Goal: Transaction & Acquisition: Purchase product/service

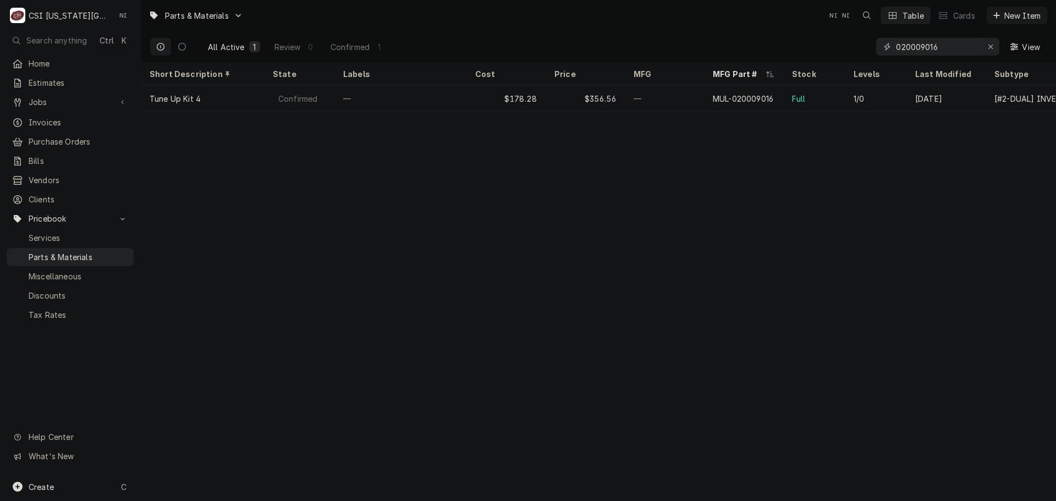
click at [985, 46] on div "Erase input" at bounding box center [990, 46] width 11 height 11
click at [980, 46] on input "Dynamic Content Wrapper" at bounding box center [947, 47] width 103 height 18
paste input "50.02.063P"
type input "50.02.063P"
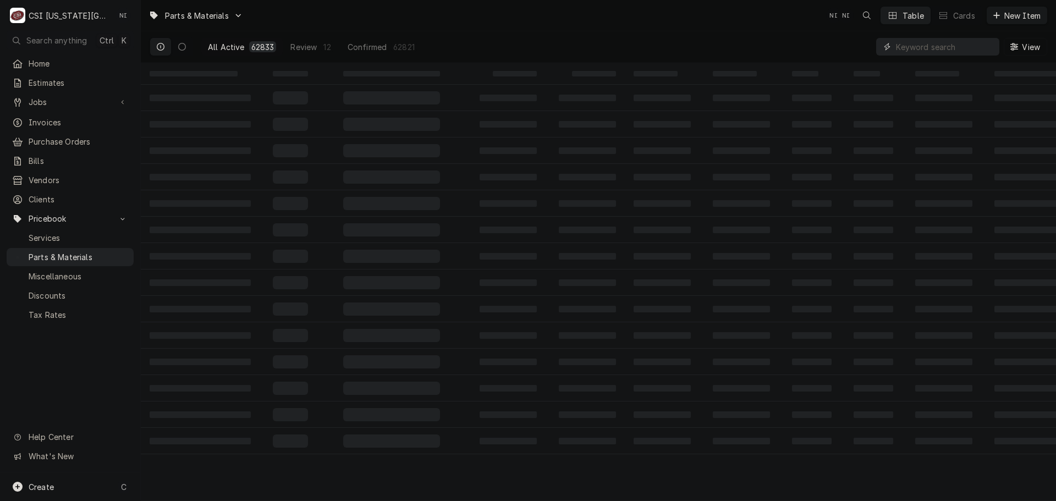
paste input "50.02.063P"
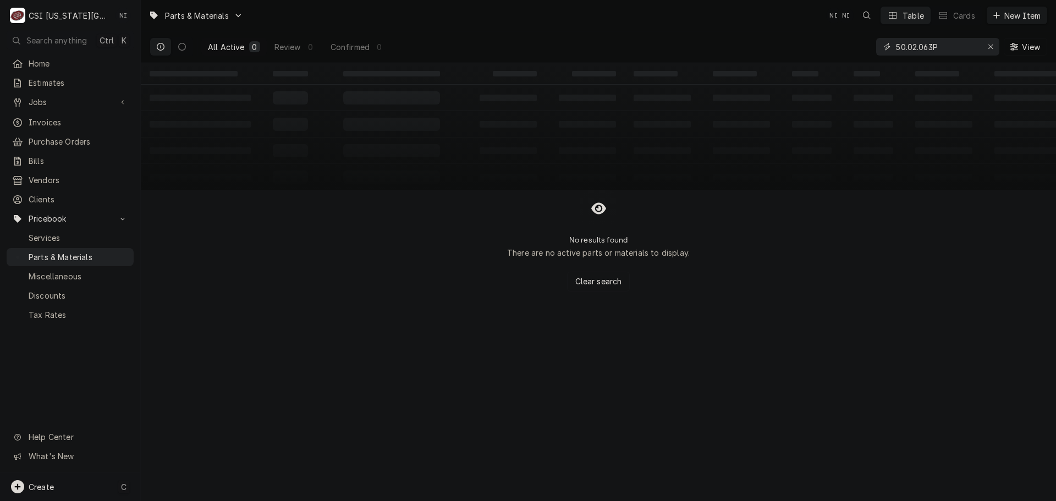
type input "50.02.063P"
drag, startPoint x: 98, startPoint y: 483, endPoint x: 135, endPoint y: 484, distance: 36.8
click at [100, 484] on div "Create C" at bounding box center [70, 486] width 140 height 29
click at [213, 483] on div "Pricebook Item" at bounding box center [201, 488] width 64 height 12
click at [308, 427] on div "Part or Material" at bounding box center [291, 424] width 76 height 14
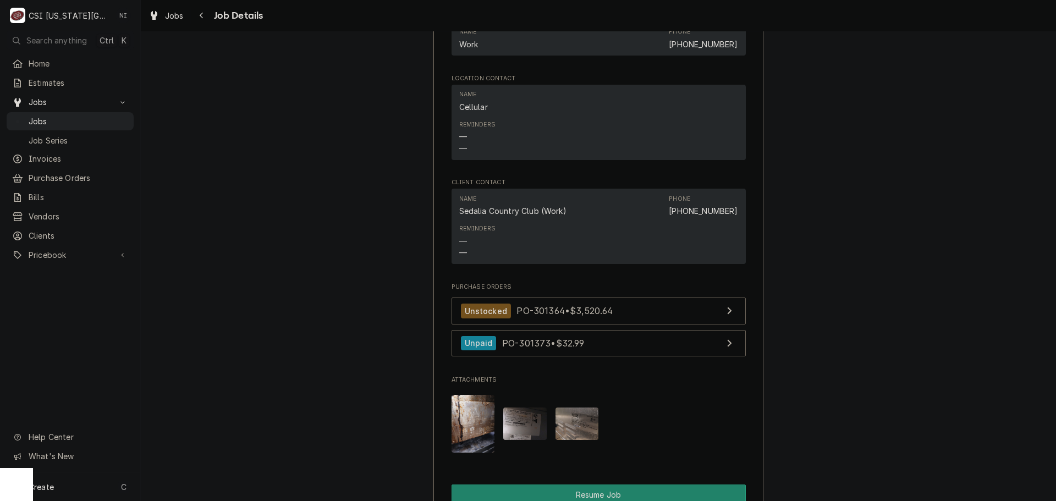
scroll to position [1320, 0]
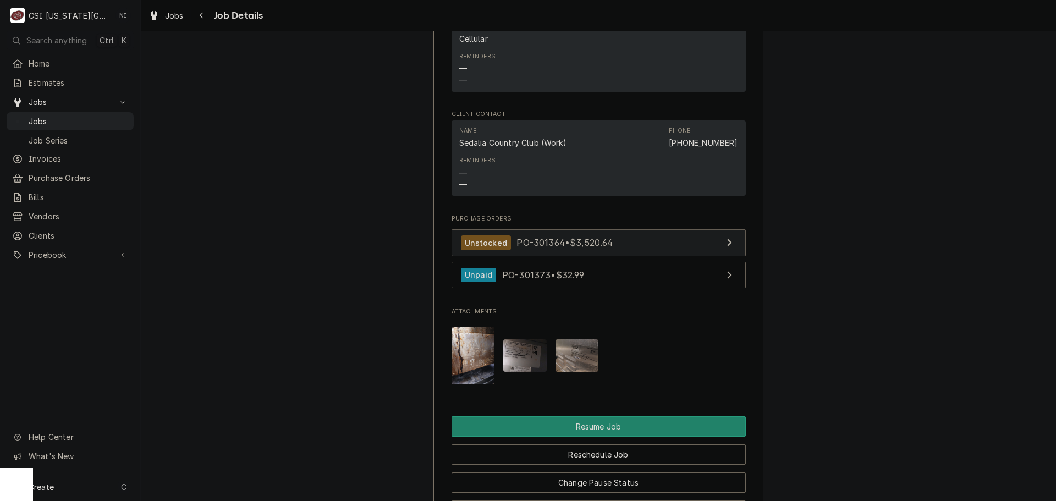
click at [612, 229] on link "Unstocked PO-301364 • $3,520.64" at bounding box center [598, 242] width 294 height 27
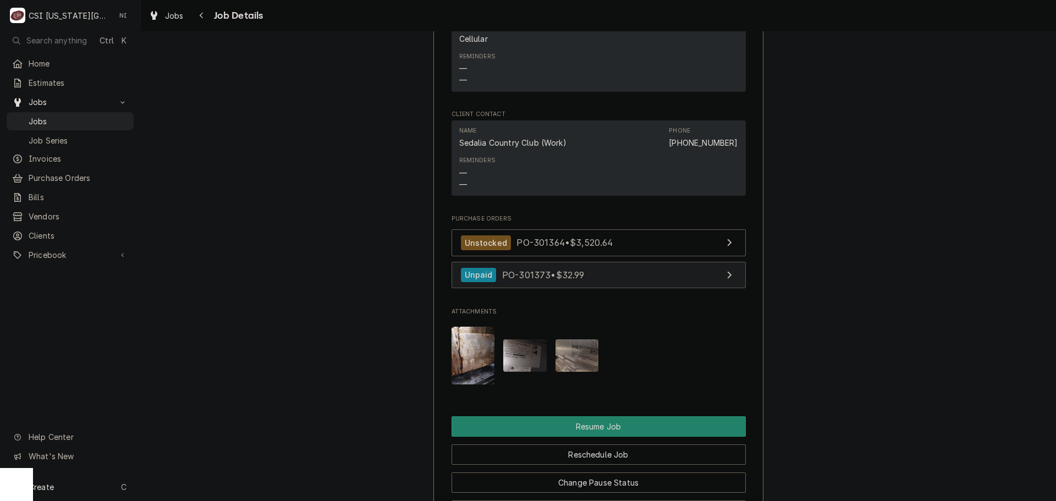
click at [605, 267] on div "Unstocked PO-301364 • $3,520.64 Unpaid PO-301373 • $32.99" at bounding box center [598, 261] width 294 height 64
click at [608, 262] on link "Unpaid PO-301373 • $32.99" at bounding box center [598, 275] width 294 height 27
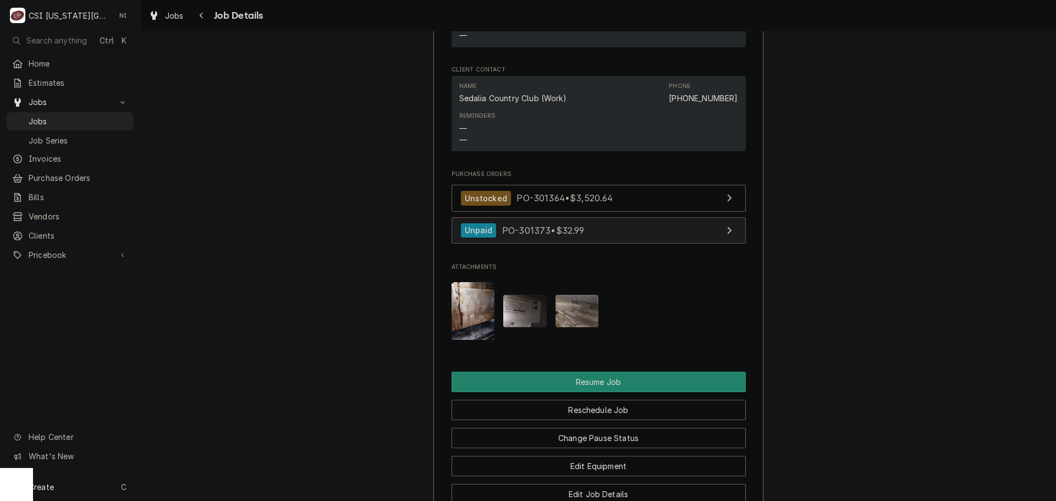
scroll to position [1539, 0]
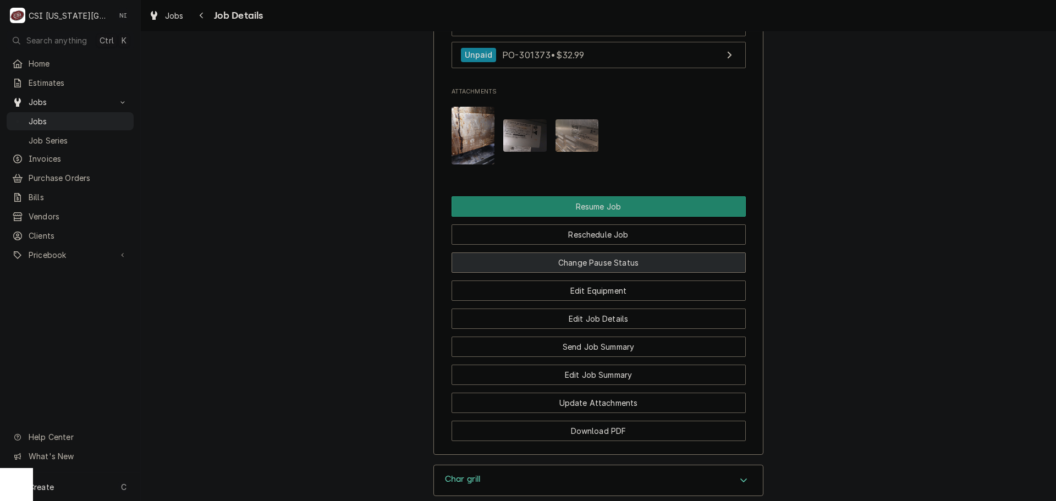
click at [604, 252] on button "Change Pause Status" at bounding box center [598, 262] width 294 height 20
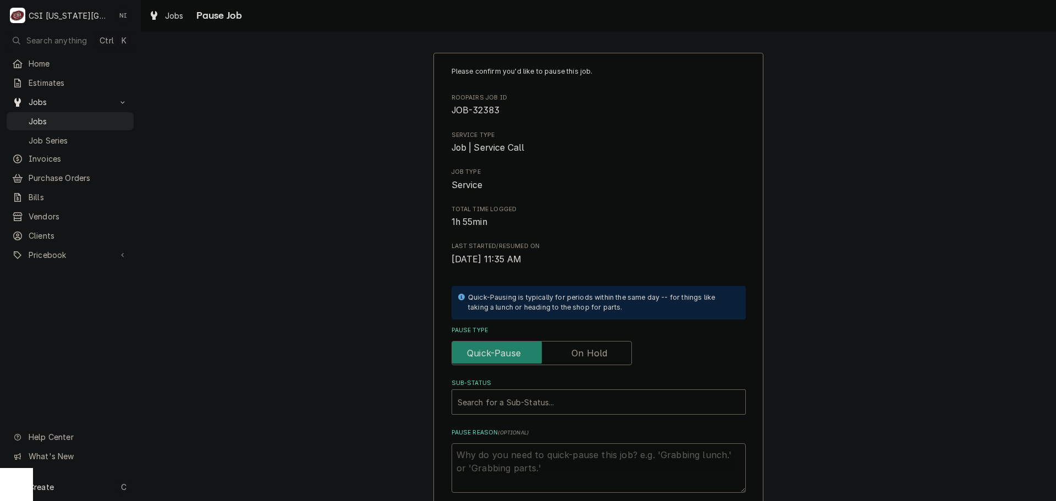
click at [590, 350] on label "Pause Type" at bounding box center [541, 353] width 180 height 24
click at [590, 350] on input "Pause Type" at bounding box center [541, 353] width 170 height 24
checkbox input "true"
drag, startPoint x: 562, startPoint y: 403, endPoint x: 634, endPoint y: 400, distance: 71.6
click at [562, 402] on div "Sub-Status" at bounding box center [598, 402] width 282 height 20
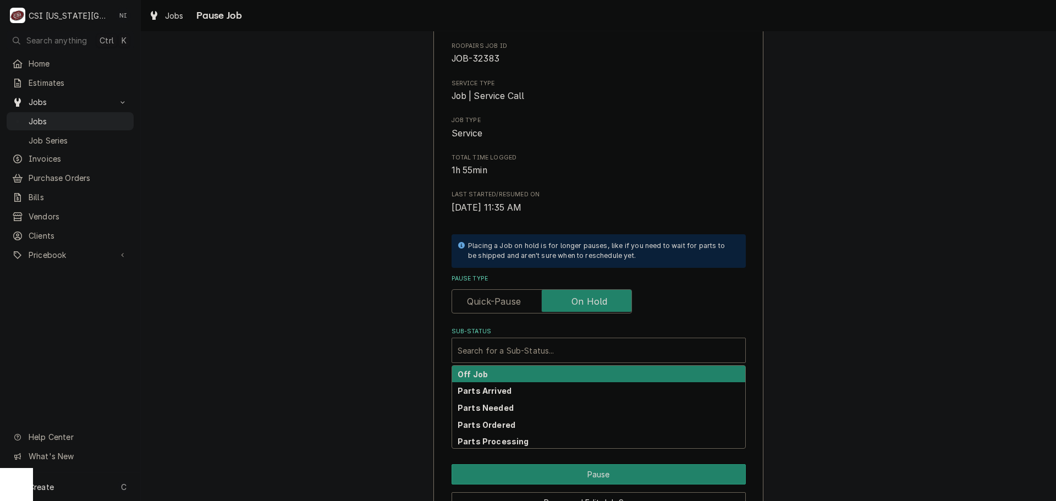
scroll to position [115, 0]
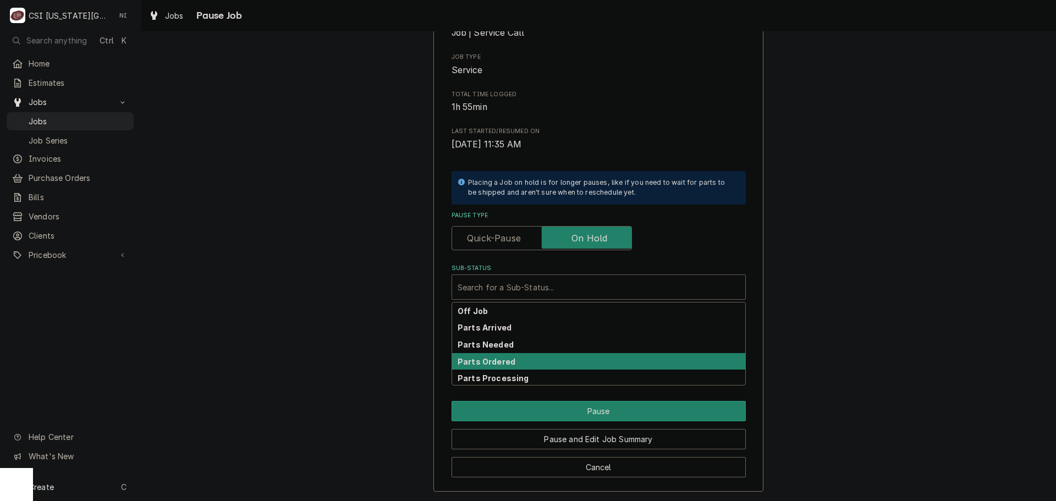
click at [490, 355] on div "Parts Ordered" at bounding box center [598, 361] width 293 height 17
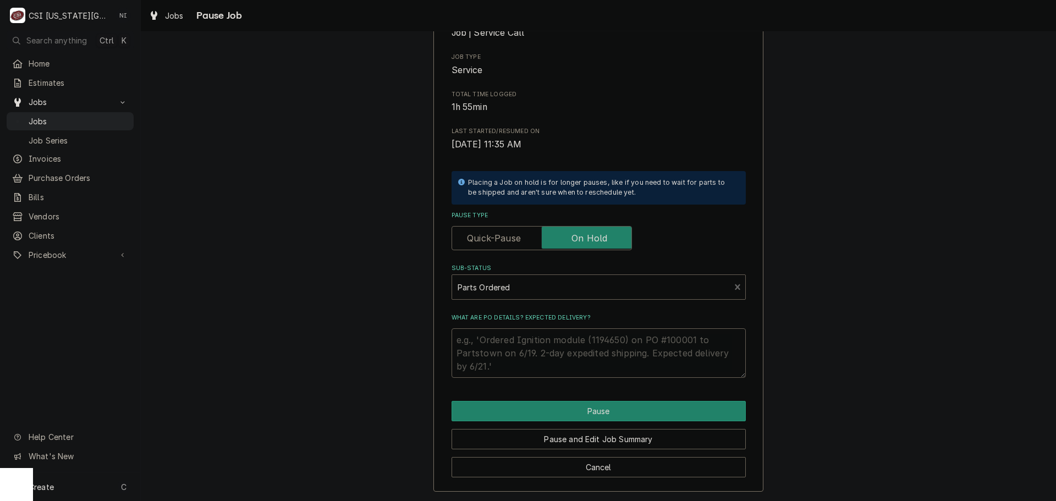
click at [490, 341] on textarea "What are PO details? Expected delivery?" at bounding box center [598, 352] width 294 height 49
type textarea "x"
type textarea "R"
type textarea "x"
type textarea "Rek"
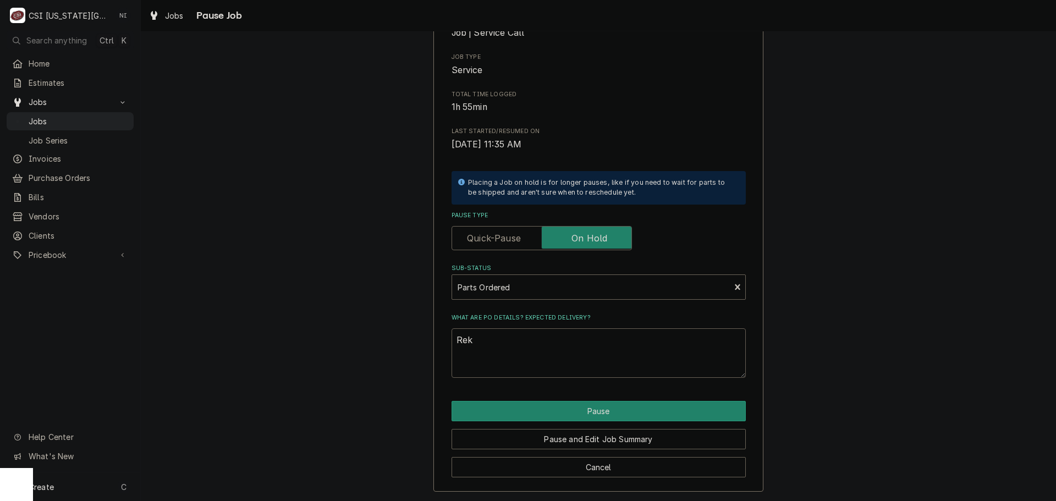
type textarea "x"
type textarea "Rekl"
type textarea "x"
type textarea "Rek"
type textarea "x"
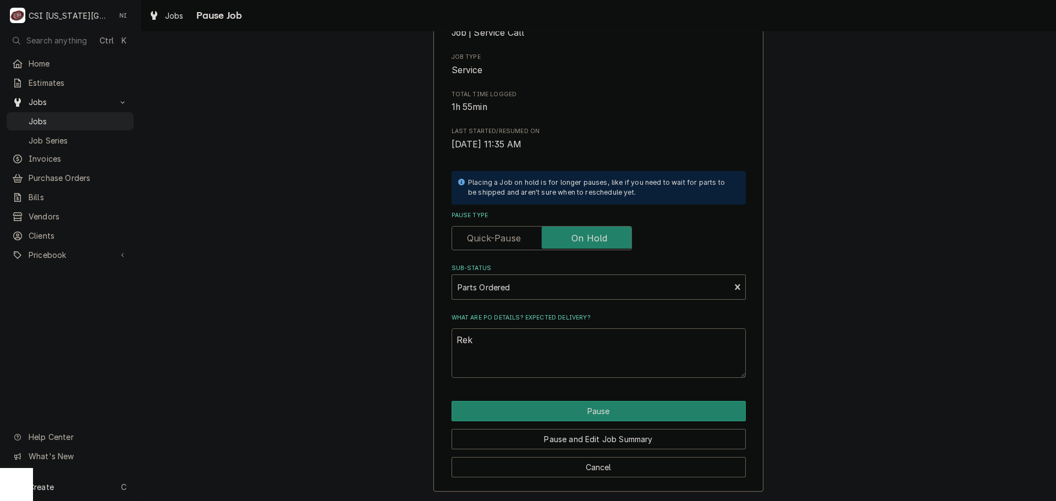
type textarea "Re"
type textarea "x"
type textarea "Rem"
type textarea "x"
type textarea "Rema"
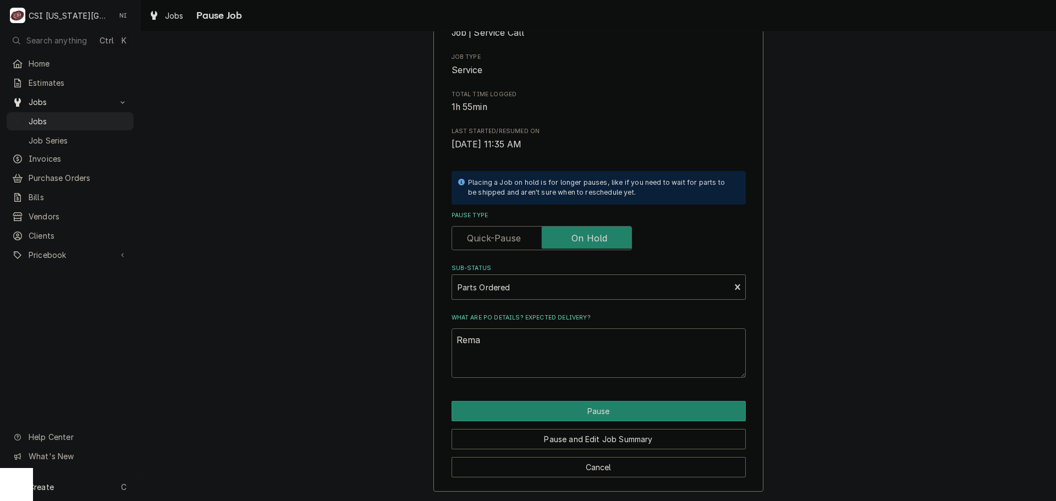
type textarea "x"
type textarea "Remai"
type textarea "x"
type textarea "Remain"
type textarea "x"
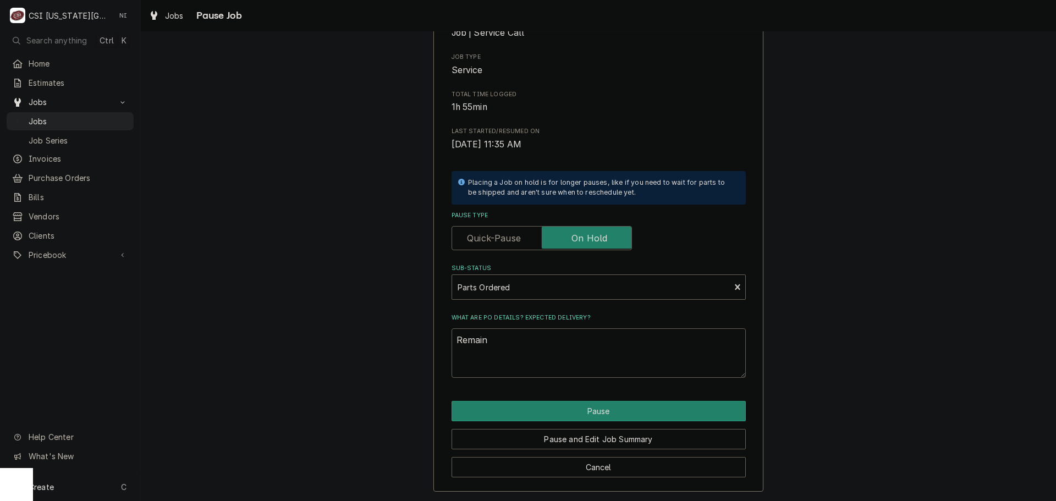
type textarea "Remaini"
type textarea "x"
type textarea "Remainin"
type textarea "x"
type textarea "Remaining"
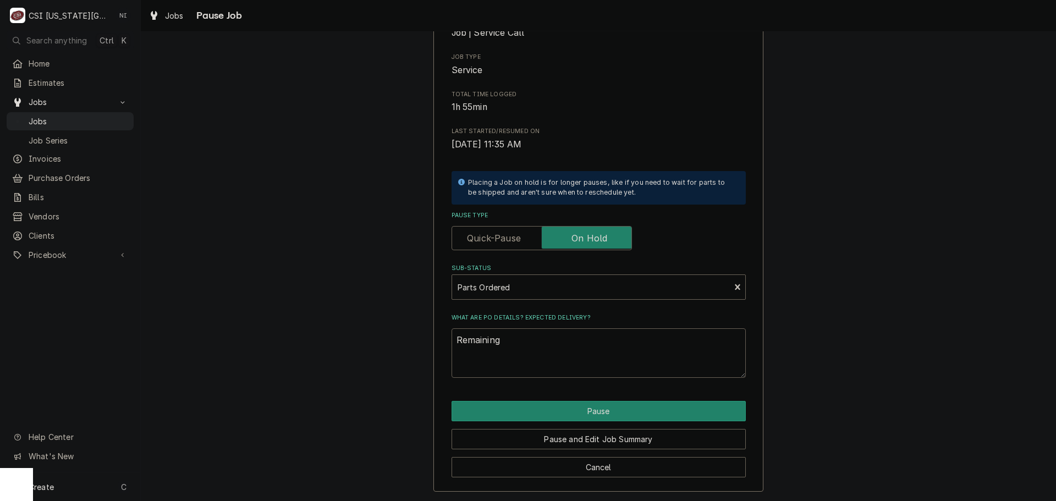
type textarea "x"
type textarea "Remaining"
type textarea "x"
type textarea "Remaining p"
type textarea "x"
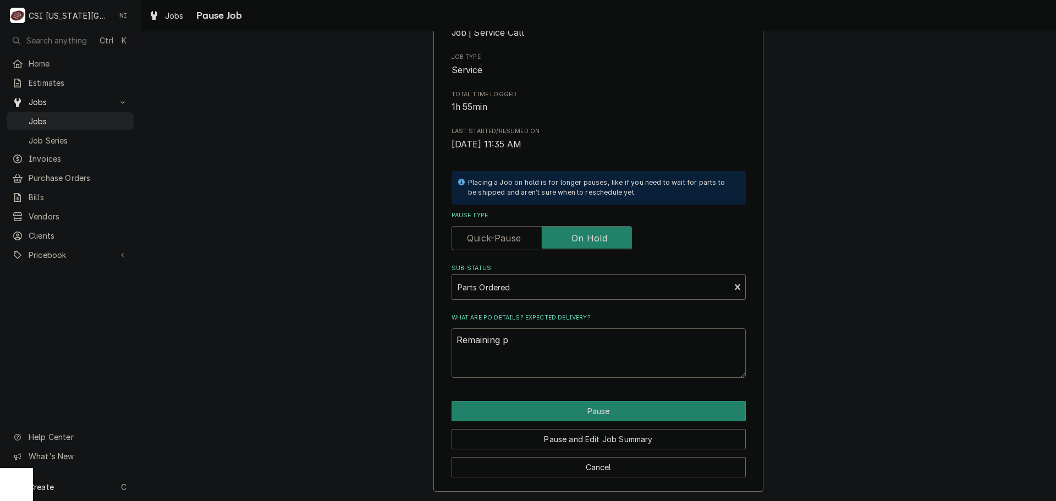
type textarea "Remaining pa"
type textarea "x"
type textarea "Remaining par"
type textarea "x"
type textarea "Remaining part"
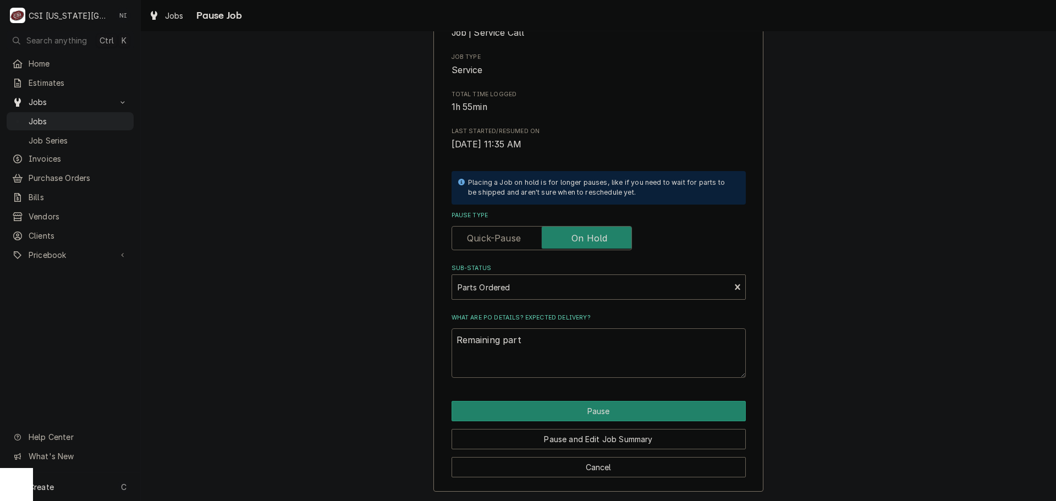
type textarea "x"
type textarea "Remaining parts"
type textarea "x"
type textarea "Remaining parts"
type textarea "x"
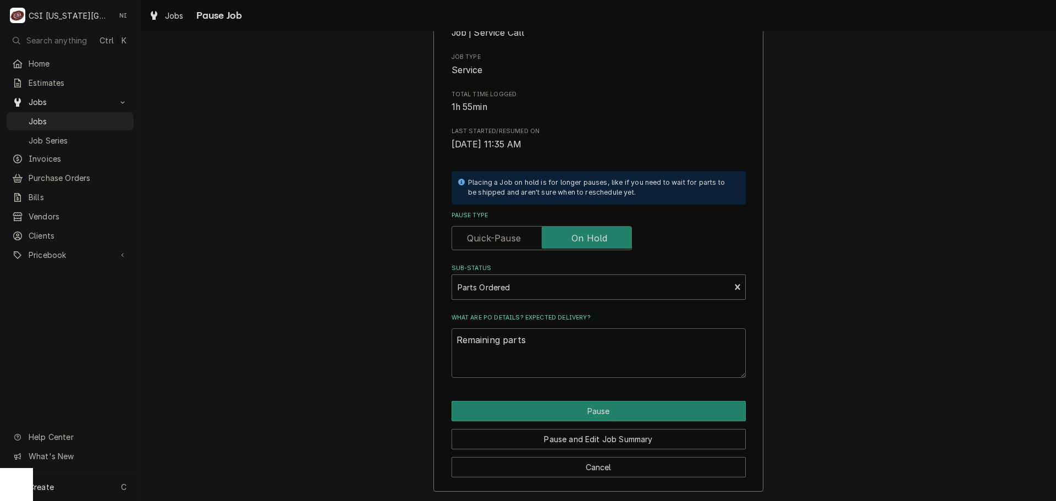
type textarea "Remaining parts l"
type textarea "x"
type textarea "Remaining parts lo"
type textarea "x"
type textarea "Remaining parts lor"
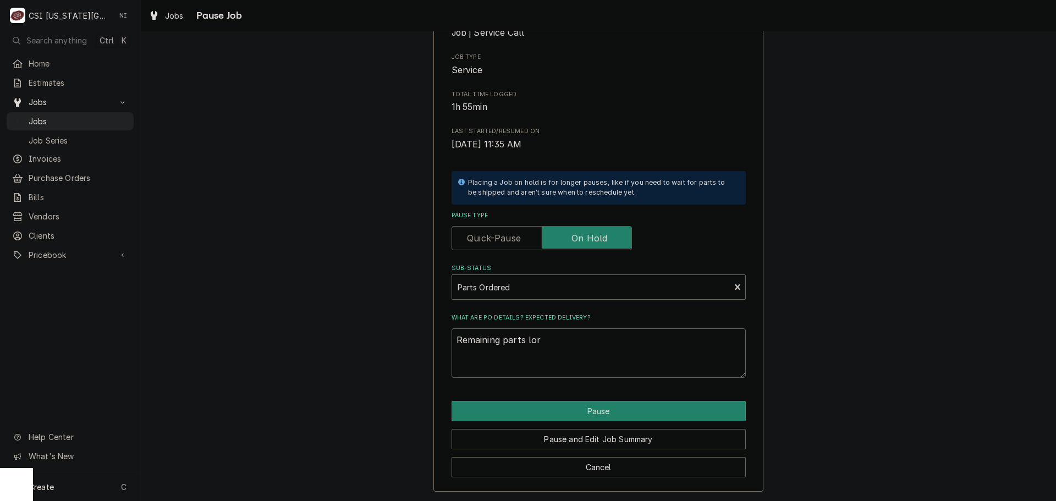
type textarea "x"
type textarea "Remaining parts lord"
type textarea "x"
type textarea "Remaining parts lor"
type textarea "x"
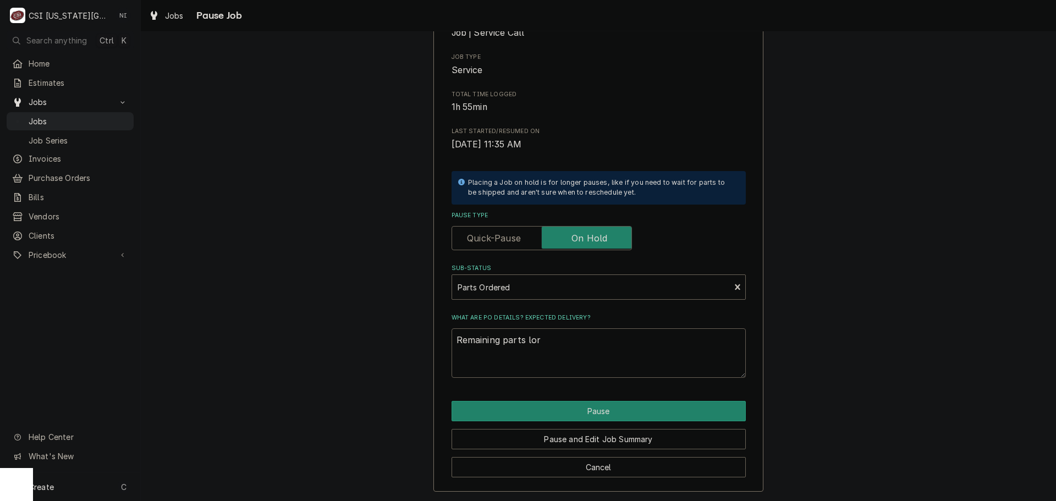
type textarea "Remaining parts lo"
type textarea "x"
type textarea "Remaining parts l"
type textarea "x"
type textarea "Remaining parts"
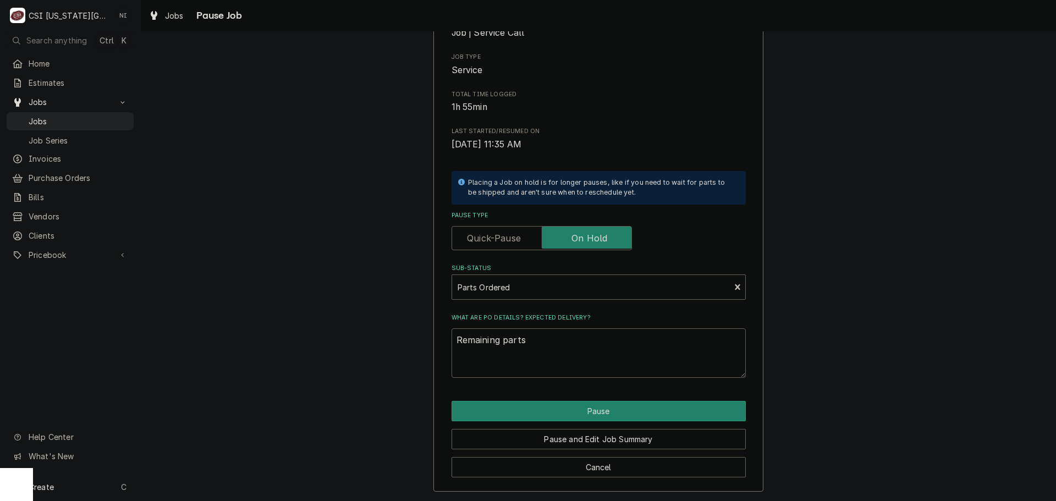
type textarea "x"
type textarea "Remaining parts o"
type textarea "x"
type textarea "Remaining parts or"
type textarea "x"
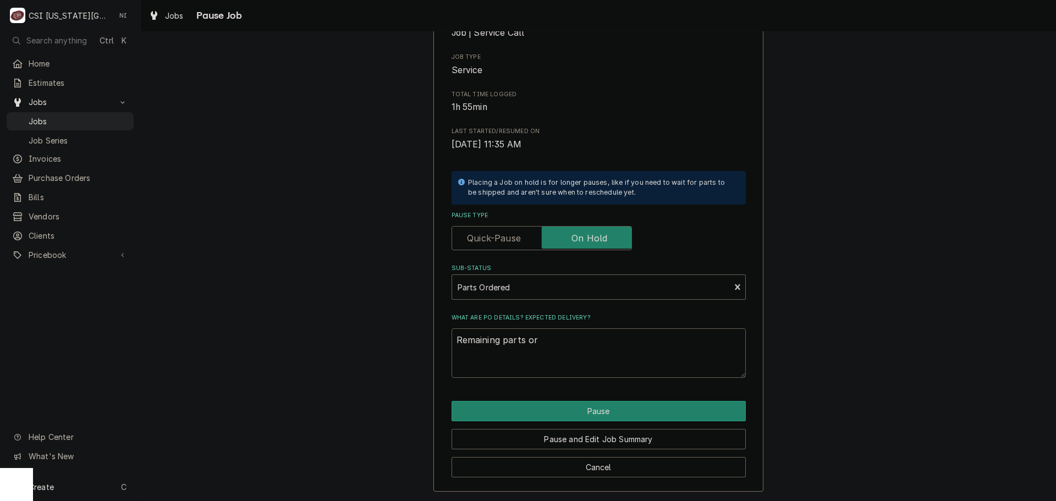
type textarea "Remaining parts ord"
type textarea "x"
type textarea "Remaining parts orde"
type textarea "x"
type textarea "Remaining parts order"
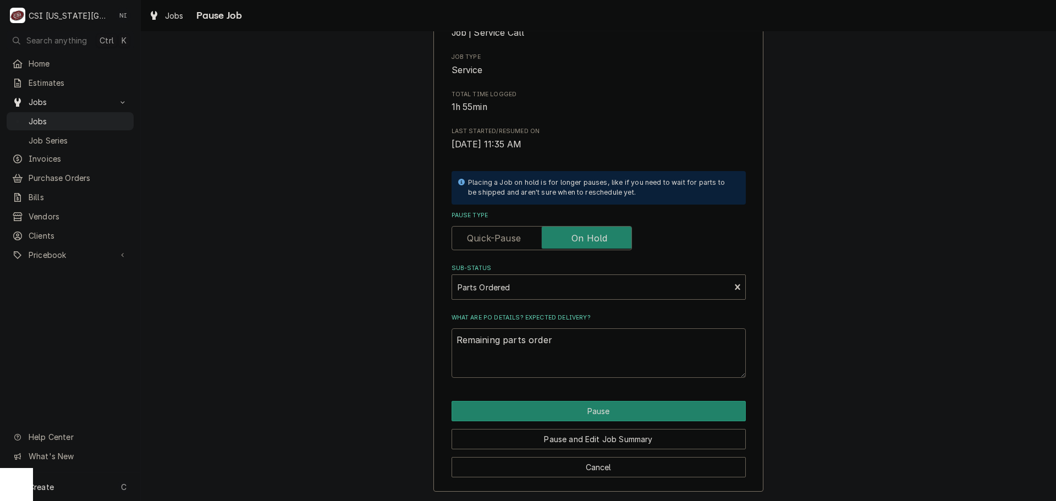
type textarea "x"
type textarea "Remaining parts ordere"
type textarea "x"
type textarea "Remaining parts ordered"
type textarea "x"
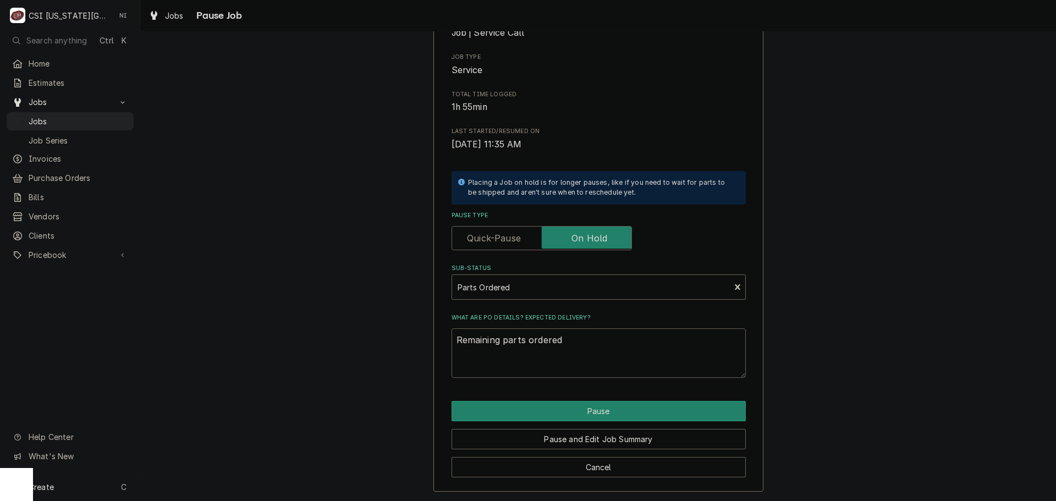
type textarea "Remaining parts ordered"
type textarea "x"
type textarea "Remaining parts ordered o"
type textarea "x"
type textarea "Remaining parts ordered on"
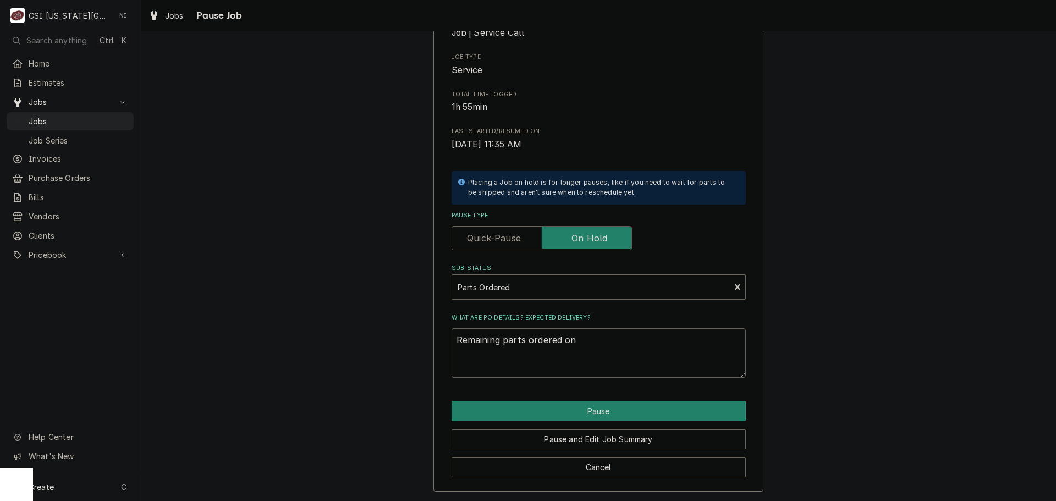
type textarea "x"
type textarea "Remaining parts ordered on"
type textarea "x"
type textarea "Remaining parts ordered on P"
type textarea "x"
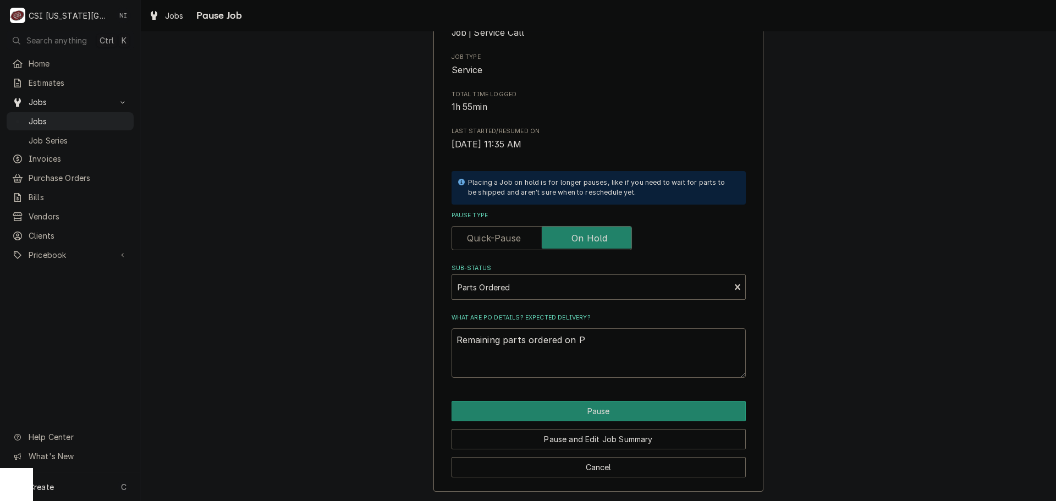
type textarea "Remaining parts ordered on Po"
type textarea "x"
type textarea "Remaining parts ordered on Po"
type textarea "x"
type textarea "Remaining parts ordered on Po 3"
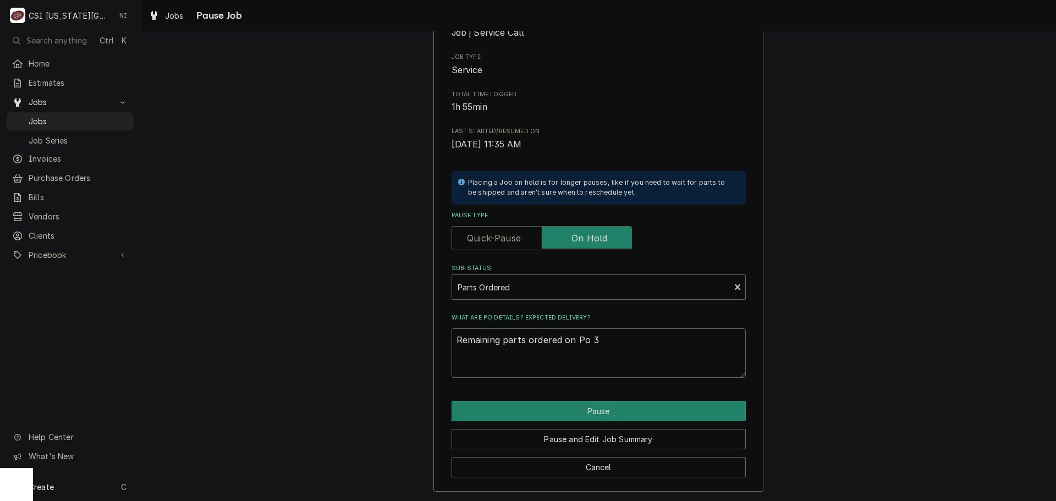
type textarea "x"
type textarea "Remaining parts ordered on Po 30"
type textarea "x"
type textarea "Remaining parts ordered on Po 301"
type textarea "x"
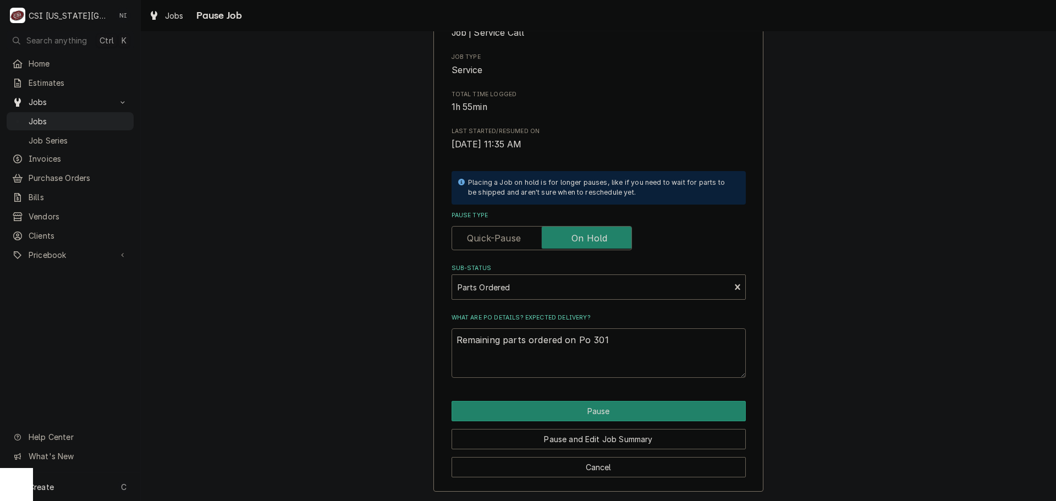
type textarea "Remaining parts ordered on Po 3014"
type textarea "x"
type textarea "Remaining parts ordered on Po 30145"
type textarea "x"
type textarea "Remaining parts ordered on Po 301455"
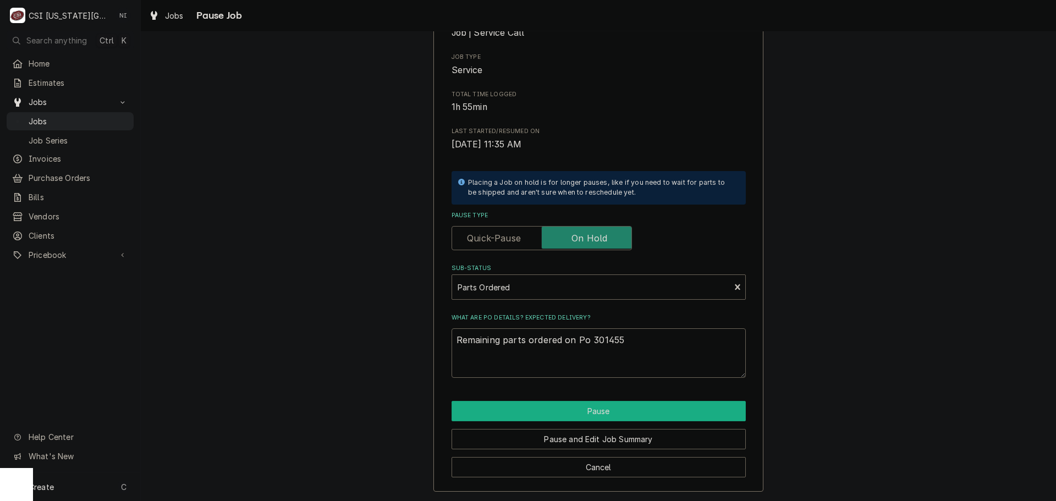
click at [571, 409] on button "Pause" at bounding box center [598, 411] width 294 height 20
type textarea "x"
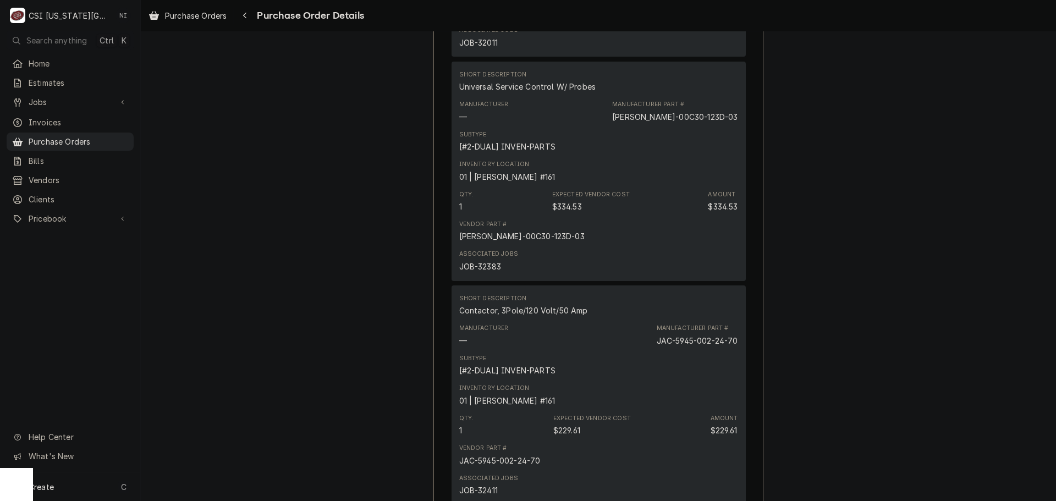
scroll to position [2018, 0]
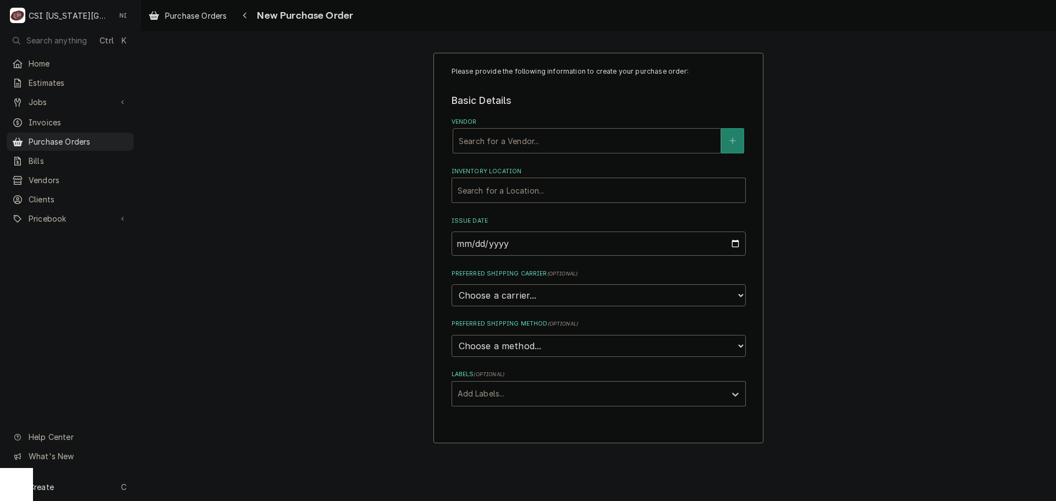
click at [564, 141] on div "Vendor" at bounding box center [587, 141] width 256 height 20
type input "Key"
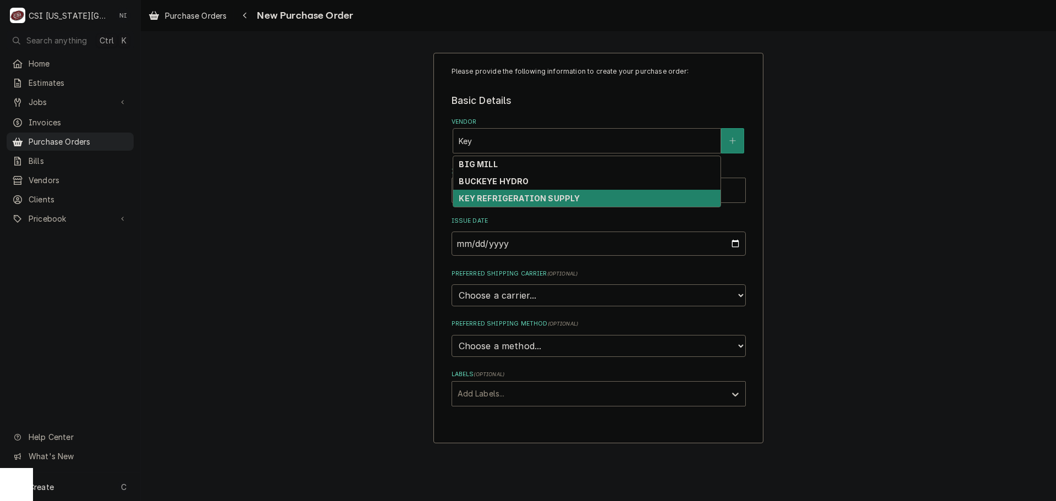
click at [543, 198] on strong "KEY REFRIGERATION SUPPLY" at bounding box center [519, 198] width 121 height 9
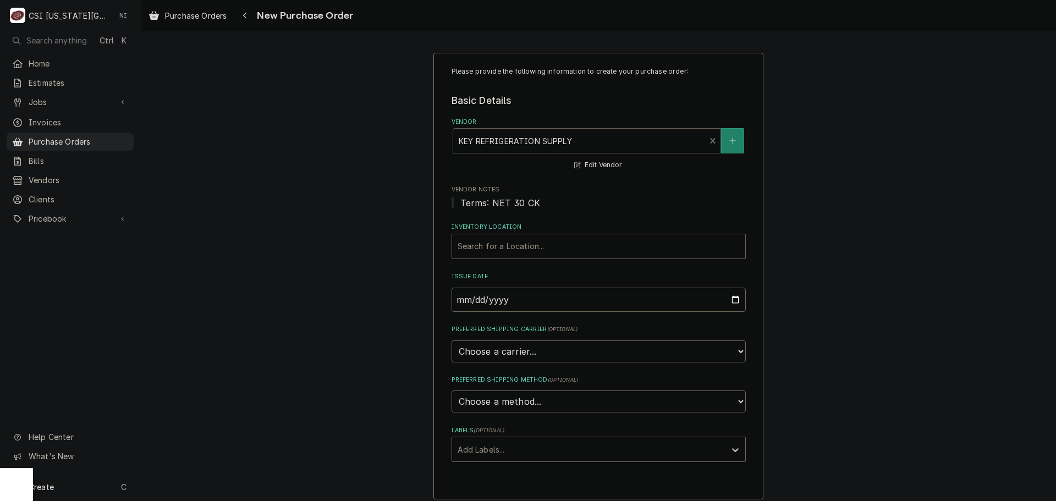
click at [529, 243] on div "Inventory Location" at bounding box center [598, 246] width 282 height 20
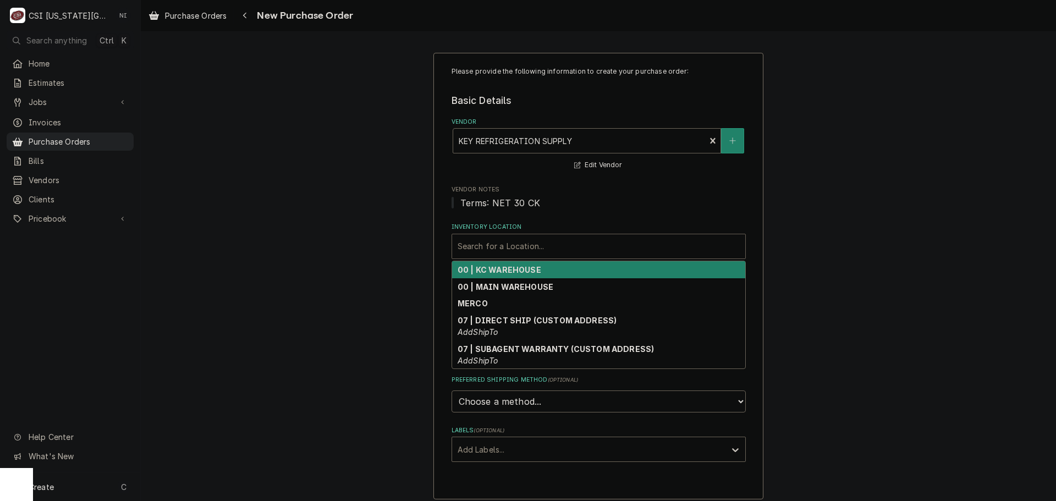
click at [512, 271] on strong "00 | KC WAREHOUSE" at bounding box center [499, 269] width 84 height 9
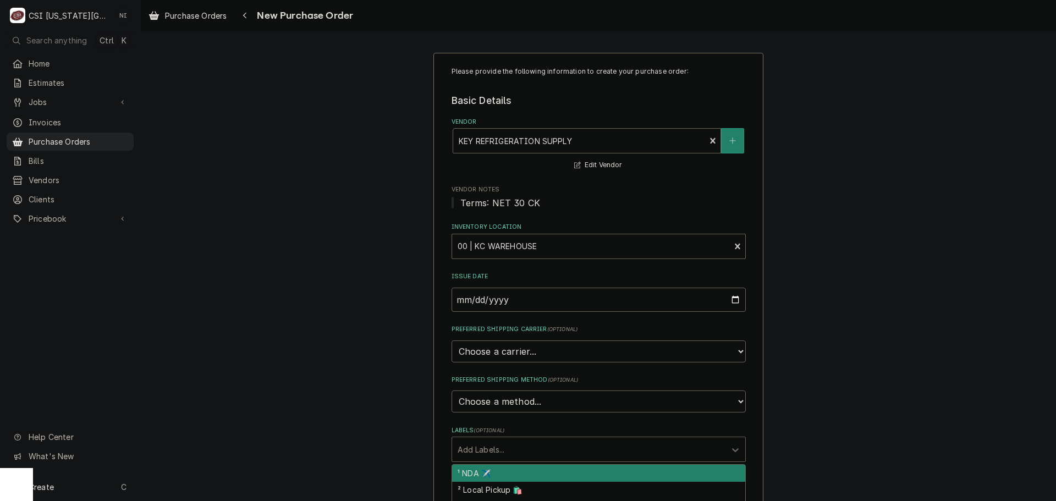
click at [525, 448] on div "Labels" at bounding box center [588, 449] width 262 height 20
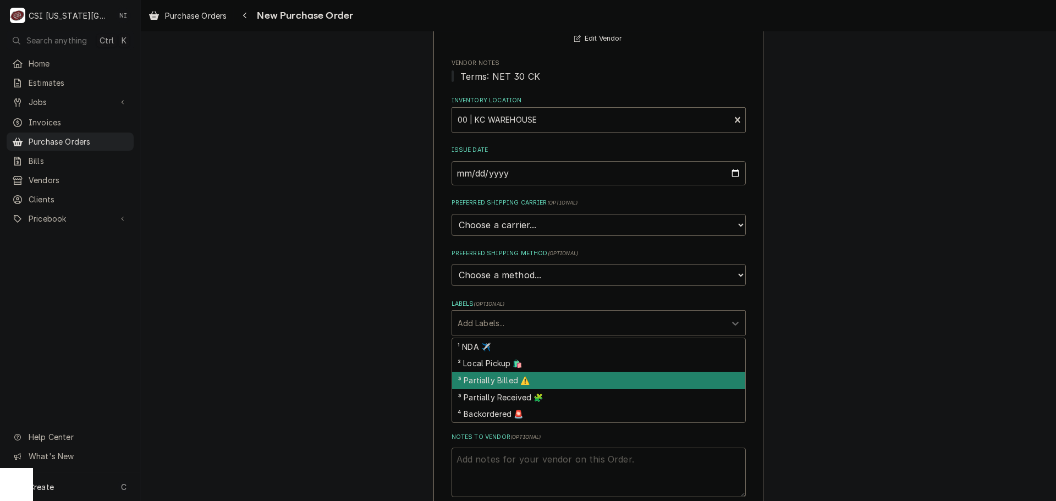
scroll to position [275, 0]
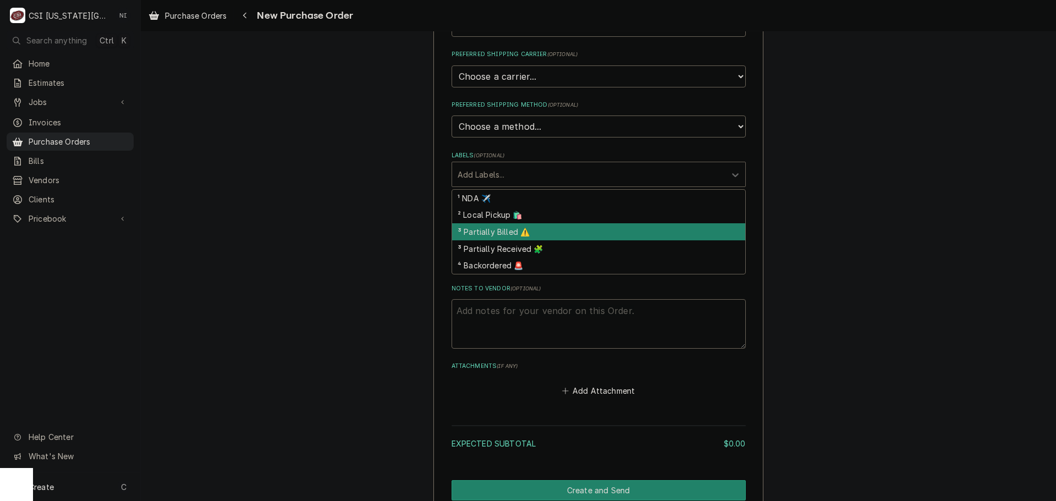
click at [507, 220] on div "² Local Pickup 🛍️" at bounding box center [598, 215] width 293 height 17
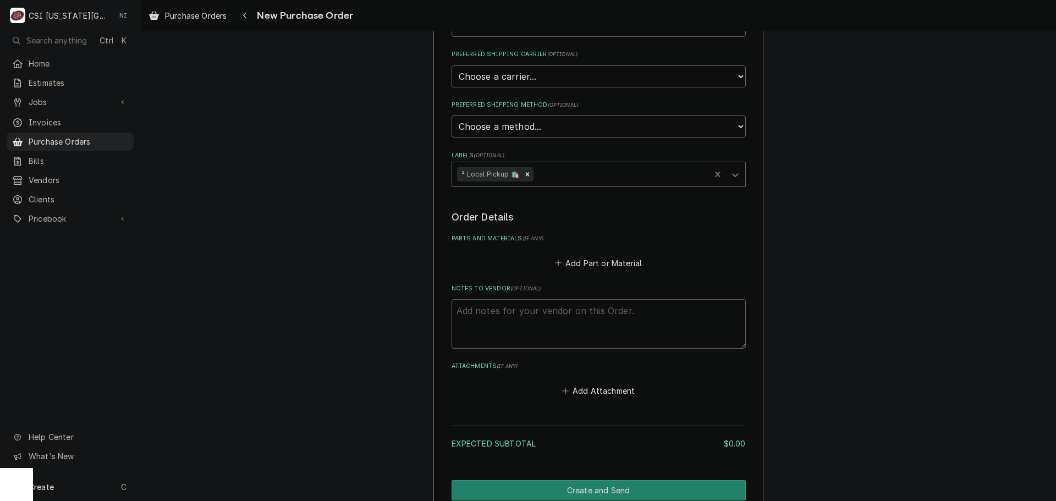
drag, startPoint x: 500, startPoint y: 301, endPoint x: 500, endPoint y: 307, distance: 6.6
click at [500, 301] on textarea "Notes to Vendor ( optional )" at bounding box center [598, 323] width 294 height 49
type textarea "x"
type textarea "w"
type textarea "x"
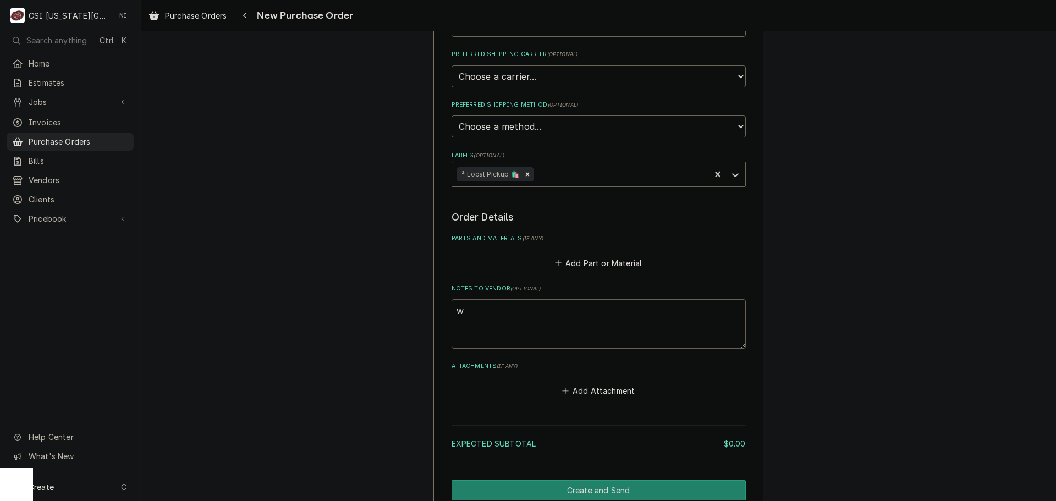
type textarea "wi"
type textarea "x"
type textarea "wil"
type textarea "x"
type textarea "will"
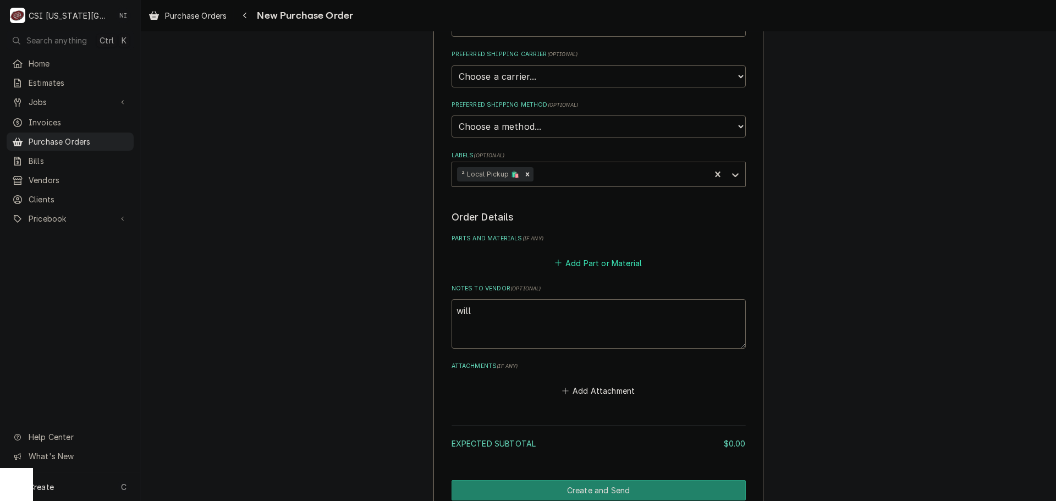
click at [637, 264] on button "Add Part or Material" at bounding box center [598, 262] width 91 height 15
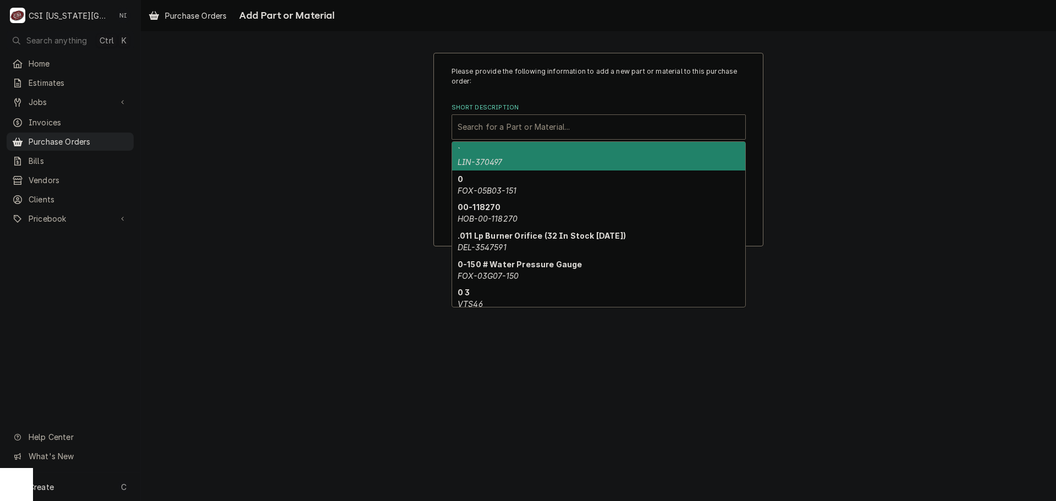
click at [547, 127] on div "Short Description" at bounding box center [598, 127] width 282 height 20
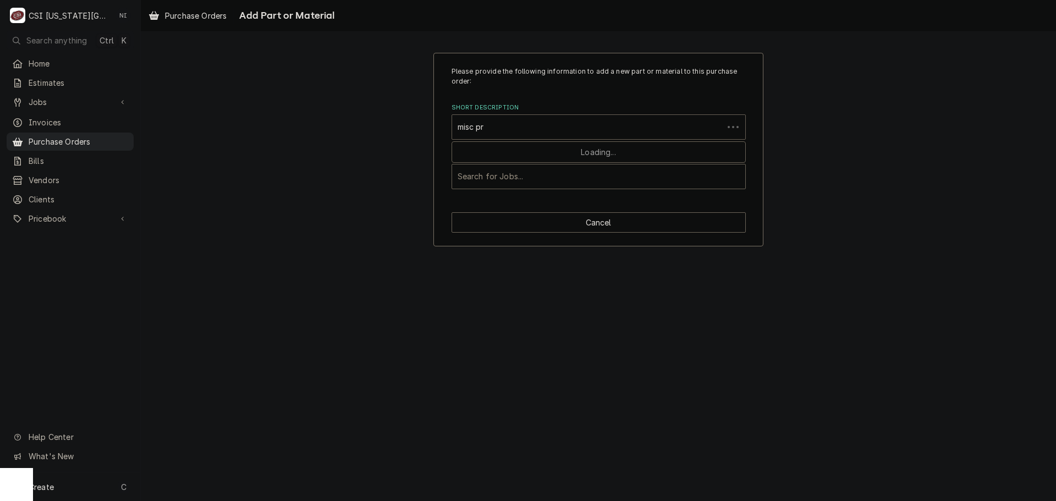
type input "misc pro"
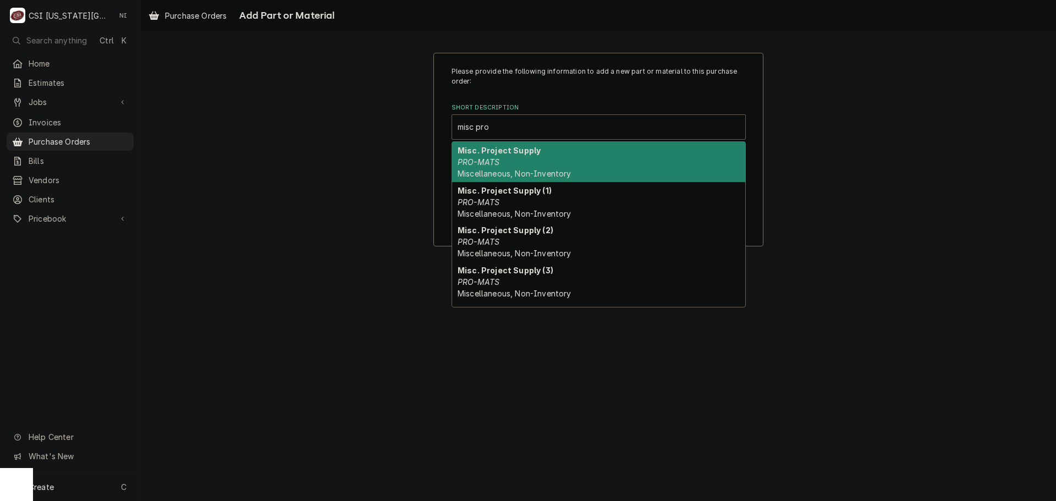
click at [549, 151] on div "Misc. Project Supply PRO-MATS Miscellaneous, Non-Inventory" at bounding box center [598, 162] width 293 height 40
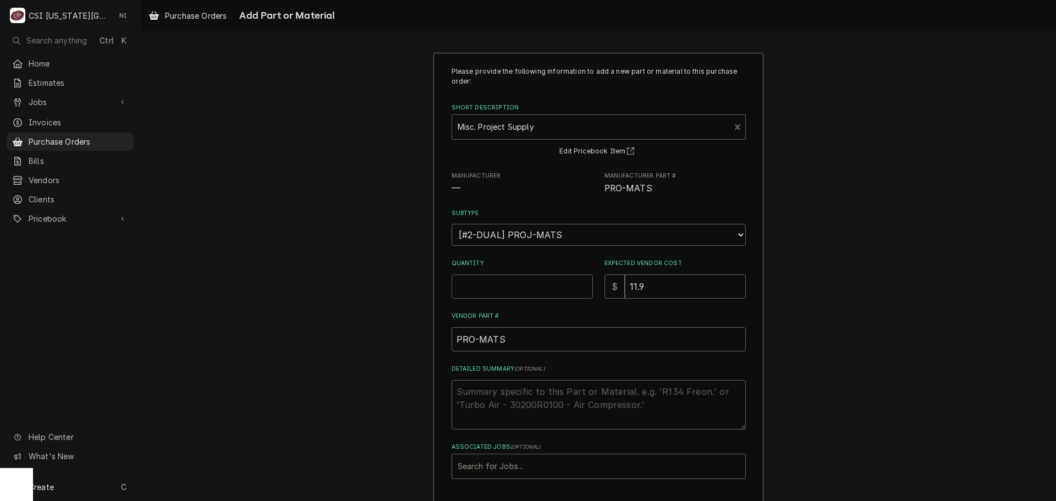
click at [483, 277] on input "Quantity" at bounding box center [521, 286] width 141 height 24
type textarea "x"
type input "1"
type textarea "x"
type input "0"
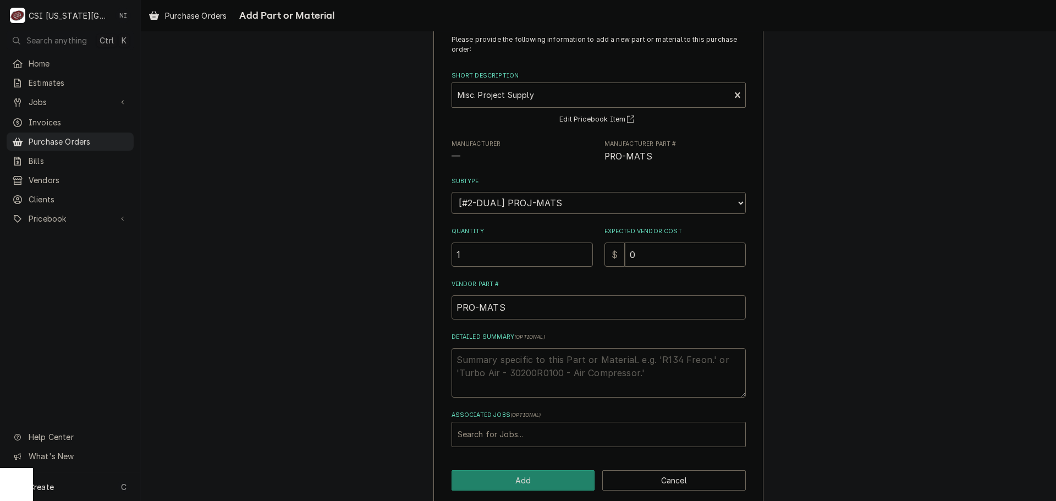
scroll to position [45, 0]
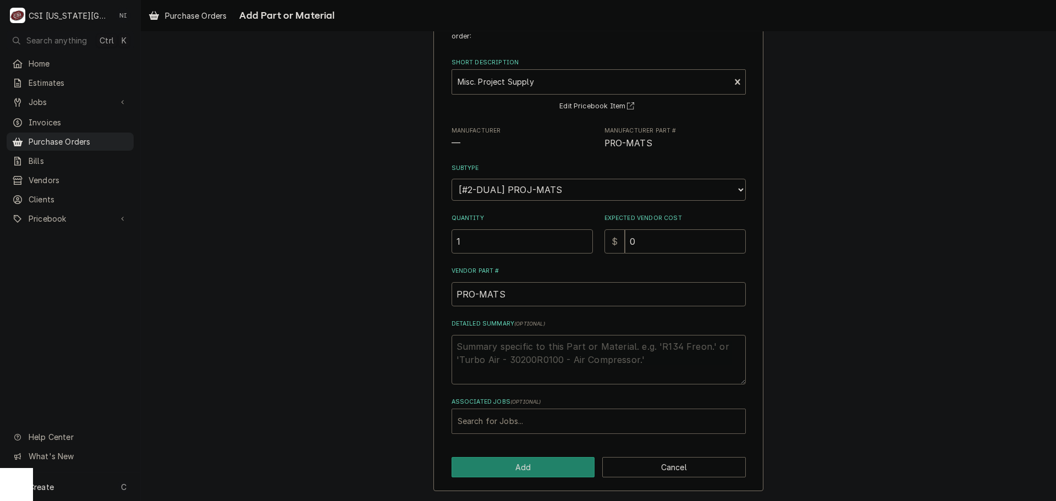
click at [492, 416] on div "Associated Jobs" at bounding box center [598, 421] width 282 height 20
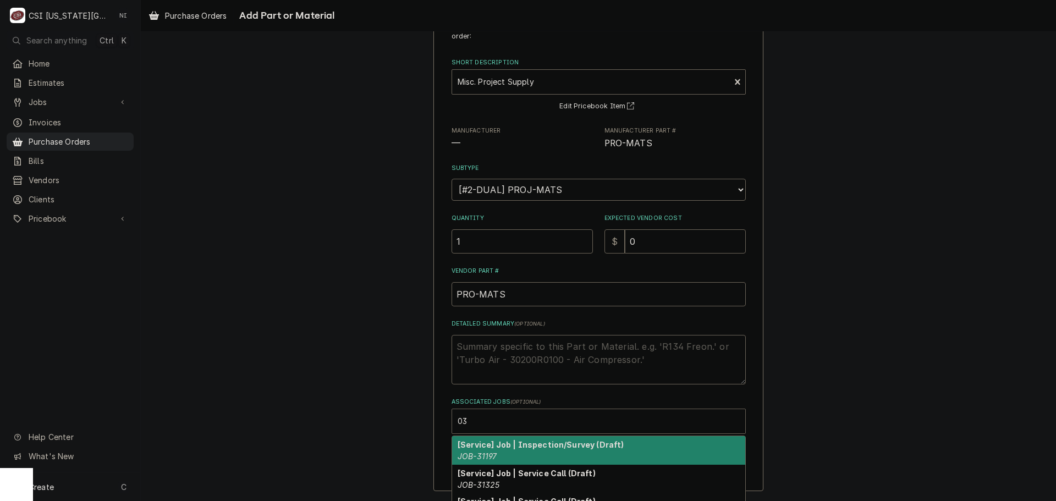
type input "0"
type textarea "x"
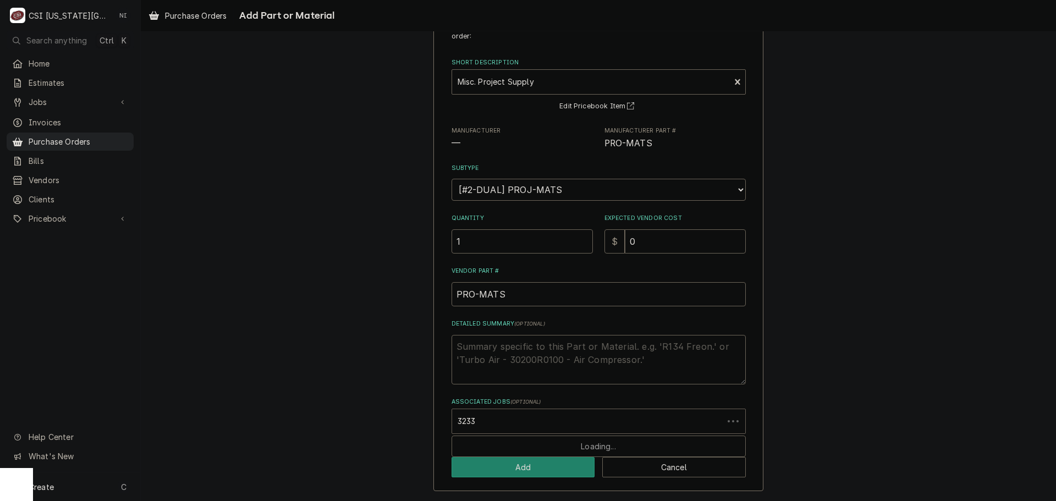
type input "32336"
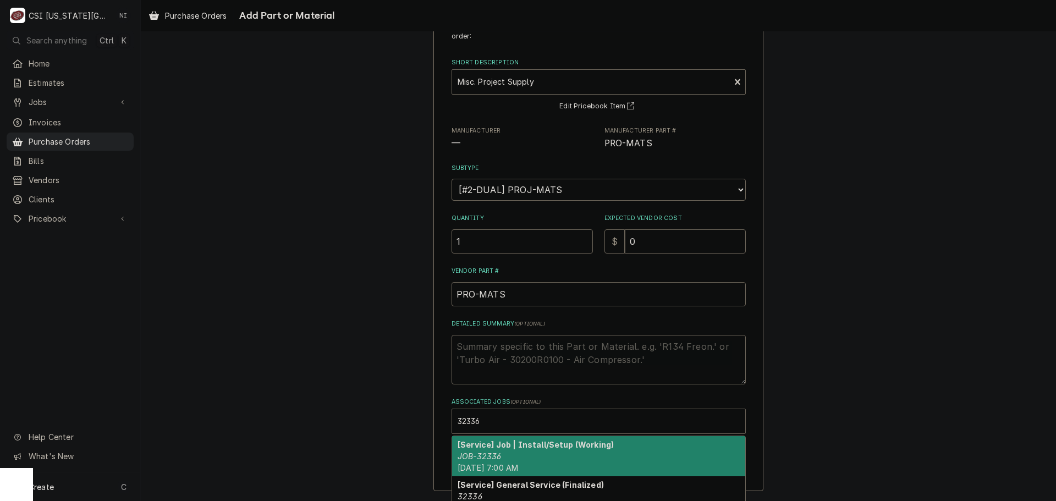
drag, startPoint x: 503, startPoint y: 441, endPoint x: 507, endPoint y: 448, distance: 8.4
click at [503, 443] on strong "[Service] Job | Install/Setup (Working)" at bounding box center [535, 444] width 156 height 9
type textarea "x"
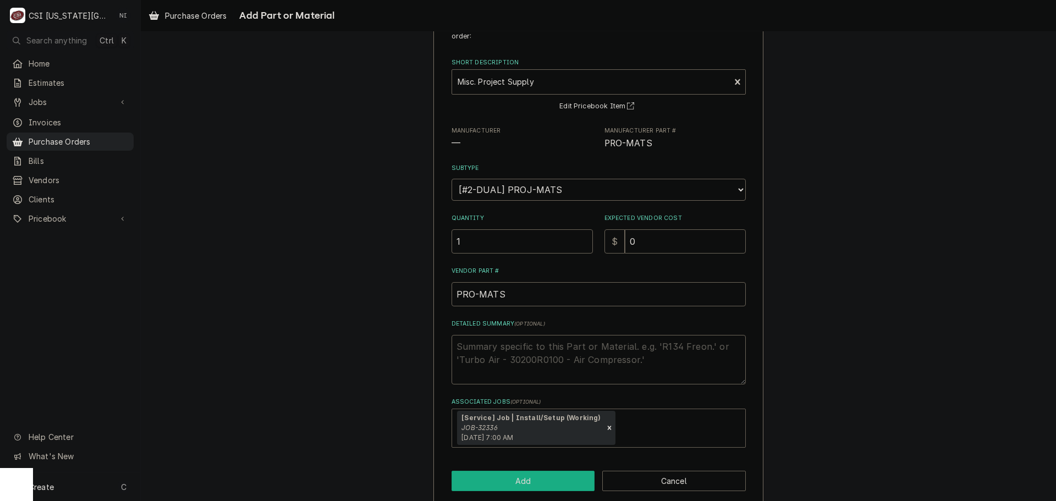
click at [512, 471] on button "Add" at bounding box center [522, 481] width 143 height 20
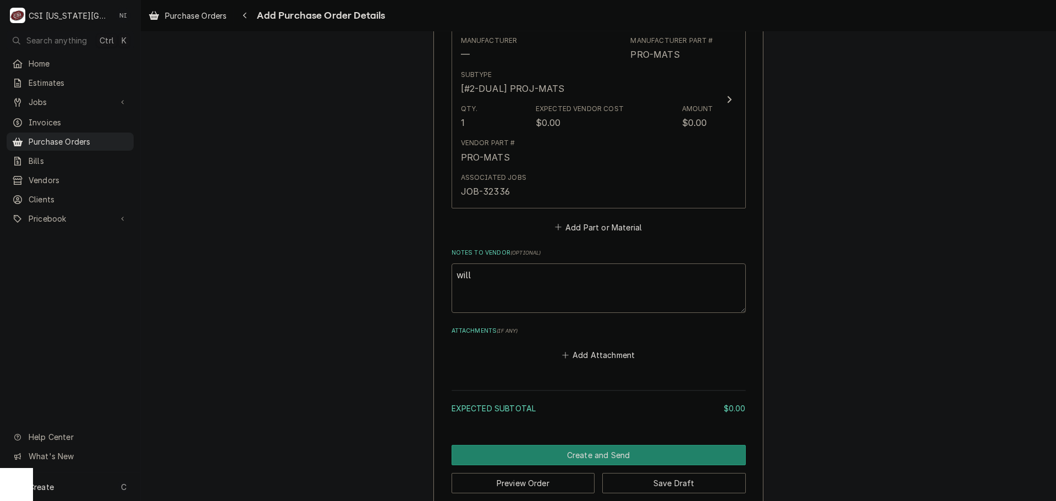
scroll to position [549, 0]
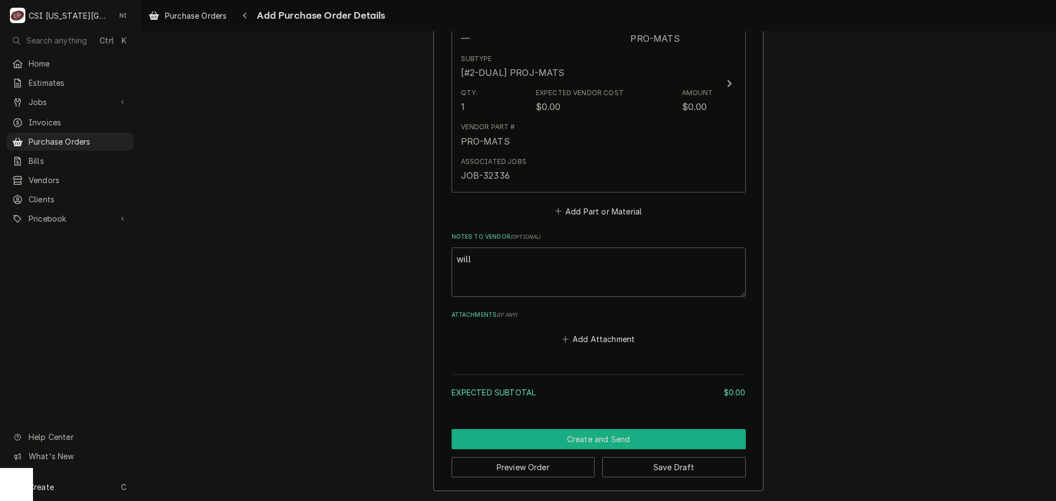
click at [660, 445] on button "Create and Send" at bounding box center [598, 439] width 294 height 20
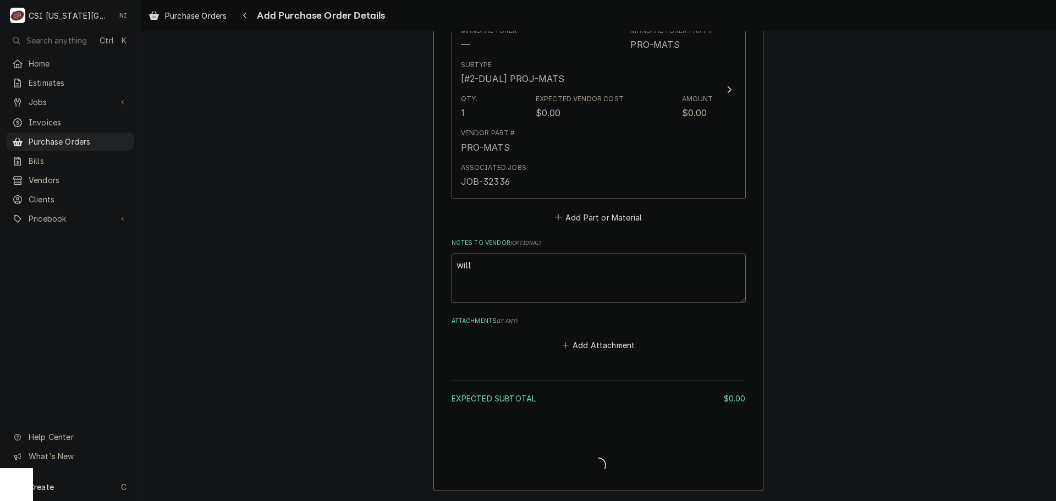
scroll to position [543, 0]
type textarea "x"
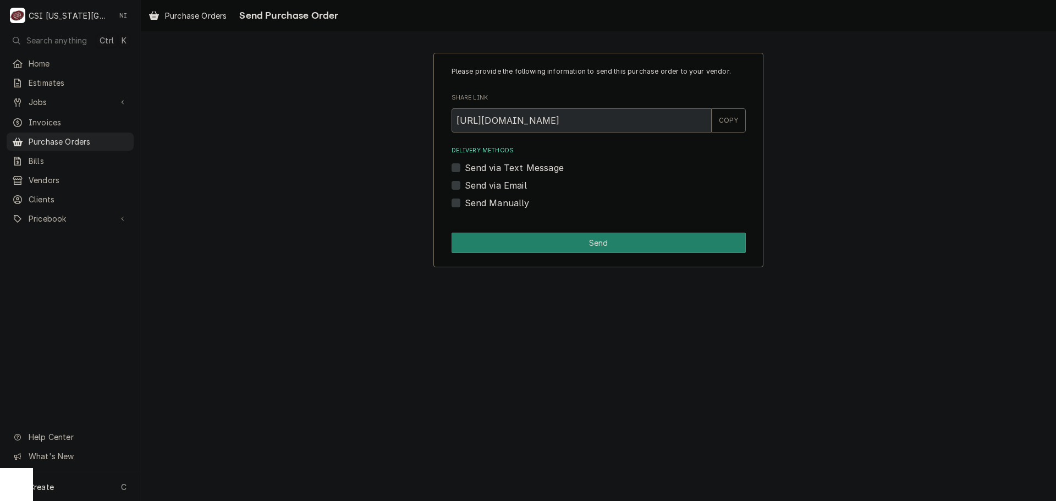
click at [465, 204] on label "Send Manually" at bounding box center [497, 202] width 65 height 13
click at [465, 204] on input "Send Manually" at bounding box center [612, 208] width 294 height 24
checkbox input "true"
drag, startPoint x: 487, startPoint y: 269, endPoint x: 487, endPoint y: 262, distance: 6.6
click at [487, 267] on div "Please provide the following information to send this purchase order to your ve…" at bounding box center [598, 160] width 915 height 234
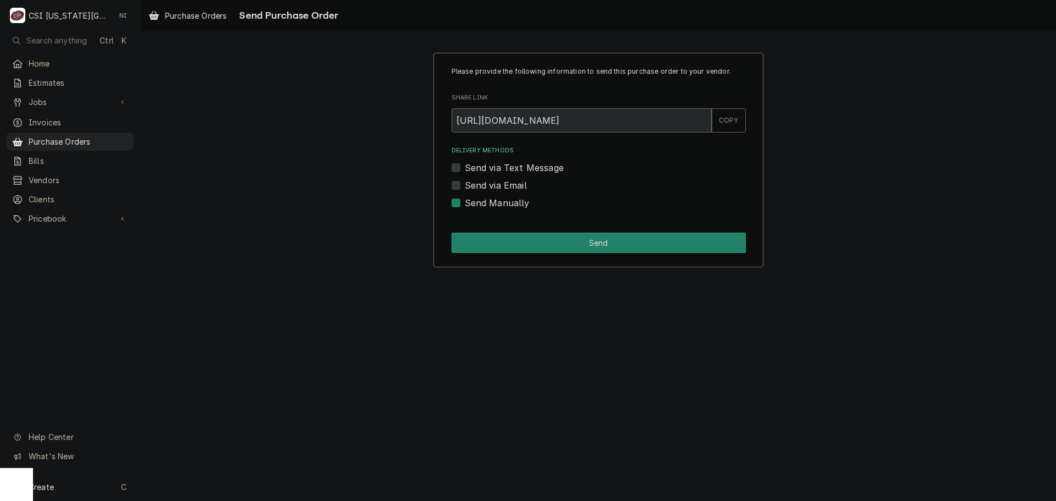
click at [487, 254] on div "Please provide the following information to send this purchase order to your ve…" at bounding box center [598, 160] width 330 height 214
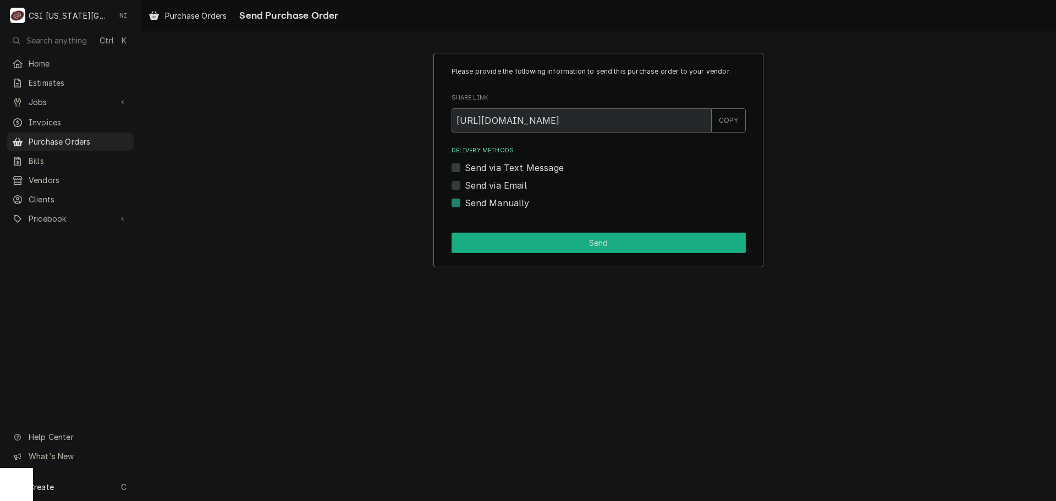
click at [488, 247] on button "Send" at bounding box center [598, 243] width 294 height 20
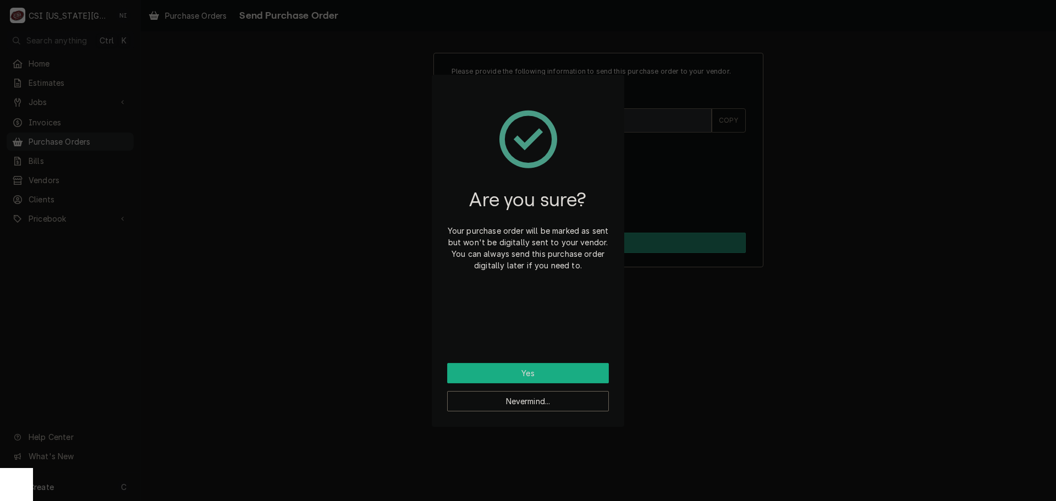
click at [544, 376] on button "Yes" at bounding box center [528, 373] width 162 height 20
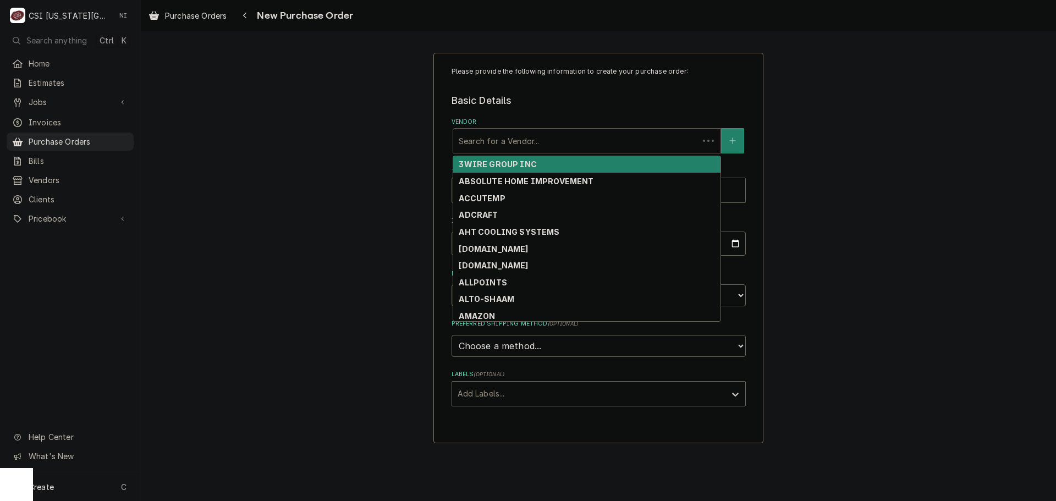
click at [548, 137] on div "Vendor" at bounding box center [576, 141] width 234 height 20
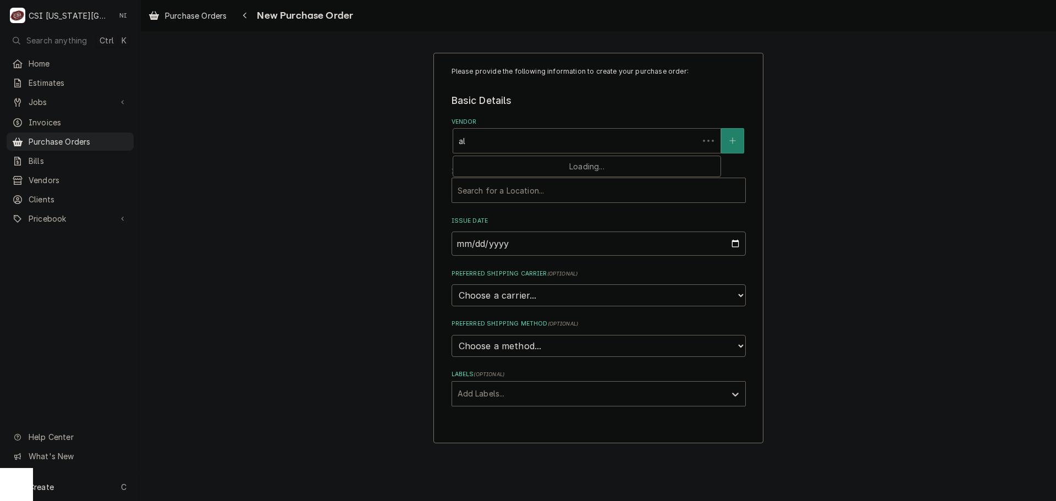
type input "all"
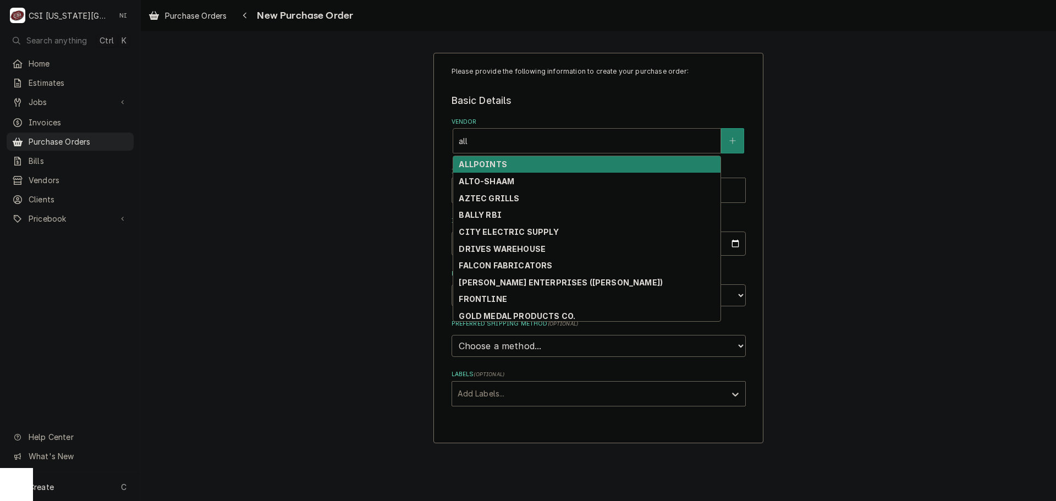
click at [515, 162] on div "ALLPOINTS" at bounding box center [586, 164] width 267 height 17
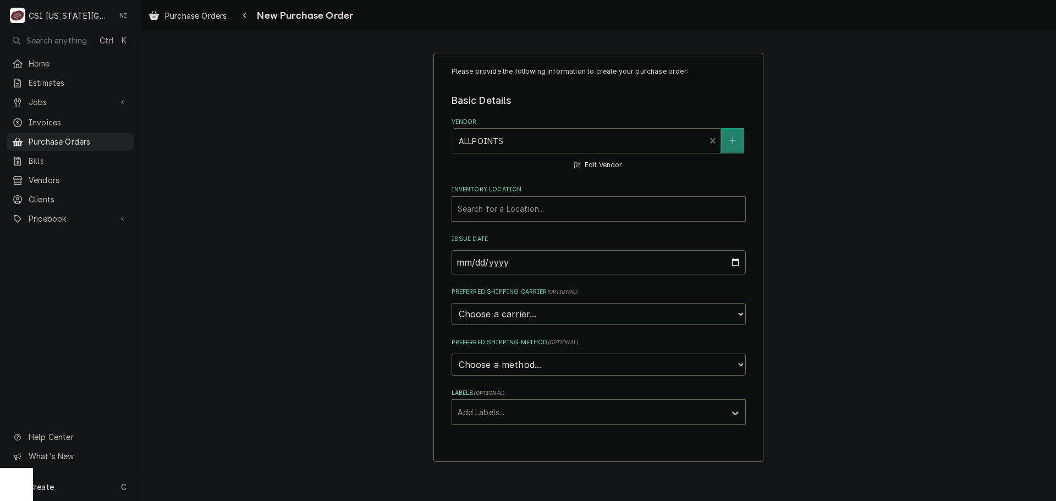
click at [482, 209] on div "Inventory Location" at bounding box center [598, 209] width 282 height 20
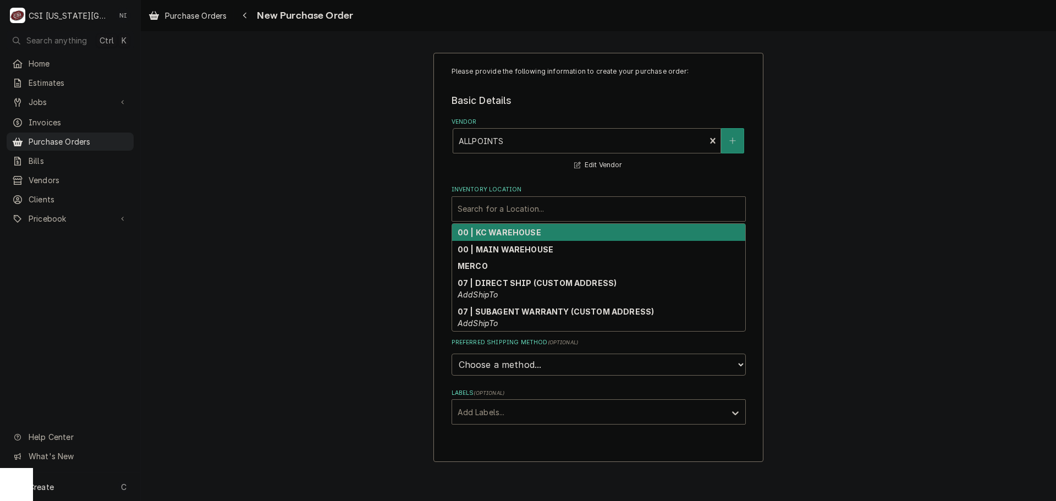
click at [484, 215] on div "Inventory Location" at bounding box center [598, 209] width 282 height 20
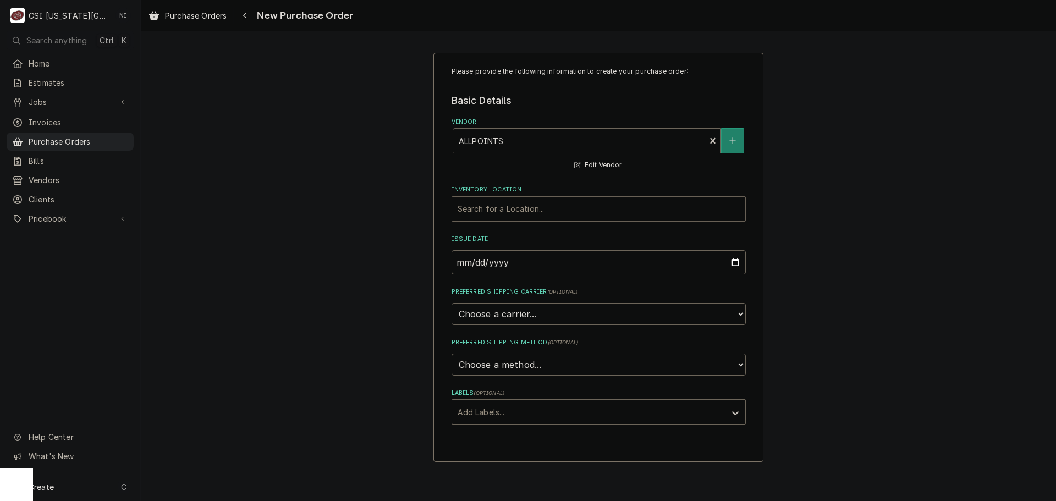
click at [493, 206] on div "Inventory Location" at bounding box center [598, 209] width 282 height 20
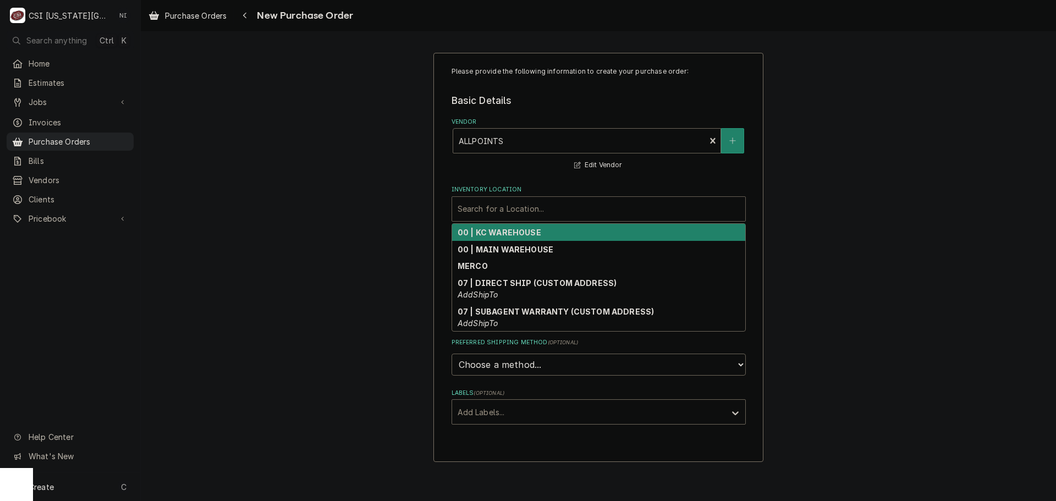
click at [509, 231] on strong "00 | KC WAREHOUSE" at bounding box center [499, 232] width 84 height 9
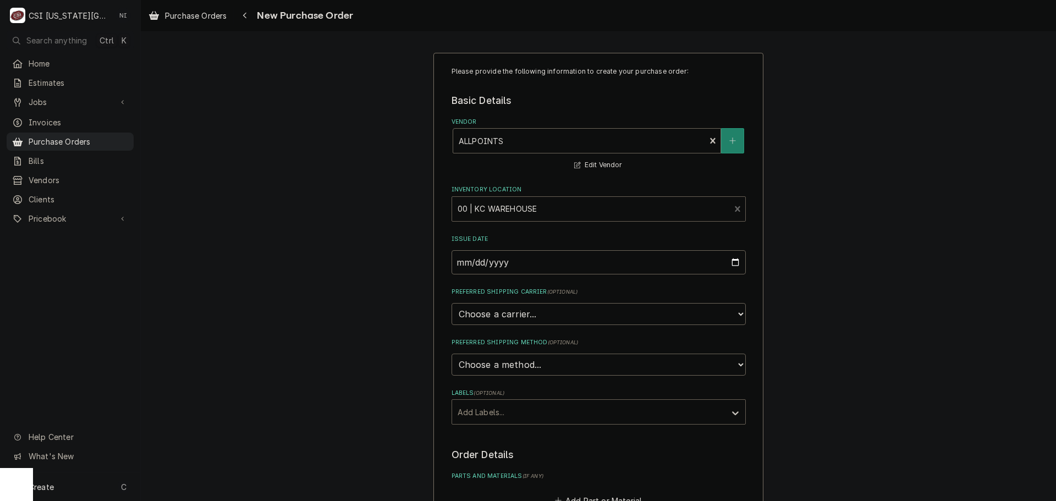
click at [495, 411] on div "Labels" at bounding box center [588, 412] width 262 height 20
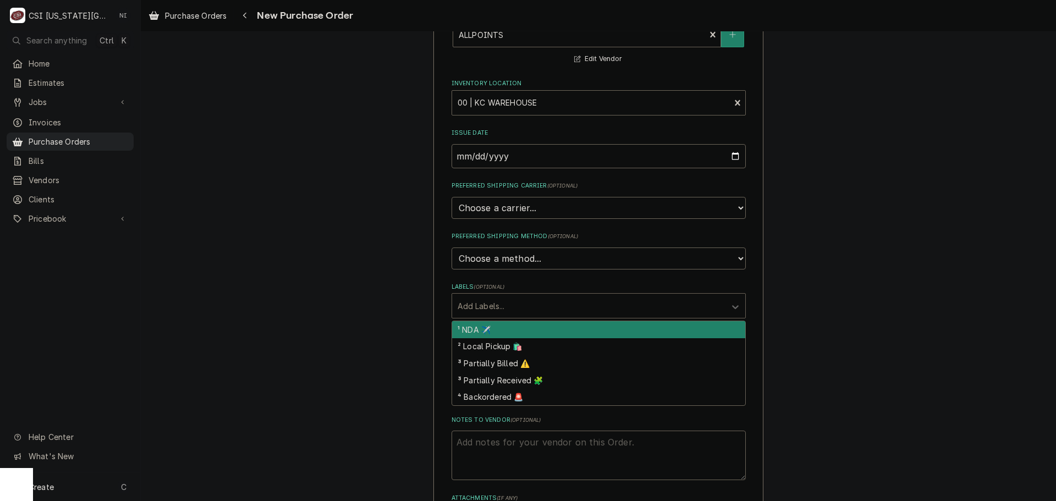
scroll to position [275, 0]
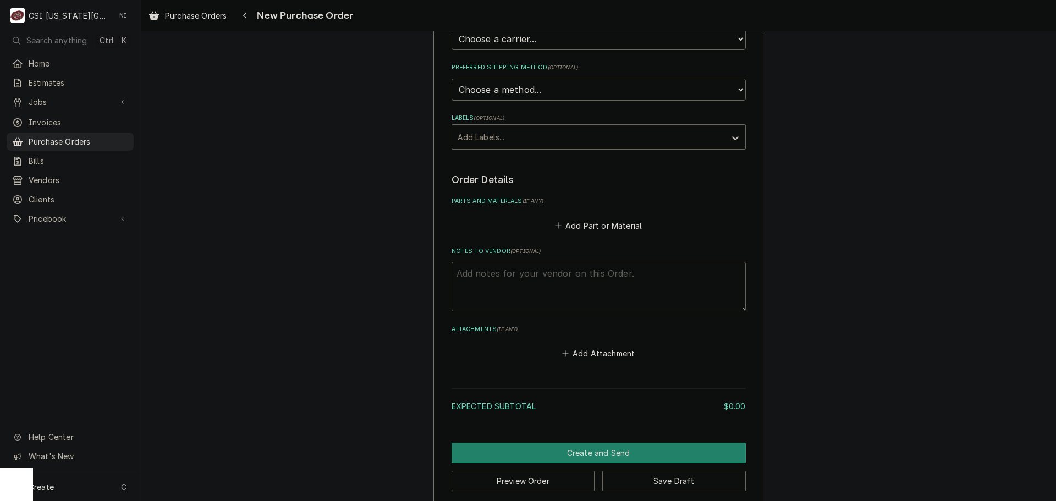
click at [532, 276] on textarea "Notes to Vendor ( optional )" at bounding box center [598, 286] width 294 height 49
click at [582, 228] on button "Add Part or Material" at bounding box center [598, 225] width 91 height 15
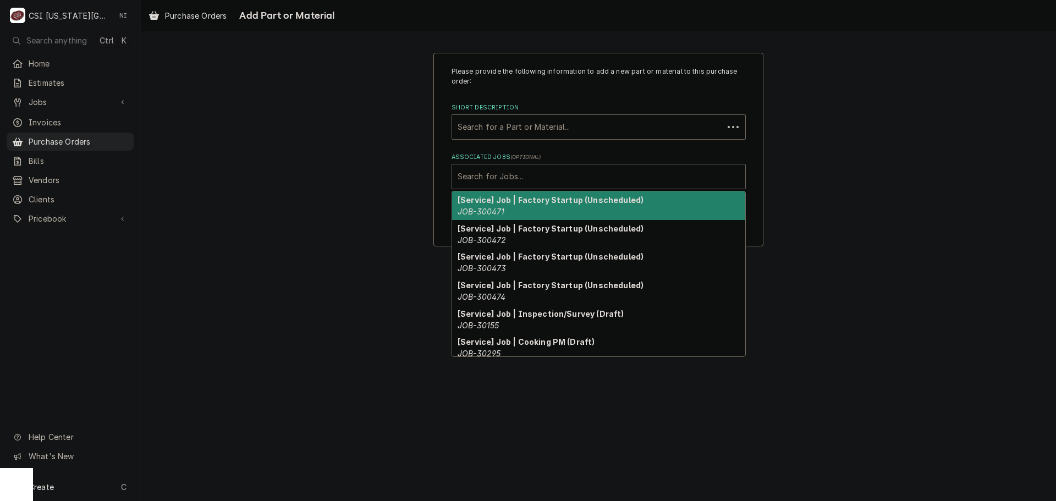
click at [527, 171] on div "Associated Jobs" at bounding box center [598, 177] width 282 height 20
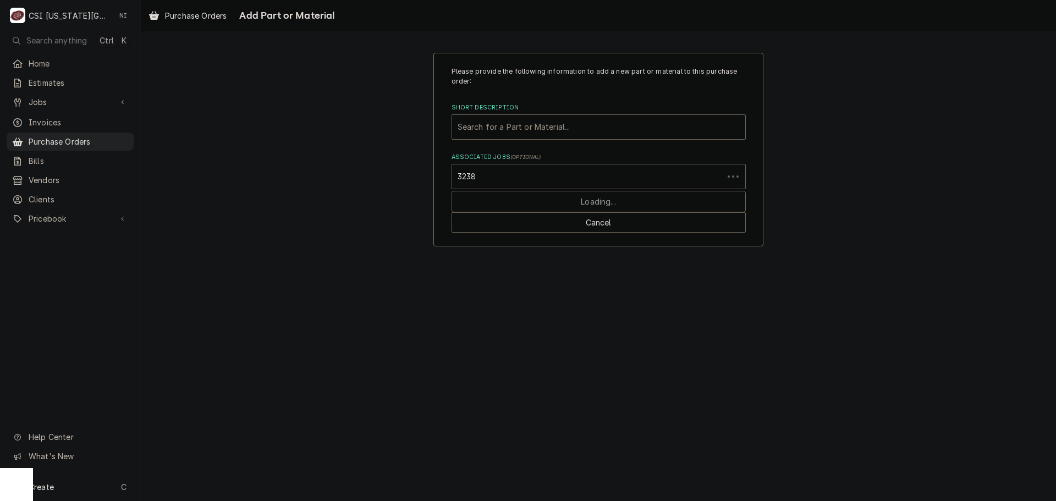
type input "32383"
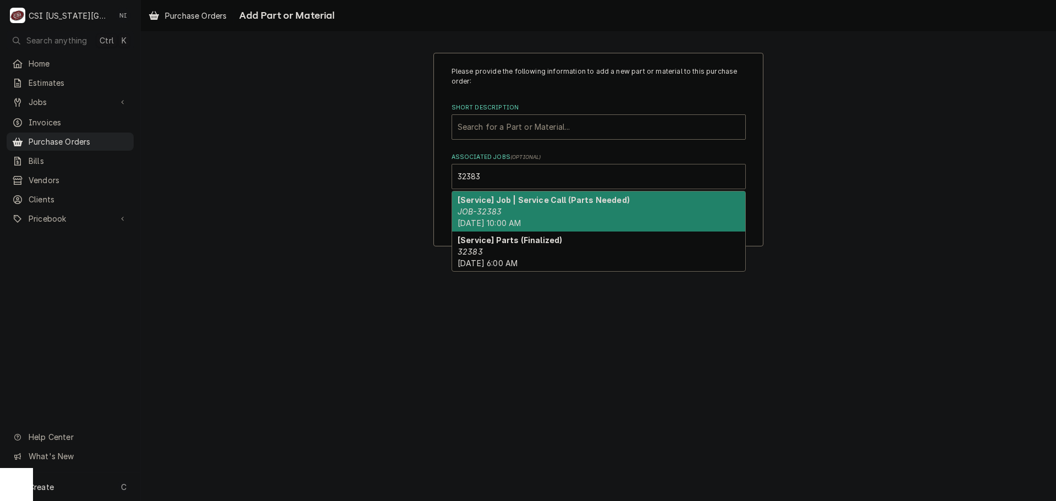
click at [544, 203] on strong "[Service] Job | Service Call (Parts Needed)" at bounding box center [543, 199] width 172 height 9
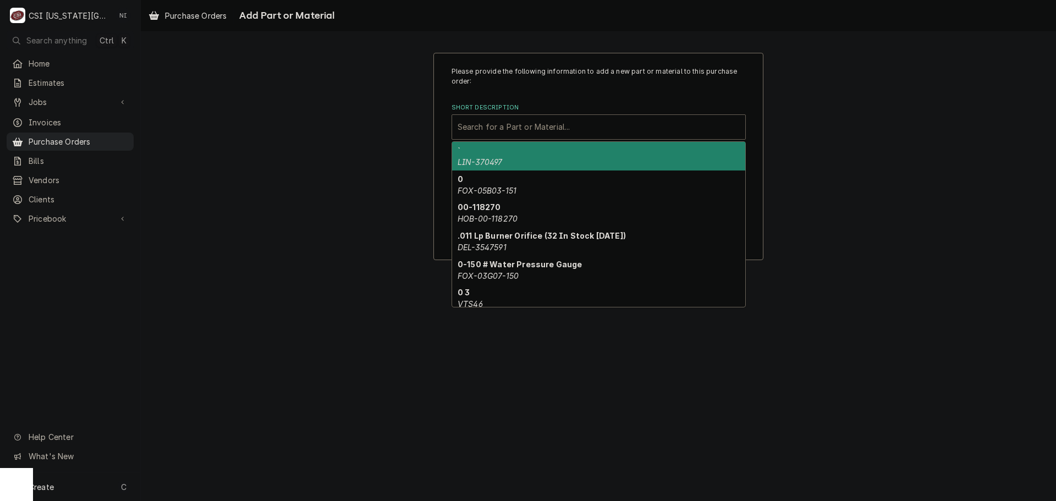
click at [546, 129] on div "Short Description" at bounding box center [598, 127] width 282 height 20
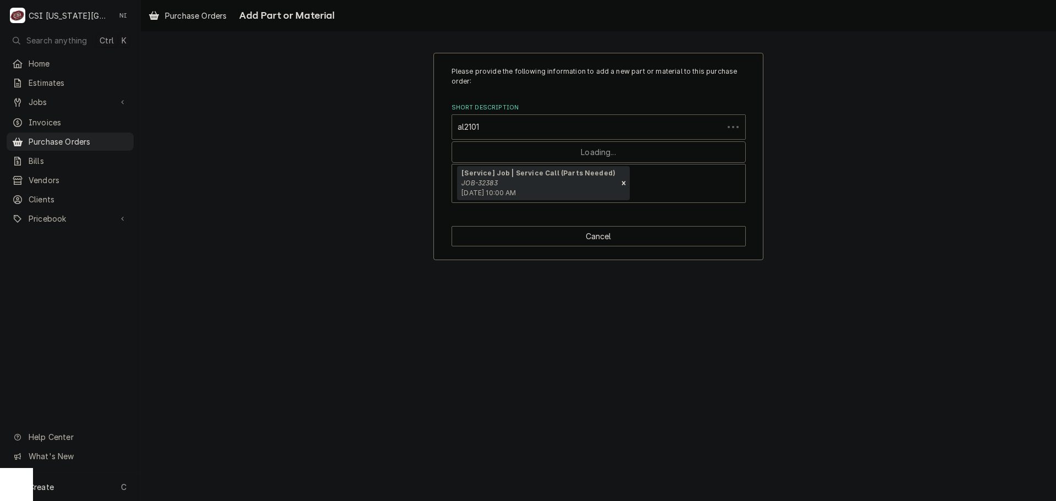
type input "al21013"
click at [506, 121] on div "Short Description" at bounding box center [598, 127] width 282 height 20
click at [612, 130] on div "Short Description" at bounding box center [598, 127] width 282 height 20
paste input "All-22-1013"
type input "All-22-1013"
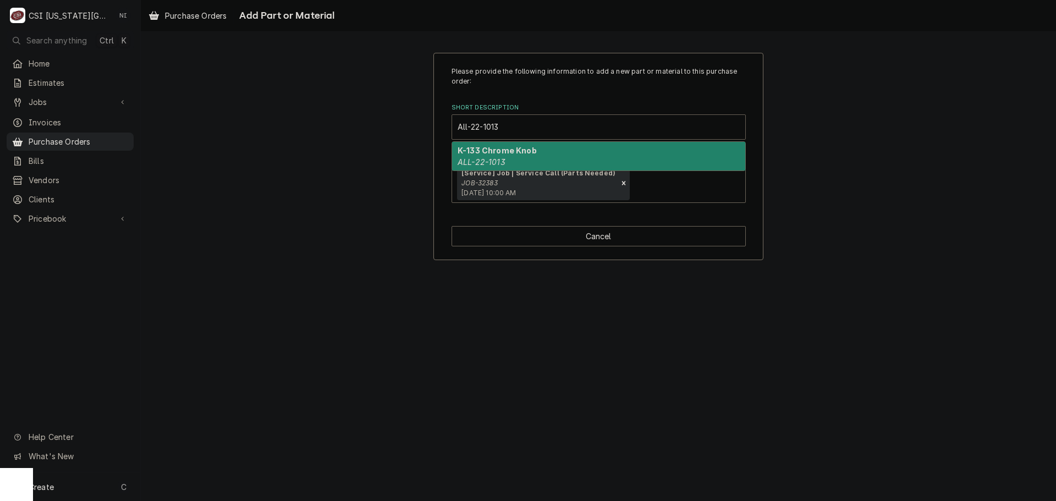
click at [490, 155] on strong "K-133 Chrome Knob" at bounding box center [496, 150] width 79 height 9
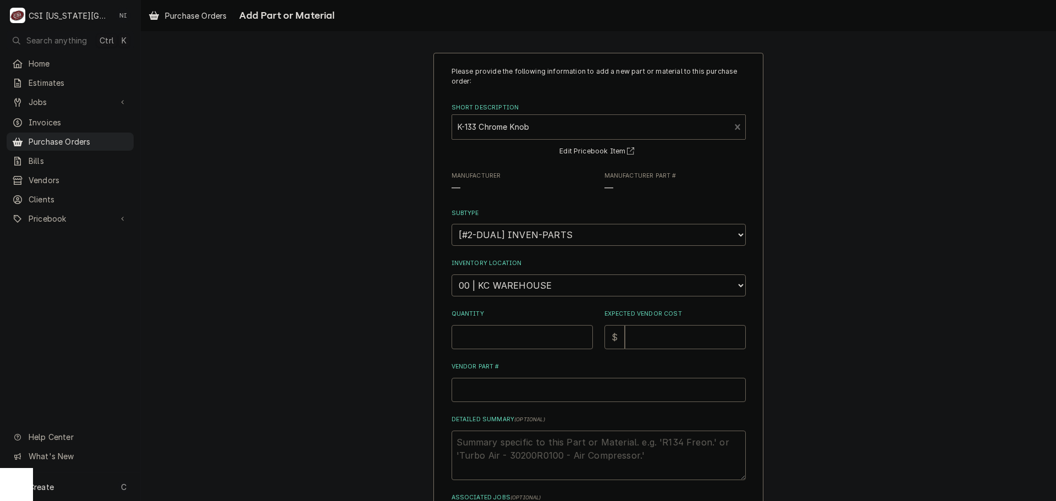
type textarea "x"
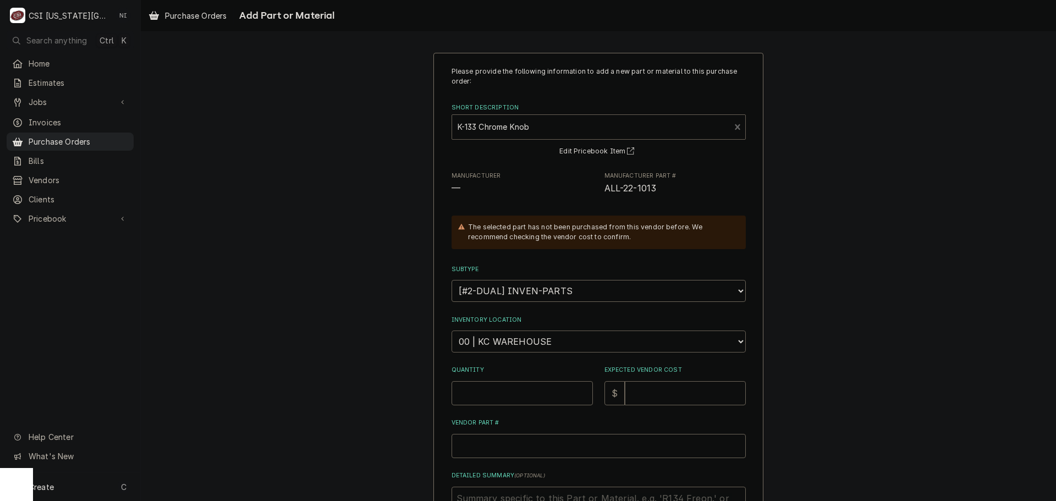
drag, startPoint x: 514, startPoint y: 345, endPoint x: 510, endPoint y: 332, distance: 13.1
click at [514, 345] on select "Choose a location... 00 | KC WAREHOUSE 00 | MAIN WAREHOUSE 01 | BRIAN BREAZIER …" at bounding box center [598, 341] width 294 height 22
select select "2760"
click at [451, 330] on select "Choose a location... 00 | KC WAREHOUSE 00 | MAIN WAREHOUSE 01 | BRIAN BREAZIER …" at bounding box center [598, 341] width 294 height 22
click at [509, 385] on input "Quantity" at bounding box center [521, 393] width 141 height 24
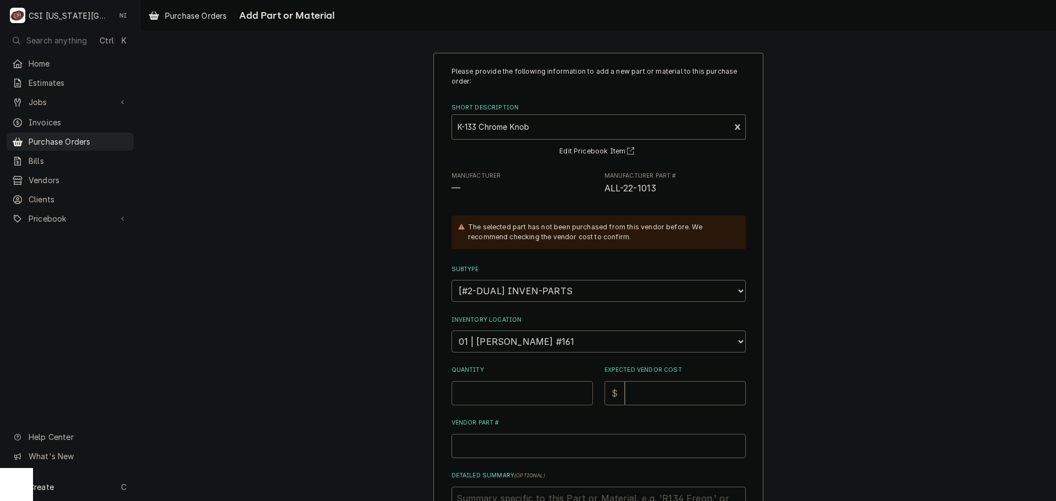
type textarea "x"
type input "7"
click at [649, 397] on input "Expected Vendor Cost" at bounding box center [685, 393] width 121 height 24
type textarea "x"
type input "9"
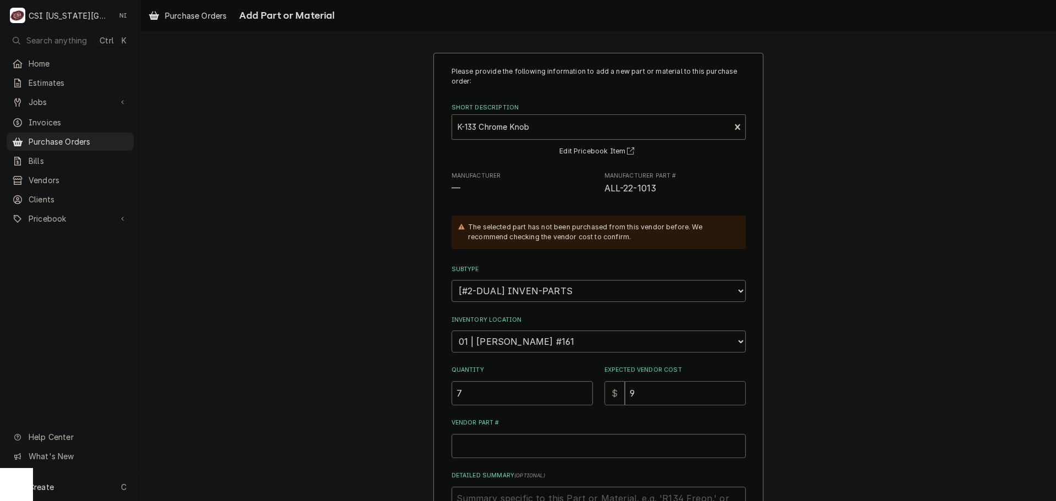
type textarea "x"
type input "9.9"
type textarea "x"
type input "9.98"
click at [499, 446] on input "Vendor Part #" at bounding box center [598, 446] width 294 height 24
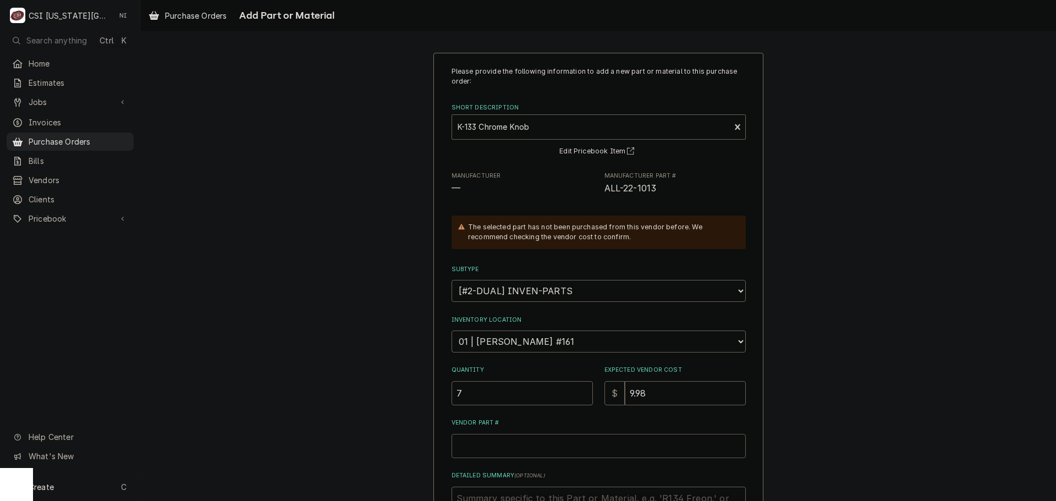
paste input "All-22-1013"
type textarea "x"
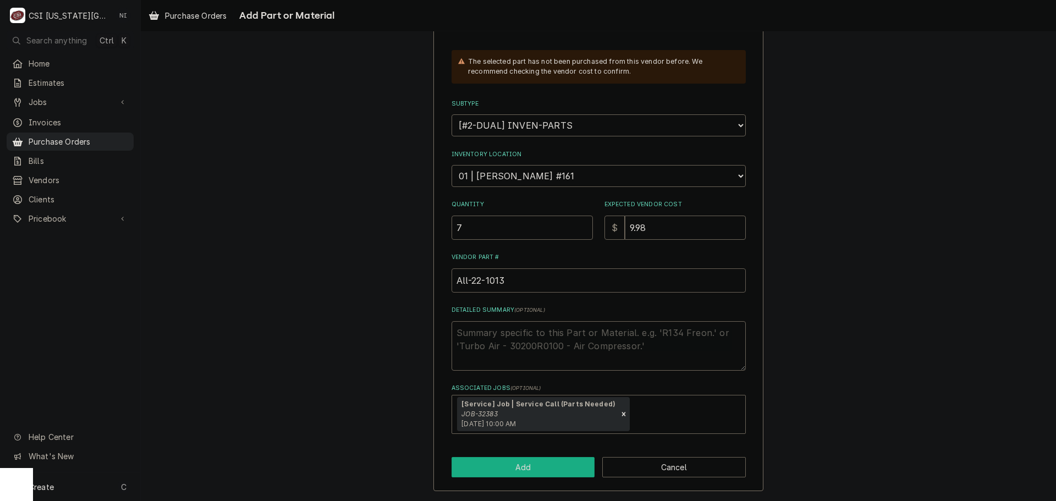
type input "All-22-1013"
click at [536, 461] on button "Add" at bounding box center [522, 467] width 143 height 20
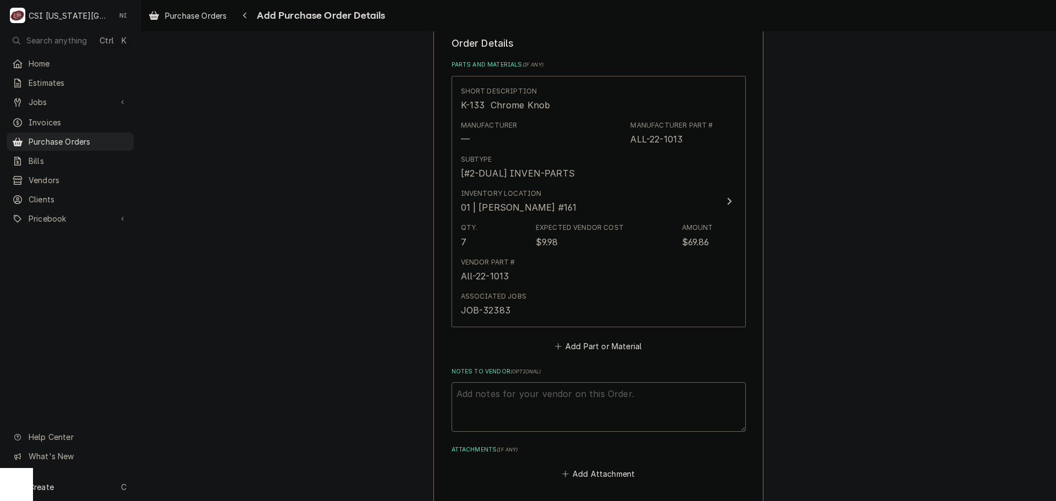
scroll to position [546, 0]
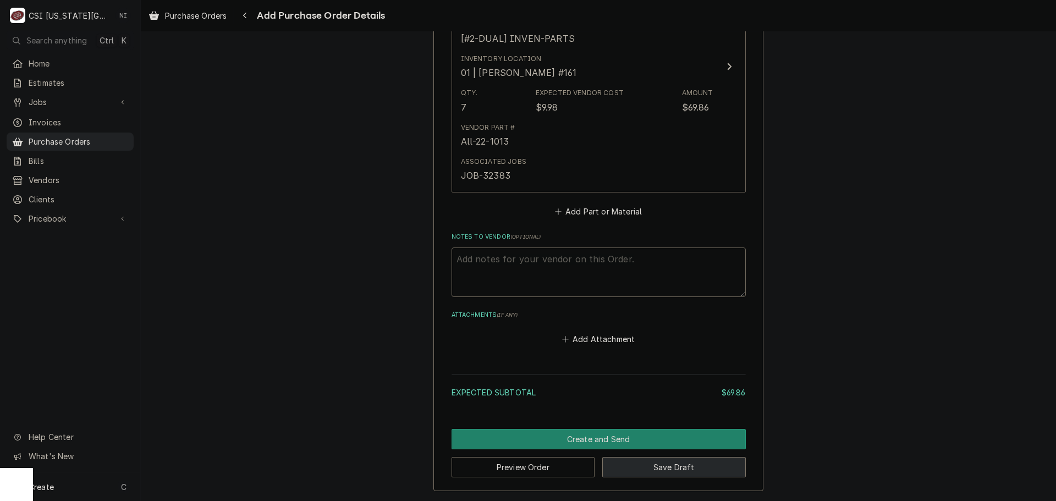
drag, startPoint x: 701, startPoint y: 472, endPoint x: 802, endPoint y: 465, distance: 101.4
click at [701, 472] on button "Save Draft" at bounding box center [673, 467] width 143 height 20
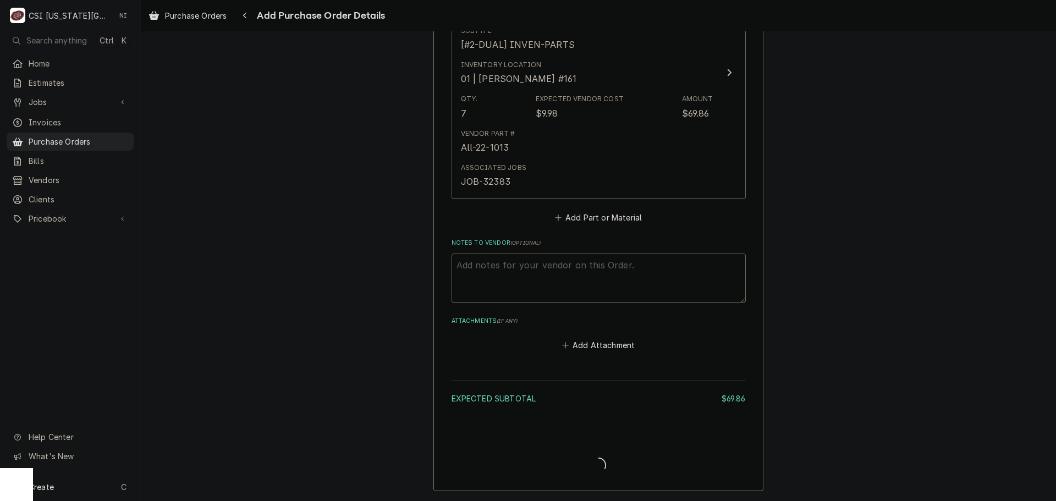
scroll to position [540, 0]
type textarea "x"
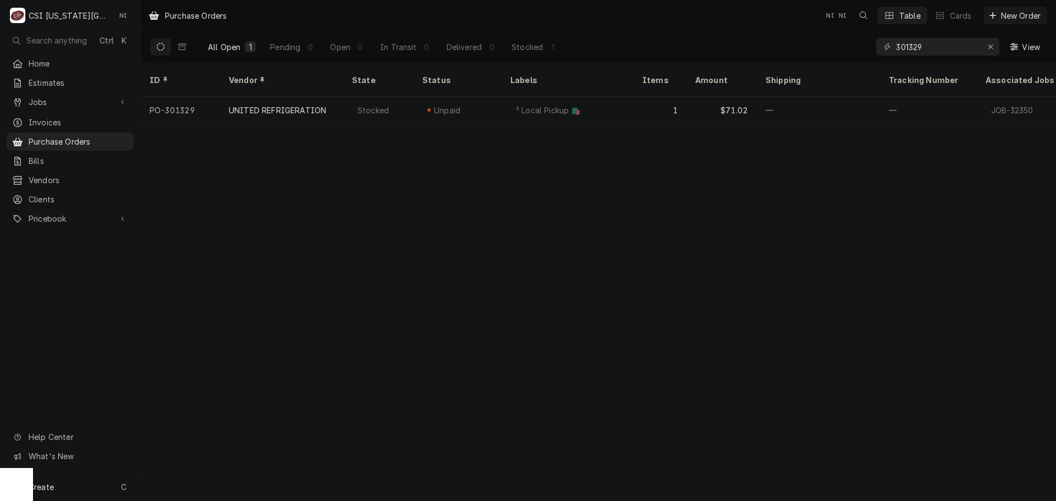
click at [90, 488] on div "Create C" at bounding box center [70, 486] width 140 height 29
drag, startPoint x: 217, startPoint y: 412, endPoint x: 241, endPoint y: 405, distance: 24.7
click at [217, 412] on div "Purchase Order" at bounding box center [206, 411] width 74 height 12
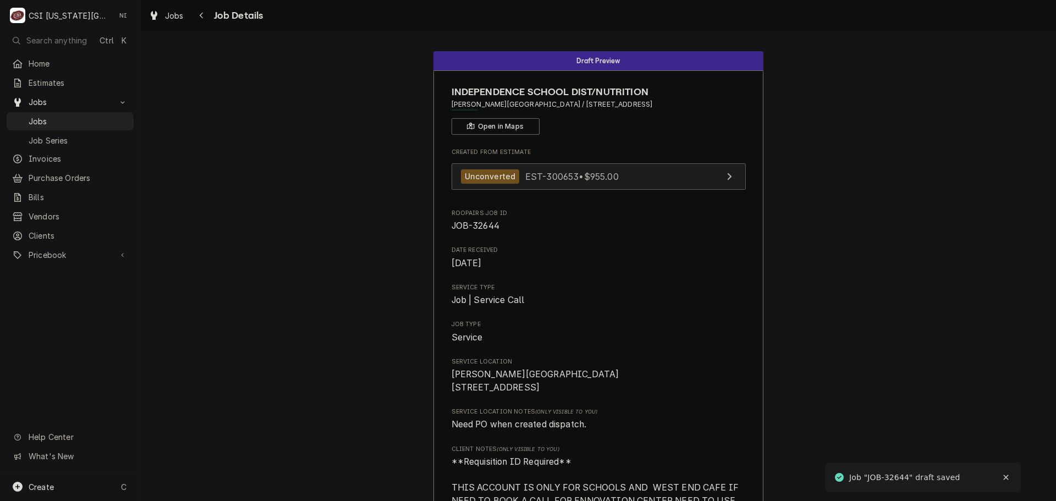
click at [598, 172] on span "EST-300653 • $955.00" at bounding box center [571, 175] width 93 height 11
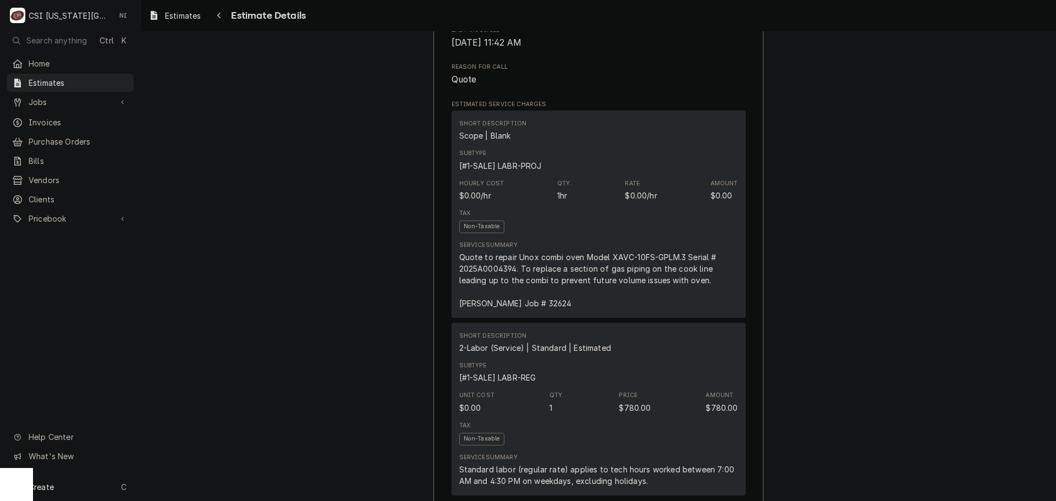
scroll to position [605, 0]
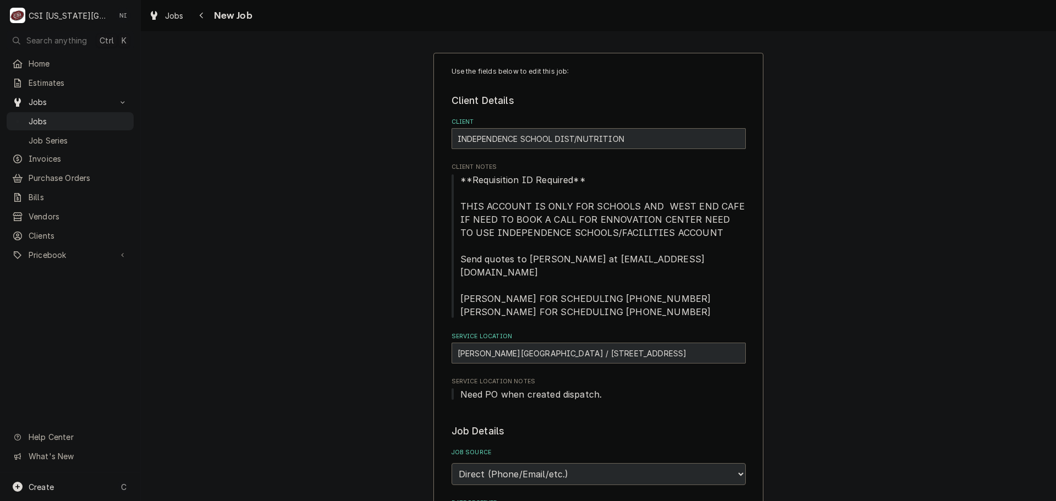
type textarea "x"
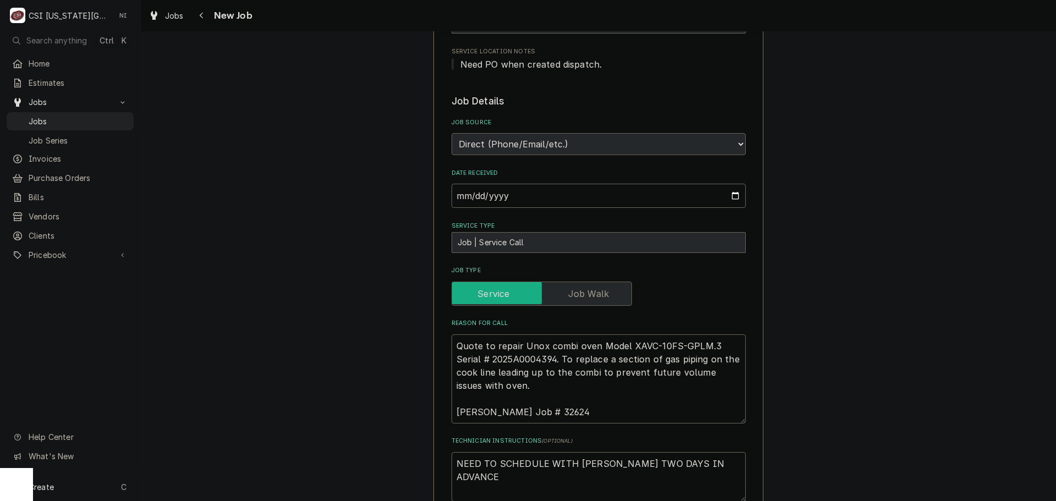
scroll to position [385, 0]
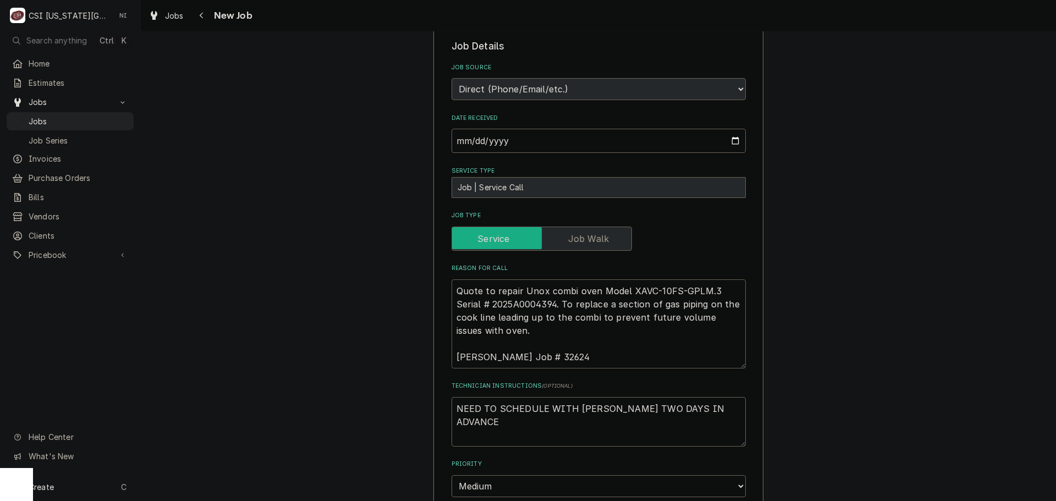
click at [455, 279] on textarea "Quote to repair Unox combi oven Model XAVC-10FS-GPLM.3 Serial # 2025A0004394. T…" at bounding box center [598, 323] width 294 height 89
click at [454, 397] on textarea "NEED TO SCHEDULE WITH BRAD TWO DAYS IN ADVANCE" at bounding box center [598, 421] width 294 height 49
type textarea "NEED TO SCHEDULE WITH BRAD TWO DAYS IN ADVANCE"
type textarea "x"
type textarea "NEED TO SCHEDULE WITH BRAD TWO DAYS IN ADVANCE"
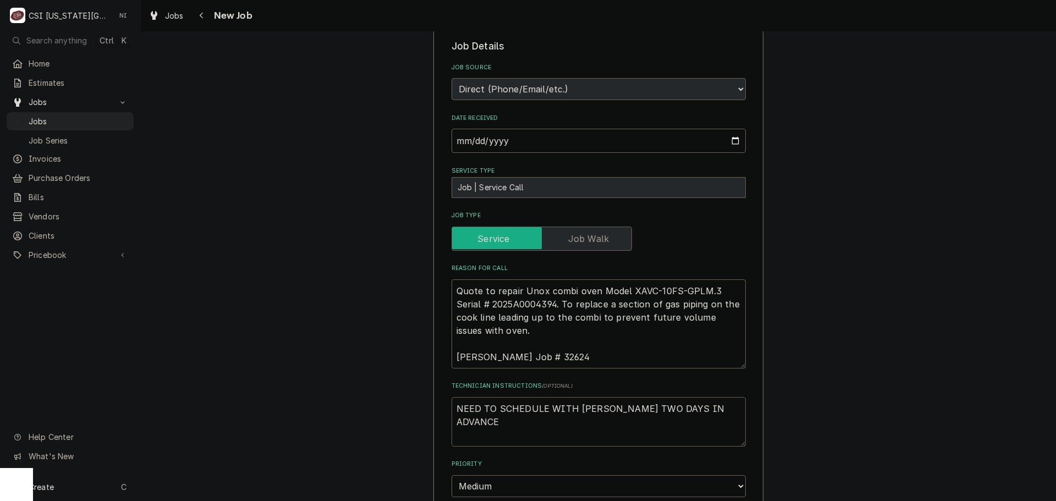
click at [487, 397] on textarea "NEED TO SCHEDULE WITH BRAD TWO DAYS IN ADVANCE" at bounding box center [598, 421] width 294 height 49
type textarea "x"
type textarea "p NEED TO SCHEDULE WITH BRAD TWO DAYS IN ADVANCE"
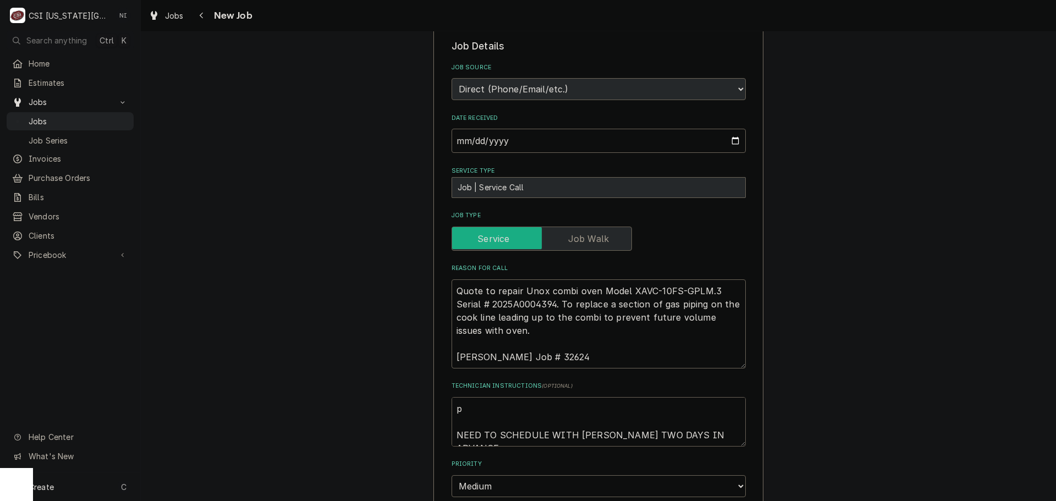
type textarea "x"
type textarea "pa NEED TO SCHEDULE WITH BRAD TWO DAYS IN ADVANCE"
type textarea "x"
type textarea "par NEED TO SCHEDULE WITH BRAD TWO DAYS IN ADVANCE"
type textarea "x"
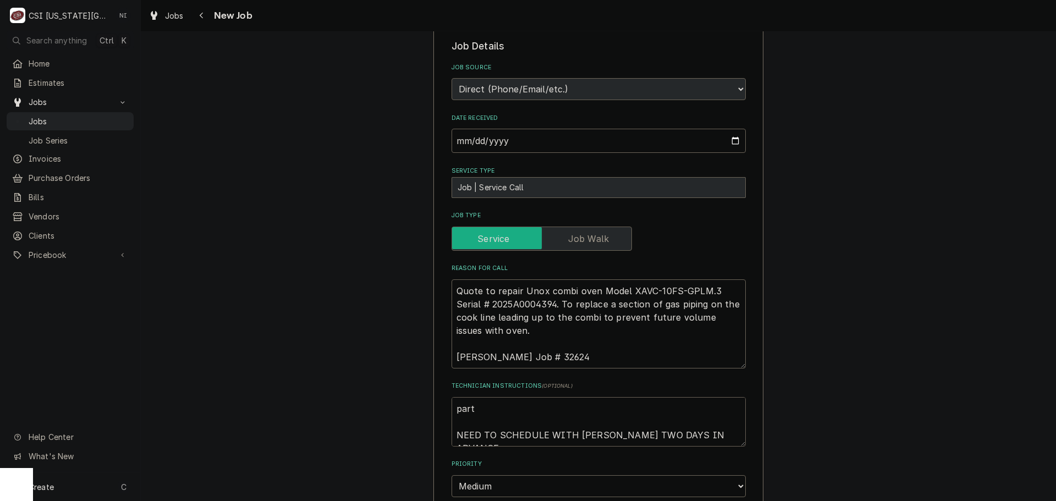
type textarea "parts NEED TO SCHEDULE WITH BRAD TWO DAYS IN ADVANCE"
type textarea "x"
type textarea "part NEED TO SCHEDULE WITH BRAD TWO DAYS IN ADVANCE"
type textarea "x"
type textarea "par NEED TO SCHEDULE WITH BRAD TWO DAYS IN ADVANCE"
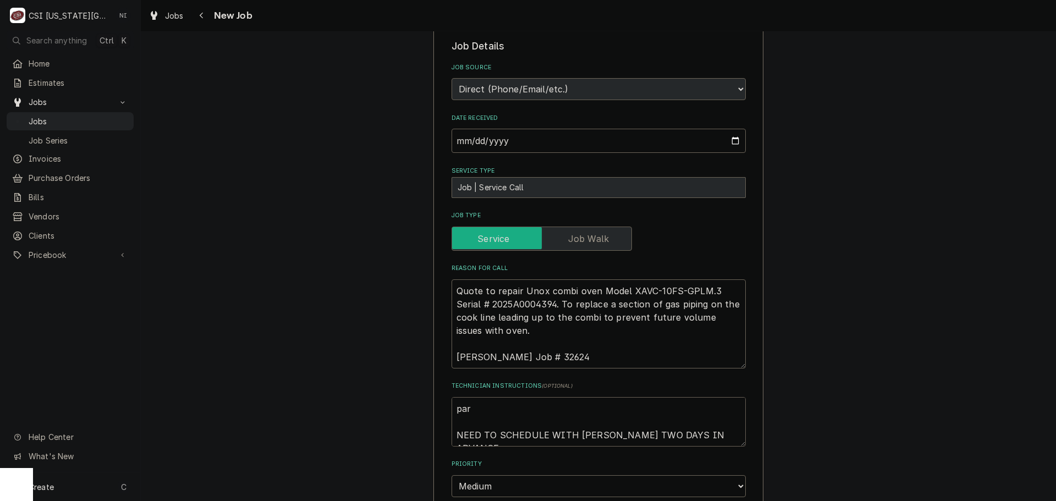
type textarea "x"
type textarea "pa NEED TO SCHEDULE WITH BRAD TWO DAYS IN ADVANCE"
type textarea "x"
type textarea "p NEED TO SCHEDULE WITH BRAD TWO DAYS IN ADVANCE"
type textarea "x"
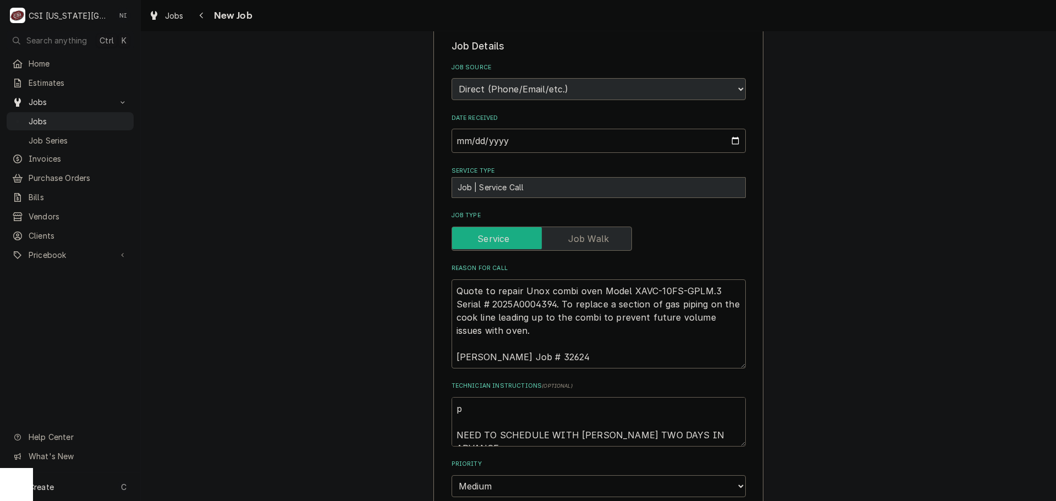
type textarea "NEED TO SCHEDULE WITH BRAD TWO DAYS IN ADVANCE"
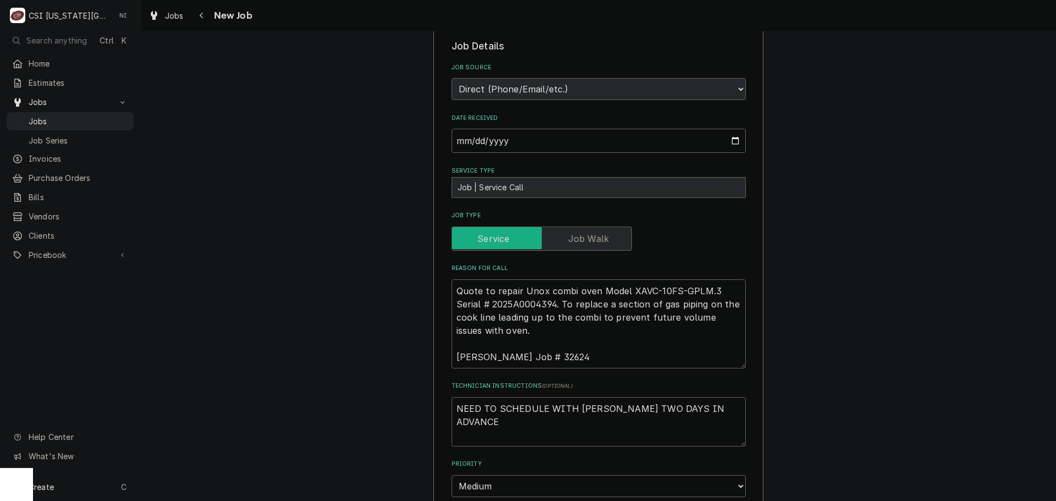
type textarea "x"
type textarea "M NEED TO SCHEDULE WITH BRAD TWO DAYS IN ADVANCE"
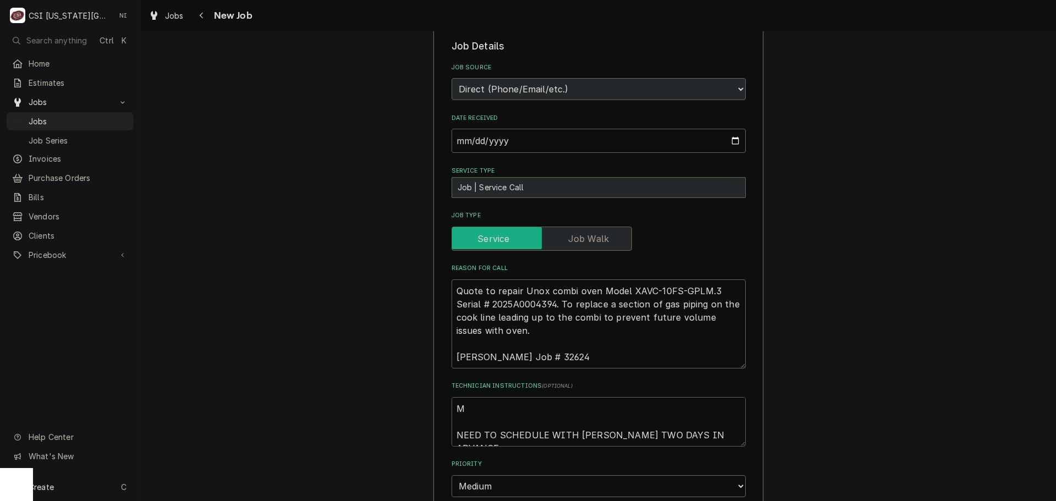
type textarea "x"
type textarea "Mi NEED TO SCHEDULE WITH BRAD TWO DAYS IN ADVANCE"
type textarea "x"
type textarea "Mis NEED TO SCHEDULE WITH BRAD TWO DAYS IN ADVANCE"
type textarea "x"
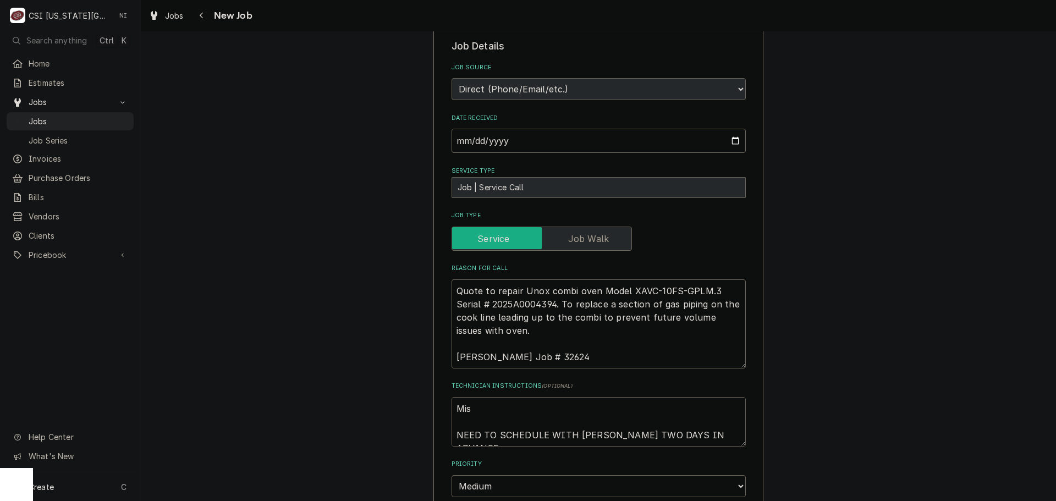
type textarea "Misc NEED TO SCHEDULE WITH BRAD TWO DAYS IN ADVANCE"
type textarea "x"
type textarea "Misc NEED TO SCHEDULE WITH BRAD TWO DAYS IN ADVANCE"
type textarea "x"
type textarea "Misc p NEED TO SCHEDULE WITH BRAD TWO DAYS IN ADVANCE"
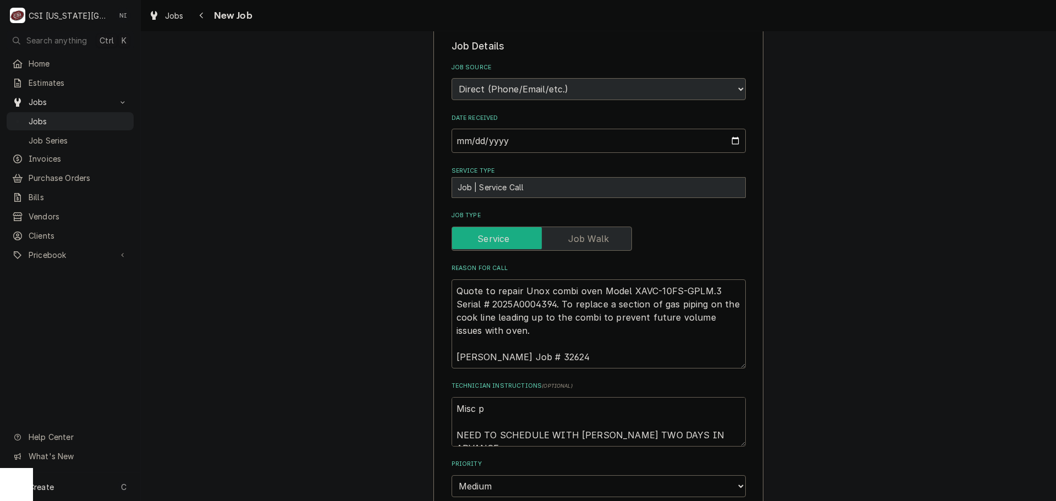
type textarea "x"
type textarea "Misc pa NEED TO SCHEDULE WITH BRAD TWO DAYS IN ADVANCE"
type textarea "x"
type textarea "Misc par NEED TO SCHEDULE WITH BRAD TWO DAYS IN ADVANCE"
type textarea "x"
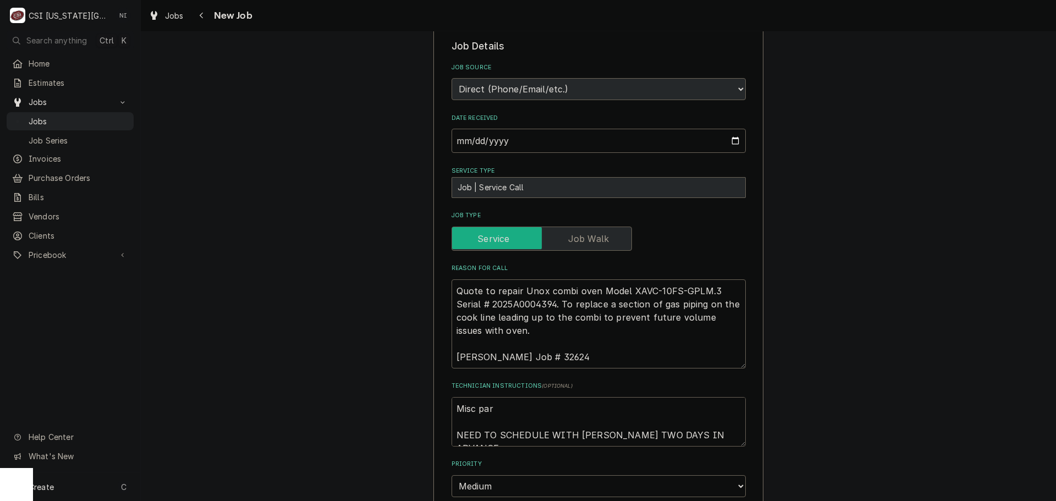
type textarea "Misc part NEED TO SCHEDULE WITH BRAD TWO DAYS IN ADVANCE"
type textarea "x"
type textarea "Misc parts NEED TO SCHEDULE WITH BRAD TWO DAYS IN ADVANCE"
type textarea "x"
type textarea "Misc parts NEED TO SCHEDULE WITH BRAD TWO DAYS IN ADVANCE"
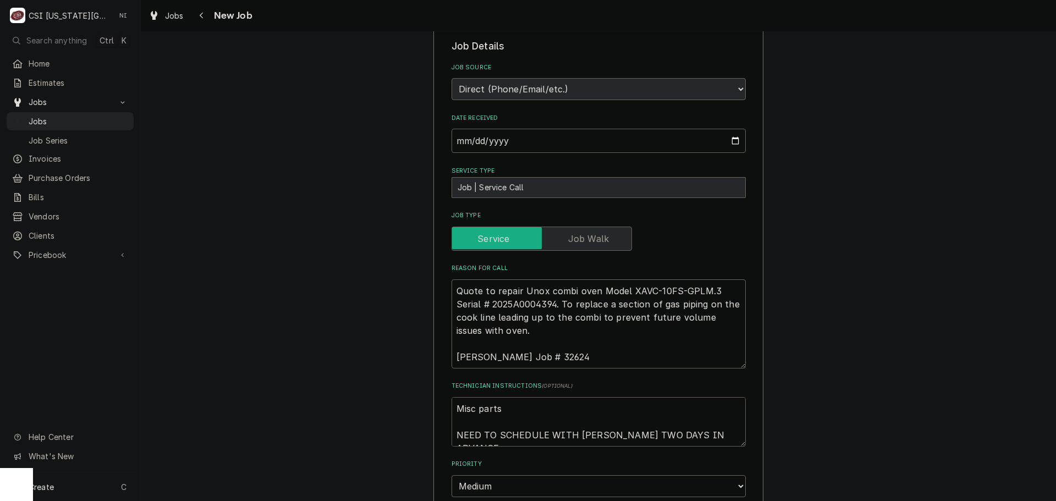
type textarea "x"
type textarea "Misc parts s NEED TO SCHEDULE WITH BRAD TWO DAYS IN ADVANCE"
type textarea "x"
type textarea "Misc parts st NEED TO SCHEDULE WITH BRAD TWO DAYS IN ADVANCE"
type textarea "x"
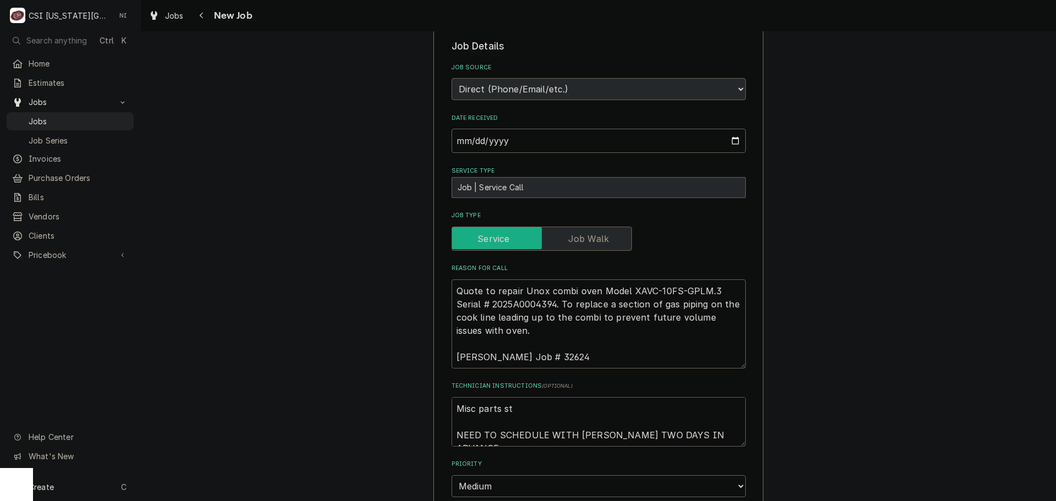
type textarea "Misc parts sto NEED TO SCHEDULE WITH BRAD TWO DAYS IN ADVANCE"
type textarea "x"
type textarea "Misc parts sto NEED TO SCHEDULE WITH BRAD TWO DAYS IN ADVANCE"
type textarea "x"
type textarea "Misc parts sto b NEED TO SCHEDULE WITH BRAD TWO DAYS IN ADVANCE"
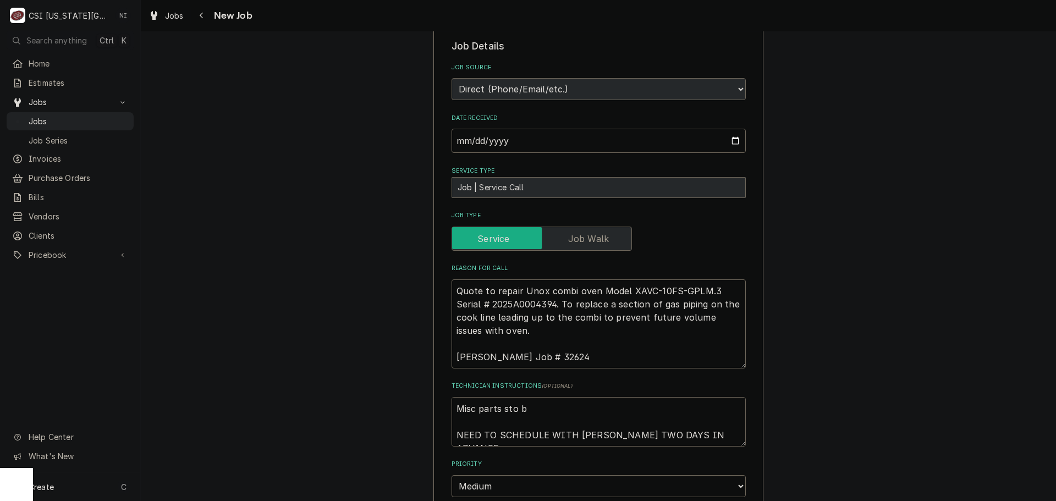
type textarea "x"
type textarea "Misc parts sto be NEED TO SCHEDULE WITH BRAD TWO DAYS IN ADVANCE"
type textarea "x"
type textarea "Misc parts sto b NEED TO SCHEDULE WITH BRAD TWO DAYS IN ADVANCE"
type textarea "x"
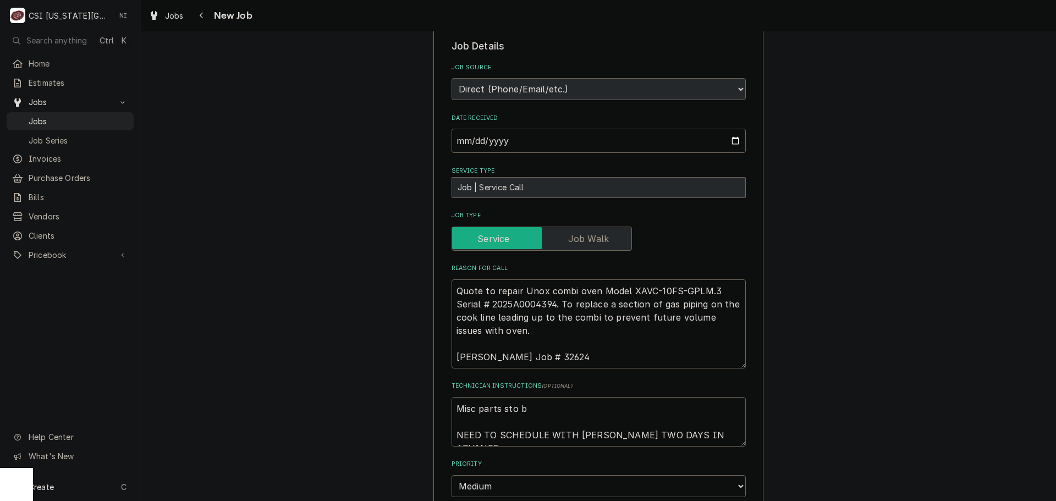
type textarea "Misc parts sto NEED TO SCHEDULE WITH BRAD TWO DAYS IN ADVANCE"
type textarea "x"
type textarea "Misc parts sto NEED TO SCHEDULE WITH BRAD TWO DAYS IN ADVANCE"
type textarea "x"
type textarea "Misc parts st NEED TO SCHEDULE WITH BRAD TWO DAYS IN ADVANCE"
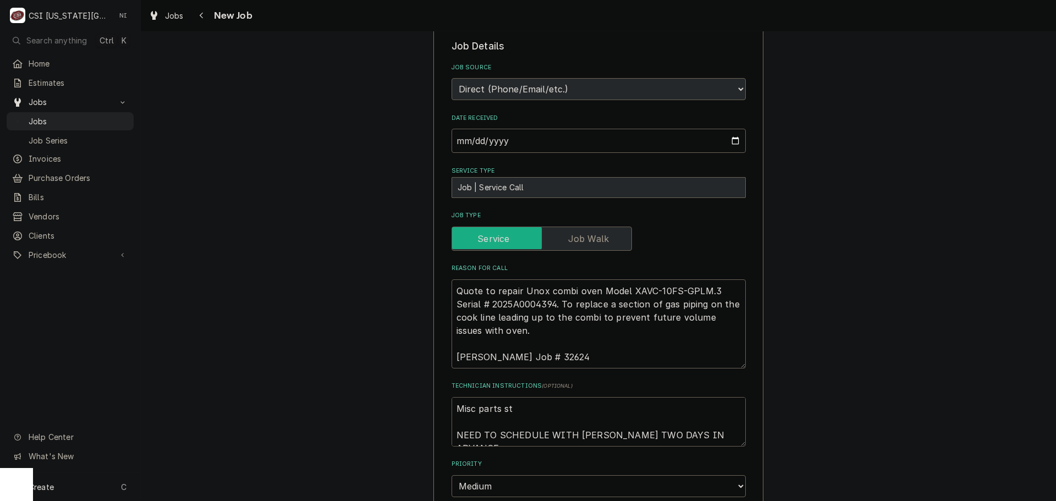
type textarea "x"
type textarea "Misc parts s NEED TO SCHEDULE WITH BRAD TWO DAYS IN ADVANCE"
type textarea "x"
type textarea "Misc parts NEED TO SCHEDULE WITH BRAD TWO DAYS IN ADVANCE"
type textarea "x"
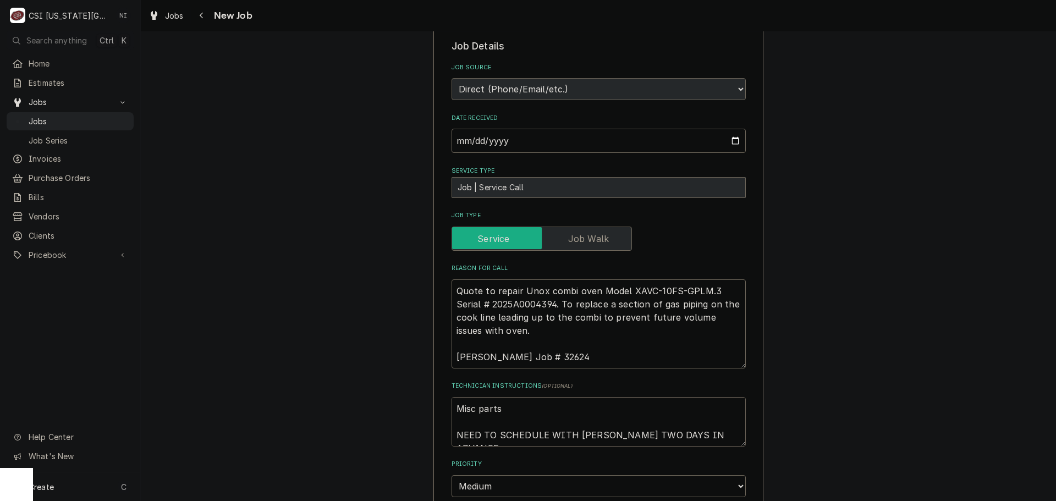
type textarea "Misc parts NEED TO SCHEDULE WITH BRAD TWO DAYS IN ADVANCE"
type textarea "x"
type textarea "Misc part NEED TO SCHEDULE WITH BRAD TWO DAYS IN ADVANCE"
type textarea "x"
type textarea "Misc par NEED TO SCHEDULE WITH BRAD TWO DAYS IN ADVANCE"
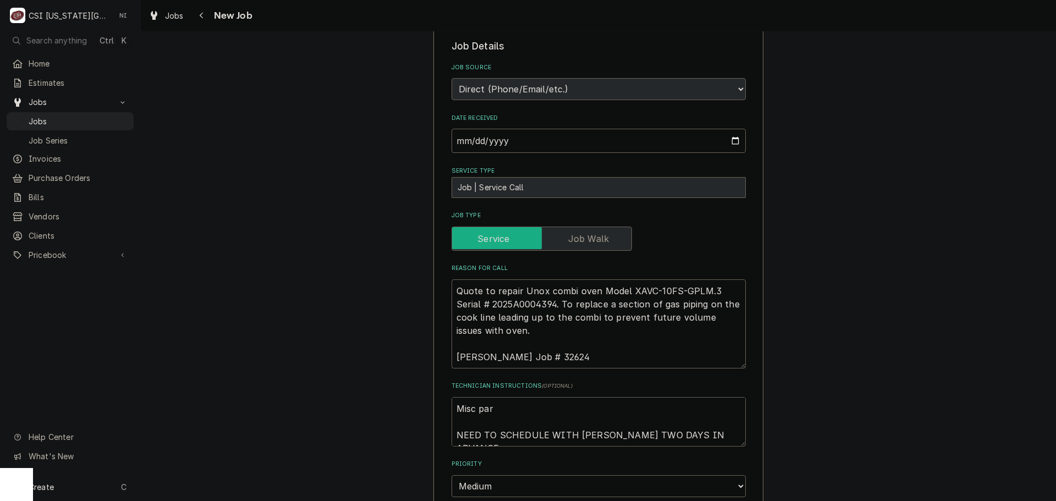
type textarea "x"
type textarea "Misc pa NEED TO SCHEDULE WITH BRAD TWO DAYS IN ADVANCE"
type textarea "x"
type textarea "Misc p NEED TO SCHEDULE WITH BRAD TWO DAYS IN ADVANCE"
type textarea "x"
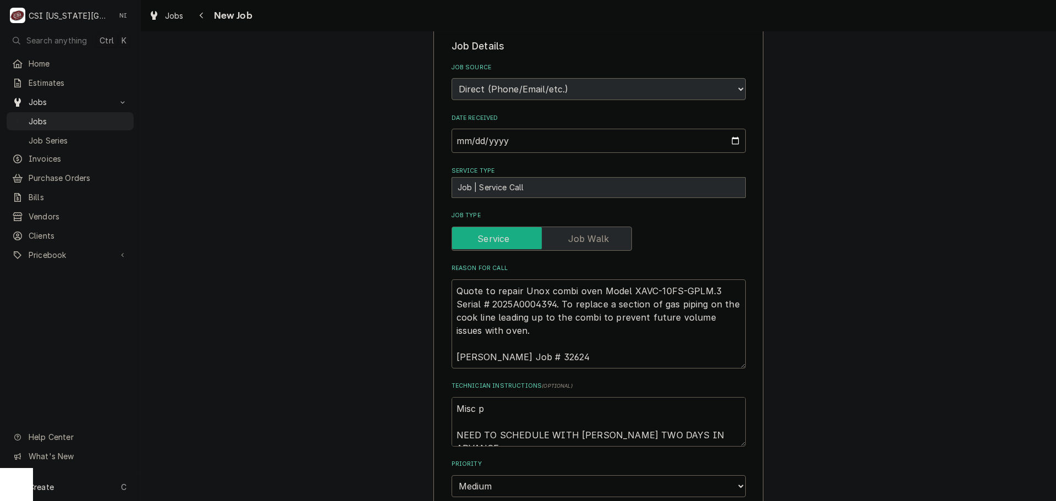
type textarea "Misc NEED TO SCHEDULE WITH BRAD TWO DAYS IN ADVANCE"
type textarea "x"
type textarea "Misc p NEED TO SCHEDULE WITH BRAD TWO DAYS IN ADVANCE"
type textarea "x"
type textarea "Misc pi NEED TO SCHEDULE WITH BRAD TWO DAYS IN ADVANCE"
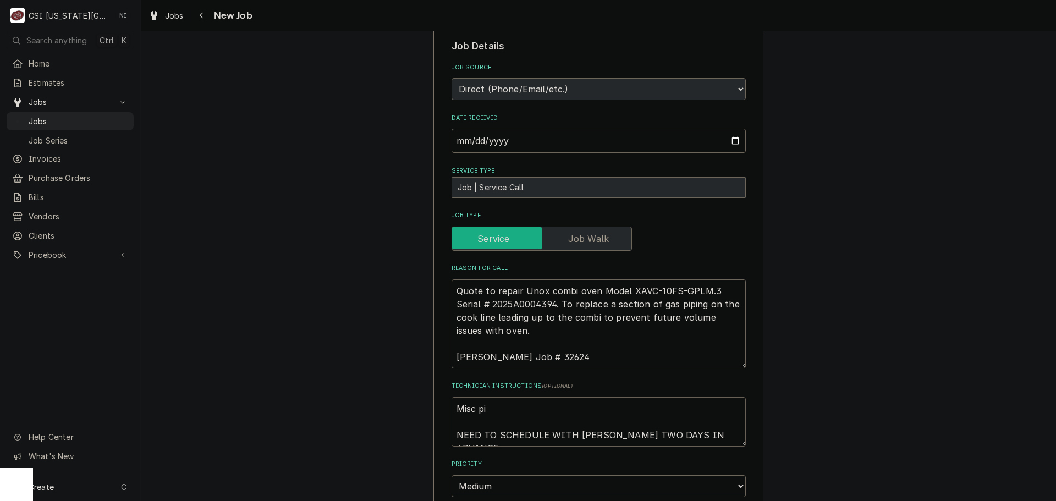
type textarea "x"
type textarea "Misc pip NEED TO SCHEDULE WITH BRAD TWO DAYS IN ADVANCE"
type textarea "x"
type textarea "Misc pipe NEED TO SCHEDULE WITH BRAD TWO DAYS IN ADVANCE"
type textarea "x"
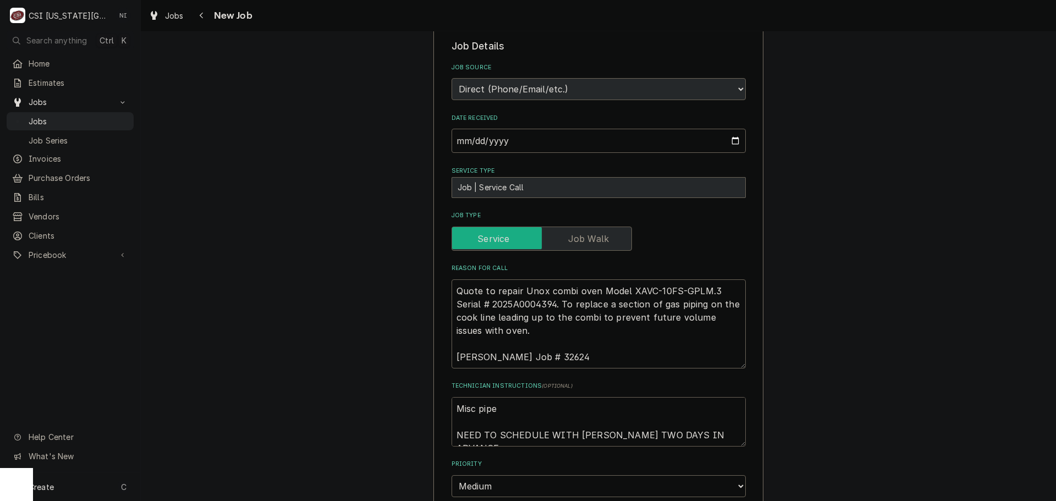
type textarea "Misc pip NEED TO SCHEDULE WITH BRAD TWO DAYS IN ADVANCE"
type textarea "x"
type textarea "Misc pipi NEED TO SCHEDULE WITH BRAD TWO DAYS IN ADVANCE"
type textarea "x"
type textarea "Misc pipin NEED TO SCHEDULE WITH BRAD TWO DAYS IN ADVANCE"
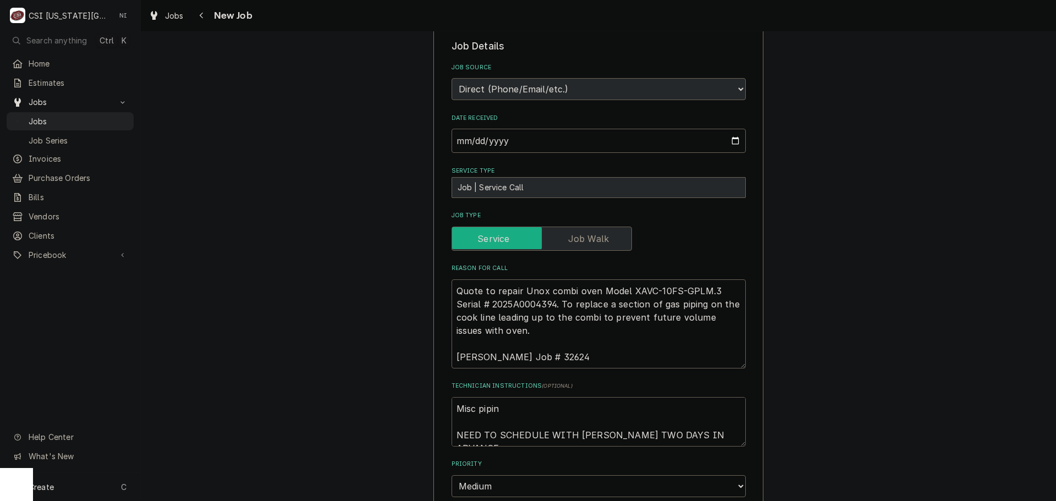
type textarea "x"
type textarea "Misc piping NEED TO SCHEDULE WITH BRAD TWO DAYS IN ADVANCE"
type textarea "x"
type textarea "Misc piping NEED TO SCHEDULE WITH BRAD TWO DAYS IN ADVANCE"
type textarea "x"
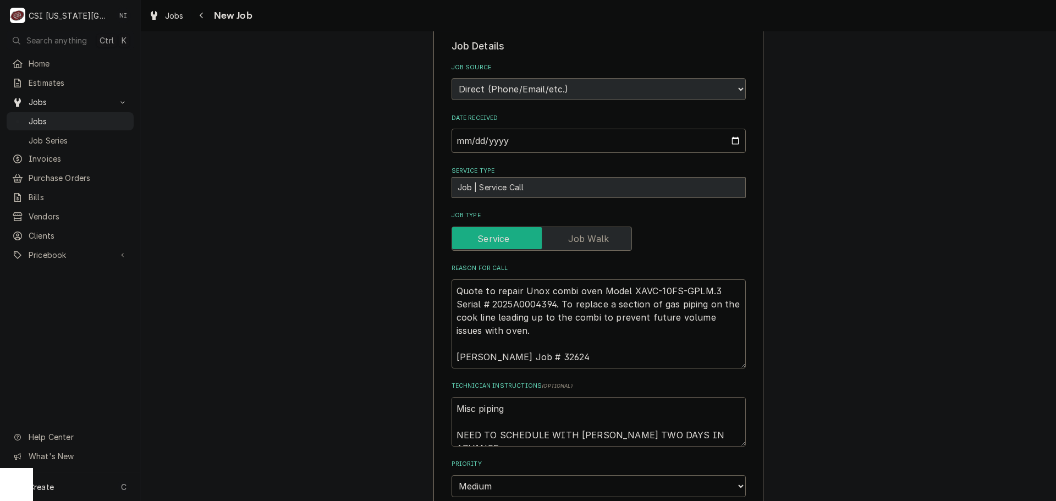
type textarea "Misc piping t NEED TO SCHEDULE WITH BRAD TWO DAYS IN ADVANCE"
type textarea "x"
type textarea "Misc piping to NEED TO SCHEDULE WITH BRAD TWO DAYS IN ADVANCE"
type textarea "x"
type textarea "Misc piping to NEED TO SCHEDULE WITH BRAD TWO DAYS IN ADVANCE"
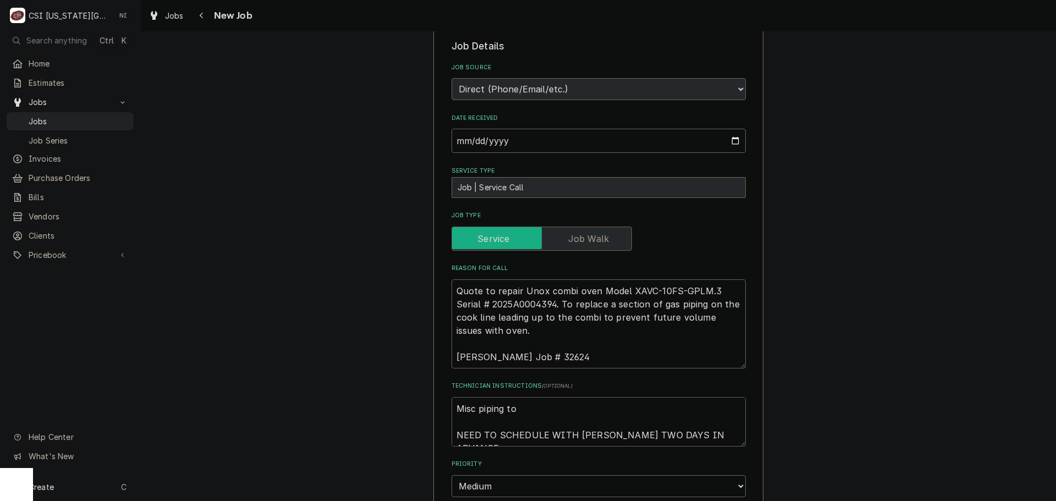
type textarea "x"
type textarea "Misc piping to b NEED TO SCHEDULE WITH BRAD TWO DAYS IN ADVANCE"
type textarea "x"
type textarea "Misc piping to be NEED TO SCHEDULE WITH BRAD TWO DAYS IN ADVANCE"
type textarea "x"
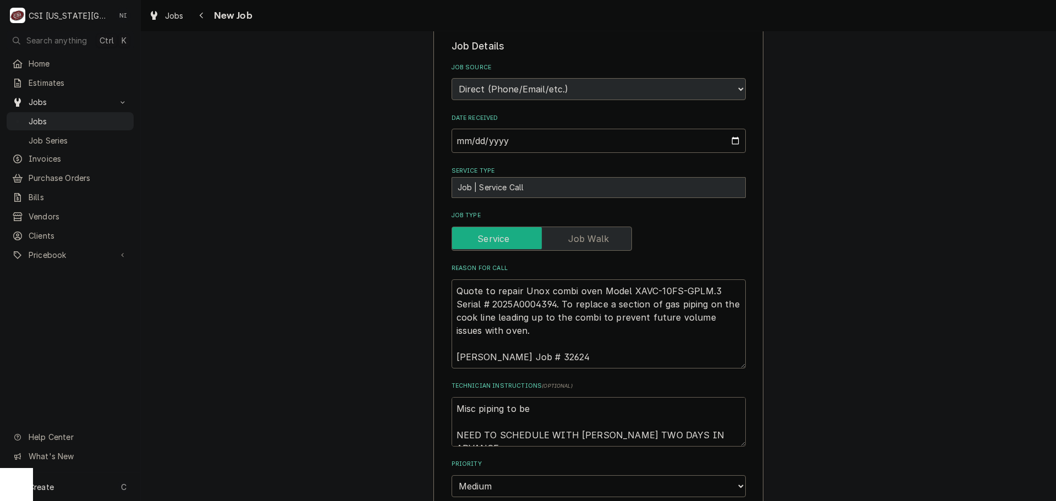
type textarea "Misc piping to be NEED TO SCHEDULE WITH BRAD TWO DAYS IN ADVANCE"
type textarea "x"
type textarea "Misc piping to be s NEED TO SCHEDULE WITH BRAD TWO DAYS IN ADVANCE"
type textarea "x"
type textarea "Misc piping to be so NEED TO SCHEDULE WITH BRAD TWO DAYS IN ADVANCE"
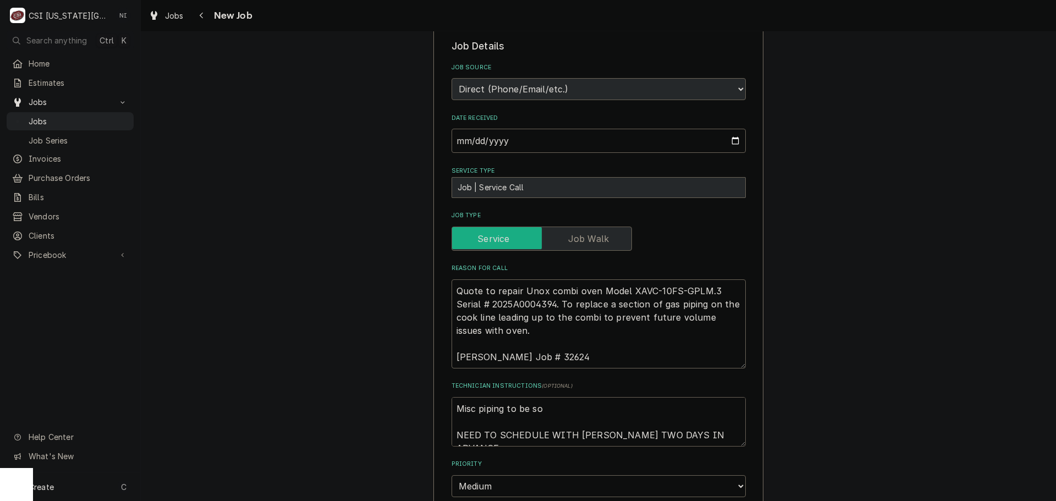
type textarea "x"
type textarea "Misc piping to be sou NEED TO SCHEDULE WITH BRAD TWO DAYS IN ADVANCE"
type textarea "x"
type textarea "Misc piping to be sour NEED TO SCHEDULE WITH BRAD TWO DAYS IN ADVANCE"
type textarea "x"
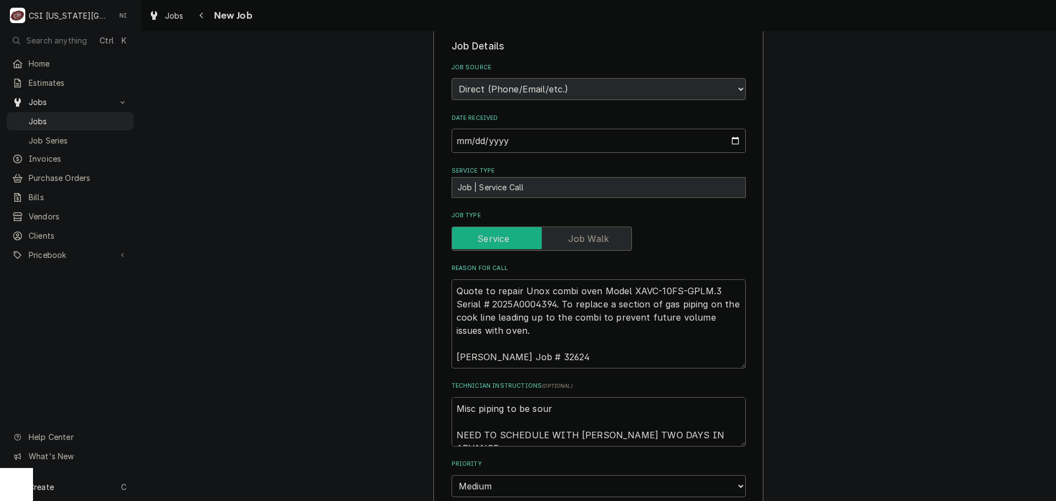
type textarea "Misc piping to be sourc NEED TO SCHEDULE WITH BRAD TWO DAYS IN ADVANCE"
type textarea "x"
type textarea "Misc piping to be source NEED TO SCHEDULE WITH BRAD TWO DAYS IN ADVANCE"
type textarea "x"
type textarea "Misc piping to be sourced NEED TO SCHEDULE WITH BRAD TWO DAYS IN ADVANCE"
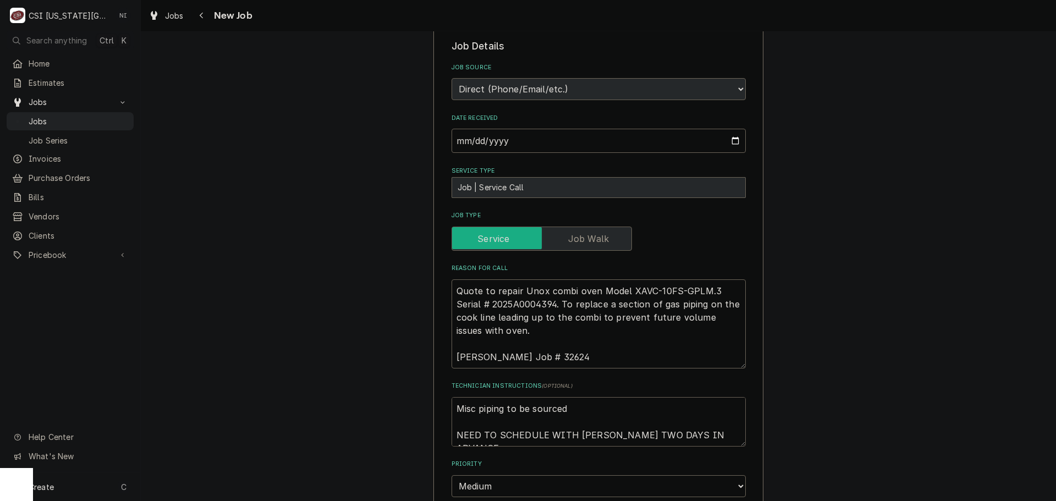
type textarea "x"
type textarea "Misc piping to be sourced NEED TO SCHEDULE WITH BRAD TWO DAYS IN ADVANCE"
type textarea "x"
type textarea "Misc piping to be sourced l NEED TO SCHEDULE WITH BRAD TWO DAYS IN ADVANCE"
type textarea "x"
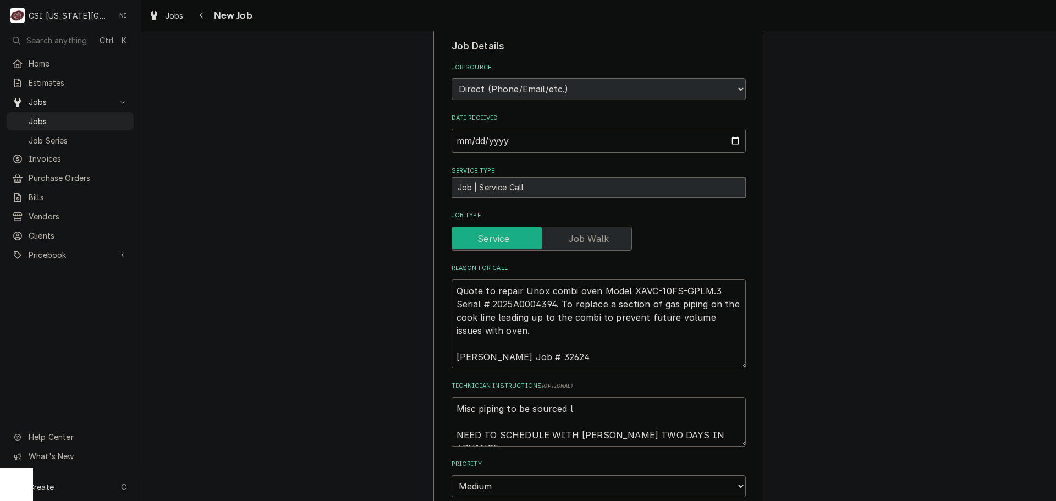
type textarea "Misc piping to be sourced lo NEED TO SCHEDULE WITH BRAD TWO DAYS IN ADVANCE"
type textarea "x"
type textarea "Misc piping to be sourced loc NEED TO SCHEDULE WITH BRAD TWO DAYS IN ADVANCE"
type textarea "x"
type textarea "Misc piping to be sourced loca NEED TO SCHEDULE WITH BRAD TWO DAYS IN ADVANCE"
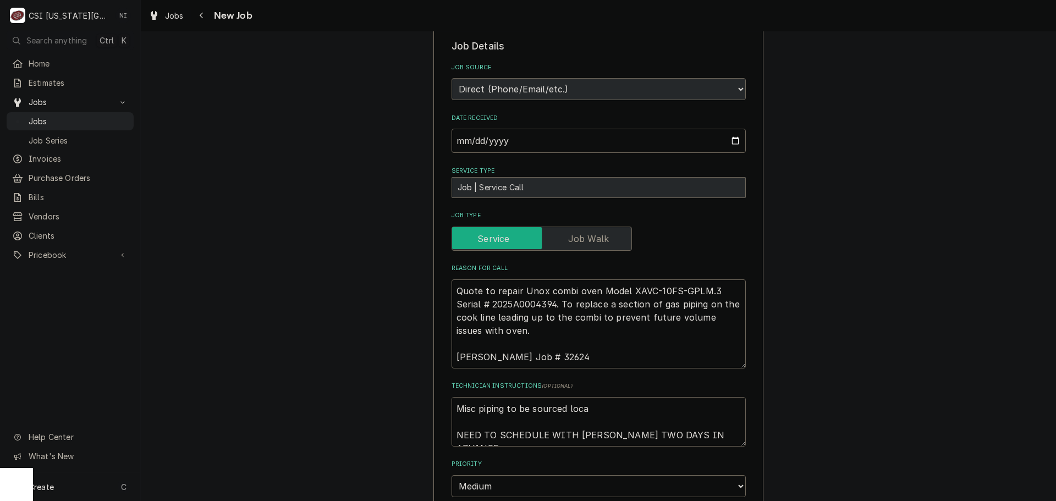
type textarea "x"
type textarea "Misc piping to be sourced local NEED TO SCHEDULE WITH BRAD TWO DAYS IN ADVANCE"
type textarea "x"
type textarea "Misc piping to be sourced locall NEED TO SCHEDULE WITH BRAD TWO DAYS IN ADVANCE"
type textarea "x"
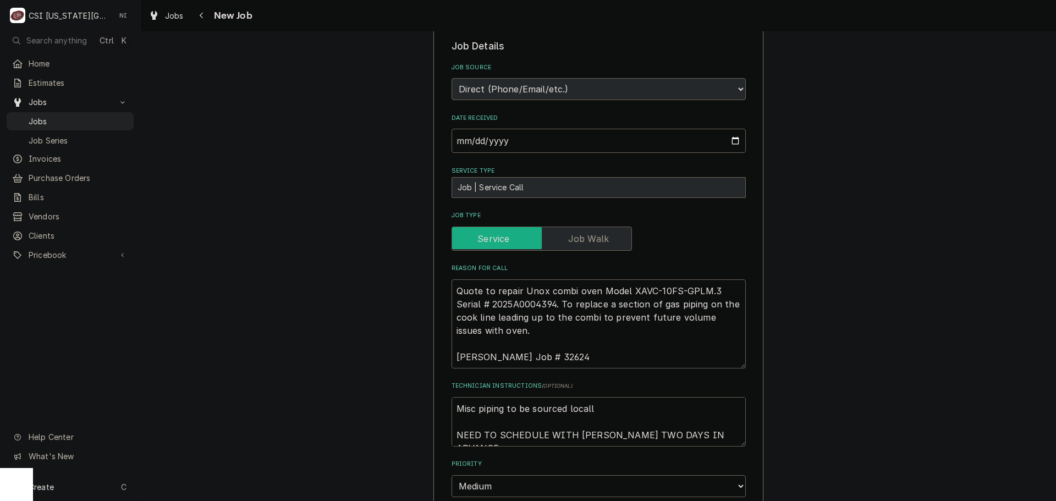
type textarea "Misc piping to be sourced locally NEED TO SCHEDULE WITH BRAD TWO DAYS IN ADVANCE"
type textarea "x"
type textarea "Misc piping to be sourced locally. NEED TO SCHEDULE WITH BRAD TWO DAYS IN ADVAN…"
type textarea "x"
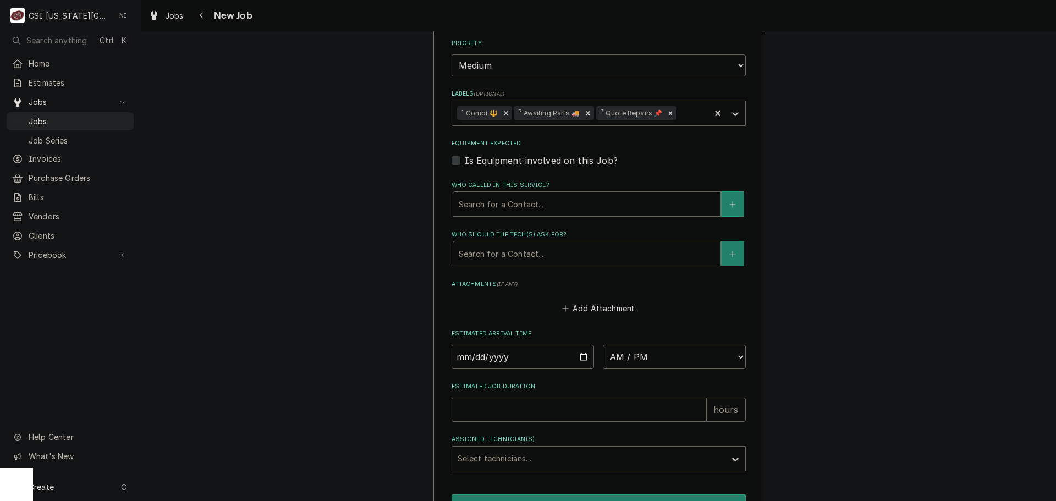
scroll to position [605, 0]
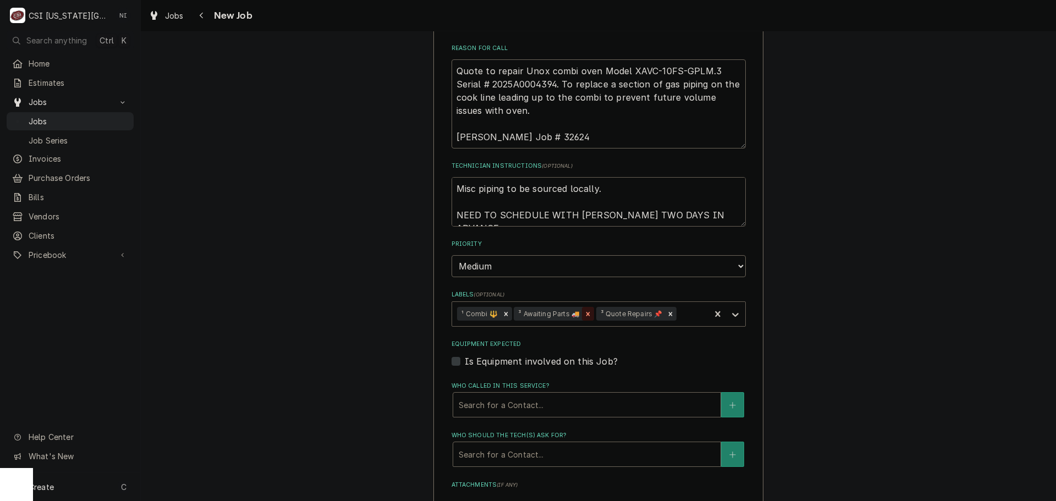
click at [584, 310] on icon "Remove ³ Awaiting Parts 🚚" at bounding box center [588, 314] width 8 height 8
type textarea "Misc piping to be sourced locally. NEED TO SCHEDULE WITH BRAD TWO DAYS IN ADVAN…"
click at [730, 309] on icon "Labels" at bounding box center [735, 314] width 11 height 11
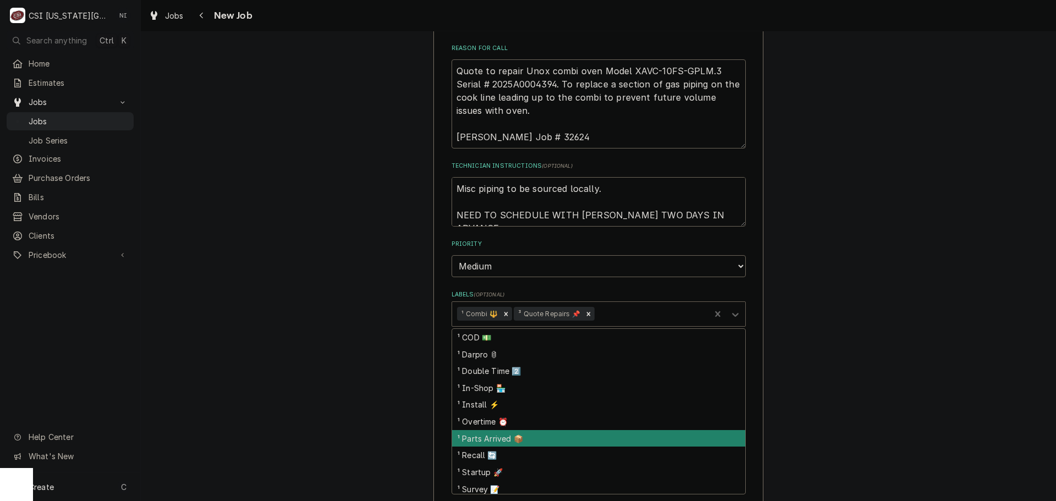
click at [482, 430] on div "¹ Parts Arrived 📦" at bounding box center [598, 438] width 293 height 17
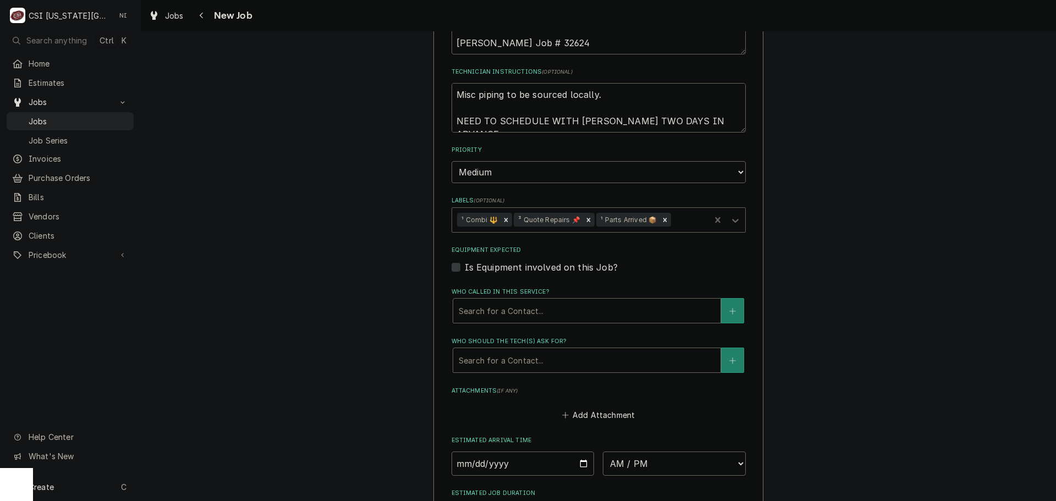
scroll to position [880, 0]
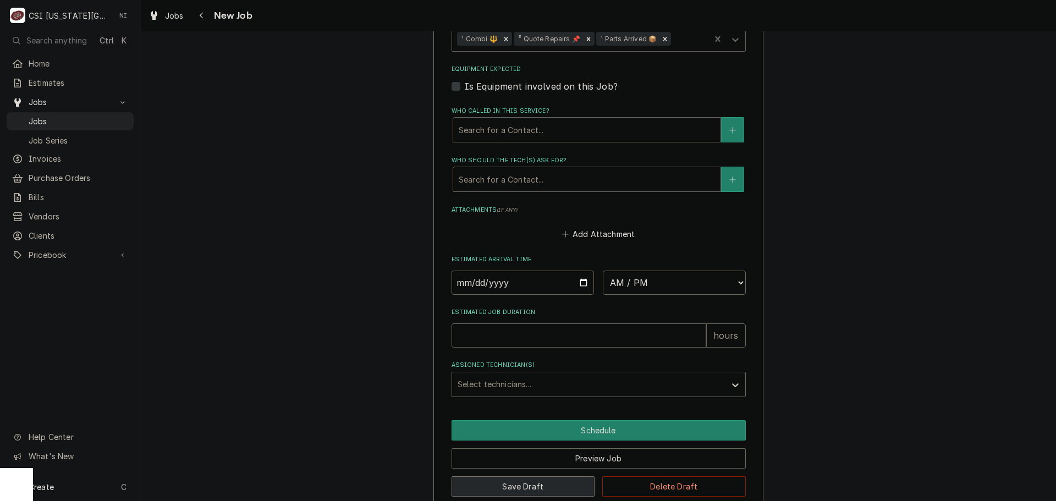
click at [527, 476] on button "Save Draft" at bounding box center [522, 486] width 143 height 20
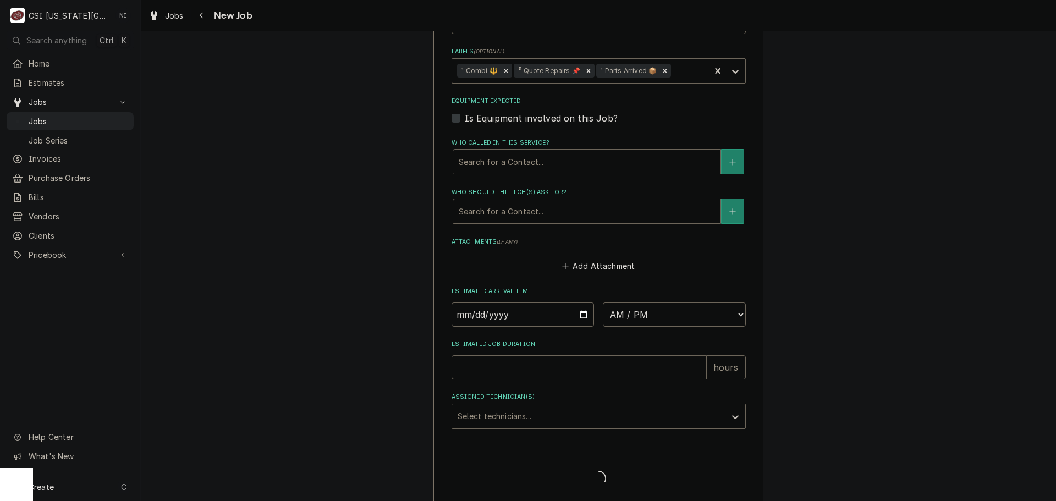
type textarea "x"
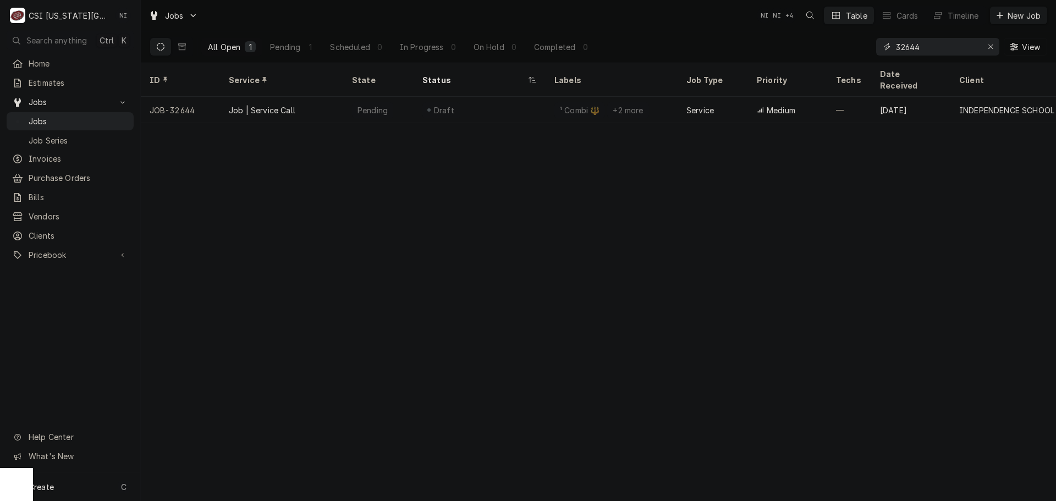
drag, startPoint x: 901, startPoint y: 48, endPoint x: 870, endPoint y: 48, distance: 30.2
click at [871, 48] on div "All Open 1 Pending 1 Scheduled 0 In Progress 0 On Hold 0 Completed 0 32644 View" at bounding box center [598, 46] width 897 height 31
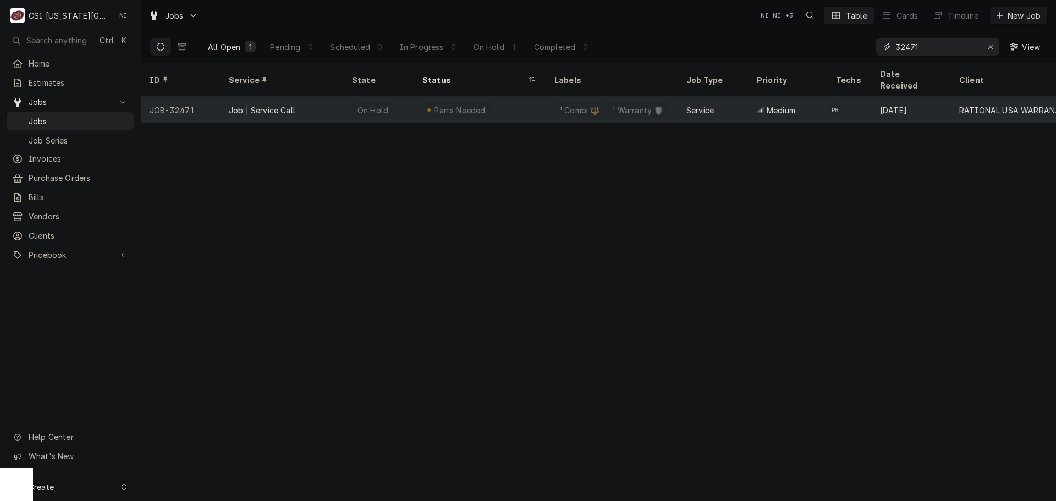
type input "32471"
click at [350, 97] on div "On Hold" at bounding box center [378, 110] width 70 height 26
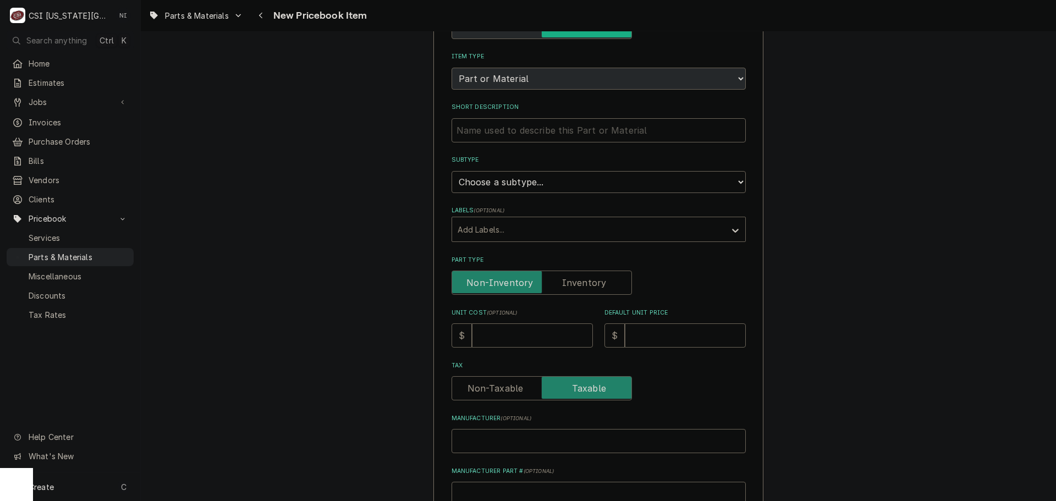
scroll to position [220, 0]
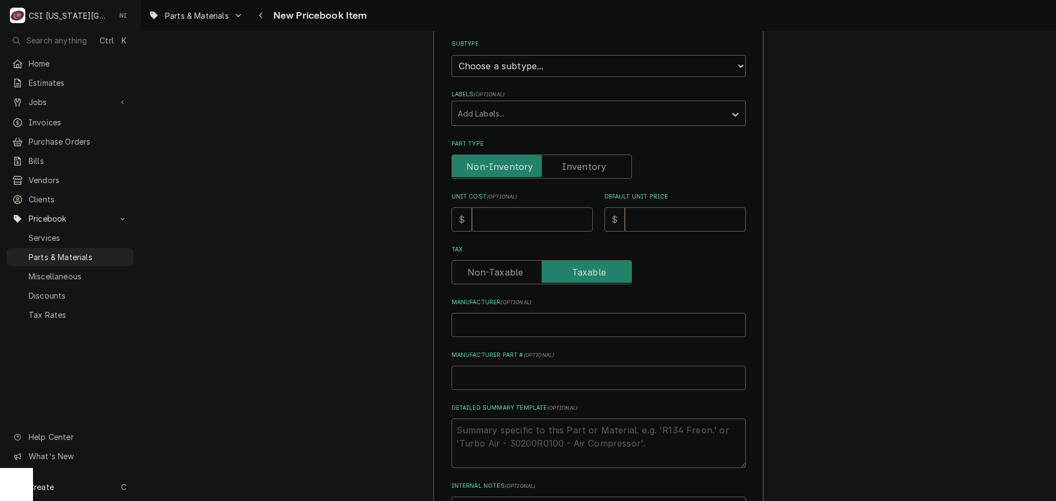
click at [517, 381] on input "Manufacturer Part # ( optional )" at bounding box center [598, 378] width 294 height 24
type textarea "x"
type input "R"
type textarea "x"
type input "RA"
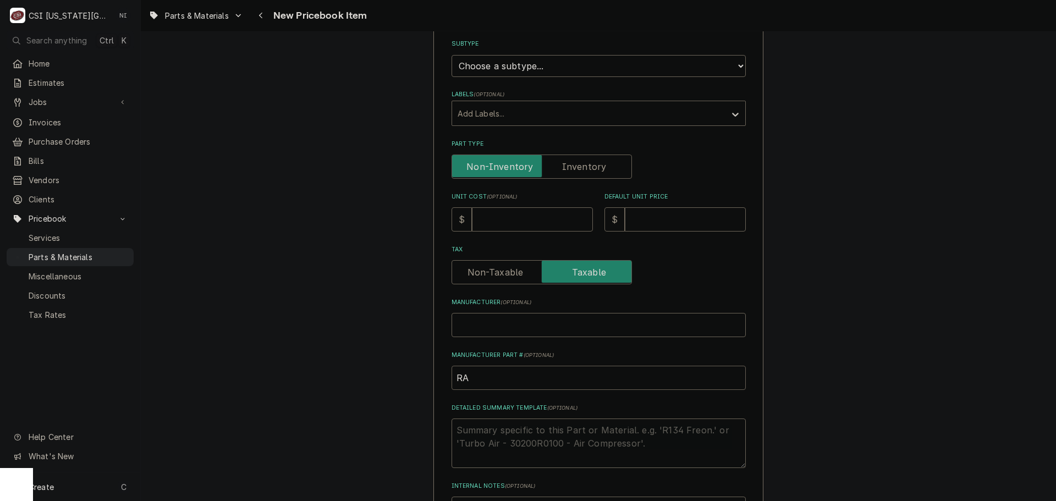
type textarea "x"
type input "RAT"
type textarea "x"
type input "RA"
paste input "50.02.063P"
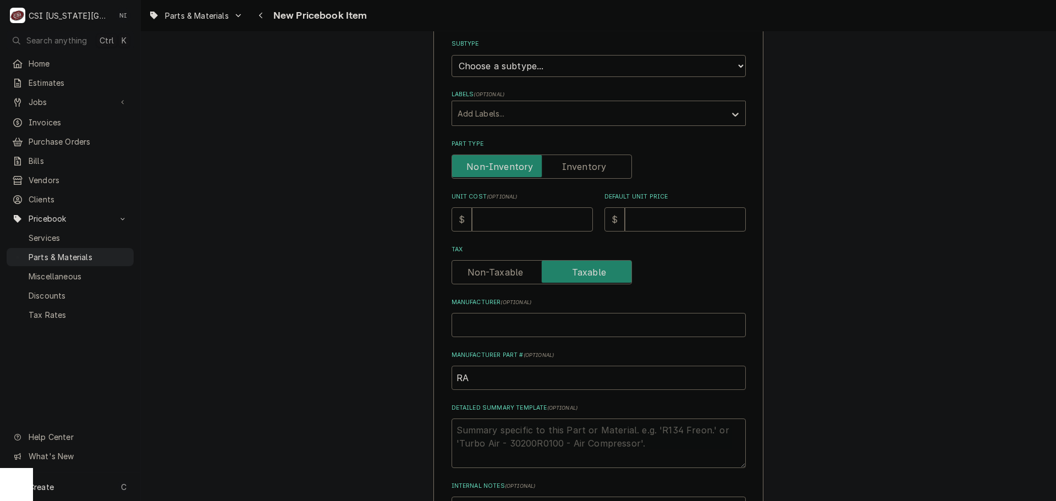
type textarea "x"
type input "RA50.02.063P"
drag, startPoint x: 518, startPoint y: 377, endPoint x: 411, endPoint y: 378, distance: 107.8
click at [411, 378] on div "Please provide the following information to create a PriceBook item. Active Sta…" at bounding box center [598, 243] width 915 height 840
type textarea "x"
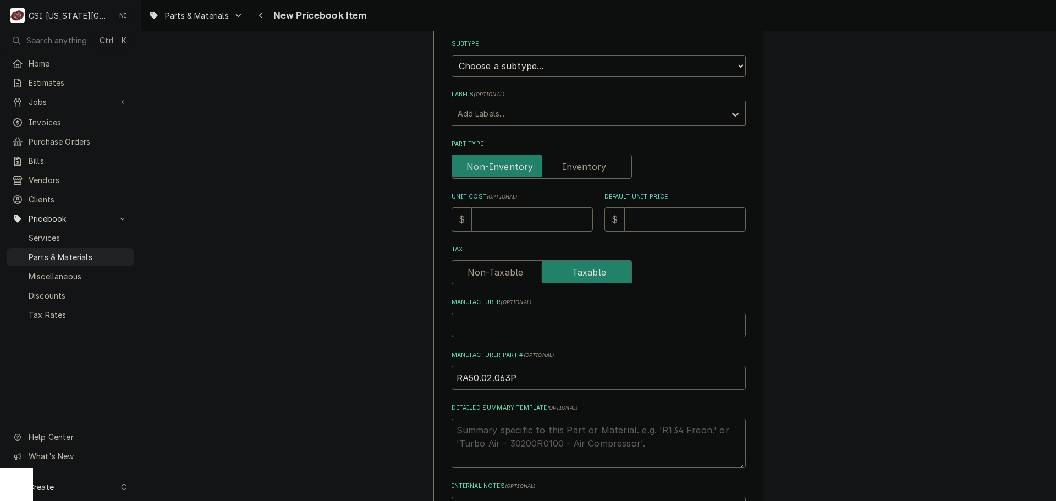
type input "R"
type textarea "x"
type input "RA"
type textarea "x"
type input "RAT"
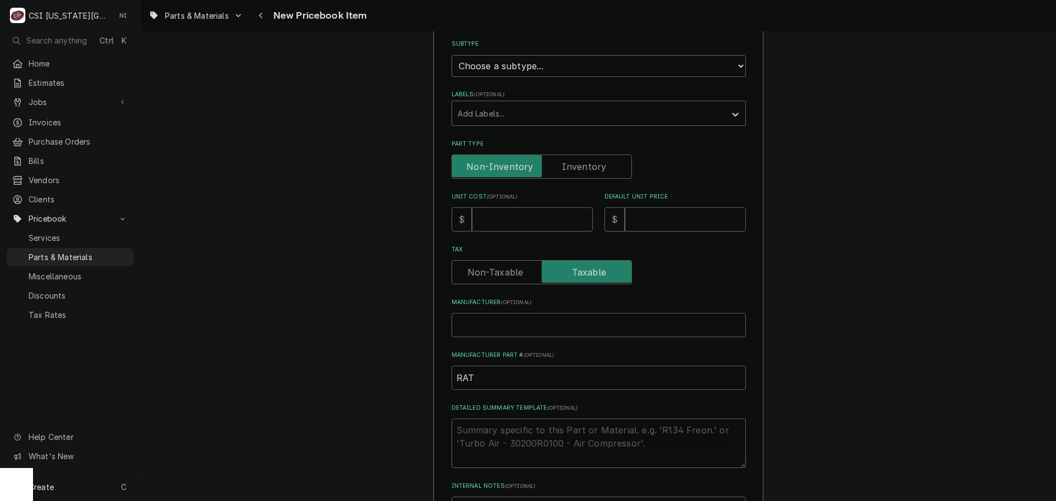
type textarea "x"
type input "RAT-"
paste input "50.02.063P"
type textarea "x"
type input "RAT-50.02.063P"
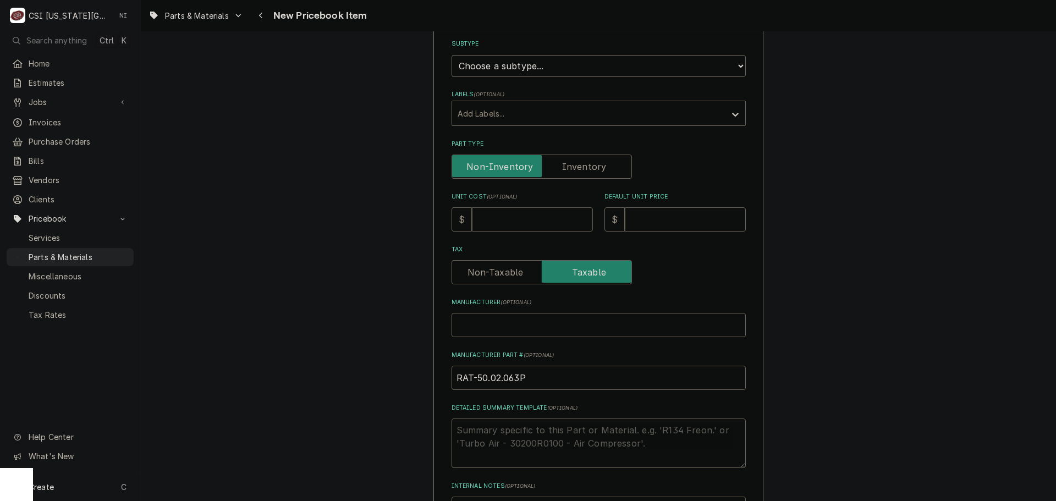
click at [500, 217] on input "Unit Cost ( optional )" at bounding box center [532, 219] width 121 height 24
type textarea "x"
type input "4"
type textarea "x"
type input "42"
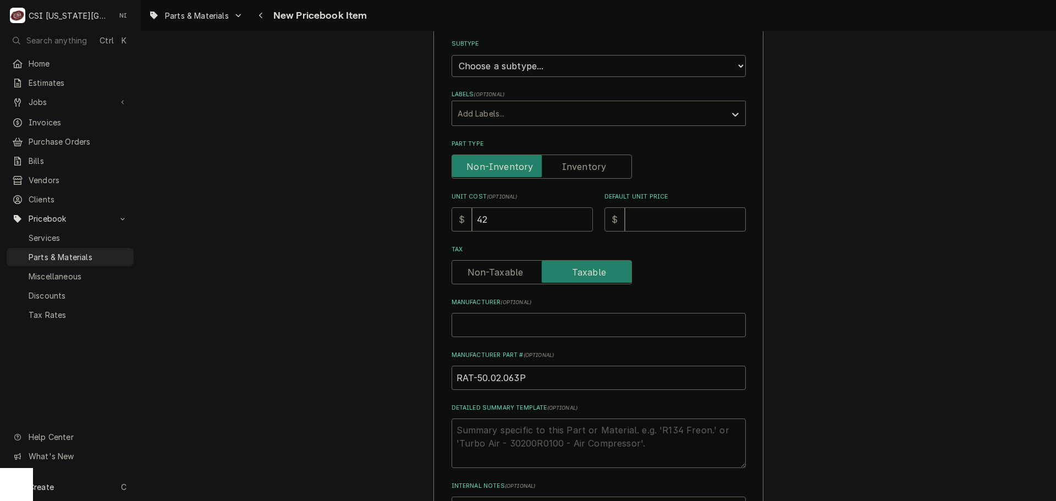
type textarea "x"
type input "42.1"
type textarea "x"
type input "42.19"
type textarea "x"
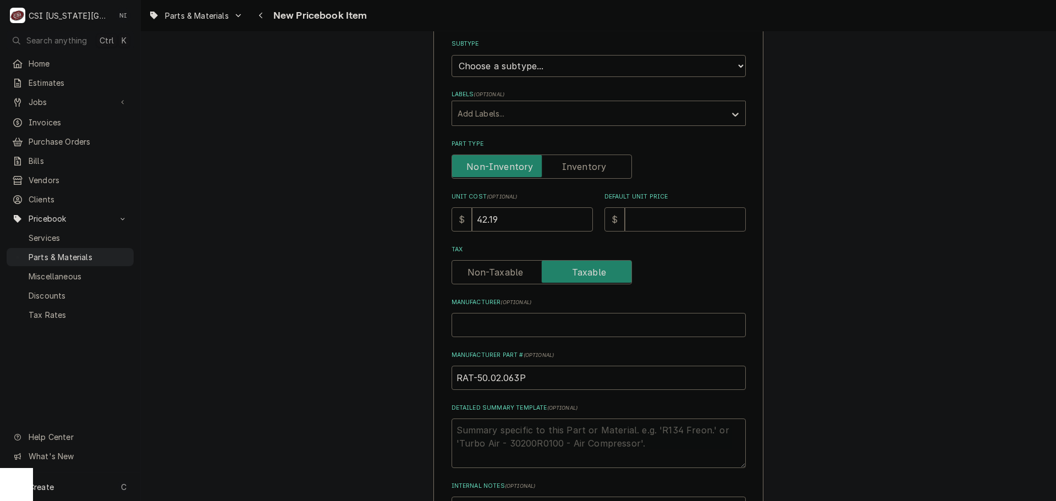
type input "8"
type textarea "x"
type input "83"
type textarea "x"
type input "83.4"
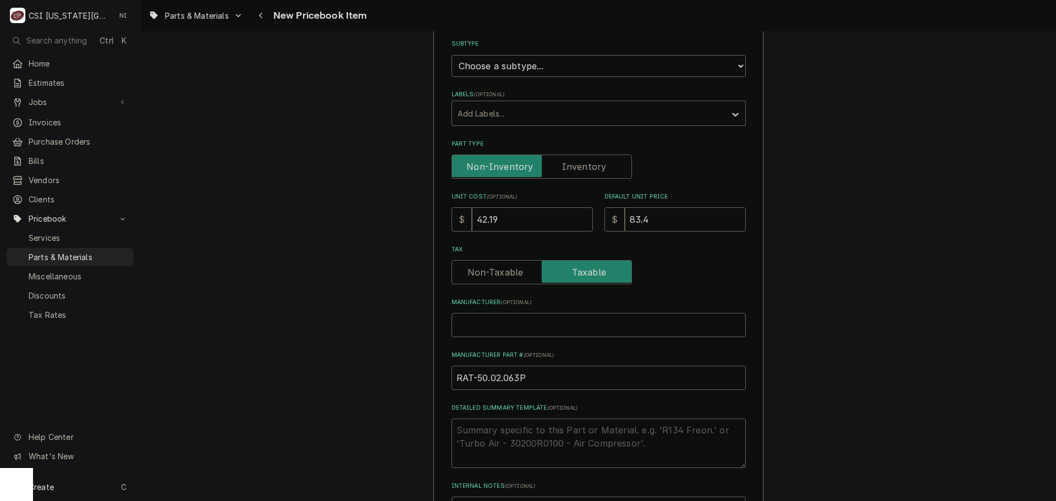
type textarea "x"
type input "83.49"
click at [561, 165] on label "Part Type" at bounding box center [541, 166] width 180 height 24
click at [561, 165] on input "Part Type" at bounding box center [541, 166] width 170 height 24
checkbox input "true"
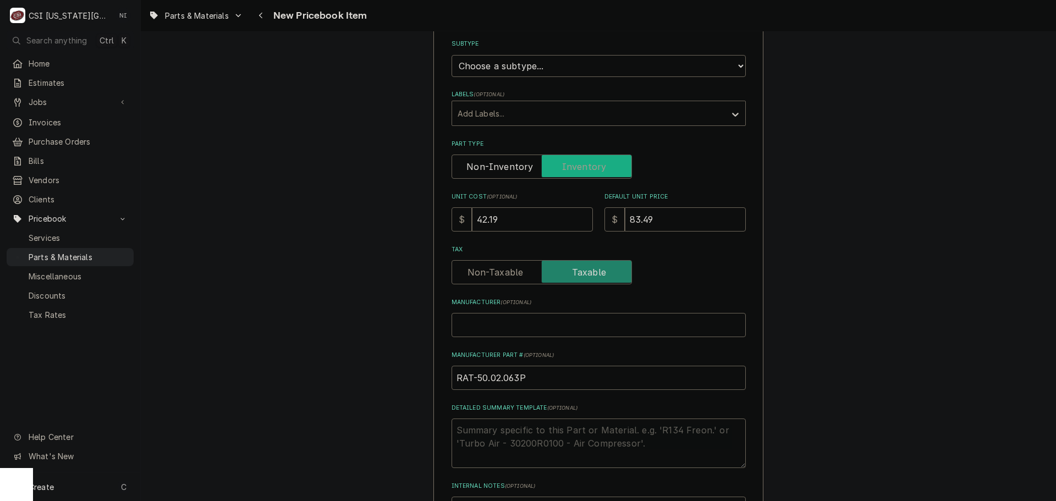
type textarea "x"
click at [567, 62] on select "Choose a subtype... [#2-DUAL] AFTERHRS-WH-CHG-2 [#2-DUAL] BEV-EQUIP [#2-DUAL] B…" at bounding box center [598, 66] width 294 height 22
select select "45"
click at [451, 55] on select "Choose a subtype... [#2-DUAL] AFTERHRS-WH-CHG-2 [#2-DUAL] BEV-EQUIP [#2-DUAL] B…" at bounding box center [598, 66] width 294 height 22
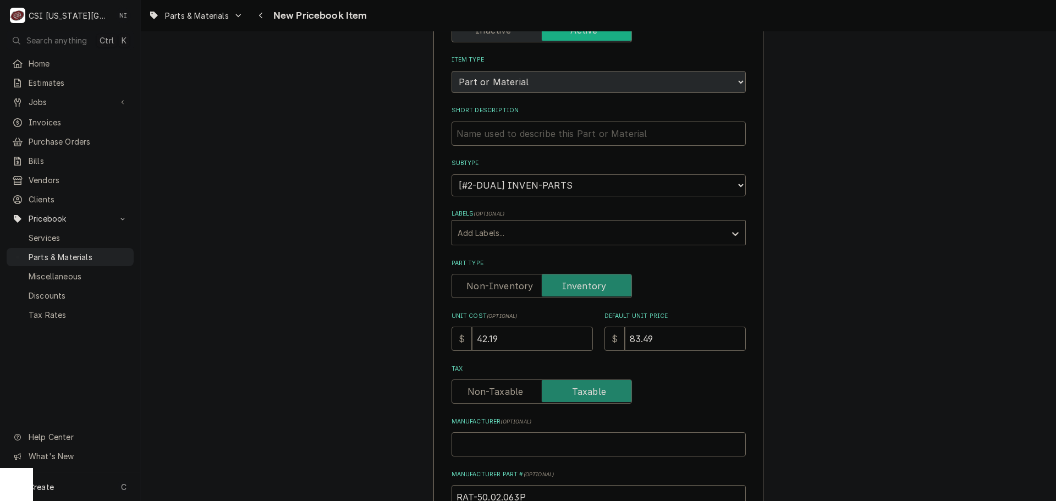
scroll to position [0, 0]
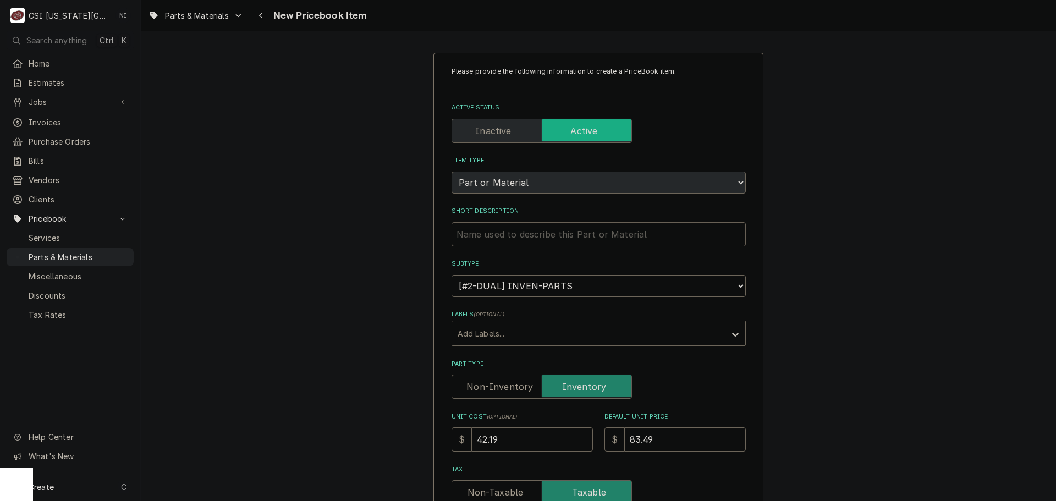
click at [520, 238] on input "Short Description" at bounding box center [598, 234] width 294 height 24
type textarea "x"
type input "d"
type textarea "x"
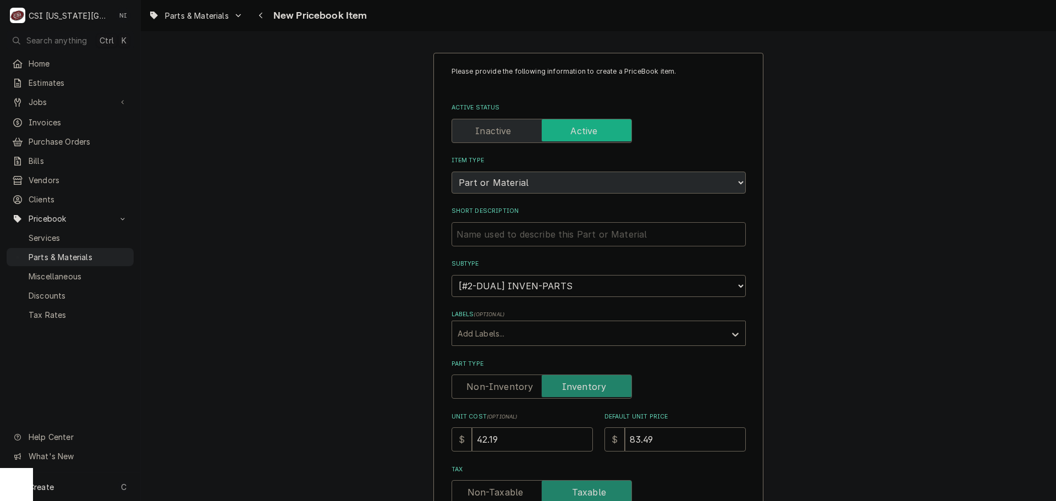
type input "D"
type textarea "x"
type input "Do"
type textarea "x"
type input "Dou"
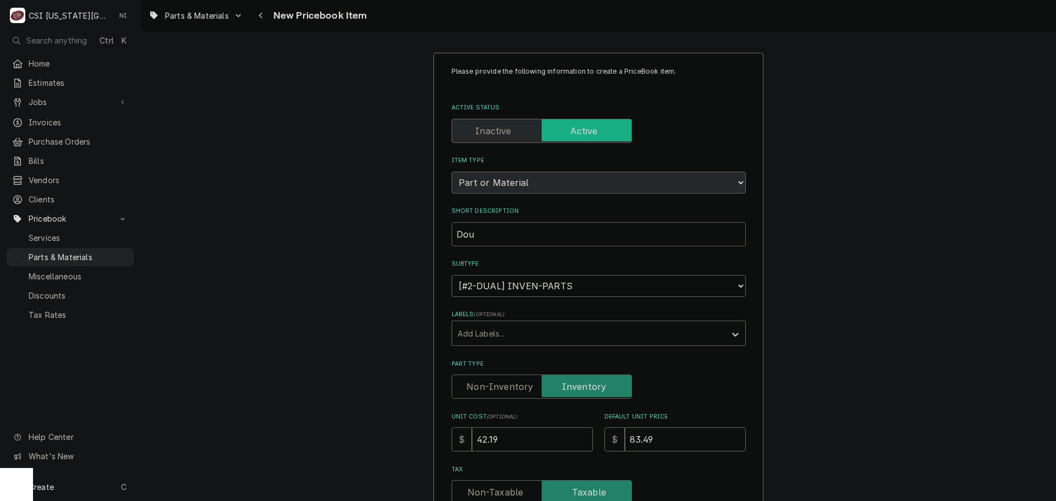
type textarea "x"
type input "Doub"
type textarea "x"
type input "Doubl"
type textarea "x"
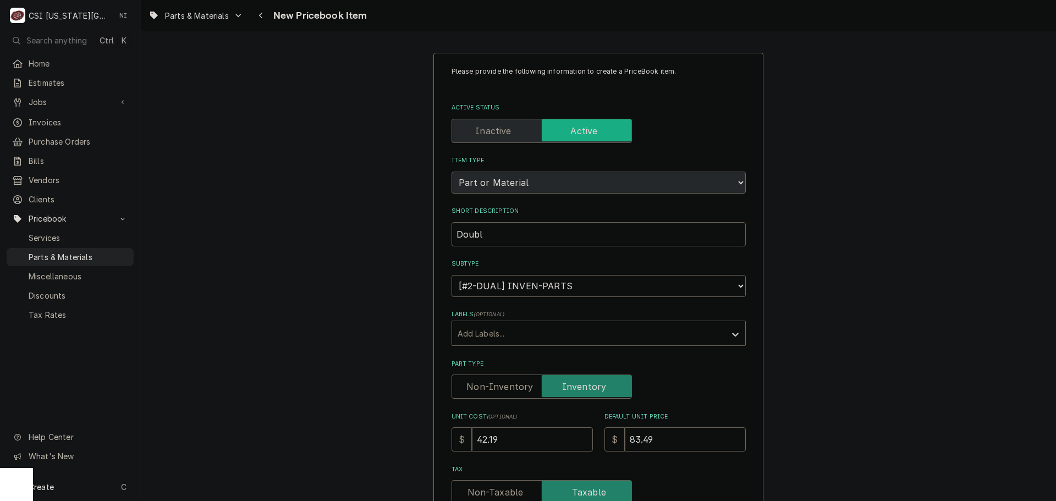
type input "Double"
type textarea "x"
type input "Double"
type textarea "x"
type input "Double s"
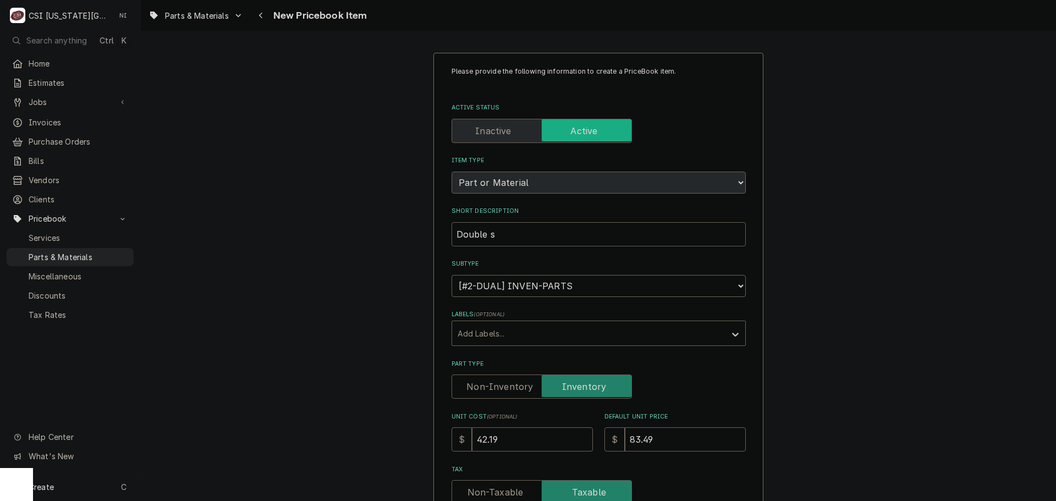
type textarea "x"
type input "Double so"
type textarea "x"
type input "Double sol"
type textarea "x"
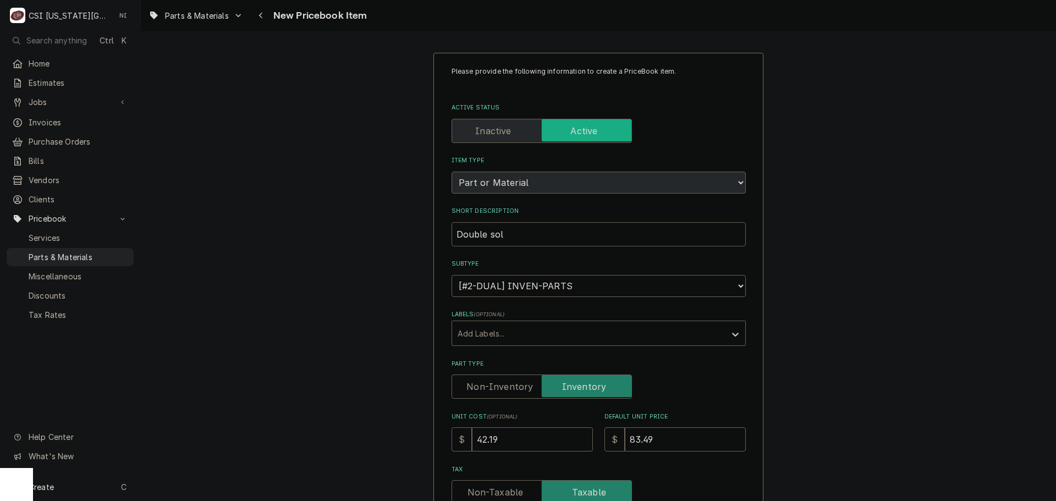
type input "Double sole"
type textarea "x"
type input "Double solen"
type textarea "x"
type input "Double solend"
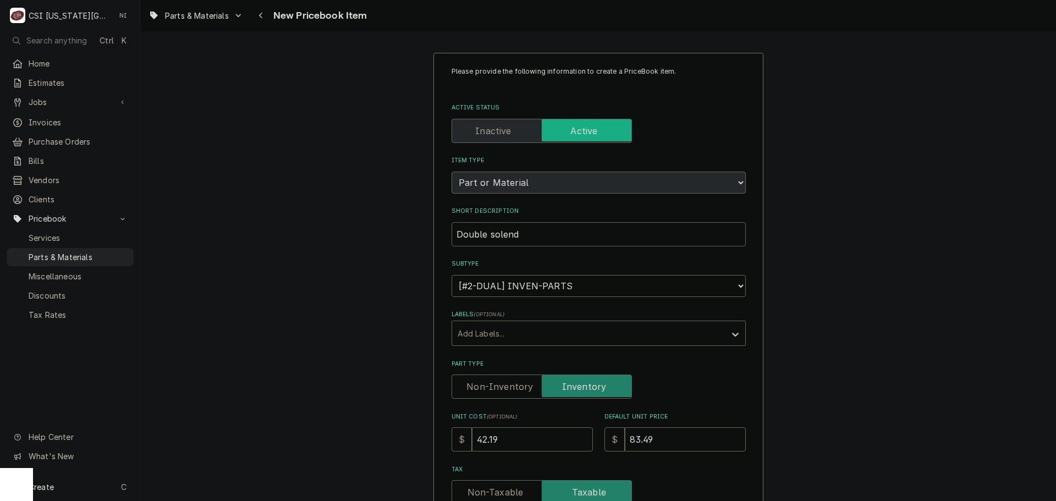
type textarea "x"
type input "Double solendo"
type textarea "x"
type input "Double solendoi"
type textarea "x"
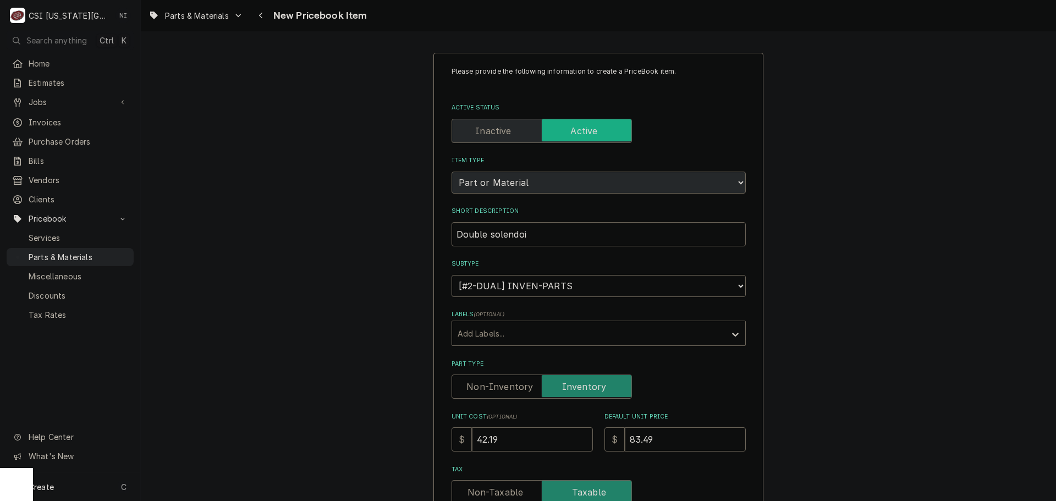
type input "Double solendo"
type textarea "x"
type input "Double solend"
type textarea "x"
type input "Double solen"
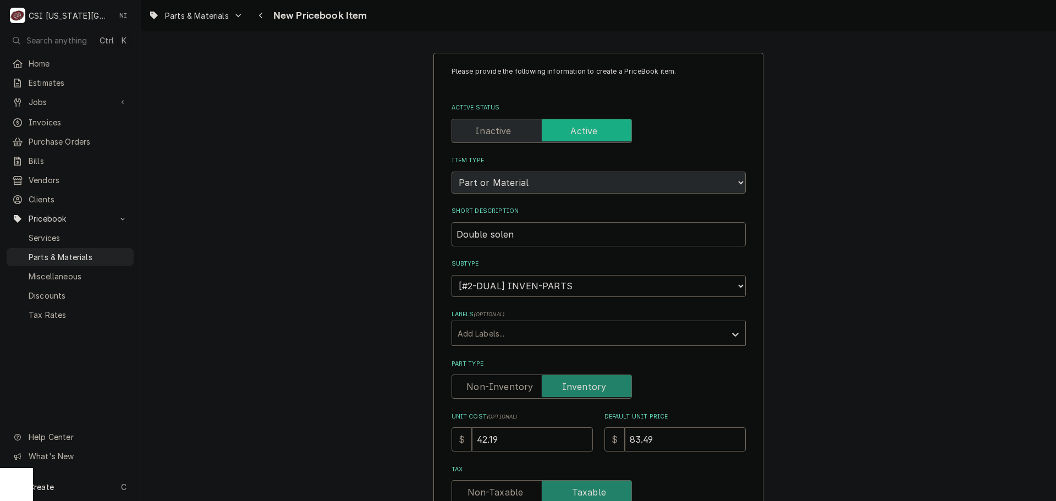
type textarea "x"
type input "Double soleno"
type textarea "x"
type input "Double solenoi"
type textarea "x"
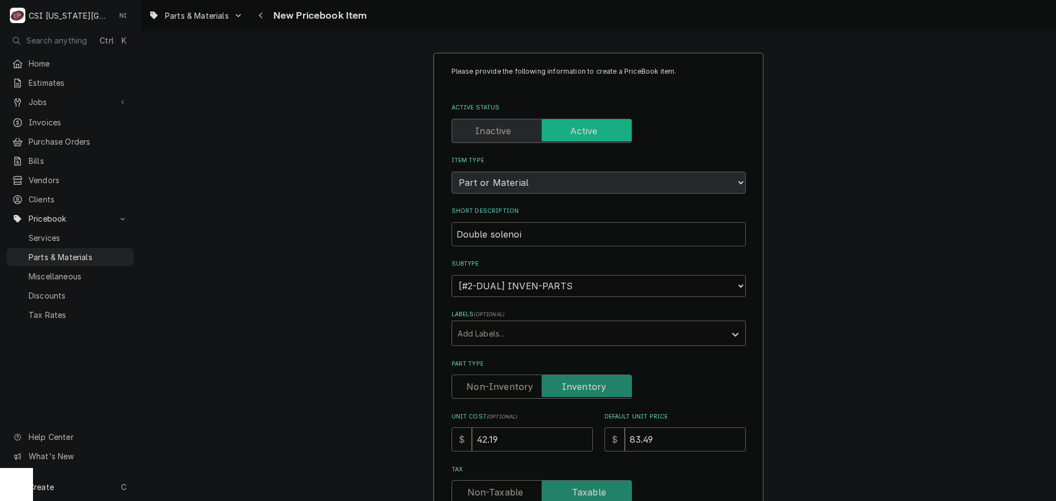
type input "Double solenoid"
type textarea "x"
type input "Double solenoid"
type textarea "x"
type input "Double solenoid v"
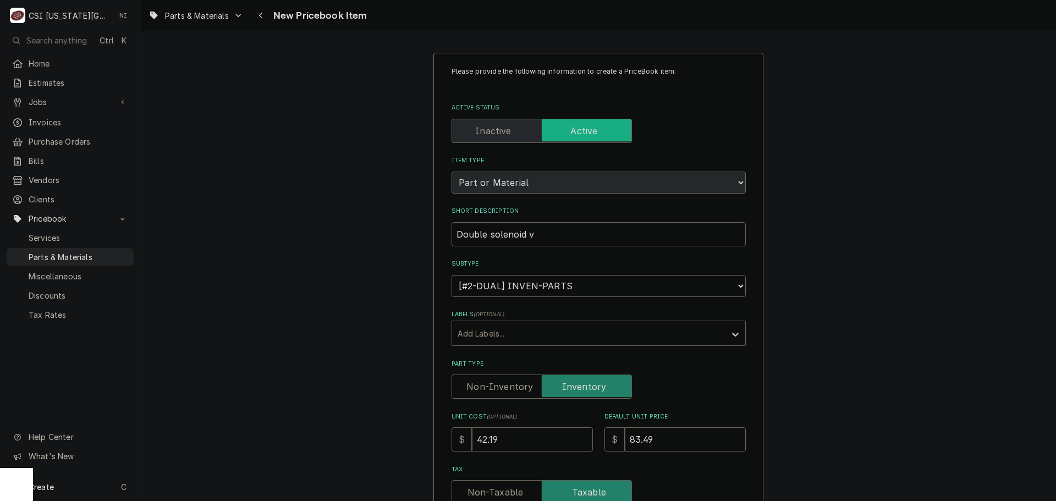
type textarea "x"
type input "Double solenoid va"
type textarea "x"
type input "Double solenoid val"
type textarea "x"
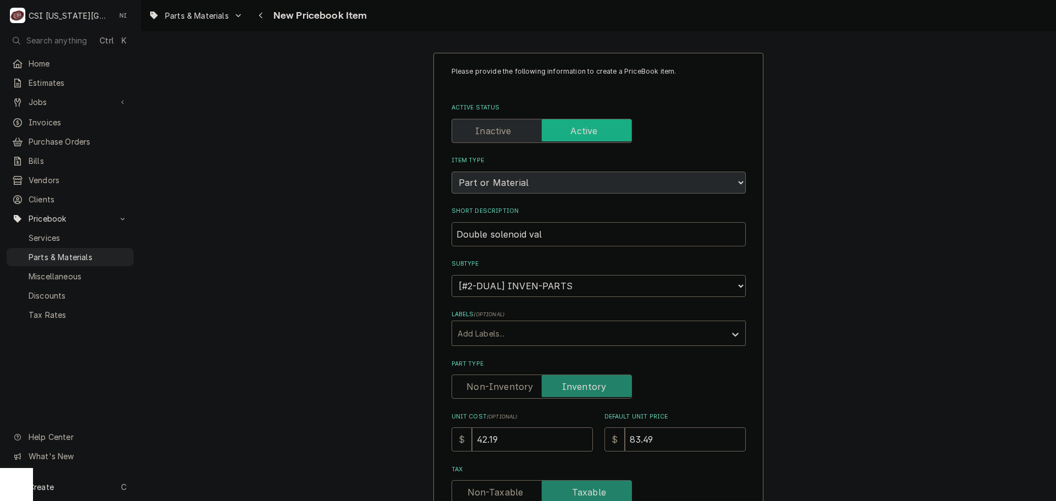
type input "Double solenoid valv"
type textarea "x"
type input "Double solenoid valve"
type textarea "x"
type input "Double solenoid valve"
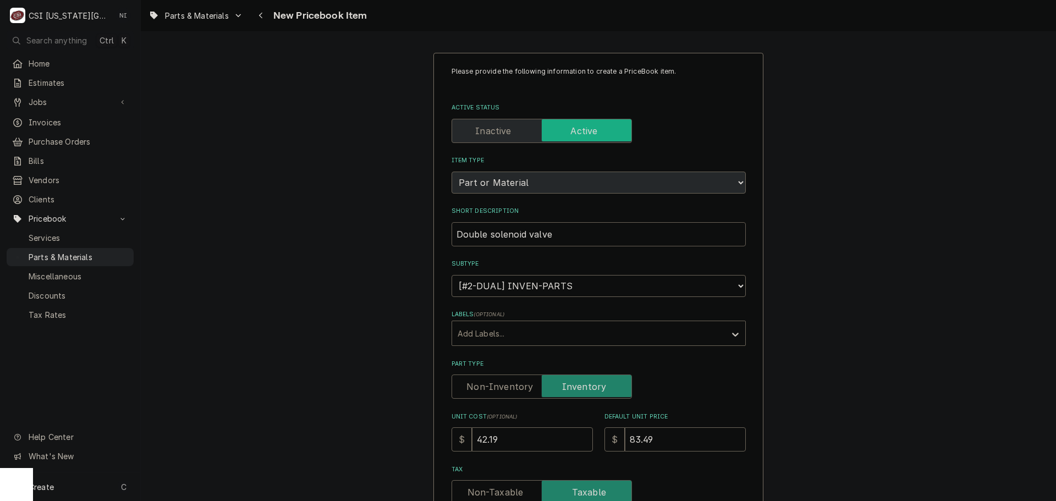
type textarea "x"
type input "Double solenoid valve b"
type textarea "x"
type input "Double solenoid valve bl"
type textarea "x"
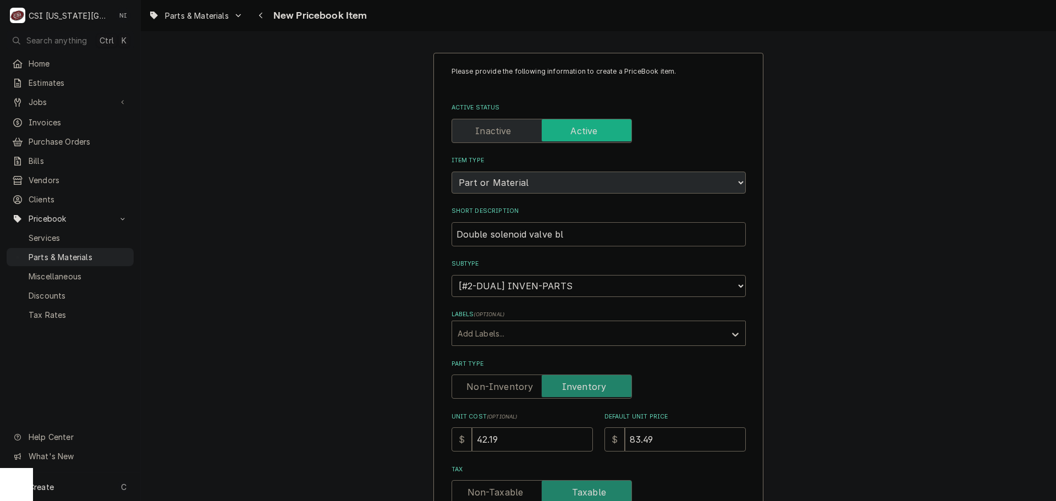
type input "Double solenoid valve bla"
type textarea "x"
type input "Double solenoid valve blak"
type textarea "x"
type input "Double solenoid valve bla"
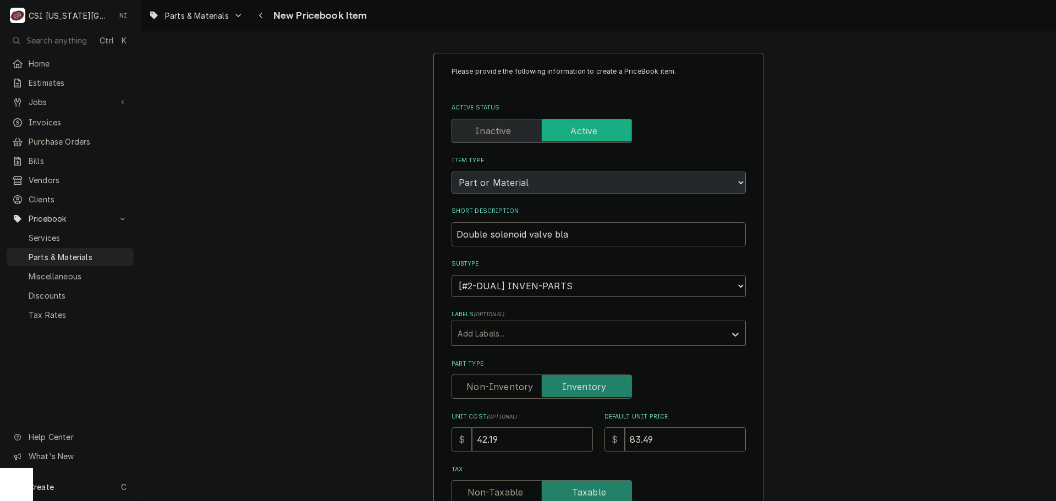
type textarea "x"
type input "Double solenoid valve bl"
type textarea "x"
type input "Double solenoid valve blo"
type textarea "x"
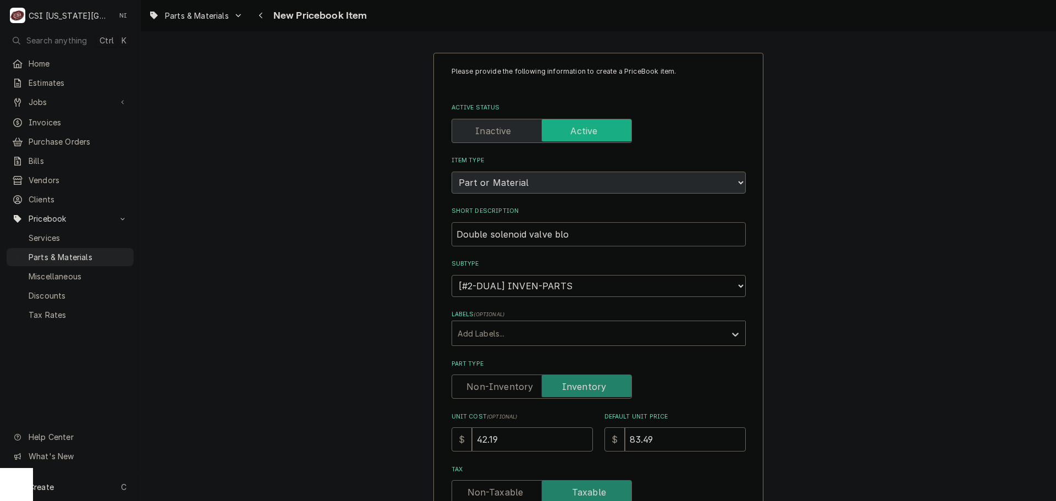
type input "Double solenoid valve bloc"
type textarea "x"
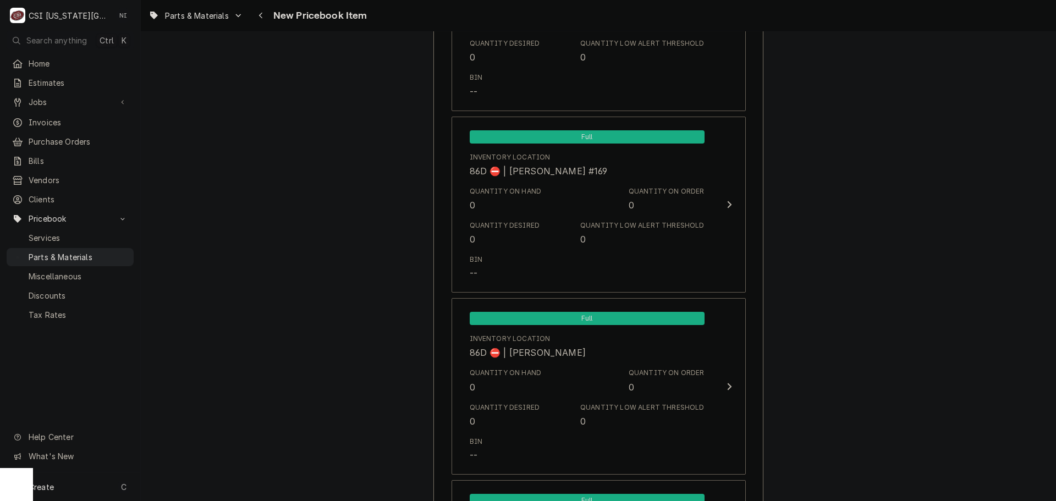
scroll to position [10594, 0]
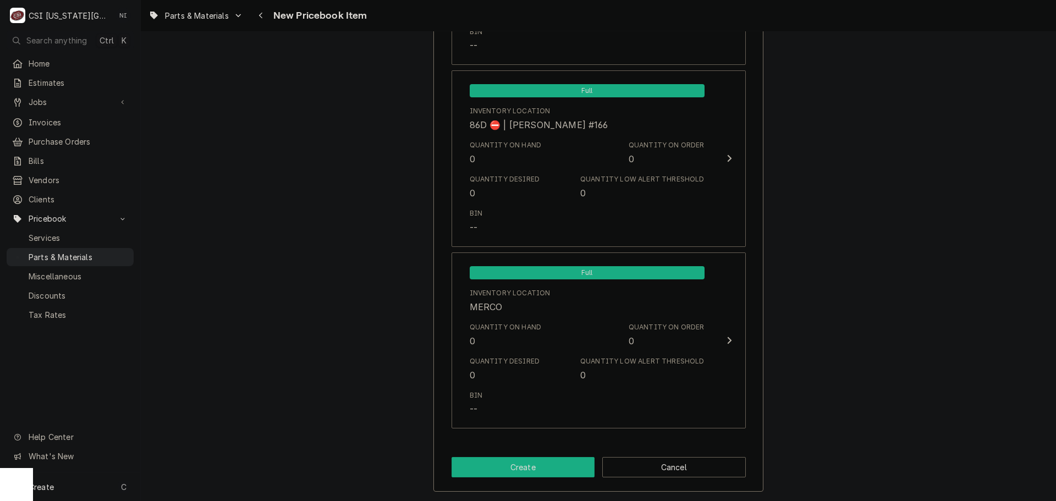
type input "Double solenoid valve block"
click at [512, 461] on button "Create" at bounding box center [522, 467] width 143 height 20
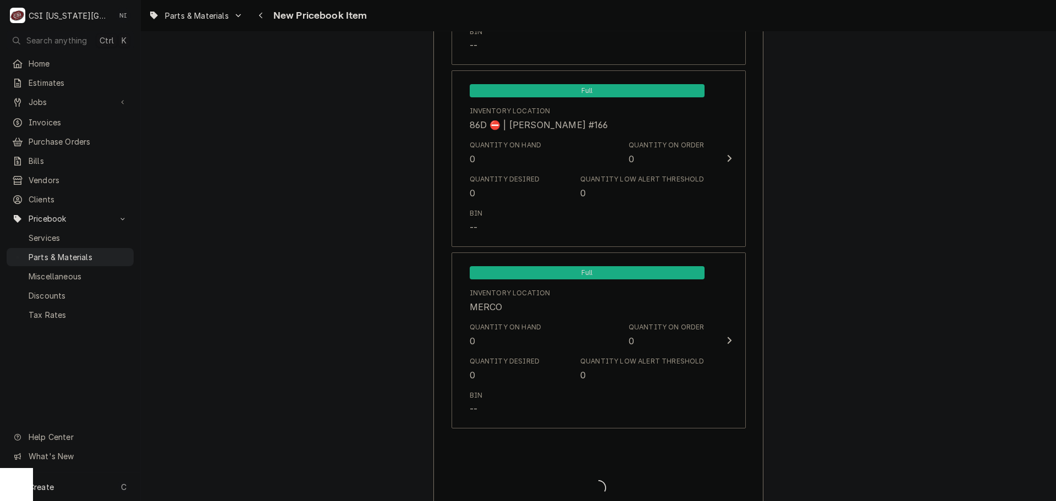
type textarea "x"
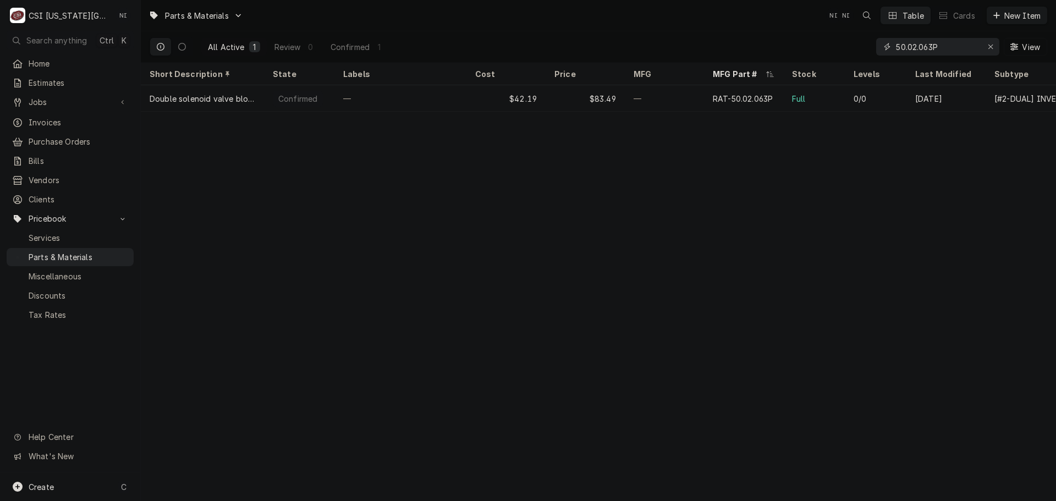
drag, startPoint x: 923, startPoint y: 47, endPoint x: 873, endPoint y: 56, distance: 51.2
click at [874, 56] on div "All Active 1 Review 0 Confirmed 1 50.02.063P View" at bounding box center [598, 46] width 897 height 31
paste input "87.01.062"
type input "87.01.062"
click at [682, 98] on div "Rational" at bounding box center [664, 98] width 79 height 26
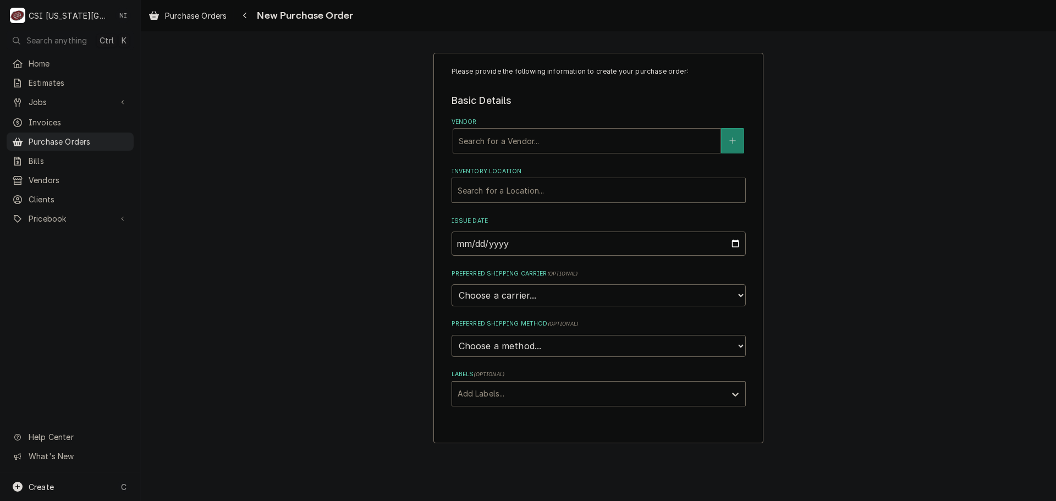
click at [498, 137] on div "Vendor" at bounding box center [587, 141] width 256 height 20
type input "rat"
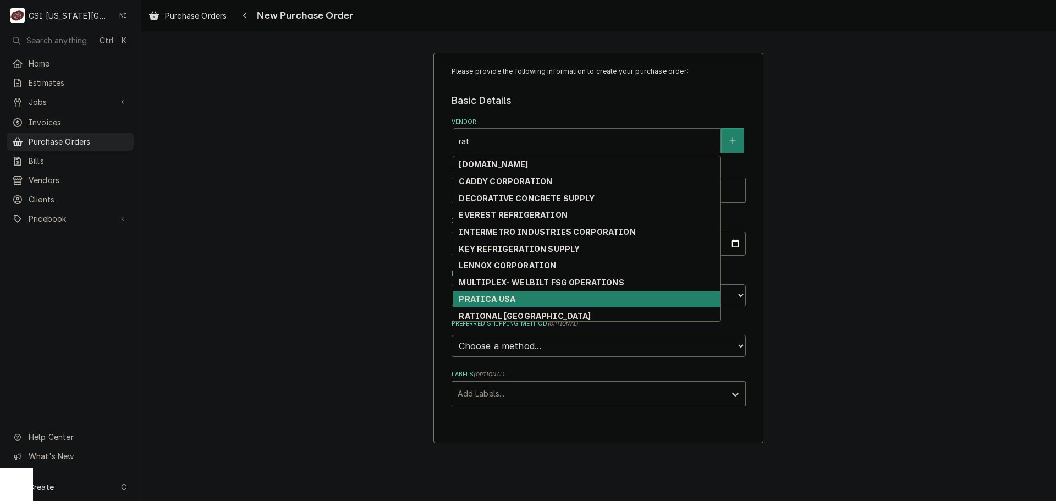
click at [504, 314] on strong "RATIONAL [GEOGRAPHIC_DATA]" at bounding box center [525, 315] width 132 height 9
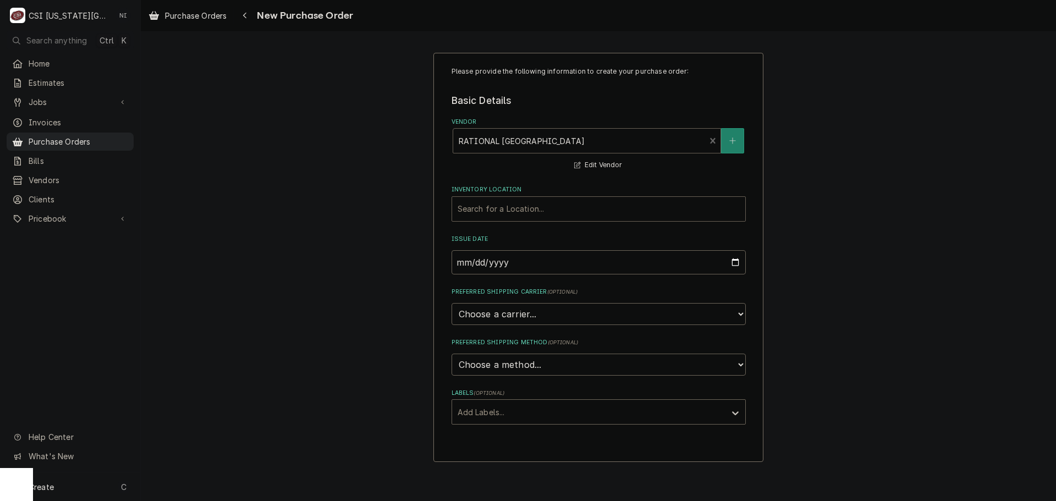
click at [492, 214] on div "Inventory Location" at bounding box center [598, 209] width 282 height 20
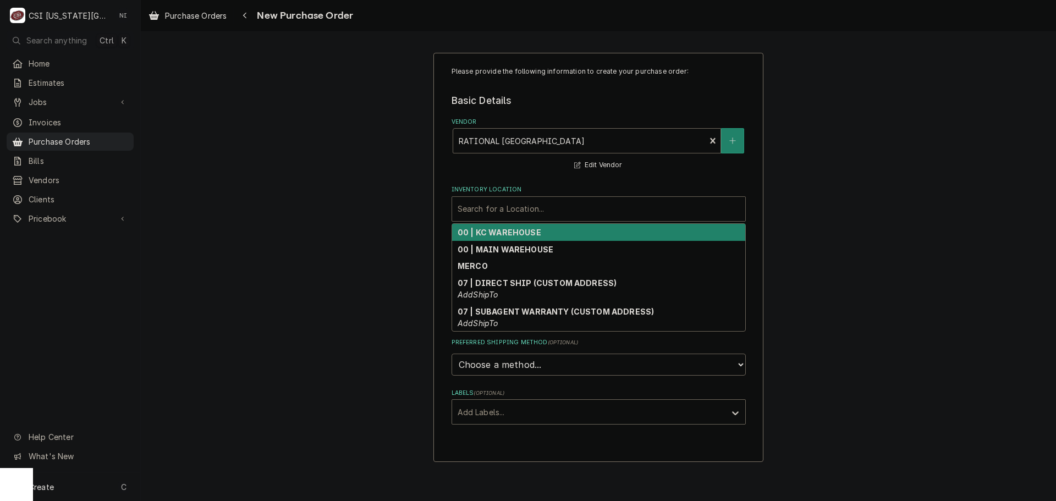
drag, startPoint x: 493, startPoint y: 230, endPoint x: 499, endPoint y: 245, distance: 16.2
click at [493, 231] on strong "00 | KC WAREHOUSE" at bounding box center [499, 232] width 84 height 9
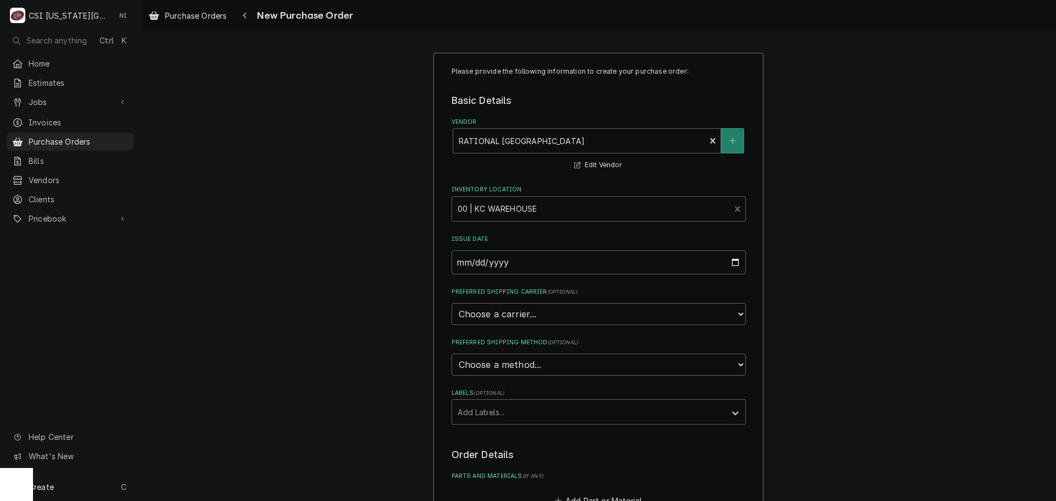
drag, startPoint x: 538, startPoint y: 410, endPoint x: 536, endPoint y: 421, distance: 10.7
click at [537, 410] on div "Labels" at bounding box center [588, 412] width 262 height 20
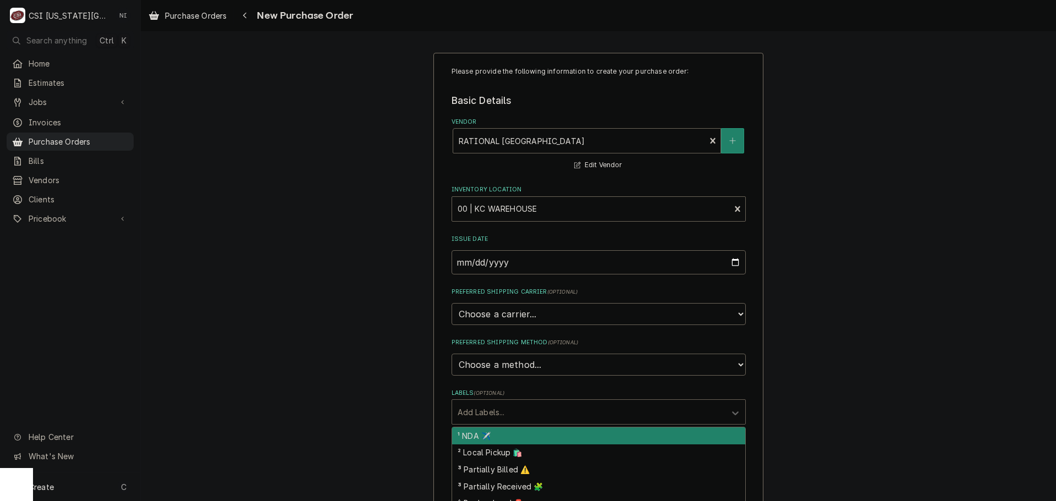
click at [516, 439] on div "¹ NDA ✈️" at bounding box center [598, 435] width 293 height 17
type textarea "x"
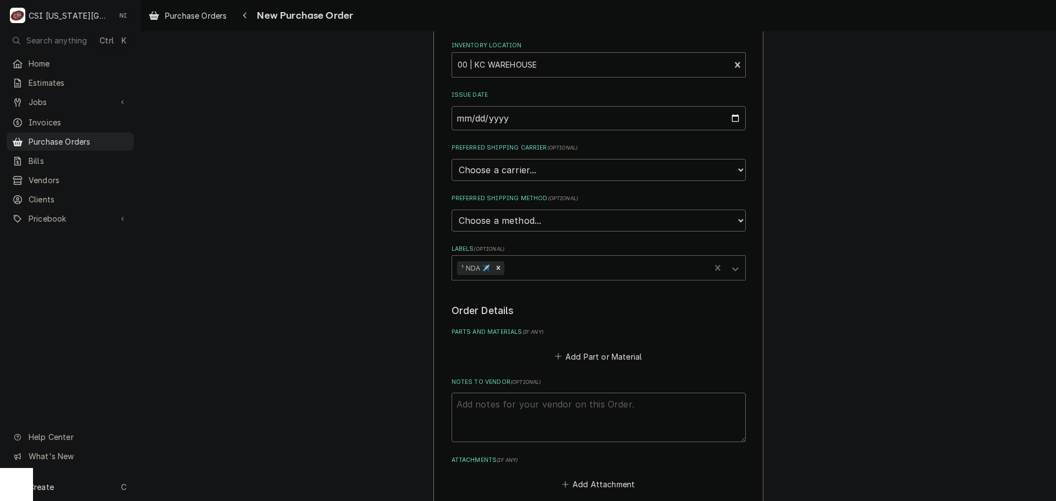
scroll to position [289, 0]
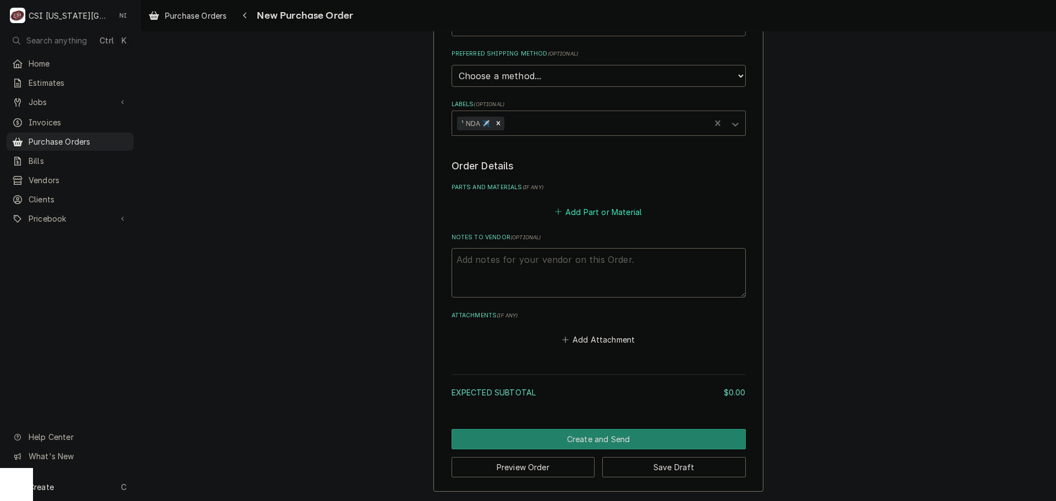
click at [601, 204] on div "Add Part or Material" at bounding box center [598, 208] width 294 height 21
click at [601, 213] on button "Add Part or Material" at bounding box center [598, 211] width 91 height 15
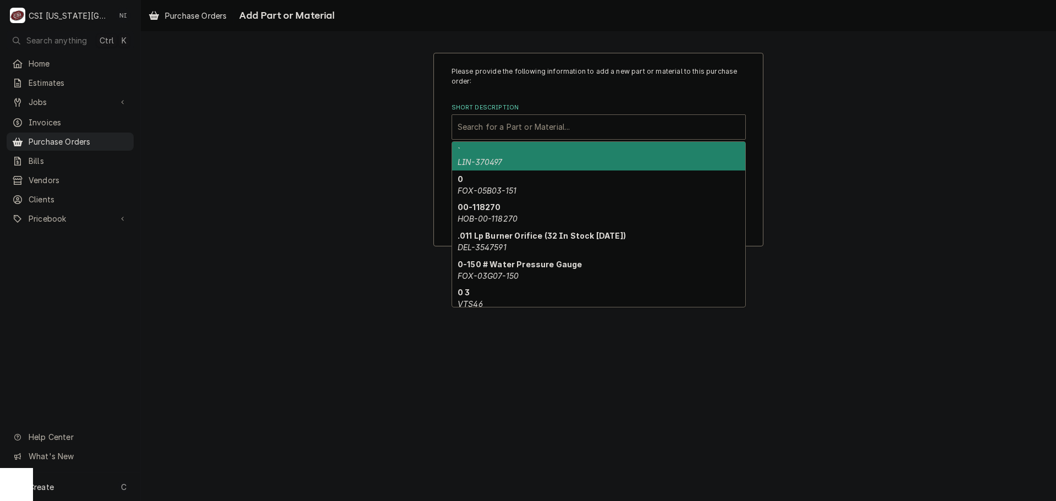
click at [542, 129] on div "Short Description" at bounding box center [598, 127] width 282 height 20
paste input "50.02.063P"
type input "50.02.063P"
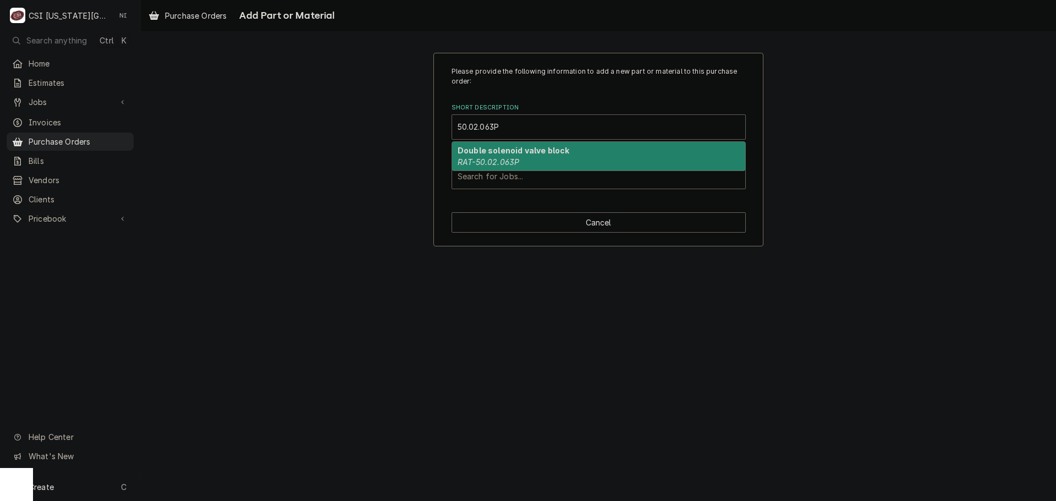
click at [498, 158] on em "RAT-50.02.063P" at bounding box center [488, 161] width 62 height 9
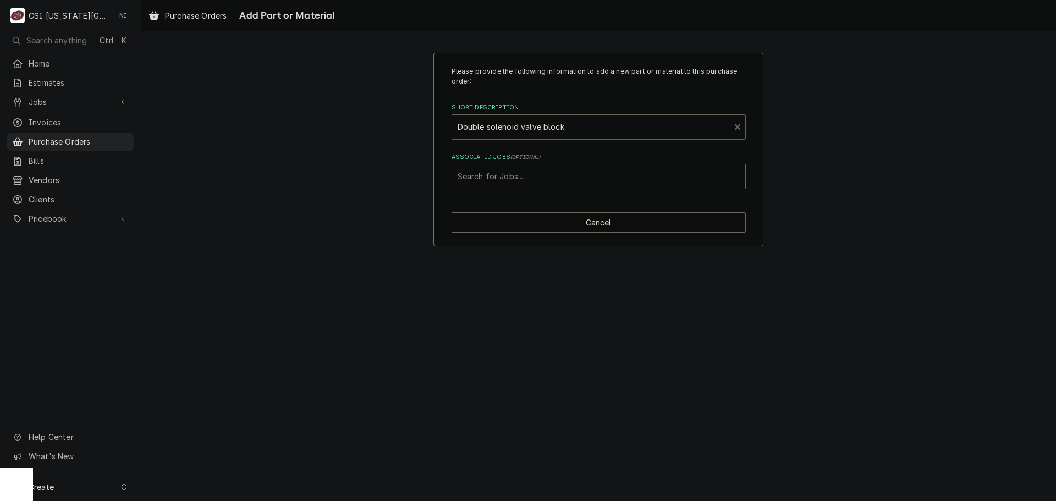
type textarea "x"
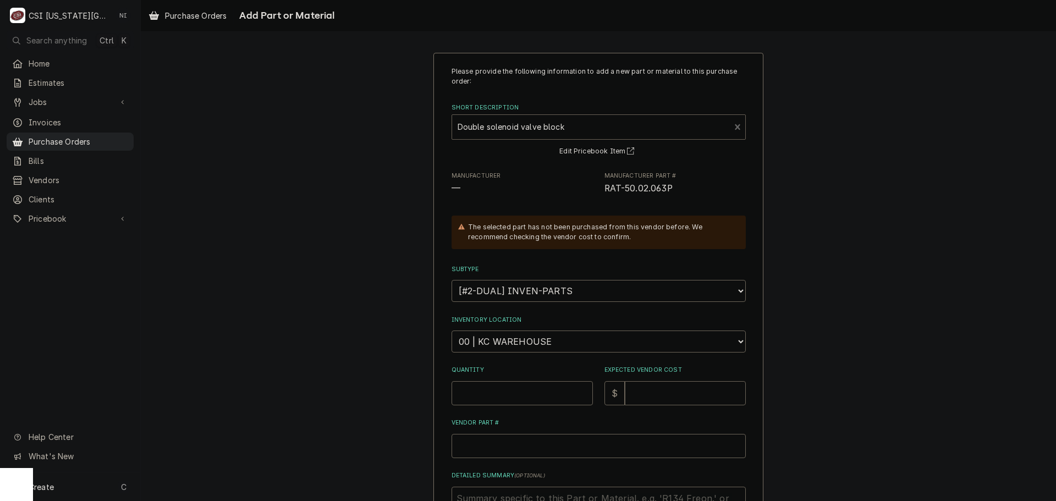
drag, startPoint x: 536, startPoint y: 355, endPoint x: 536, endPoint y: 346, distance: 8.2
click at [536, 354] on div "Please provide the following information to add a new part or material to this …" at bounding box center [598, 326] width 294 height 519
click at [536, 344] on select "Choose a location... 00 | KC WAREHOUSE 00 | MAIN WAREHOUSE 01 | BRIAN BREAZIER …" at bounding box center [598, 341] width 294 height 22
select select "2756"
click at [451, 330] on select "Choose a location... 00 | KC WAREHOUSE 00 | MAIN WAREHOUSE 01 | BRIAN BREAZIER …" at bounding box center [598, 341] width 294 height 22
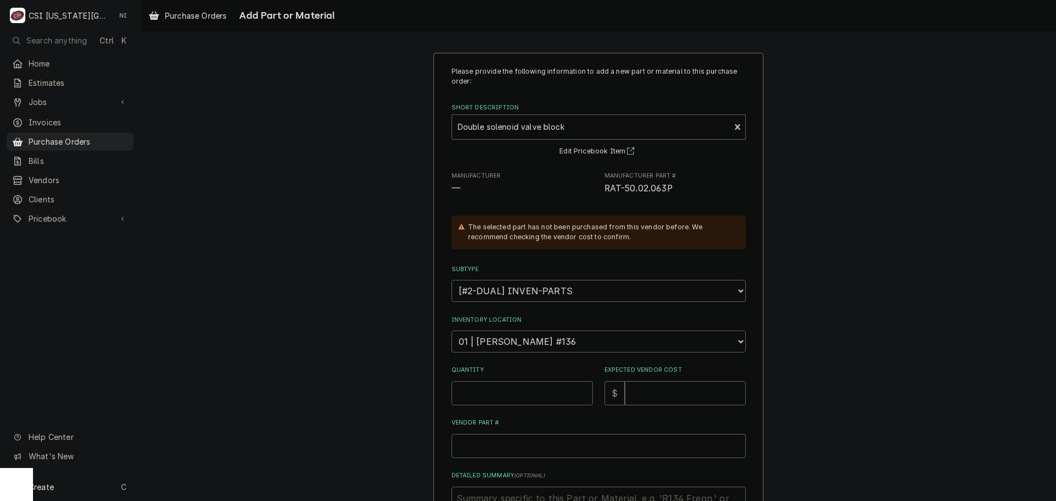
click at [526, 394] on input "Quantity" at bounding box center [521, 393] width 141 height 24
type textarea "x"
type input "4"
type textarea "x"
type input "42"
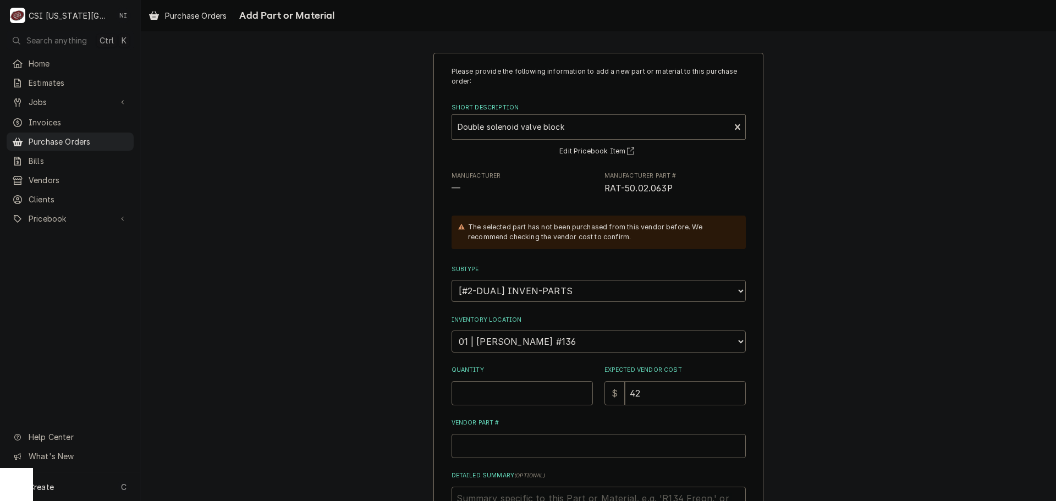
type textarea "x"
type input "42.1"
type textarea "x"
type input "42.19"
click at [512, 440] on input "Vendor Part #" at bounding box center [598, 446] width 294 height 24
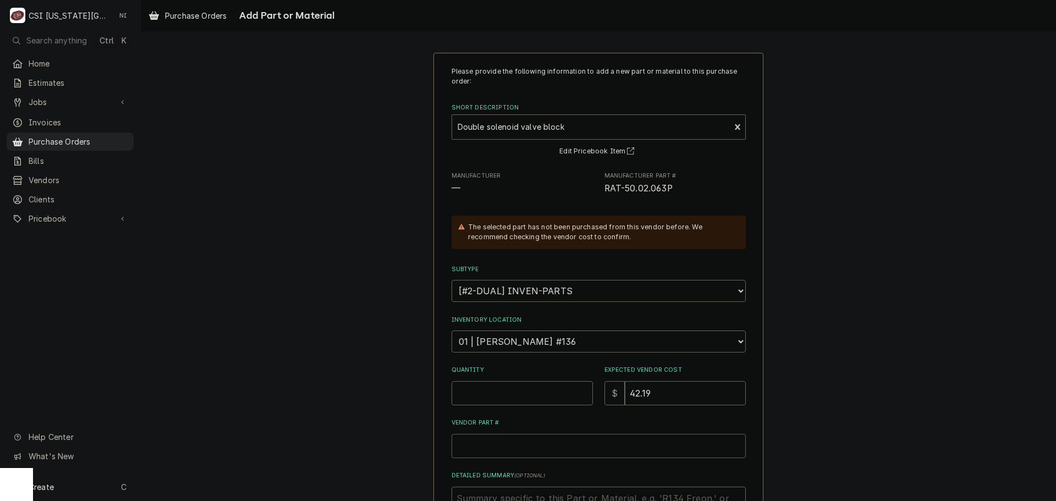
paste input "50.02.063P"
type textarea "x"
type input "50.02.063P"
drag, startPoint x: 671, startPoint y: 184, endPoint x: 598, endPoint y: 185, distance: 73.7
click at [598, 185] on div "Manufacturer — Manufacturer Part # RAT-50.02.063P" at bounding box center [598, 184] width 294 height 24
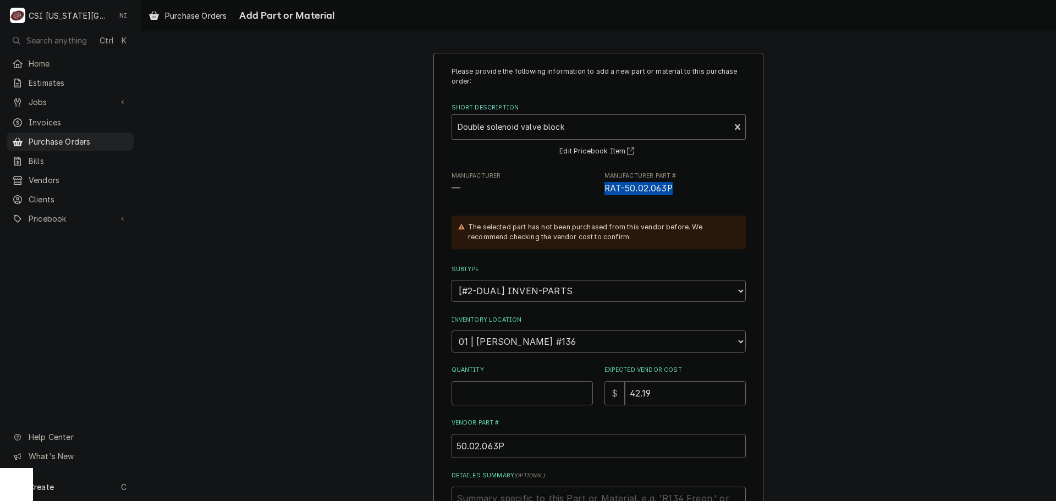
copy span "RAT-50.02.063P"
drag, startPoint x: 522, startPoint y: 450, endPoint x: 404, endPoint y: 452, distance: 117.7
click at [404, 452] on div "Please provide the following information to add a new part or material to this …" at bounding box center [598, 348] width 915 height 610
paste input "RAT-"
type textarea "x"
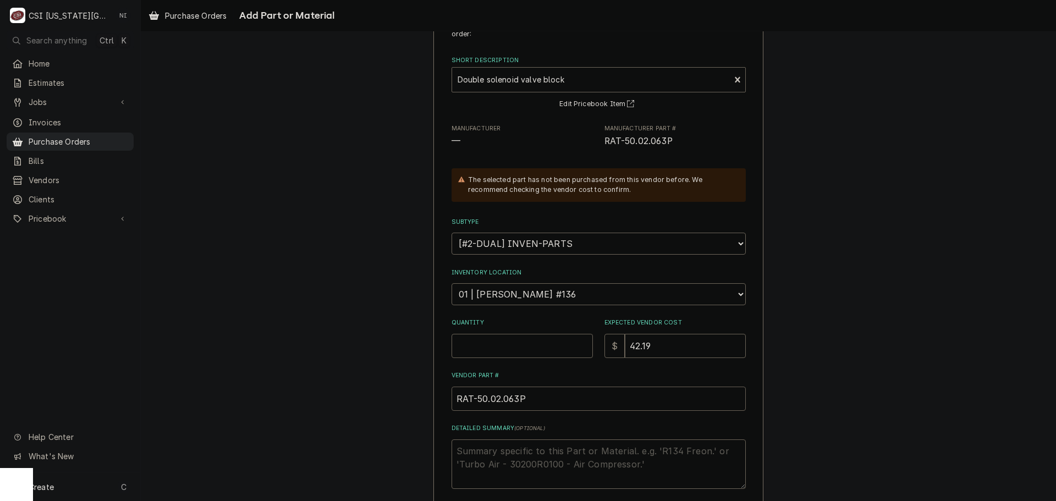
scroll to position [152, 0]
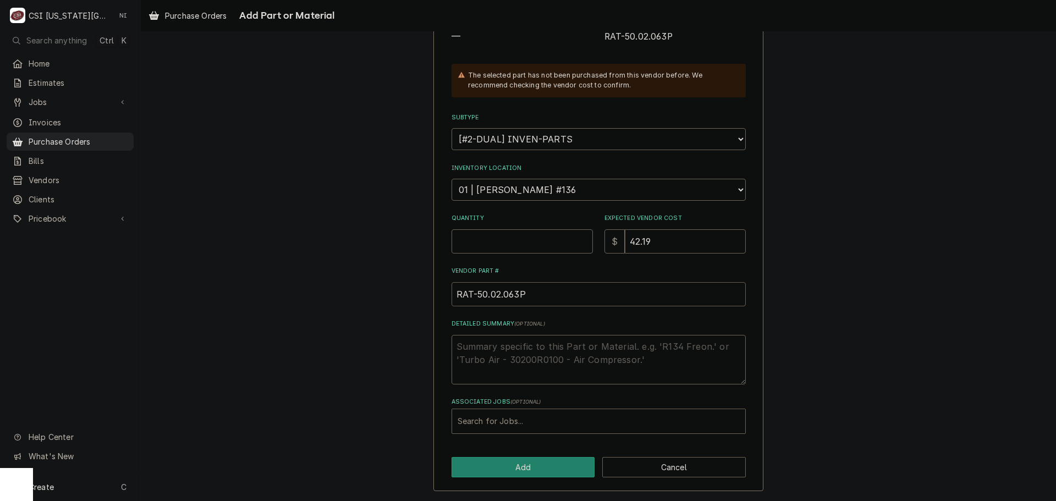
type input "RAT-50.02.063P"
drag, startPoint x: 516, startPoint y: 412, endPoint x: 510, endPoint y: 417, distance: 7.8
click at [516, 413] on div "Associated Jobs" at bounding box center [598, 421] width 282 height 20
type input "32471"
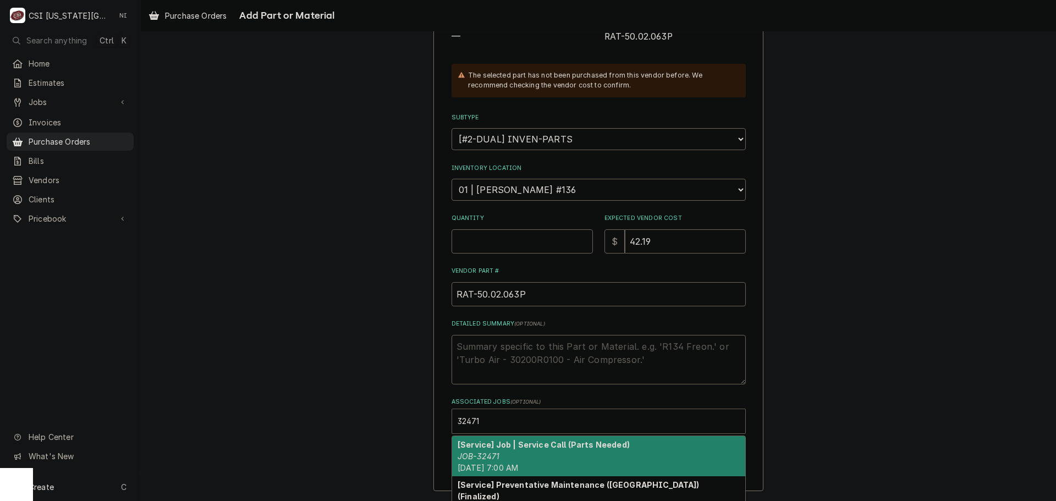
click at [488, 456] on em "JOB-32471" at bounding box center [478, 455] width 42 height 9
type textarea "x"
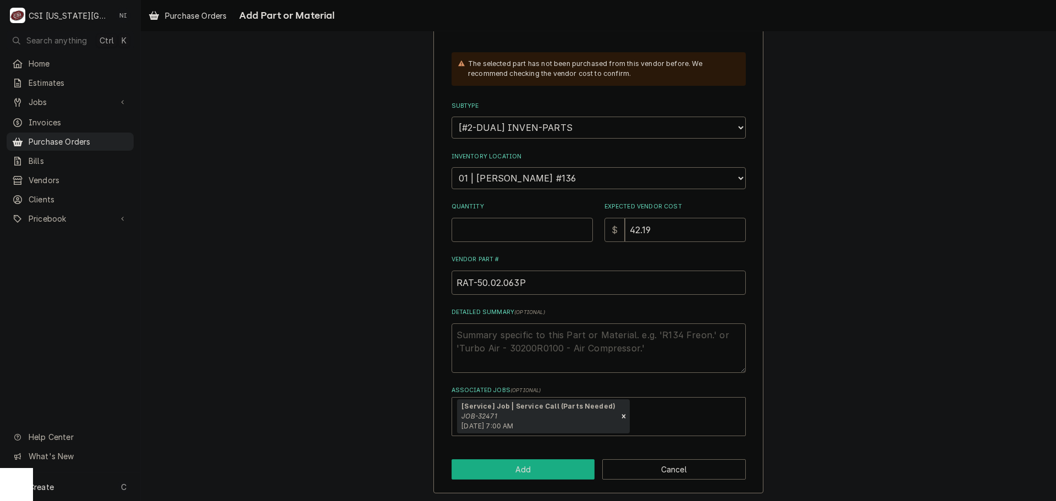
scroll to position [165, 0]
click at [507, 468] on button "Add" at bounding box center [522, 467] width 143 height 20
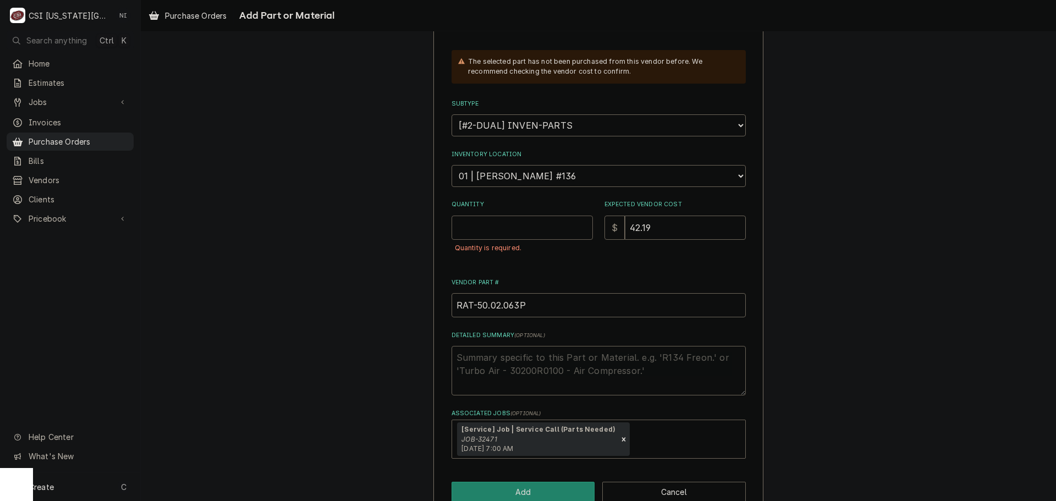
click at [503, 229] on input "Quantity" at bounding box center [521, 228] width 141 height 24
type textarea "x"
type input "1"
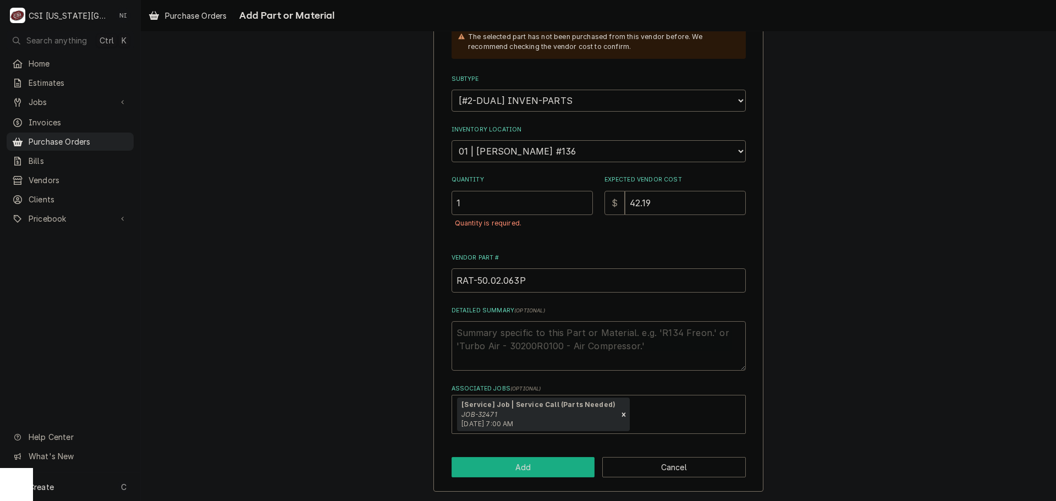
click at [516, 474] on button "Add" at bounding box center [522, 467] width 143 height 20
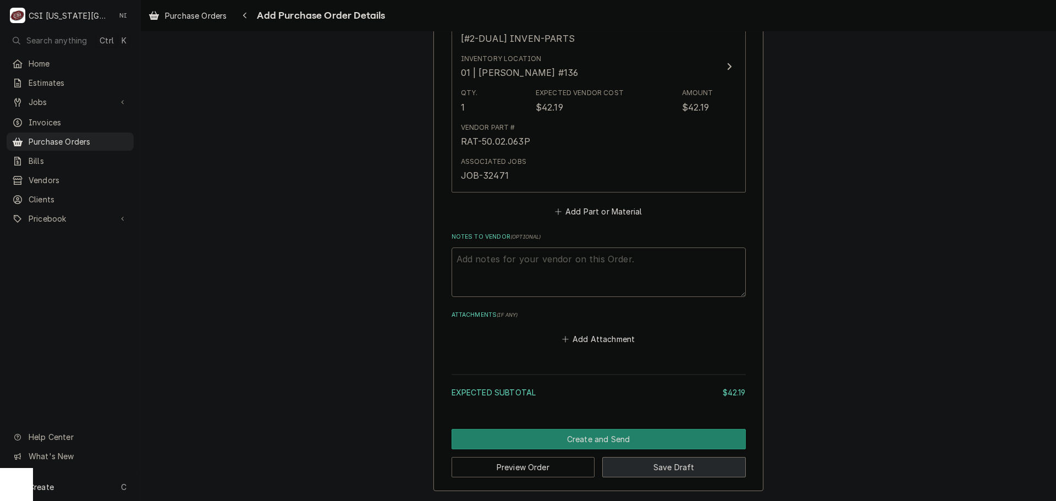
click at [671, 457] on button "Save Draft" at bounding box center [673, 467] width 143 height 20
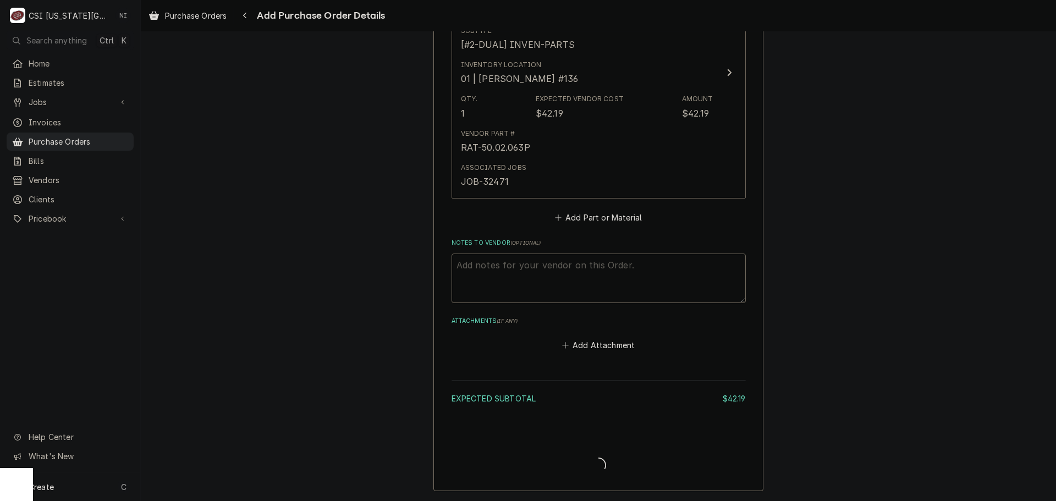
scroll to position [540, 0]
type textarea "x"
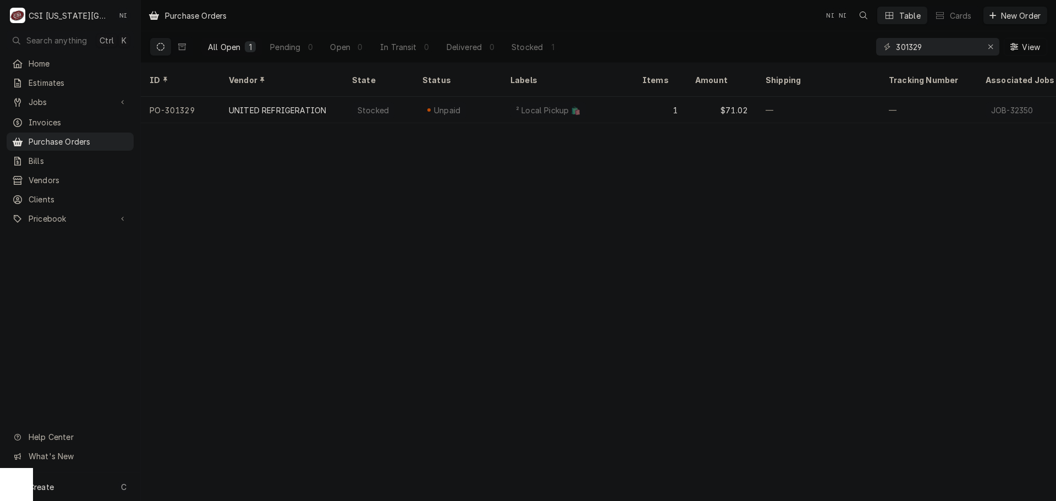
click at [90, 487] on div "Create C" at bounding box center [70, 486] width 140 height 29
click at [219, 405] on div "Purchase Order" at bounding box center [206, 411] width 74 height 12
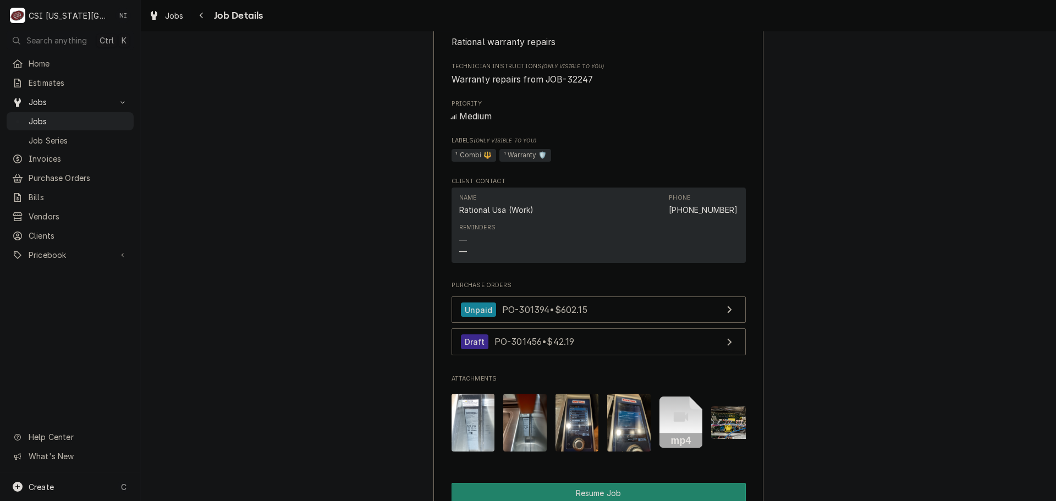
scroll to position [1210, 0]
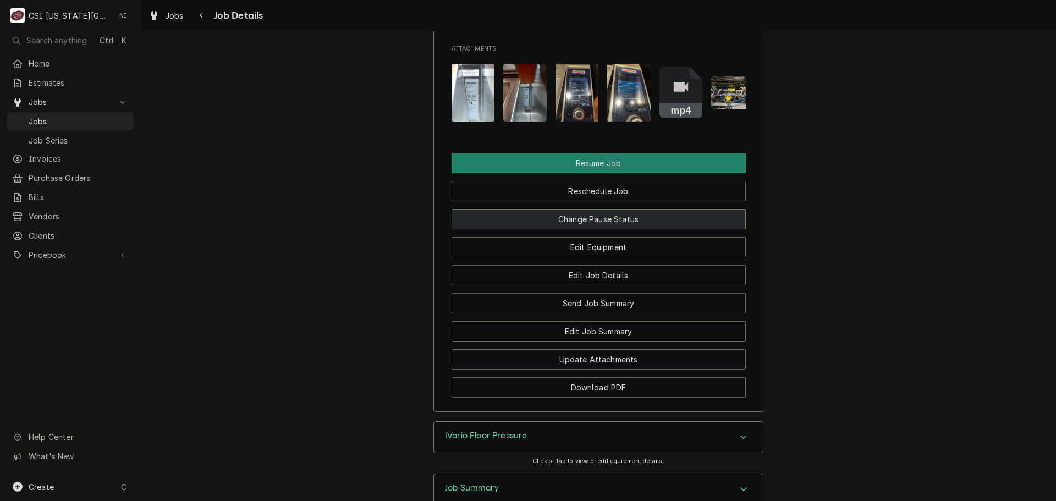
click at [582, 229] on button "Change Pause Status" at bounding box center [598, 219] width 294 height 20
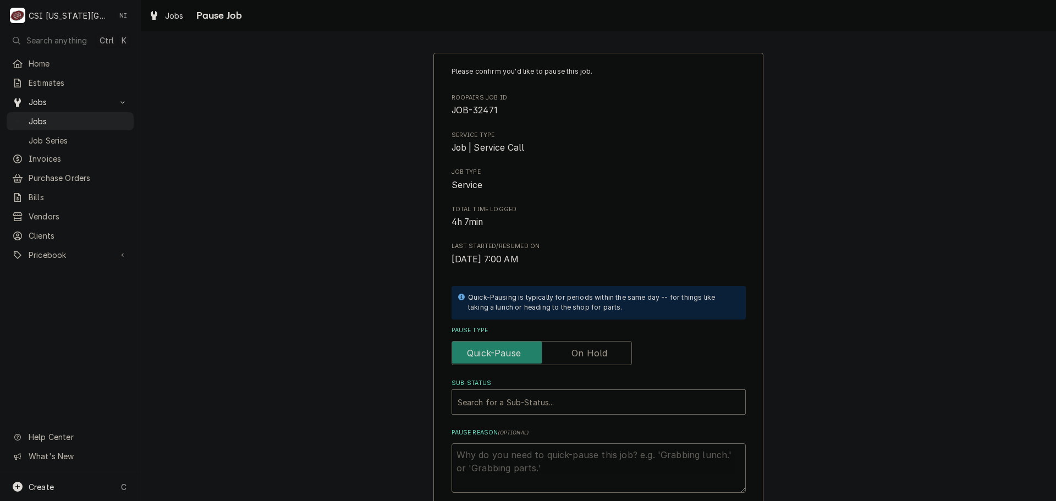
click at [575, 347] on label "Pause Type" at bounding box center [541, 353] width 180 height 24
click at [575, 347] on input "Pause Type" at bounding box center [541, 353] width 170 height 24
checkbox input "true"
click at [544, 413] on div "Search for a Sub-Status..." at bounding box center [598, 402] width 293 height 24
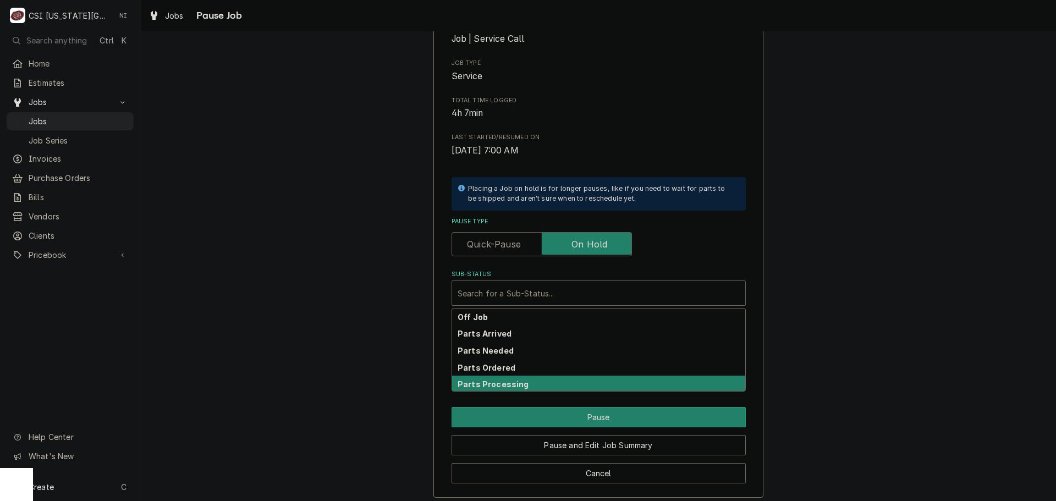
scroll to position [115, 0]
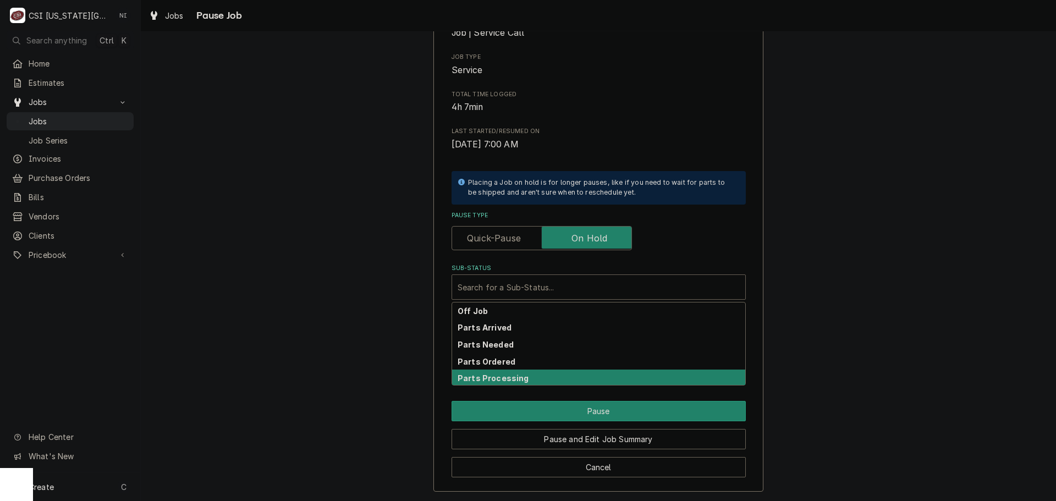
click at [510, 368] on div "Parts Ordered" at bounding box center [598, 361] width 293 height 17
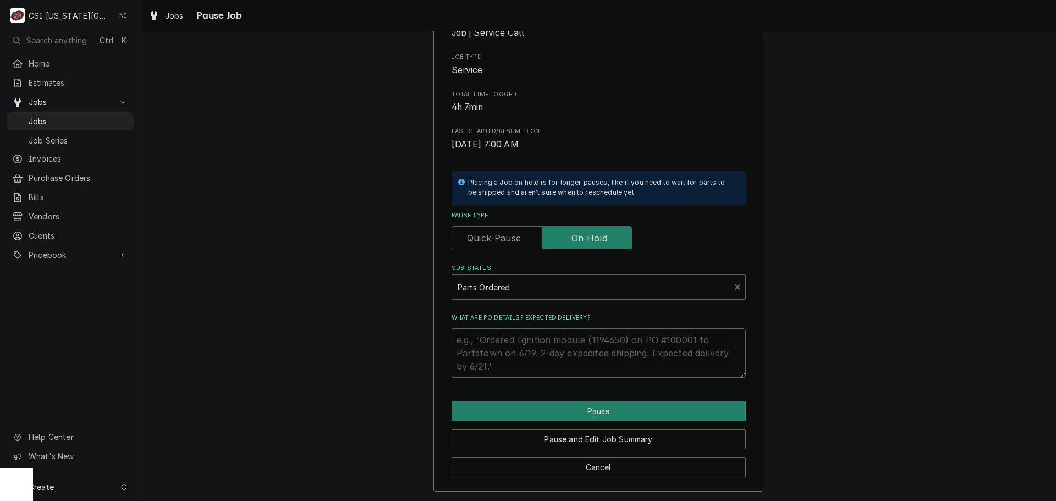
click at [507, 342] on textarea "What are PO details? Expected delivery?" at bounding box center [598, 352] width 294 height 49
type textarea "x"
type textarea "p"
type textarea "x"
type textarea "pa"
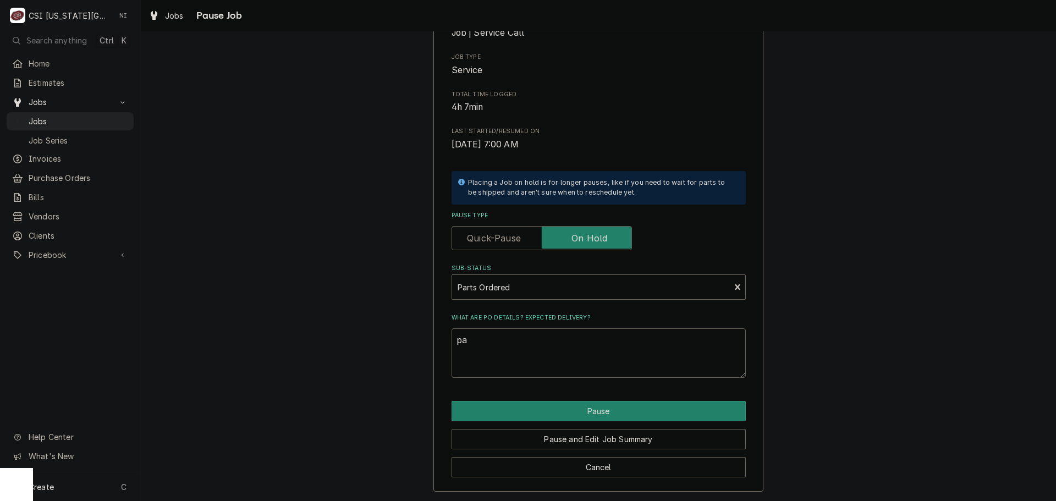
type textarea "x"
type textarea "par"
type textarea "x"
type textarea "part"
type textarea "x"
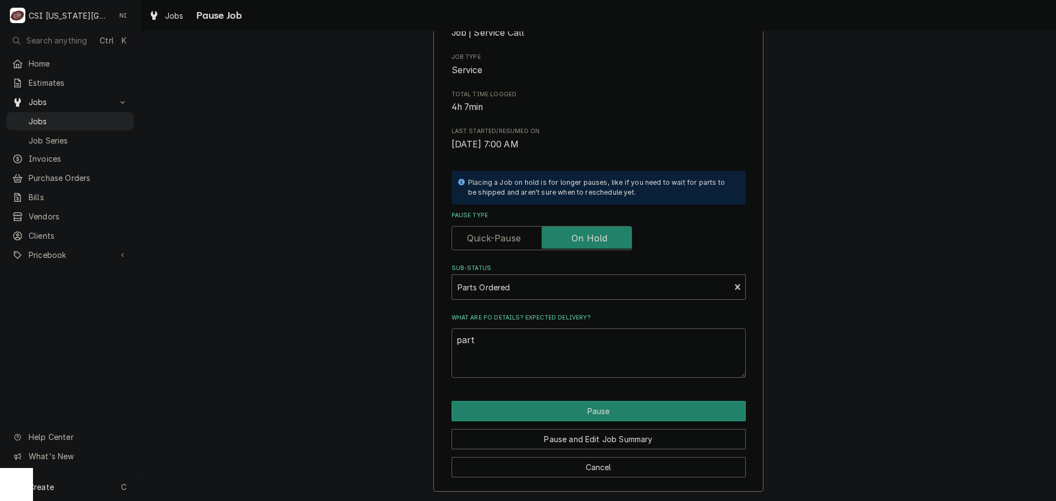
type textarea "parts"
type textarea "x"
type textarea "parts"
type textarea "x"
type textarea "parts o"
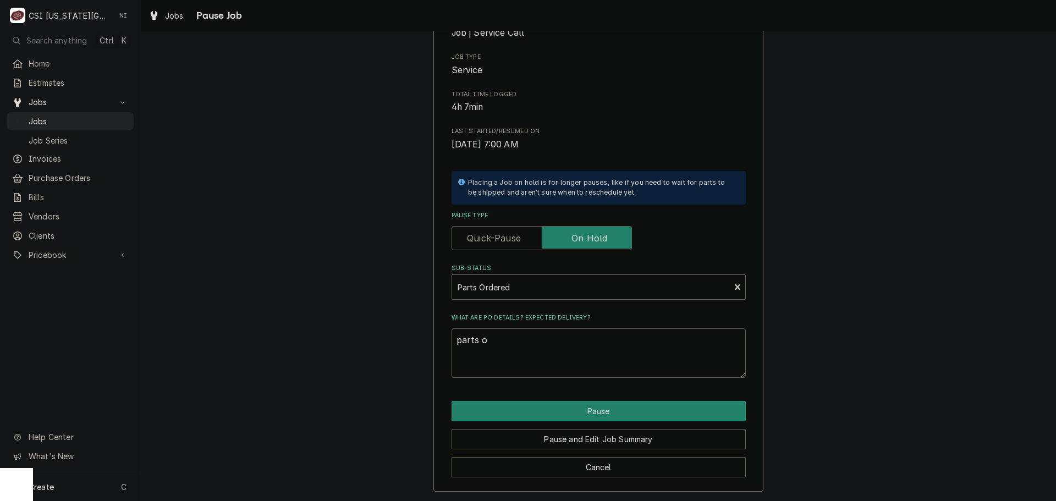
type textarea "x"
type textarea "parts or"
type textarea "x"
type textarea "parts ord"
type textarea "x"
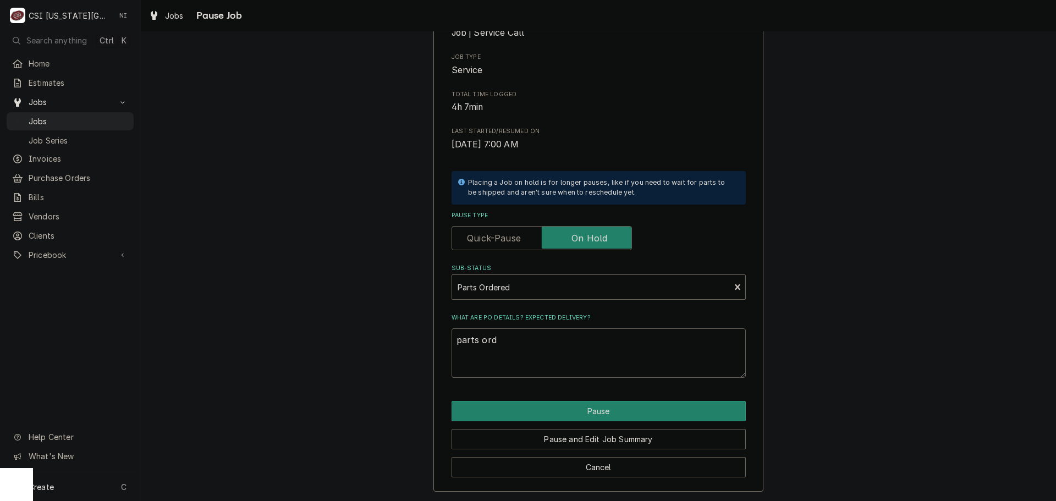
type textarea "parts orde"
type textarea "x"
type textarea "parts order"
type textarea "x"
type textarea "parts orderd"
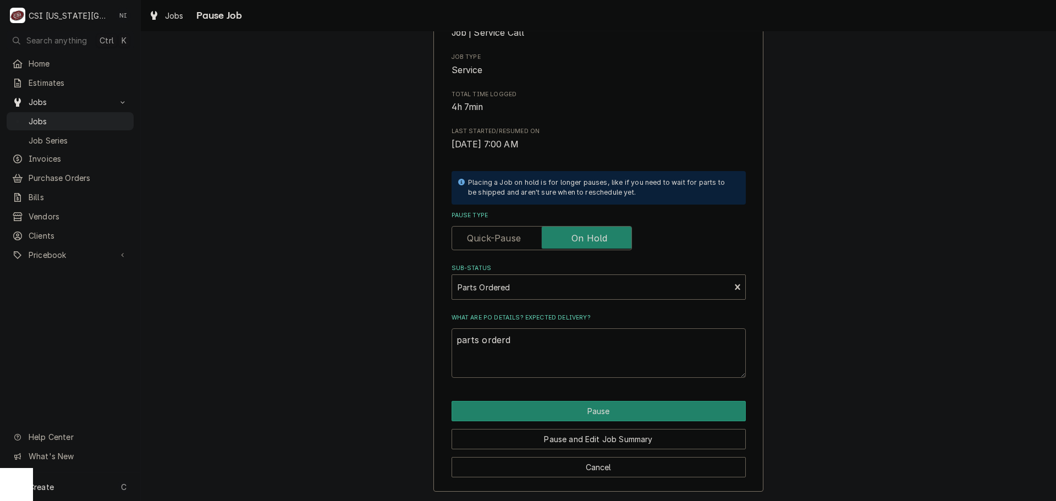
type textarea "x"
type textarea "parts orderd n"
type textarea "x"
type textarea "parts orderd no"
type textarea "x"
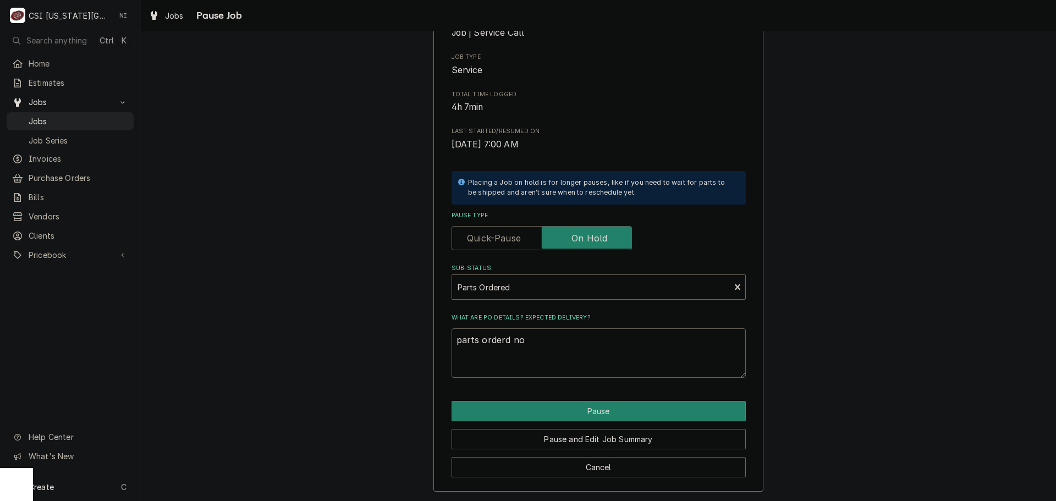
type textarea "parts orderd n"
type textarea "x"
type textarea "parts orderd"
type textarea "x"
type textarea "parts orderd"
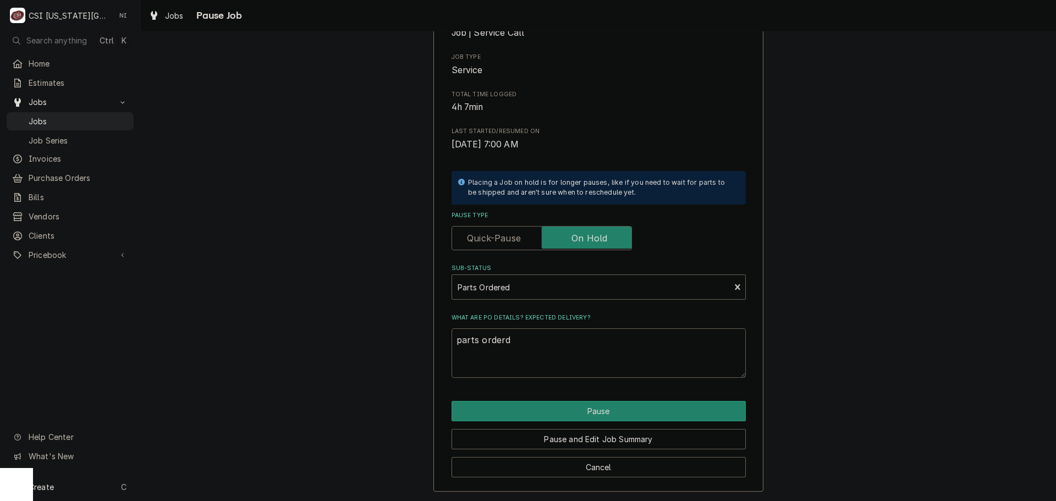
type textarea "x"
type textarea "parts order"
type textarea "x"
type textarea "parts ordere"
type textarea "x"
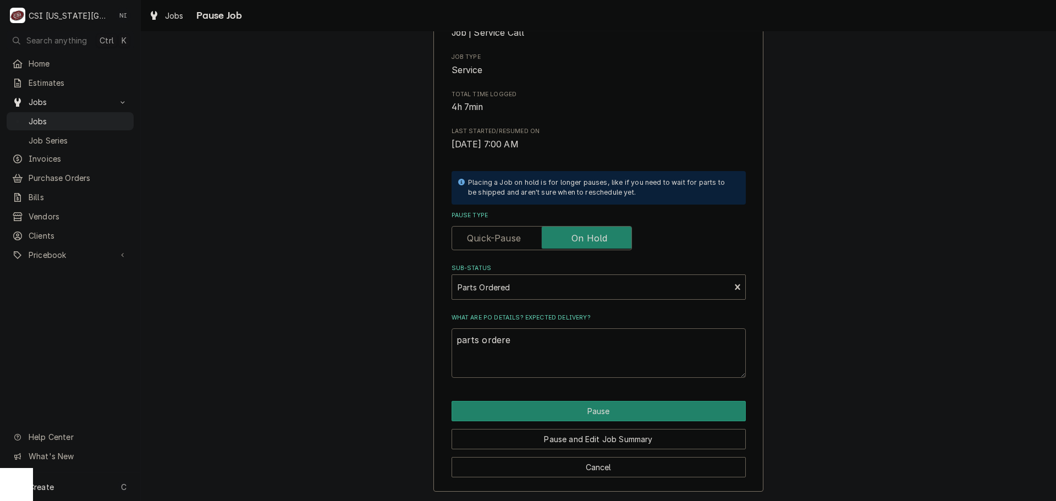
type textarea "parts ordered"
type textarea "x"
type textarea "parts ordered"
type textarea "x"
type textarea "parts ordered o"
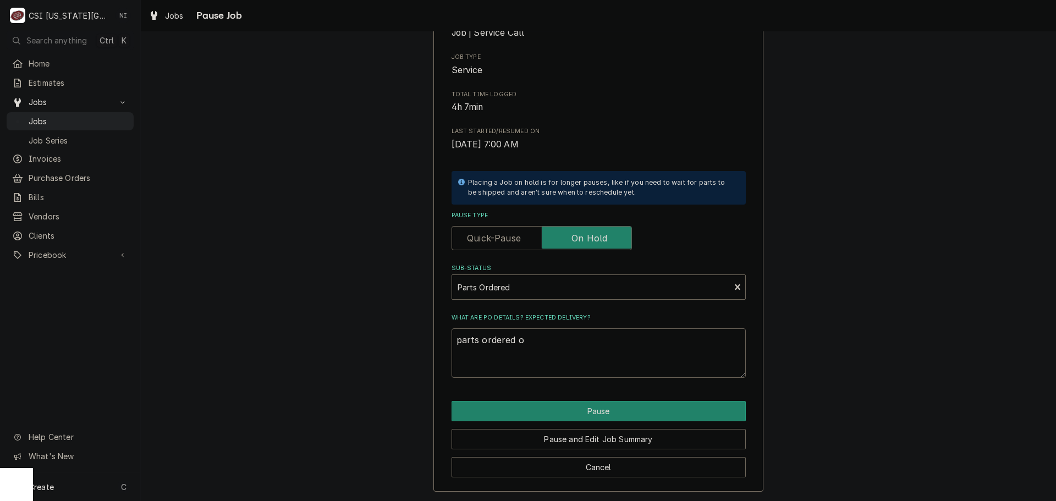
type textarea "x"
type textarea "parts ordered on"
type textarea "x"
type textarea "parts ordered on"
type textarea "x"
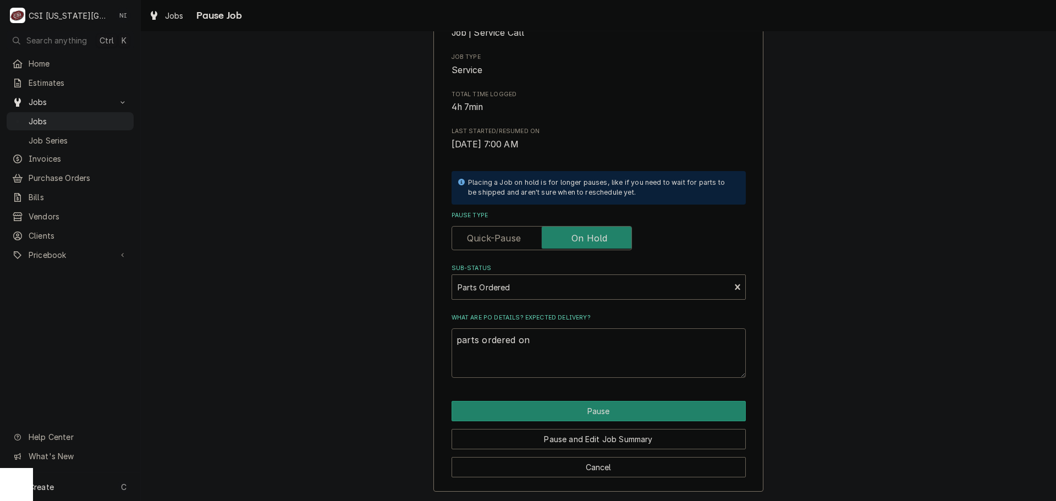
type textarea "parts ordered on P"
type textarea "x"
type textarea "parts ordered on Po"
type textarea "x"
type textarea "parts ordered on Po"
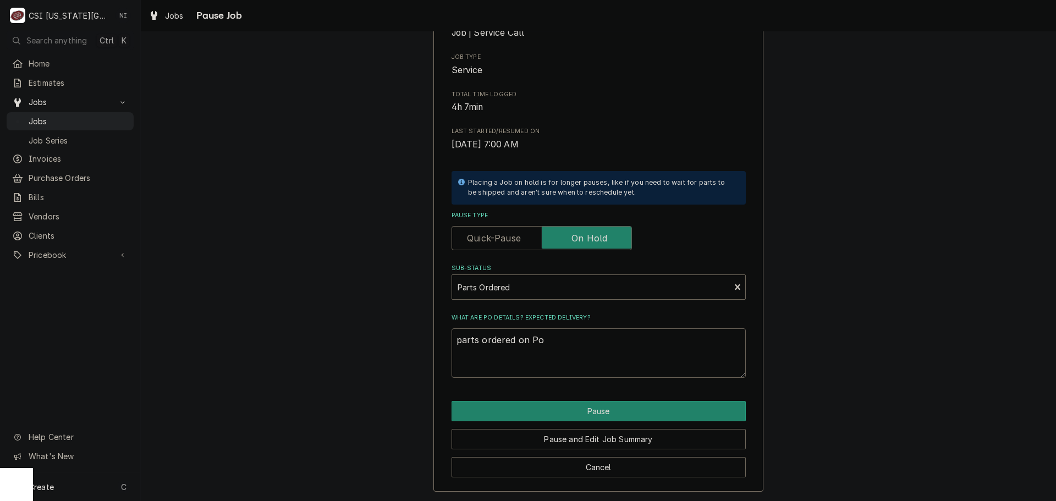
type textarea "x"
type textarea "parts ordered on Po 3"
type textarea "x"
type textarea "parts ordered on Po 30"
type textarea "x"
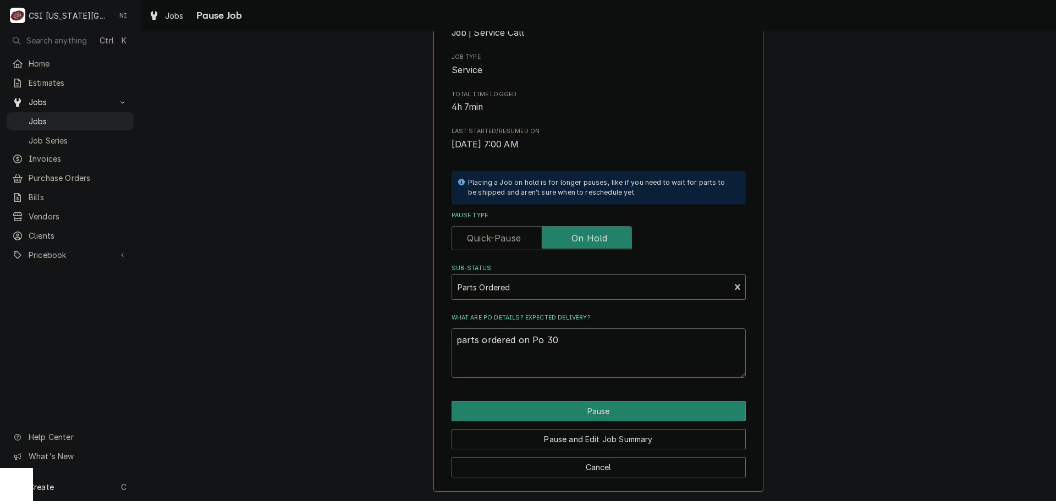
type textarea "parts ordered on Po 301"
type textarea "x"
type textarea "parts ordered on Po 3014"
type textarea "x"
type textarea "parts ordered on Po 30145"
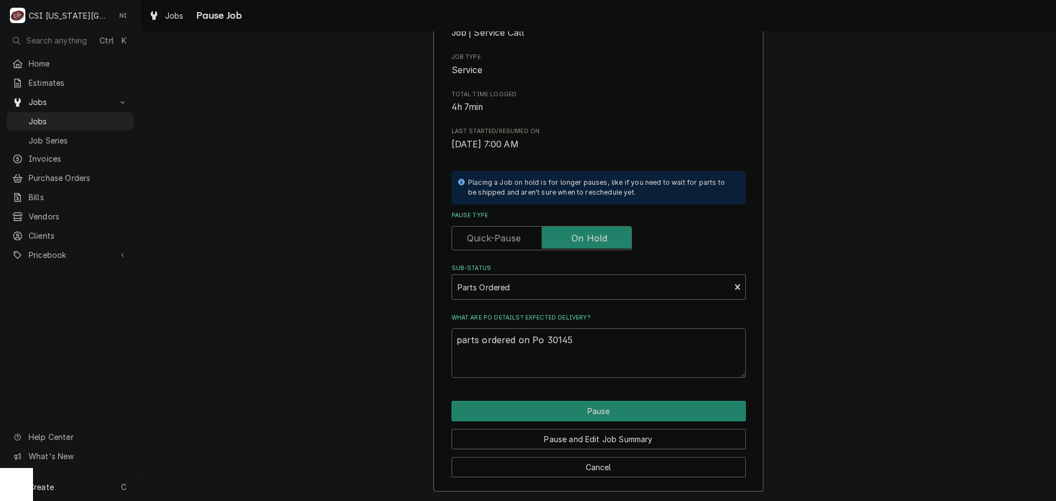
type textarea "x"
type textarea "parts ordered on Po 301456"
type textarea "x"
type textarea "parts ordered on Po 301456"
type textarea "x"
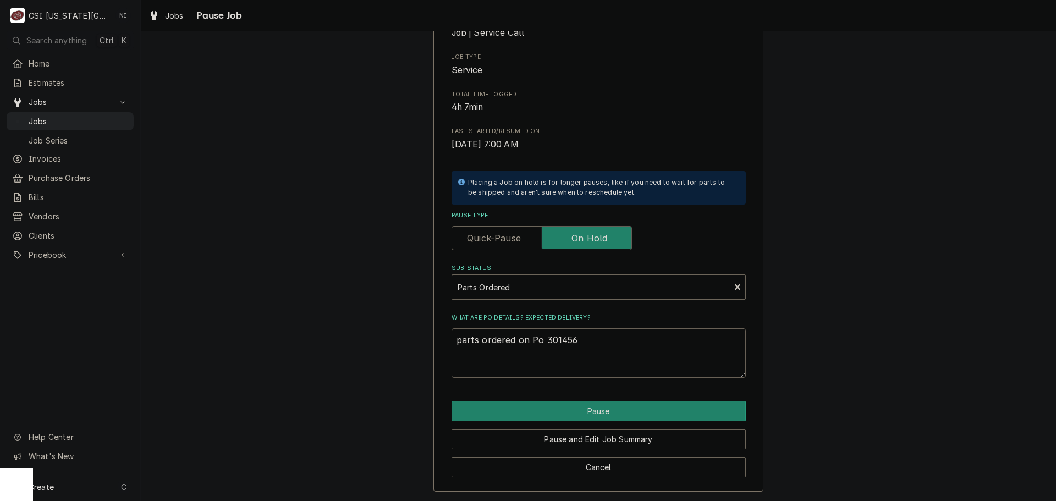
type textarea "parts ordered on Po 301456 N"
type textarea "x"
type textarea "parts ordered on Po 301456 ND"
type textarea "x"
type textarea "parts ordered on Po 301456 NDA"
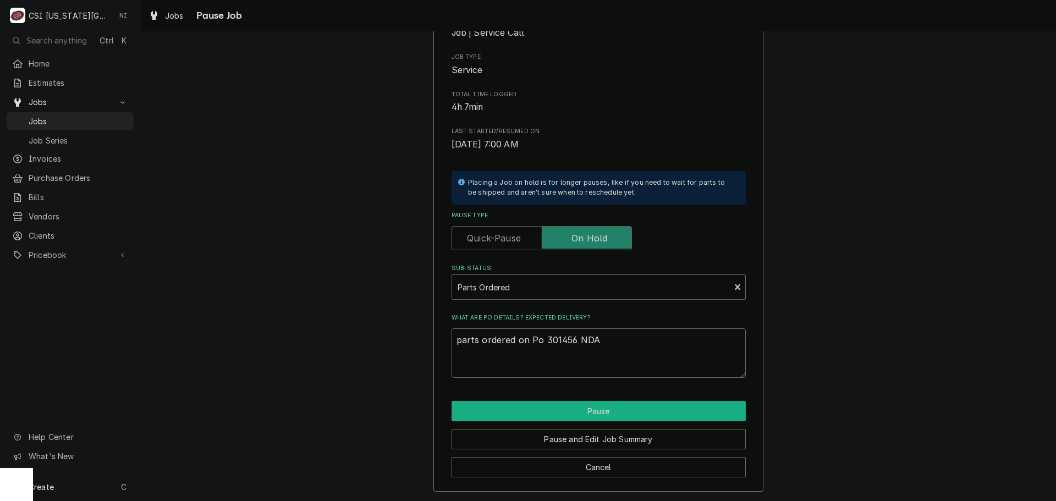
click at [570, 404] on button "Pause" at bounding box center [598, 411] width 294 height 20
type textarea "x"
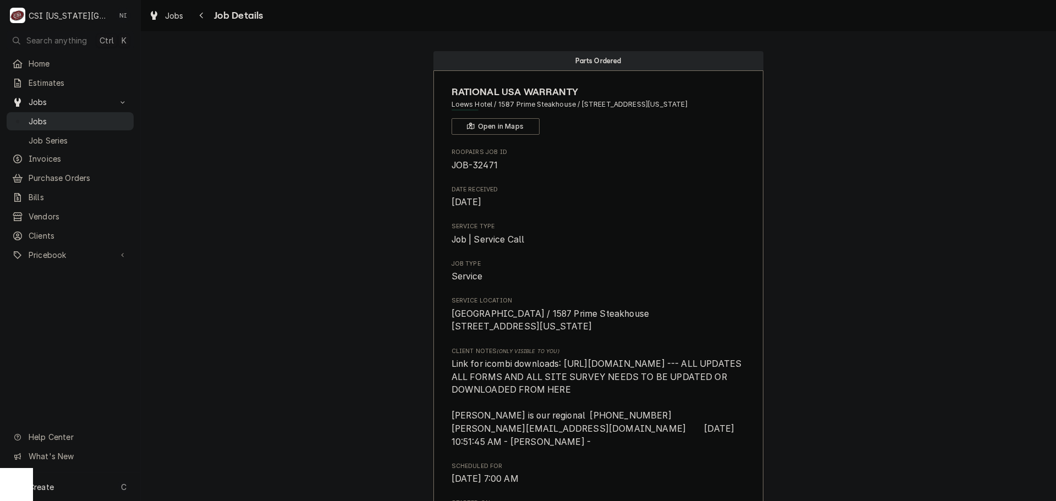
click at [81, 121] on span "Jobs" at bounding box center [79, 121] width 100 height 12
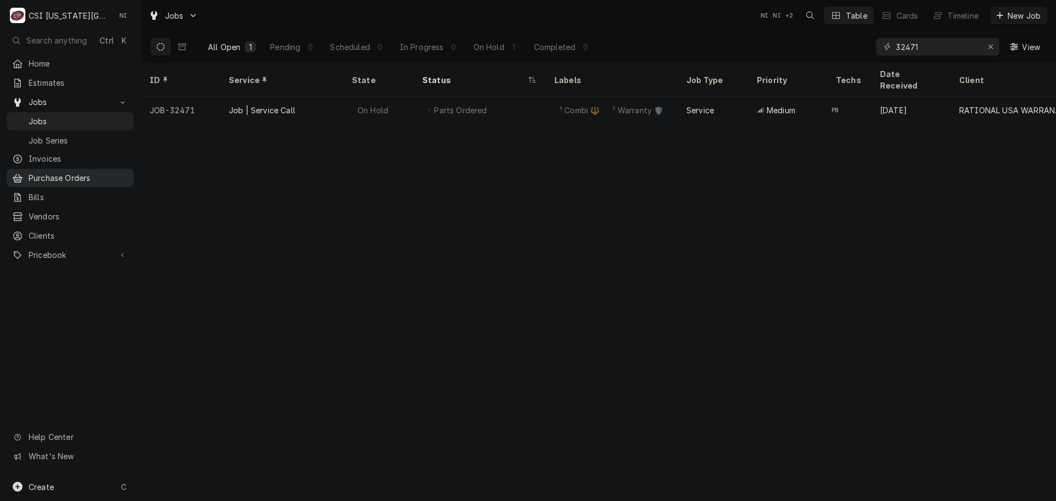
click at [91, 177] on span "Purchase Orders" at bounding box center [79, 178] width 100 height 12
click at [981, 44] on button "Erase input" at bounding box center [990, 47] width 18 height 18
paste input "32648"
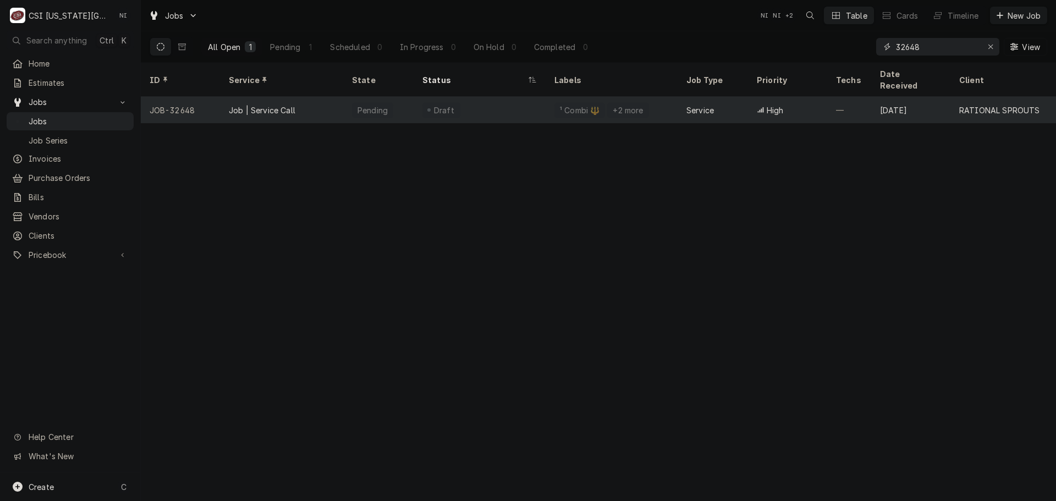
type input "32648"
click at [440, 104] on div "Draft" at bounding box center [444, 110] width 24 height 12
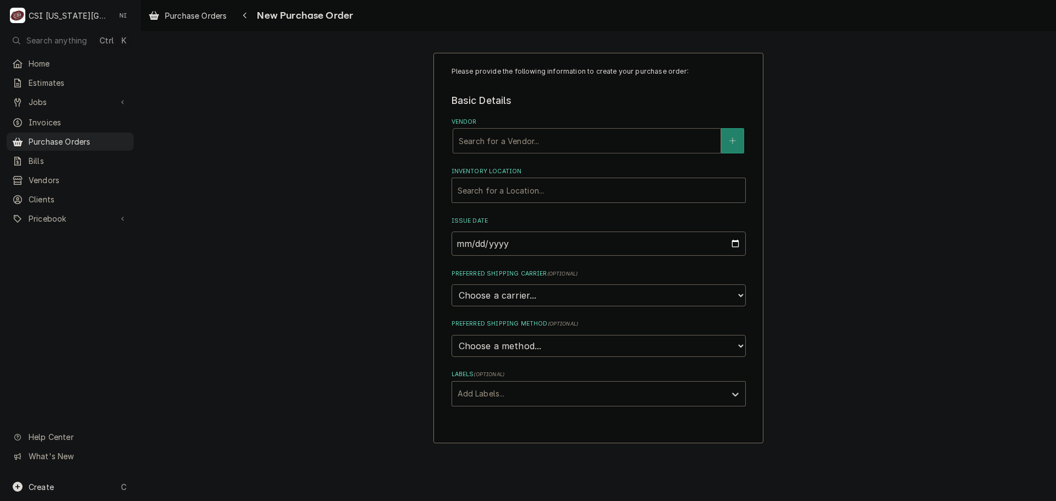
click at [522, 138] on div "Vendor" at bounding box center [587, 141] width 256 height 20
type input "dhs"
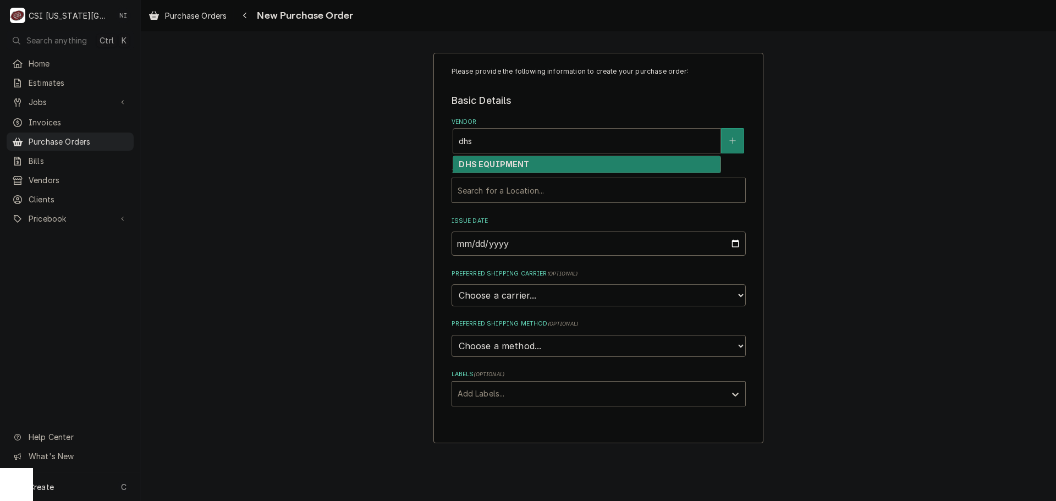
click at [485, 163] on strong "DHS EQUIPMENT" at bounding box center [494, 163] width 70 height 9
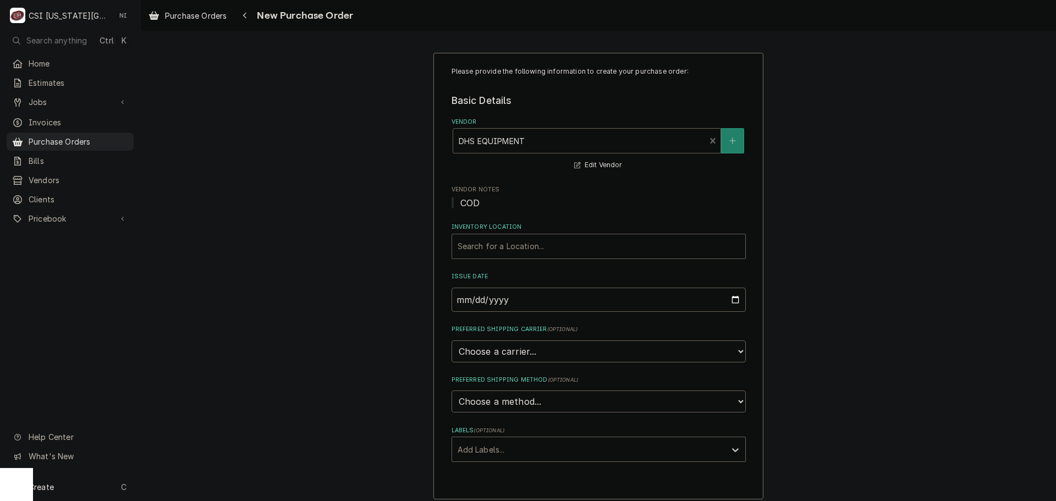
click at [530, 251] on div "Inventory Location" at bounding box center [598, 246] width 282 height 20
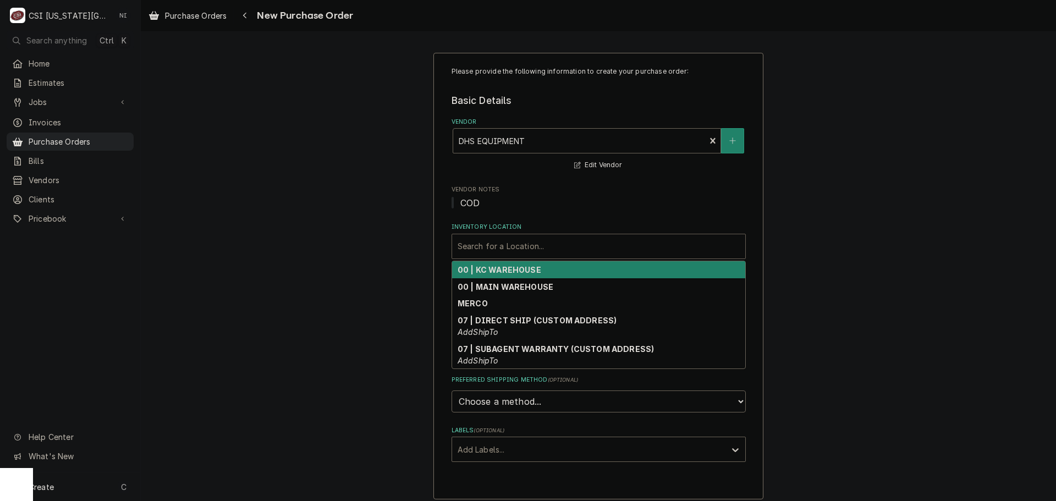
click at [518, 268] on strong "00 | KC WAREHOUSE" at bounding box center [499, 269] width 84 height 9
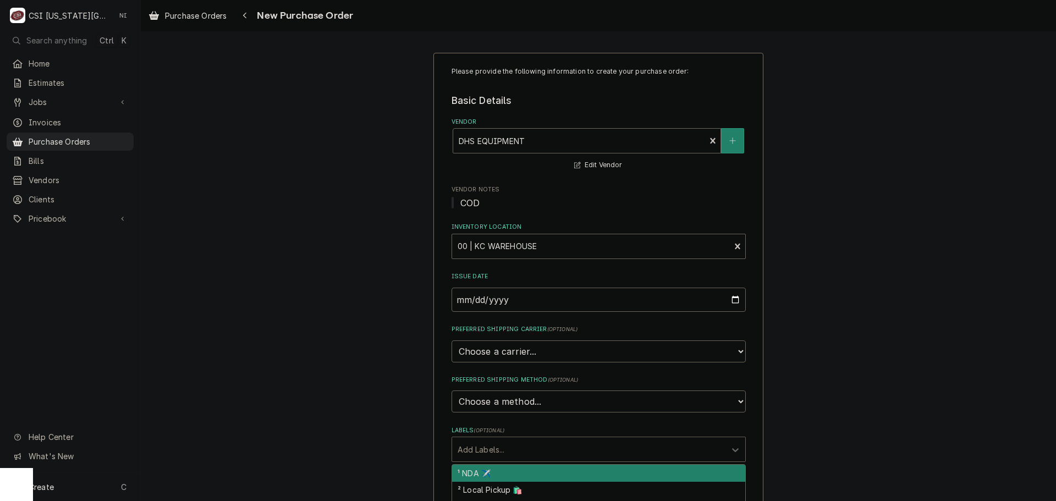
click at [496, 446] on div "Labels" at bounding box center [588, 449] width 262 height 20
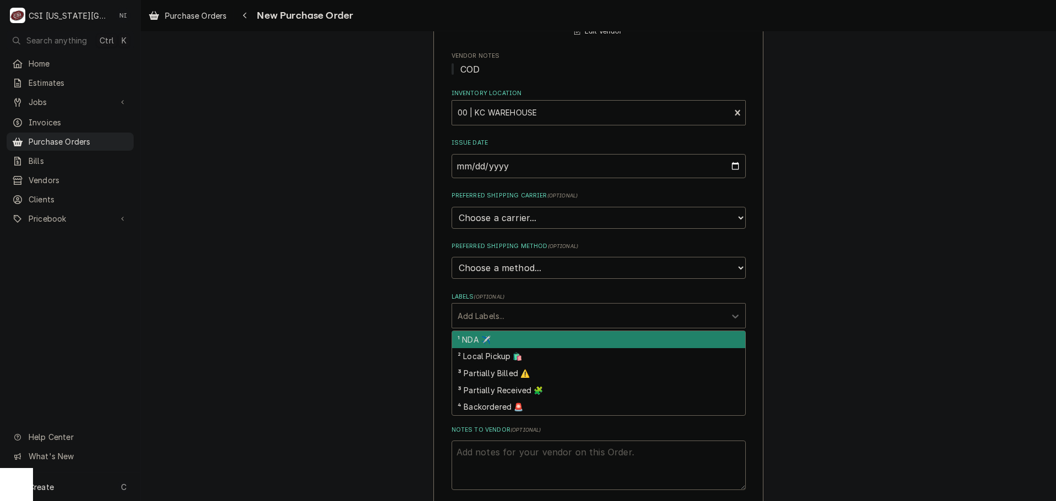
scroll to position [275, 0]
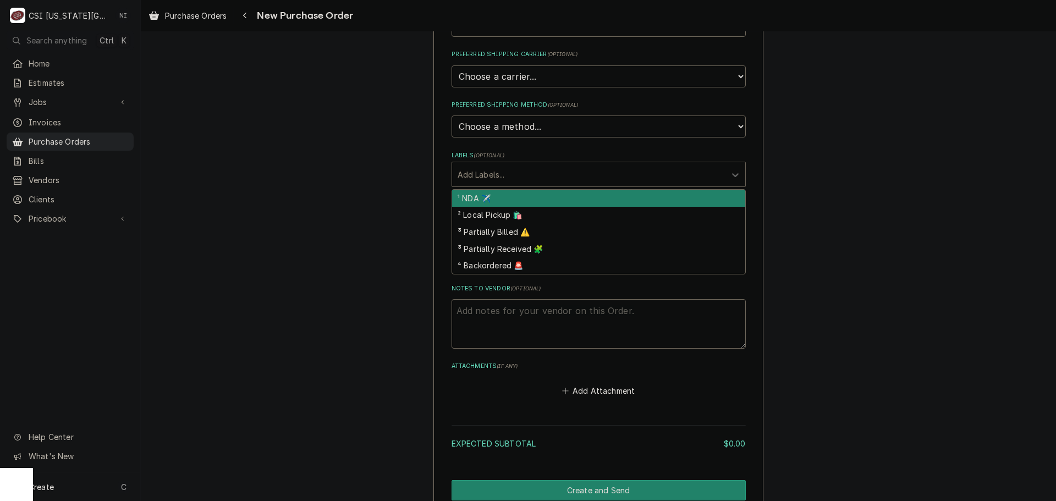
click at [838, 163] on div "Please provide the following information to create your purchase order: Basic D…" at bounding box center [598, 160] width 915 height 784
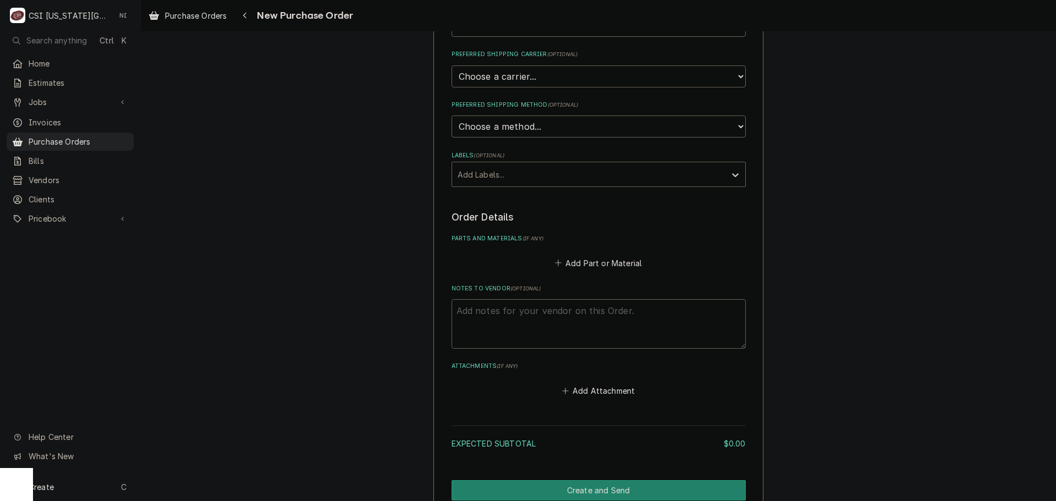
click at [524, 312] on textarea "Notes to Vendor ( optional )" at bounding box center [598, 323] width 294 height 49
type textarea "x"
type textarea "w"
type textarea "x"
type textarea "wa"
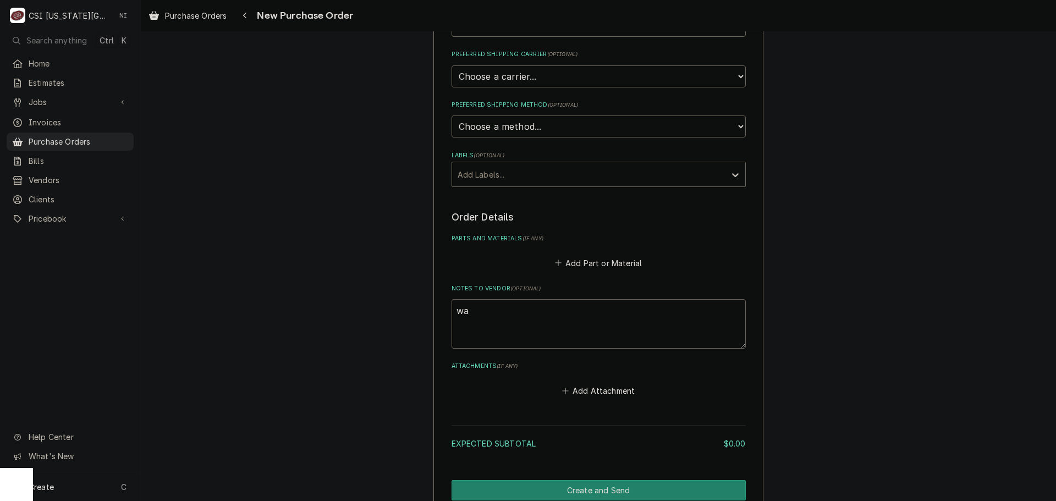
type textarea "x"
type textarea "war"
type textarea "x"
type textarea "ware"
type textarea "x"
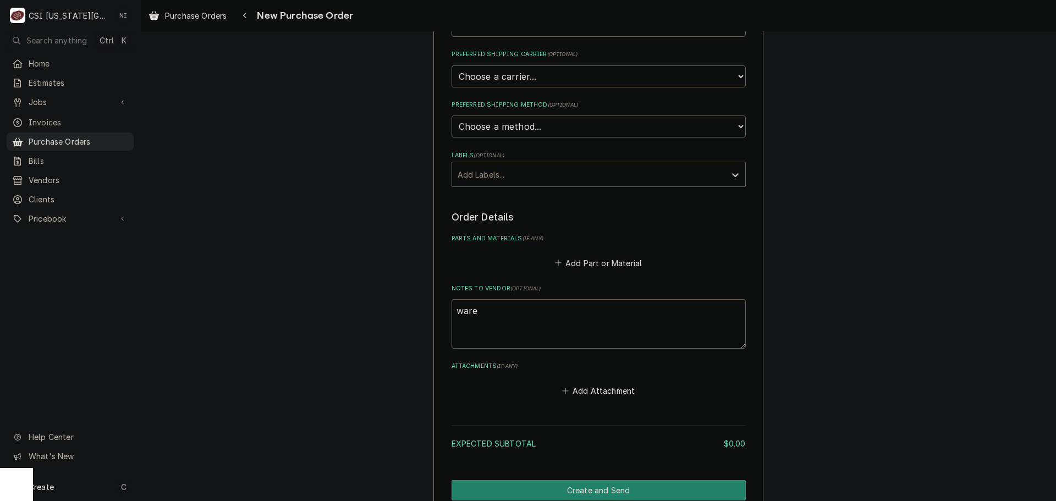
type textarea "war"
type textarea "x"
type textarea "wa"
type textarea "x"
type textarea "w"
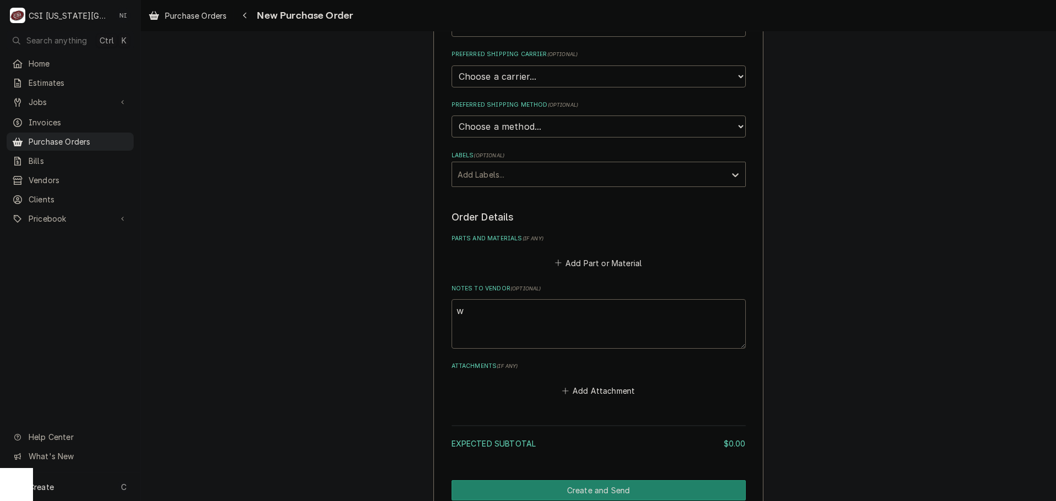
type textarea "x"
type textarea "i"
type textarea "x"
type textarea "in"
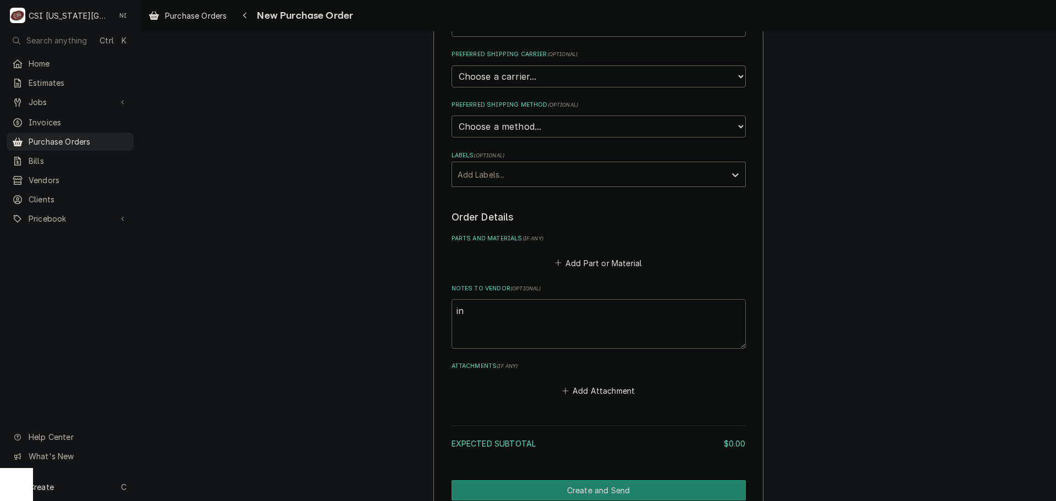
type textarea "x"
type textarea "ins"
type textarea "x"
type textarea "inst"
type textarea "x"
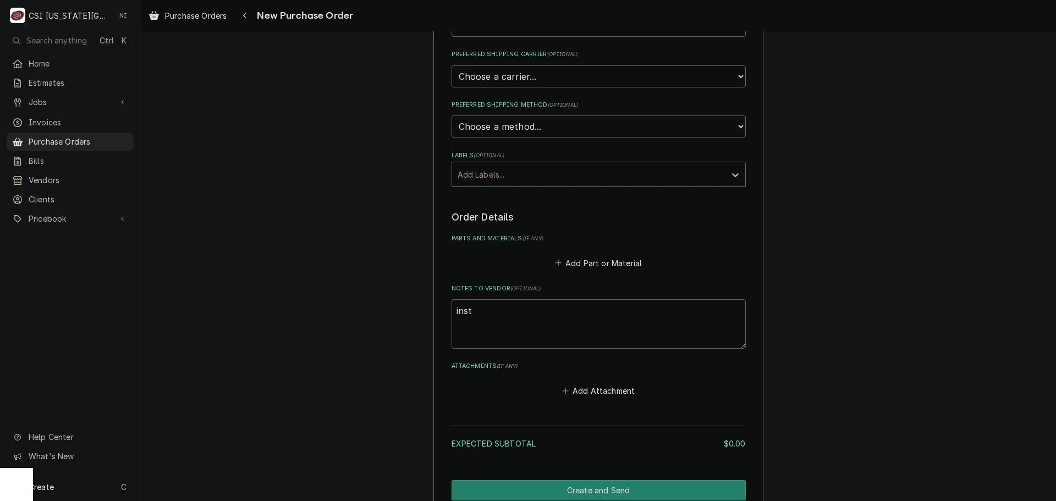
type textarea "insta"
type textarea "x"
type textarea "instal"
type textarea "x"
type textarea "install"
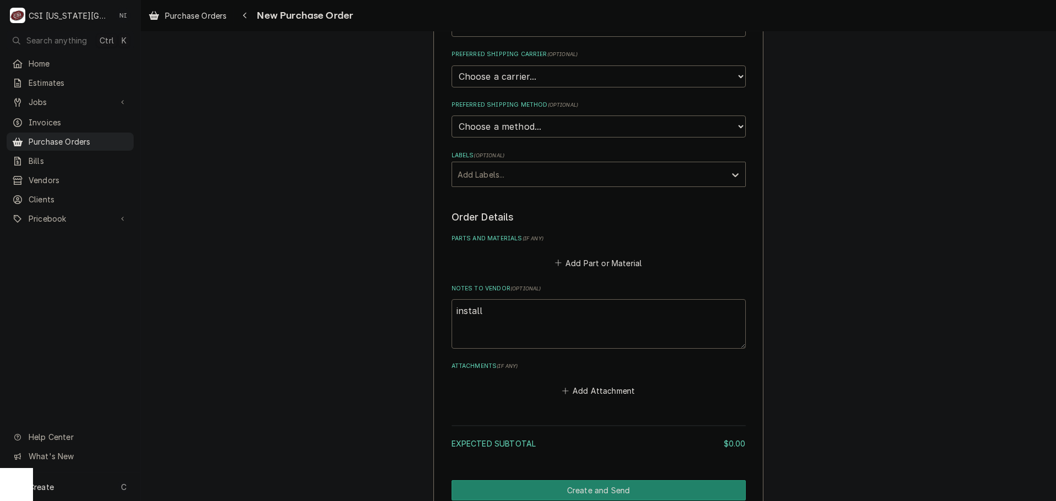
type textarea "x"
type textarea "install"
type textarea "x"
type textarea "install i"
type textarea "x"
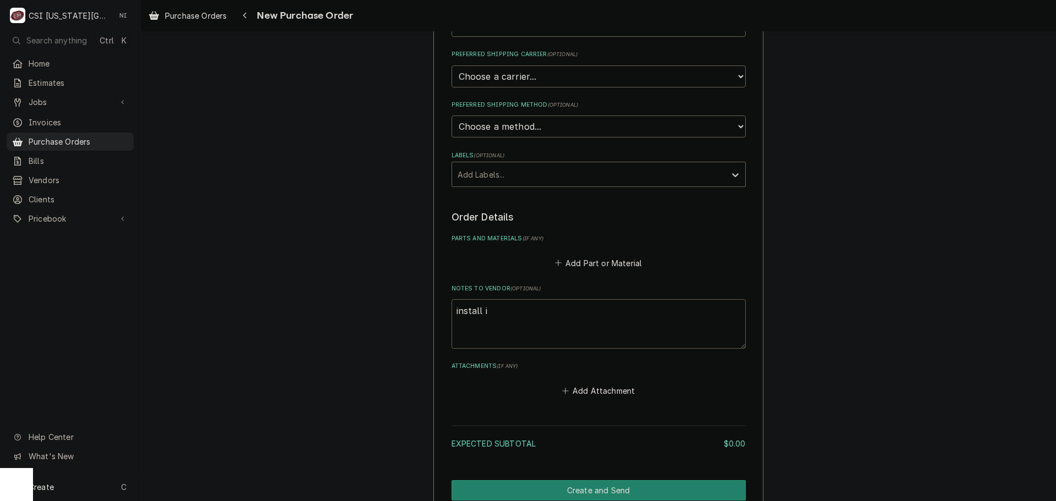
type textarea "install ie"
type textarea "x"
type textarea "install i"
type textarea "x"
type textarea "install"
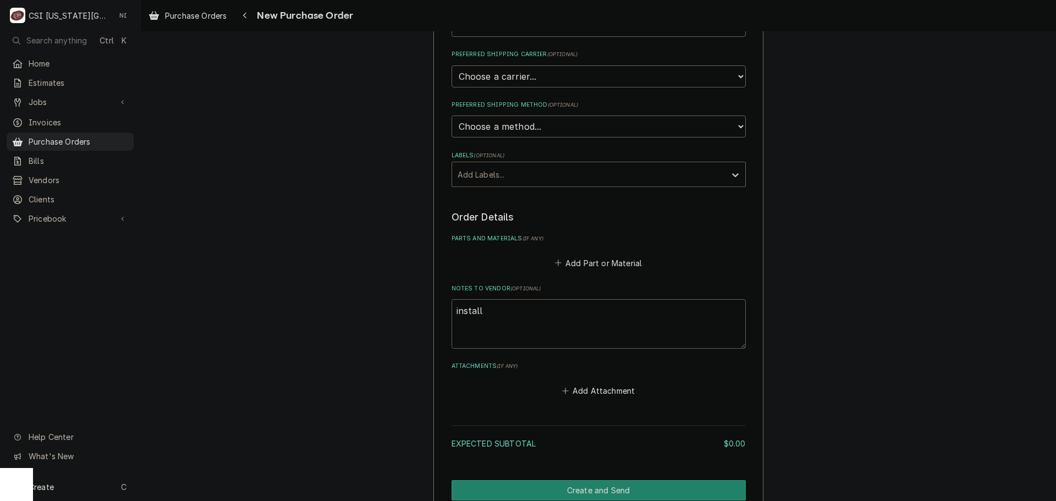
type textarea "x"
type textarea "install t"
type textarea "x"
type textarea "install"
type textarea "x"
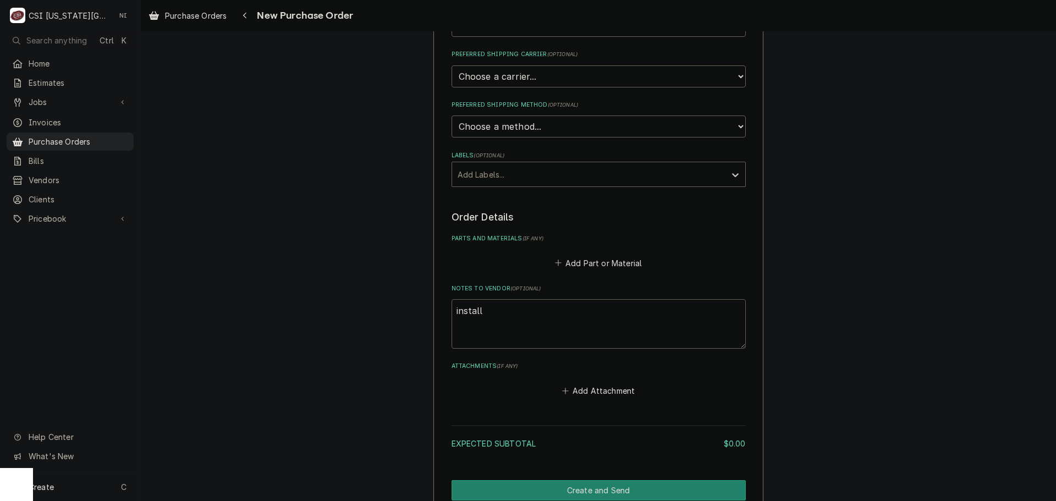
type textarea "install e"
type textarea "x"
type textarea "install eq"
type textarea "x"
type textarea "install equ"
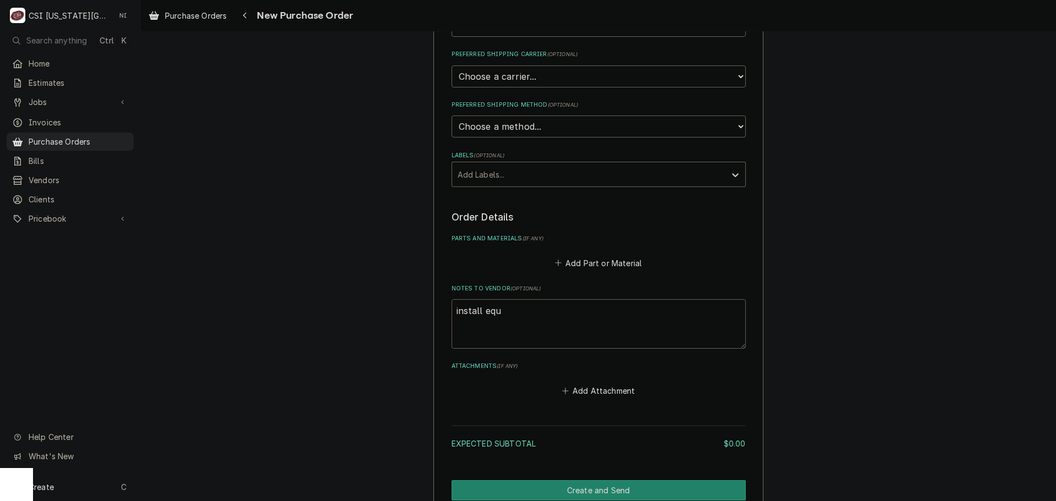
type textarea "x"
type textarea "install equi"
type textarea "x"
type textarea "install equip"
type textarea "x"
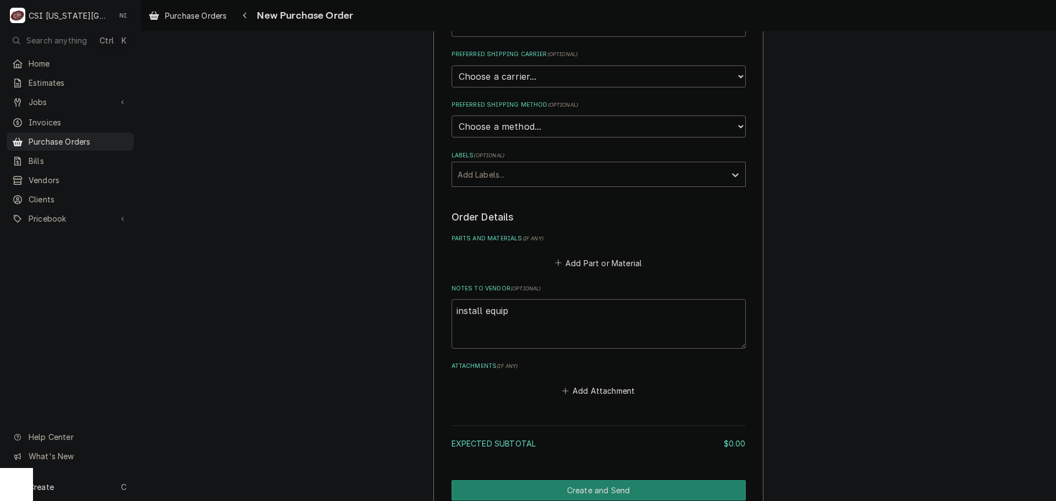
type textarea "install equipm"
type textarea "x"
type textarea "install equipme"
type textarea "x"
type textarea "install equipmen"
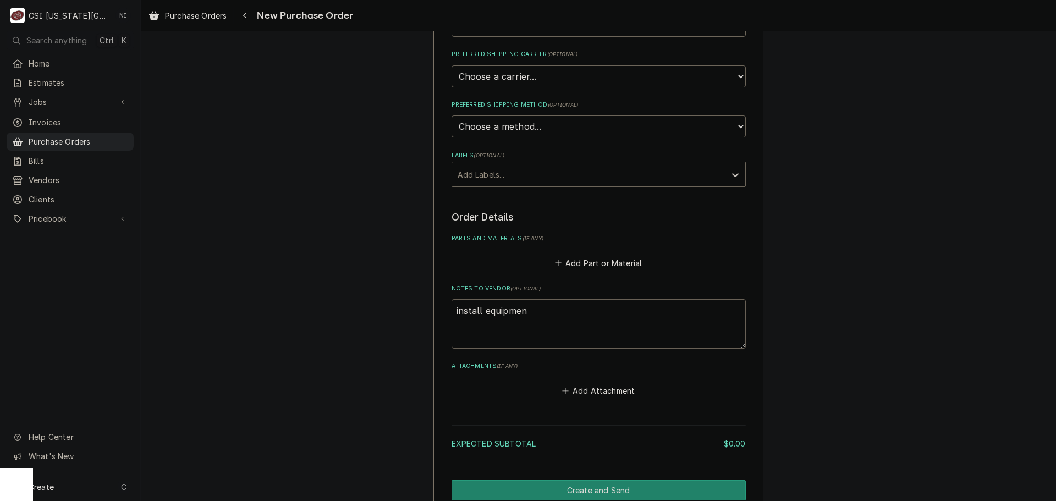
type textarea "x"
type textarea "install equipment"
type textarea "x"
type textarea "install equipment,"
type textarea "x"
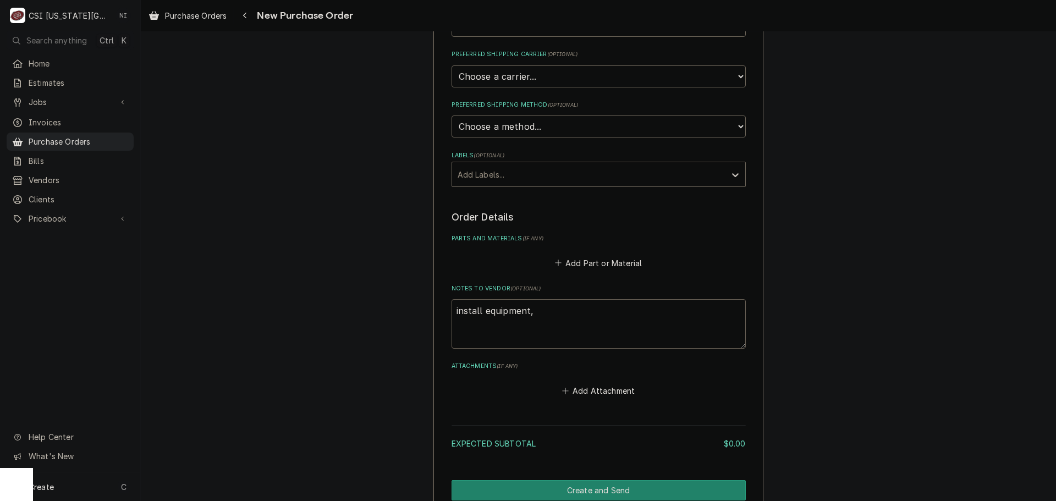
type textarea "install equipment,"
type textarea "x"
type textarea "install equipment, f"
type textarea "x"
type textarea "install equipment, fp"
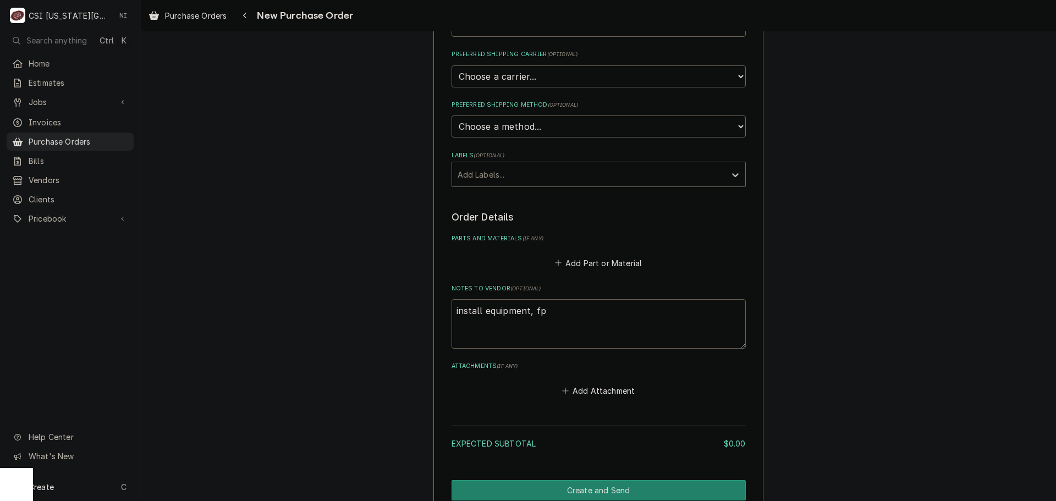
type textarea "x"
type textarea "install equipment, f"
type textarea "x"
type textarea "install equipment,"
type textarea "x"
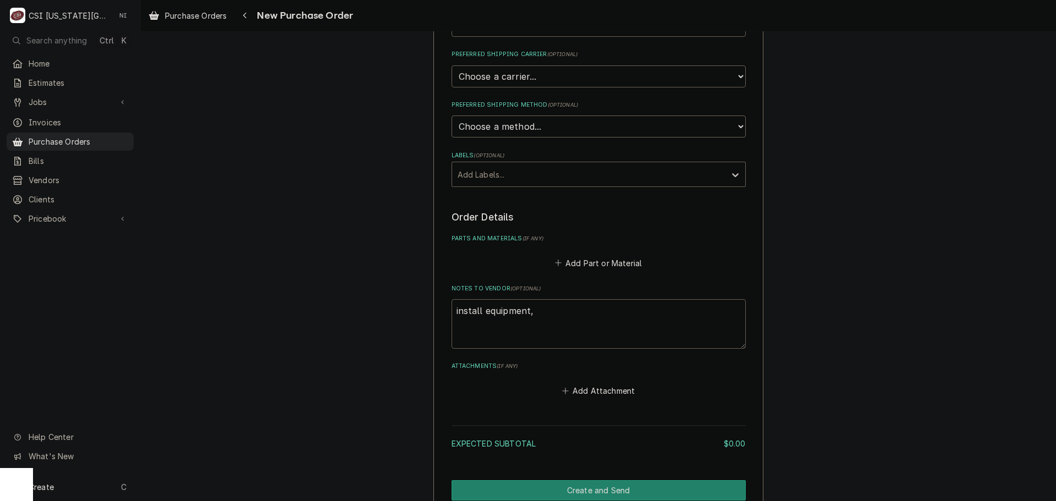
type textarea "install equipment,"
type textarea "x"
type textarea "install equipment,"
type textarea "x"
type textarea "install equipment, P"
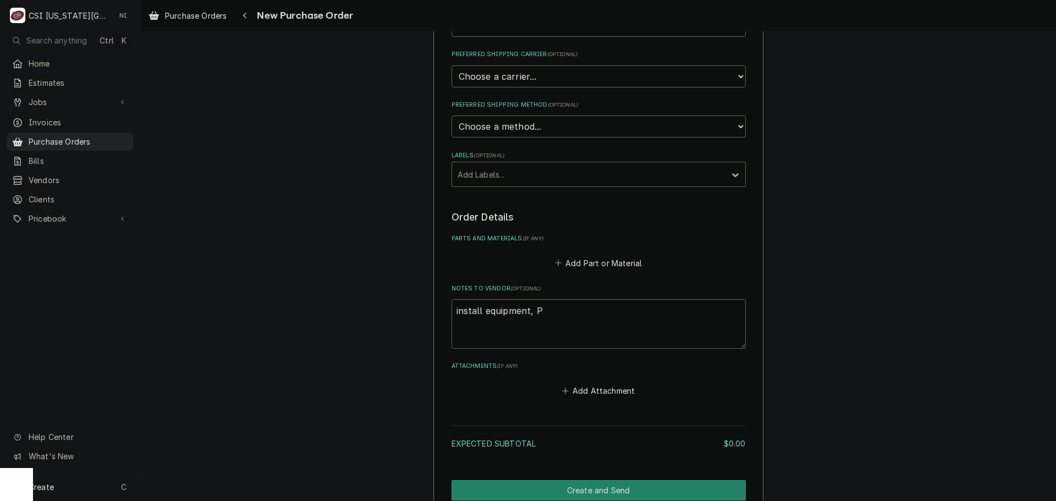
type textarea "x"
type textarea "install equipment, Po"
type textarea "x"
type textarea "install equipment, Pot"
type textarea "x"
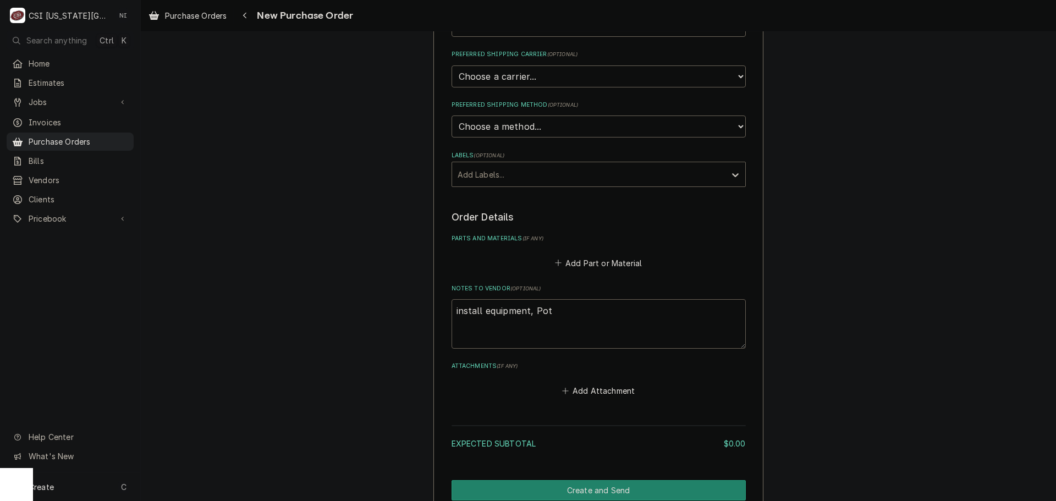
type textarea "install equipment, Pott"
type textarea "x"
type textarea "install equipment, Potte"
type textarea "x"
type textarea "install equipment, Potter"
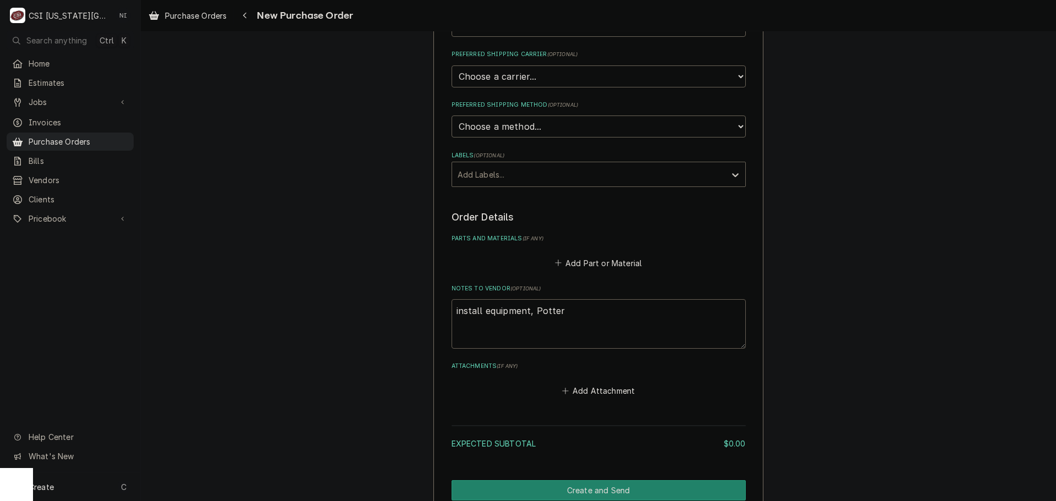
type textarea "x"
type textarea "install equipment, Potter"
type textarea "x"
type textarea "install equipment, Potter"
type textarea "x"
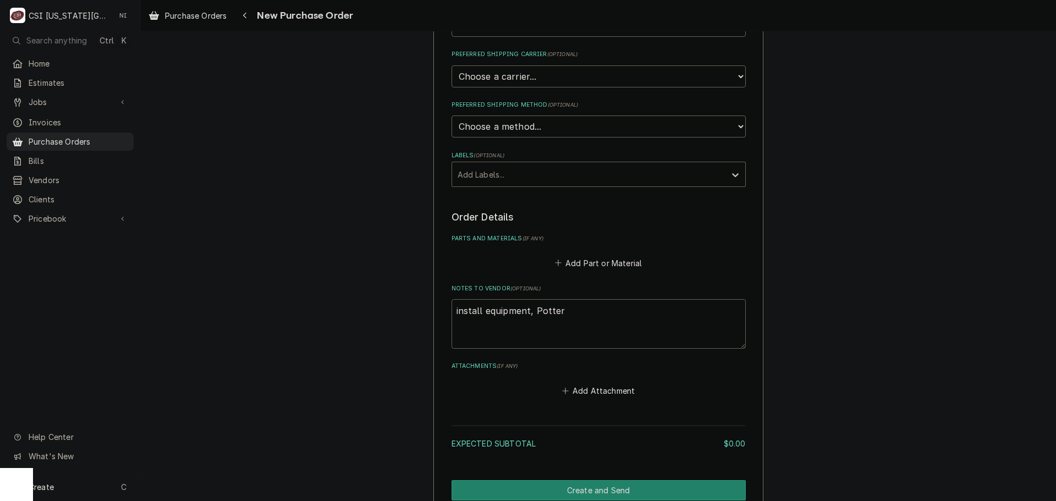
type textarea "install equipment, Potte"
type textarea "x"
type textarea "install equipment, Potter"
type textarea "x"
type textarea "install equipment, Potter"
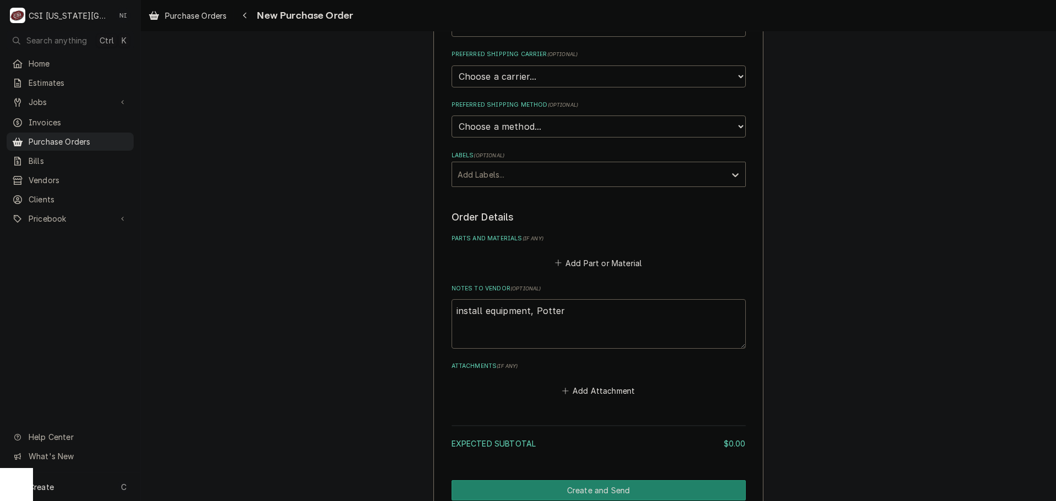
type textarea "x"
type textarea "install equipment, Potter a"
type textarea "x"
type textarea "install equipment, Potter ap"
type textarea "x"
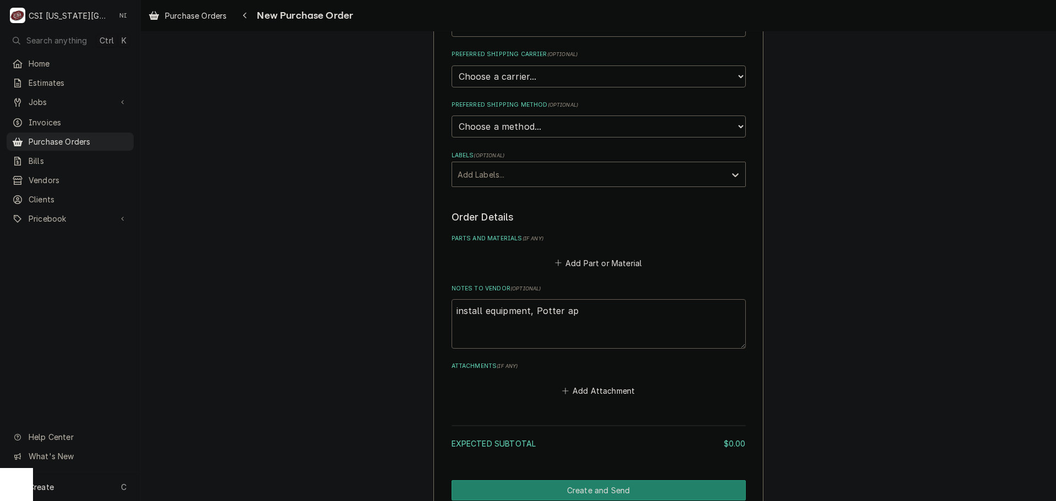
type textarea "install equipment, Potter app"
type textarea "x"
type textarea "install equipment, Potter appr"
type textarea "x"
type textarea "install equipment, Potter appro"
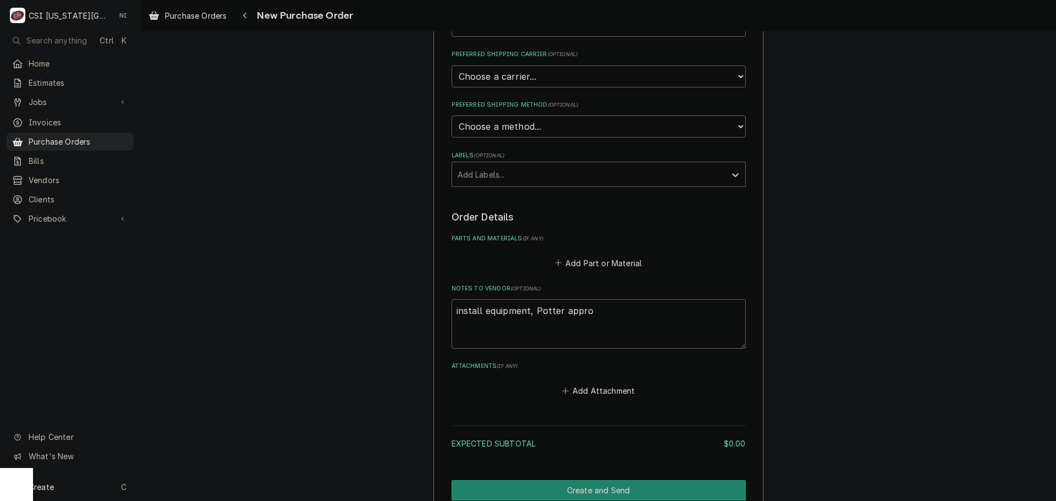
type textarea "x"
type textarea "install equipment, Potter approv"
type textarea "x"
type textarea "install equipment, Potter approve"
type textarea "x"
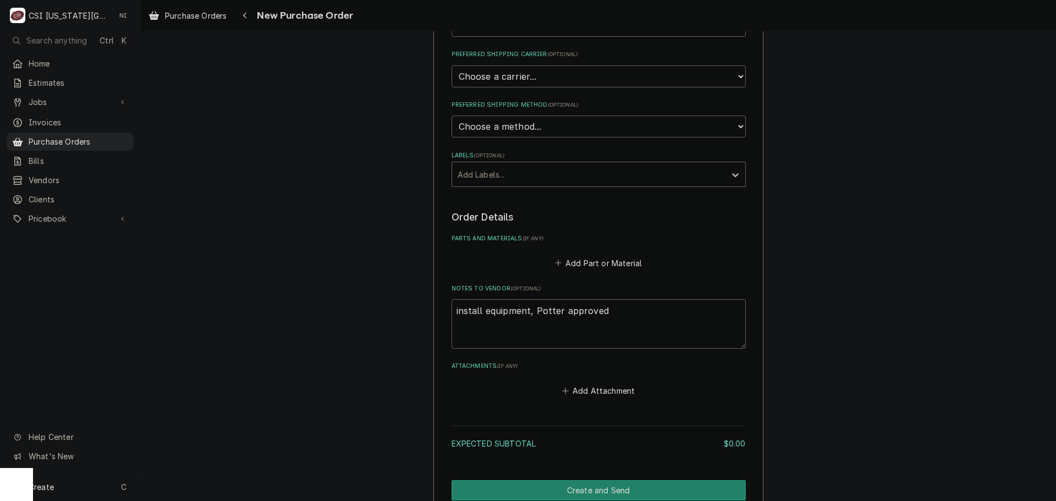
type textarea "install equipment, Potter approved"
click at [596, 261] on button "Add Part or Material" at bounding box center [598, 262] width 91 height 15
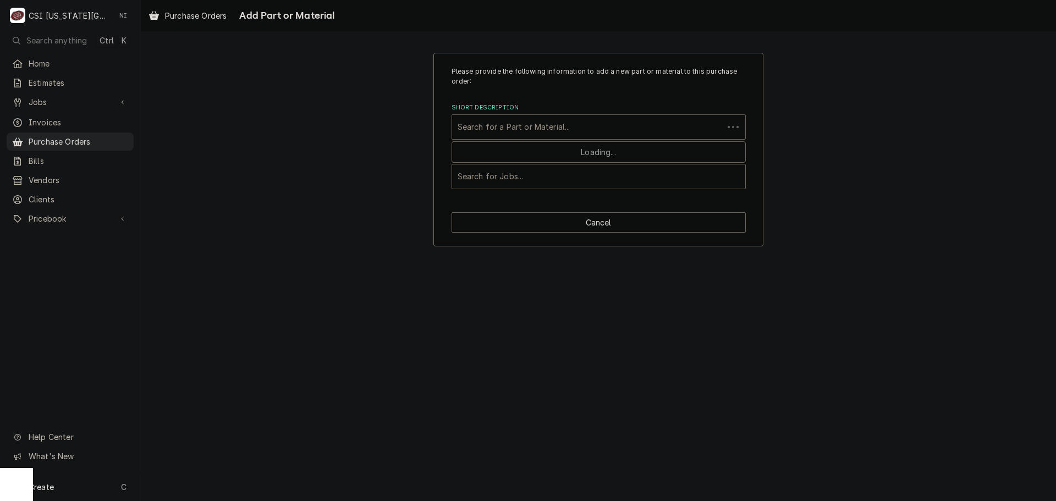
click at [533, 128] on div "Short Description" at bounding box center [587, 127] width 260 height 20
type input "tool repla"
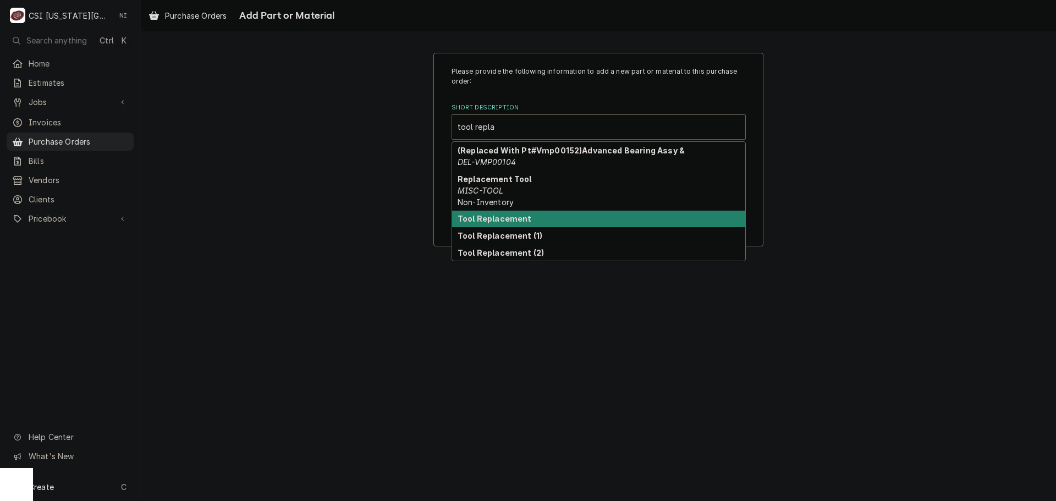
click at [510, 223] on strong "Tool Replacement" at bounding box center [494, 218] width 74 height 9
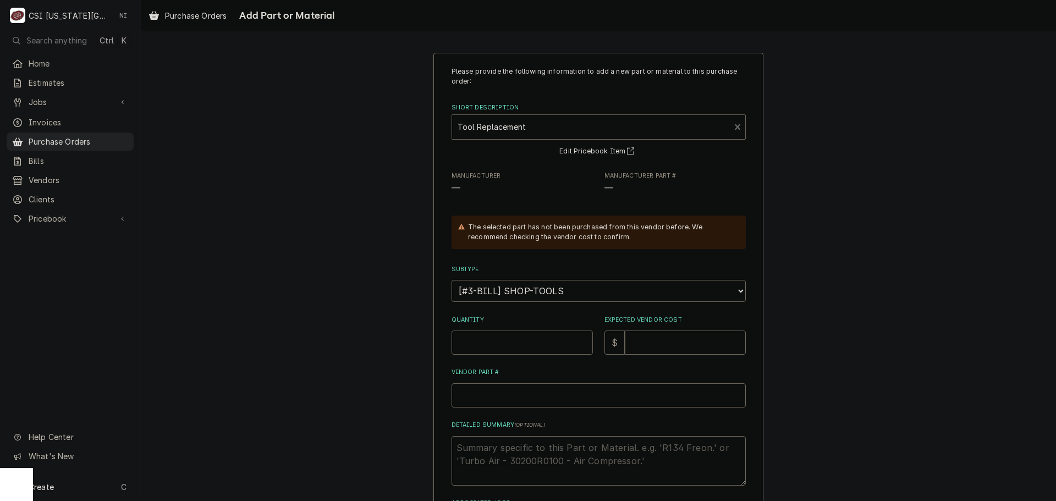
drag, startPoint x: 513, startPoint y: 333, endPoint x: 514, endPoint y: 340, distance: 7.2
click at [516, 336] on input "Quantity" at bounding box center [521, 342] width 141 height 24
type textarea "x"
type input "1"
type textarea "x"
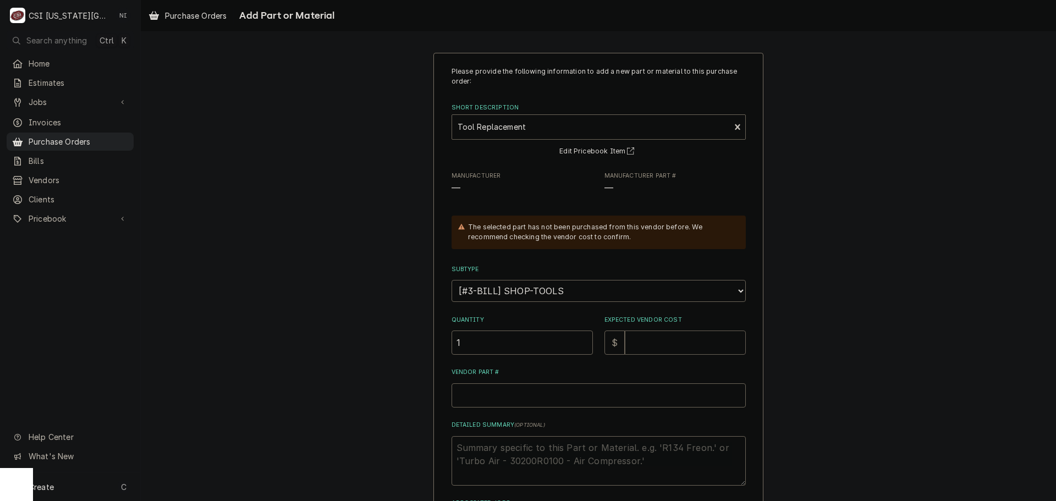
type input "2"
type textarea "x"
type input "26"
type textarea "x"
type input "26.3"
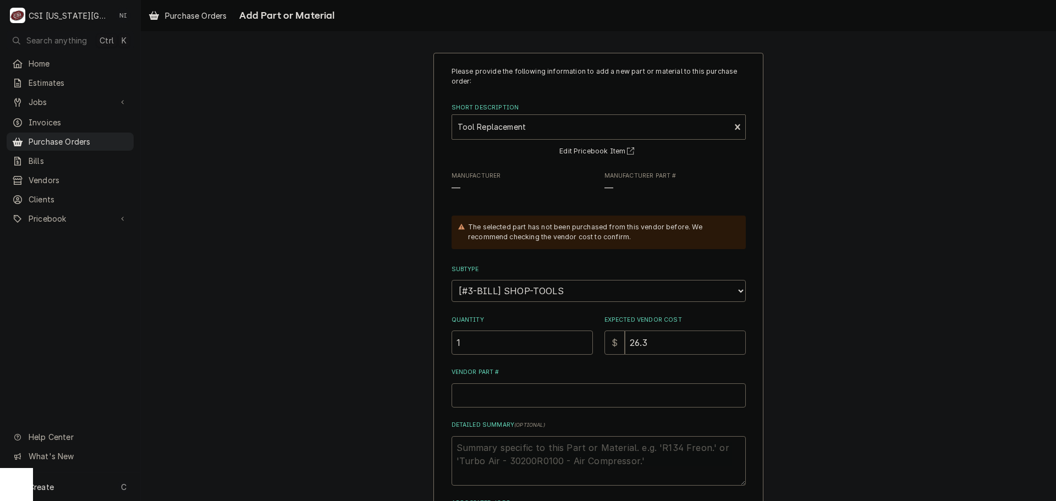
type textarea "x"
type input "26.36"
click at [560, 396] on input "Vendor Part #" at bounding box center [598, 395] width 294 height 24
type textarea "x"
type input "t"
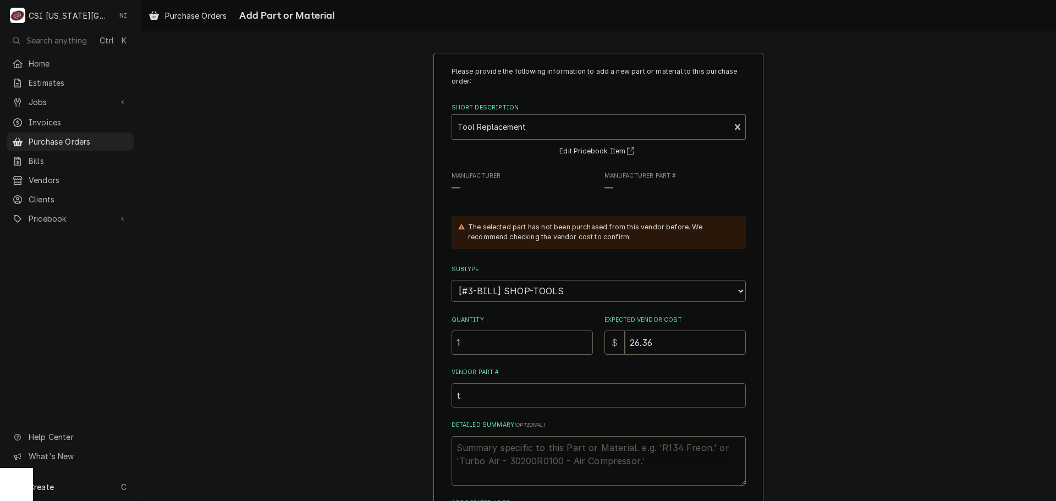
type textarea "x"
type input "to"
type textarea "x"
type input "t"
type textarea "x"
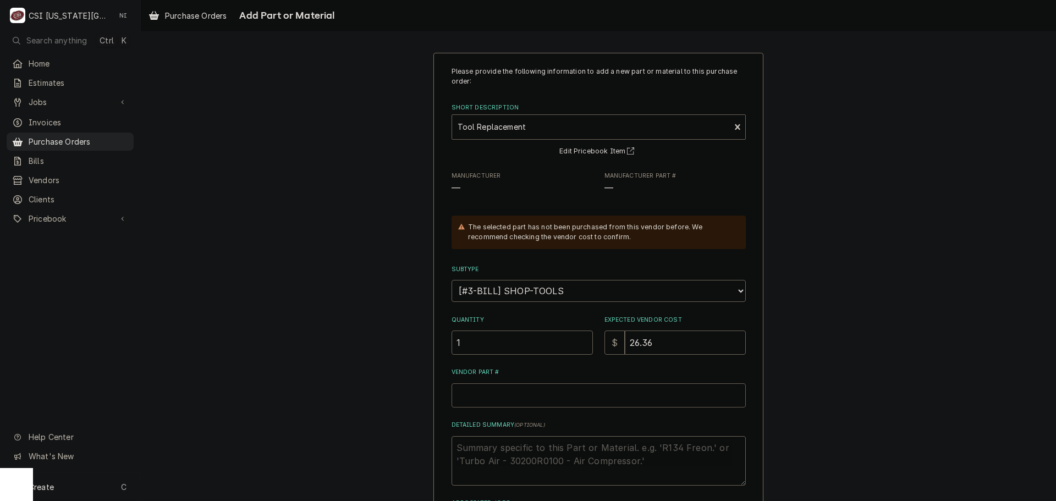
type textarea "x"
type input "t"
type textarea "x"
type input "to"
type textarea "x"
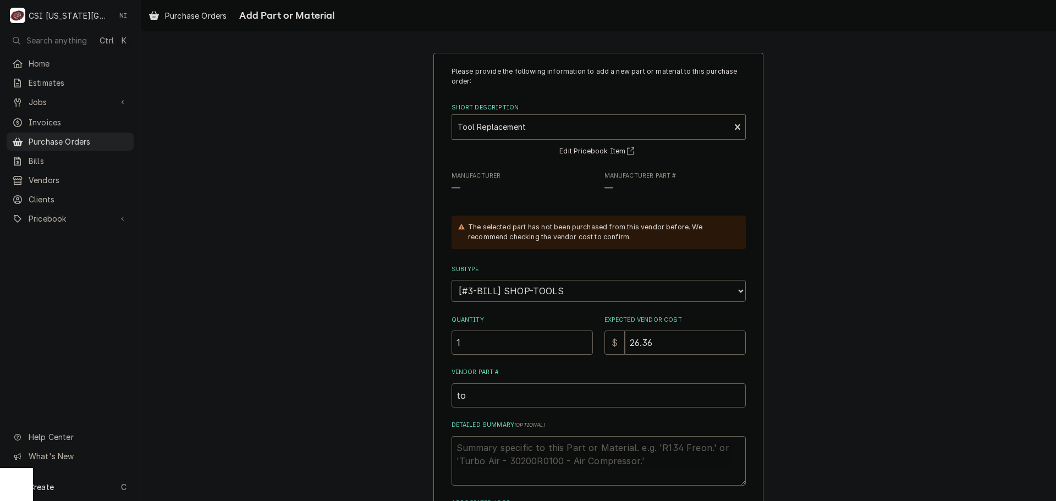
type input "too"
type textarea "x"
type input "tool"
type textarea "x"
type input "tool"
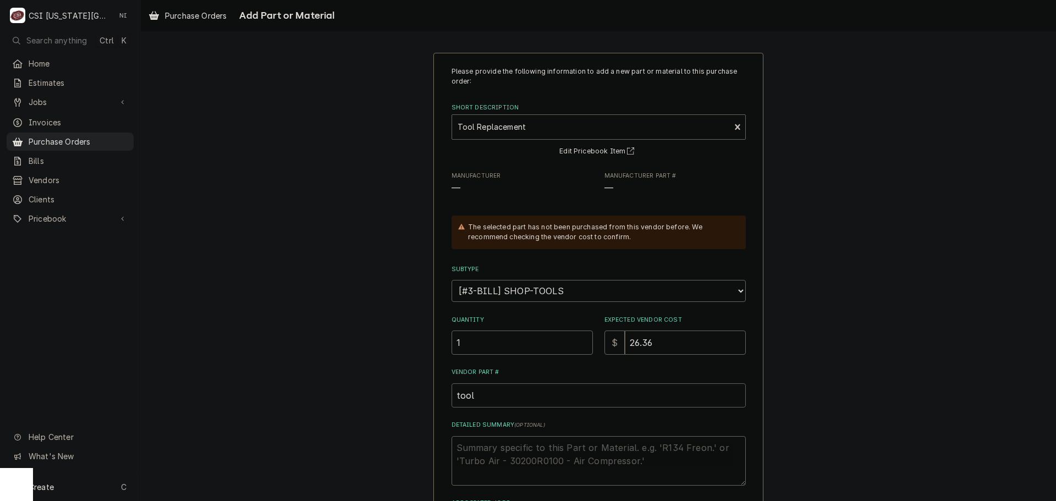
type textarea "x"
type input "tool r"
type textarea "x"
type input "tool re"
type textarea "x"
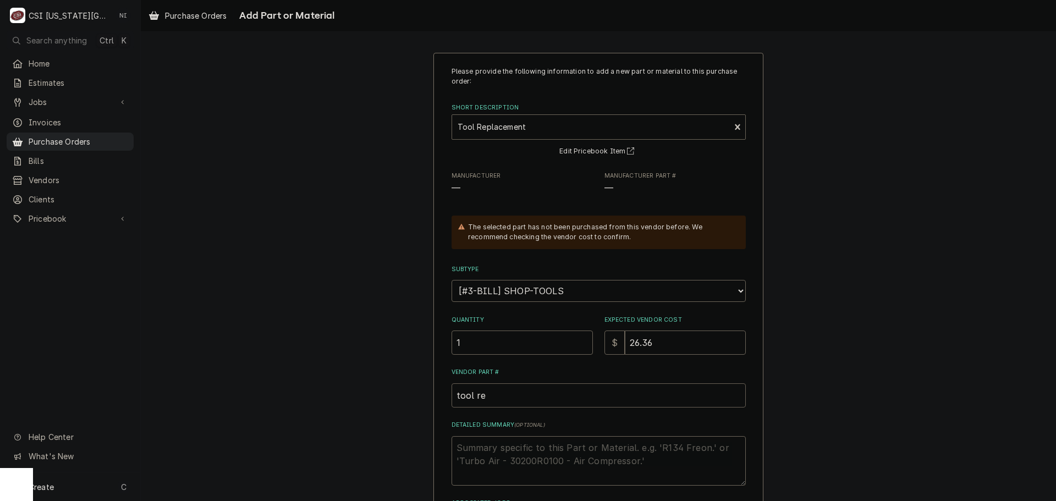
type input "tool rep"
type textarea "x"
type input "tool repl"
type textarea "x"
type input "tool repla"
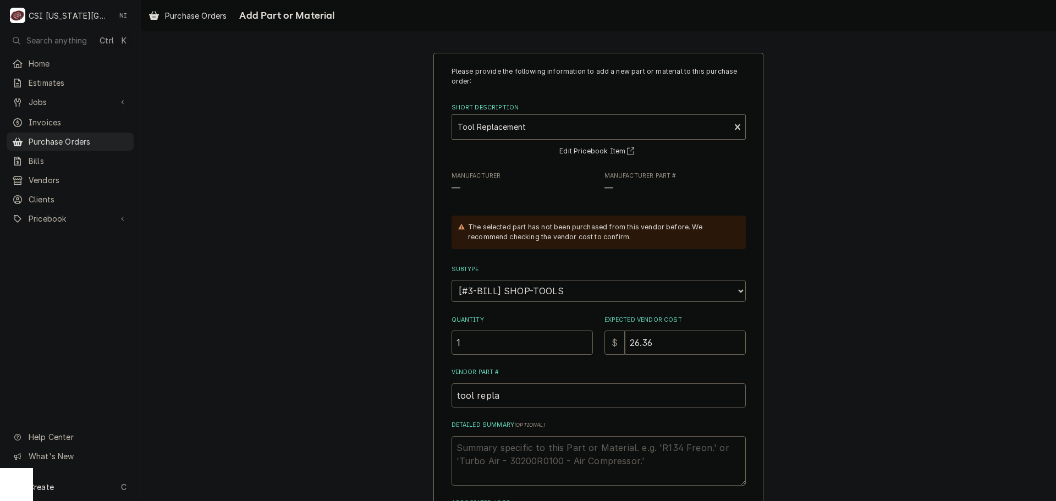
type textarea "x"
type input "tool replac"
type textarea "x"
type input "tool replace"
type textarea "x"
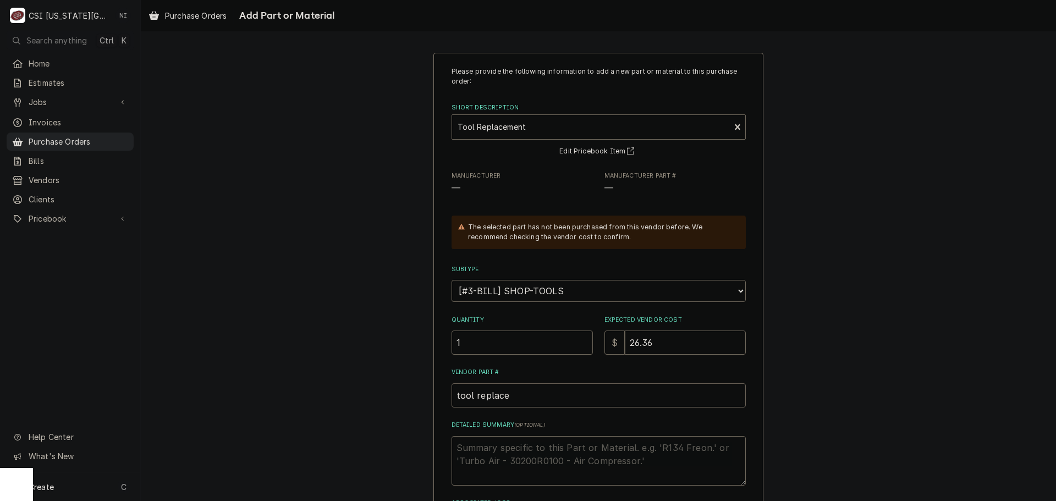
type input "tool replacem"
type textarea "x"
type input "tool replaceme"
type textarea "x"
type input "tool replacemen"
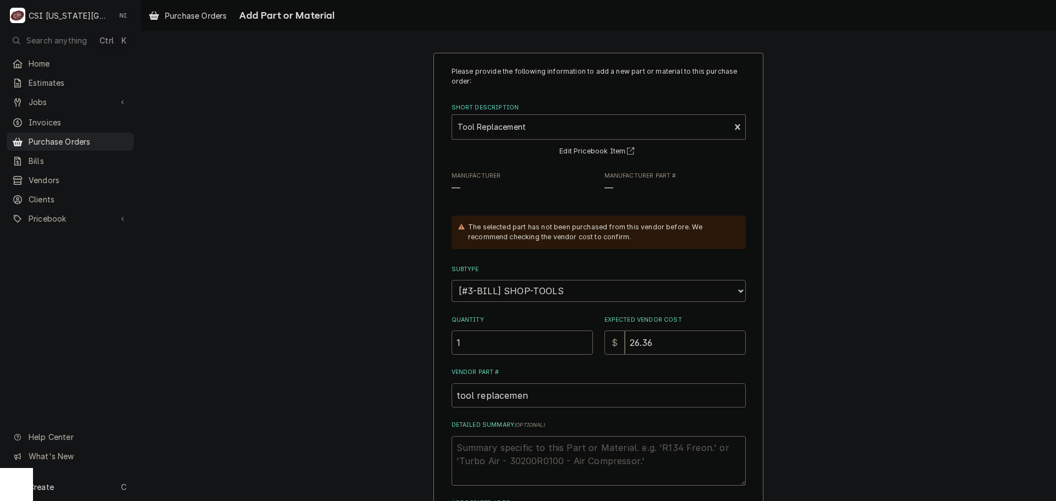
type textarea "x"
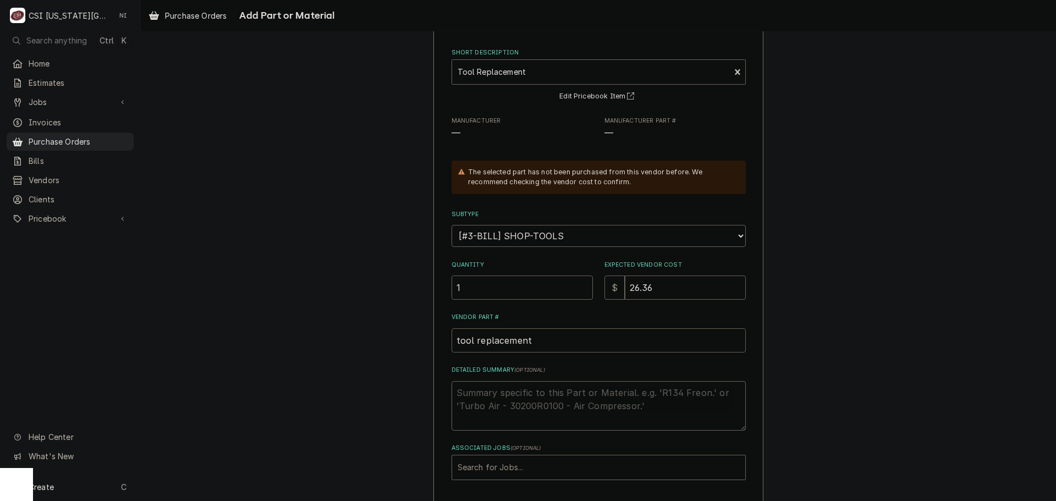
type input "tool replacement"
click at [544, 405] on textarea "Detailed Summary ( optional )" at bounding box center [598, 405] width 294 height 49
type textarea "x"
type textarea "p"
type textarea "x"
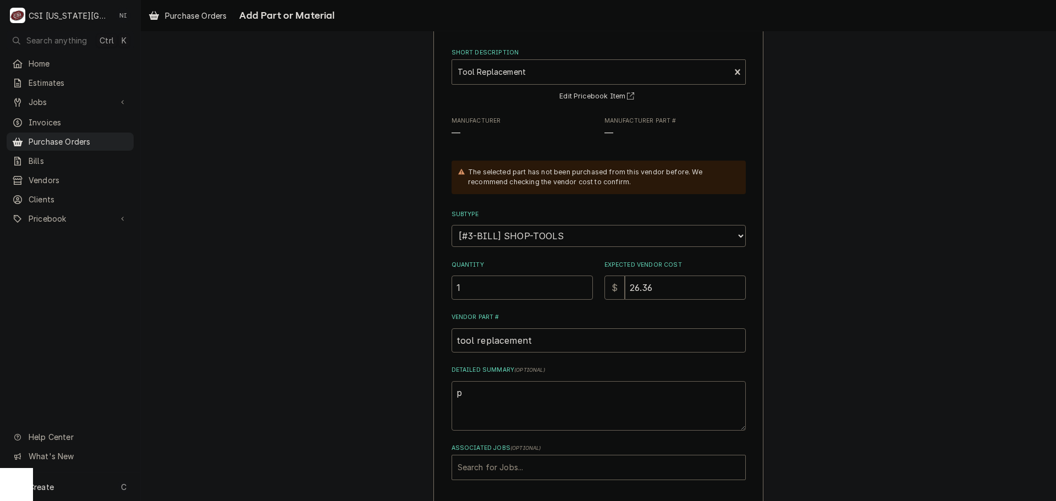
type textarea "pu"
type textarea "x"
type textarea "pul"
type textarea "x"
type textarea "pull"
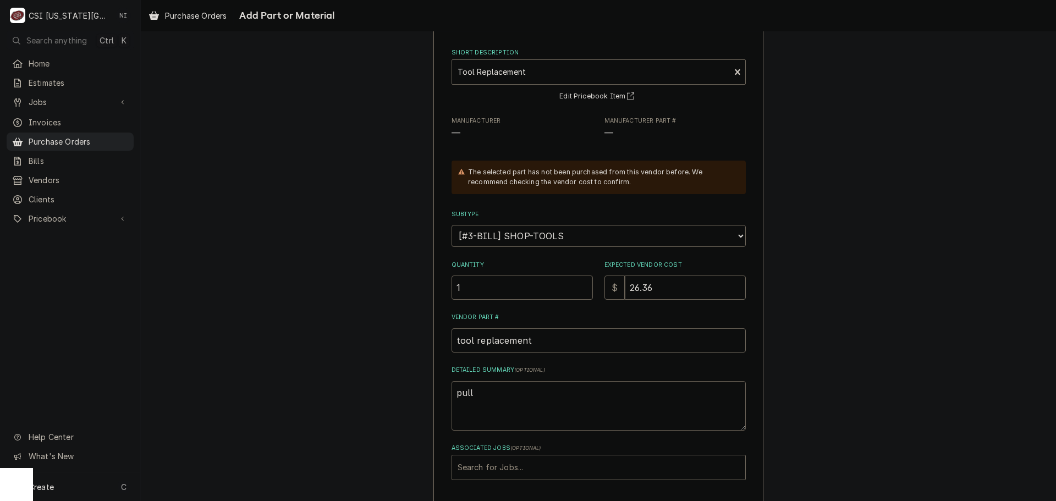
type textarea "x"
type textarea "pulle"
type textarea "x"
type textarea "pulley"
type textarea "x"
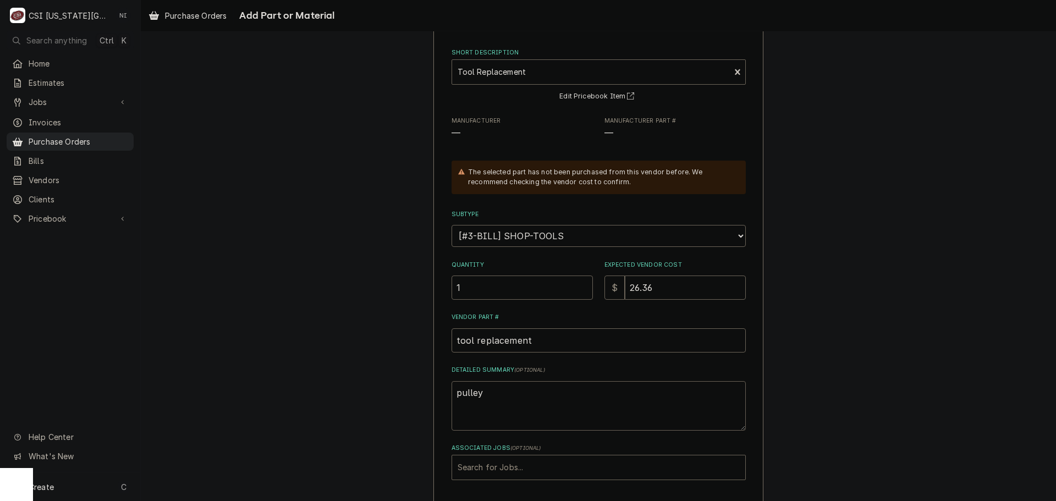
type textarea "pulley"
type textarea "x"
type textarea "pulley f"
type textarea "x"
type textarea "pulley fo"
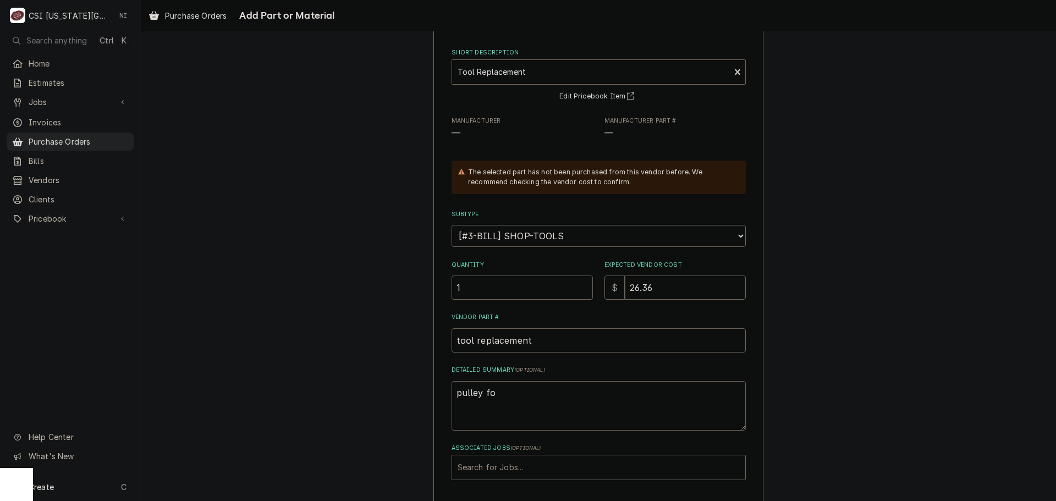
type textarea "x"
type textarea "pulley for"
type textarea "x"
type textarea "pulley for"
type textarea "x"
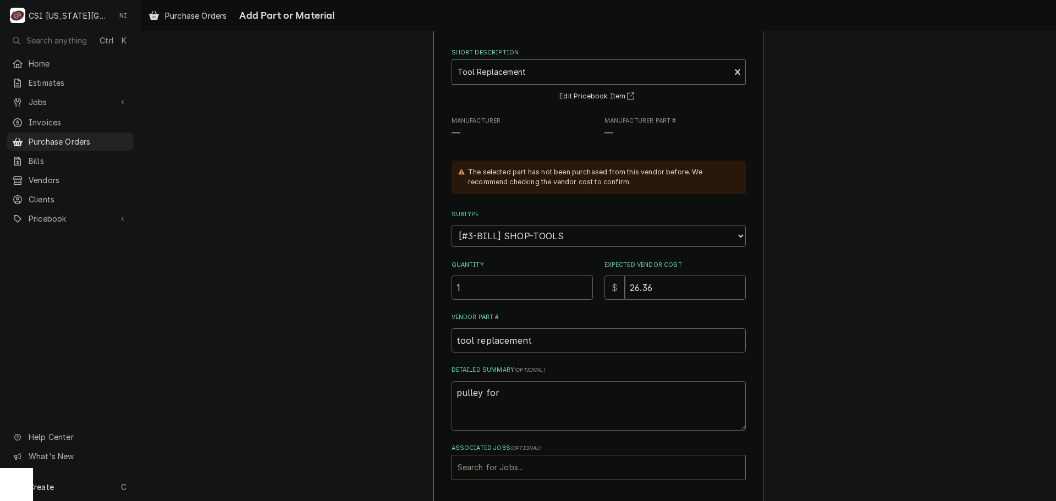
type textarea "pulley for G"
type textarea "x"
type textarea "pulley for Ge"
type textarea "x"
type textarea "pulley for Gen"
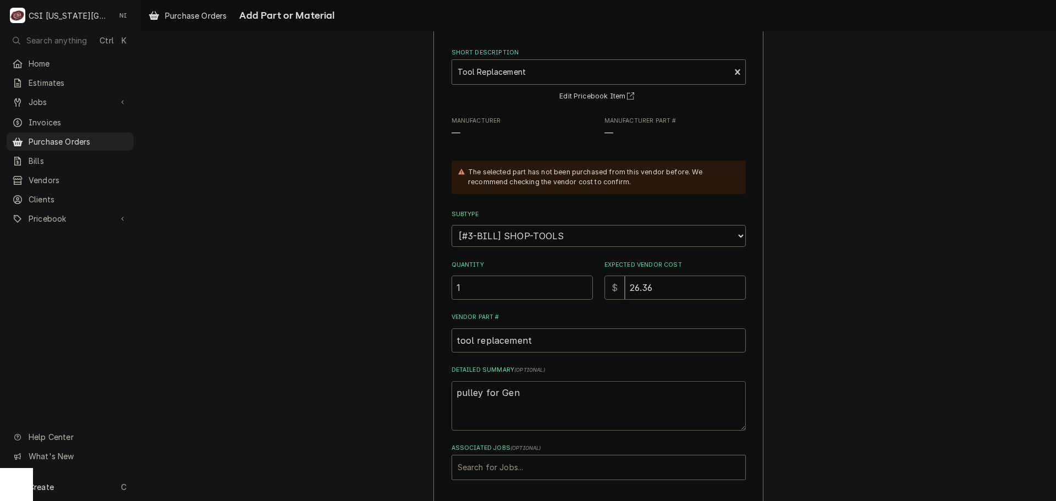
type textarea "x"
type textarea "pulley for Geni"
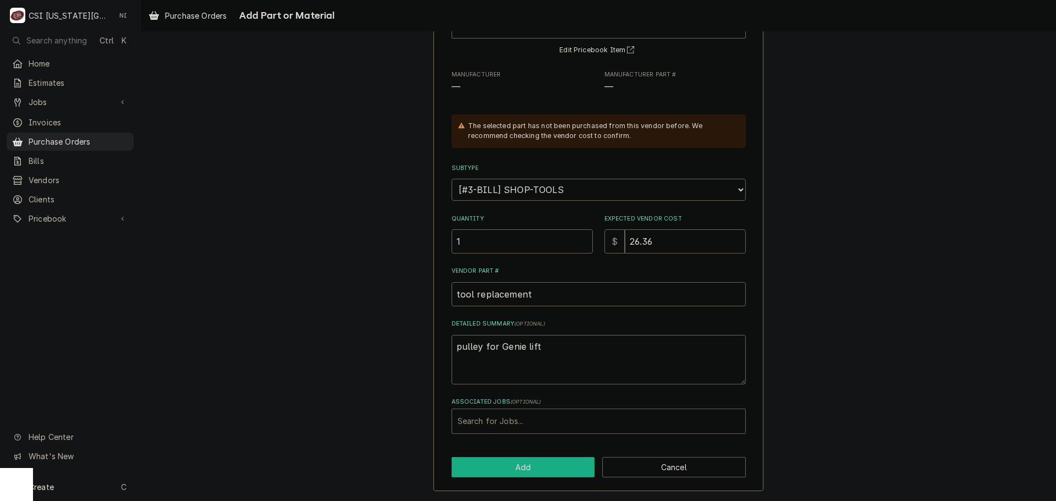
click at [538, 468] on button "Add" at bounding box center [522, 467] width 143 height 20
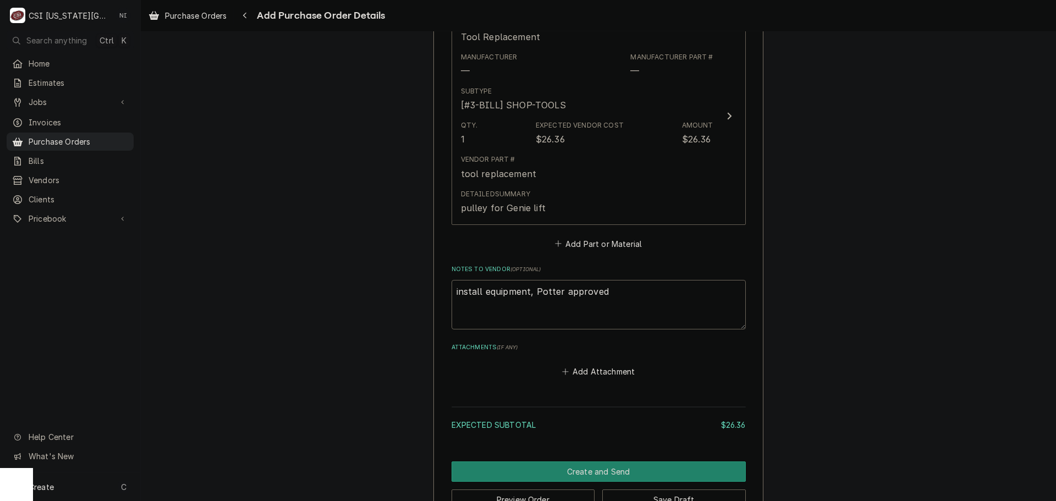
scroll to position [537, 0]
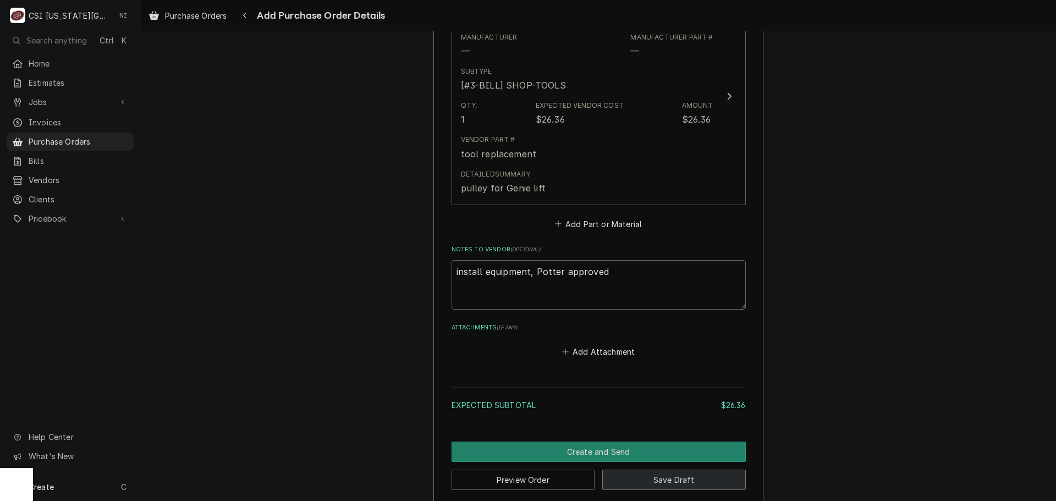
click at [664, 482] on button "Save Draft" at bounding box center [673, 480] width 143 height 20
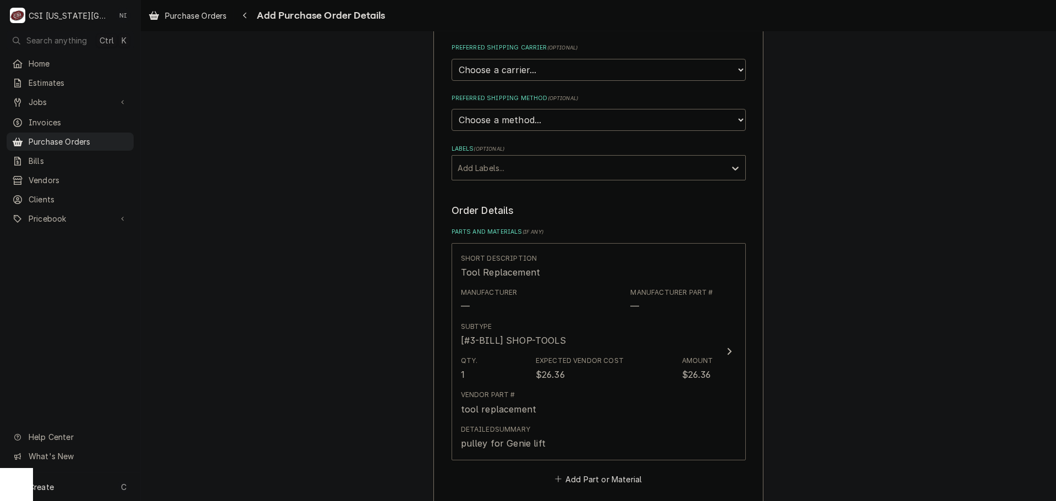
scroll to position [543, 0]
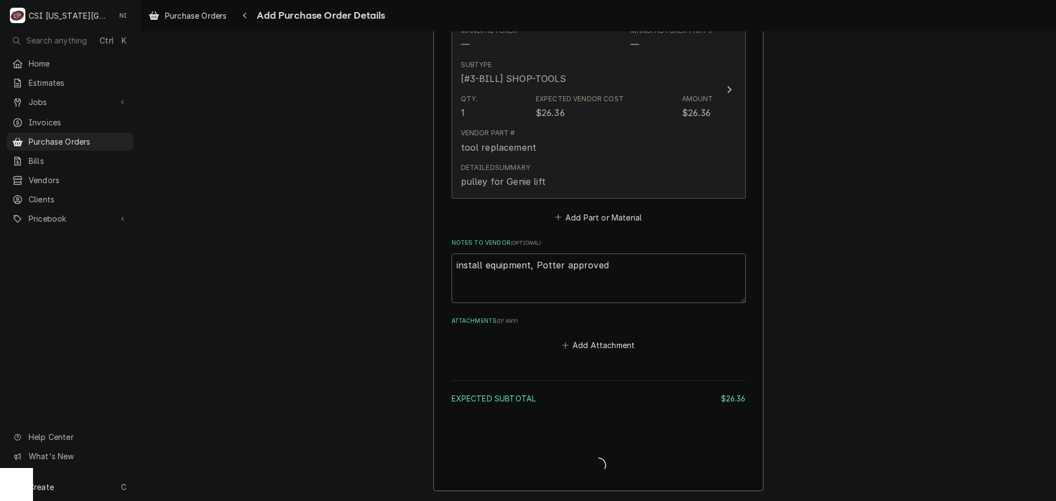
click at [680, 151] on div "Vendor Part # tool replacement" at bounding box center [587, 141] width 252 height 34
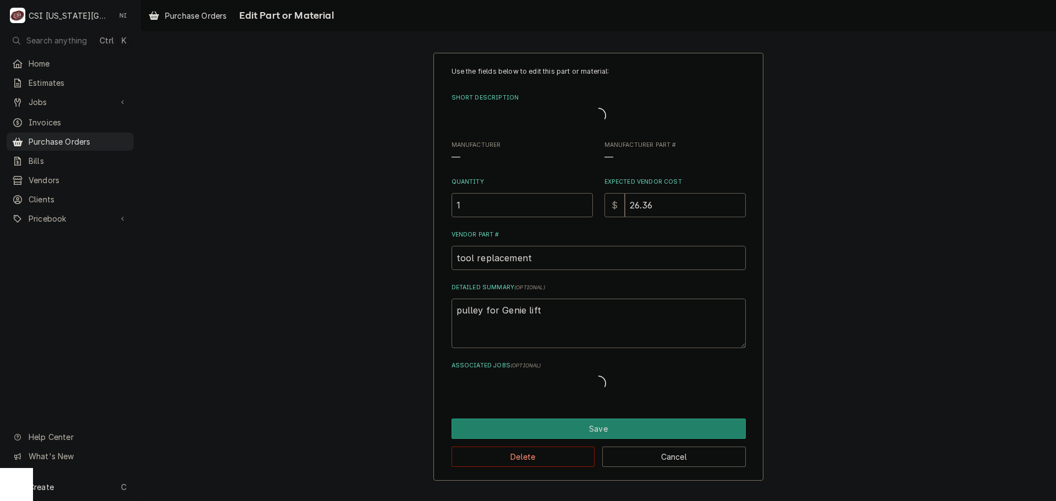
drag, startPoint x: 652, startPoint y: 208, endPoint x: 567, endPoint y: 214, distance: 84.3
click at [590, 211] on div "Quantity 1 Expected Vendor Cost $ 26.36" at bounding box center [598, 197] width 294 height 39
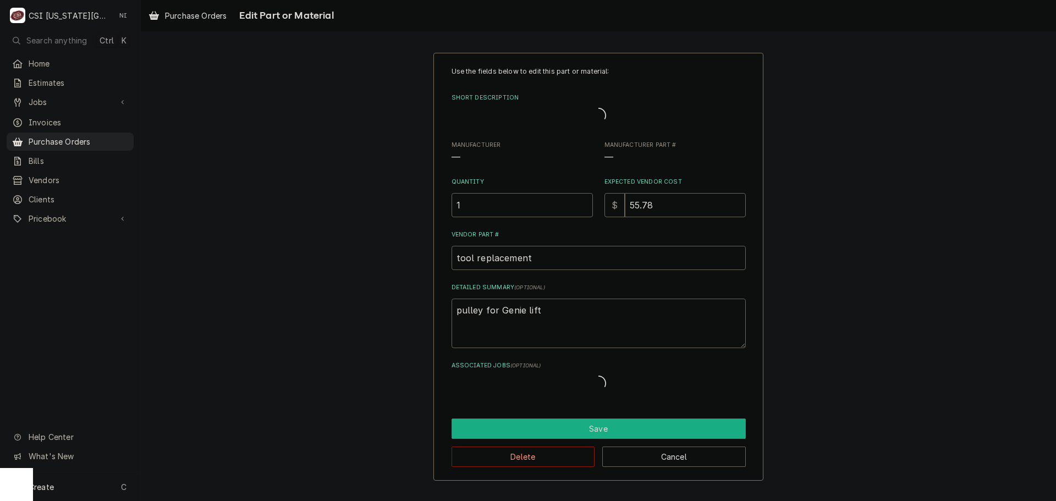
click at [562, 433] on button "Save" at bounding box center [598, 428] width 294 height 20
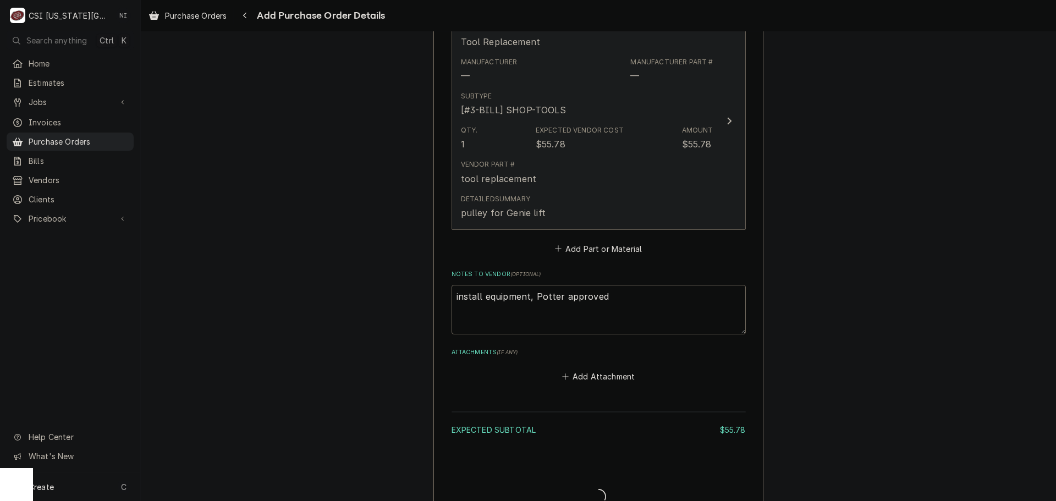
scroll to position [543, 0]
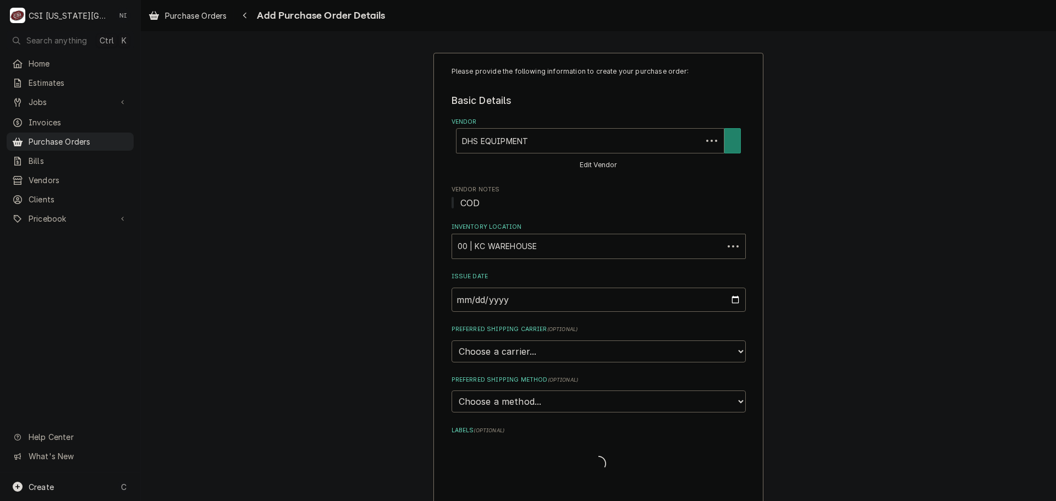
type textarea "x"
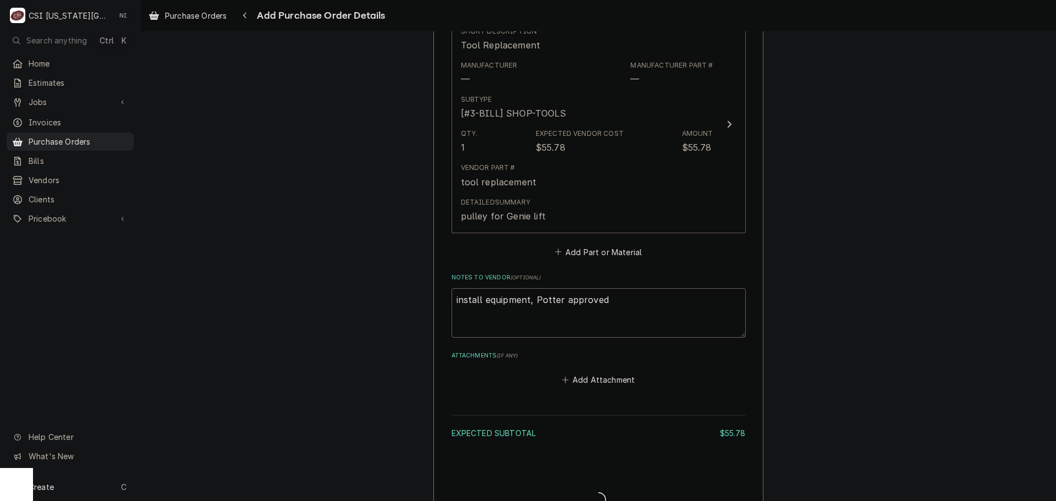
scroll to position [543, 0]
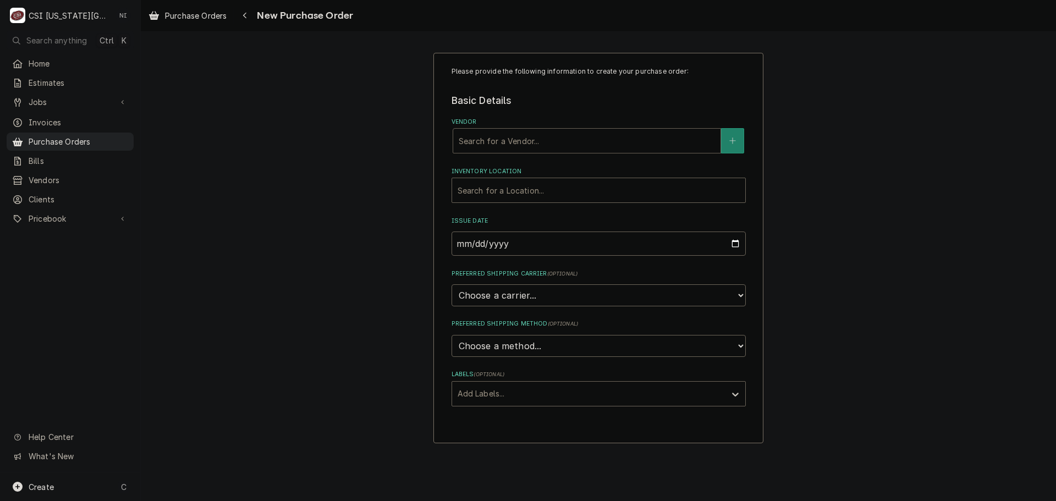
click at [533, 141] on div "Vendor" at bounding box center [587, 141] width 256 height 20
type input "H"
type input "DHS"
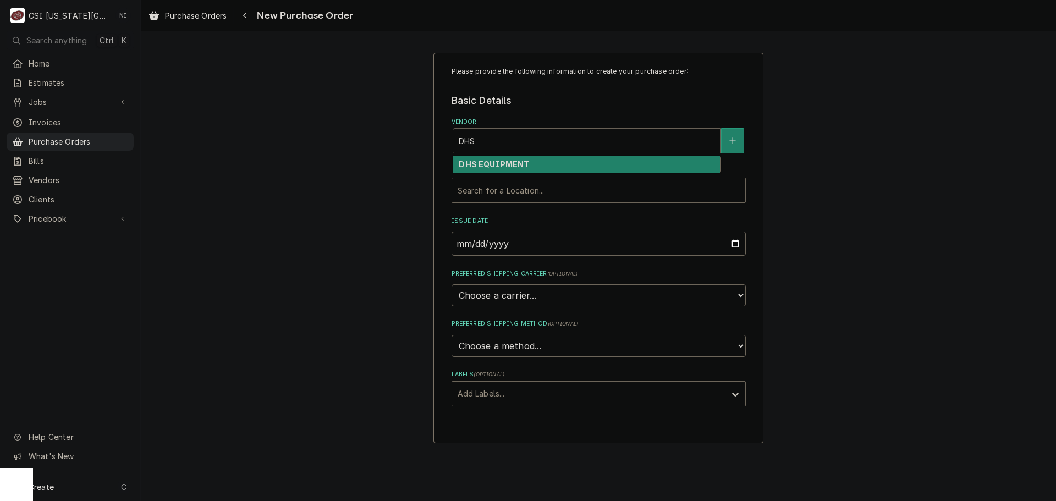
drag, startPoint x: 537, startPoint y: 160, endPoint x: 532, endPoint y: 171, distance: 12.3
click at [537, 161] on div "DHS EQUIPMENT" at bounding box center [586, 164] width 267 height 17
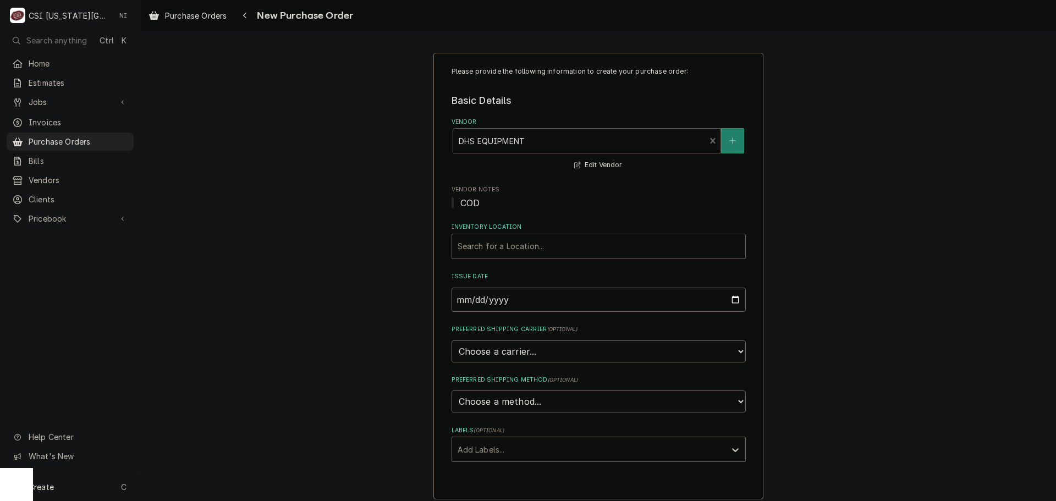
click at [507, 241] on div "Inventory Location" at bounding box center [598, 246] width 282 height 20
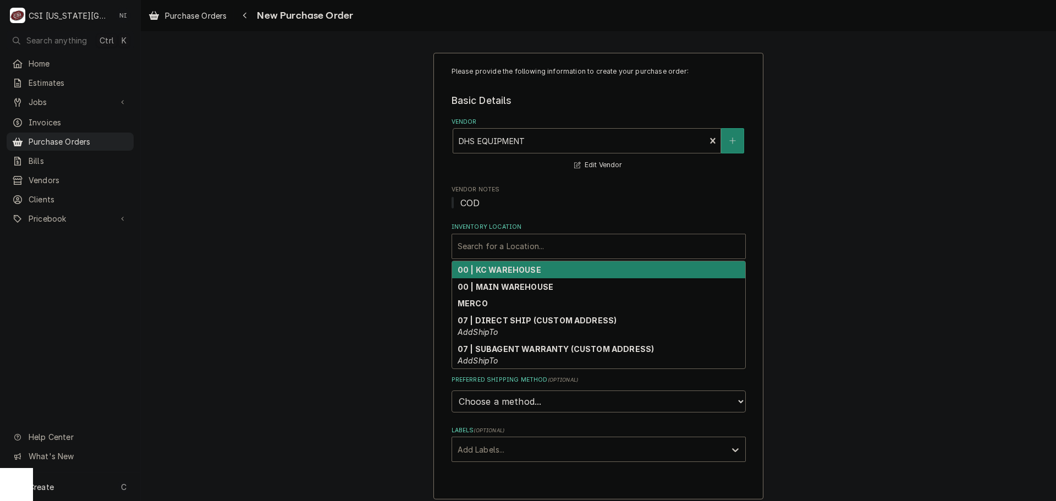
drag, startPoint x: 508, startPoint y: 264, endPoint x: 507, endPoint y: 274, distance: 9.9
click at [507, 267] on div "00 | KC WAREHOUSE" at bounding box center [598, 269] width 293 height 17
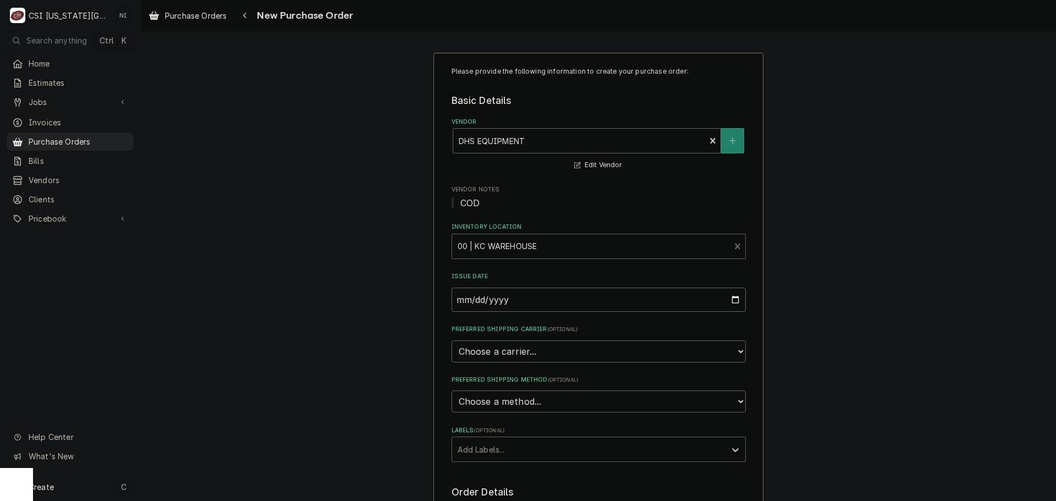
click at [532, 449] on div "Labels" at bounding box center [588, 449] width 262 height 20
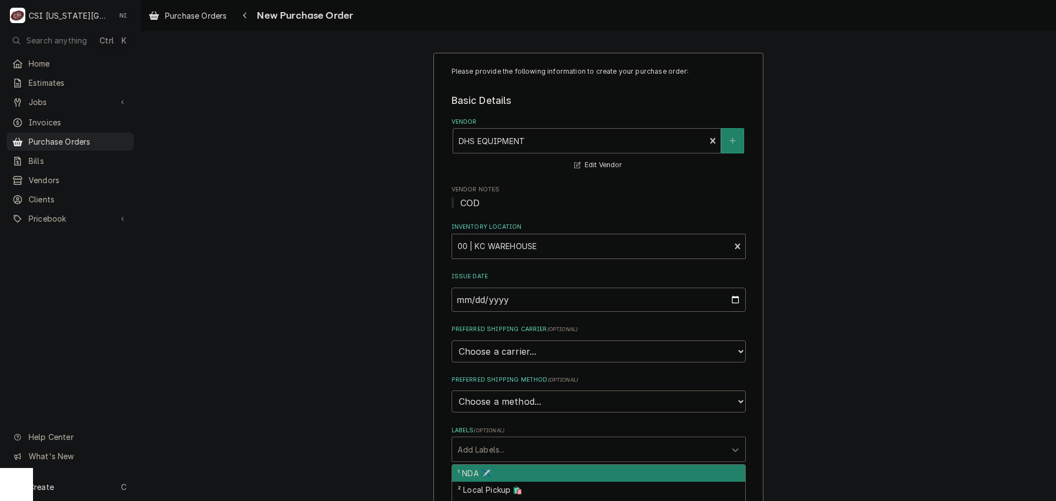
click at [903, 322] on div "Please provide the following information to create your purchase order: Basic D…" at bounding box center [598, 435] width 915 height 784
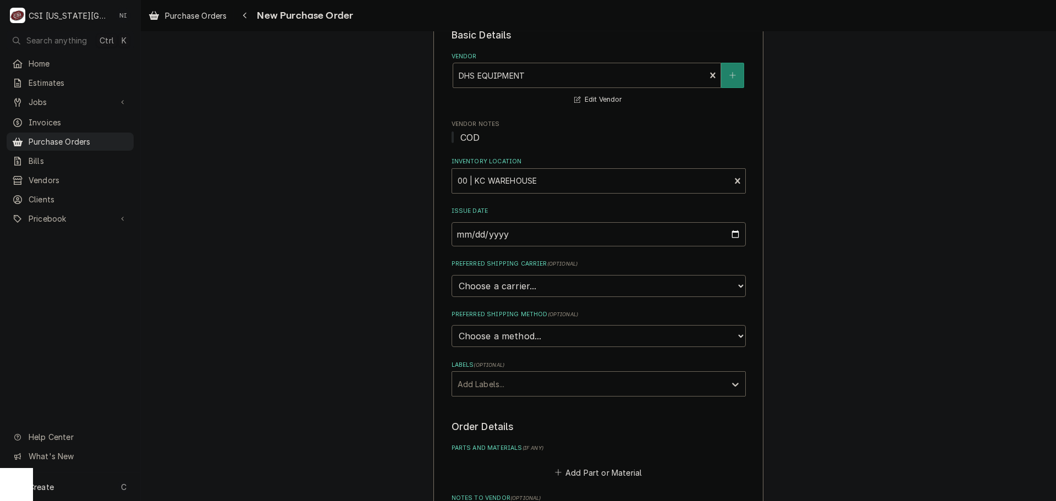
scroll to position [220, 0]
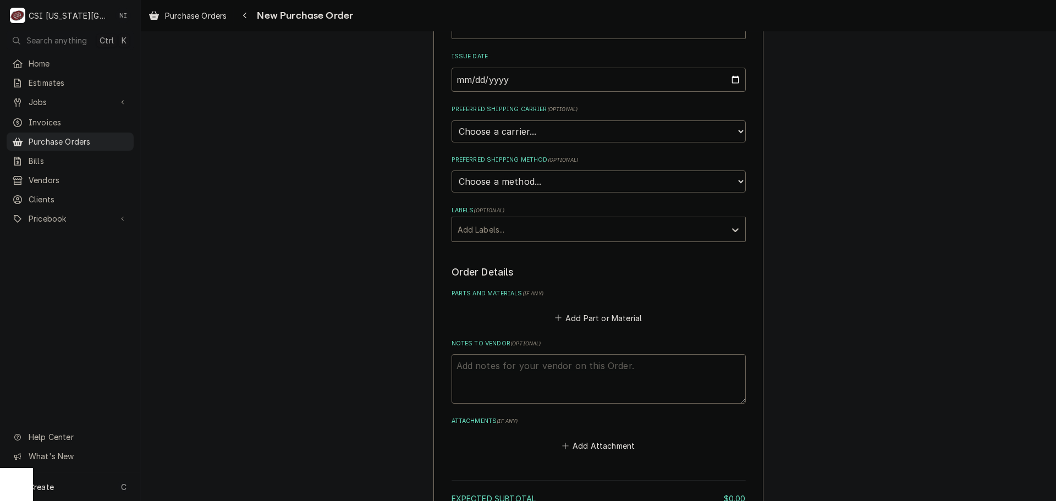
click at [510, 372] on textarea "Notes to Vendor ( optional )" at bounding box center [598, 378] width 294 height 49
type textarea "x"
type textarea "T"
type textarea "x"
type textarea "TO"
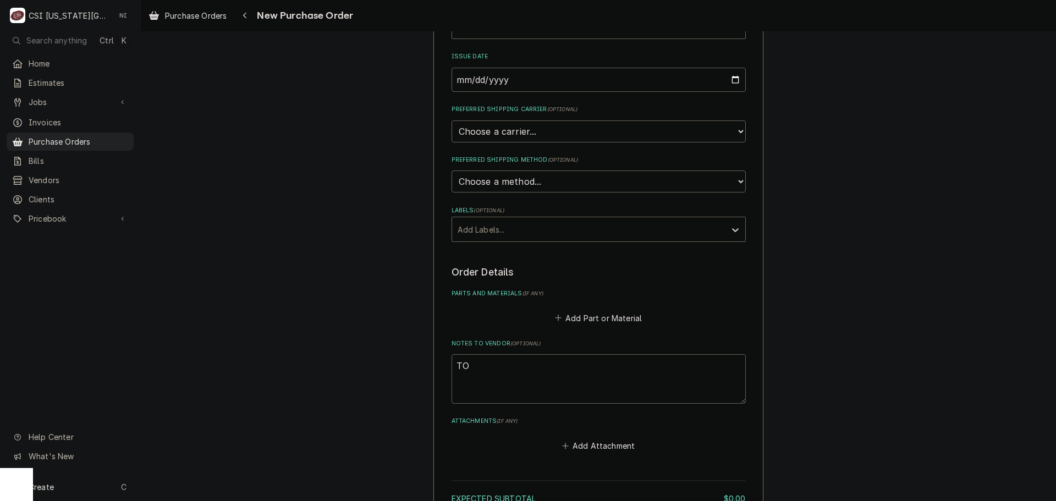
type textarea "x"
type textarea "TOO"
type textarea "x"
type textarea "TOOL"
type textarea "x"
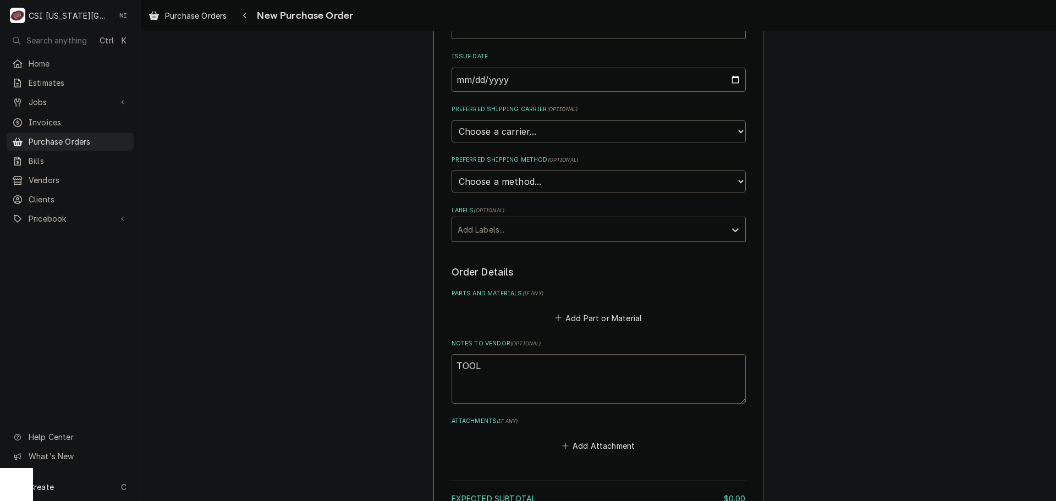
type textarea "TOO"
type textarea "x"
type textarea "TO"
type textarea "x"
type textarea "T"
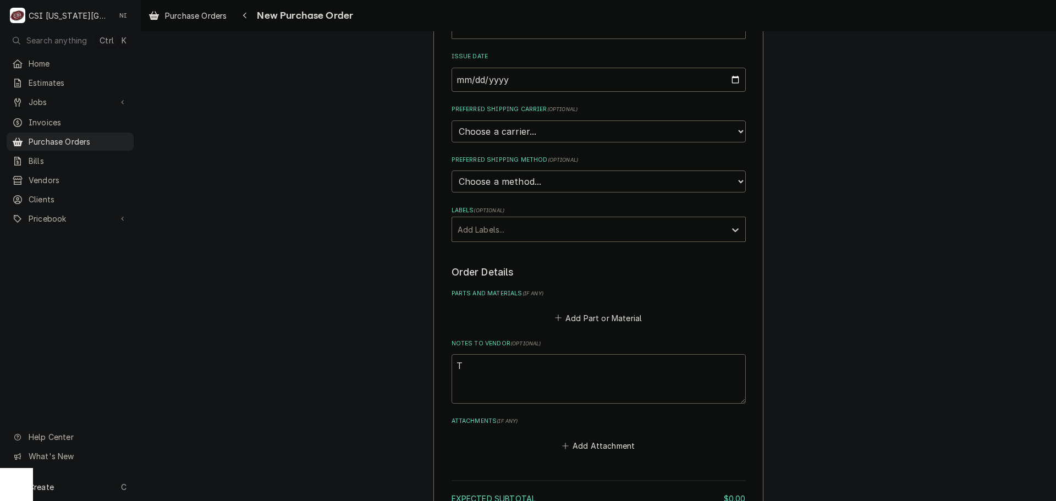
type textarea "x"
type textarea "i"
type textarea "x"
type textarea "in"
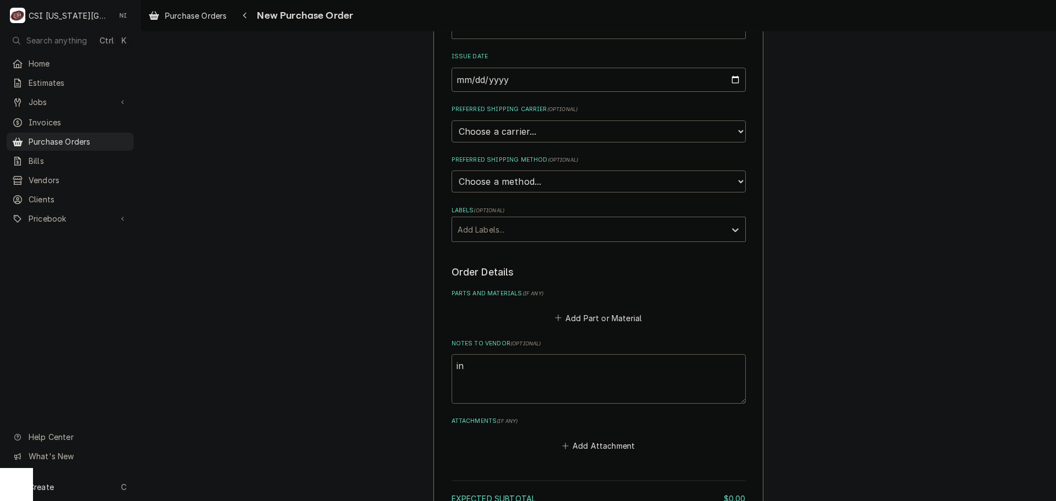
type textarea "x"
type textarea "ins"
type textarea "x"
type textarea "inst"
type textarea "x"
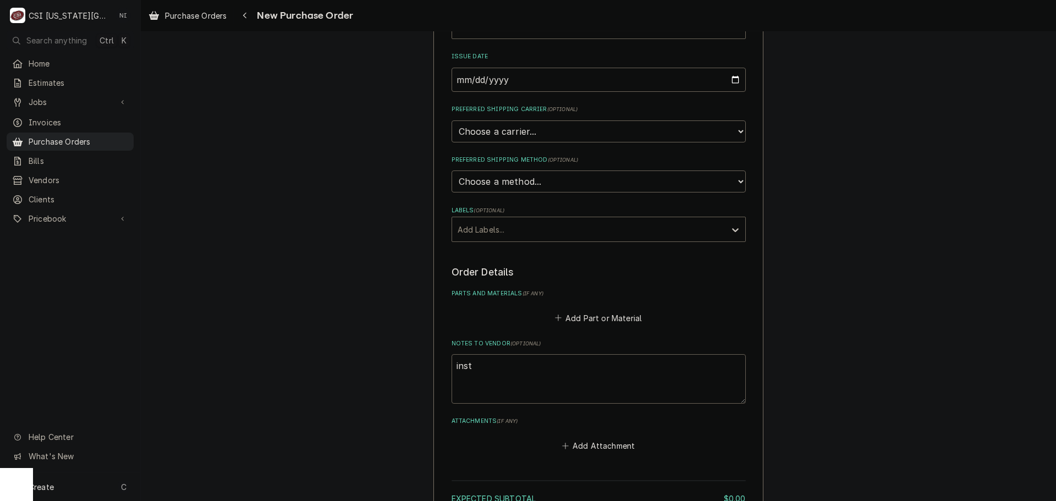
type textarea "insta"
type textarea "x"
type textarea "instal"
type textarea "x"
type textarea "instal"
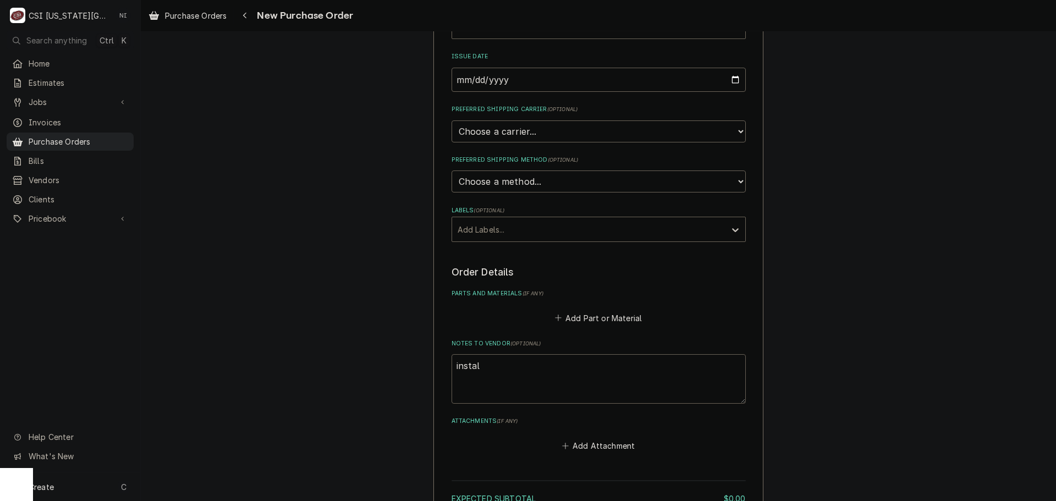
type textarea "x"
type textarea "instal"
type textarea "x"
type textarea "install"
type textarea "x"
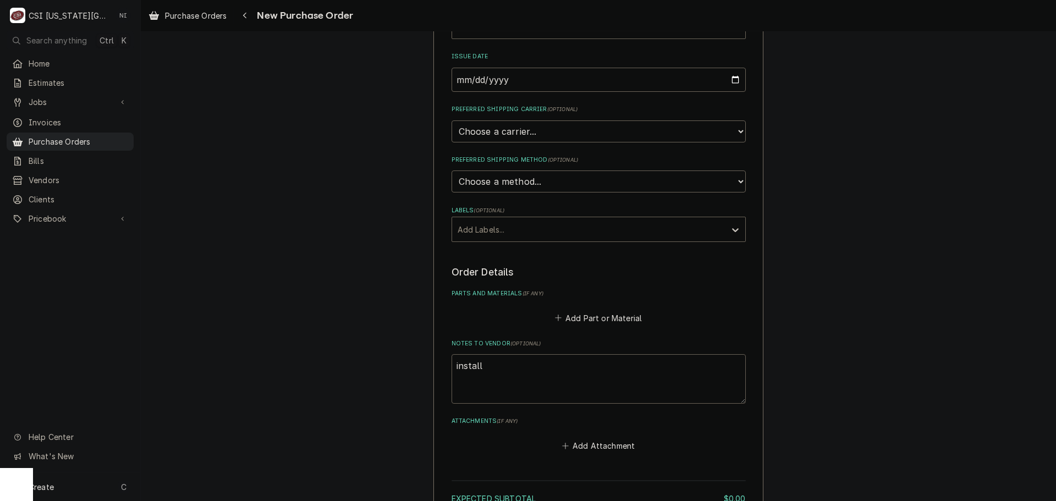
type textarea "install"
type textarea "x"
type textarea "install p"
type textarea "x"
type textarea "install pa"
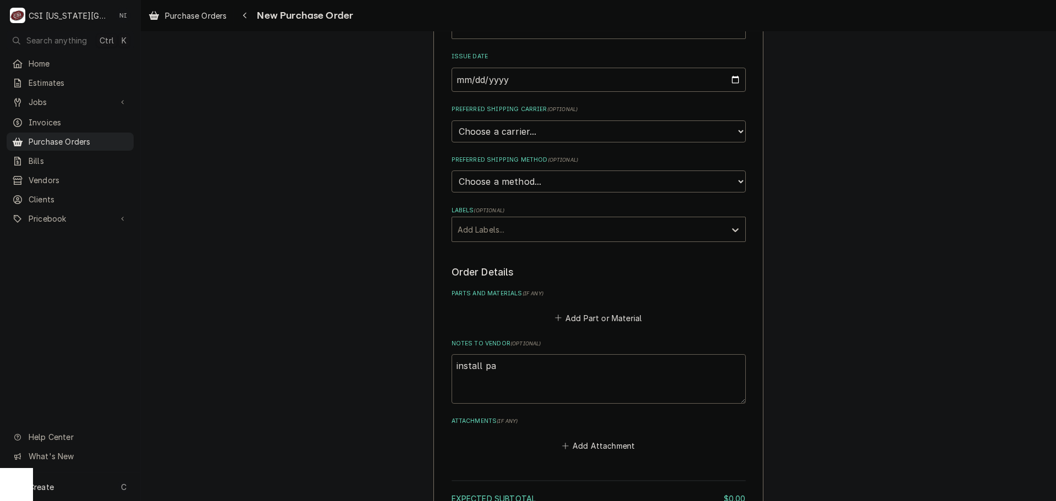
type textarea "x"
type textarea "install pat"
type textarea "x"
type textarea "install pats"
type textarea "x"
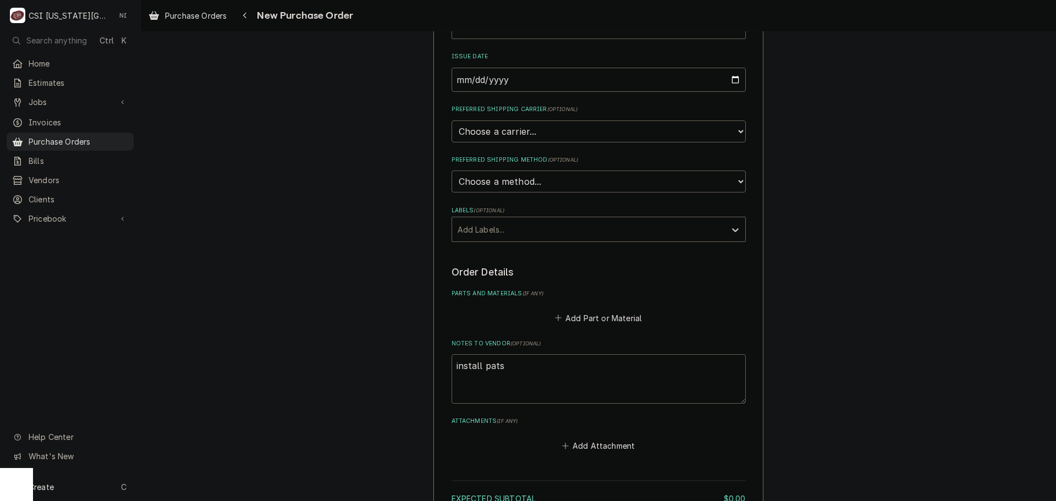
type textarea "install pats,"
type textarea "x"
type textarea "install pats,"
type textarea "x"
type textarea "install pats,"
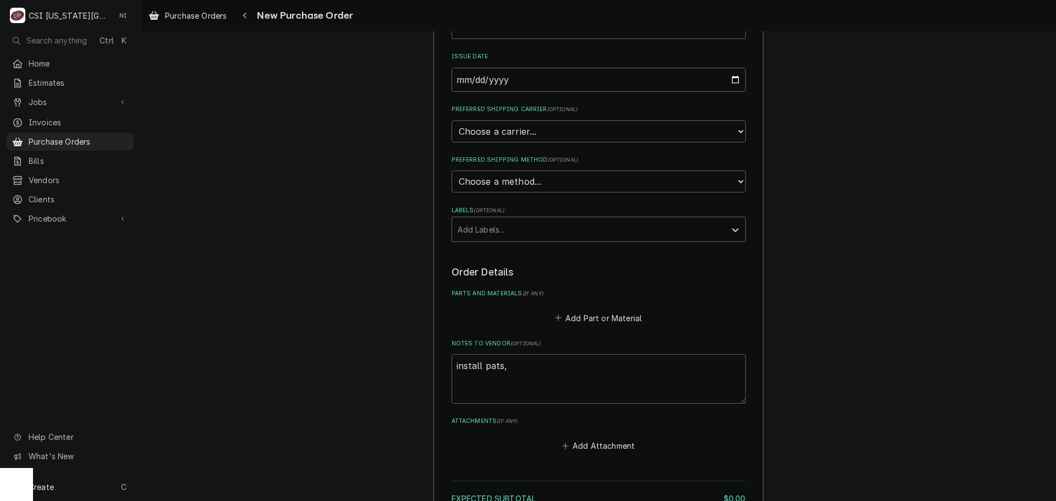
type textarea "x"
type textarea "install pats"
type textarea "x"
type textarea "install pat"
type textarea "x"
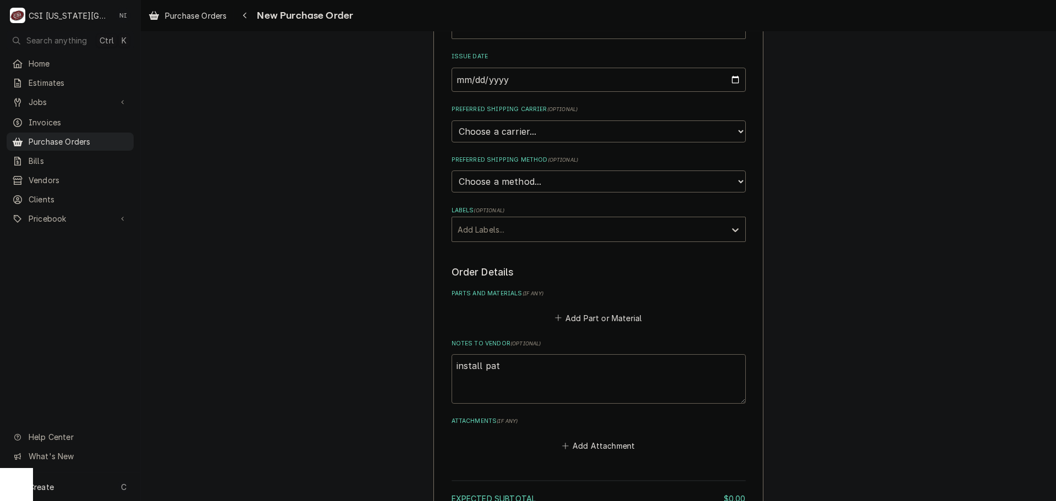
type textarea "install pa"
type textarea "x"
type textarea "install par"
type textarea "x"
type textarea "install part"
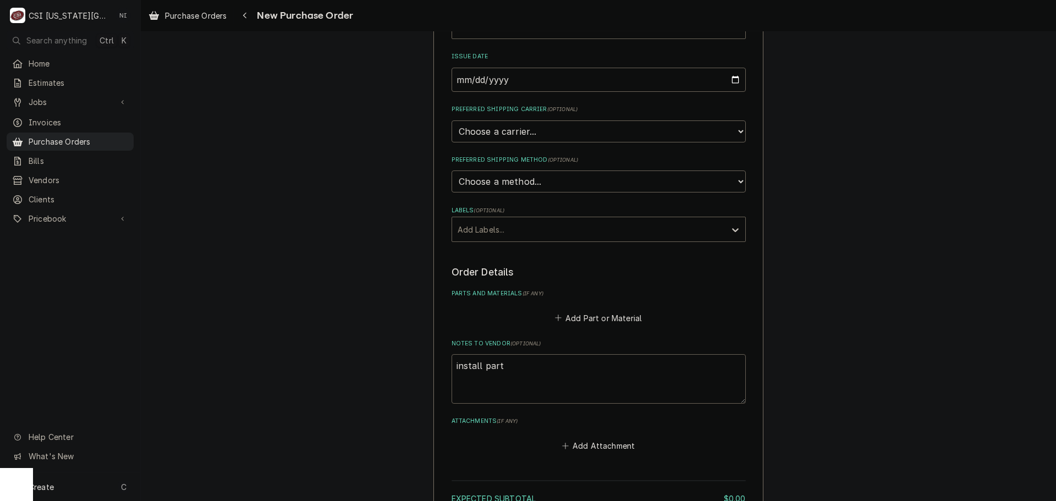
type textarea "x"
type textarea "install parts"
type textarea "x"
type textarea "install parts,"
type textarea "x"
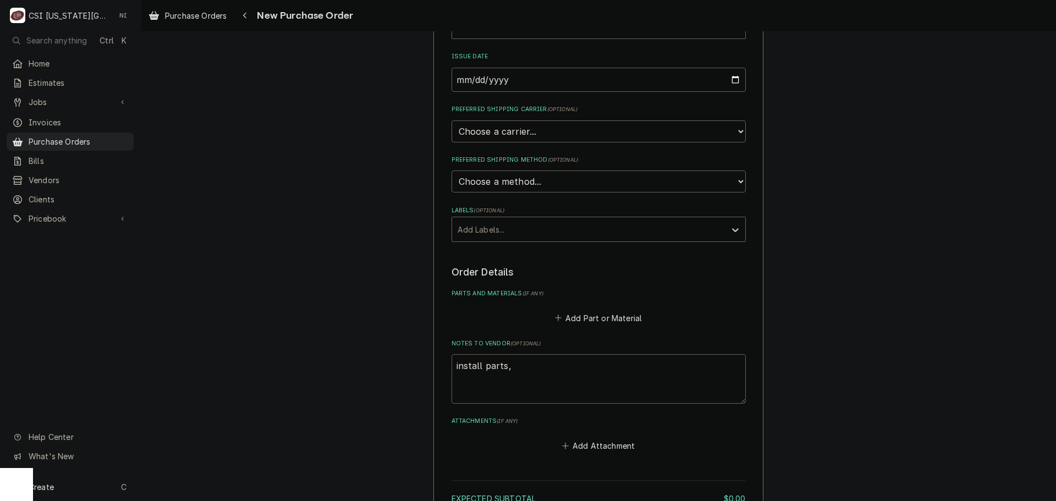
type textarea "install parts,"
type textarea "x"
type textarea "install parts, p"
type textarea "x"
type textarea "install parts, po"
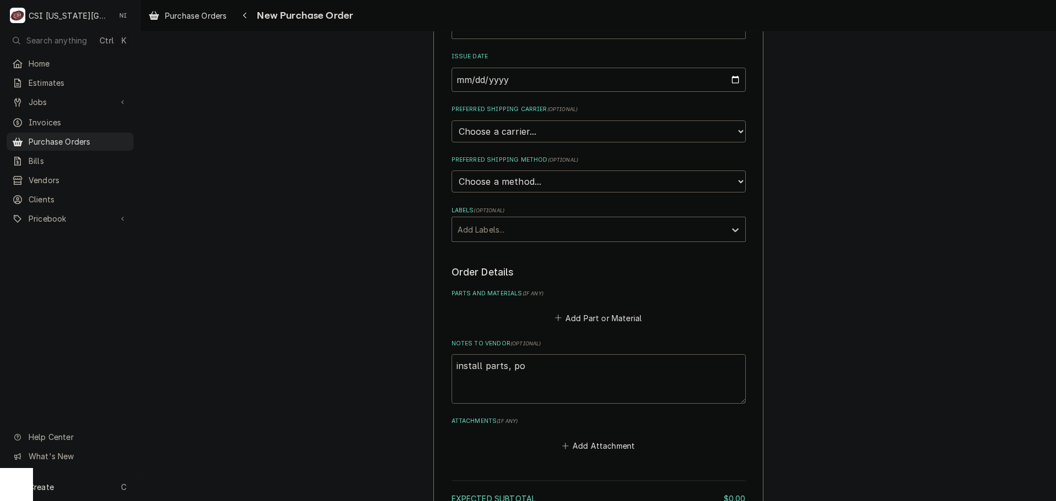
type textarea "x"
type textarea "install parts, pot"
type textarea "x"
type textarea "install parts, potte"
type textarea "x"
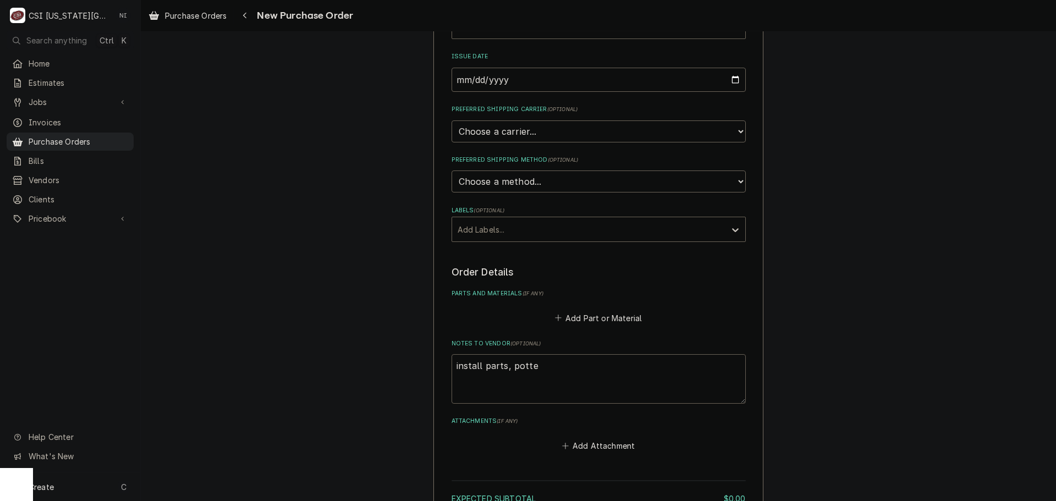
type textarea "install parts, potter"
type textarea "x"
type textarea "install parts, potter"
type textarea "x"
type textarea "install parts, potter a"
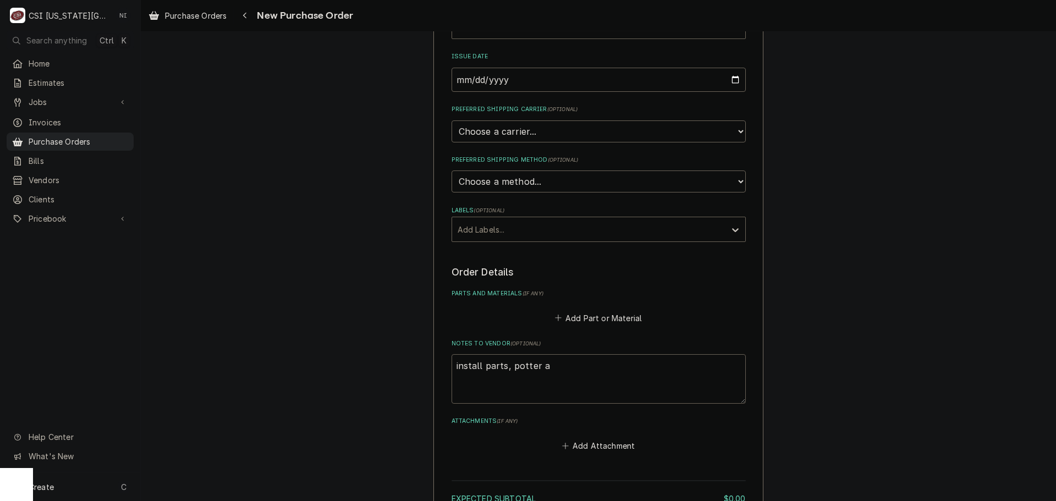
type textarea "x"
type textarea "install parts, potter ap"
type textarea "x"
type textarea "install parts, potter app"
type textarea "x"
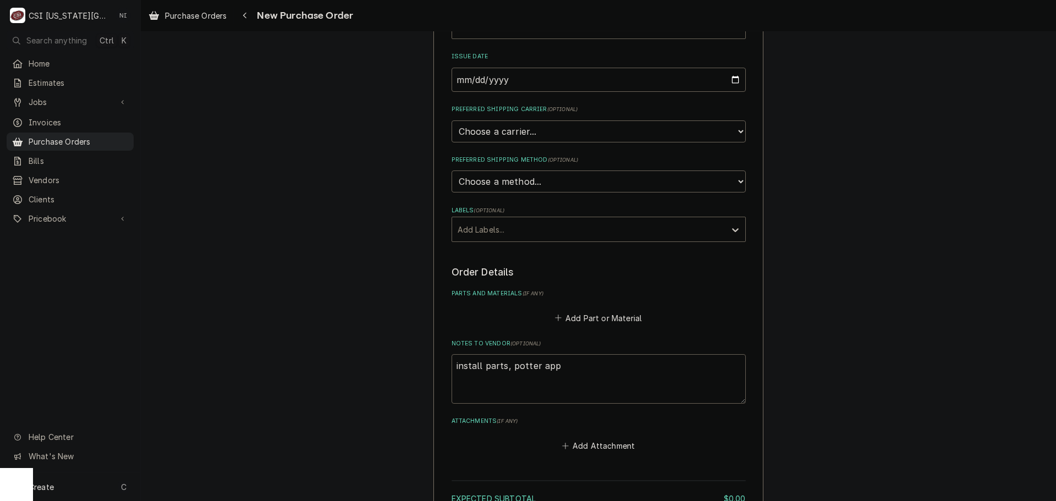
type textarea "install parts, potter appr"
type textarea "x"
type textarea "install parts, potter appro"
type textarea "x"
type textarea "install parts, potter approv"
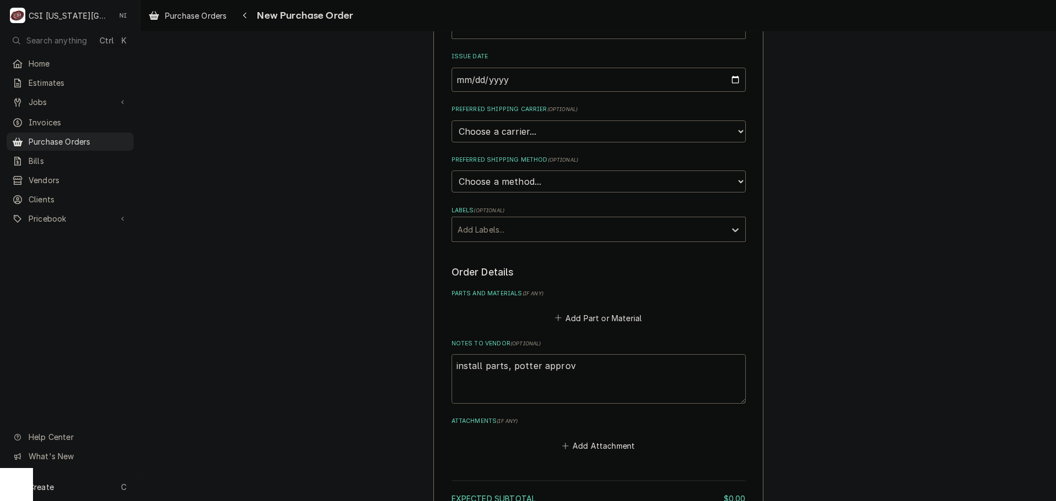
type textarea "x"
type textarea "install parts, potter approve"
type textarea "x"
type textarea "install parts, potter approved"
click at [593, 313] on button "Add Part or Material" at bounding box center [598, 317] width 91 height 15
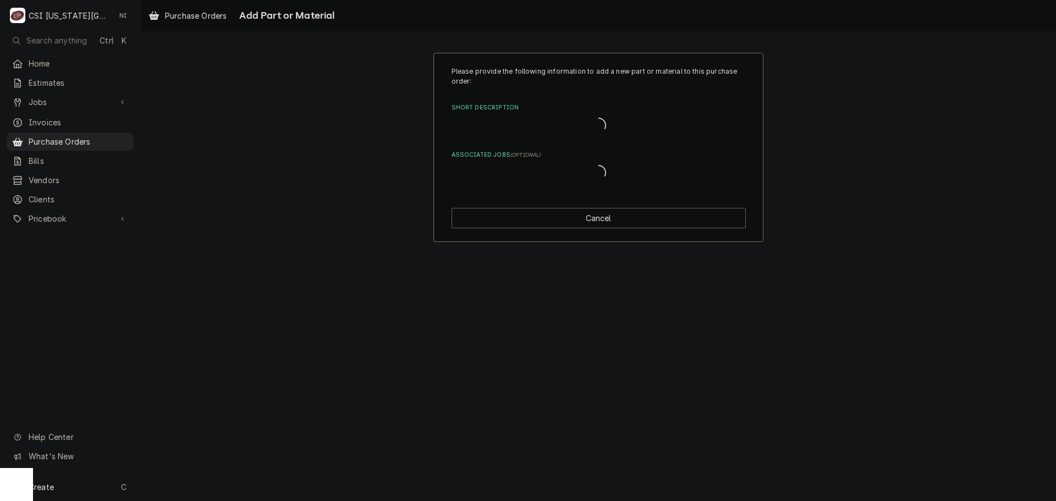
click at [566, 125] on div "Short Description" at bounding box center [598, 125] width 294 height 23
click at [617, 226] on button "Cancel" at bounding box center [598, 218] width 294 height 20
type textarea "x"
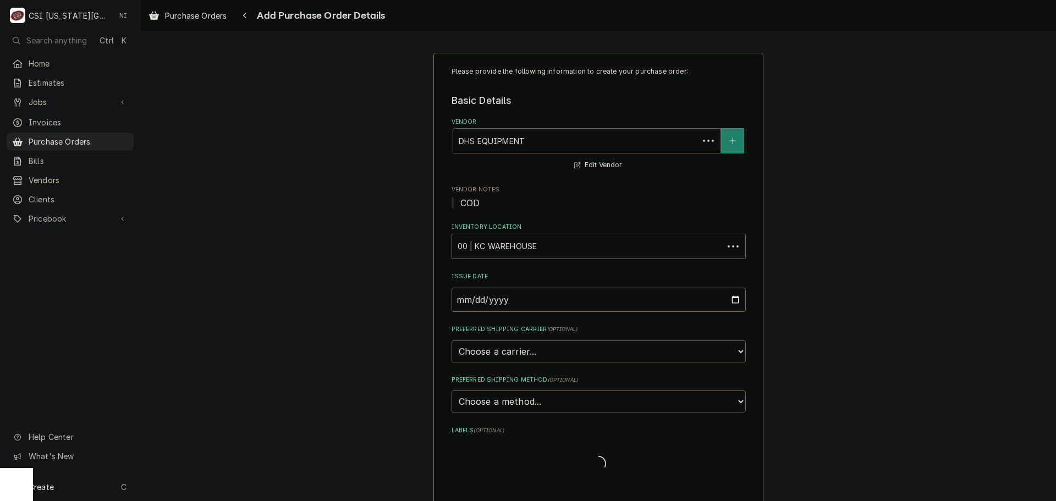
scroll to position [220, 0]
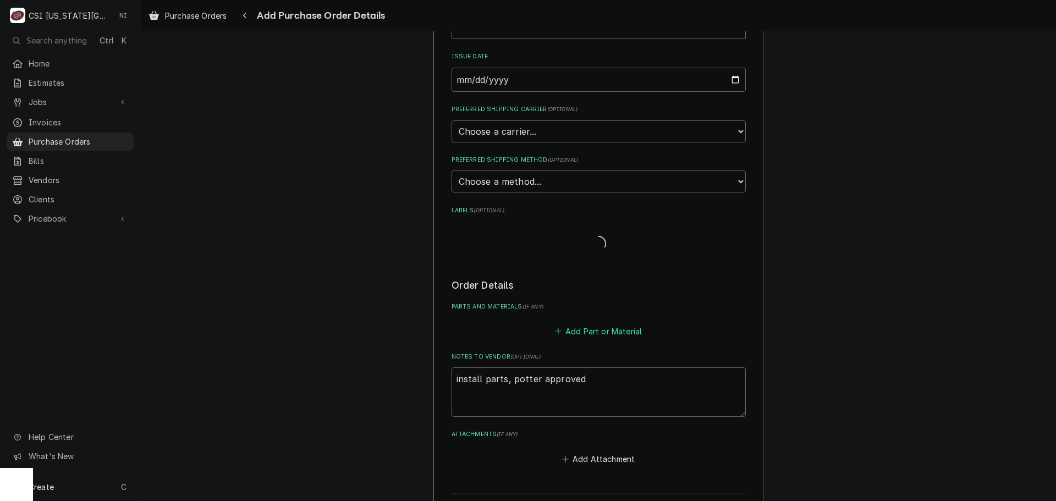
click at [599, 329] on button "Add Part or Material" at bounding box center [598, 330] width 91 height 15
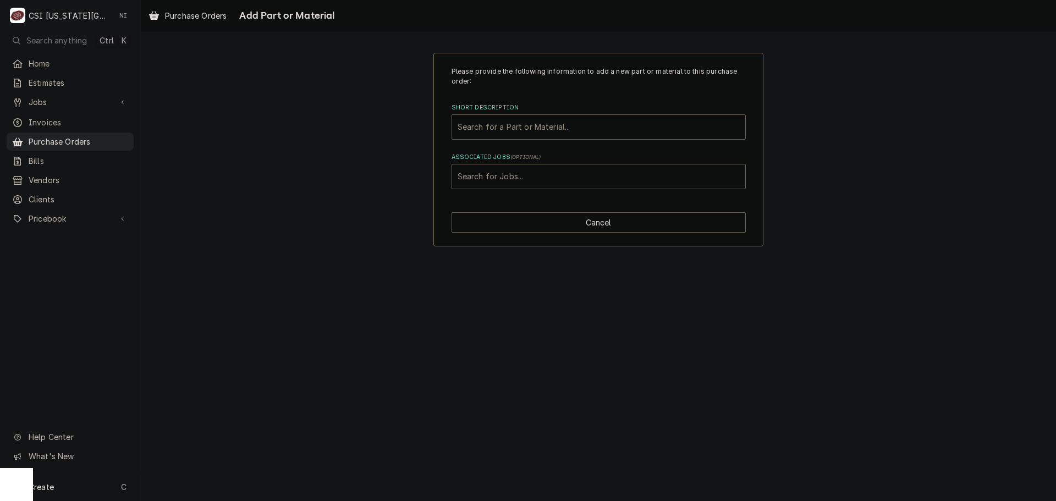
click at [539, 129] on div "Short Description" at bounding box center [598, 127] width 282 height 20
type input "tool replacem"
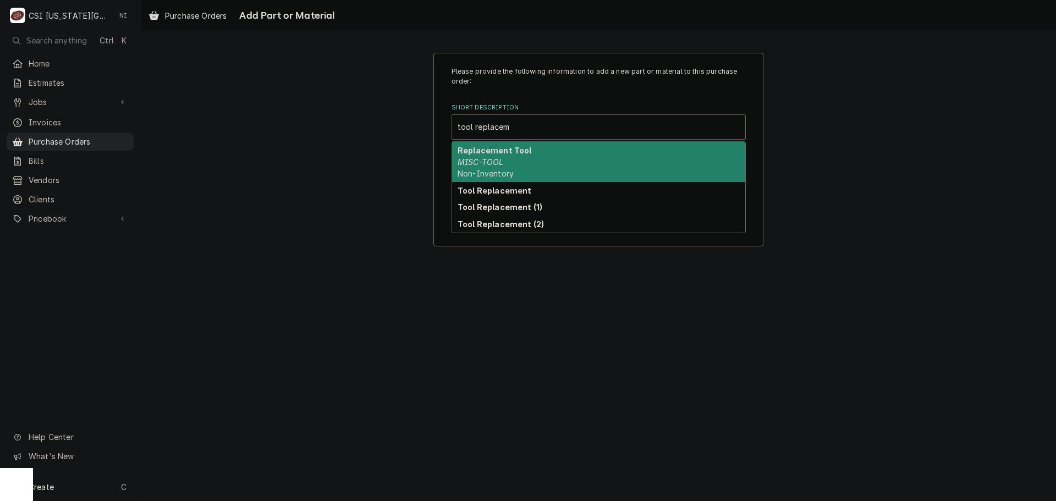
click at [512, 156] on div "Replacement Tool MISC-TOOL Non-Inventory" at bounding box center [598, 162] width 293 height 40
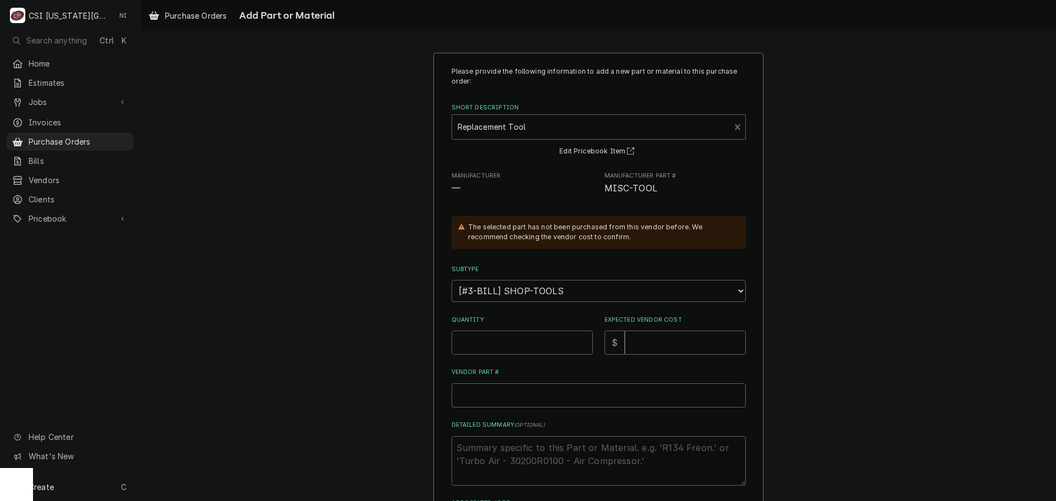
click at [524, 346] on input "Quantity" at bounding box center [521, 342] width 141 height 24
type textarea "x"
type input "1"
click at [678, 338] on input "Expected Vendor Cost" at bounding box center [685, 342] width 121 height 24
type textarea "x"
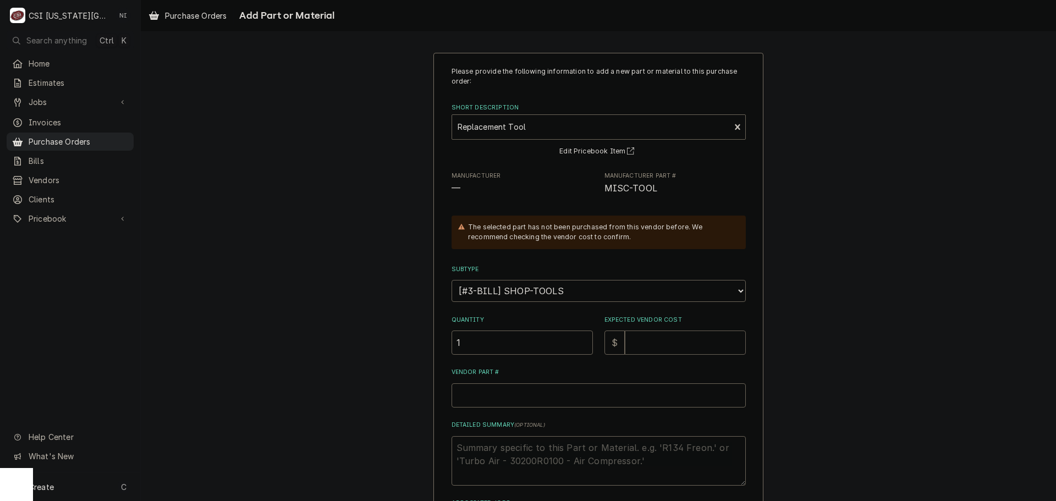
type input "5"
type textarea "x"
type input "55"
type textarea "x"
type input "55.4"
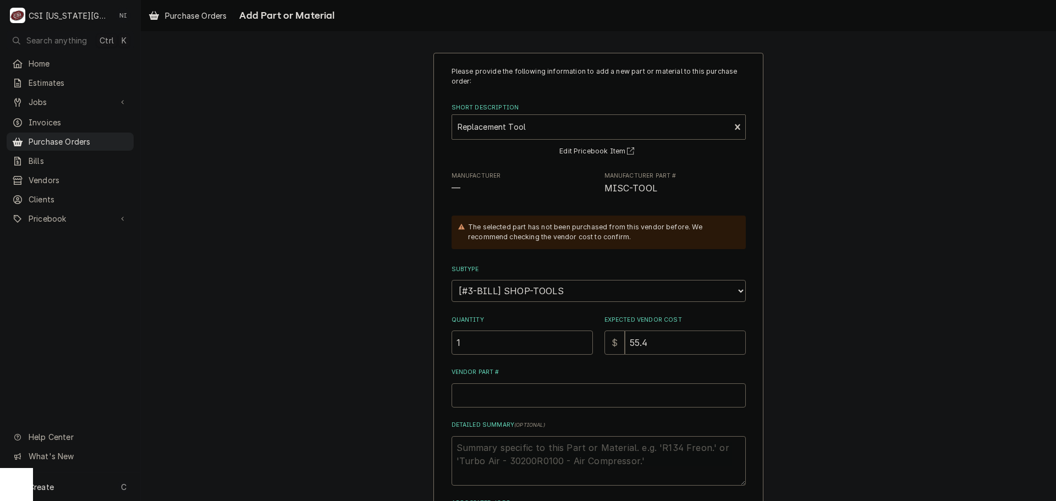
type textarea "x"
type input "55.48"
type textarea "x"
type input "55.4"
type textarea "x"
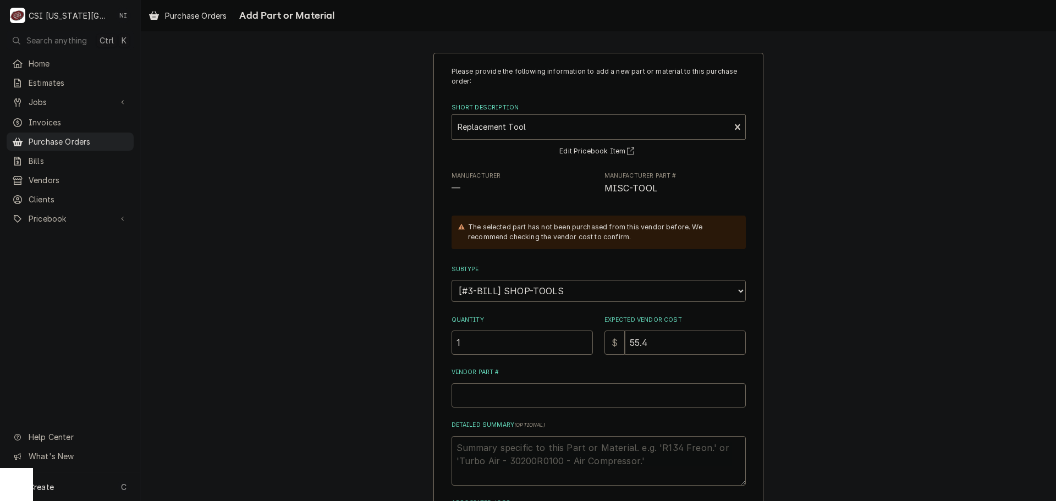
type input "55"
type textarea "x"
type input "55.7"
type textarea "x"
type input "55.78"
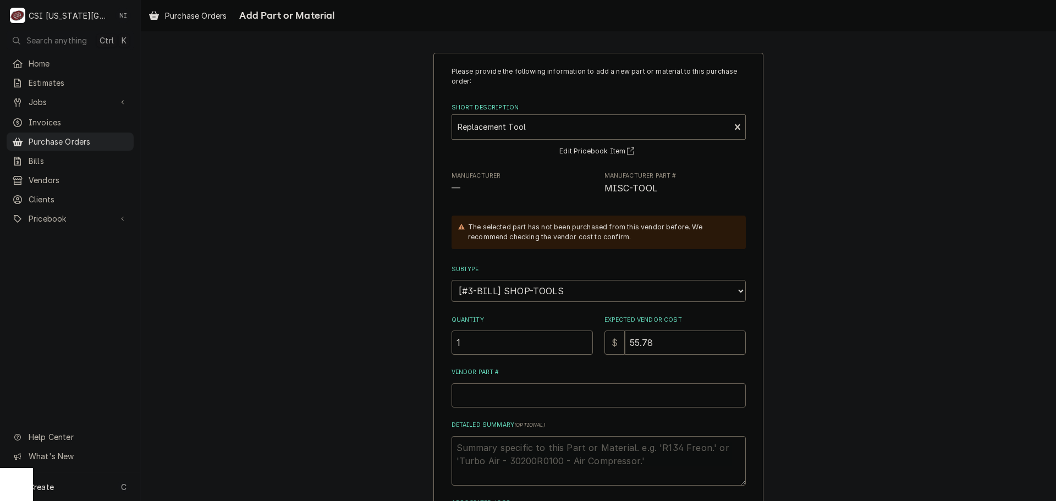
click at [505, 395] on input "Vendor Part #" at bounding box center [598, 395] width 294 height 24
type textarea "x"
type input "t"
type textarea "x"
type input "to"
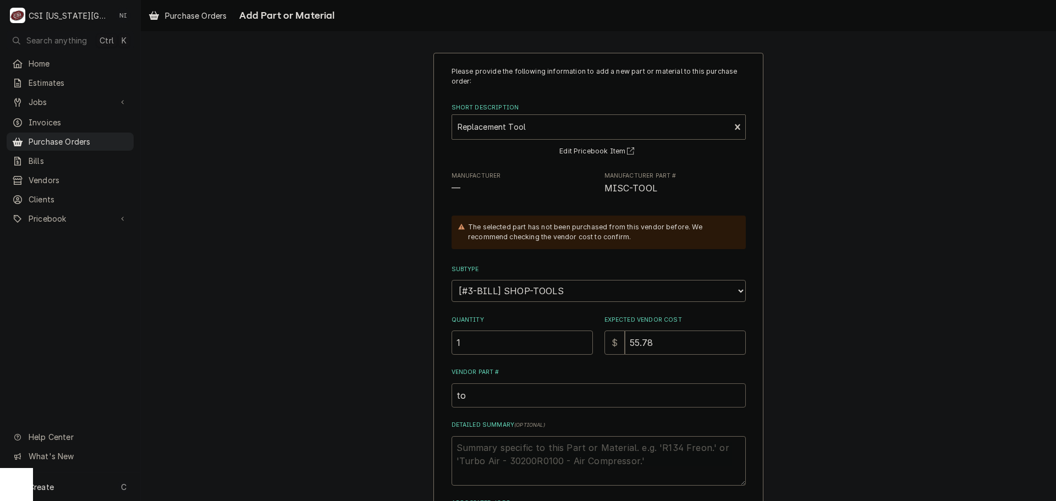
type textarea "x"
type input "too"
type textarea "x"
type input "tool"
type textarea "x"
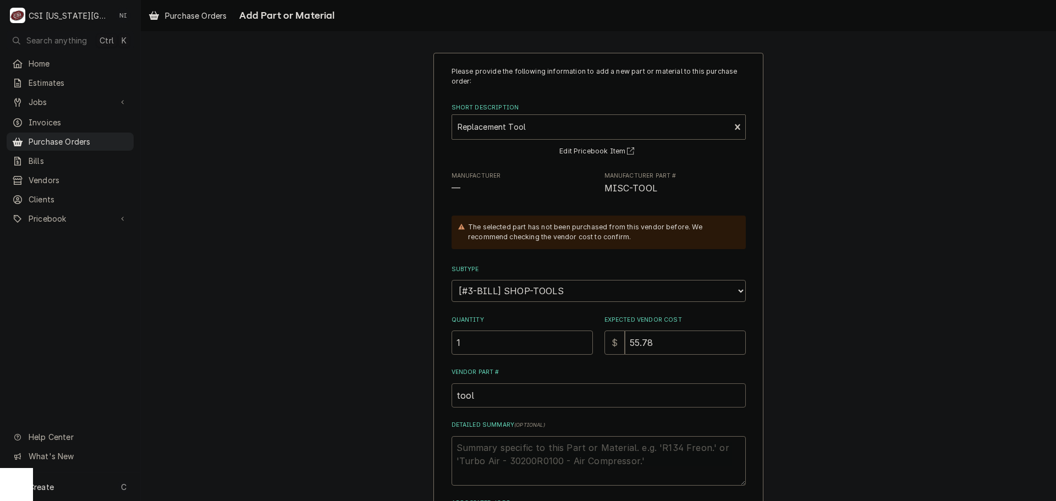
type input "tool"
type textarea "x"
type input "tool r"
type textarea "x"
type input "tool re"
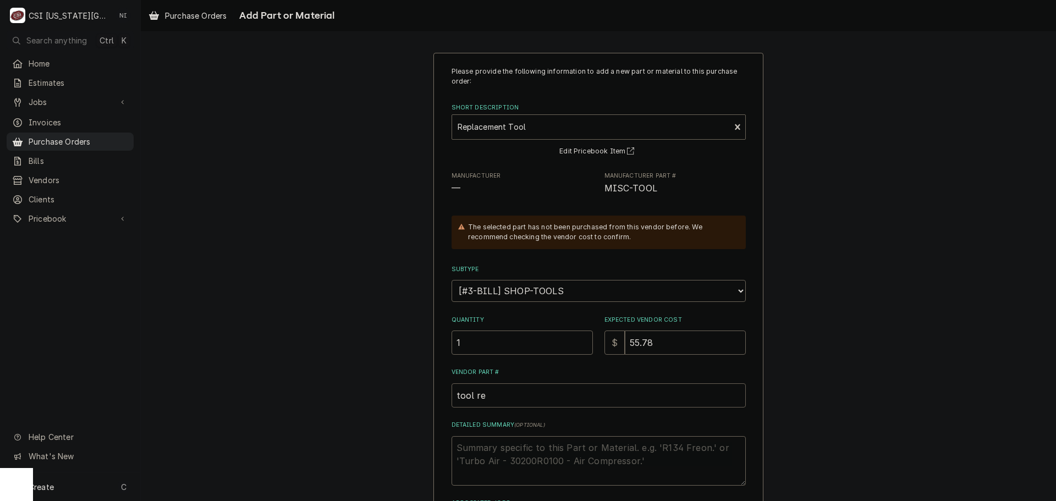
type textarea "x"
type input "tool rep"
type textarea "x"
type input "tool repl"
type textarea "x"
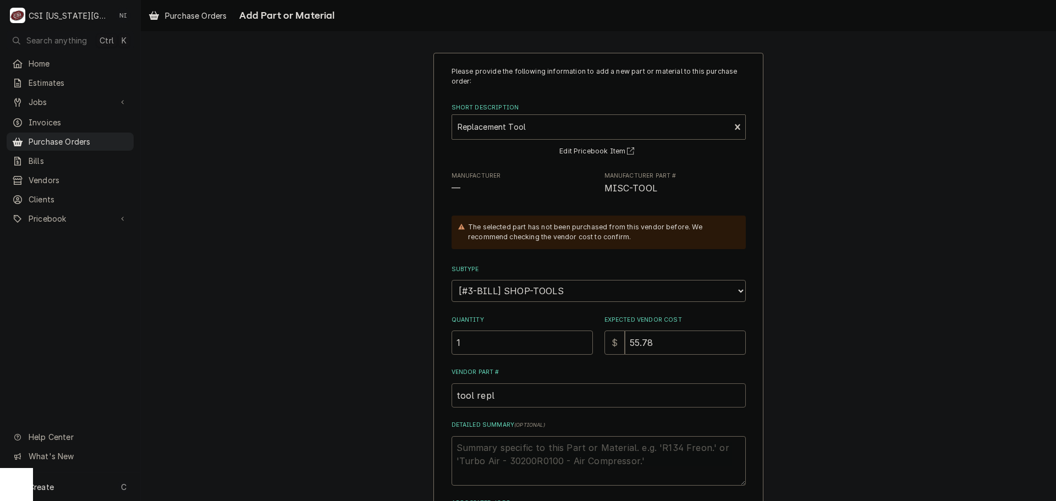
type input "tool repla"
type textarea "x"
type input "tool replac"
type textarea "x"
type input "tool replace"
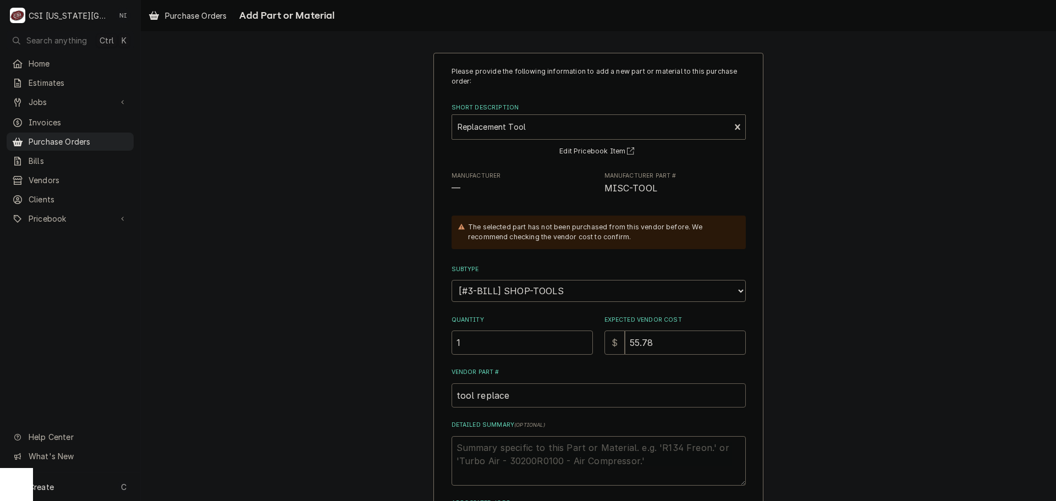
type textarea "x"
type input "tool replacem"
type textarea "x"
type input "tool replaceme"
type textarea "x"
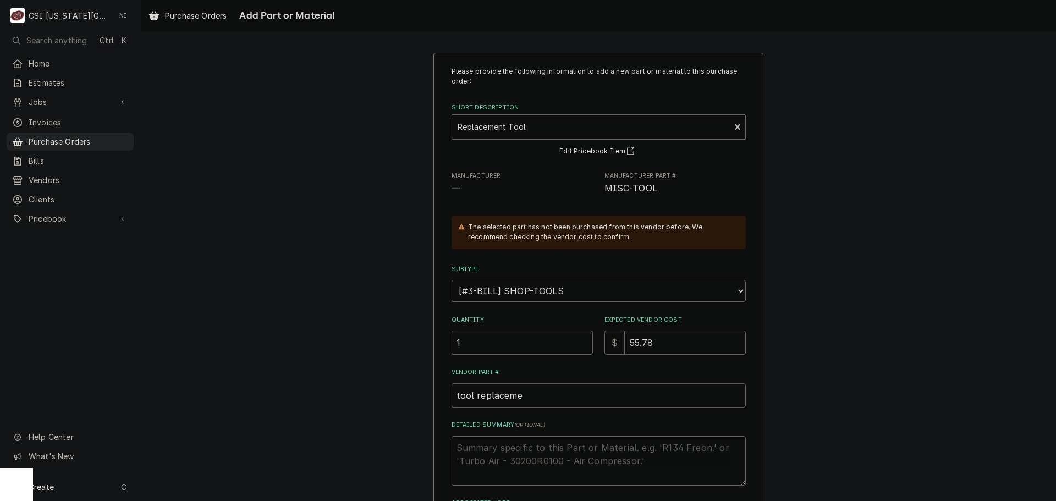
type input "tool replacemen"
type textarea "x"
type input "tool replacement"
type textarea "x"
type textarea "p"
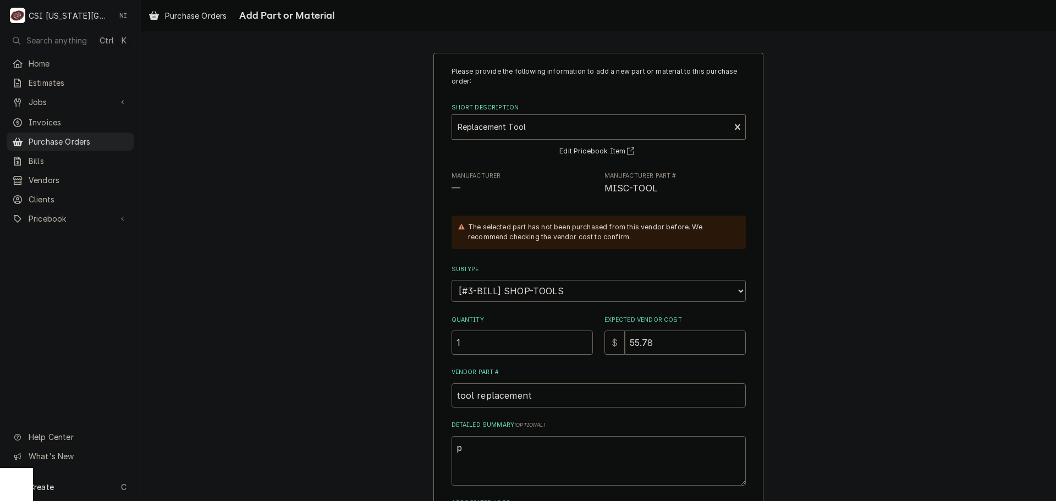
type textarea "x"
type textarea "pu"
type textarea "x"
type textarea "pul"
type textarea "x"
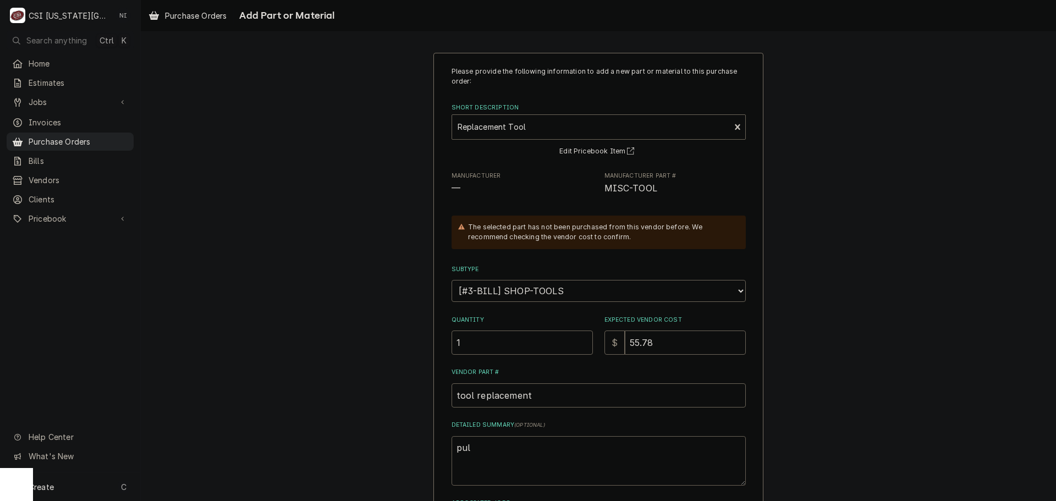
type textarea "pull"
type textarea "x"
type textarea "pulle"
type textarea "x"
type textarea "pulley"
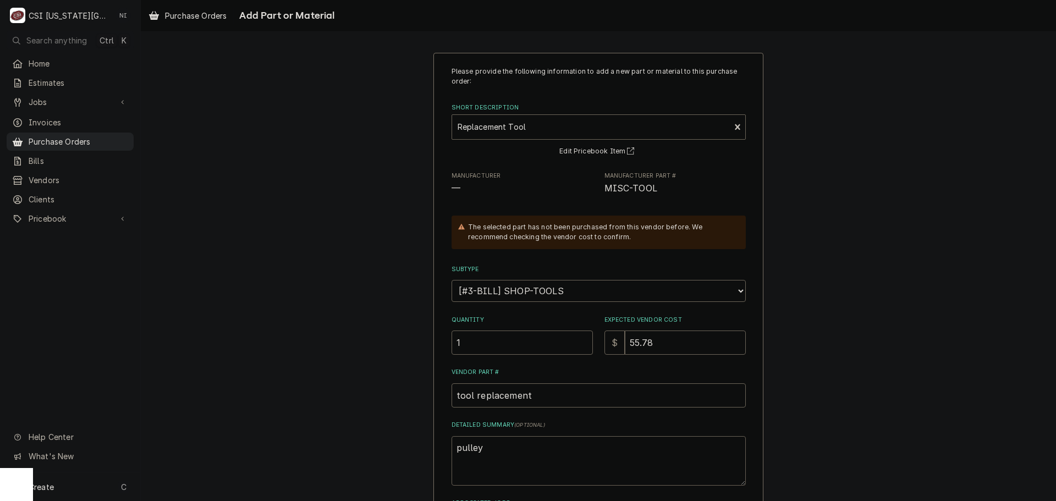
type textarea "x"
type textarea "pulley"
type textarea "x"
type textarea "pulley f"
type textarea "x"
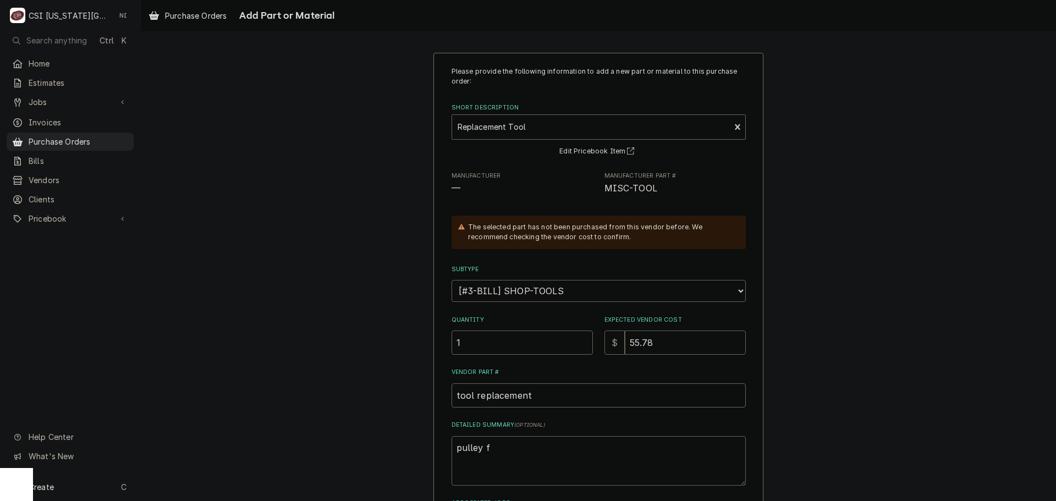
type textarea "pulley fo"
type textarea "x"
type textarea "pulley for"
type textarea "x"
type textarea "pulley for"
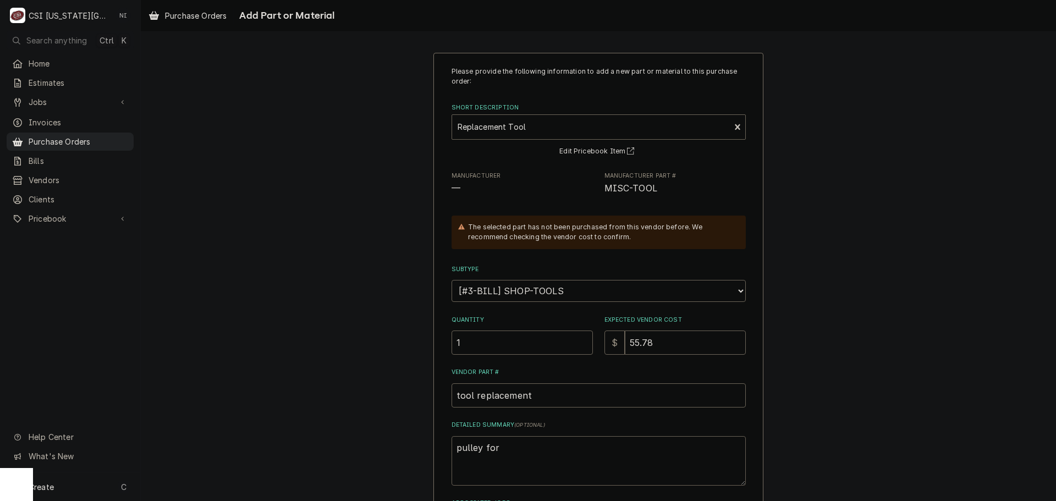
type textarea "x"
type textarea "pulley for l"
type textarea "x"
type textarea "pulley for"
type textarea "x"
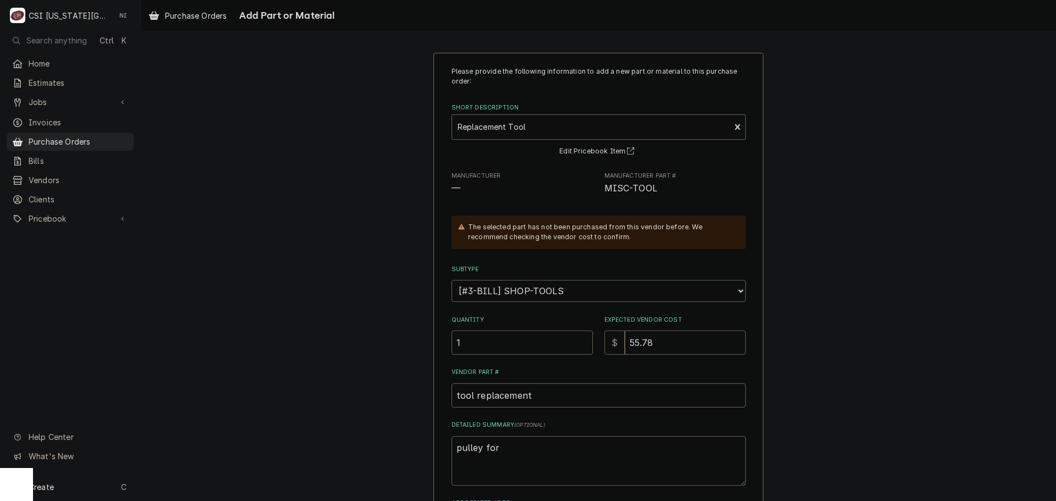
type textarea "pulley for g"
type textarea "x"
type textarea "pulley for ge"
type textarea "x"
type textarea "pulley for gen"
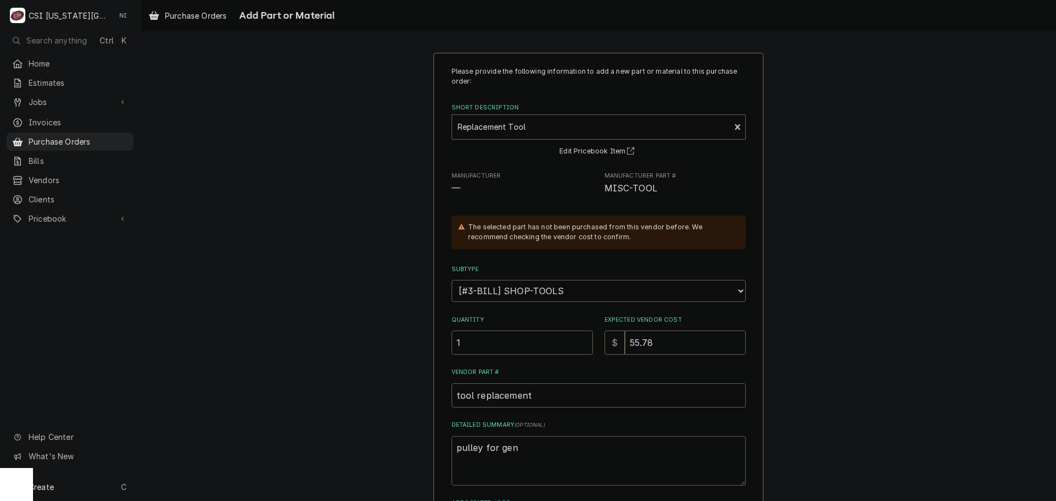
type textarea "x"
type textarea "pulley for ge"
type textarea "x"
type textarea "pulley for g"
type textarea "x"
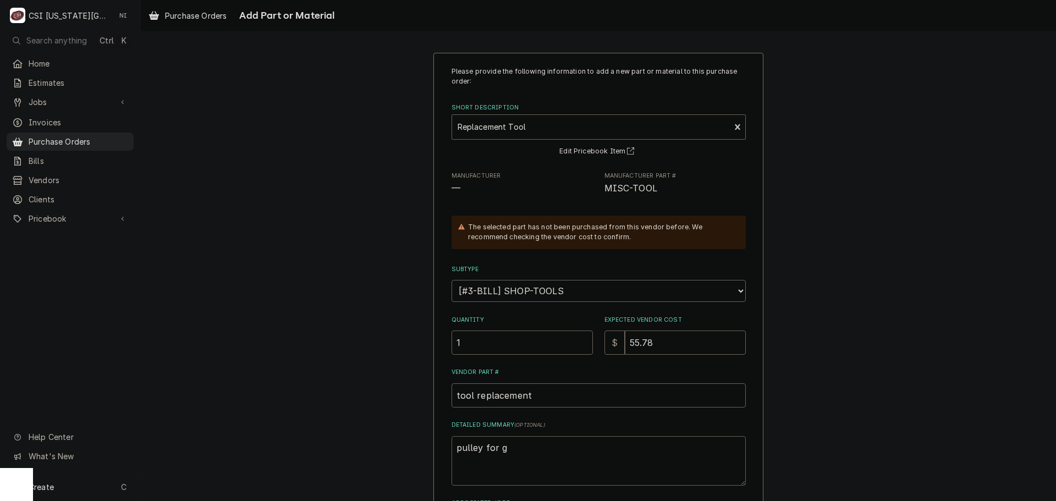
type textarea "pulley for"
type textarea "x"
type textarea "pulley for G"
type textarea "x"
type textarea "pulley for Ge"
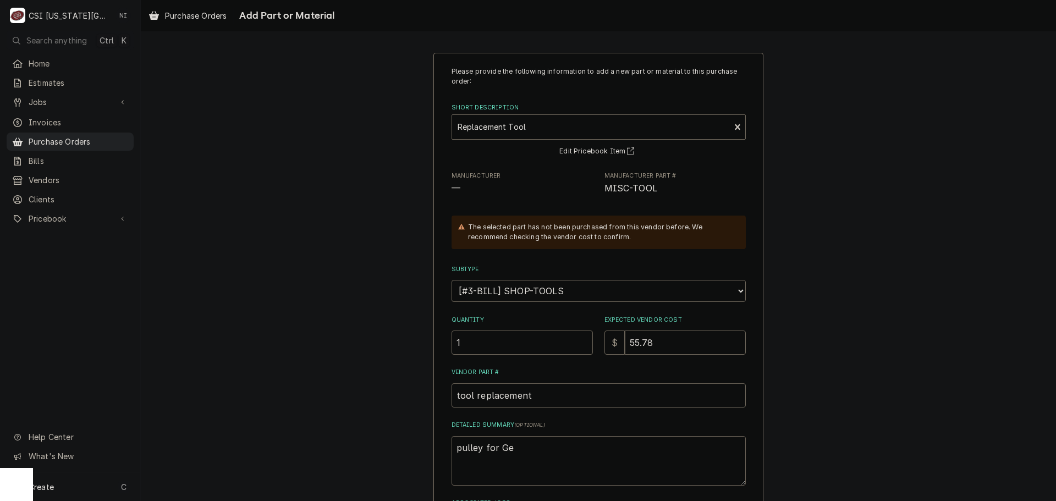
type textarea "x"
type textarea "pulley for Gen"
type textarea "x"
type textarea "pulley for Geni"
type textarea "x"
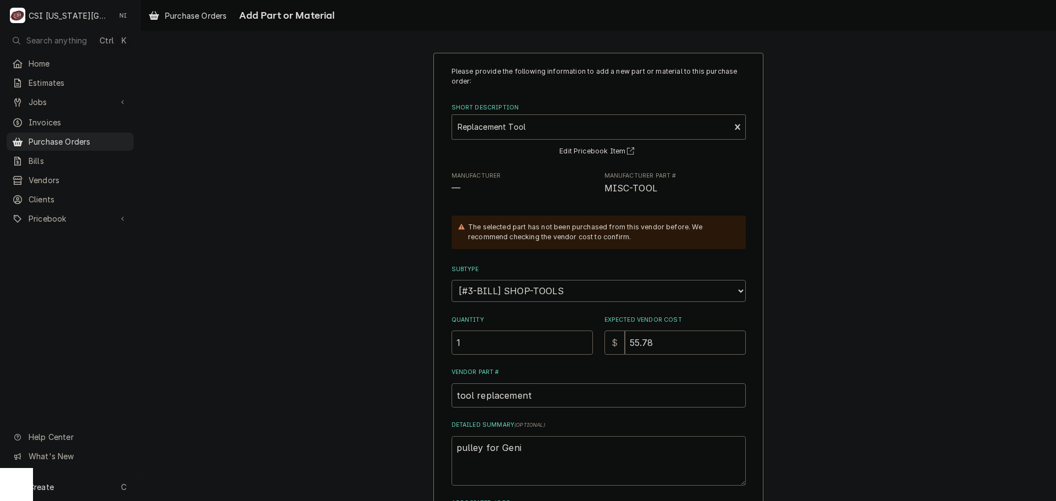
type textarea "pulley for Genie"
type textarea "x"
type textarea "pulley for Genie"
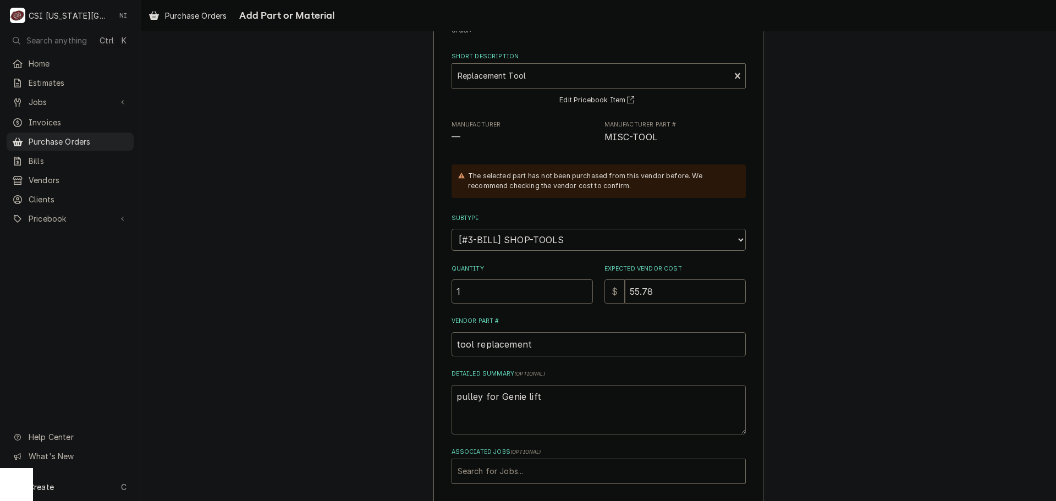
scroll to position [101, 0]
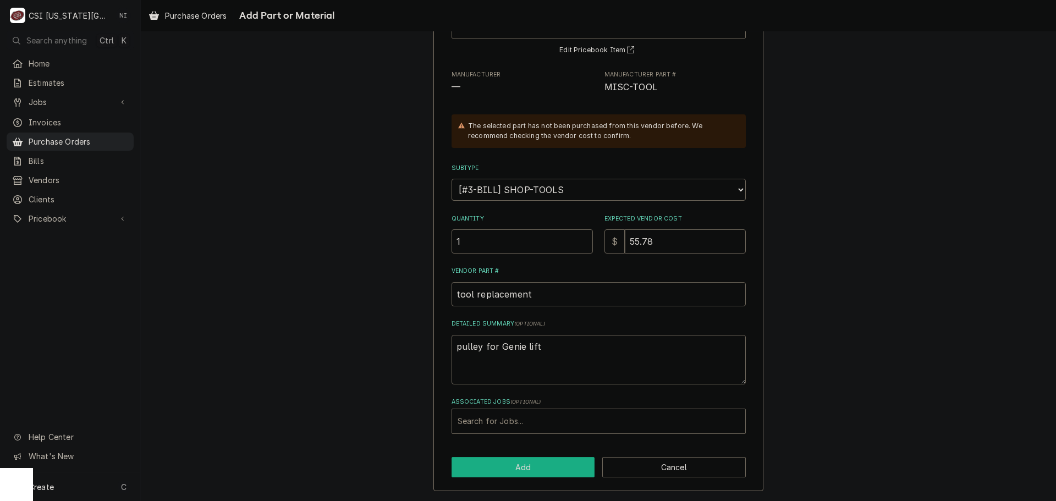
click at [549, 472] on button "Add" at bounding box center [522, 467] width 143 height 20
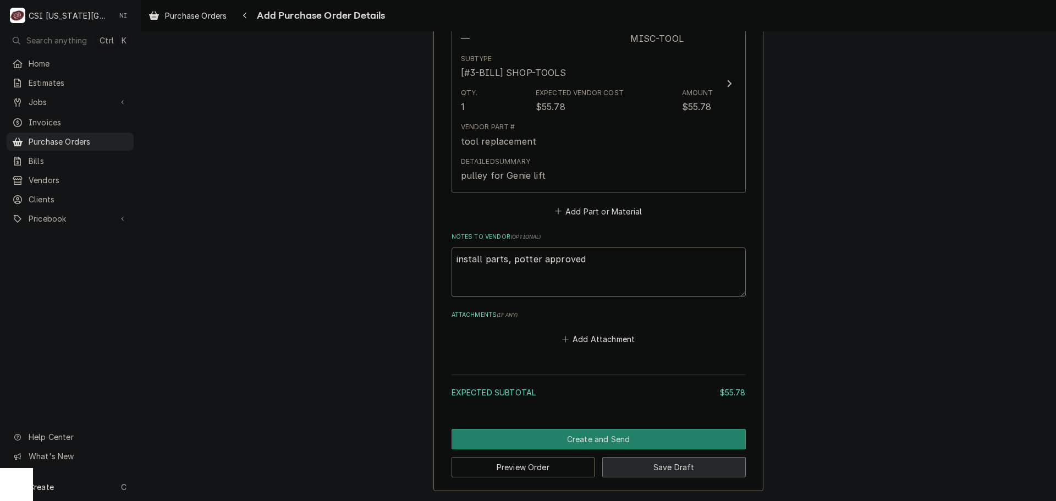
click at [661, 467] on button "Save Draft" at bounding box center [673, 467] width 143 height 20
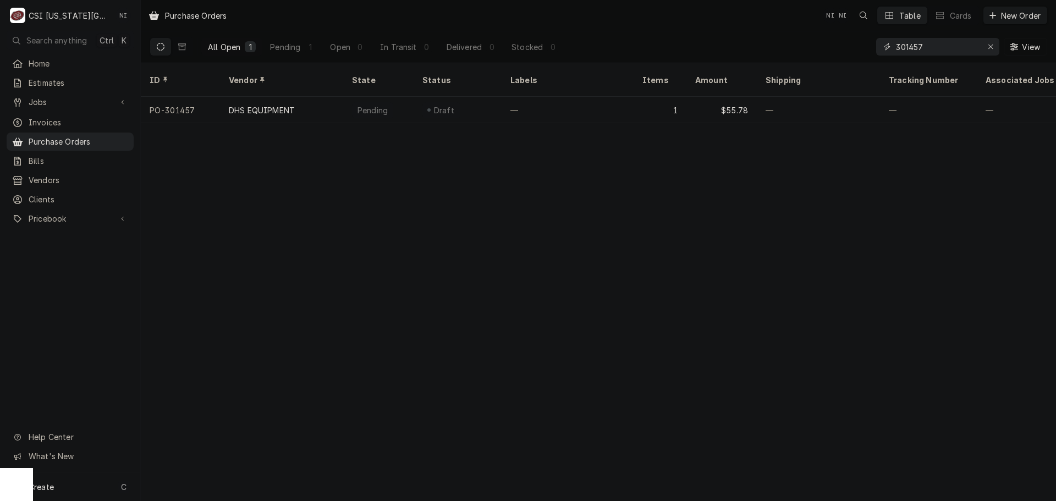
drag, startPoint x: 938, startPoint y: 45, endPoint x: 932, endPoint y: 49, distance: 7.0
click at [937, 46] on input "301457" at bounding box center [937, 47] width 82 height 18
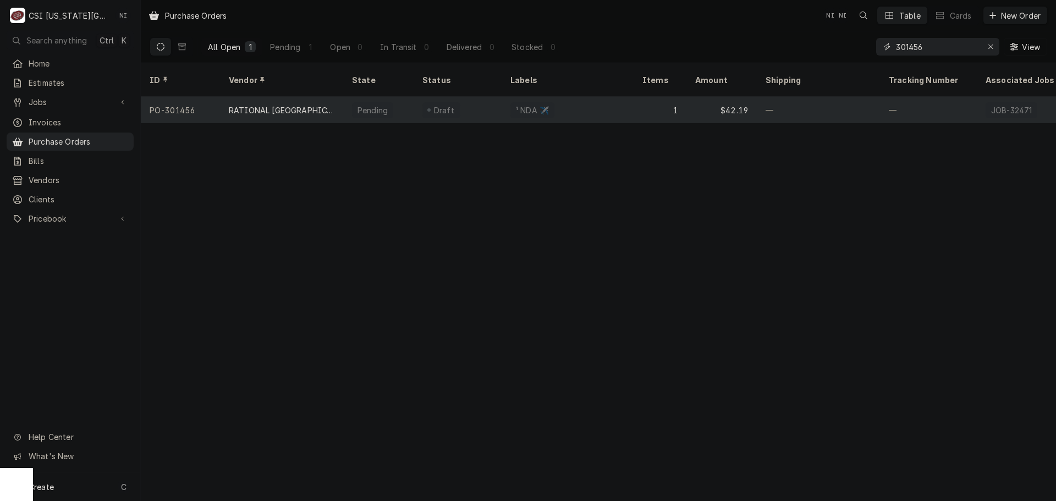
type input "301456"
click at [647, 97] on div "1" at bounding box center [659, 110] width 53 height 26
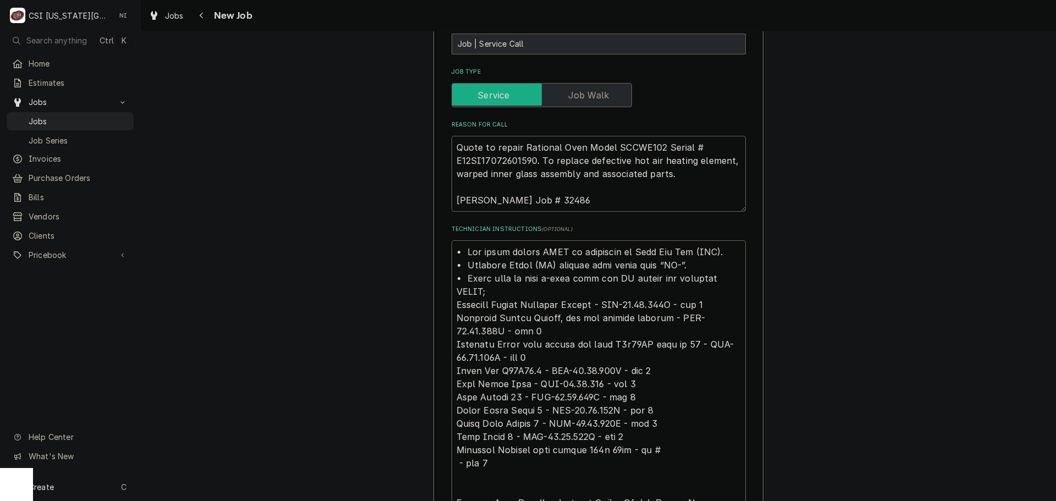
scroll to position [825, 0]
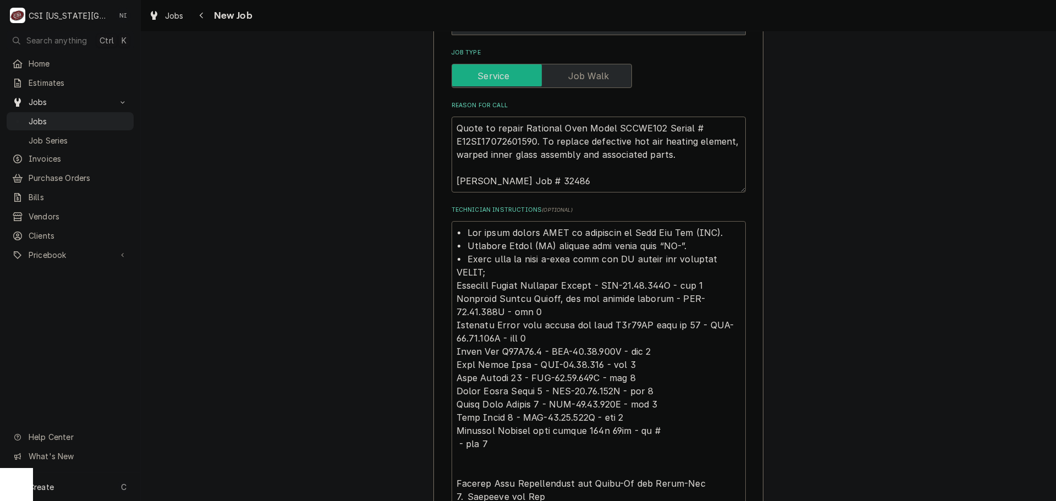
drag, startPoint x: 668, startPoint y: 285, endPoint x: 625, endPoint y: 287, distance: 43.5
click at [625, 287] on textarea "Technician Instructions ( optional )" at bounding box center [598, 450] width 294 height 459
drag, startPoint x: 672, startPoint y: 288, endPoint x: 624, endPoint y: 288, distance: 47.8
click at [624, 288] on textarea "Technician Instructions ( optional )" at bounding box center [598, 450] width 294 height 459
drag, startPoint x: 724, startPoint y: 299, endPoint x: 686, endPoint y: 301, distance: 37.5
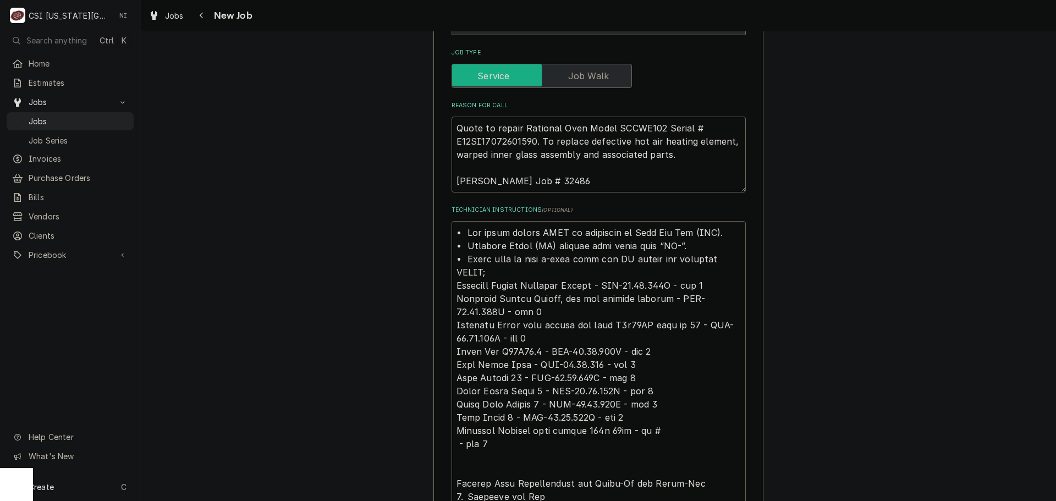
click at [686, 301] on textarea "Technician Instructions ( optional )" at bounding box center [598, 450] width 294 height 459
drag, startPoint x: 682, startPoint y: 299, endPoint x: 728, endPoint y: 305, distance: 46.5
click at [728, 305] on textarea "Technician Instructions ( optional )" at bounding box center [598, 450] width 294 height 459
drag, startPoint x: 494, startPoint y: 339, endPoint x: 448, endPoint y: 339, distance: 46.2
click at [451, 339] on textarea "Technician Instructions ( optional )" at bounding box center [598, 450] width 294 height 459
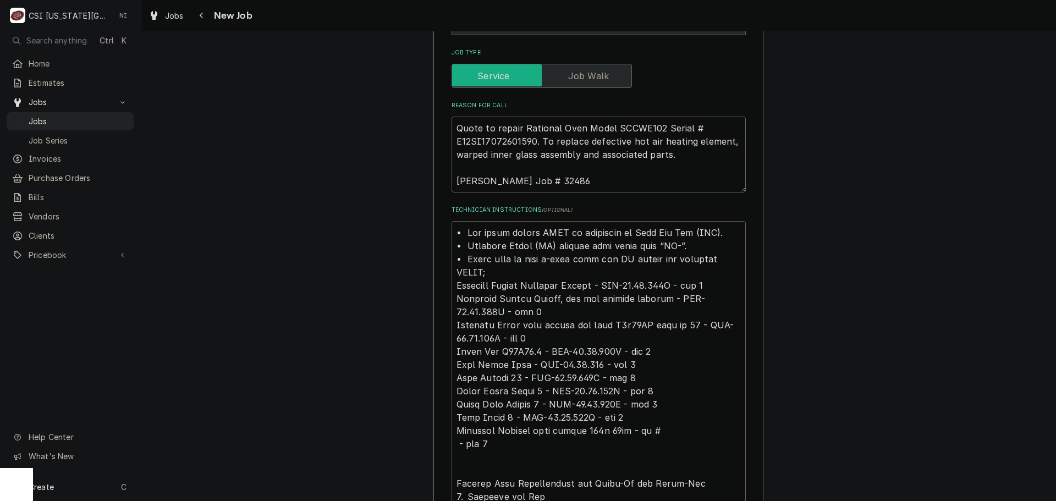
drag, startPoint x: 615, startPoint y: 352, endPoint x: 566, endPoint y: 348, distance: 49.1
click at [566, 348] on textarea "Technician Instructions ( optional )" at bounding box center [598, 450] width 294 height 459
drag, startPoint x: 597, startPoint y: 363, endPoint x: 559, endPoint y: 363, distance: 37.4
click at [559, 363] on textarea "Technician Instructions ( optional )" at bounding box center [598, 450] width 294 height 459
drag, startPoint x: 596, startPoint y: 377, endPoint x: 548, endPoint y: 376, distance: 48.4
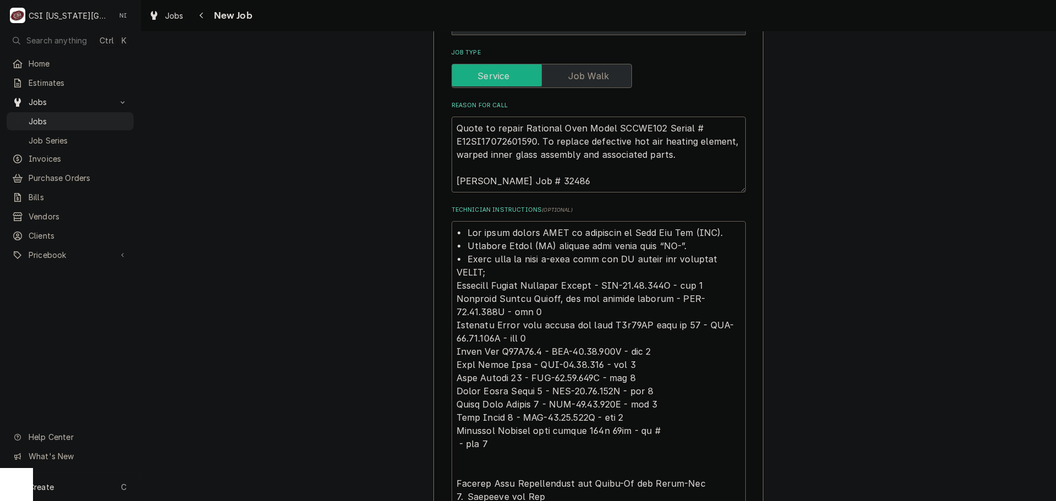
click at [548, 376] on textarea "Technician Instructions ( optional )" at bounding box center [598, 450] width 294 height 459
drag, startPoint x: 606, startPoint y: 388, endPoint x: 560, endPoint y: 395, distance: 47.2
click at [560, 395] on textarea "Technician Instructions ( optional )" at bounding box center [598, 450] width 294 height 459
drag, startPoint x: 616, startPoint y: 404, endPoint x: 570, endPoint y: 410, distance: 46.7
click at [570, 410] on textarea "Technician Instructions ( optional )" at bounding box center [598, 450] width 294 height 459
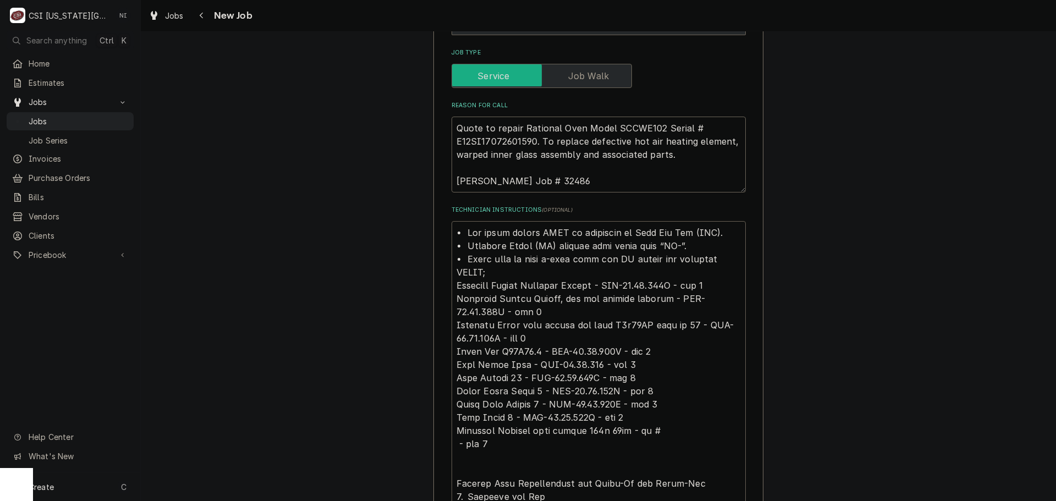
drag, startPoint x: 583, startPoint y: 416, endPoint x: 538, endPoint y: 416, distance: 45.1
click at [538, 416] on textarea "Technician Instructions ( optional )" at bounding box center [598, 450] width 294 height 459
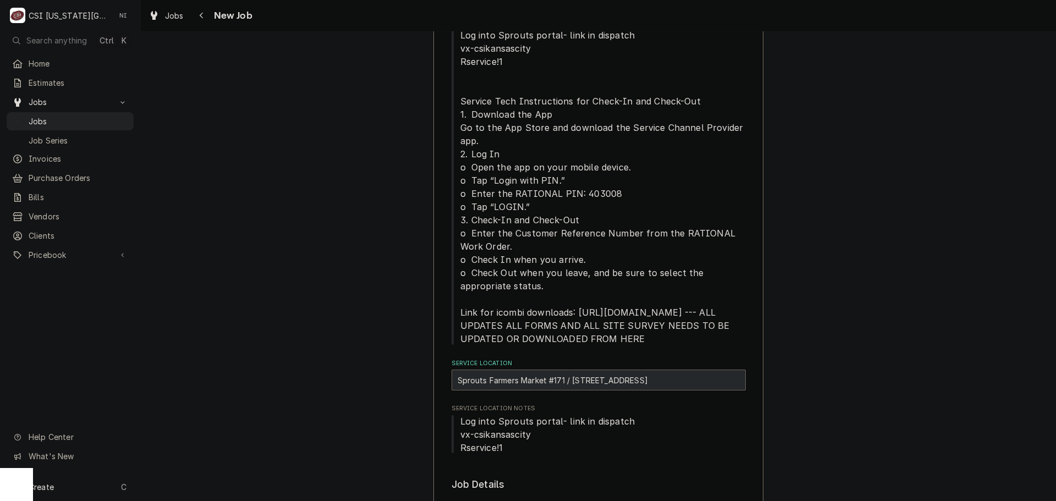
scroll to position [0, 0]
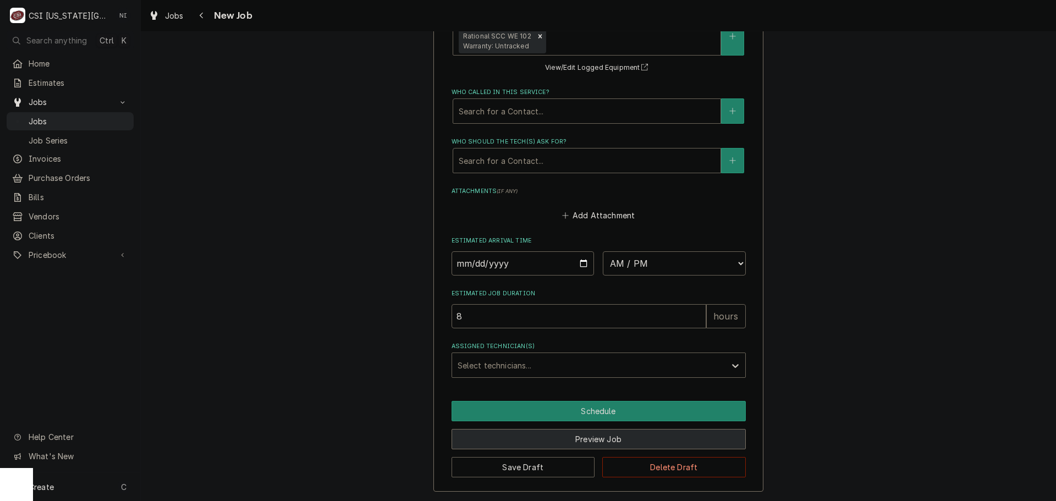
click at [591, 437] on button "Preview Job" at bounding box center [598, 439] width 294 height 20
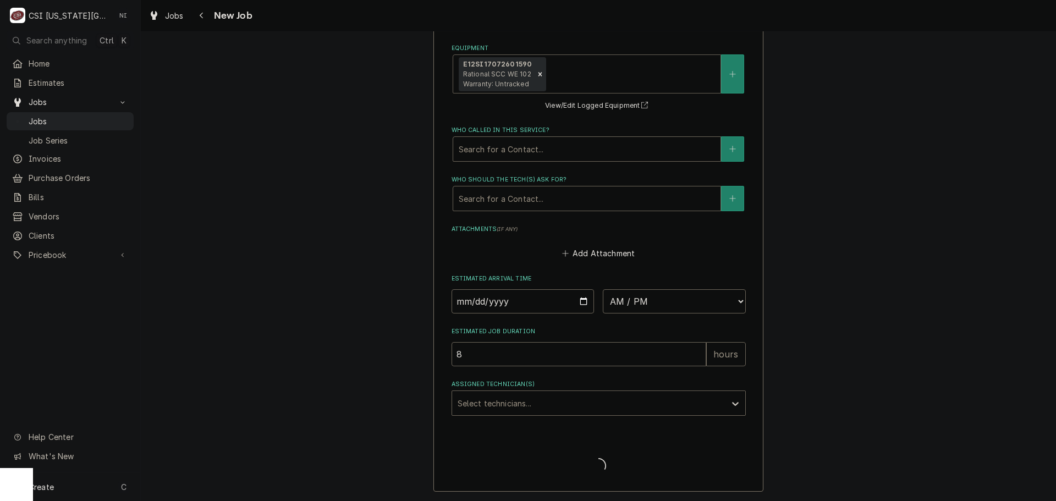
type textarea "x"
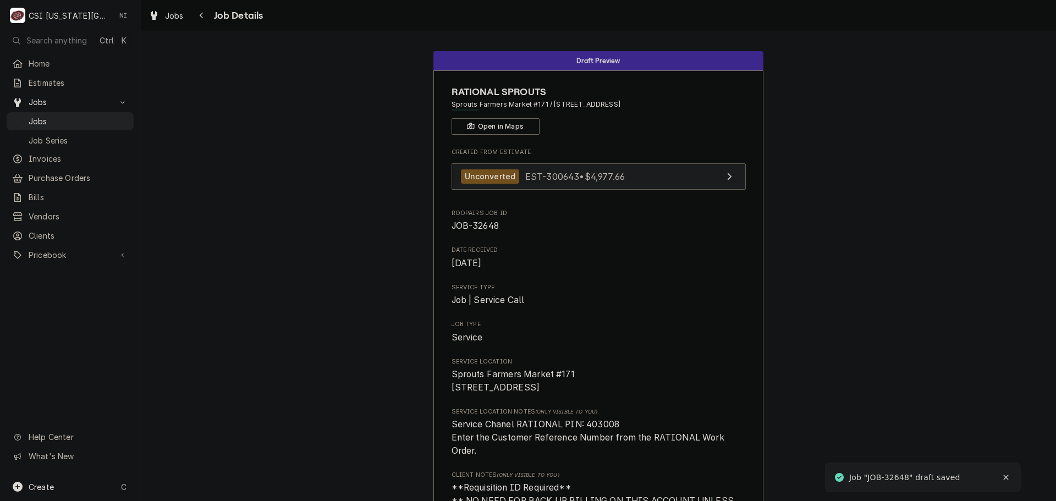
click at [639, 168] on link "Unconverted EST-300643 • $4,977.66" at bounding box center [598, 176] width 294 height 27
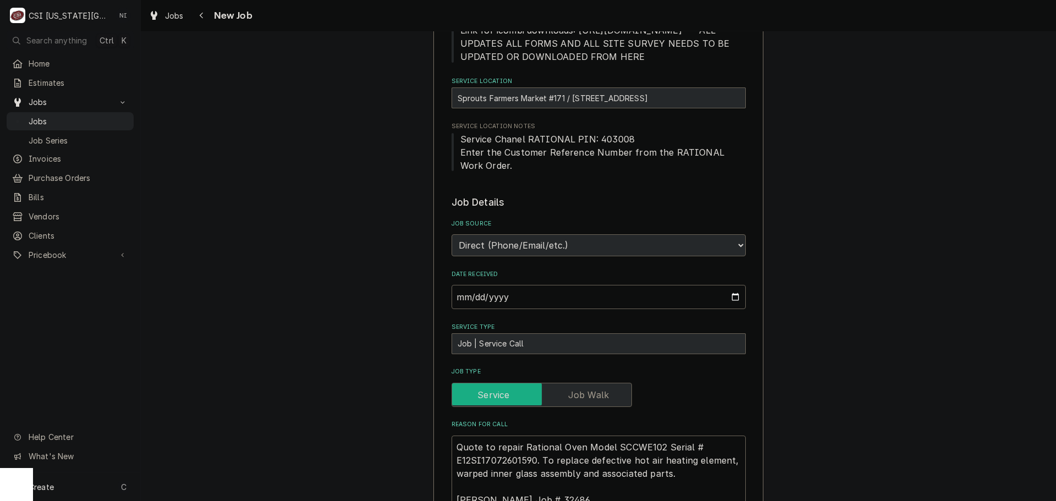
scroll to position [715, 0]
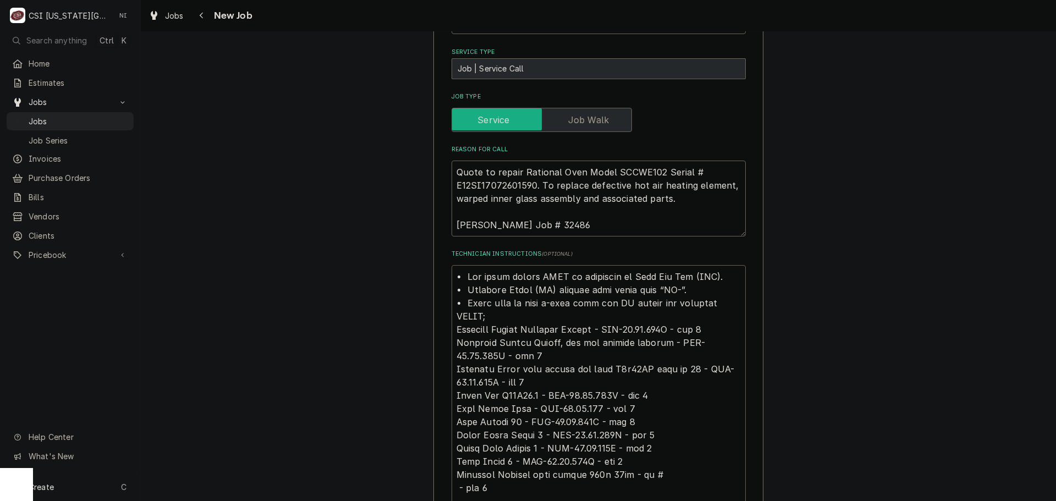
click at [451, 273] on textarea "Technician Instructions ( optional )" at bounding box center [598, 494] width 294 height 459
type textarea "x"
type textarea "• Lor ipsum dolors AMET co adipiscin el Sedd Eiu Tem (INC). • Utlabore Etdol (M…"
type textarea "x"
type textarea "• Lor ipsum dolors AMET co adipiscin el Sedd Eiu Tem (INC). • Utlabore Etdol (M…"
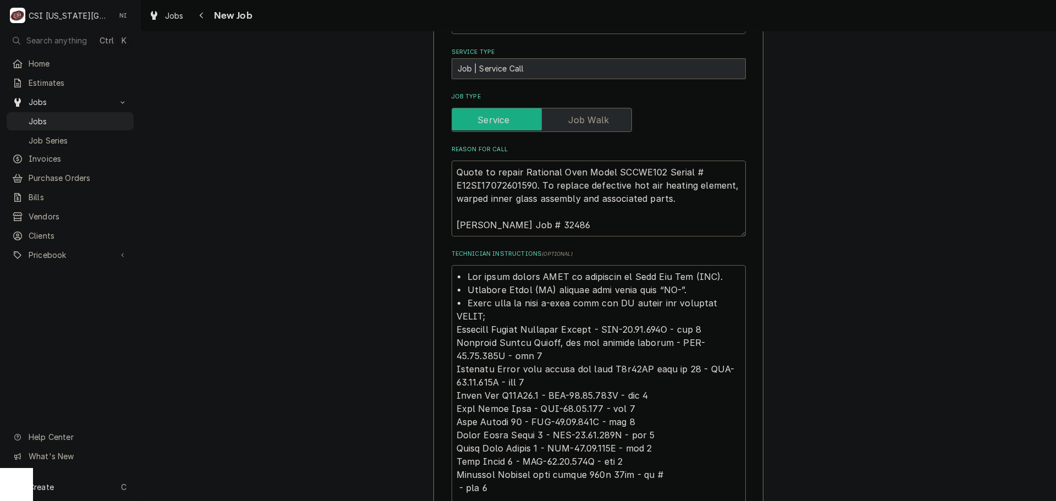
type textarea "x"
type textarea "l • Ips dolor sitame CONS ad elitseddo ei Temp Inc Utl (ETD). • Magnaali Enima …"
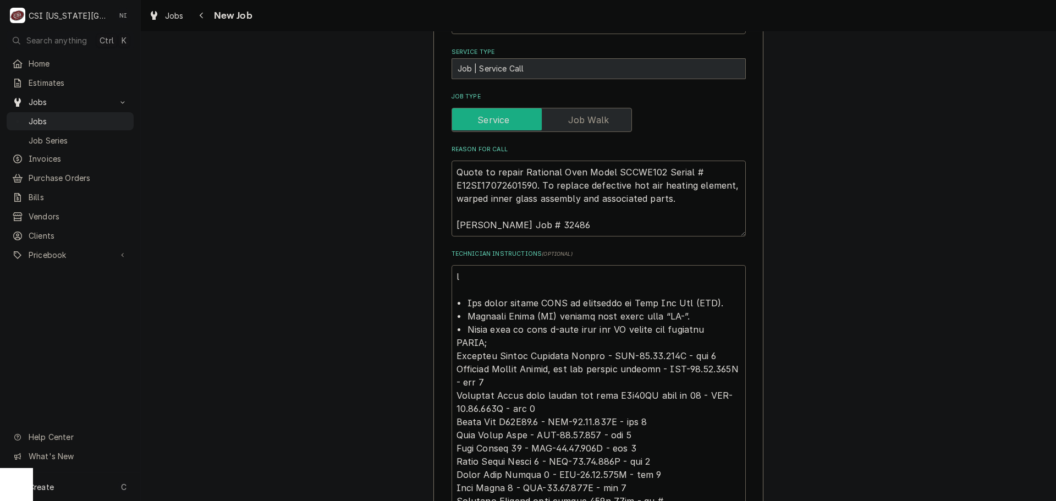
type textarea "x"
type textarea "lo • Ips dolor sitame CONS ad elitseddo ei Temp Inc Utl (ETD). • Magnaali Enima…"
type textarea "x"
type textarea "l • Ips dolor sitame CONS ad elitseddo ei Temp Inc Utl (ETD). • Magnaali Enima …"
type textarea "x"
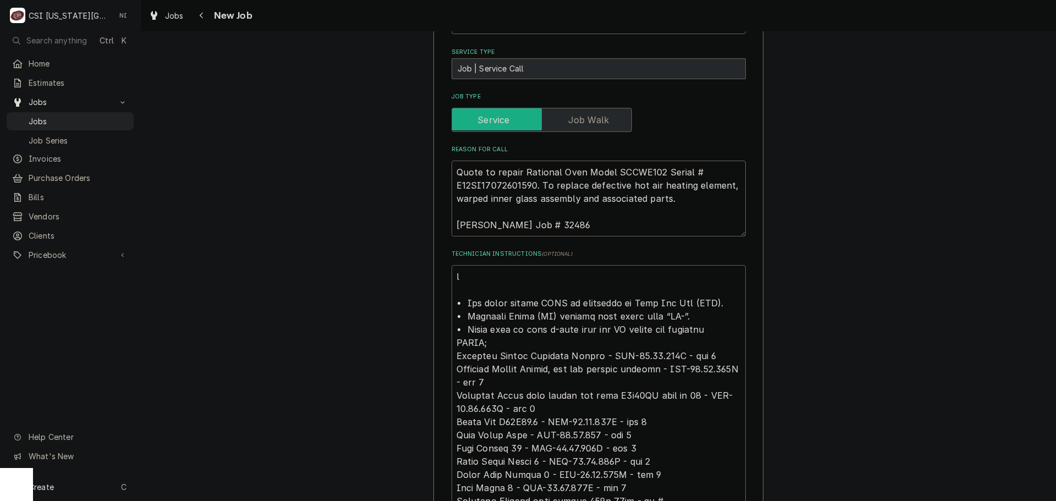
type textarea "• Lor ipsum dolors AMET co adipiscin el Sedd Eiu Tem (INC). • Utlabore Etdol (M…"
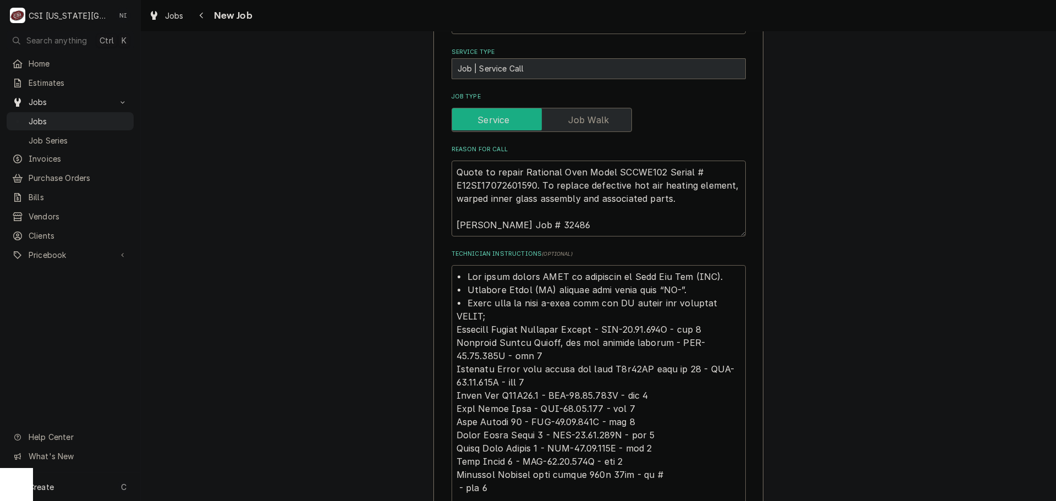
type textarea "x"
type textarea "L • Ips dolor sitame CONS ad elitseddo ei Temp Inc Utl (ETD). • Magnaali Enima …"
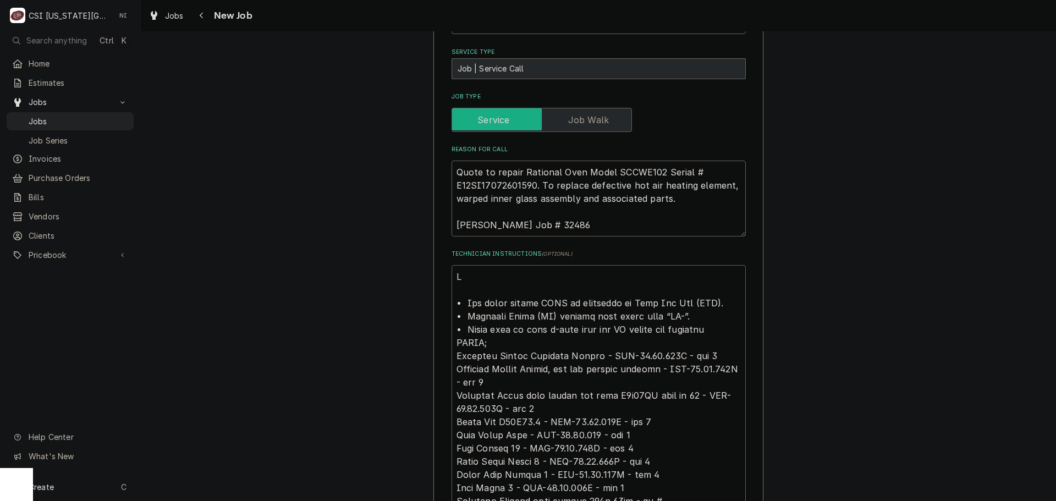
type textarea "x"
type textarea "Lo • Ips dolor sitame CONS ad elitseddo ei Temp Inc Utl (ETD). • Magnaali Enima…"
type textarea "x"
type textarea "Lor • Ips dolor sitame CONS ad elitseddo ei Temp Inc Utl (ETD). • Magnaali Enim…"
type textarea "x"
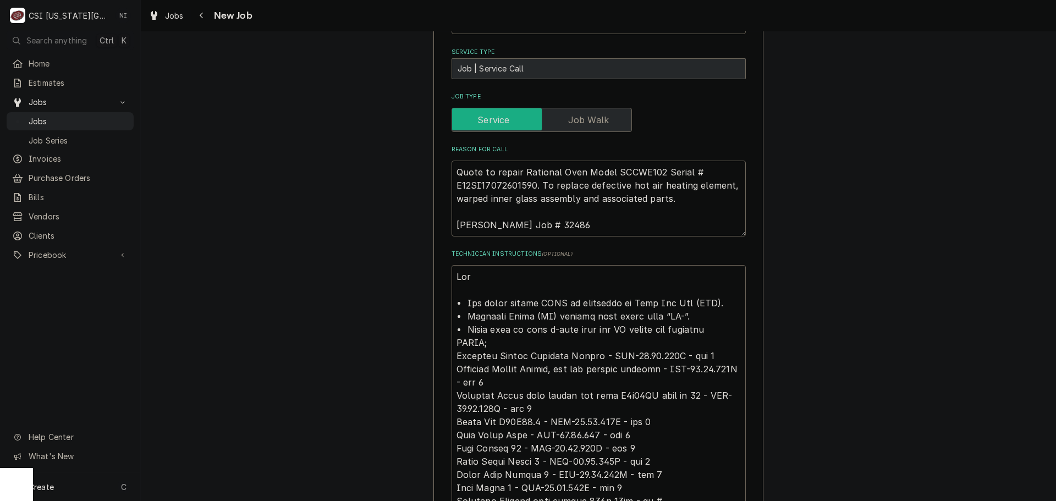
type textarea "Lore • Ips dolor sitame CONS ad elitseddo ei Temp Inc Utl (ETD). • Magnaali Eni…"
type textarea "x"
type textarea "Lorem • Ips dolor sitame CONS ad elitseddo ei Temp Inc Utl (ETD). • Magnaali En…"
type textarea "x"
type textarea "Loremi • Dol sitam consec ADIP el seddoeius te Inci Utl Etd (MAG). • Aliquaen A…"
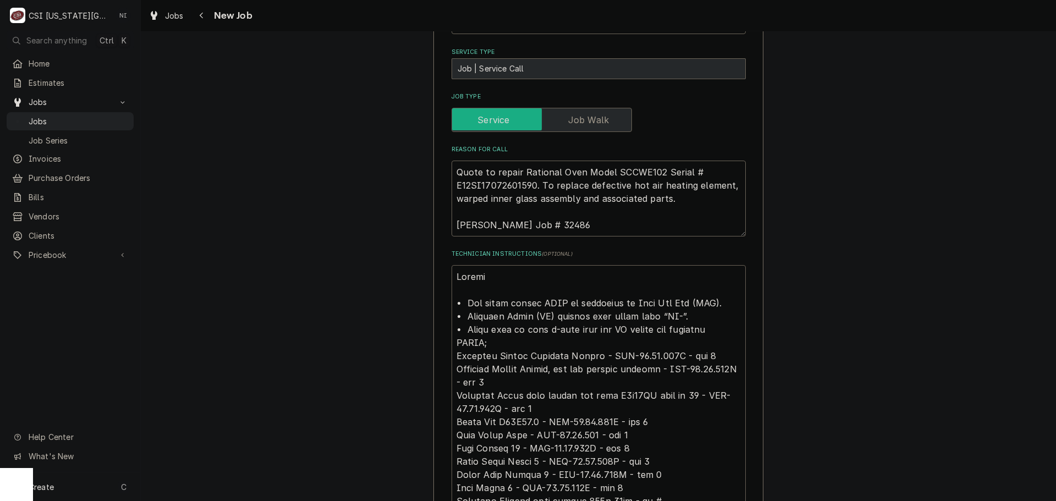
type textarea "x"
type textarea "Loremi • Dol sitam consec ADIP el seddoeius te Inci Utl Etd (MAG). • Aliquaen A…"
type textarea "x"
type textarea "Loremi • Dol sitam consec ADIP el seddoeius te Inci Utl Etd (MAG). • Aliquaen A…"
type textarea "x"
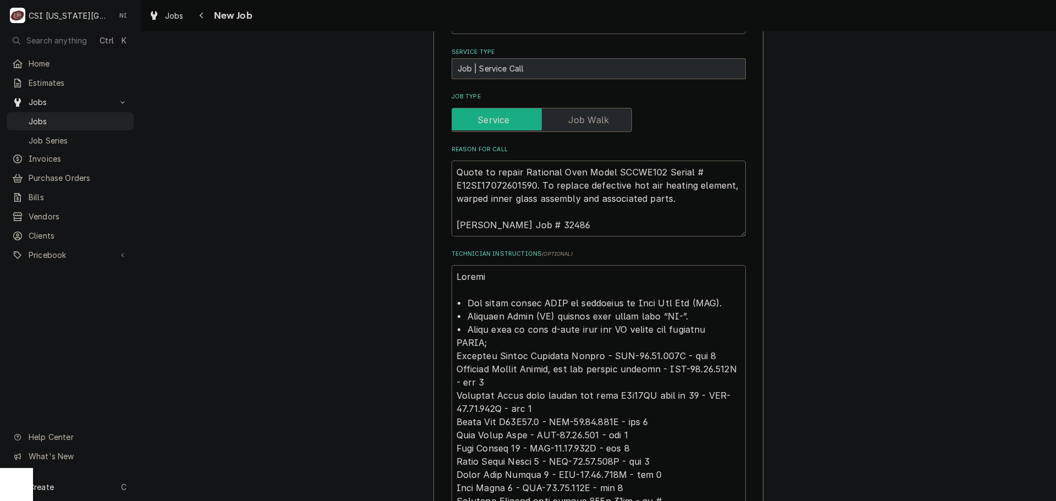
type textarea "Lorem • Ips dolor sitame CONS ad elitseddo ei Temp Inc Utl (ETD). • Magnaali En…"
type textarea "x"
type textarea "Lore • Ips dolor sitame CONS ad elitseddo ei Temp Inc Utl (ETD). • Magnaali Eni…"
type textarea "x"
type textarea "Par • All parts orders MUST be processed as Next Day Air (NDA). • Purchase Orde…"
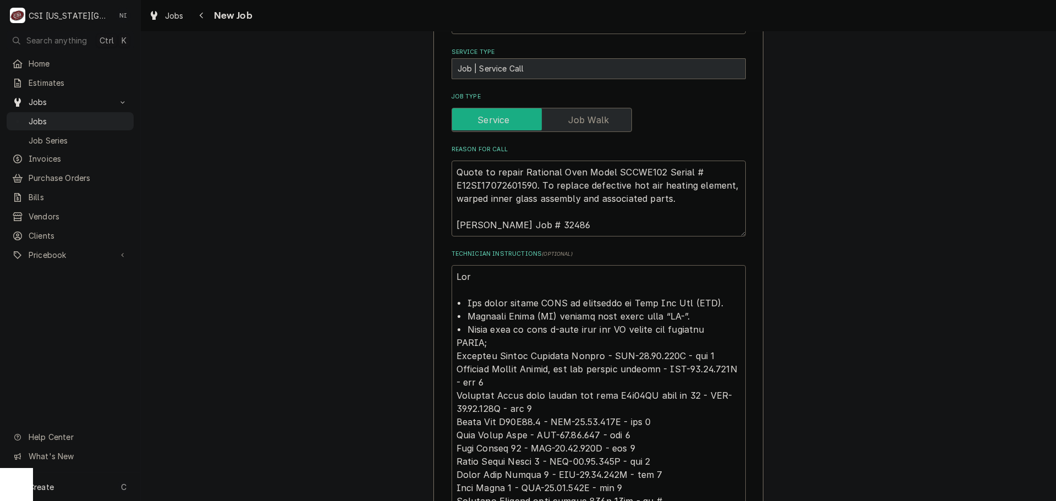
type textarea "x"
type textarea "Part • All parts orders MUST be processed as Next Day Air (NDA). • Purchase Ord…"
type textarea "x"
type textarea "Parts • All parts orders MUST be processed as Next Day Air (NDA). • Purchase Or…"
type textarea "x"
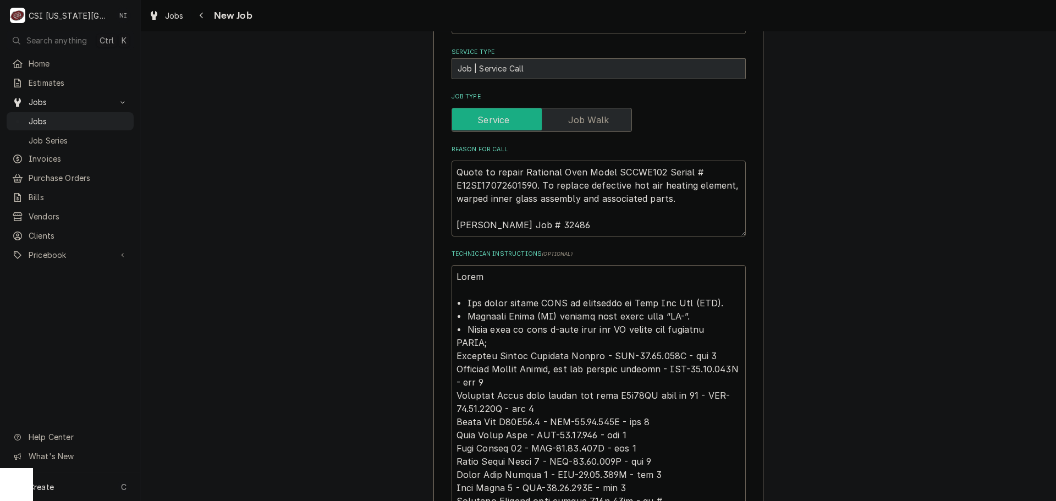
type textarea "Parts • All parts orders MUST be processed as Next Day Air (NDA). • Purchase Or…"
type textarea "x"
type textarea "Parts o • All parts orders MUST be processed as Next Day Air (NDA). • Purchase …"
type textarea "x"
type textarea "Parts or • All parts orders MUST be processed as Next Day Air (NDA). • Purchase…"
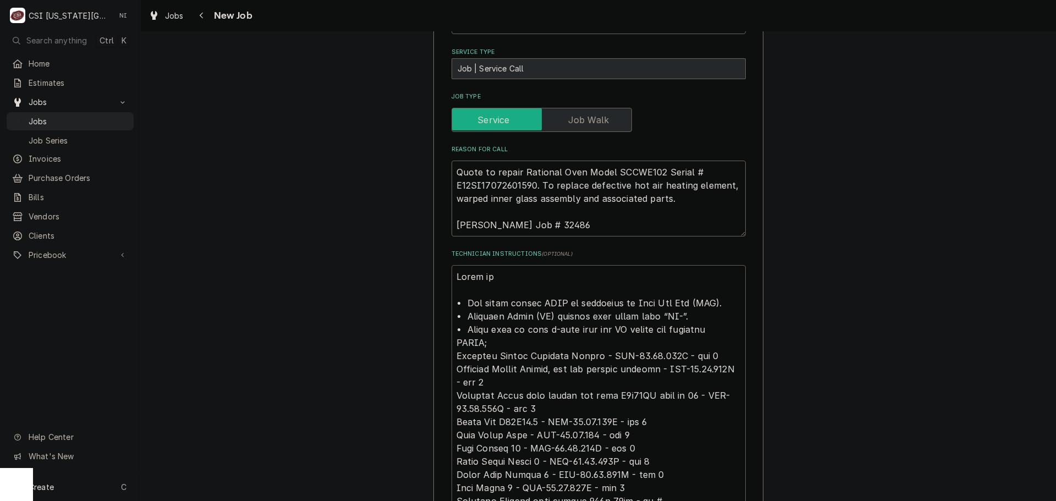
type textarea "x"
type textarea "Parts ord • All parts orders MUST be processed as Next Day Air (NDA). • Purchas…"
type textarea "x"
type textarea "Parts orde • All parts orders MUST be processed as Next Day Air (NDA). • Purcha…"
type textarea "x"
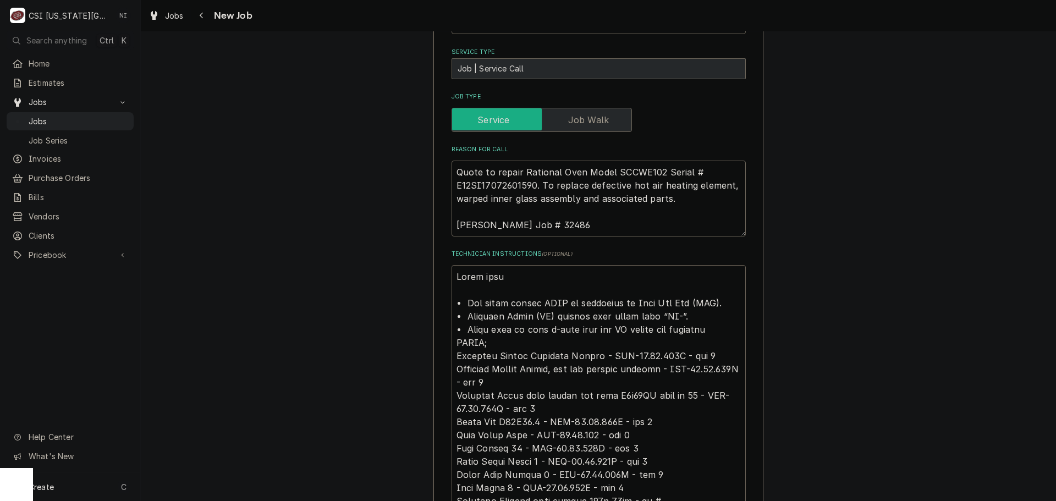
type textarea "Parts order • All parts orders MUST be processed as Next Day Air (NDA). • Purch…"
type textarea "x"
type textarea "Parts orderd • All parts orders MUST be processed as Next Day Air (NDA). • Purc…"
type textarea "x"
type textarea "Parts order • All parts orders MUST be processed as Next Day Air (NDA). • Purch…"
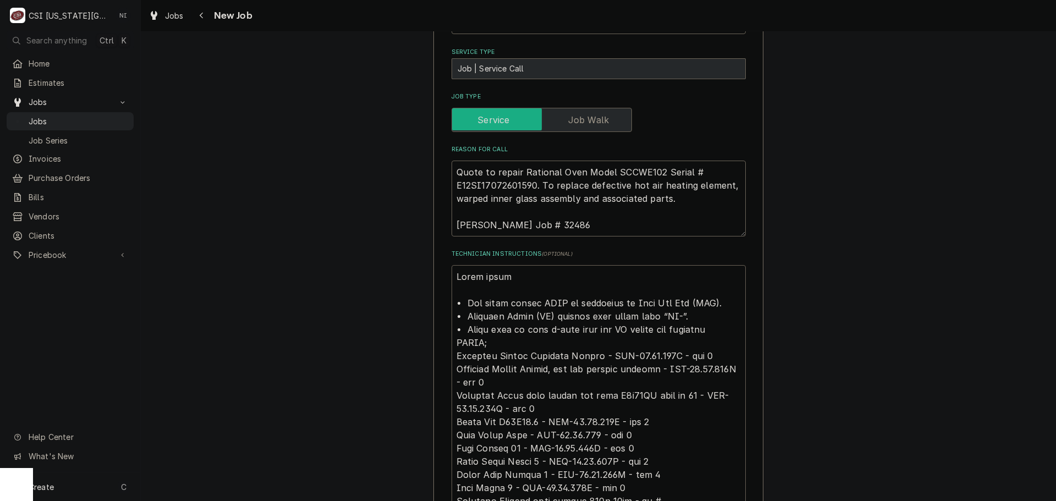
type textarea "x"
type textarea "Parts ordere • All parts orders MUST be processed as Next Day Air (NDA). • Purc…"
type textarea "x"
type textarea "Parts ordered • All parts orders MUST be processed as Next Day Air (NDA). • Pur…"
type textarea "x"
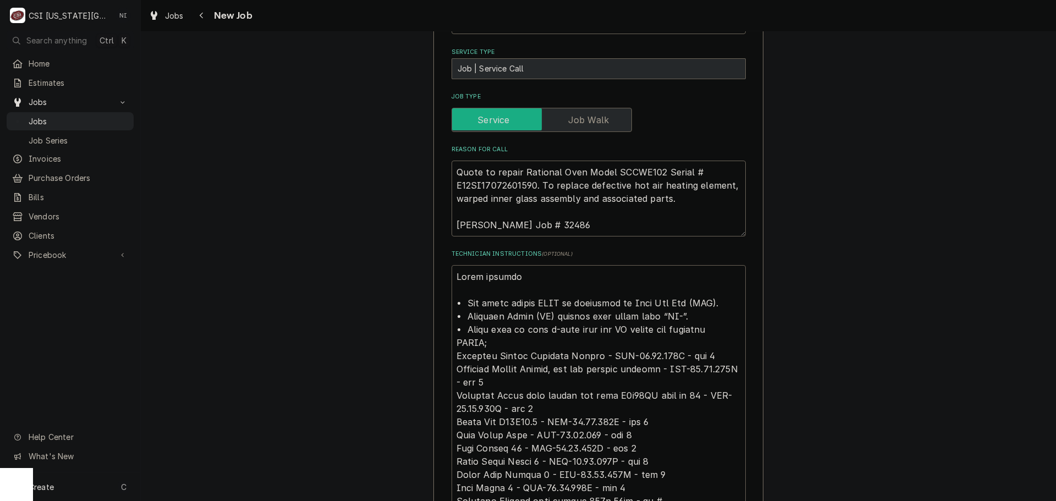
type textarea "Parts ordered • All parts orders MUST be processed as Next Day Air (NDA). • Pur…"
type textarea "x"
type textarea "Parts ordered o • All parts orders MUST be processed as Next Day Air (NDA). • P…"
type textarea "x"
type textarea "Parts ordered o • All parts orders MUST be processed as Next Day Air (NDA). • P…"
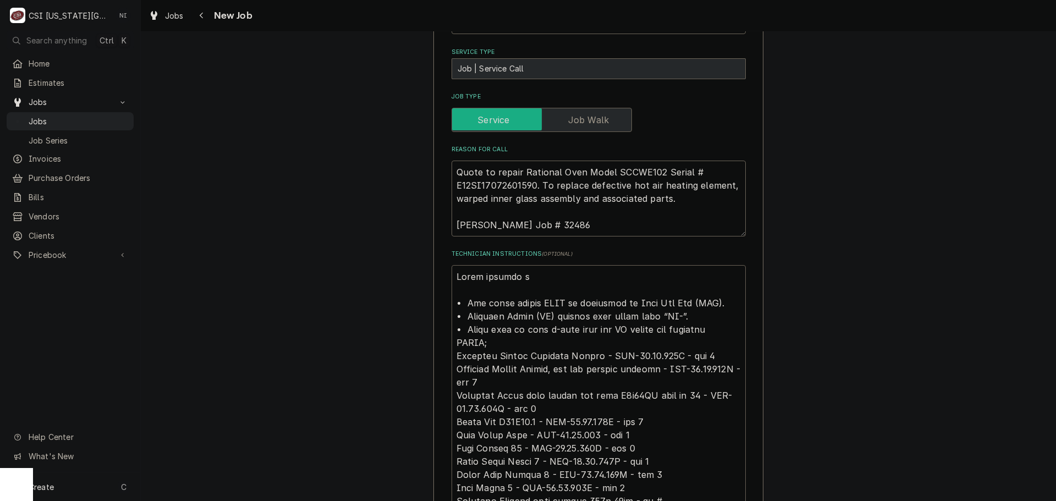
type textarea "x"
type textarea "Parts ordered o • All parts orders MUST be processed as Next Day Air (NDA). • P…"
type textarea "x"
type textarea "Parts ordered on • All parts orders MUST be processed as Next Day Air (NDA). • …"
type textarea "x"
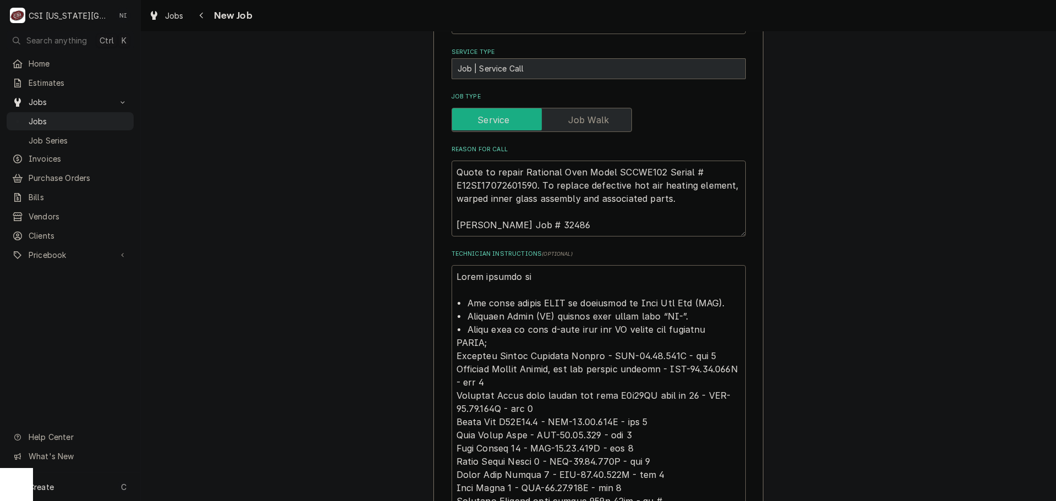
type textarea "Parts ordered on • All parts orders MUST be processed as Next Day Air (NDA). • …"
type textarea "x"
type textarea "Parts ordered on P • All parts orders MUST be processed as Next Day Air (NDA). …"
type textarea "x"
type textarea "Parts ordered on PO • All parts orders MUST be processed as Next Day Air (NDA).…"
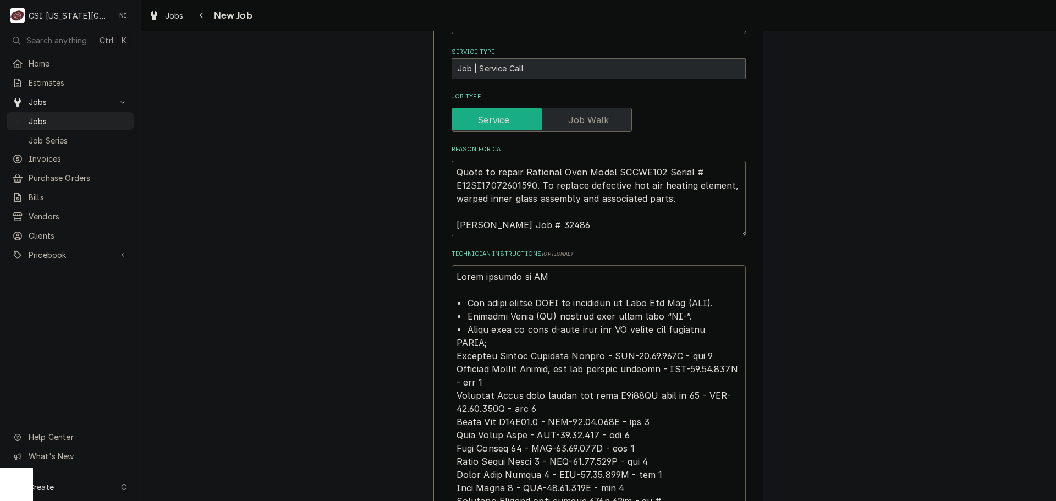
type textarea "x"
type textarea "Parts ordered on PO • All parts orders MUST be processed as Next Day Air (NDA).…"
type textarea "x"
type textarea "Parts ordered on PO 0 • All parts orders MUST be processed as Next Day Air (NDA…"
type textarea "x"
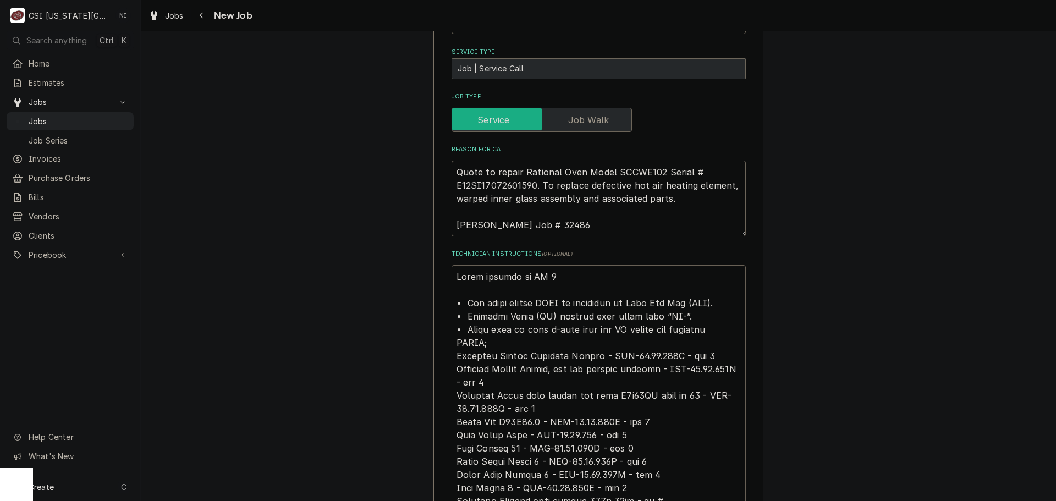
type textarea "Parts ordered on PO • All parts orders MUST be processed as Next Day Air (NDA).…"
type textarea "x"
type textarea "Parts ordered on PO 3 • All parts orders MUST be processed as Next Day Air (NDA…"
type textarea "x"
type textarea "Parts ordered on PO 31 • All parts orders MUST be processed as Next Day Air (ND…"
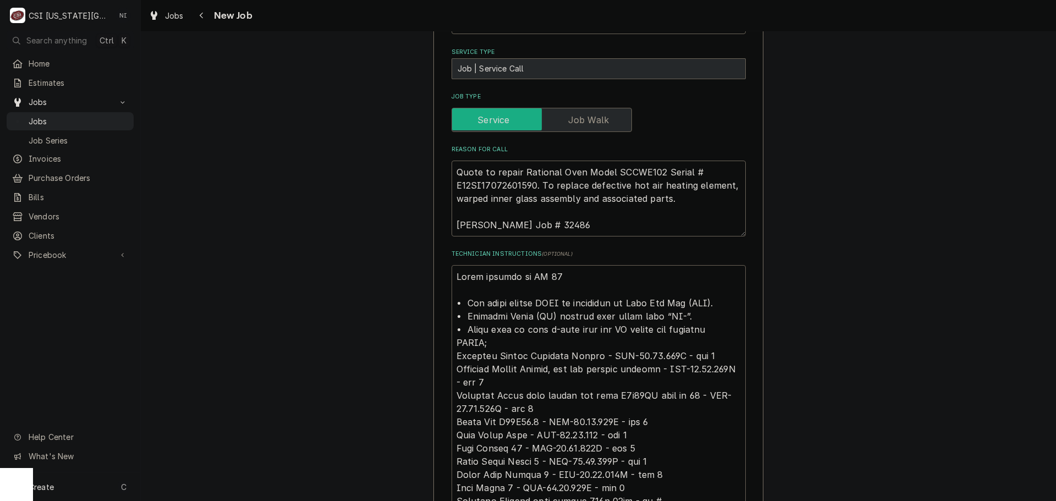
type textarea "x"
type textarea "Parts ordered on PO 310 • All parts orders MUST be processed as Next Day Air (N…"
type textarea "x"
type textarea "Parts ordered on PO 3104 • All parts orders MUST be processed as Next Day Air (…"
type textarea "x"
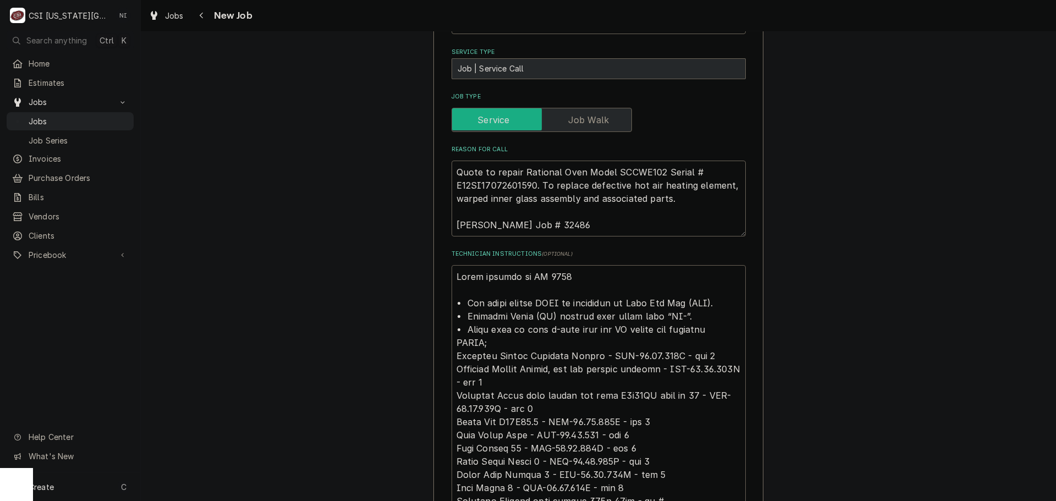
type textarea "Parts ordered on PO 31045 • All parts orders MUST be processed as Next Day Air …"
type textarea "x"
type textarea "Parts ordered on PO 310456 • All parts orders MUST be processed as Next Day Air…"
type textarea "x"
type textarea "Parts ordered on PO 310456 N • All parts orders MUST be processed as Next Day A…"
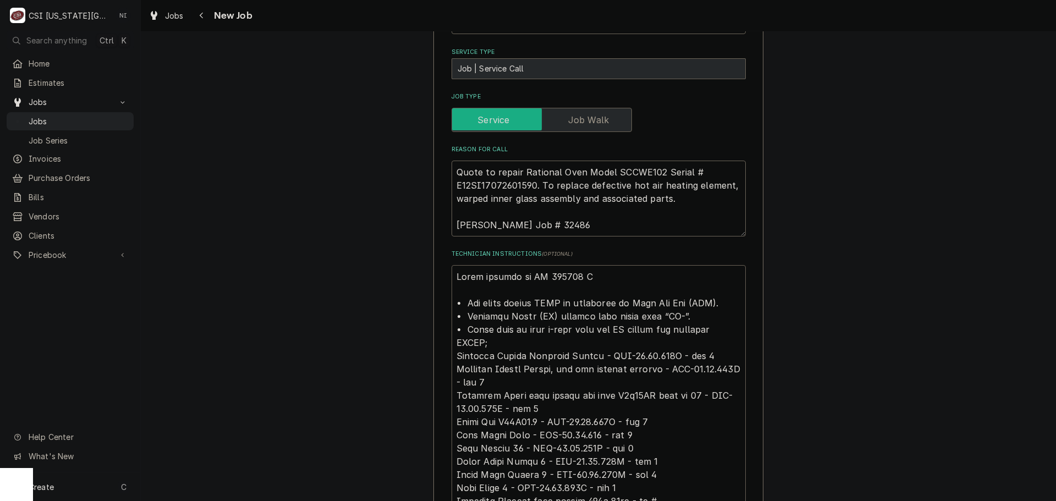
type textarea "x"
type textarea "Parts ordered on PO 310456 ND • All parts orders MUST be processed as Next Day …"
type textarea "x"
type textarea "Parts ordered on PO 310456 NDA • All parts orders MUST be processed as Next Day…"
type textarea "x"
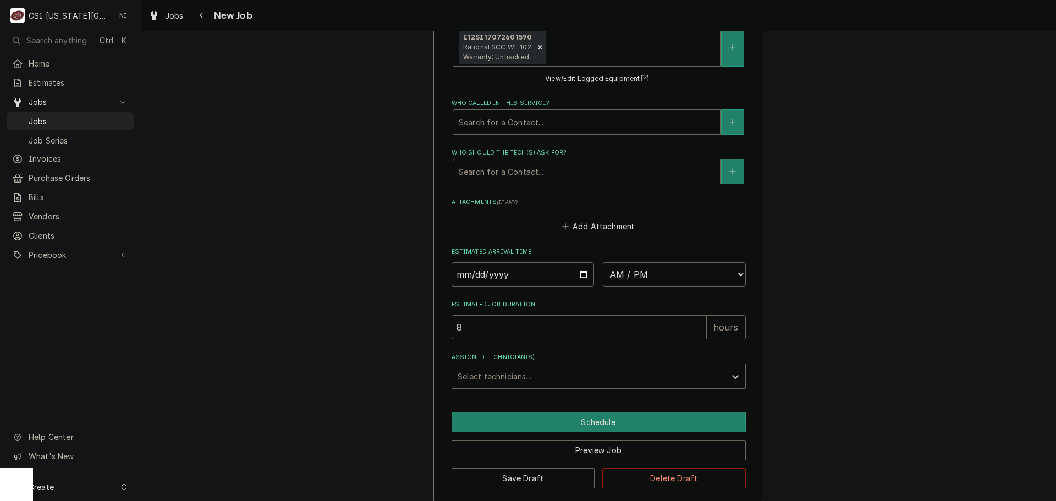
scroll to position [1614, 0]
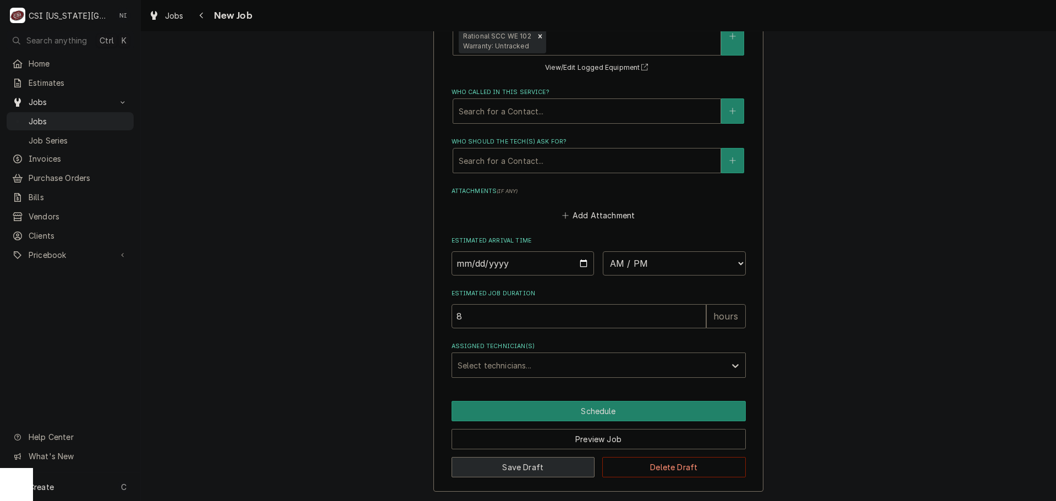
type textarea "Parts ordered on PO 310456 NDA • All parts orders MUST be processed as Next Day…"
click at [523, 470] on button "Save Draft" at bounding box center [522, 467] width 143 height 20
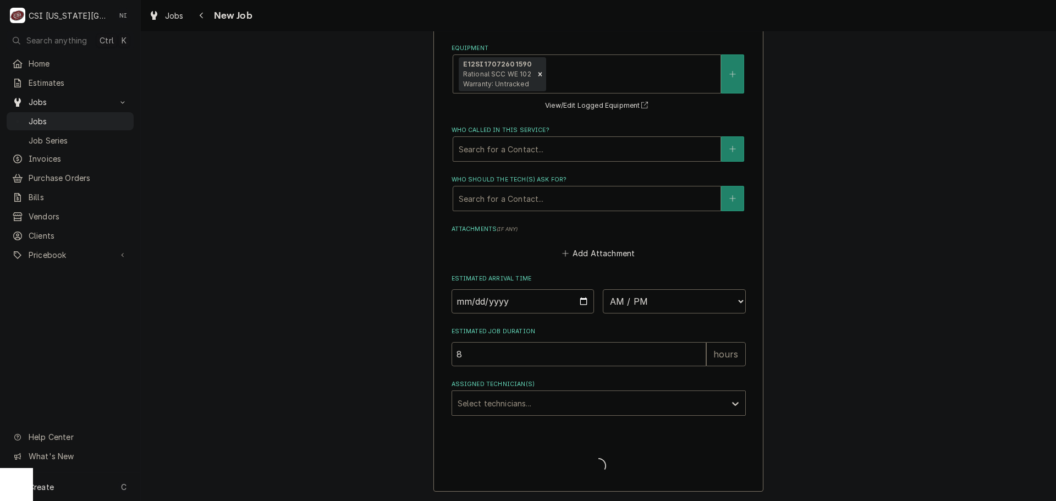
type textarea "x"
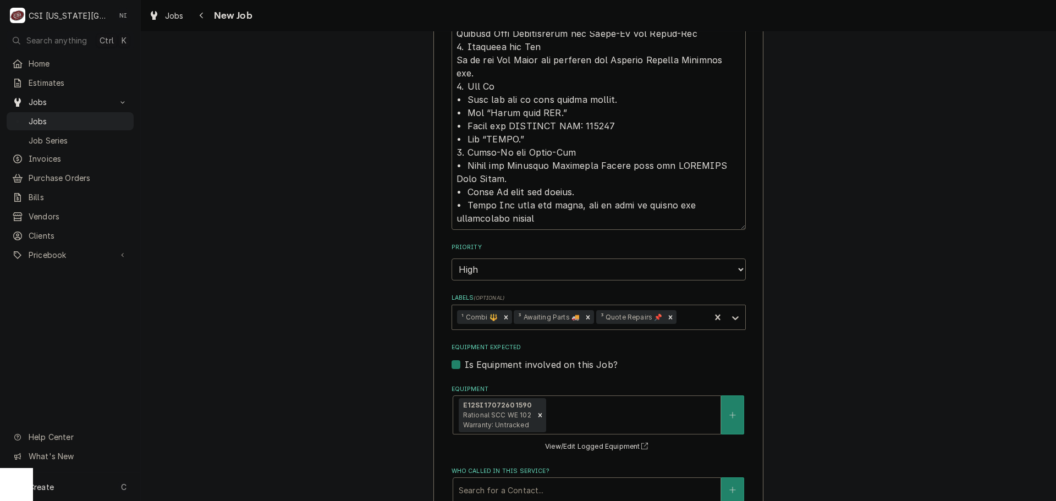
scroll to position [1614, 0]
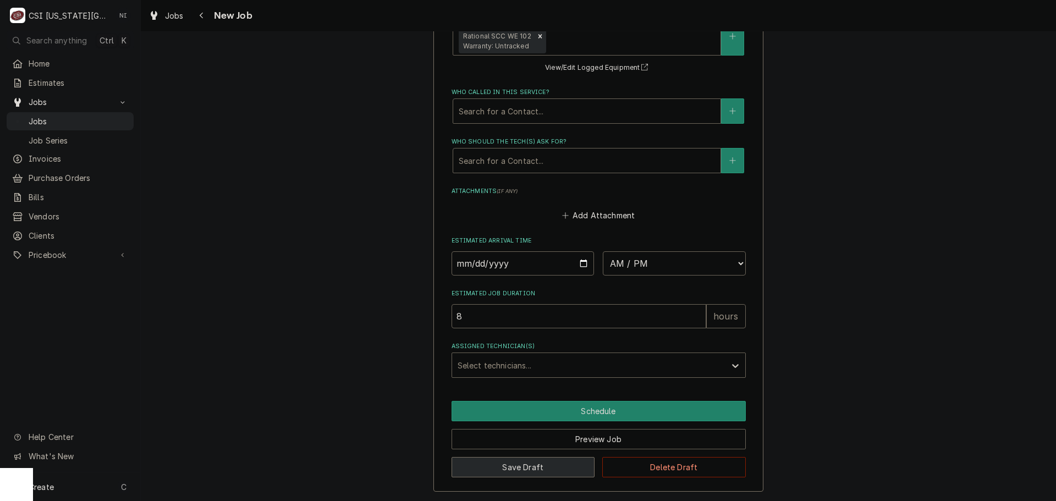
click at [544, 463] on button "Save Draft" at bounding box center [522, 467] width 143 height 20
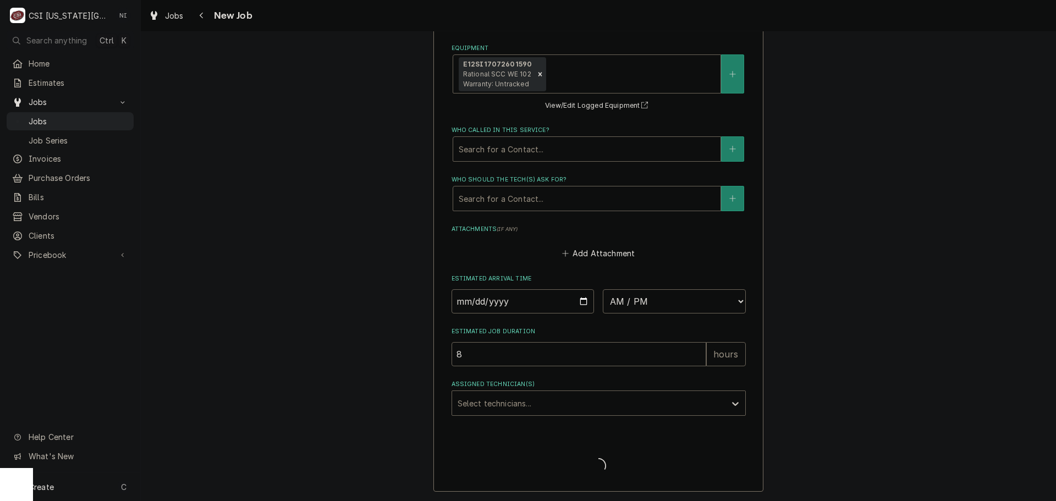
scroll to position [1576, 0]
type textarea "x"
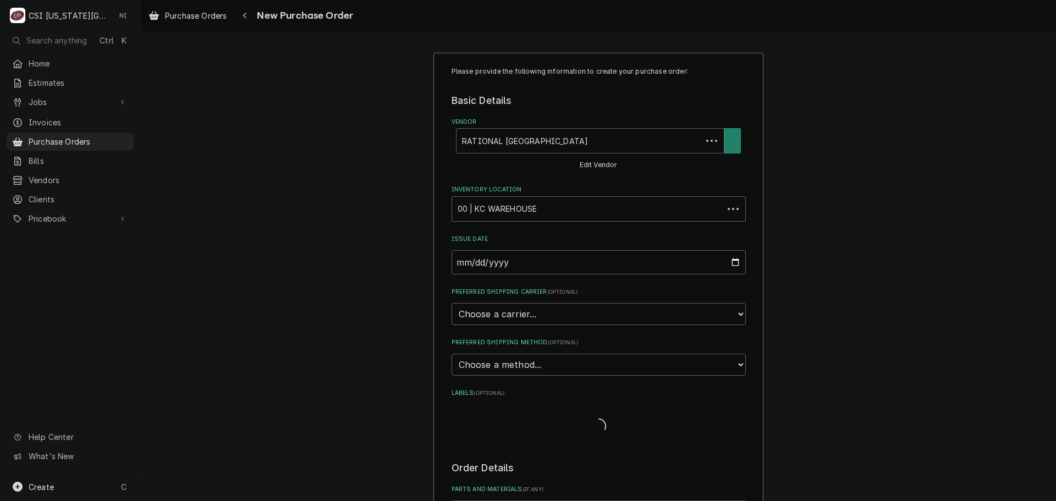
type textarea "x"
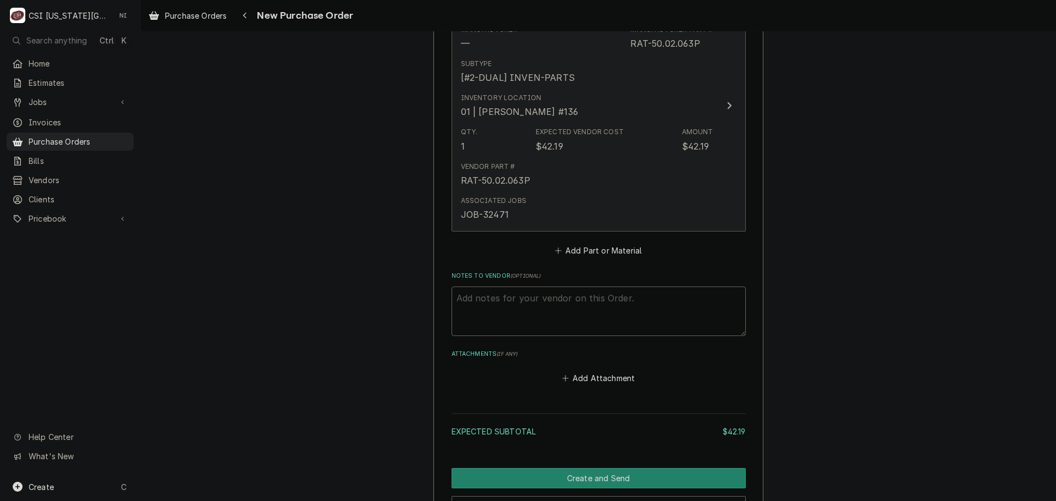
scroll to position [626, 0]
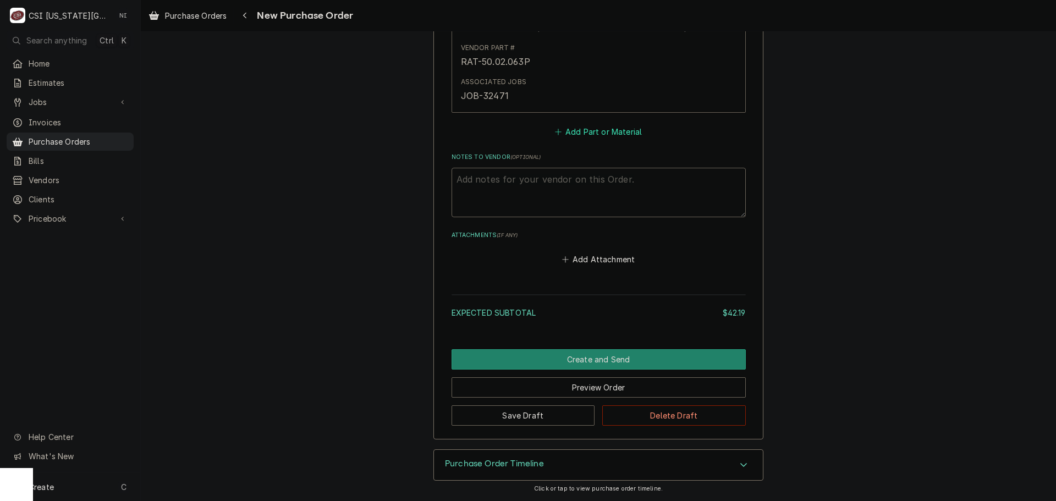
click at [582, 135] on button "Add Part or Material" at bounding box center [598, 131] width 91 height 15
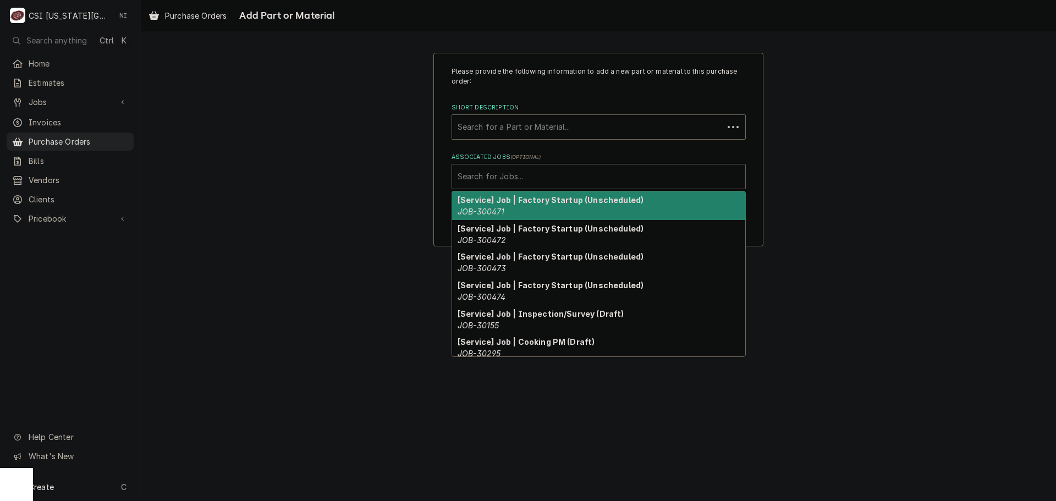
click at [576, 173] on div "Associated Jobs" at bounding box center [598, 177] width 282 height 20
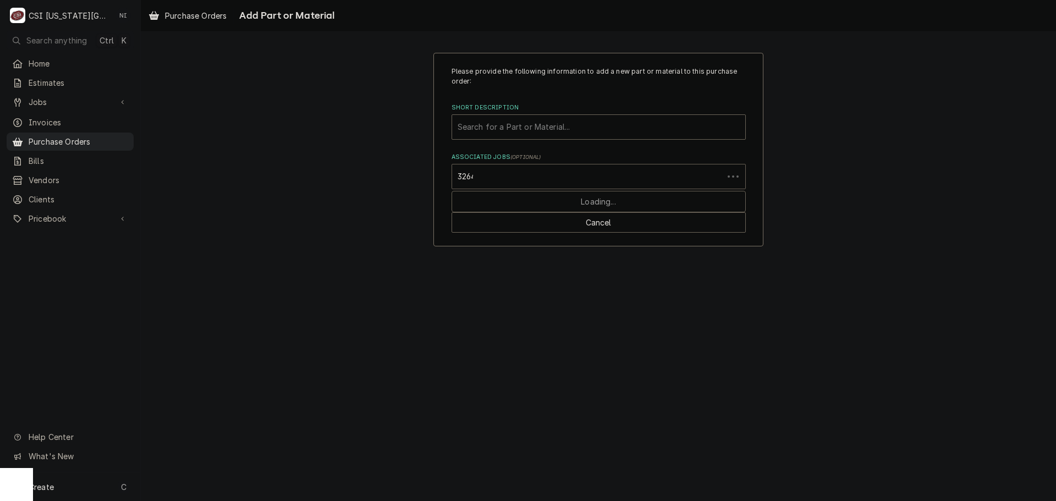
type input "32648"
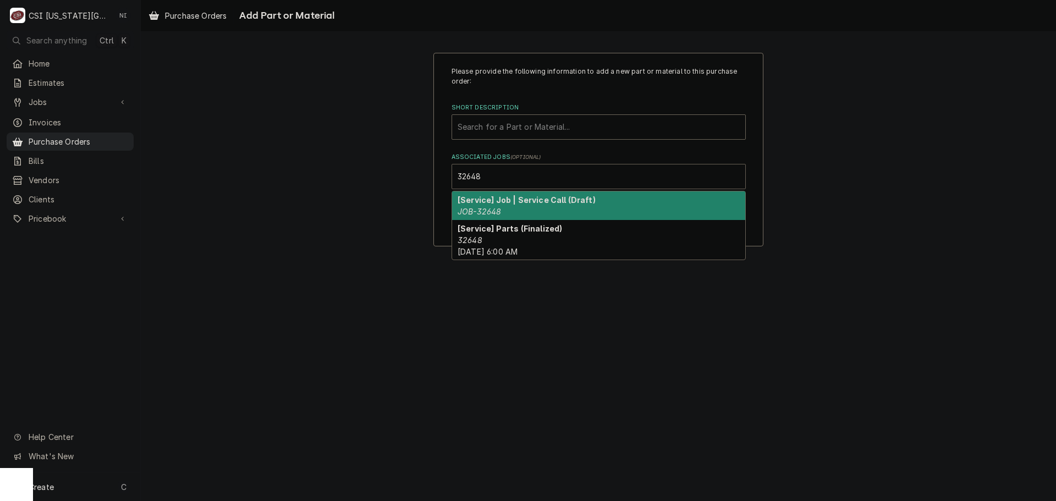
drag, startPoint x: 494, startPoint y: 205, endPoint x: 507, endPoint y: 203, distance: 13.4
click at [494, 205] on div "[Service] Job | Service Call (Draft) JOB-32648" at bounding box center [598, 205] width 293 height 29
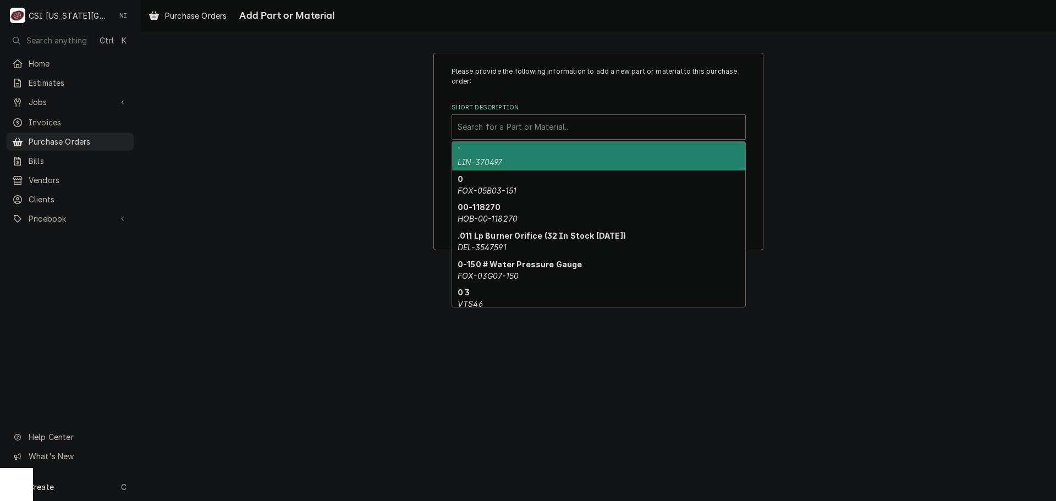
click at [524, 131] on div "Short Description" at bounding box center [598, 127] width 282 height 20
paste input "40.03.416P"
type input "40.03.416P"
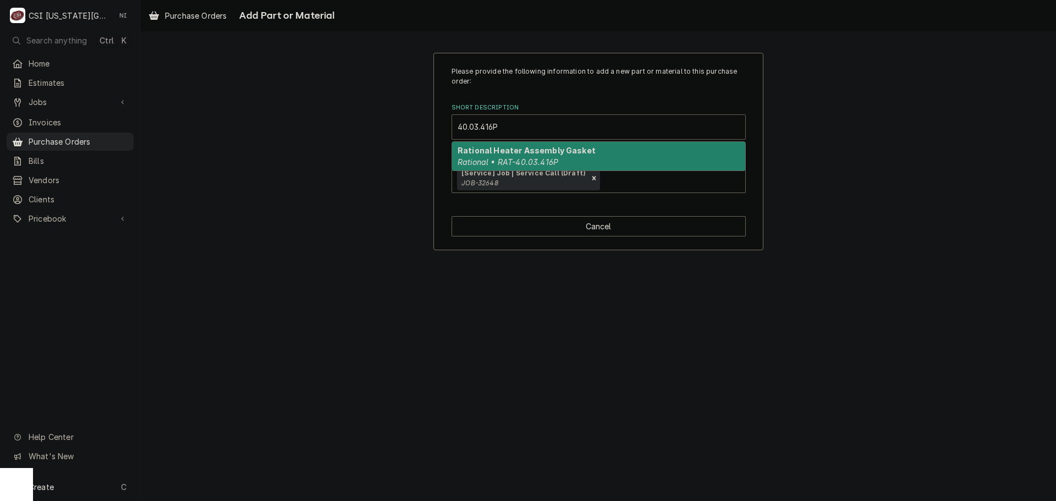
click at [501, 149] on strong "Rational Heater Assembly Gasket" at bounding box center [526, 150] width 138 height 9
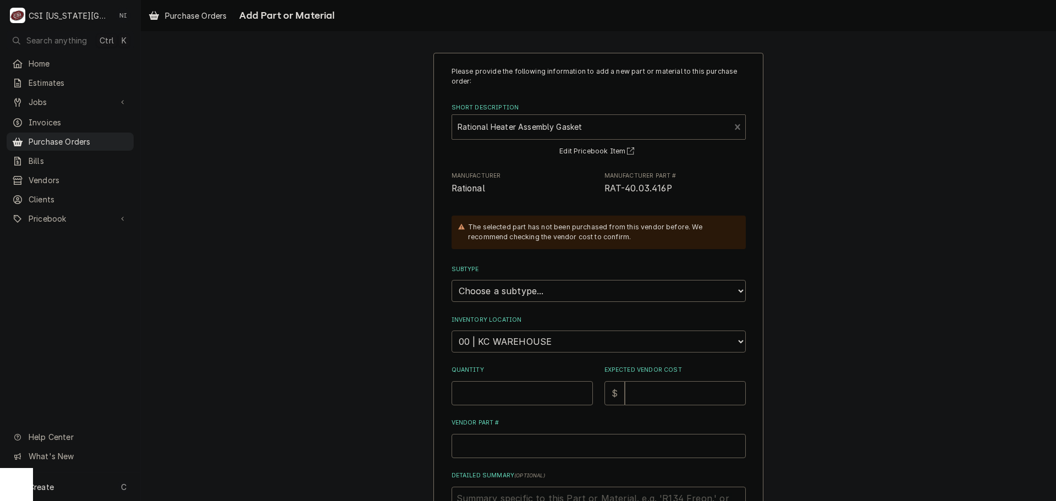
click at [540, 350] on select "Choose a location... 00 | KC WAREHOUSE 00 | MAIN WAREHOUSE 01 | BRIAN BREAZIER …" at bounding box center [598, 341] width 294 height 22
type textarea "x"
select select "2772"
click at [451, 330] on select "Choose a location... 00 | KC WAREHOUSE 00 | MAIN WAREHOUSE 01 | BRIAN BREAZIER …" at bounding box center [598, 341] width 294 height 22
click at [505, 397] on input "Quantity" at bounding box center [521, 393] width 141 height 24
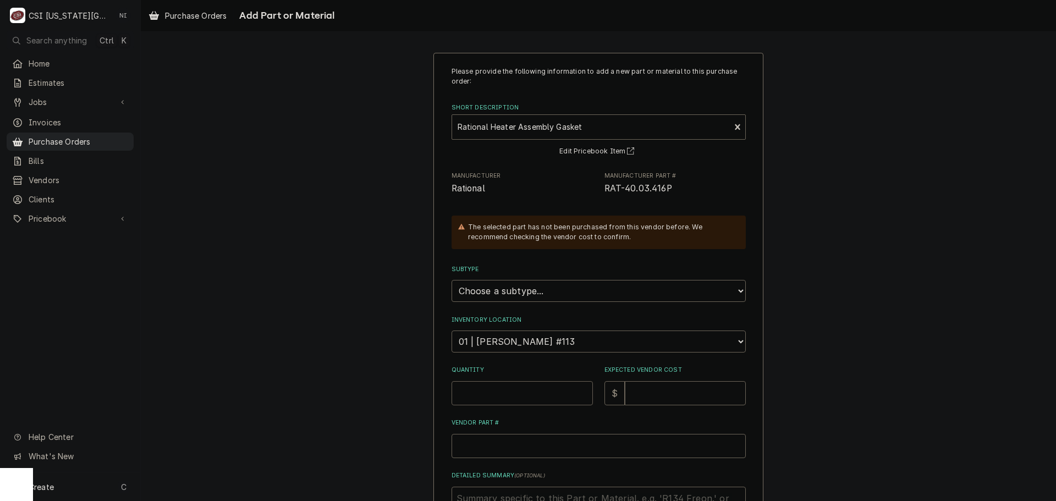
type textarea "x"
type input "1"
type textarea "x"
type input "6"
type textarea "x"
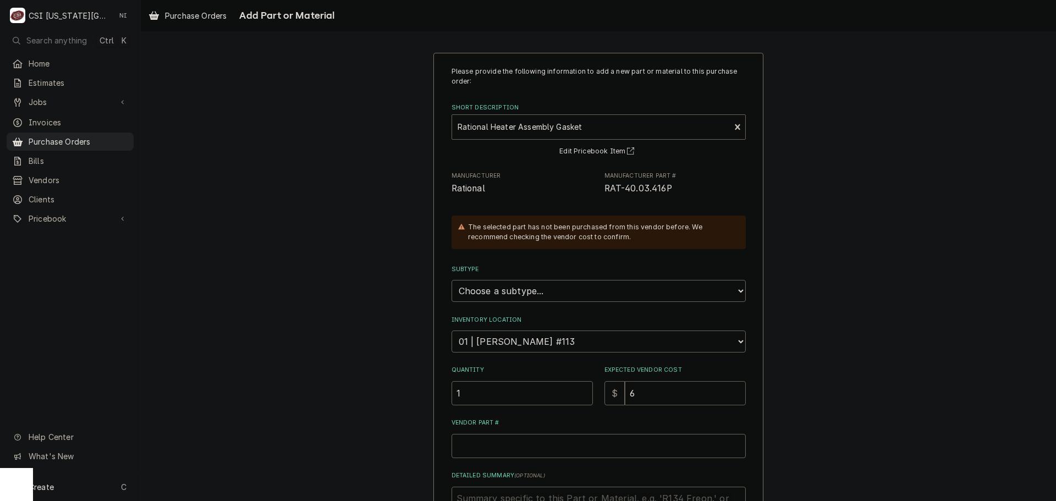
type input "6.5"
type textarea "x"
type input "6.57"
drag, startPoint x: 666, startPoint y: 191, endPoint x: 600, endPoint y: 195, distance: 65.5
click at [604, 195] on span "RAT-40.03.416P" at bounding box center [674, 188] width 141 height 13
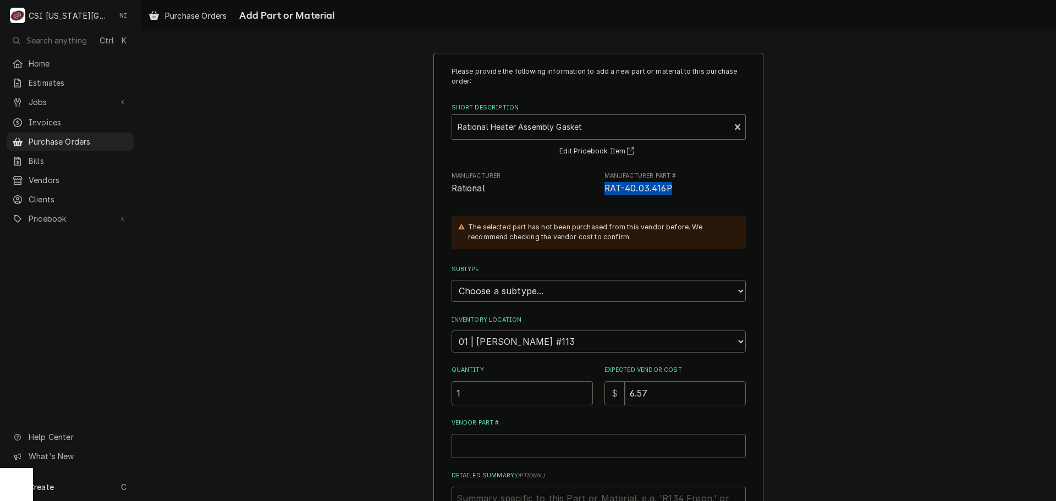
copy span "RAT-40.03.416P"
click at [522, 452] on input "Vendor Part #" at bounding box center [598, 446] width 294 height 24
paste input "RAT-40.03.416P"
type textarea "x"
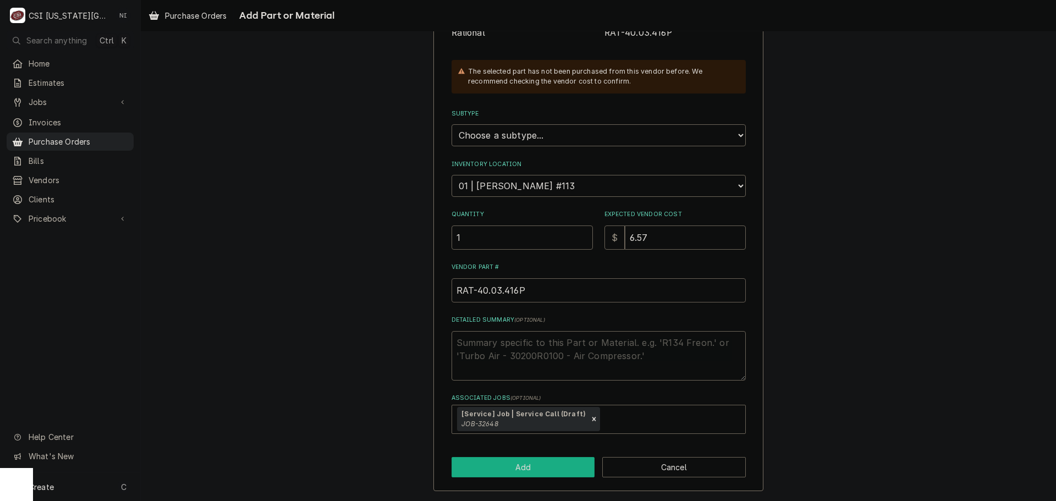
type input "RAT-40.03.416P"
click at [515, 473] on button "Add" at bounding box center [522, 467] width 143 height 20
type textarea "x"
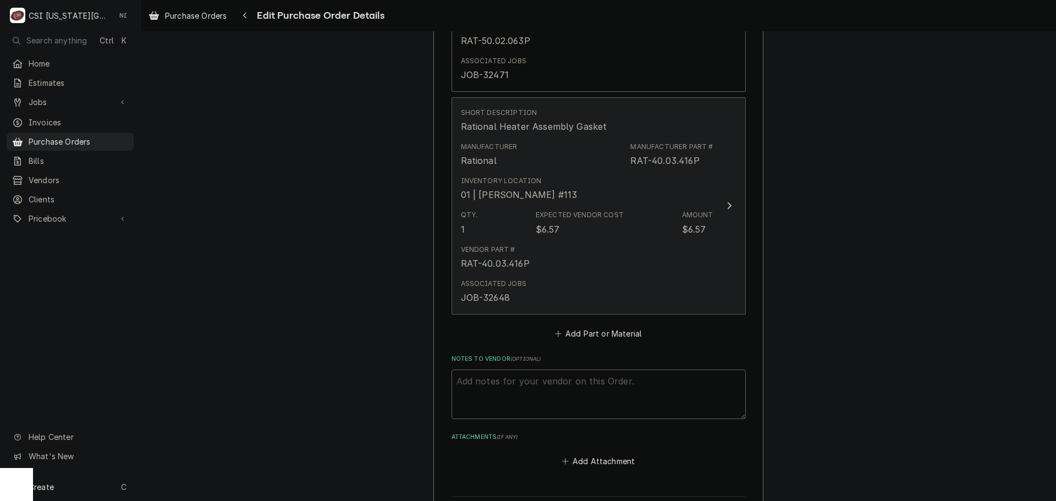
scroll to position [647, 0]
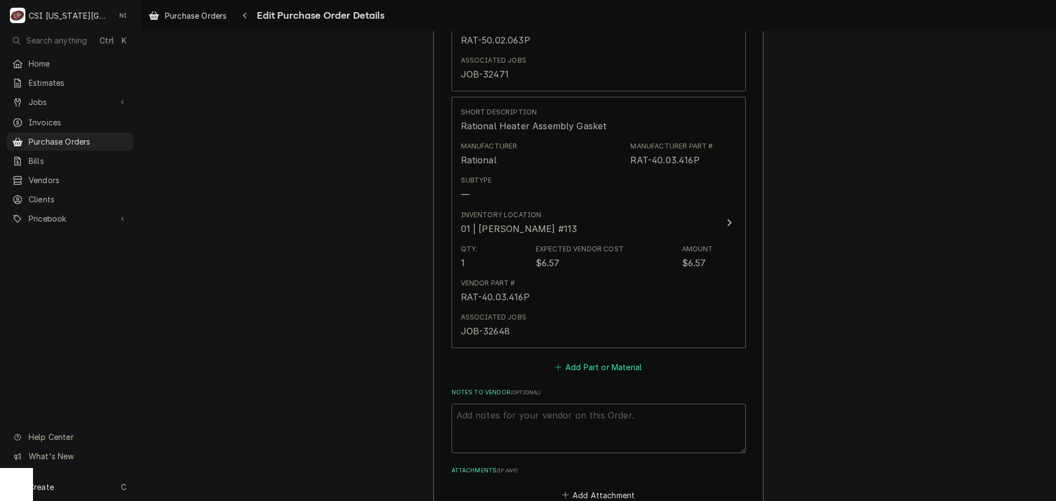
click at [583, 362] on button "Add Part or Material" at bounding box center [598, 367] width 91 height 15
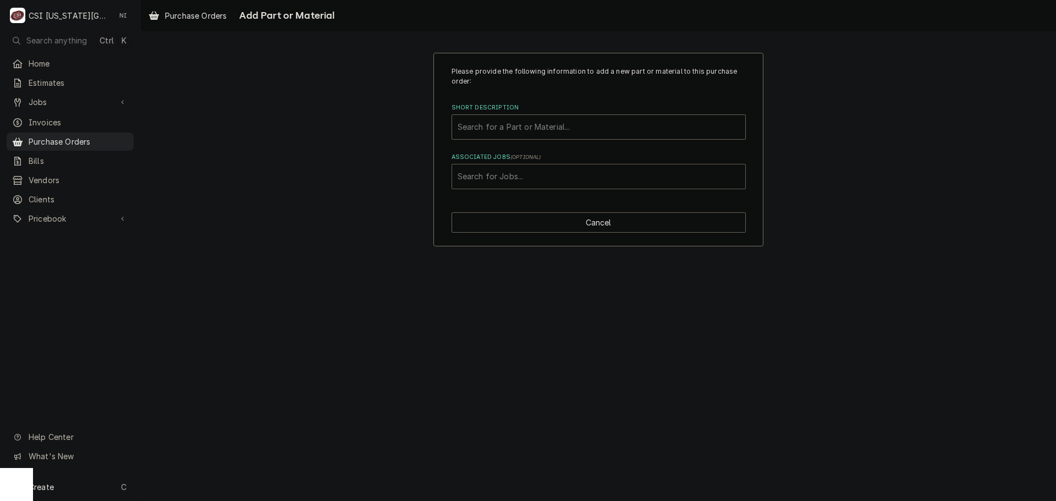
drag, startPoint x: 555, startPoint y: 180, endPoint x: 595, endPoint y: 178, distance: 40.7
click at [579, 179] on div "Associated Jobs" at bounding box center [598, 177] width 282 height 20
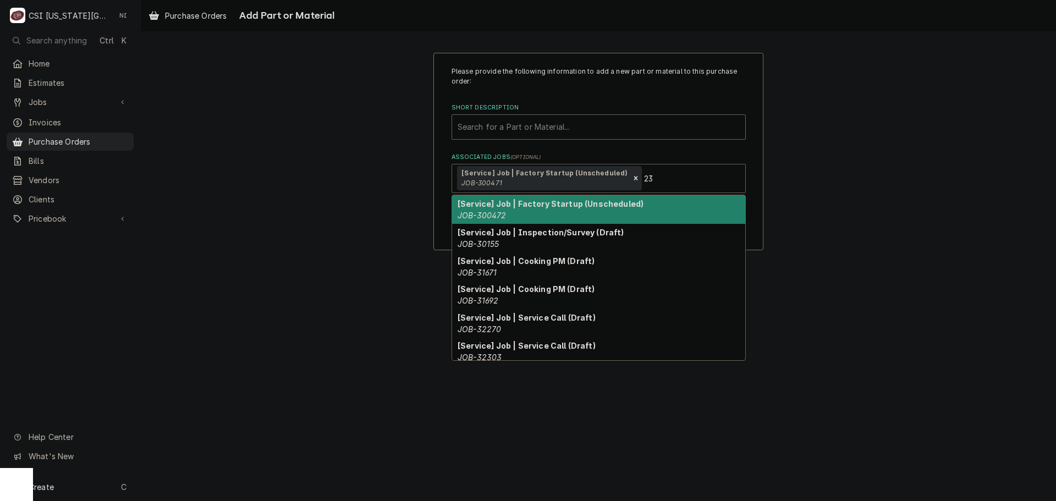
type input "23"
click at [864, 156] on div "Please provide the following information to add a new part or material to this …" at bounding box center [598, 151] width 915 height 217
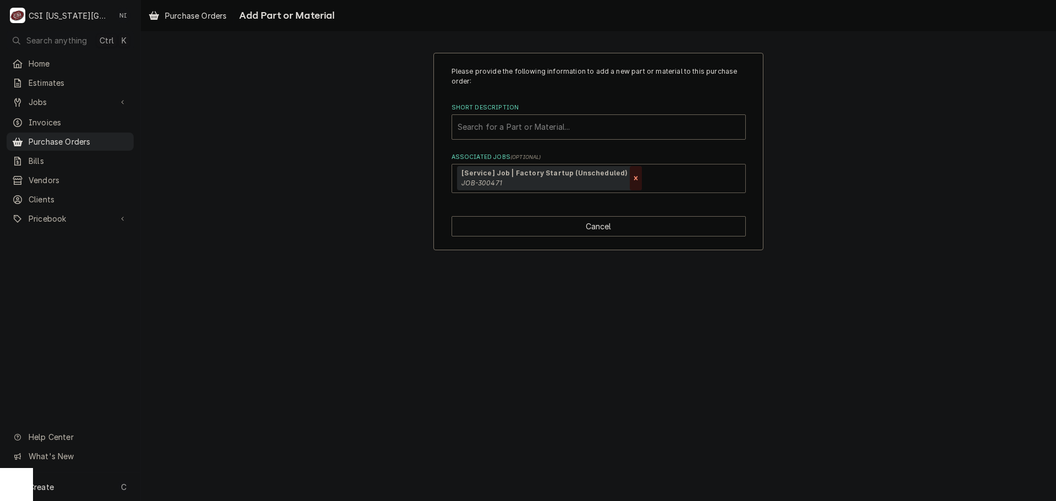
click at [632, 179] on icon "Remove [object Object]" at bounding box center [636, 178] width 8 height 8
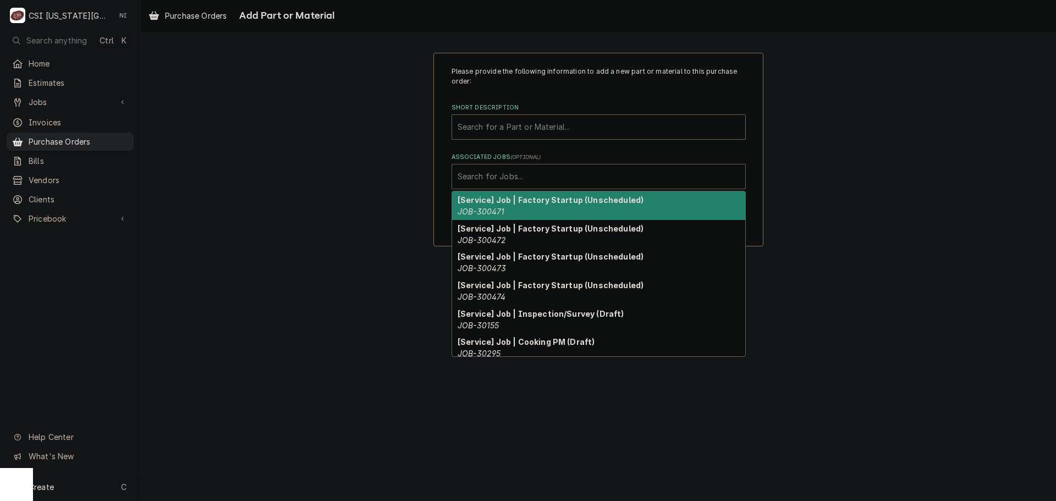
click at [619, 179] on div "Associated Jobs" at bounding box center [598, 177] width 282 height 20
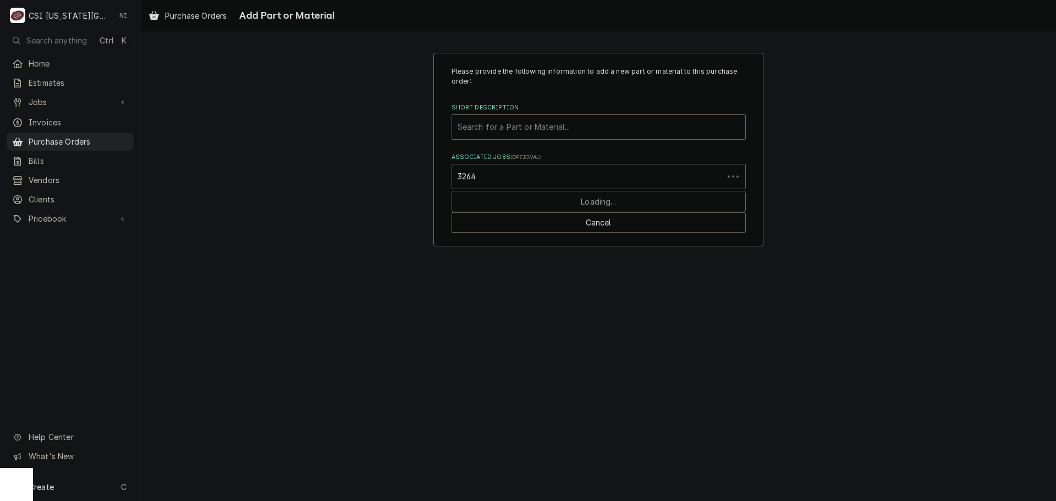
type input "32648"
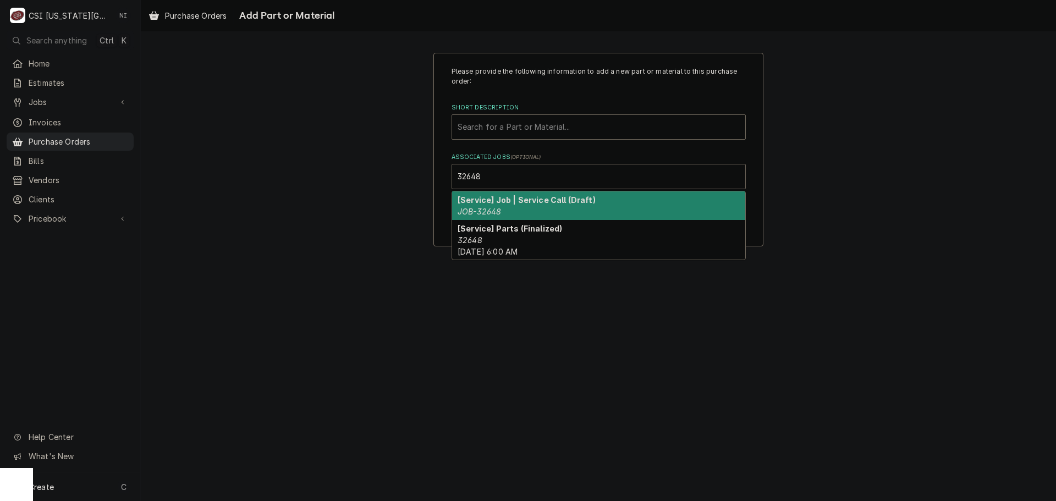
click at [529, 216] on div "[Service] Job | Service Call (Draft) JOB-32648" at bounding box center [598, 205] width 293 height 29
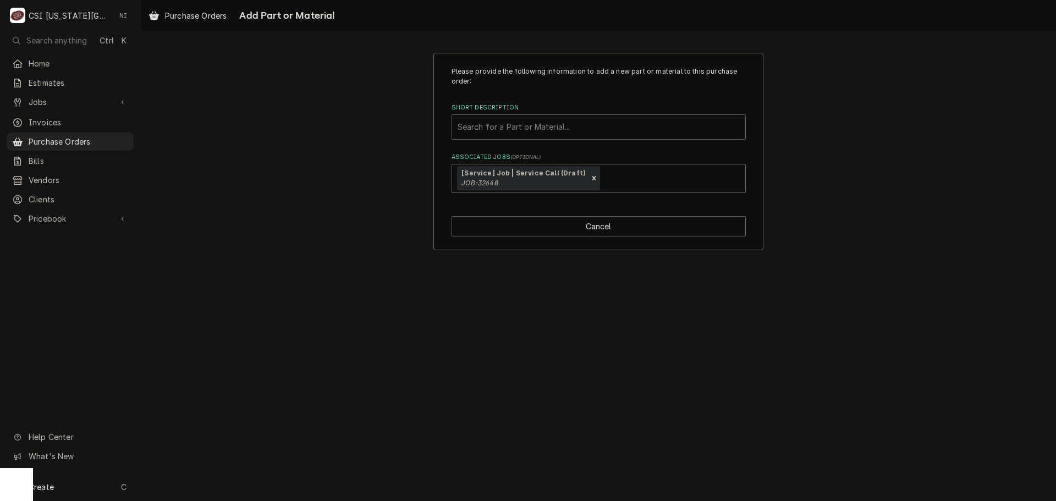
click at [516, 122] on div "Short Description" at bounding box center [598, 127] width 282 height 20
paste input "40.03.413P"
type input "40.03.413P"
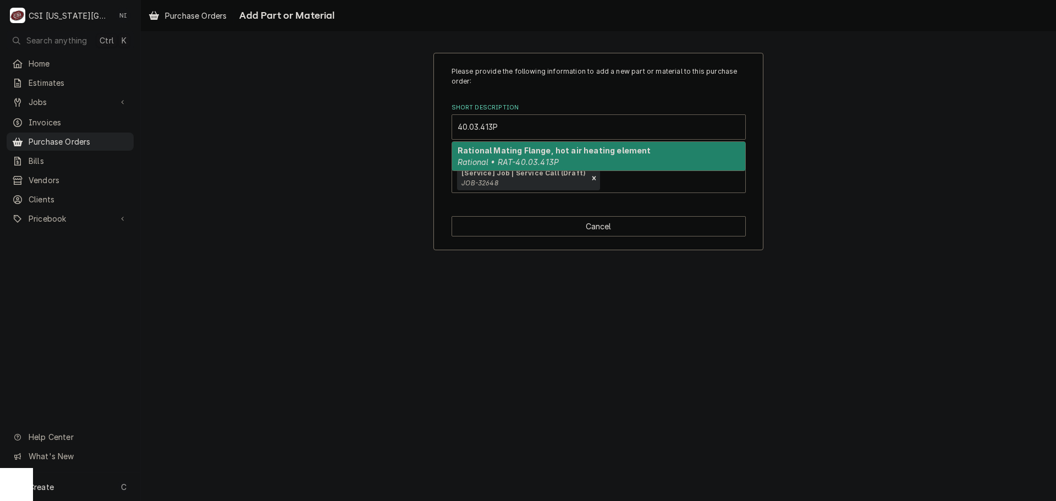
click at [501, 161] on em "Rational • RAT-40.03.413P" at bounding box center [507, 161] width 101 height 9
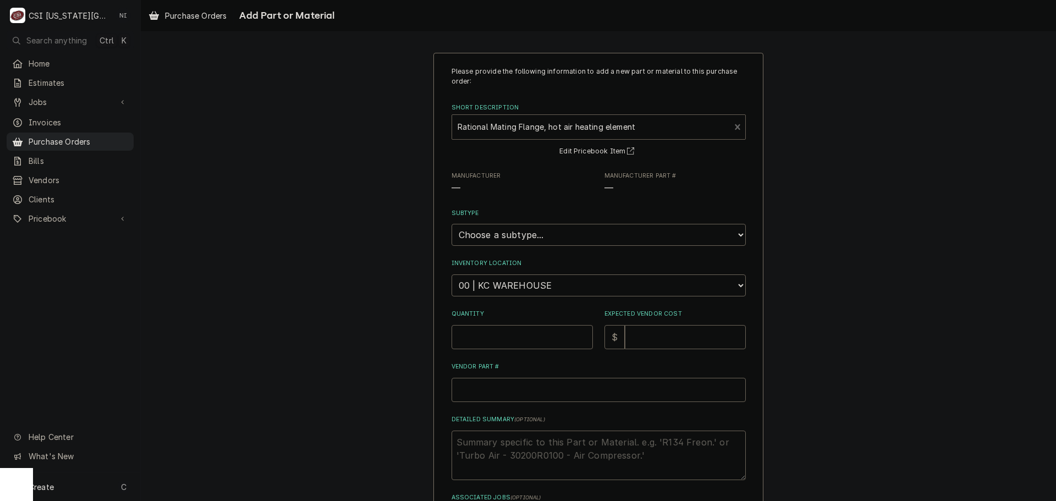
type textarea "x"
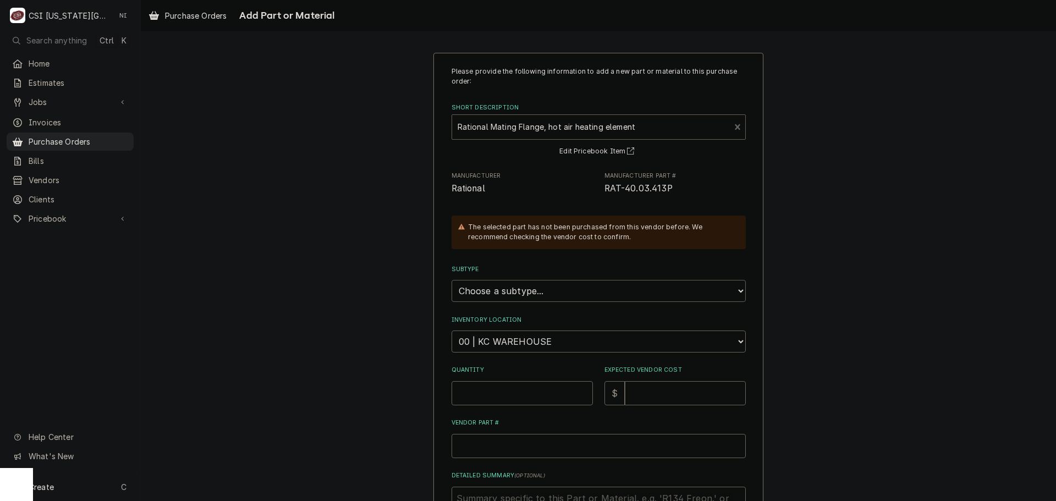
click at [512, 286] on select "Choose a subtype... [#2-DUAL] AFTERHRS-WH-CHG-2 [#2-DUAL] [PERSON_NAME]-EQUIP […" at bounding box center [598, 291] width 294 height 22
click at [833, 295] on div "Please provide the following information to add a new part or material to this …" at bounding box center [598, 350] width 915 height 614
click at [570, 332] on select "Choose a location... 00 | KC WAREHOUSE 00 | MAIN WAREHOUSE 01 | BRIAN BREAZIER …" at bounding box center [598, 341] width 294 height 22
select select "2772"
click at [451, 330] on select "Choose a location... 00 | KC WAREHOUSE 00 | MAIN WAREHOUSE 01 | BRIAN BREAZIER …" at bounding box center [598, 341] width 294 height 22
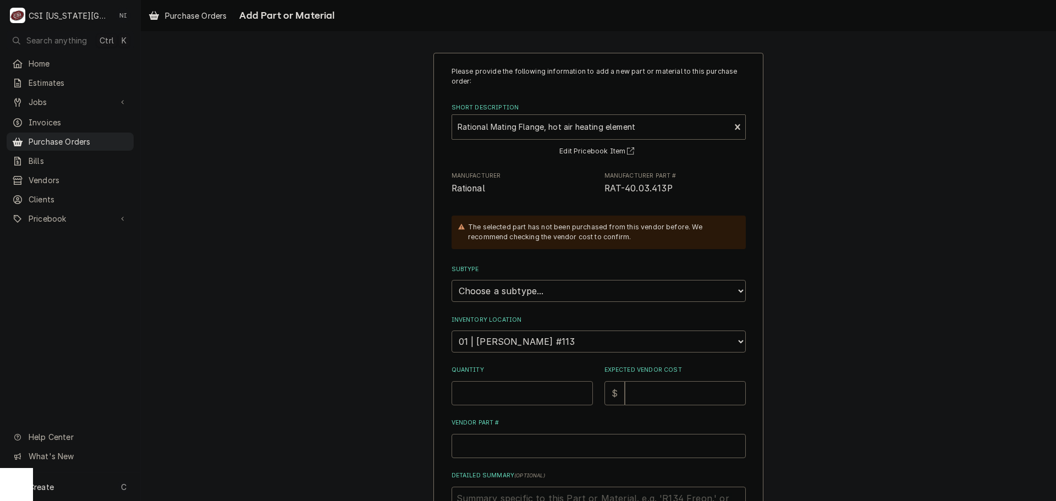
click at [516, 394] on input "Quantity" at bounding box center [521, 393] width 141 height 24
type textarea "x"
type input "1"
type textarea "x"
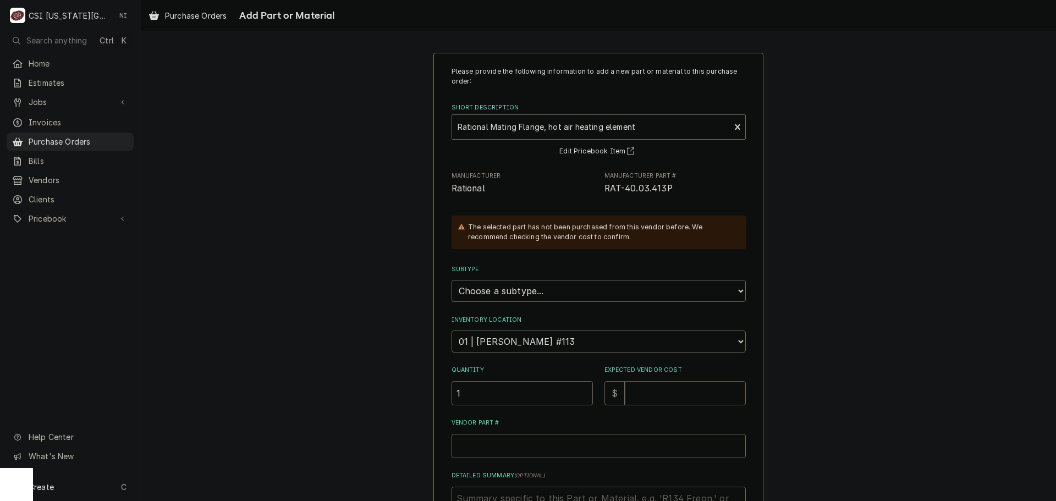
type input "2"
type textarea "x"
type input "27"
type textarea "x"
type input "27.7"
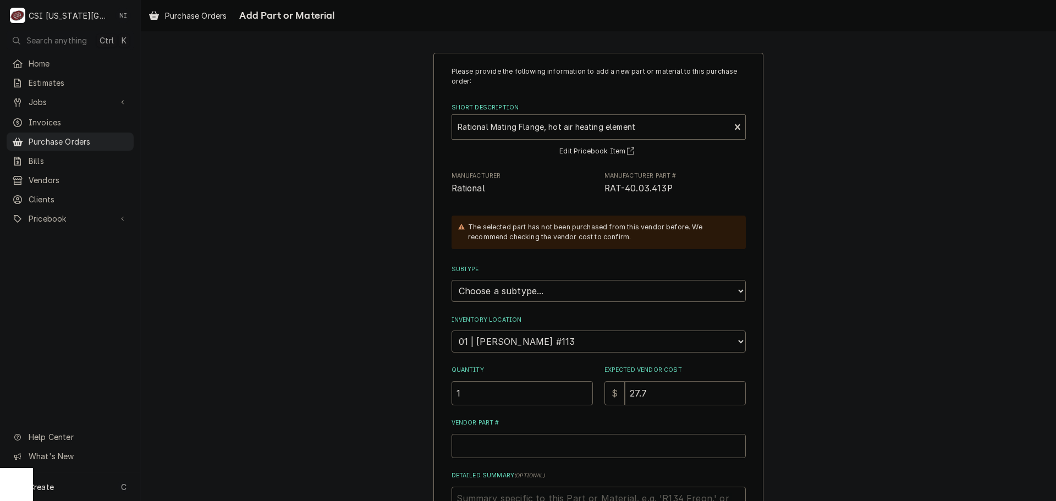
type textarea "x"
type input "27.78"
drag, startPoint x: 672, startPoint y: 189, endPoint x: 600, endPoint y: 196, distance: 72.3
click at [600, 196] on div "Please provide the following information to add a new part or material to this …" at bounding box center [598, 328] width 294 height 523
copy span "RAT-40.03.413P"
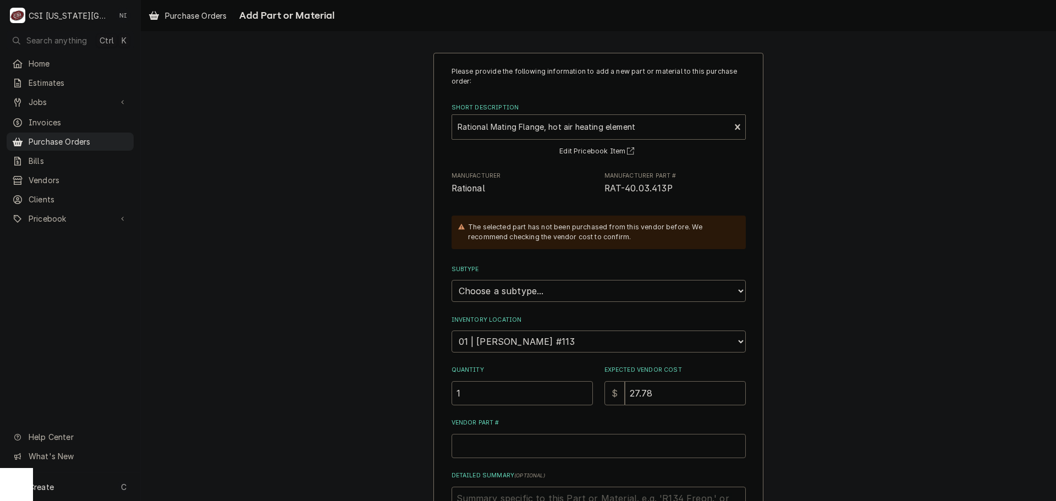
paste input "RAT-40.03.413P"
click at [515, 454] on input "Vendor Part #" at bounding box center [598, 446] width 294 height 24
type textarea "x"
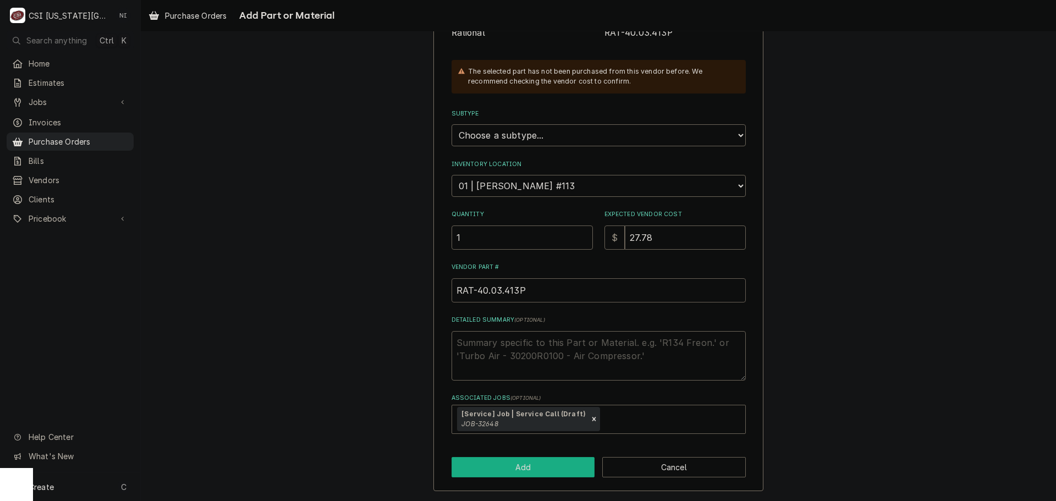
type input "RAT-40.03.413P"
click at [539, 468] on button "Add" at bounding box center [522, 467] width 143 height 20
type textarea "x"
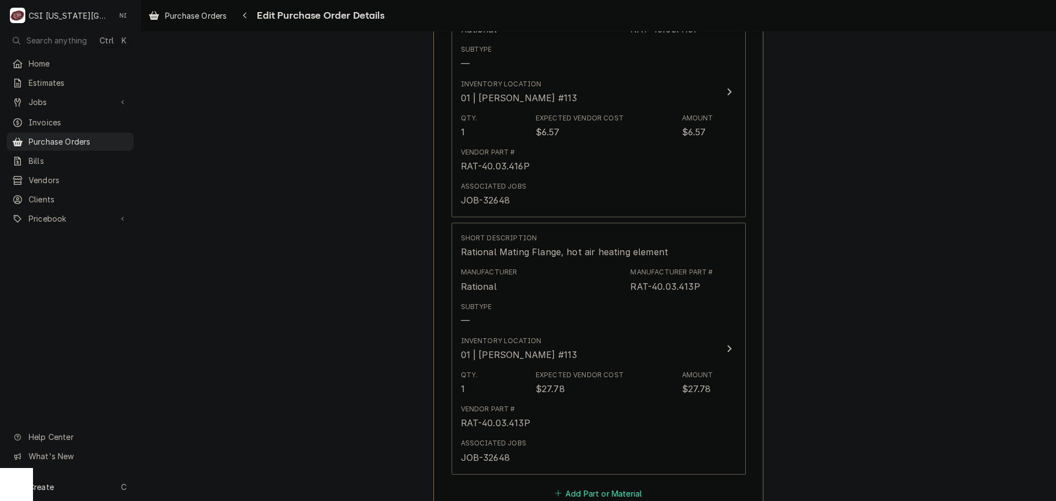
scroll to position [888, 0]
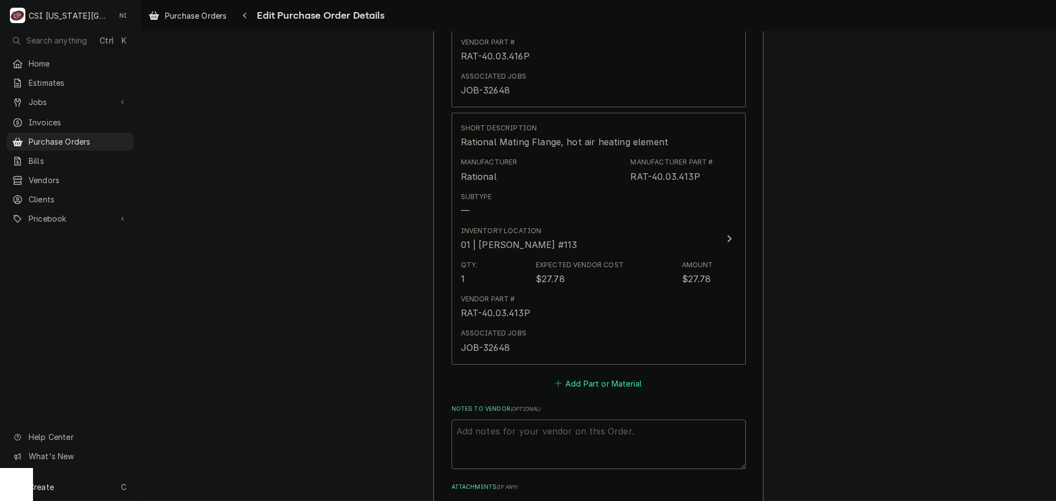
click at [573, 384] on button "Add Part or Material" at bounding box center [598, 383] width 91 height 15
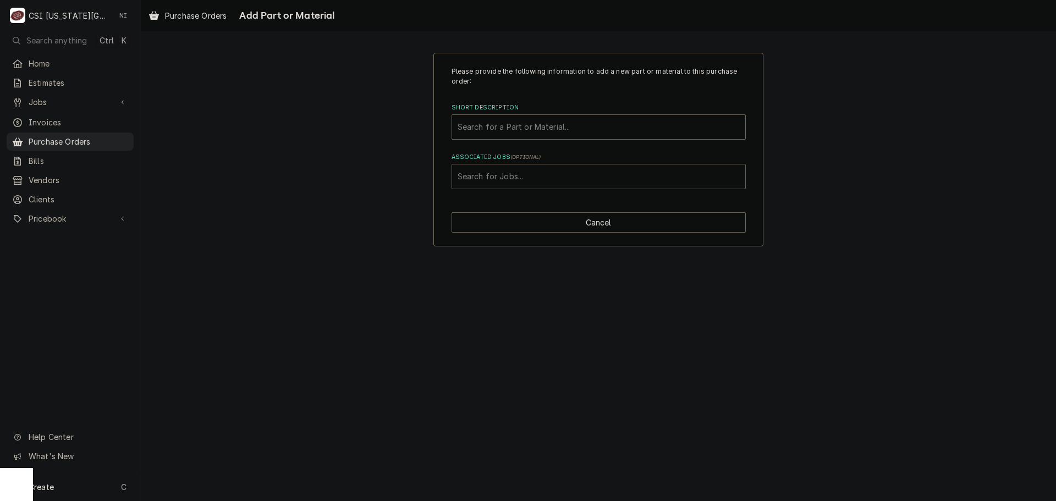
click at [544, 179] on div "Associated Jobs" at bounding box center [598, 177] width 282 height 20
type input "32648"
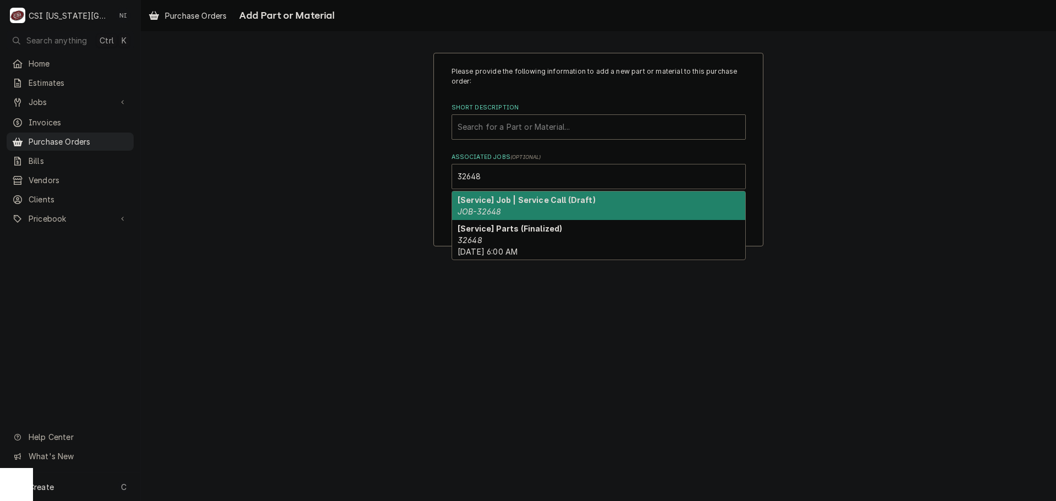
click at [524, 206] on div "[Service] Job | Service Call (Draft) JOB-32648" at bounding box center [598, 205] width 293 height 29
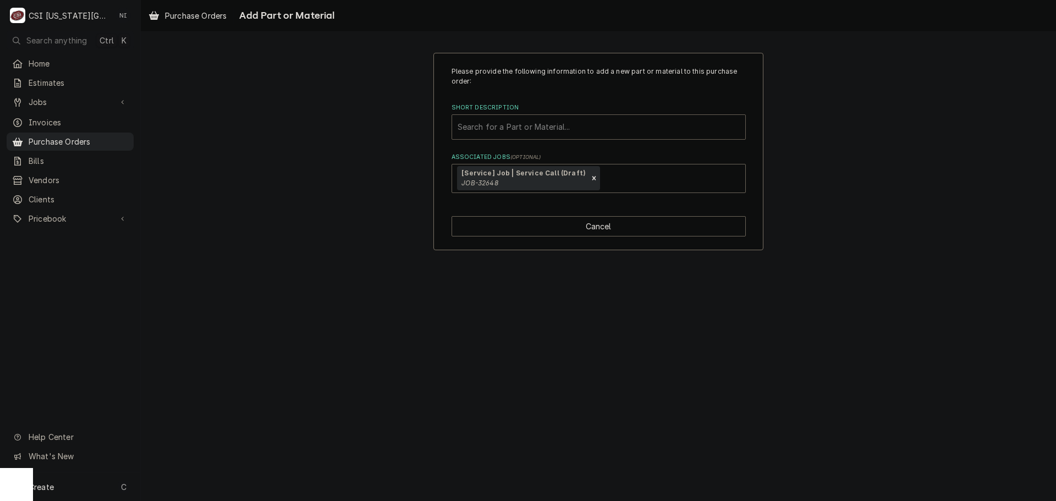
paste input "10.00.109P"
type input "10.00.109P"
click at [578, 125] on div "10.00.109P" at bounding box center [598, 127] width 282 height 20
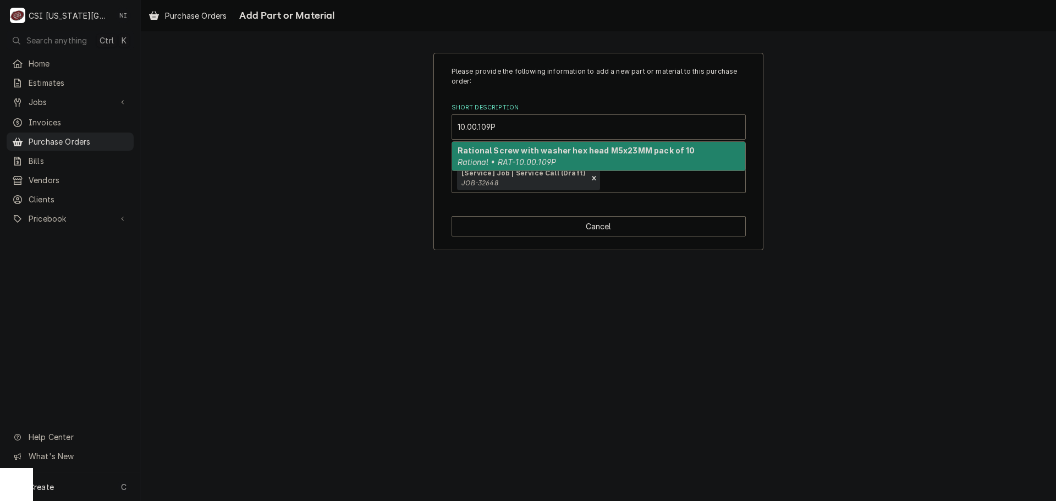
click at [495, 162] on em "Rational • RAT-10.00.109P" at bounding box center [506, 161] width 98 height 9
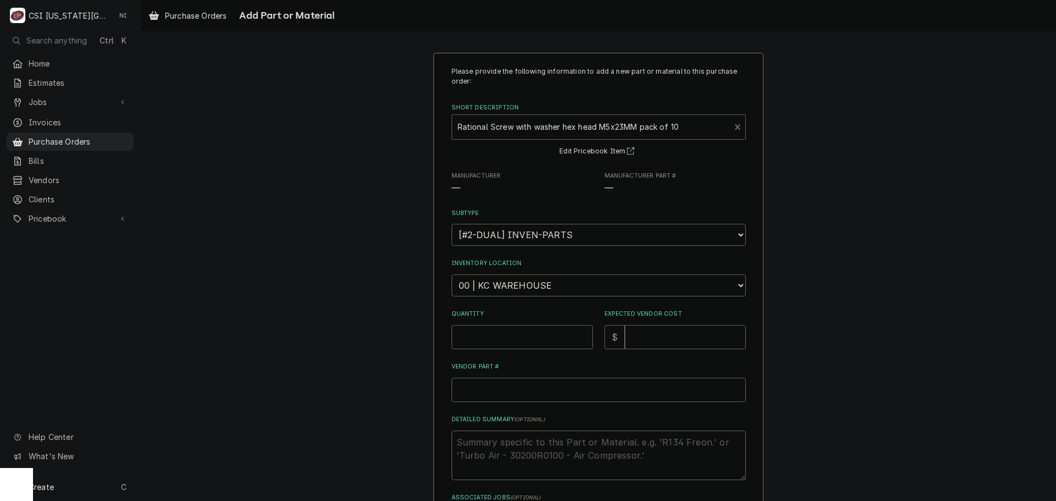
type textarea "x"
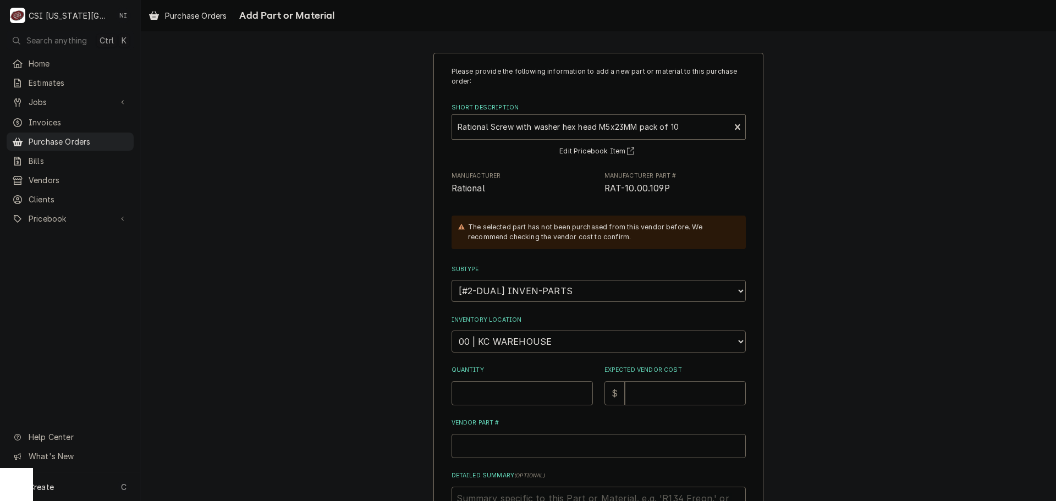
click at [504, 343] on select "Choose a location... 00 | KC WAREHOUSE 00 | MAIN WAREHOUSE 01 | BRIAN BREAZIER …" at bounding box center [598, 341] width 294 height 22
select select "2772"
click at [451, 330] on select "Choose a location... 00 | KC WAREHOUSE 00 | MAIN WAREHOUSE 01 | BRIAN BREAZIER …" at bounding box center [598, 341] width 294 height 22
drag, startPoint x: 488, startPoint y: 387, endPoint x: 496, endPoint y: 390, distance: 9.1
click at [488, 388] on input "Quantity" at bounding box center [521, 393] width 141 height 24
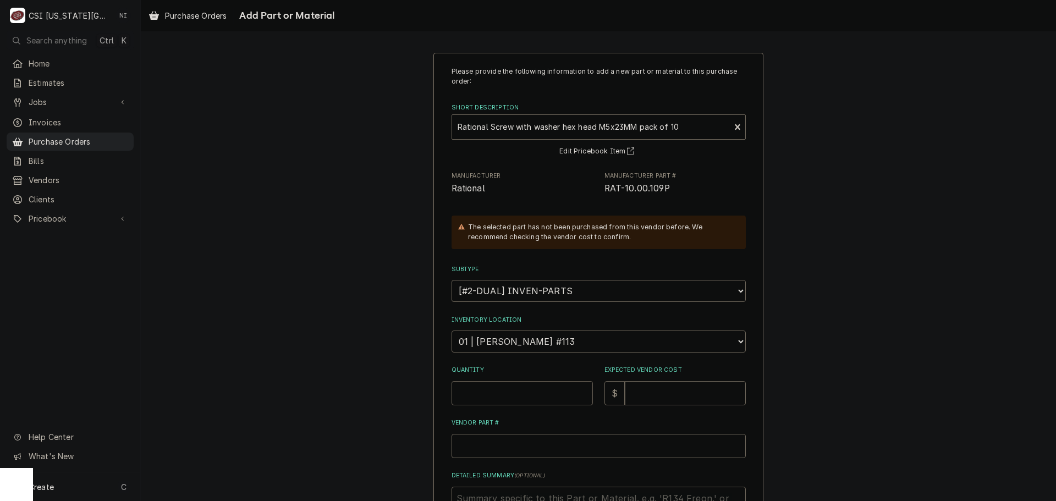
type textarea "x"
type input "1"
type textarea "x"
type input "8"
type textarea "x"
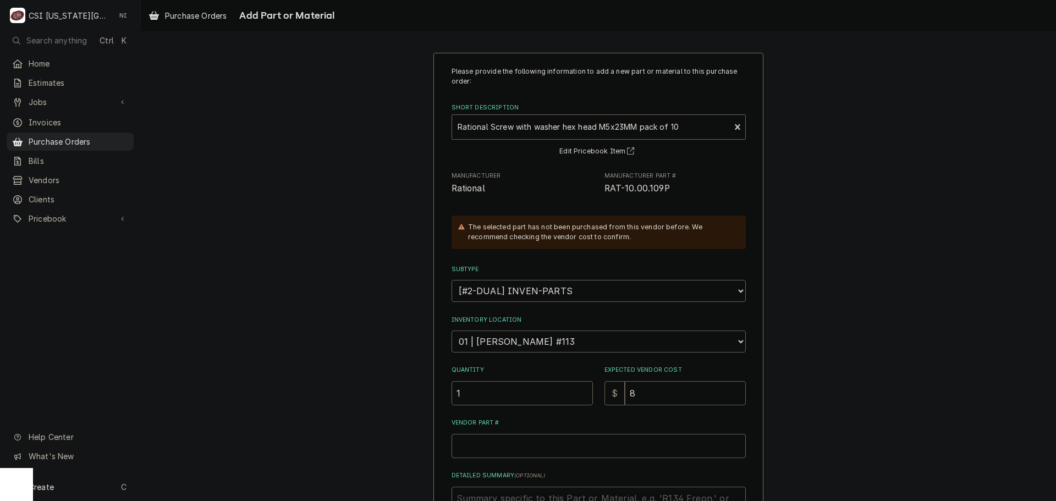
type input "80"
type textarea "x"
type input "8"
type textarea "x"
type input "8.2"
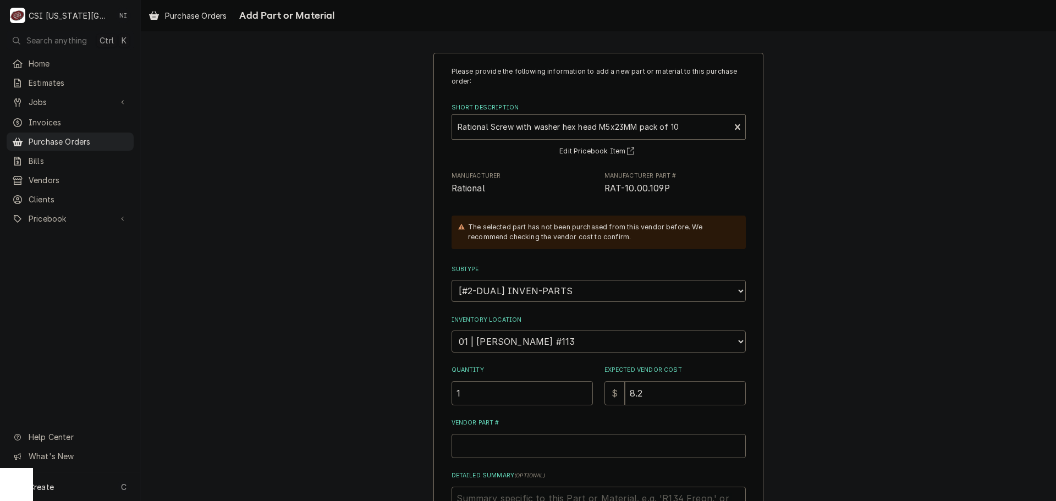
type textarea "x"
type input "8.27"
drag, startPoint x: 664, startPoint y: 186, endPoint x: 599, endPoint y: 190, distance: 64.4
click at [599, 190] on div "Manufacturer Rational Manufacturer Part # RAT-10.00.109P" at bounding box center [598, 184] width 294 height 24
copy span "RAT-10.00.109P"
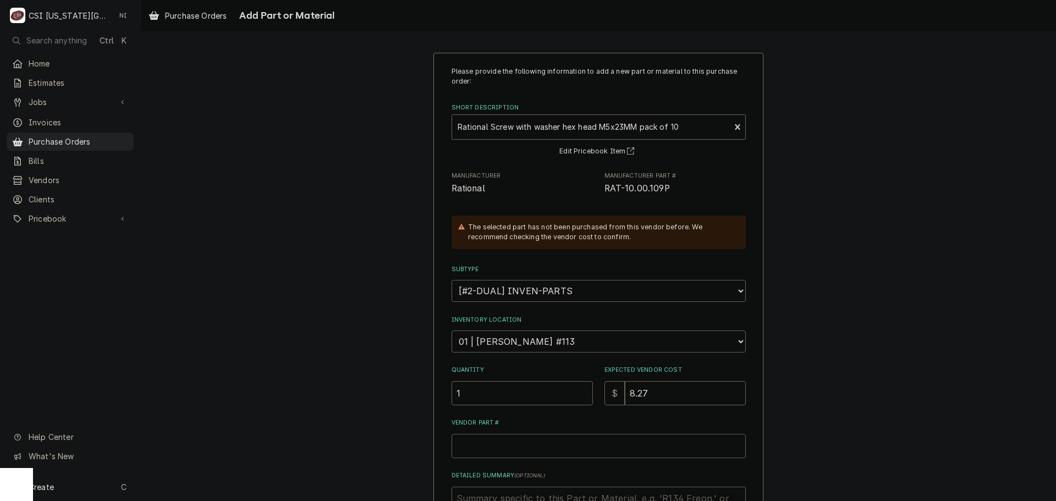
click at [561, 446] on input "Vendor Part #" at bounding box center [598, 446] width 294 height 24
paste input "RAT-10.00.109P"
type textarea "x"
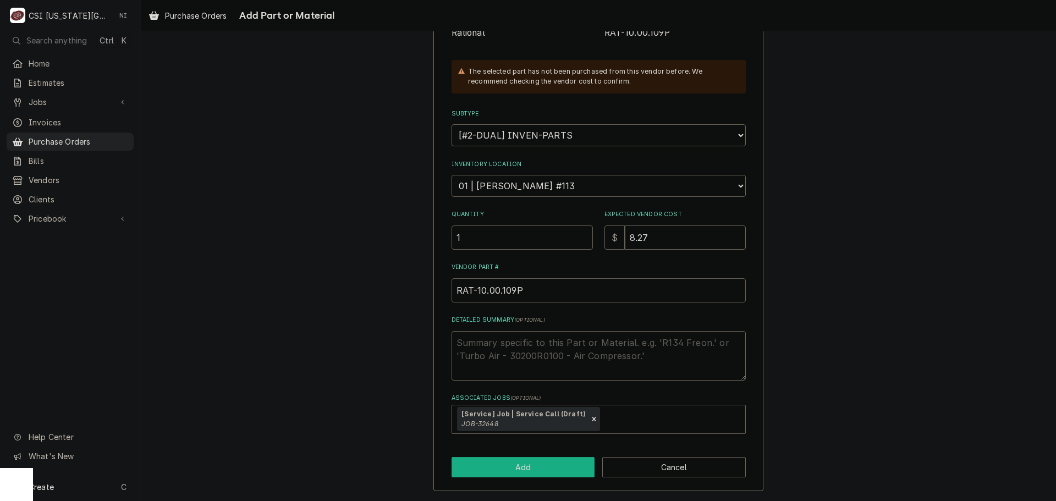
type input "RAT-10.00.109P"
click at [520, 463] on button "Add" at bounding box center [522, 467] width 143 height 20
type textarea "x"
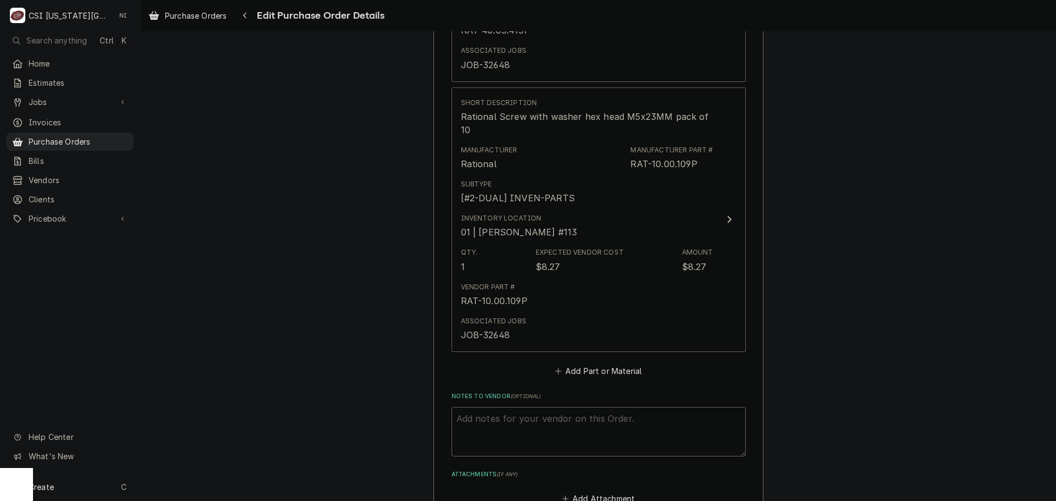
scroll to position [1273, 0]
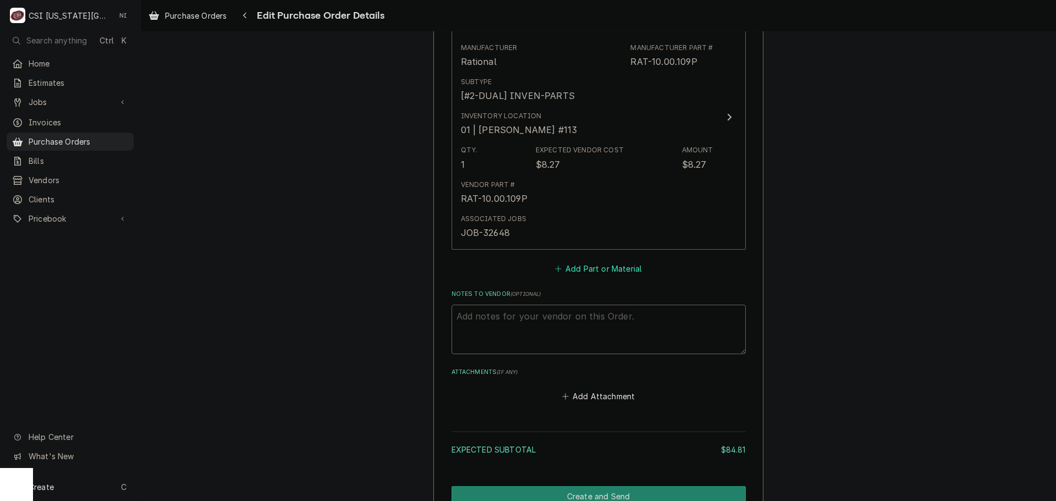
click at [579, 267] on button "Add Part or Material" at bounding box center [598, 268] width 91 height 15
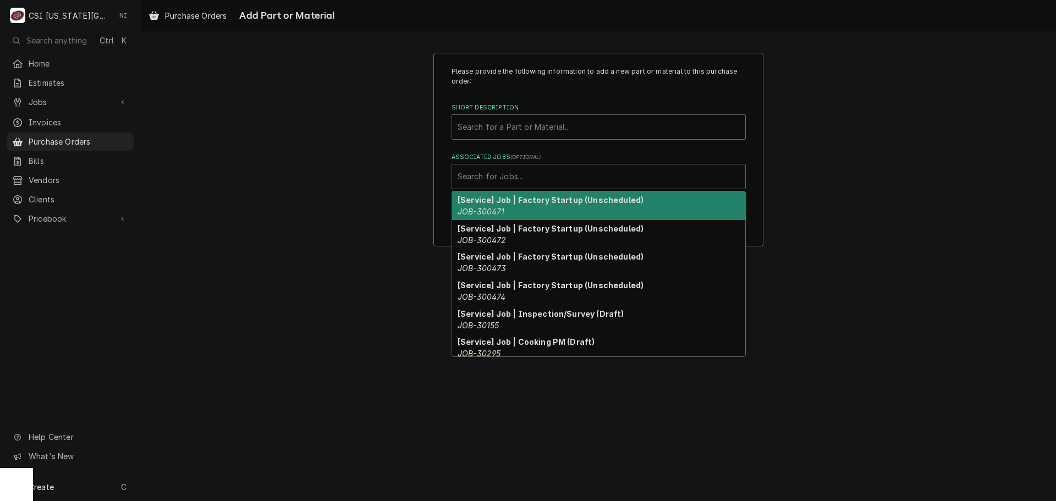
click at [487, 180] on div "Associated Jobs" at bounding box center [598, 177] width 282 height 20
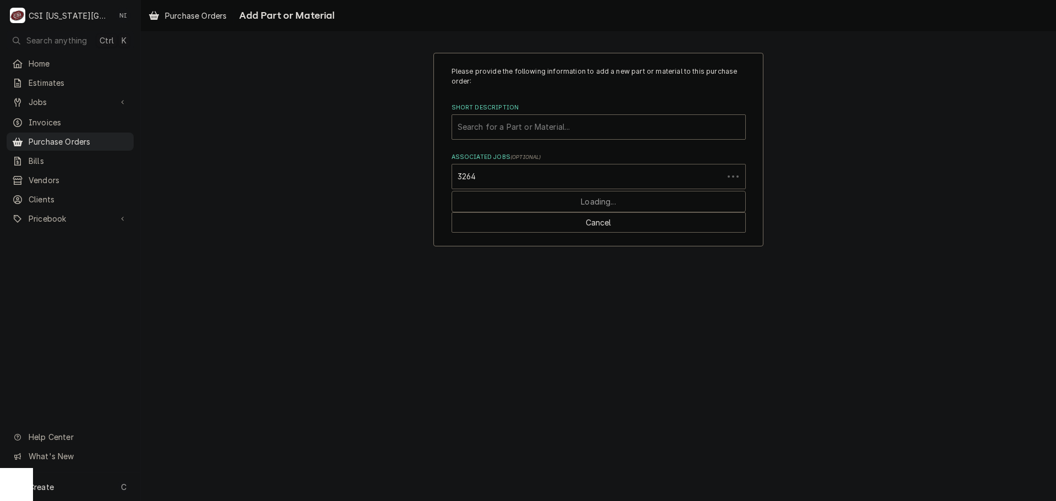
type input "32648"
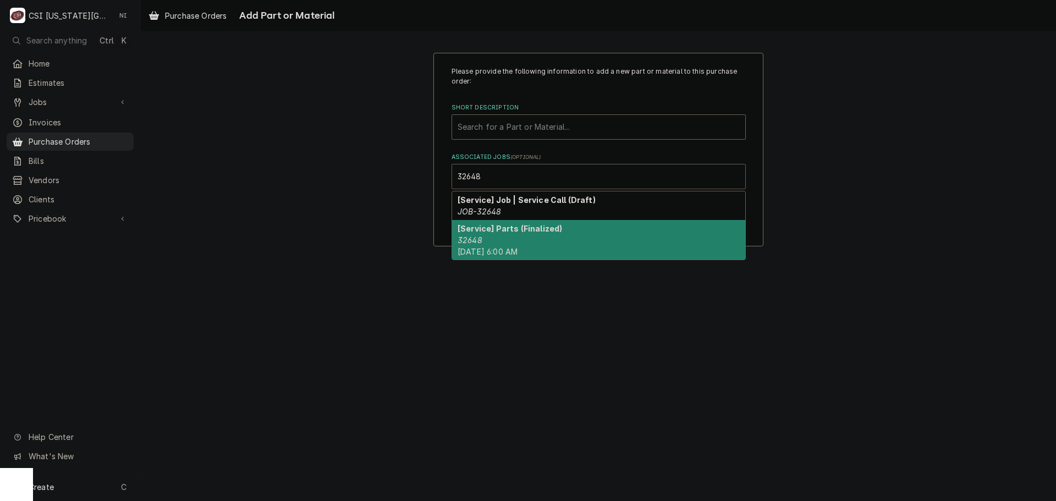
click at [516, 240] on div "[Service] Parts (Finalized) 32648 Mon, May 15th, 2023 - 6:00 AM" at bounding box center [598, 240] width 293 height 40
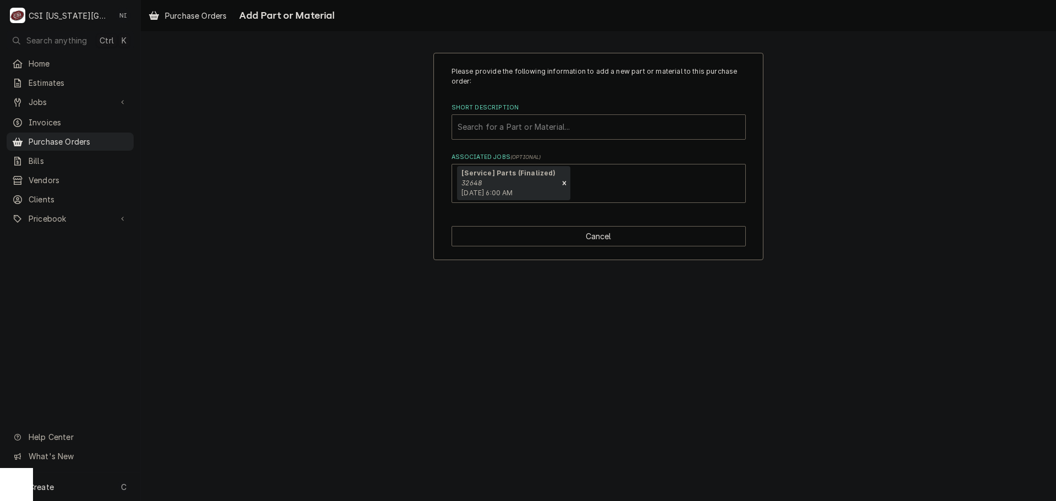
click at [547, 130] on div "Short Description" at bounding box center [598, 127] width 282 height 20
paste input "50.00.846P"
type input "50.00.846P"
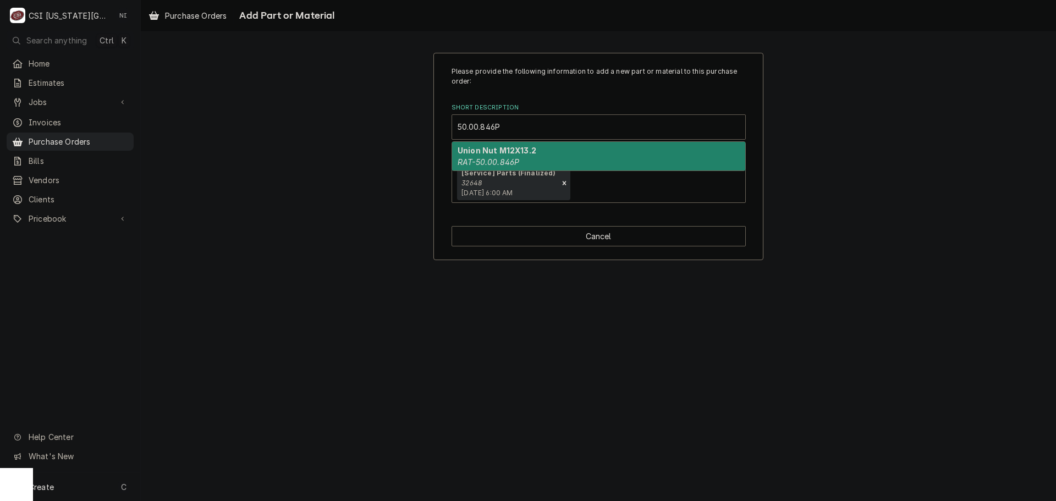
click at [505, 161] on em "RAT-50.00.846P" at bounding box center [488, 161] width 62 height 9
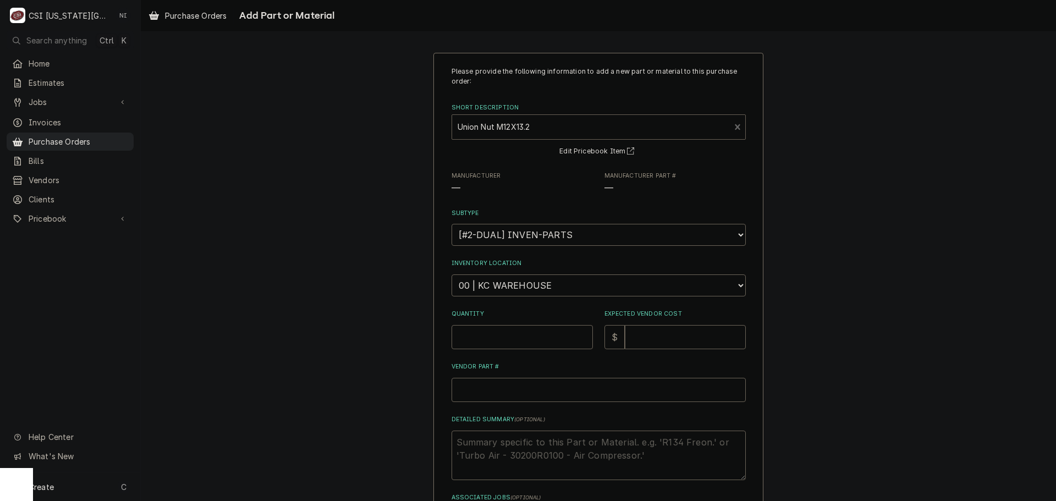
type textarea "x"
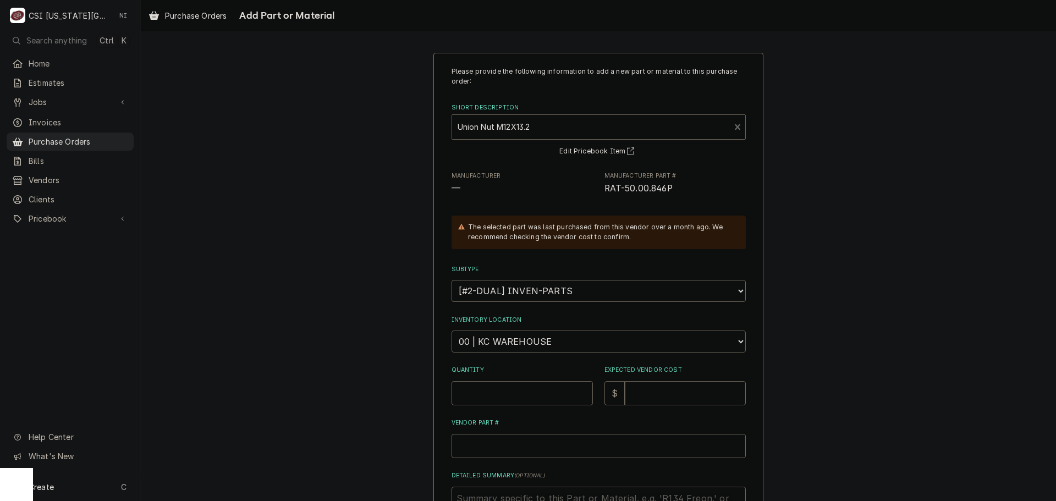
click at [528, 337] on select "Choose a location... 00 | KC WAREHOUSE 00 | MAIN WAREHOUSE 01 | BRIAN BREAZIER …" at bounding box center [598, 341] width 294 height 22
select select "2772"
click at [451, 330] on select "Choose a location... 00 | KC WAREHOUSE 00 | MAIN WAREHOUSE 01 | BRIAN BREAZIER …" at bounding box center [598, 341] width 294 height 22
click at [507, 390] on input "Quantity" at bounding box center [521, 393] width 141 height 24
type textarea "x"
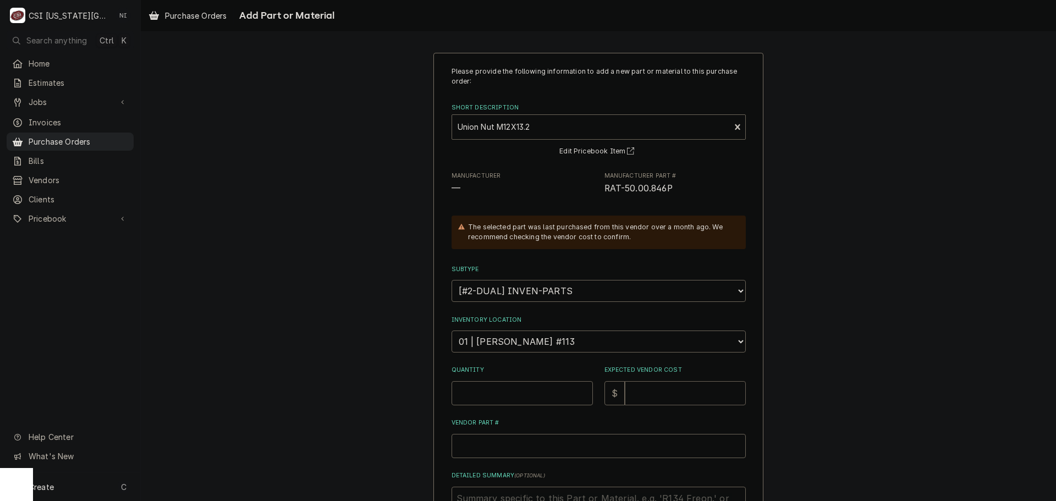
type input "5"
type textarea "x"
type input "5.5"
type textarea "x"
type input "5.56"
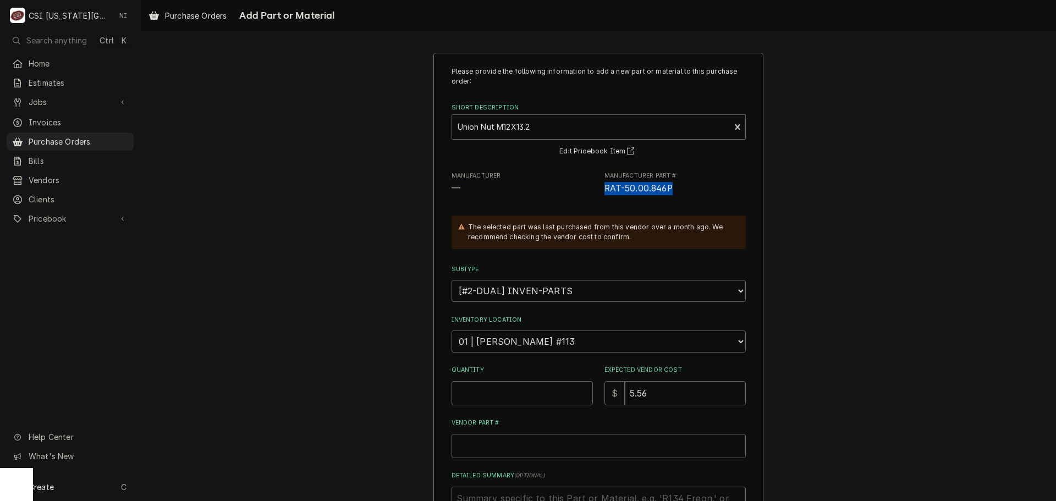
drag, startPoint x: 656, startPoint y: 191, endPoint x: 600, endPoint y: 192, distance: 56.1
click at [604, 192] on span "RAT-50.00.846P" at bounding box center [674, 188] width 141 height 13
copy span "RAT-50.00.846P"
click at [527, 440] on input "Vendor Part #" at bounding box center [598, 446] width 294 height 24
paste input "RAT-50.00.846P"
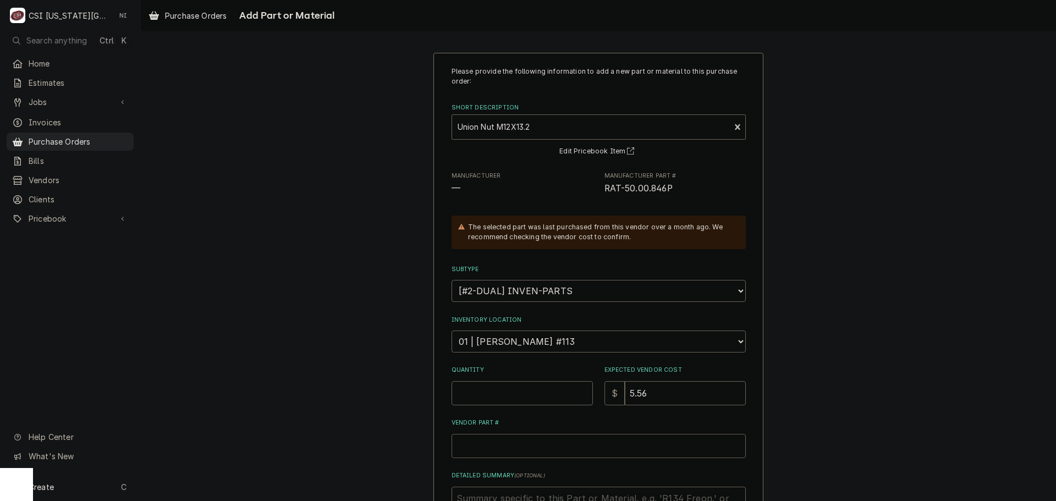
type textarea "x"
type input "RAT-50.00.846P"
click at [534, 398] on input "Quantity" at bounding box center [521, 393] width 141 height 24
type textarea "x"
type input "1"
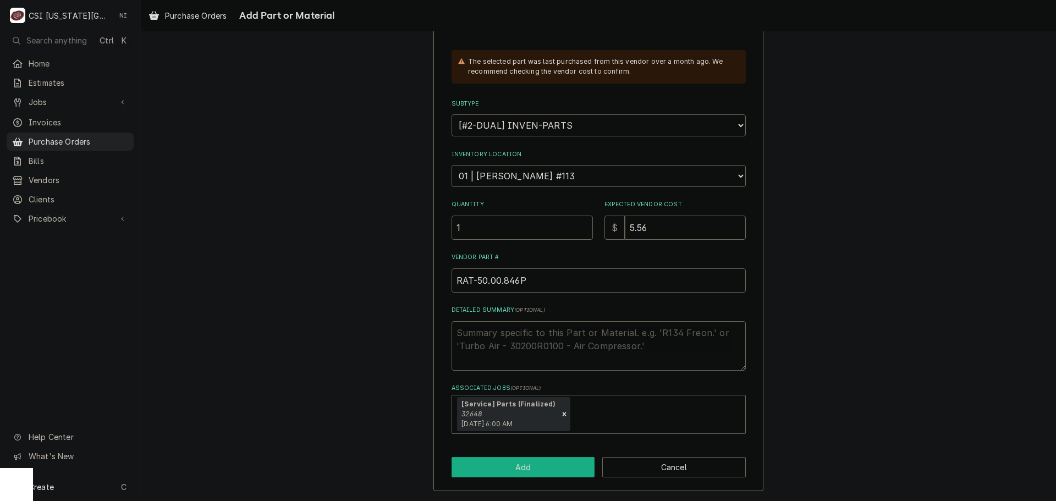
click at [544, 466] on button "Add" at bounding box center [522, 467] width 143 height 20
type textarea "x"
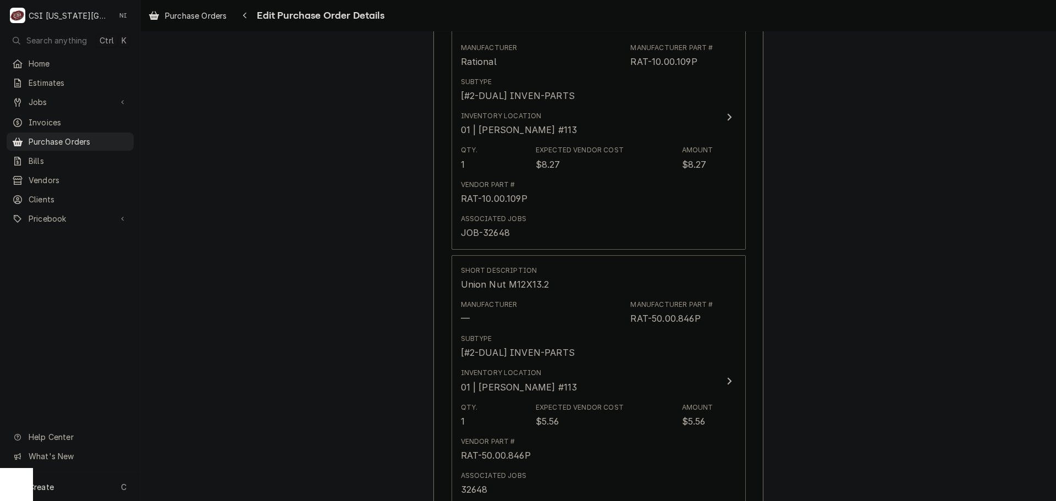
scroll to position [1410, 0]
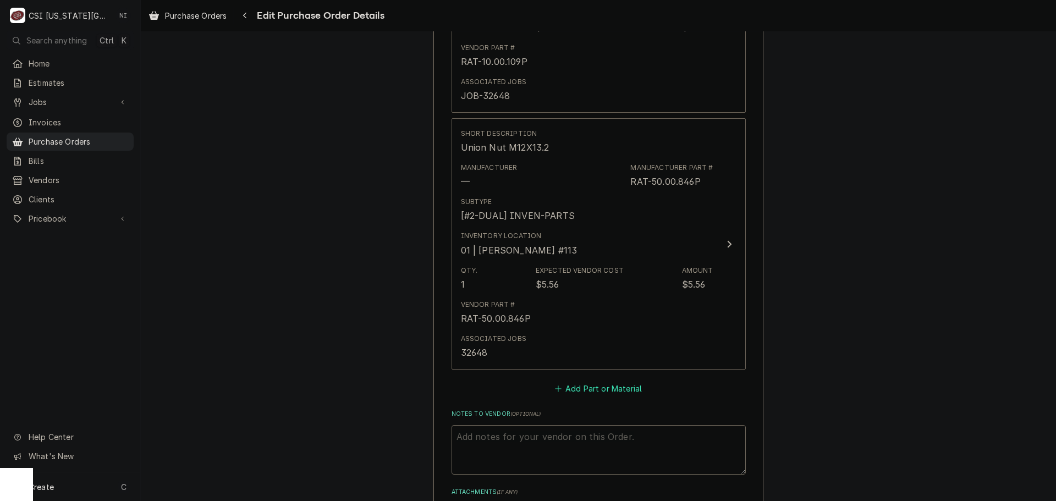
click at [604, 391] on button "Add Part or Material" at bounding box center [598, 388] width 91 height 15
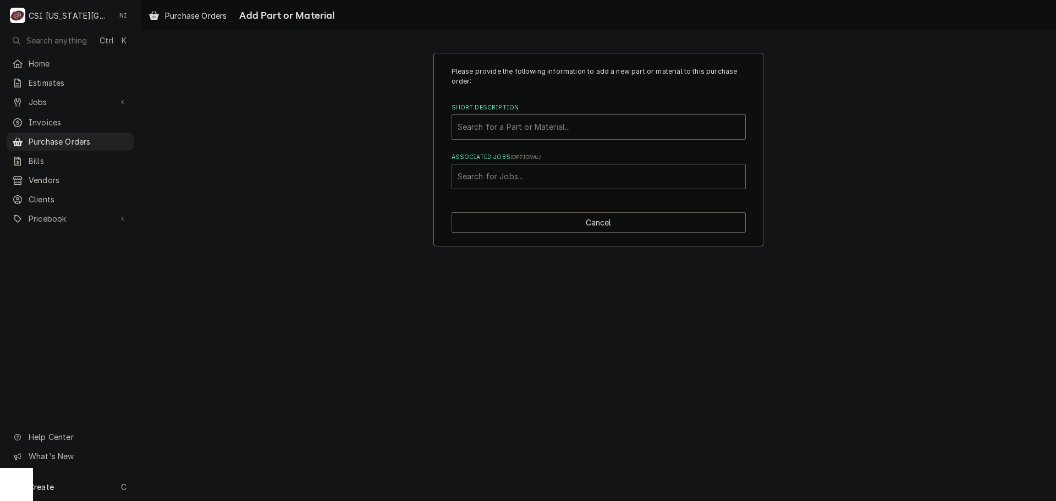
click at [572, 182] on div "Associated Jobs" at bounding box center [598, 177] width 282 height 20
type input "32648"
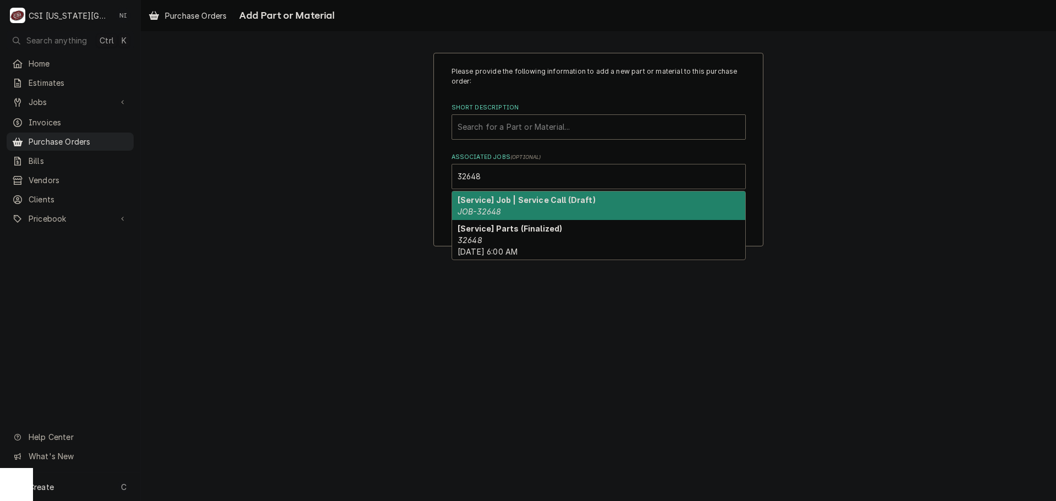
click at [545, 210] on div "[Service] Job | Service Call (Draft) JOB-32648" at bounding box center [598, 205] width 293 height 29
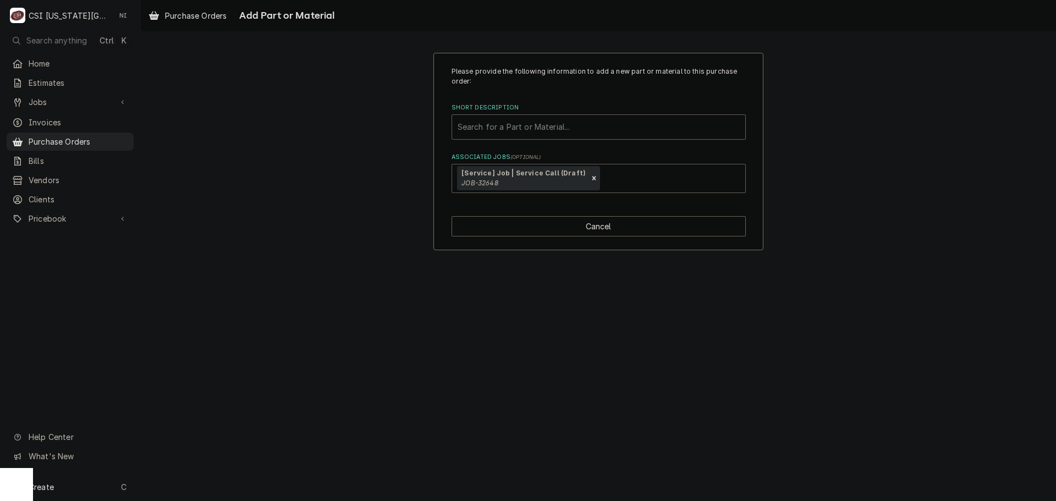
click at [508, 119] on div "Short Description" at bounding box center [598, 127] width 282 height 20
paste input "87.01.289"
type input "87.01.289"
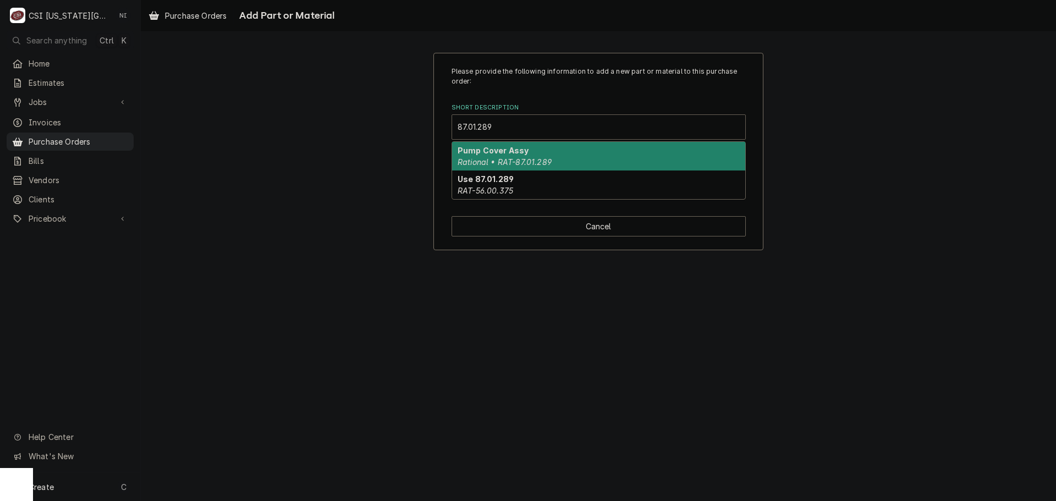
click at [572, 156] on div "Pump Cover Assy Rational • RAT-87.01.289" at bounding box center [598, 156] width 293 height 29
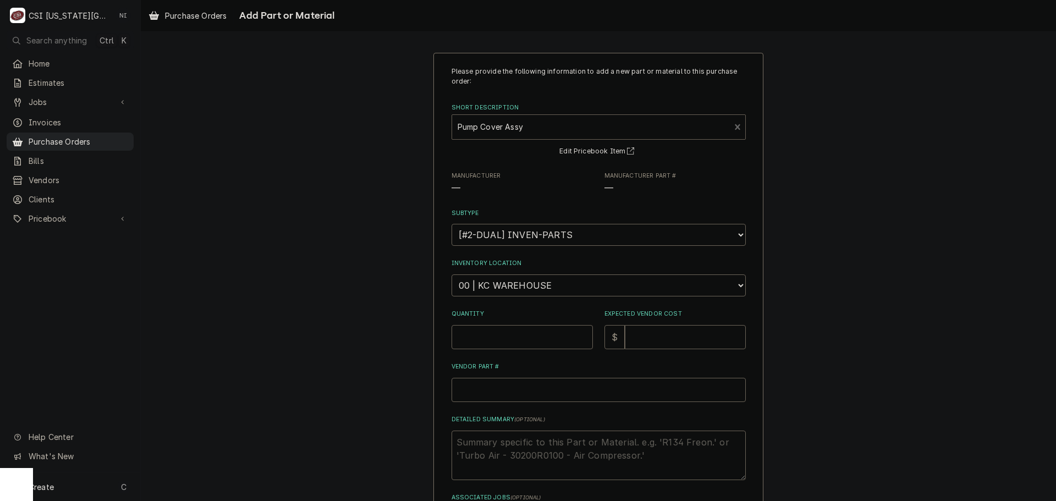
type textarea "x"
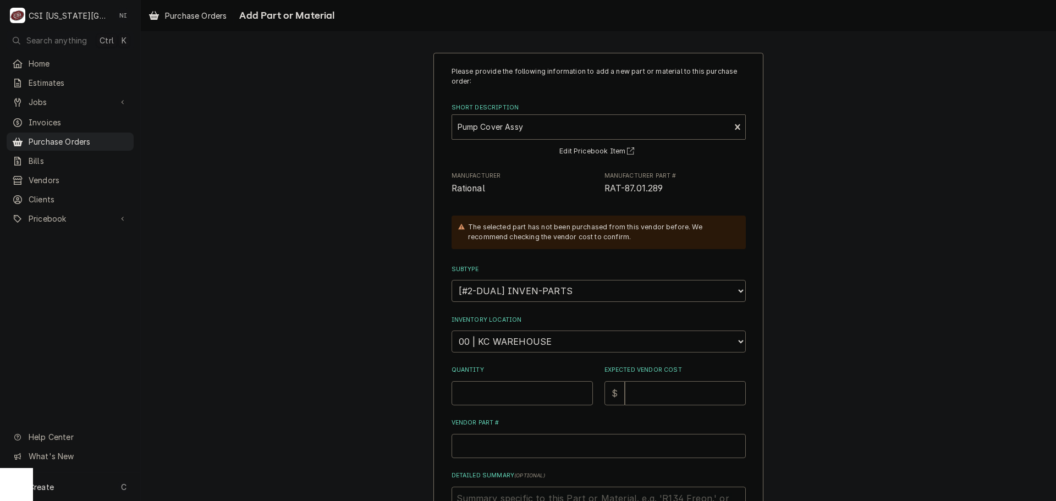
click at [509, 347] on select "Choose a location... 00 | KC WAREHOUSE 00 | MAIN WAREHOUSE 01 | BRIAN BREAZIER …" at bounding box center [598, 341] width 294 height 22
select select "2772"
click at [451, 330] on select "Choose a location... 00 | KC WAREHOUSE 00 | MAIN WAREHOUSE 01 | BRIAN BREAZIER …" at bounding box center [598, 341] width 294 height 22
click at [501, 387] on input "Quantity" at bounding box center [521, 393] width 141 height 24
type textarea "x"
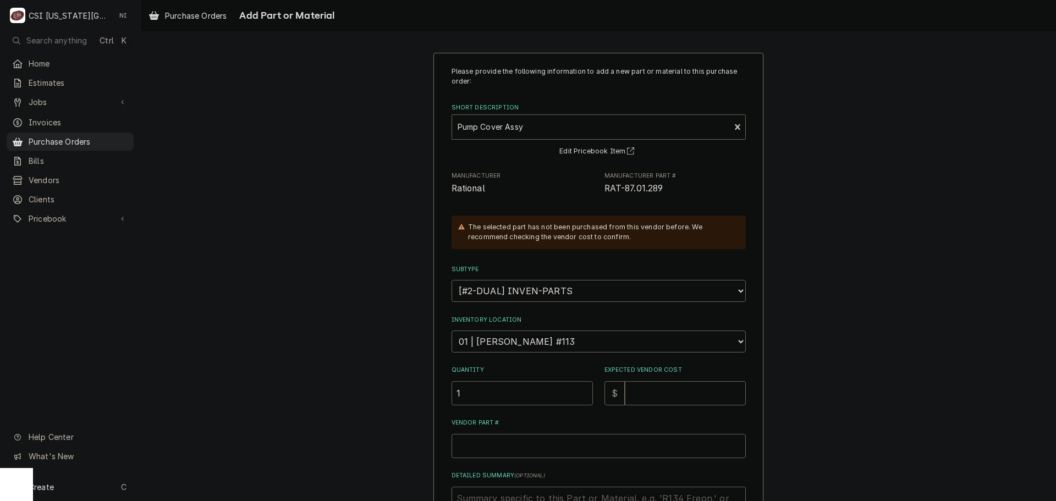
type input "1"
type textarea "x"
type input "2"
type textarea "x"
type input "27"
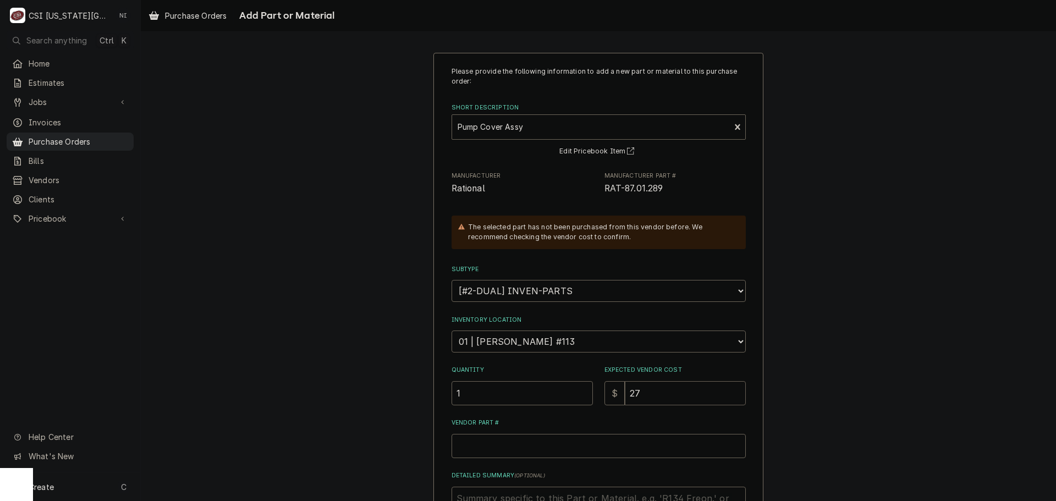
type textarea "x"
type input "27.7"
type textarea "x"
type input "27.70"
drag, startPoint x: 663, startPoint y: 188, endPoint x: 599, endPoint y: 189, distance: 64.3
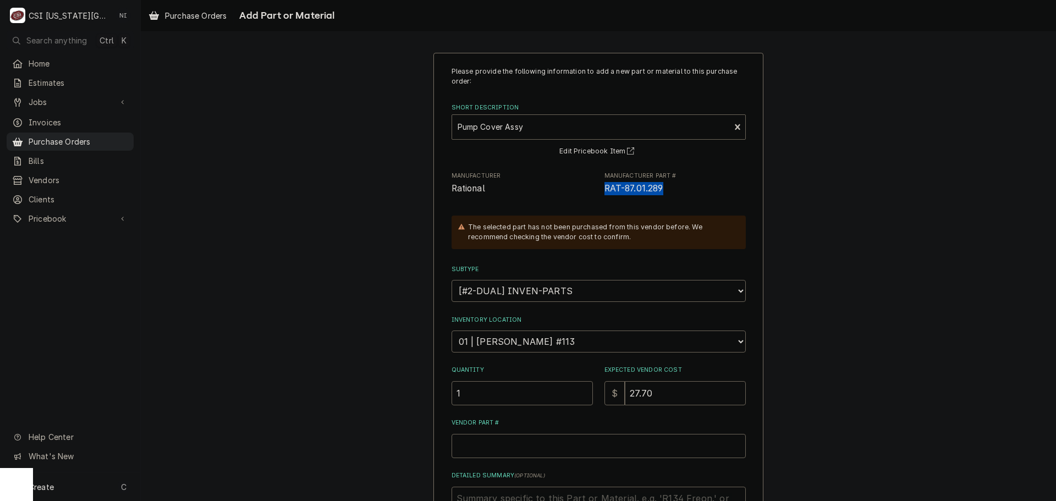
click at [599, 189] on div "Manufacturer Rational Manufacturer Part # RAT-87.01.289" at bounding box center [598, 184] width 294 height 24
click at [498, 449] on html "C CSI Kansas City. NI Search anything Ctrl K Home Estimates Jobs Jobs Job Serie…" at bounding box center [528, 250] width 1056 height 501
paste input "87.01.289"
type textarea "x"
type input "87.01.289"
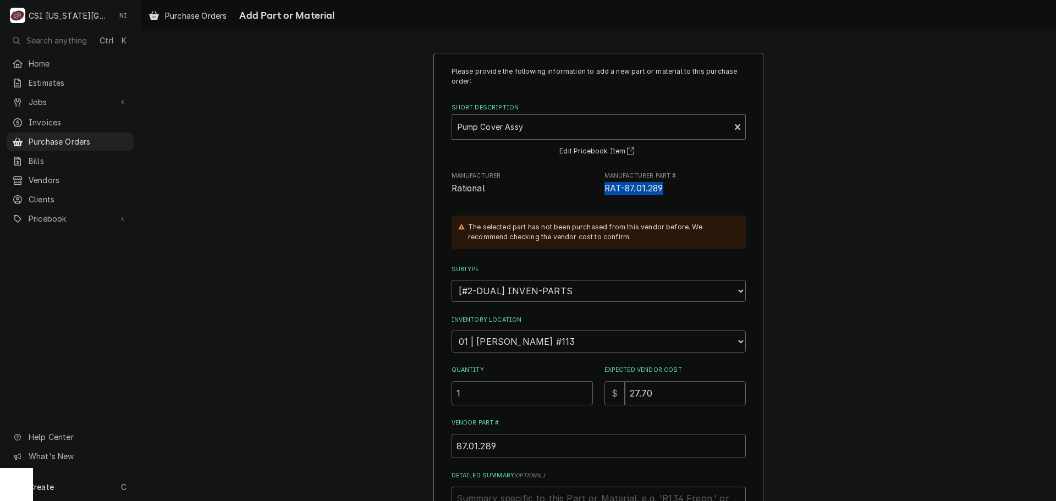
drag, startPoint x: 648, startPoint y: 189, endPoint x: 597, endPoint y: 190, distance: 50.6
click at [597, 190] on div "Manufacturer Rational Manufacturer Part # RAT-87.01.289" at bounding box center [598, 184] width 294 height 24
copy span "RAT-87.01.289"
drag, startPoint x: 507, startPoint y: 445, endPoint x: 424, endPoint y: 449, distance: 83.1
click at [424, 449] on div "Please provide the following information to add a new part or material to this …" at bounding box center [598, 350] width 915 height 614
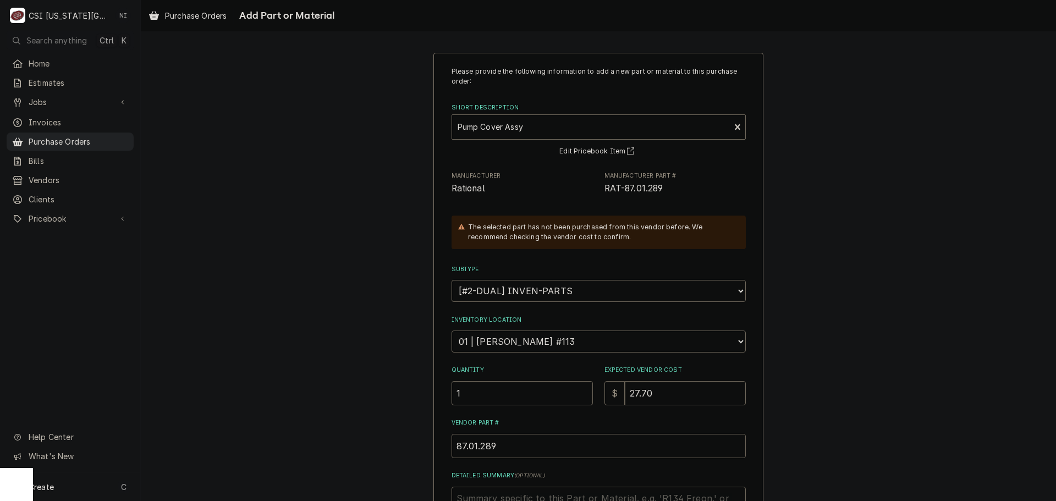
paste input "RAT-"
type textarea "x"
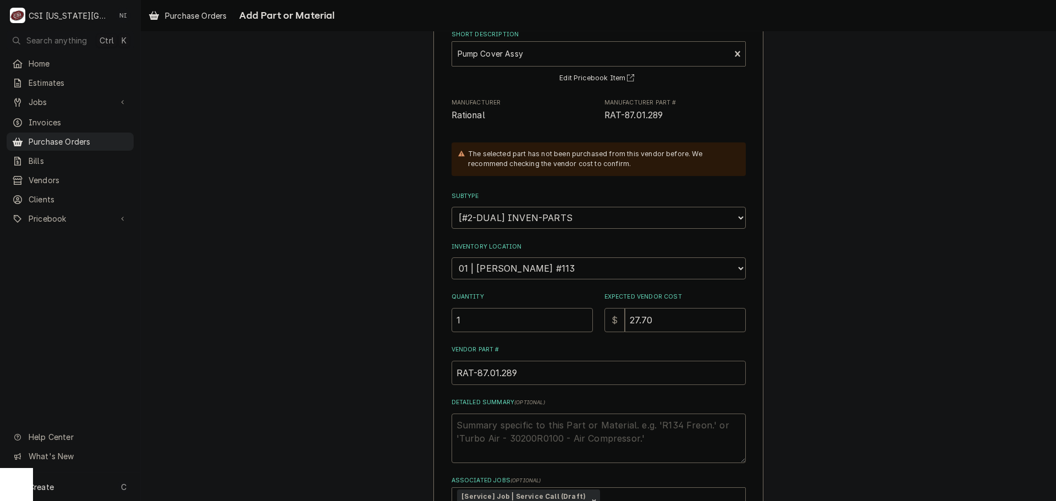
scroll to position [156, 0]
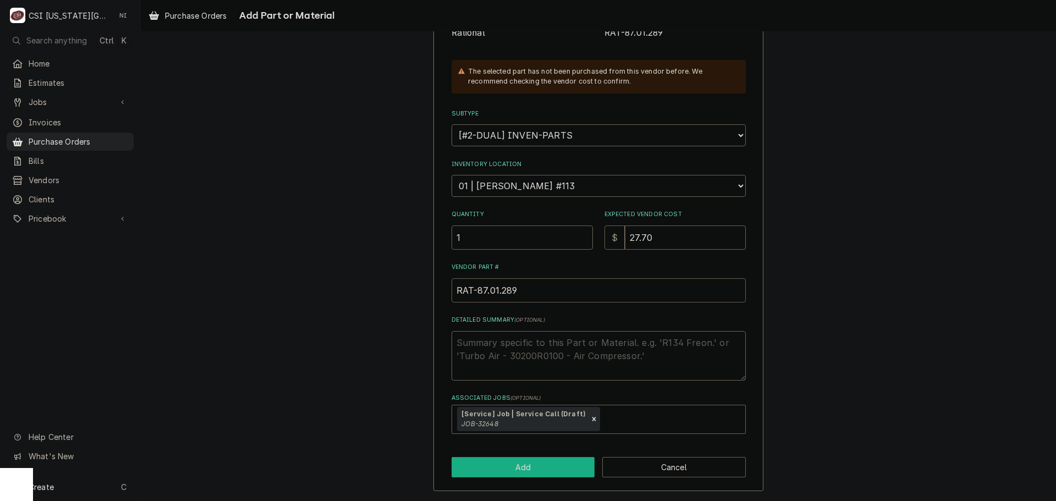
type input "RAT-87.01.289"
click at [549, 468] on button "Add" at bounding box center [522, 467] width 143 height 20
type textarea "x"
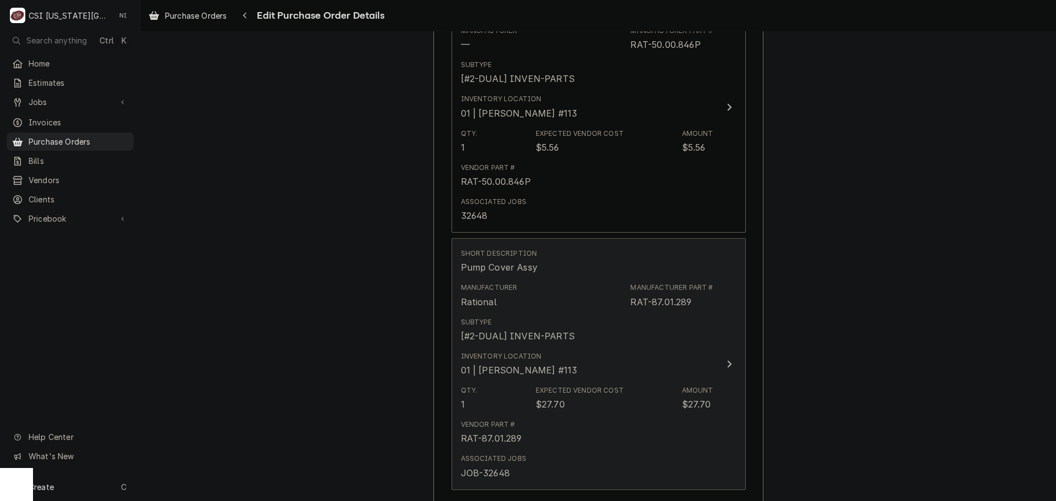
scroll to position [1822, 0]
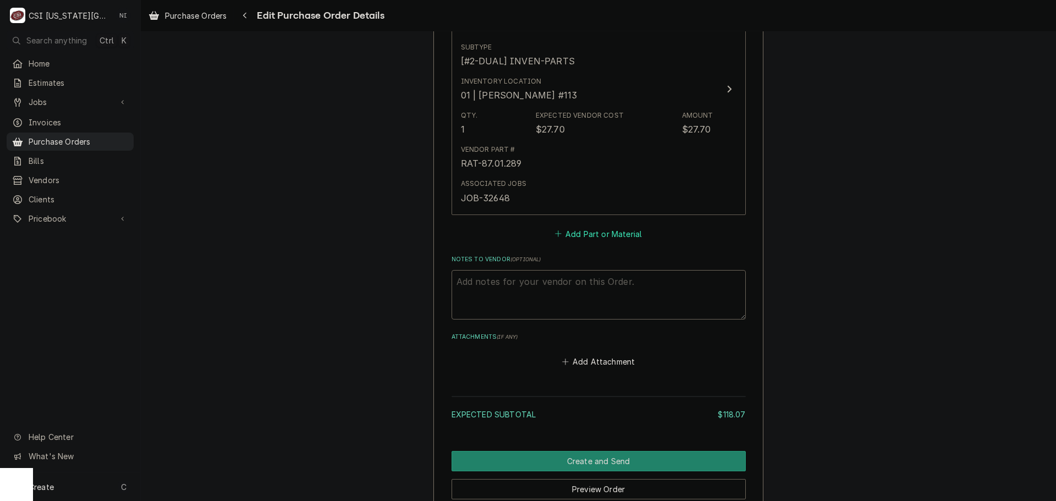
click at [620, 237] on button "Add Part or Material" at bounding box center [598, 233] width 91 height 15
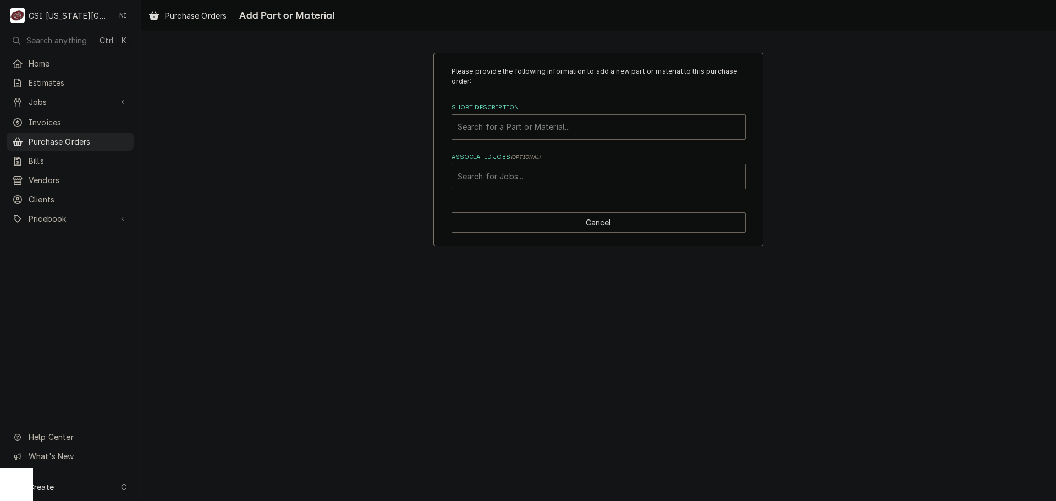
click at [622, 178] on div "Associated Jobs" at bounding box center [598, 177] width 282 height 20
type input "32648"
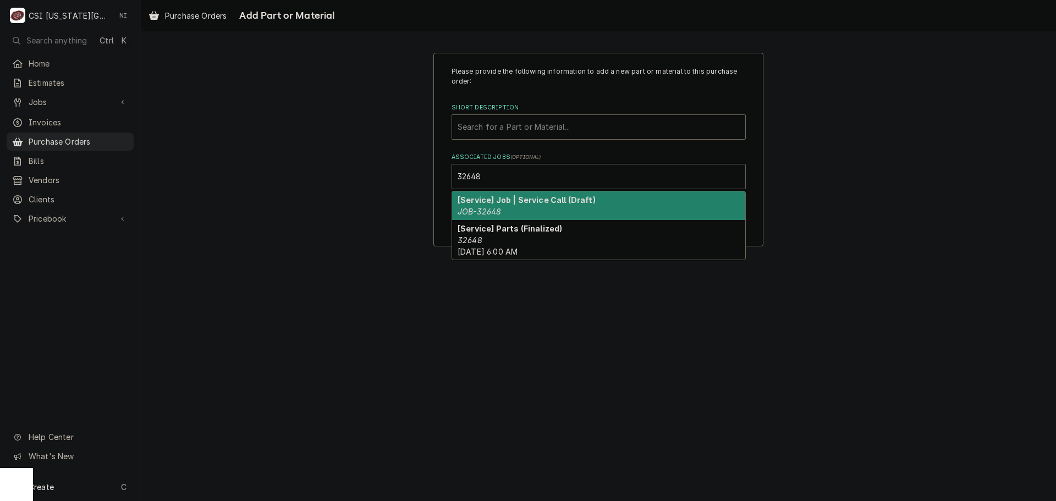
click at [536, 212] on div "[Service] Job | Service Call (Draft) JOB-32648" at bounding box center [598, 205] width 293 height 29
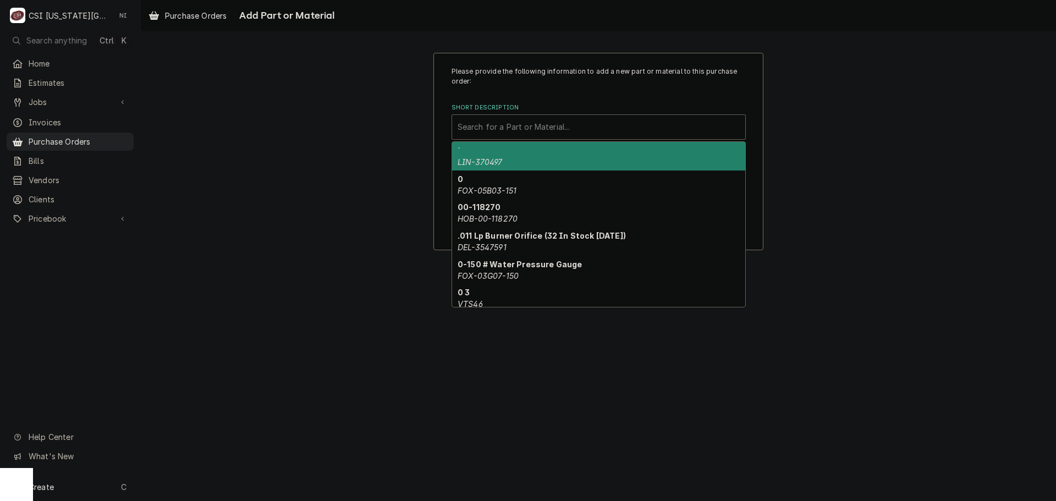
click at [526, 122] on div "Short Description" at bounding box center [598, 127] width 282 height 20
paste input "20.02.553P"
type input "20.02.553P"
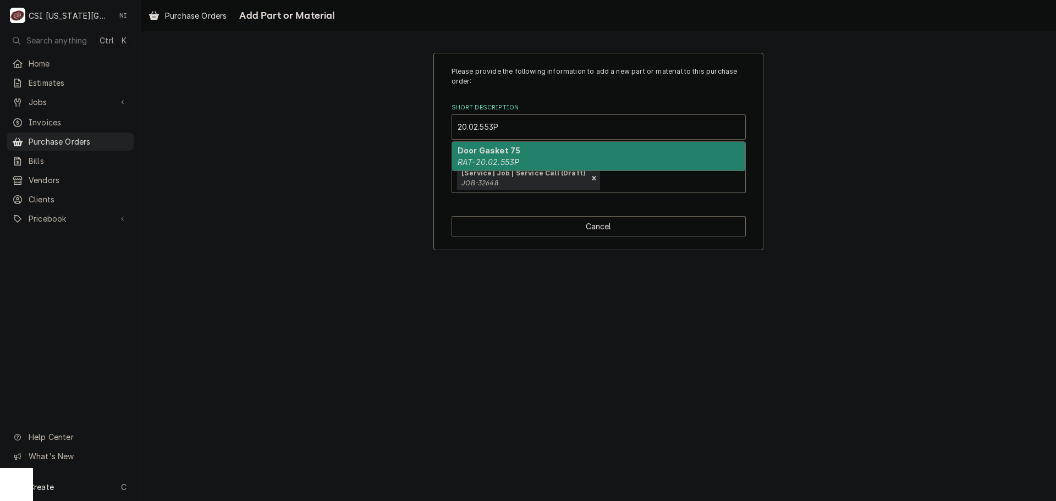
click at [531, 162] on div "Door Gasket 75 RAT-20.02.553P" at bounding box center [598, 156] width 293 height 29
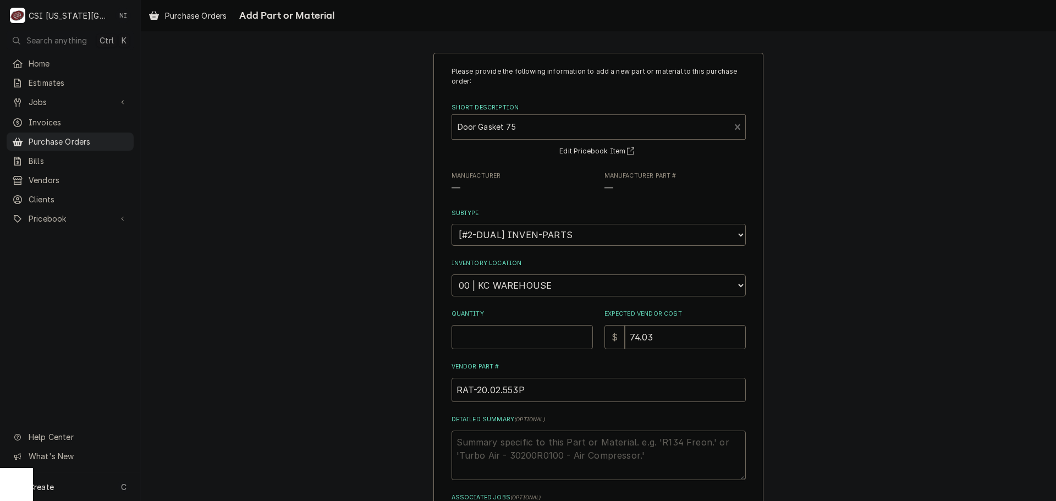
type textarea "x"
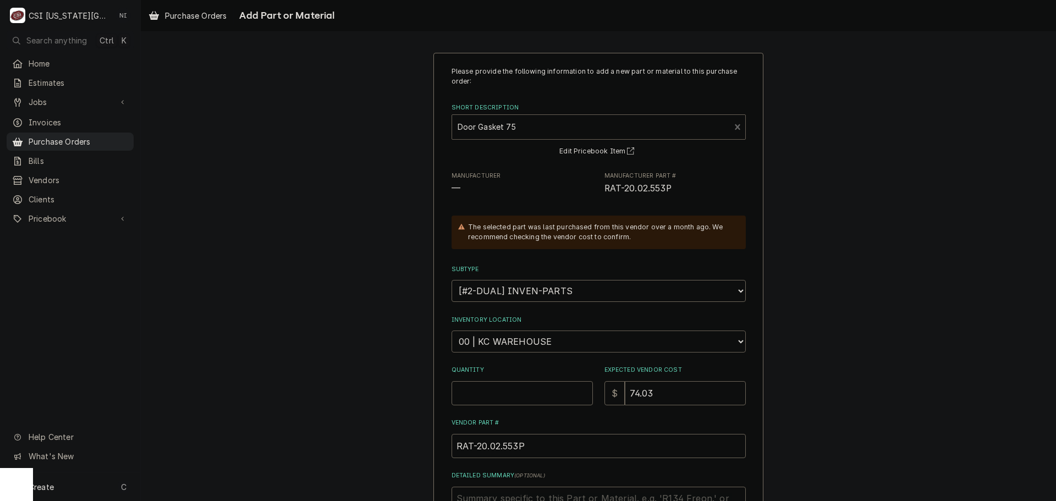
click at [514, 346] on select "Choose a location... 00 | KC WAREHOUSE 00 | MAIN WAREHOUSE 01 | BRIAN BREAZIER …" at bounding box center [598, 341] width 294 height 22
select select "2772"
click at [451, 330] on select "Choose a location... 00 | KC WAREHOUSE 00 | MAIN WAREHOUSE 01 | BRIAN BREAZIER …" at bounding box center [598, 341] width 294 height 22
click at [513, 391] on input "Quantity" at bounding box center [521, 393] width 141 height 24
type textarea "x"
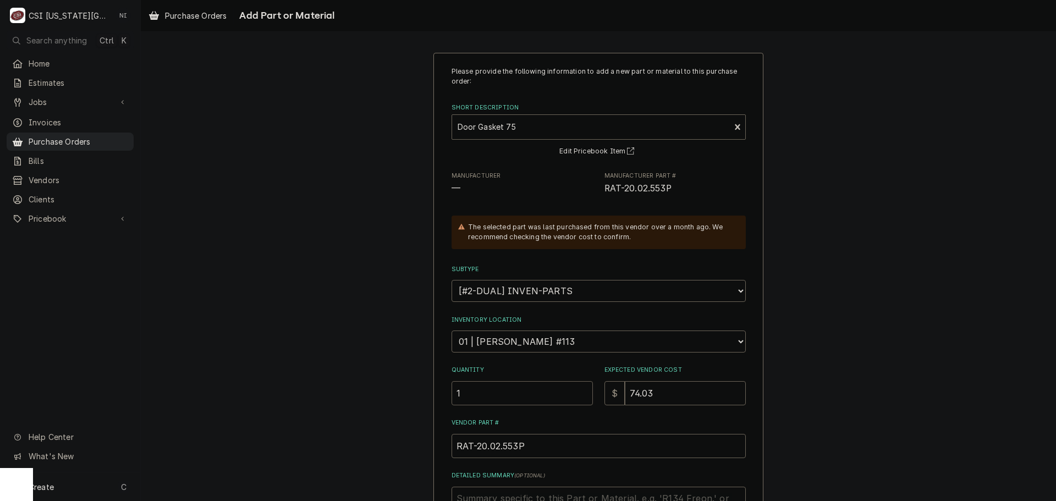
type input "1"
type textarea "x"
type input "4"
type textarea "x"
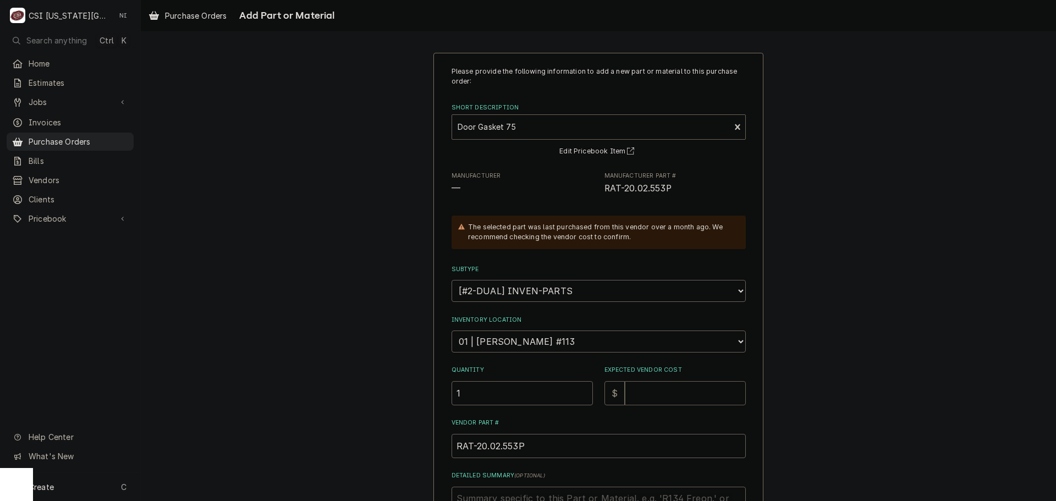
type input "7"
type textarea "x"
type input "74"
type textarea "x"
type input "74.0"
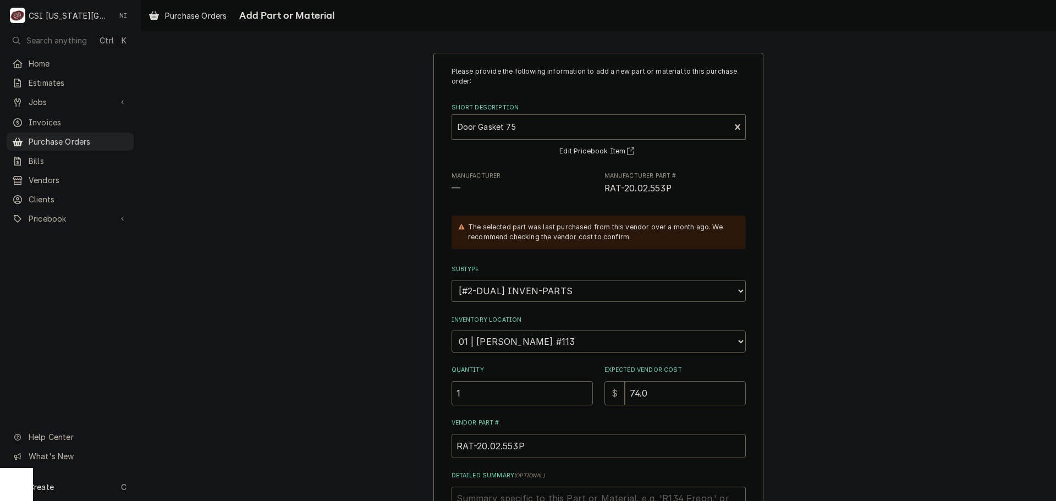
type textarea "x"
type input "74.03"
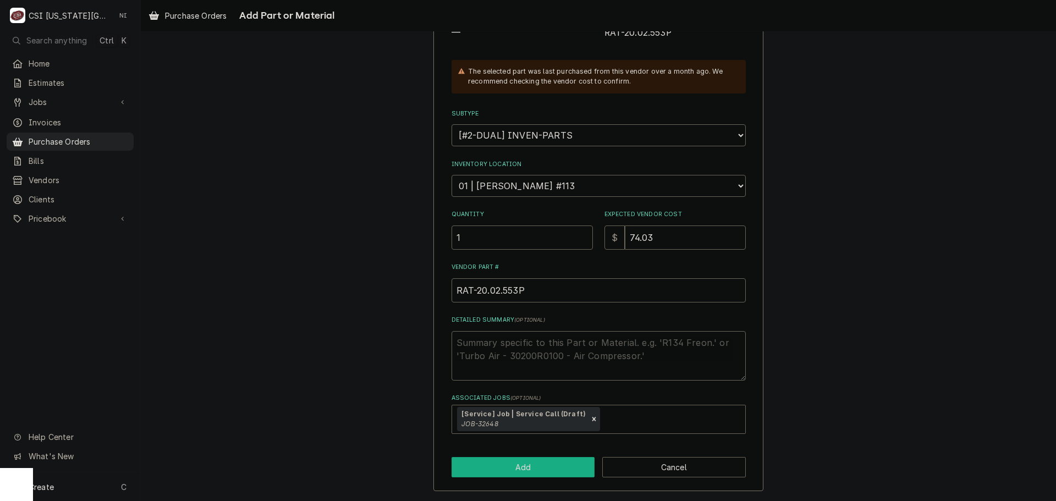
click at [521, 467] on button "Add" at bounding box center [522, 467] width 143 height 20
type textarea "x"
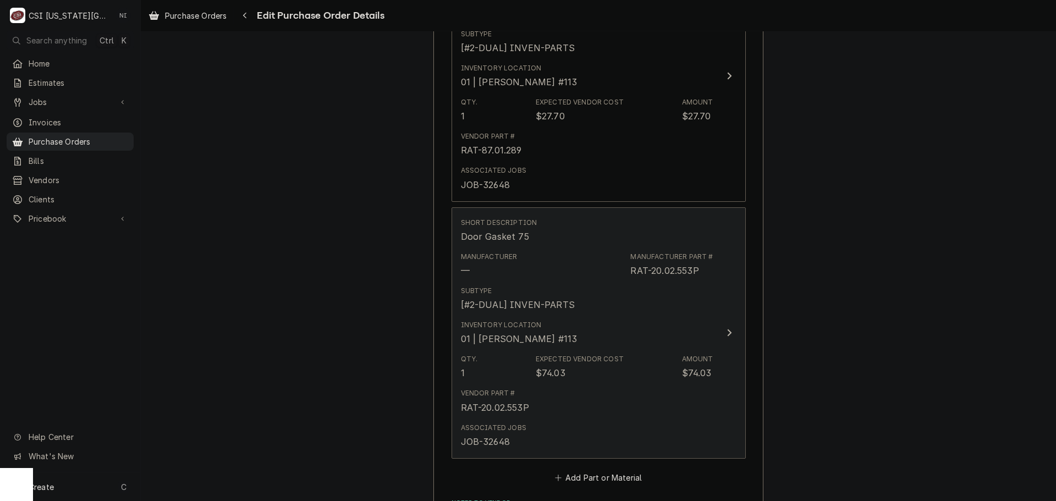
scroll to position [2027, 0]
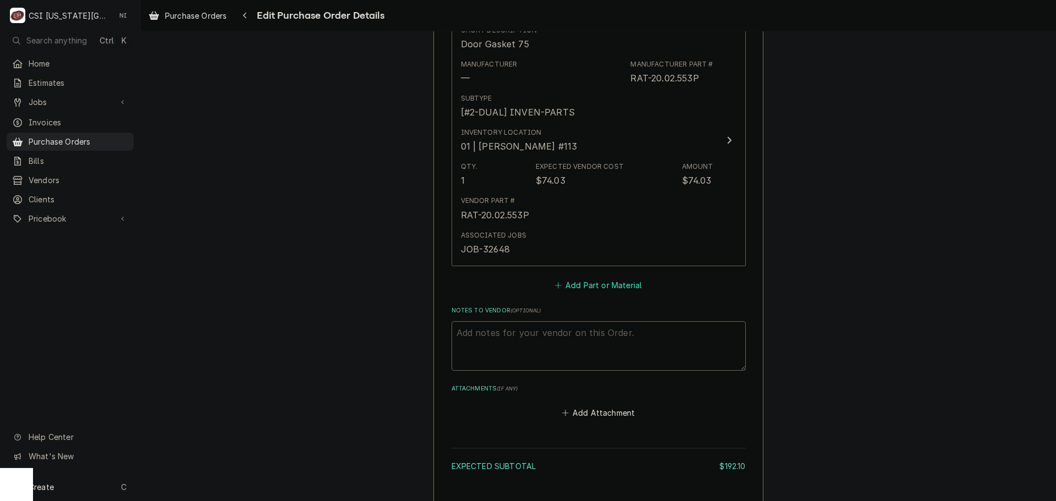
click at [585, 286] on button "Add Part or Material" at bounding box center [598, 284] width 91 height 15
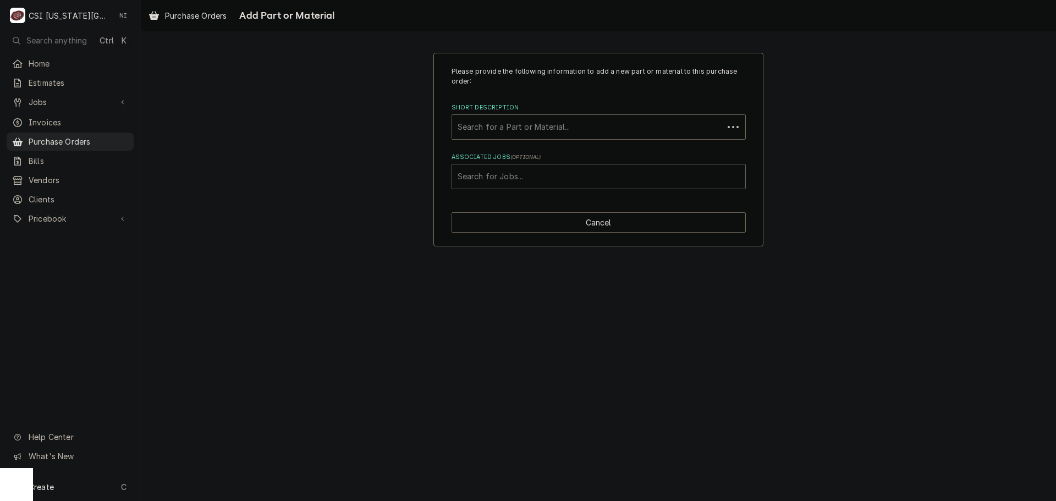
click at [567, 181] on div "Associated Jobs" at bounding box center [598, 177] width 282 height 20
type input "32648"
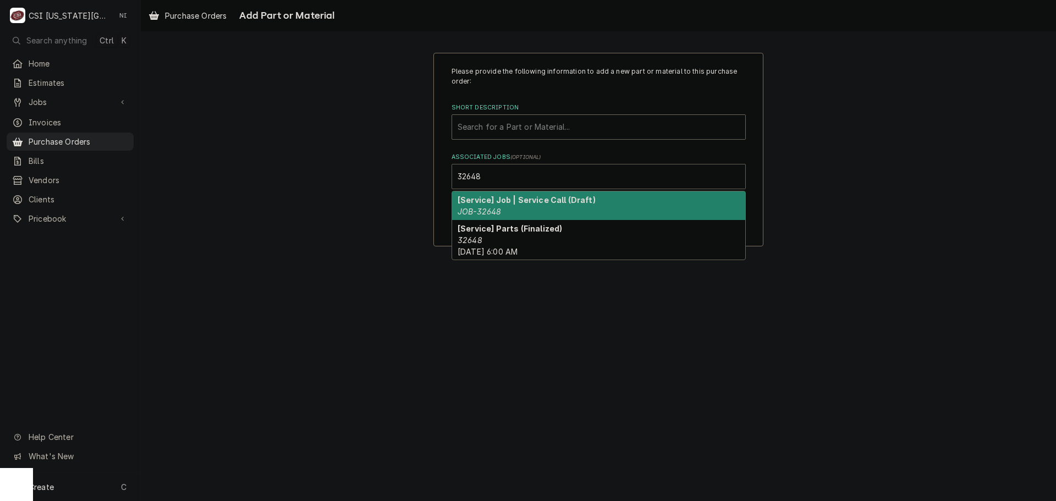
click at [544, 212] on div "[Service] Job | Service Call (Draft) JOB-32648" at bounding box center [598, 205] width 293 height 29
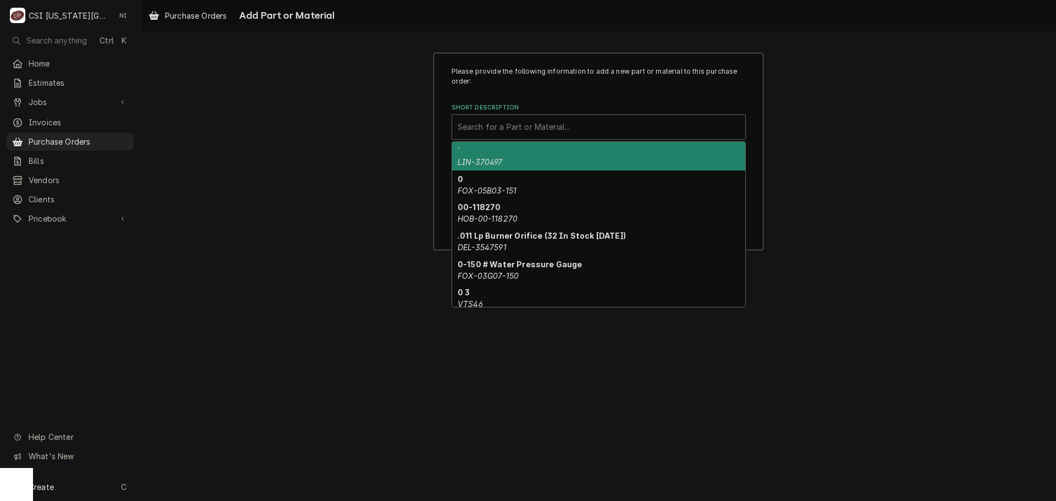
click at [529, 128] on div "Short Description" at bounding box center [598, 127] width 282 height 20
paste input "40.00.453P"
type input "40.00.453P"
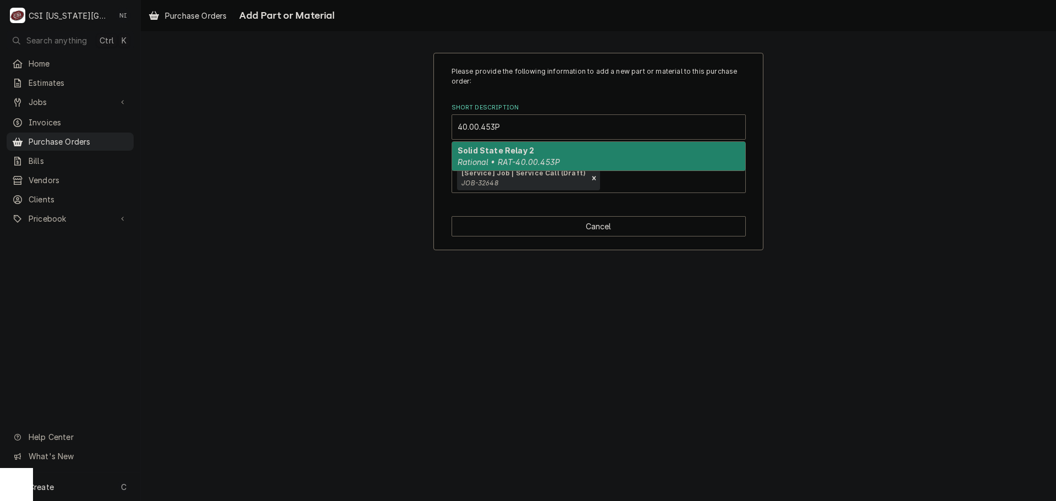
click at [507, 146] on strong "Solid State Relay 2" at bounding box center [495, 150] width 76 height 9
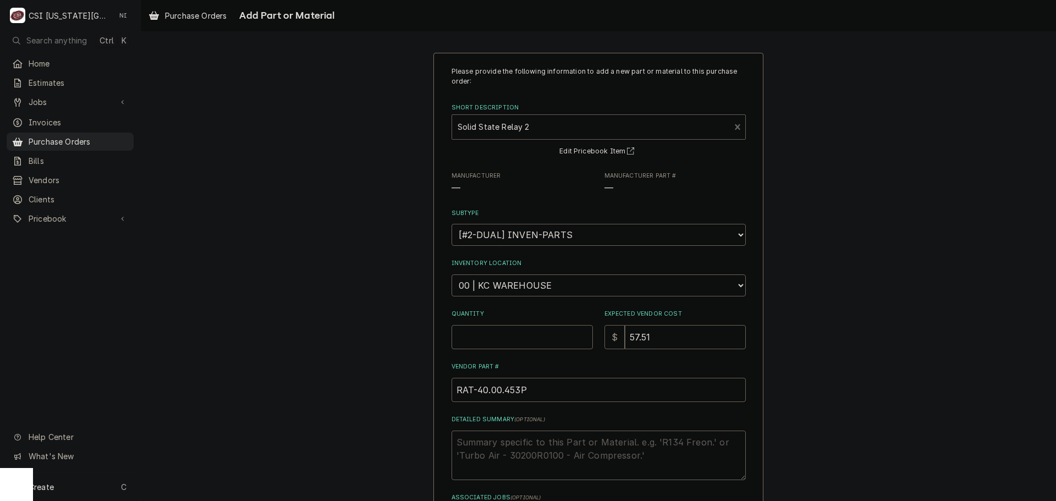
type textarea "x"
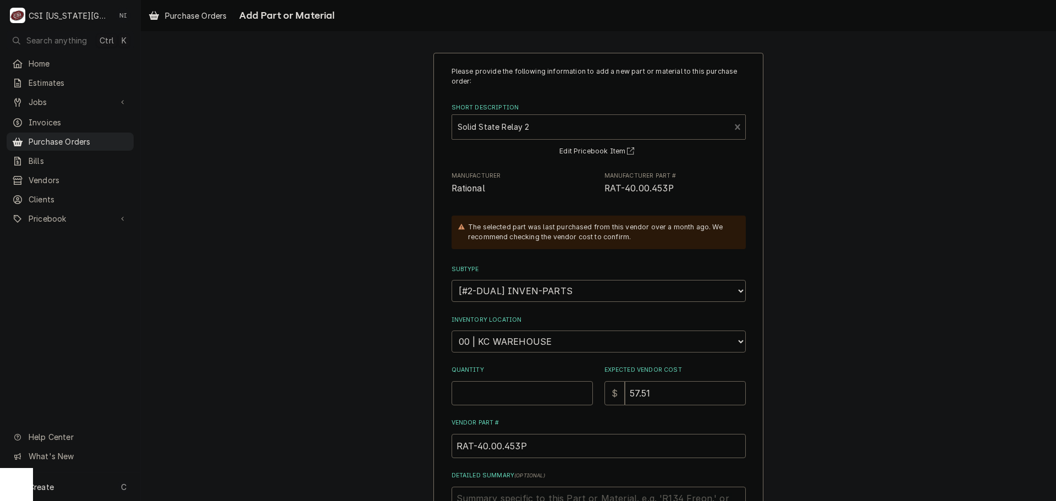
click at [513, 343] on select "Choose a location... 00 | KC WAREHOUSE 00 | MAIN WAREHOUSE 01 | BRIAN BREAZIER …" at bounding box center [598, 341] width 294 height 22
select select "2772"
click at [451, 330] on select "Choose a location... 00 | KC WAREHOUSE 00 | MAIN WAREHOUSE 01 | BRIAN BREAZIER …" at bounding box center [598, 341] width 294 height 22
click at [510, 397] on input "Quantity" at bounding box center [521, 393] width 141 height 24
type textarea "x"
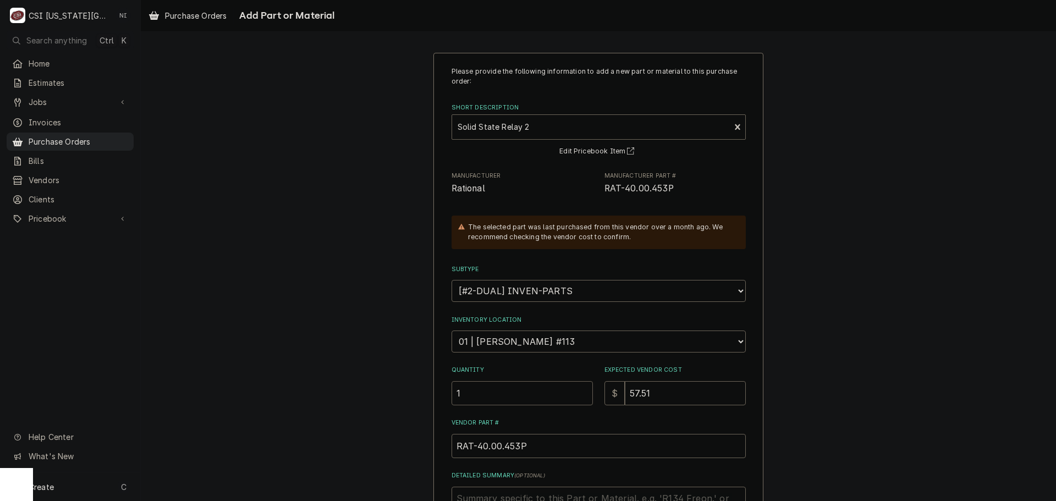
type input "1"
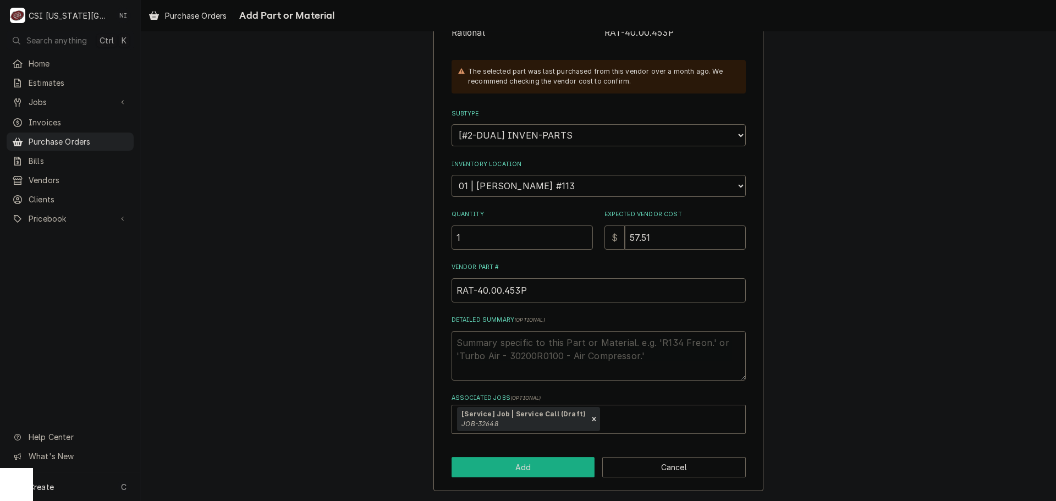
click at [516, 463] on button "Add" at bounding box center [522, 467] width 143 height 20
type textarea "x"
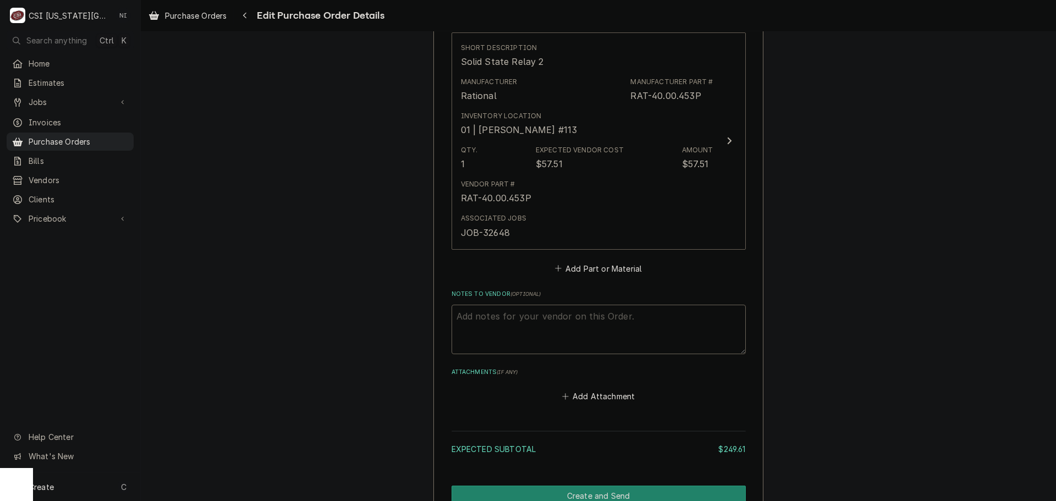
scroll to position [2266, 0]
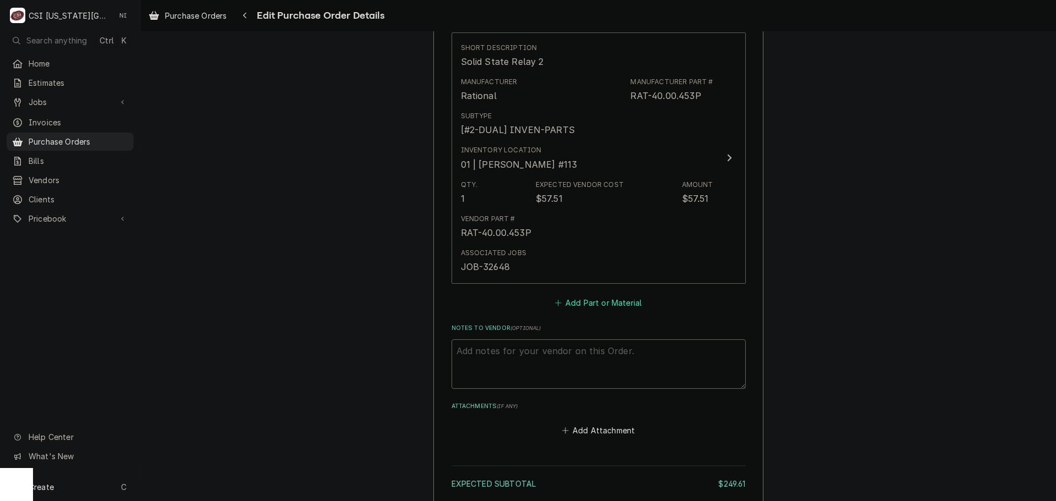
click at [605, 304] on button "Add Part or Material" at bounding box center [598, 302] width 91 height 15
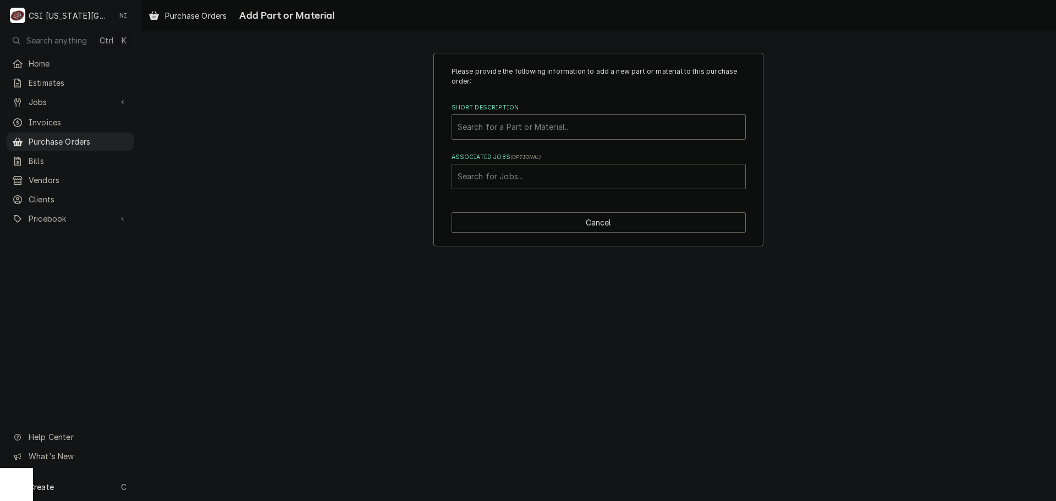
click at [592, 173] on div "Associated Jobs" at bounding box center [598, 177] width 282 height 20
type input "32648"
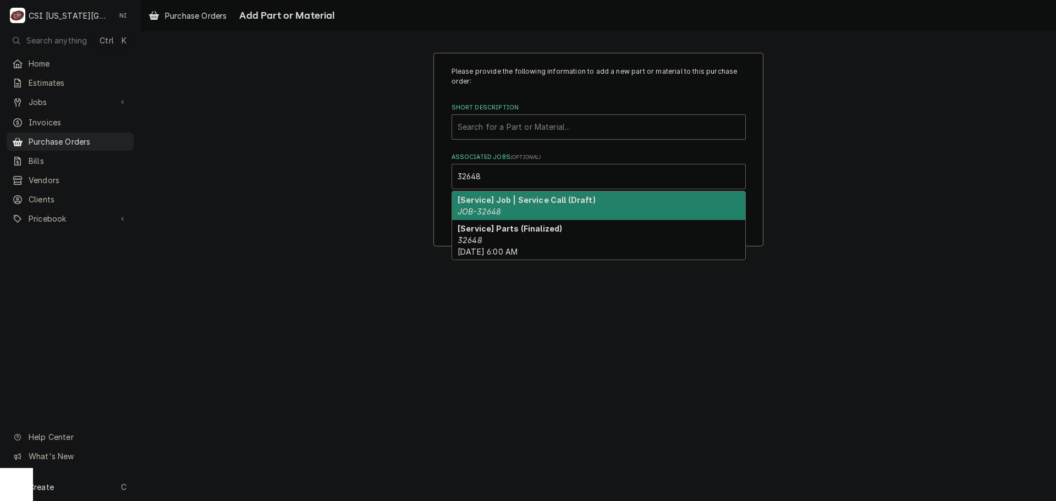
click at [484, 209] on em "JOB-32648" at bounding box center [478, 211] width 43 height 9
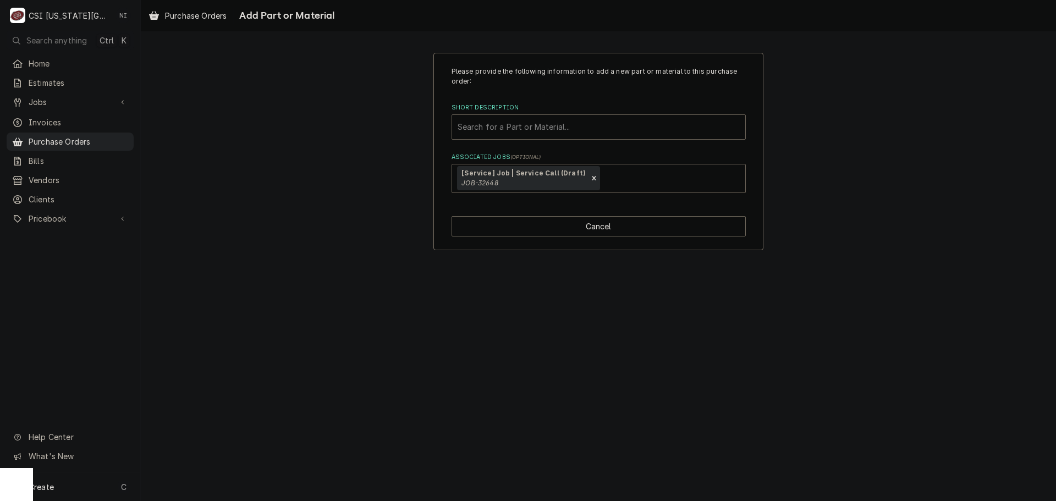
click at [503, 120] on div "Short Description" at bounding box center [598, 127] width 282 height 20
paste input "24.04.898S"
type input "24.04.898S"
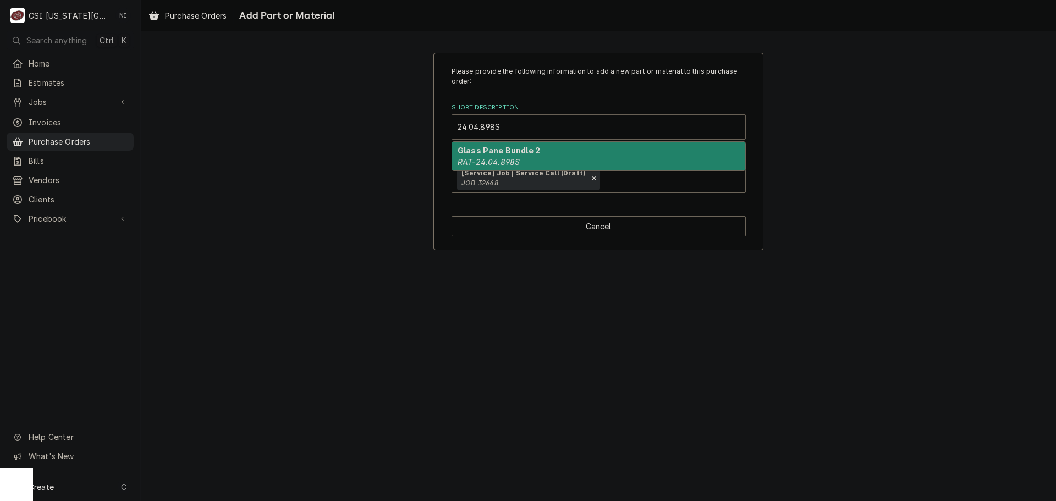
drag, startPoint x: 491, startPoint y: 148, endPoint x: 486, endPoint y: 155, distance: 8.2
click at [487, 153] on strong "Glass Pane Bundle 2" at bounding box center [498, 150] width 82 height 9
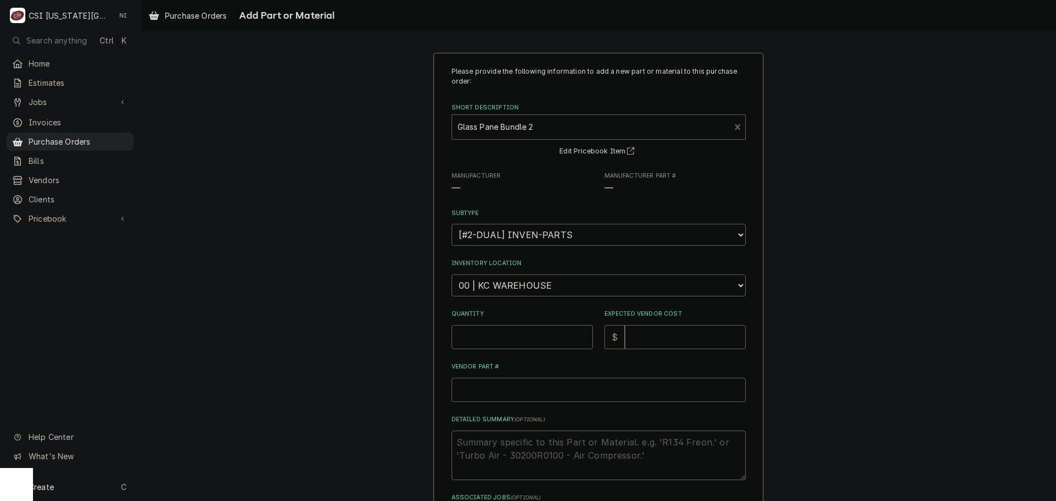
type textarea "x"
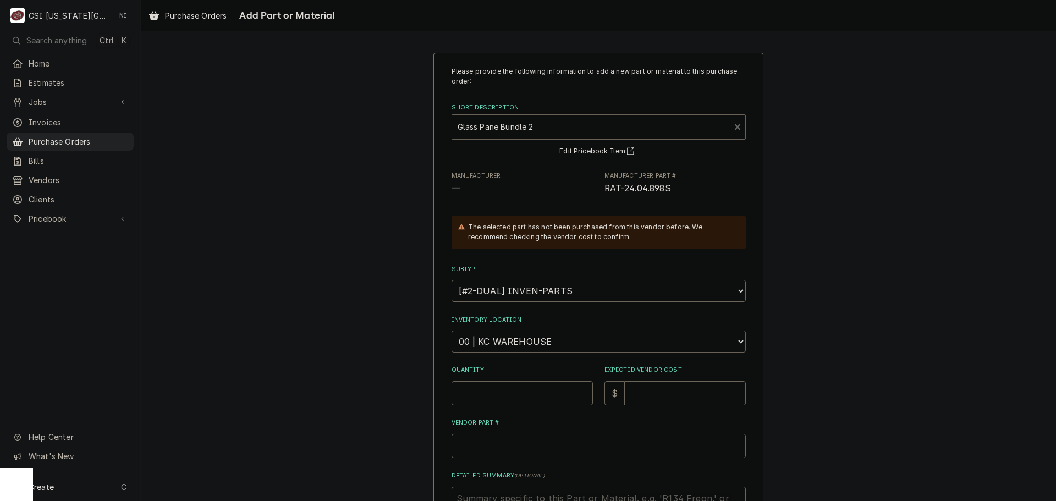
click at [510, 344] on select "Choose a location... 00 | KC WAREHOUSE 00 | MAIN WAREHOUSE 01 | BRIAN BREAZIER …" at bounding box center [598, 341] width 294 height 22
select select "2772"
click at [451, 330] on select "Choose a location... 00 | KC WAREHOUSE 00 | MAIN WAREHOUSE 01 | BRIAN BREAZIER …" at bounding box center [598, 341] width 294 height 22
click at [488, 386] on input "Quantity" at bounding box center [521, 393] width 141 height 24
type textarea "x"
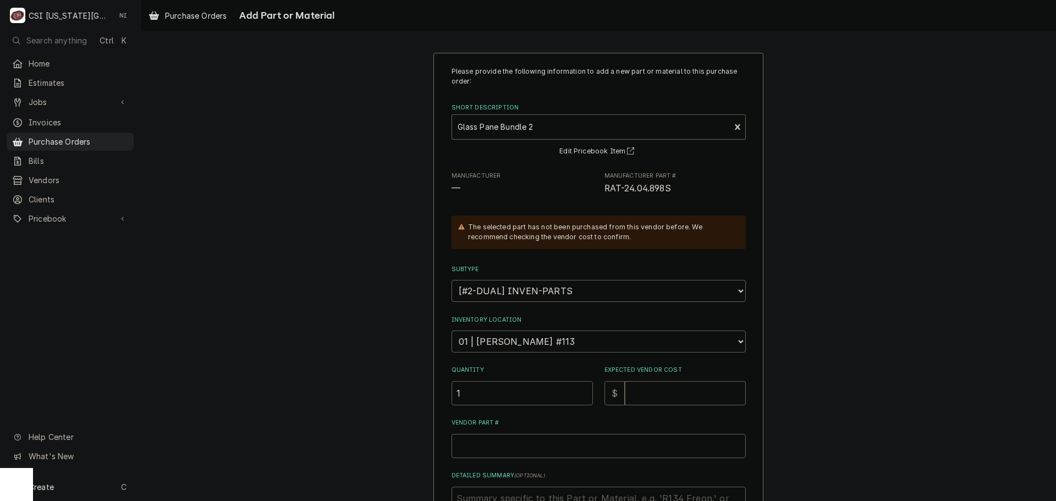
type input "1"
type textarea "x"
type input "5"
type textarea "x"
type input "51"
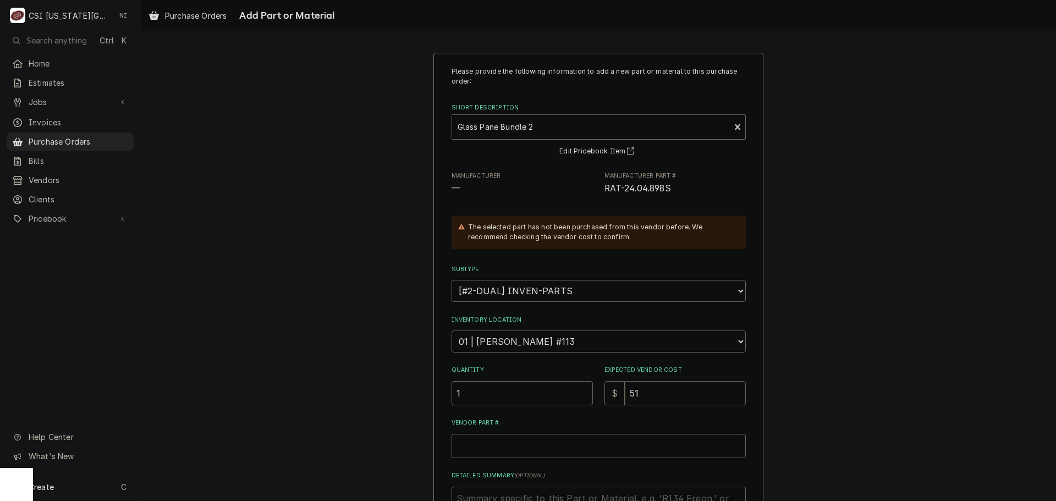
type textarea "x"
type input "510"
type textarea "x"
type input "510.6"
type textarea "x"
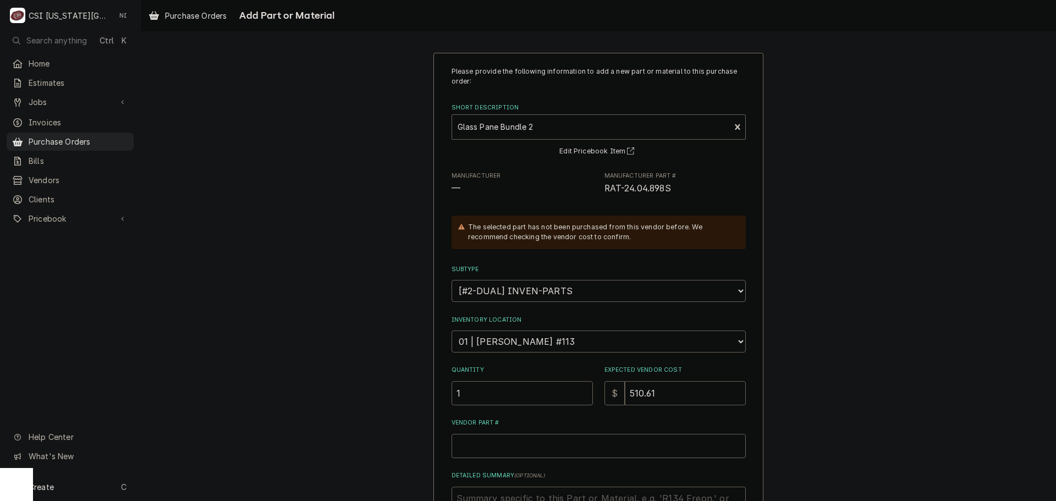
type input "510.61"
drag, startPoint x: 670, startPoint y: 188, endPoint x: 596, endPoint y: 190, distance: 74.2
click at [596, 190] on div "Manufacturer — Manufacturer Part # RAT-24.04.898S" at bounding box center [598, 184] width 294 height 24
copy span "RAT-24.04.898S"
click at [472, 451] on input "Vendor Part #" at bounding box center [598, 446] width 294 height 24
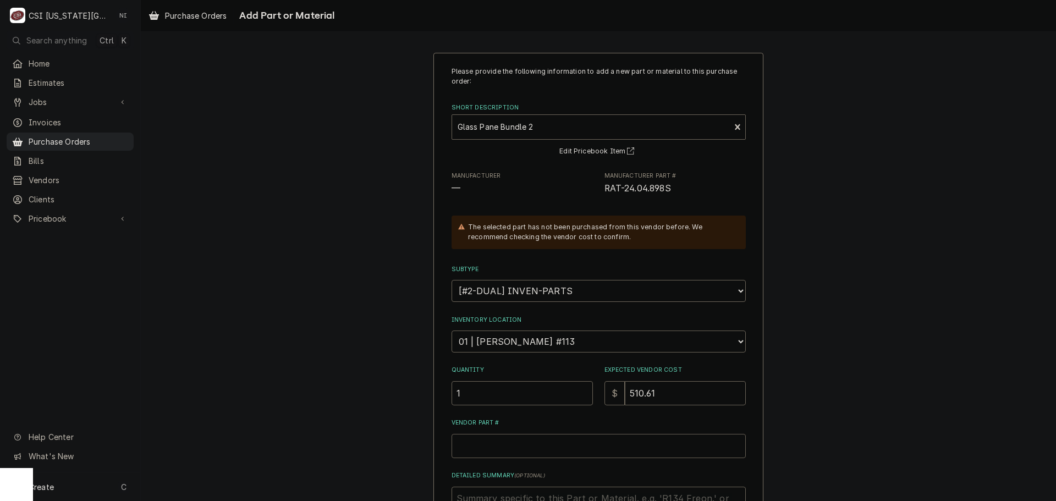
paste input "RAT-24.04.898S"
type textarea "x"
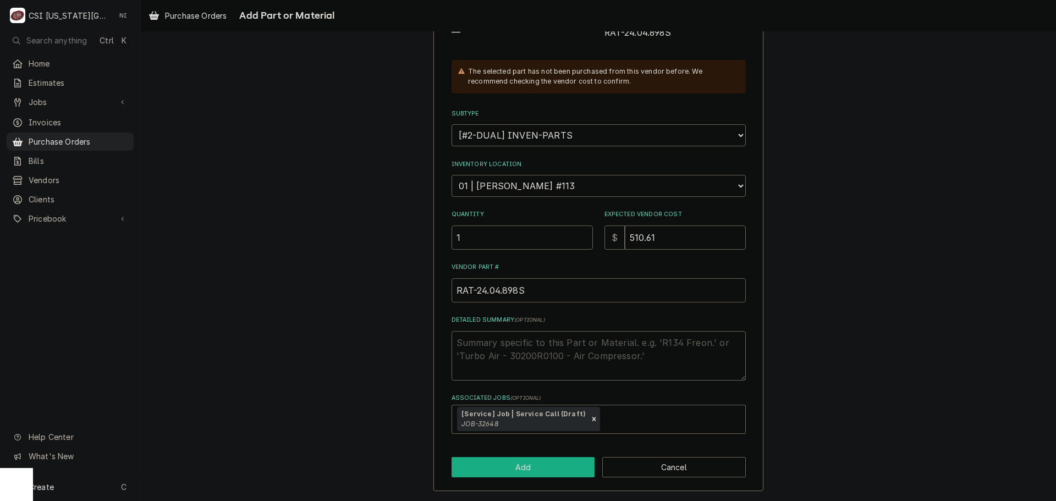
type input "RAT-24.04.898S"
click at [503, 465] on button "Add" at bounding box center [522, 467] width 143 height 20
type textarea "x"
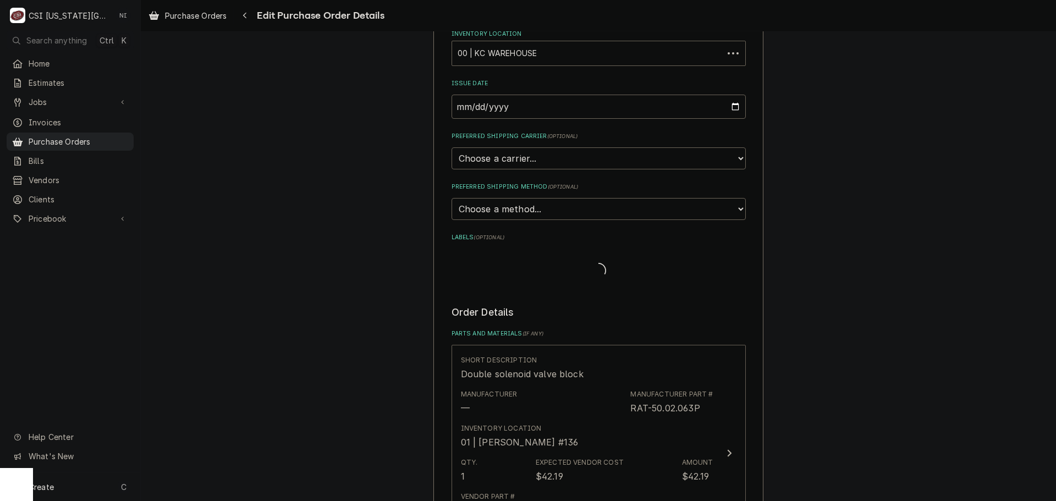
scroll to position [2540, 0]
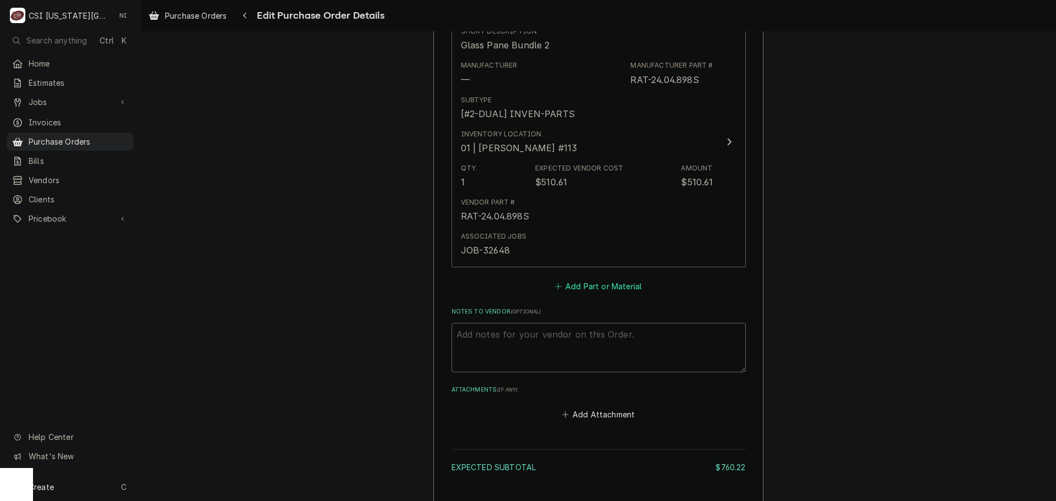
click at [581, 288] on button "Add Part or Material" at bounding box center [598, 286] width 91 height 15
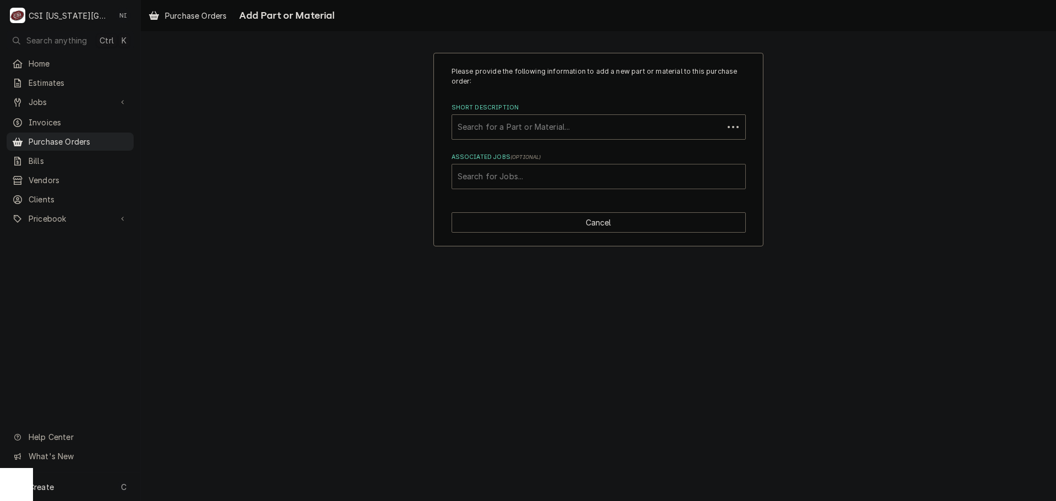
click at [560, 178] on div "Associated Jobs" at bounding box center [598, 177] width 282 height 20
type input "32648"
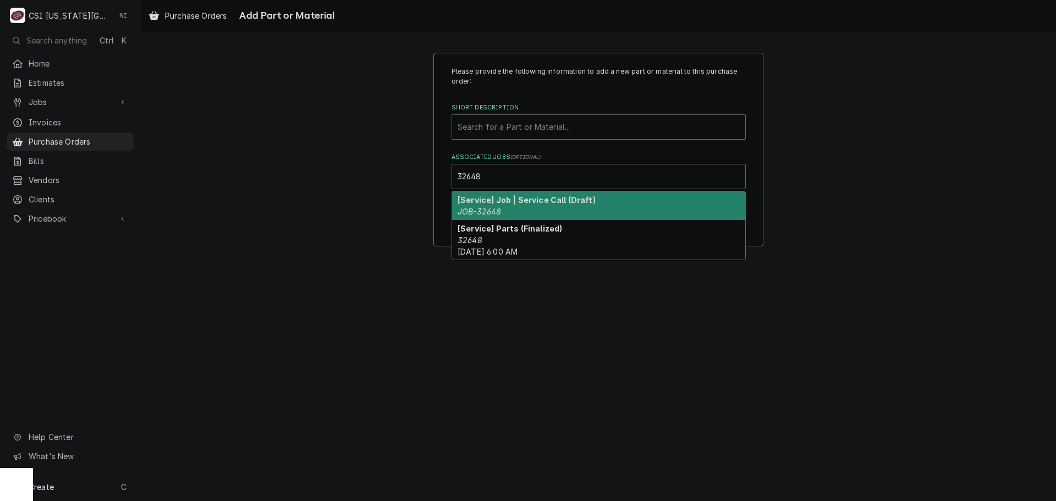
click at [506, 208] on div "[Service] Job | Service Call (Draft) JOB-32648" at bounding box center [598, 205] width 293 height 29
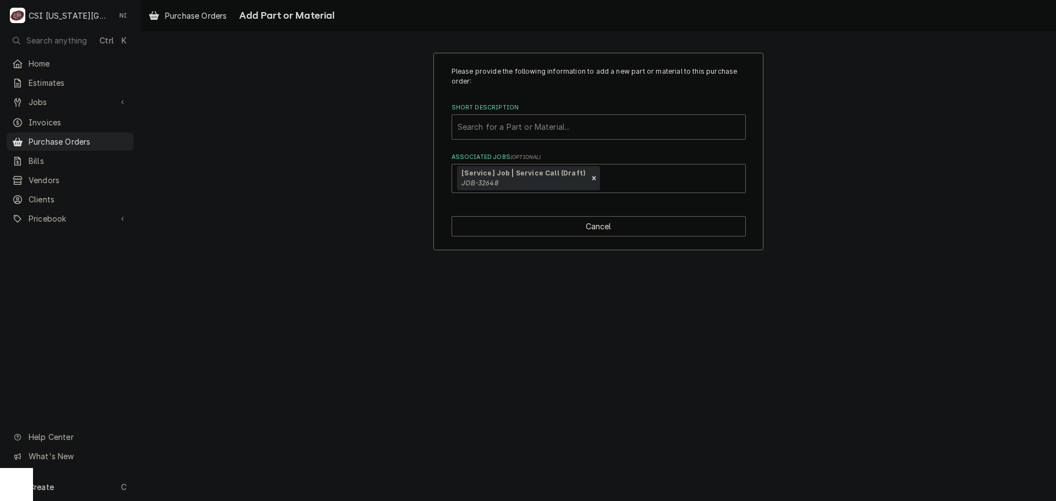
click at [538, 130] on div "Short Description" at bounding box center [598, 127] width 282 height 20
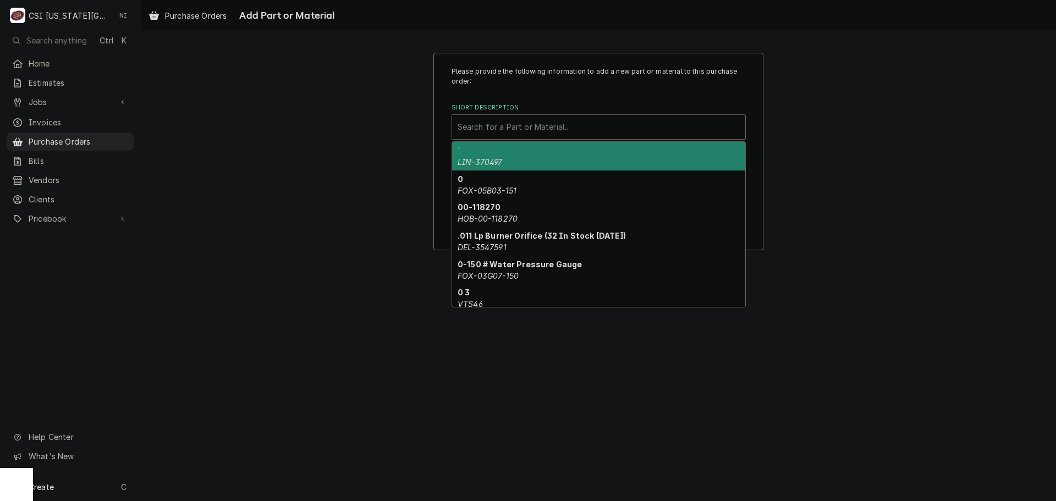
paste input "24.02.959P"
type input "24.02.959P"
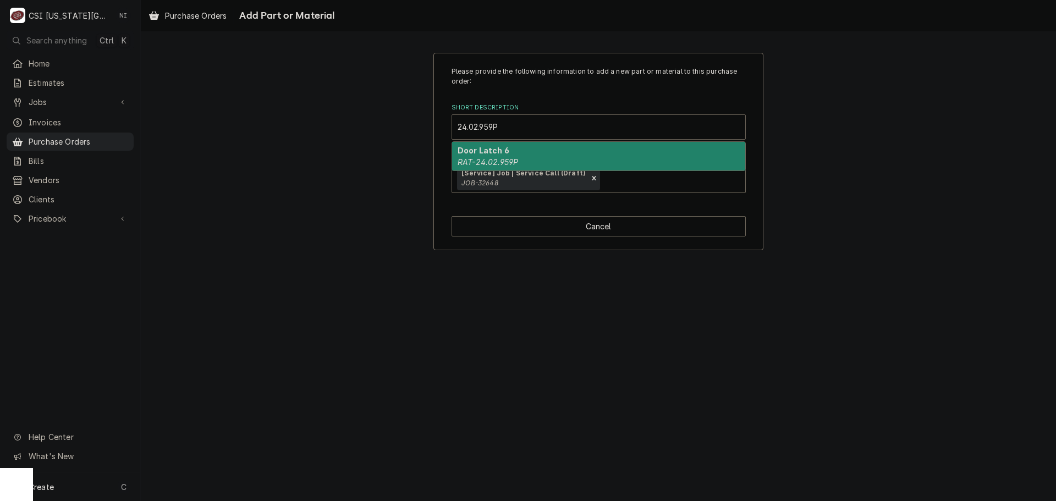
click at [527, 154] on div "Door Latch 6 RAT-24.02.959P" at bounding box center [598, 156] width 293 height 29
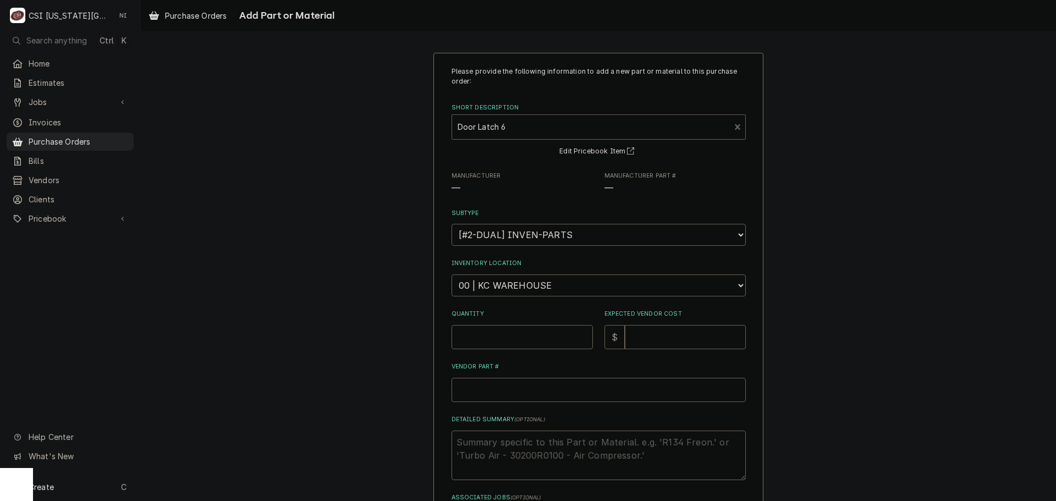
type textarea "x"
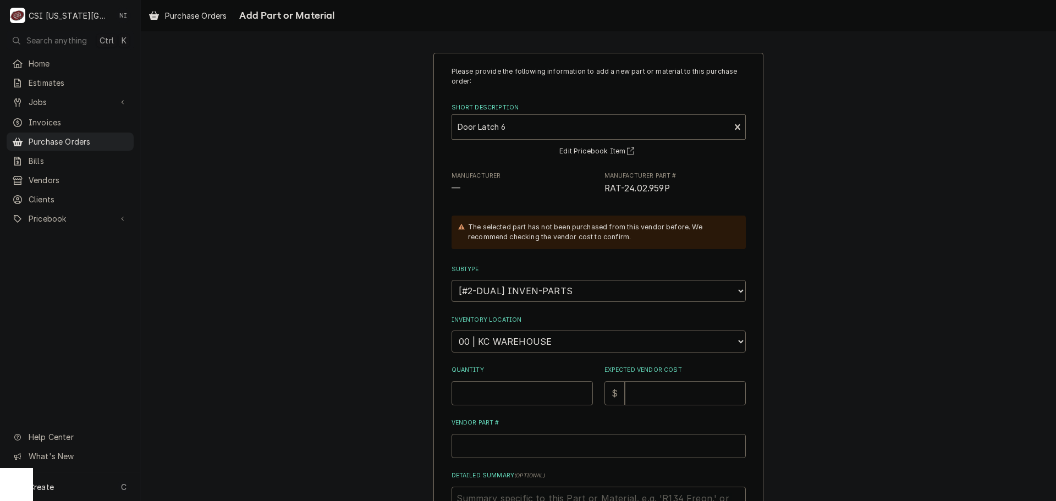
click at [529, 340] on select "Choose a location... 00 | KC WAREHOUSE 00 | MAIN WAREHOUSE 01 | BRIAN BREAZIER …" at bounding box center [598, 341] width 294 height 22
select select "2772"
click at [451, 330] on select "Choose a location... 00 | KC WAREHOUSE 00 | MAIN WAREHOUSE 01 | BRIAN BREAZIER …" at bounding box center [598, 341] width 294 height 22
click at [510, 394] on input "Quantity" at bounding box center [521, 393] width 141 height 24
type textarea "x"
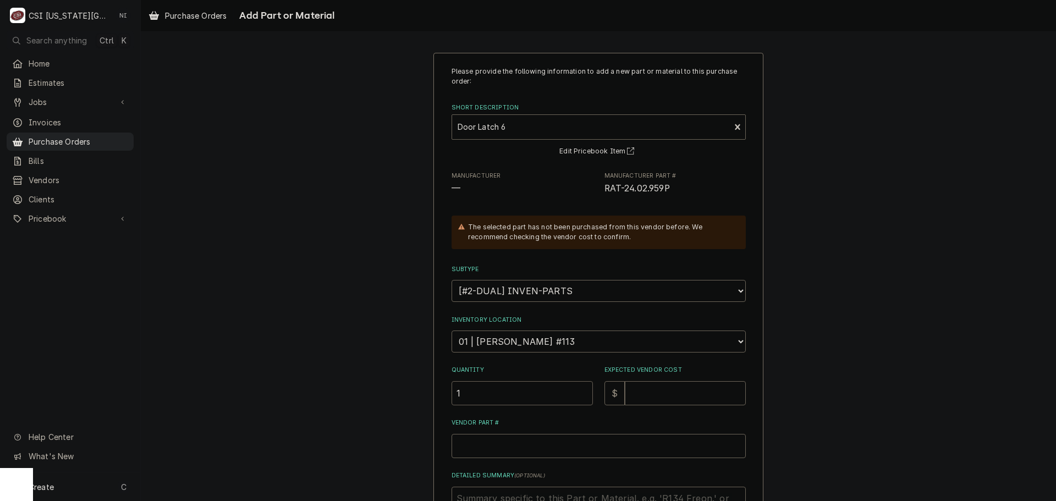
type input "1"
type textarea "x"
type input "8"
type textarea "x"
type input "8.3"
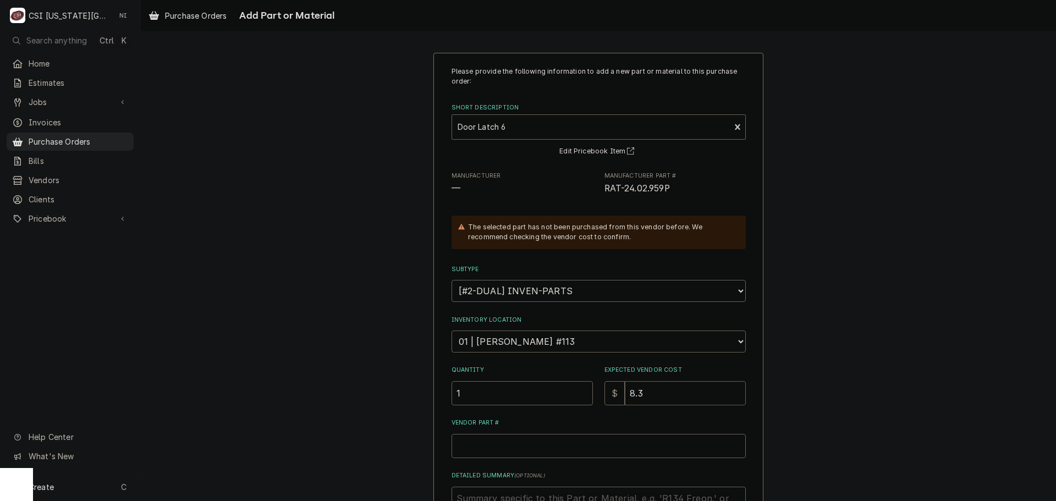
type textarea "x"
type input "8.33"
drag, startPoint x: 670, startPoint y: 189, endPoint x: 600, endPoint y: 190, distance: 69.3
click at [604, 190] on span "RAT-24.02.959P" at bounding box center [674, 188] width 141 height 13
copy span "RAT-24.02.959P"
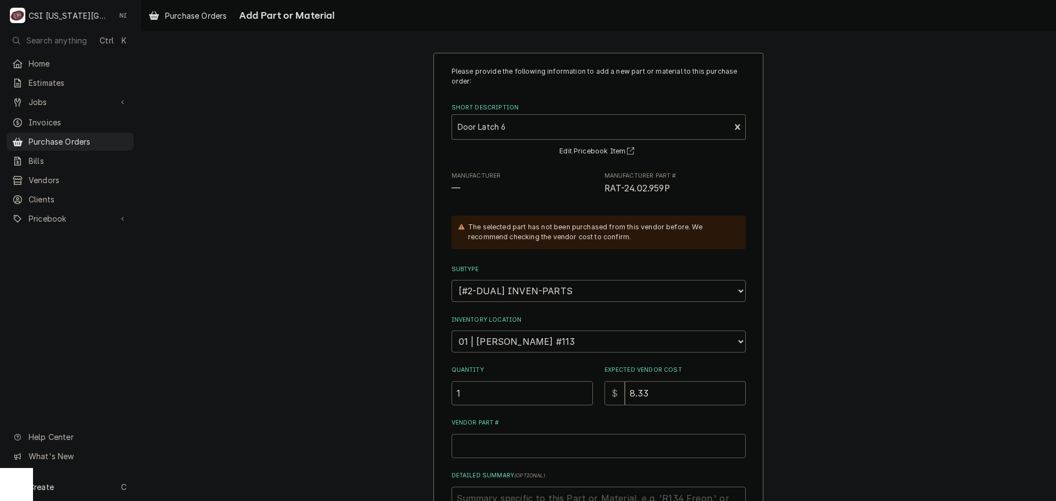
click at [496, 442] on input "Vendor Part #" at bounding box center [598, 446] width 294 height 24
paste input "RAT-24.02.959P"
type textarea "x"
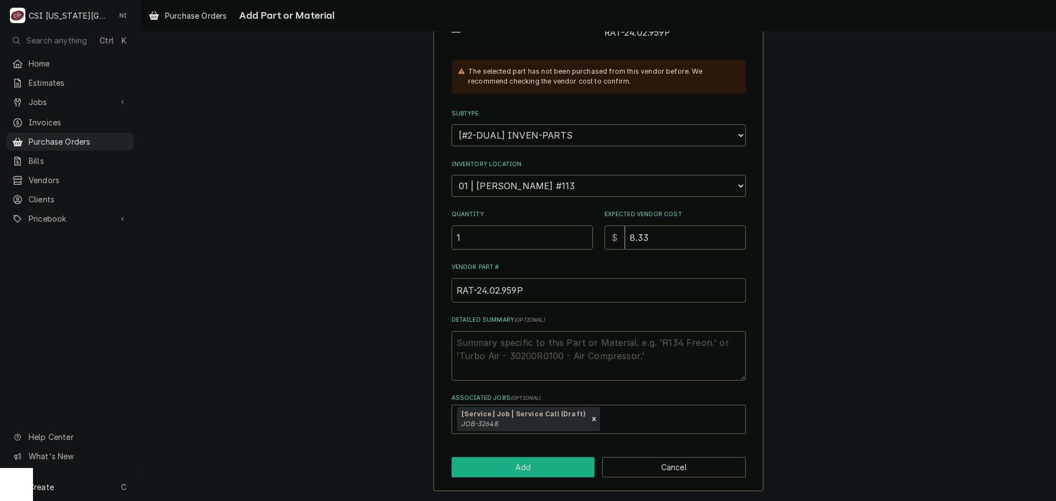
type input "RAT-24.02.959P"
click at [516, 466] on button "Add" at bounding box center [522, 467] width 143 height 20
type textarea "x"
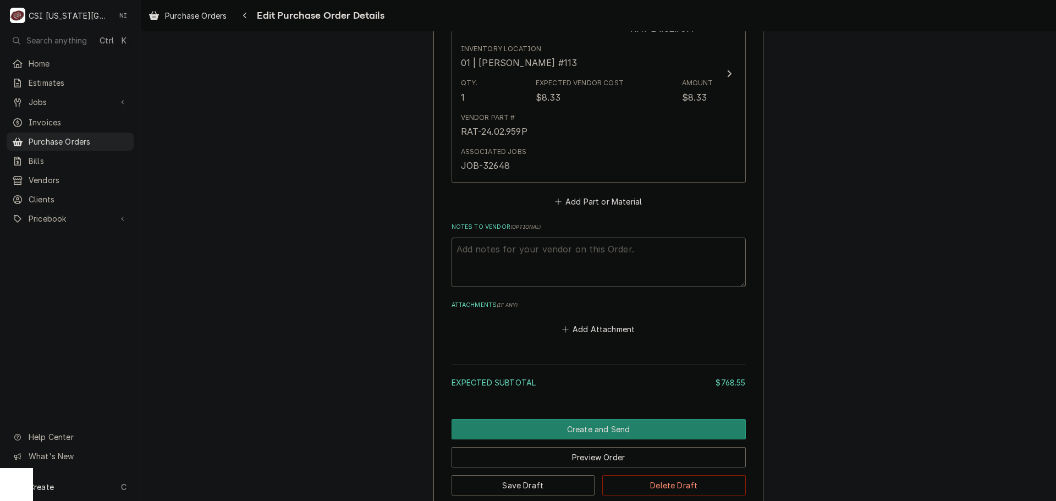
scroll to position [2847, 0]
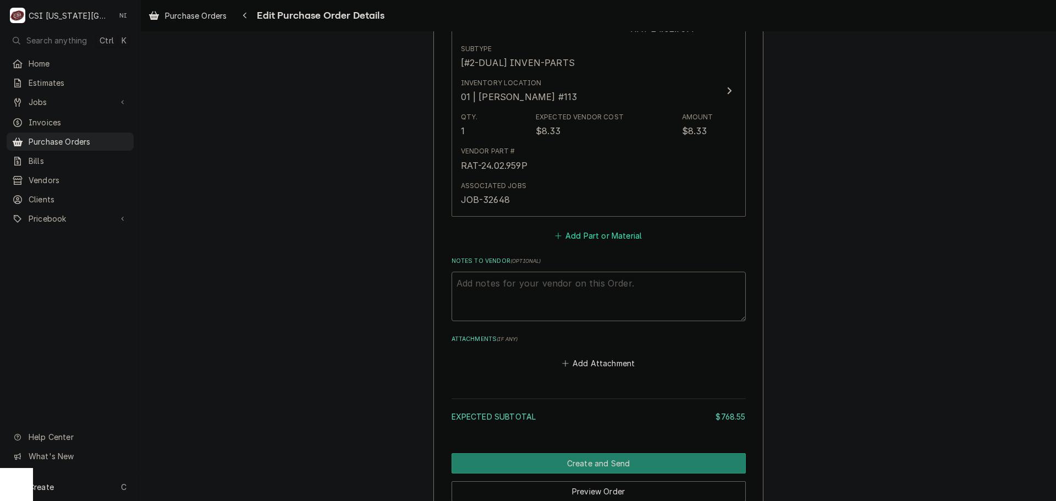
click at [592, 234] on button "Add Part or Material" at bounding box center [598, 235] width 91 height 15
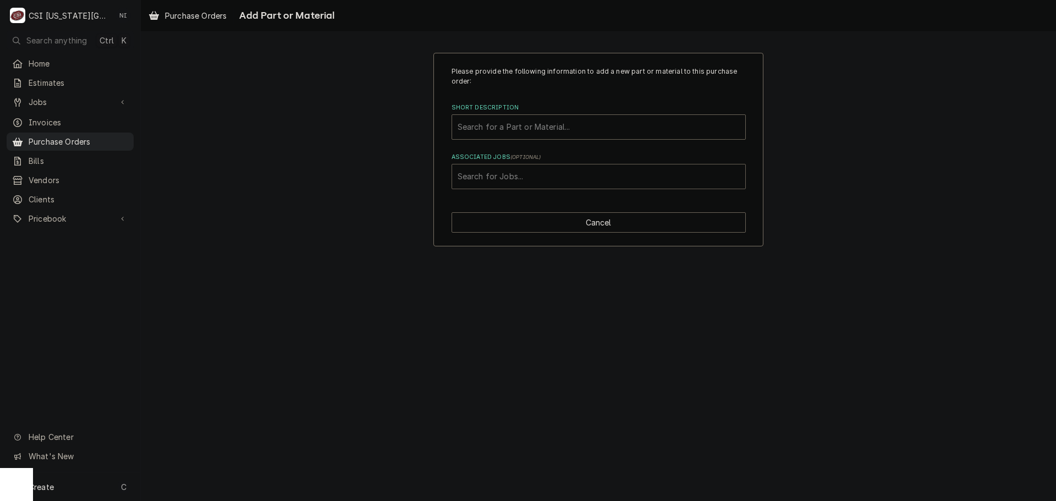
click at [515, 172] on div "Associated Jobs" at bounding box center [598, 177] width 282 height 20
type input "32648"
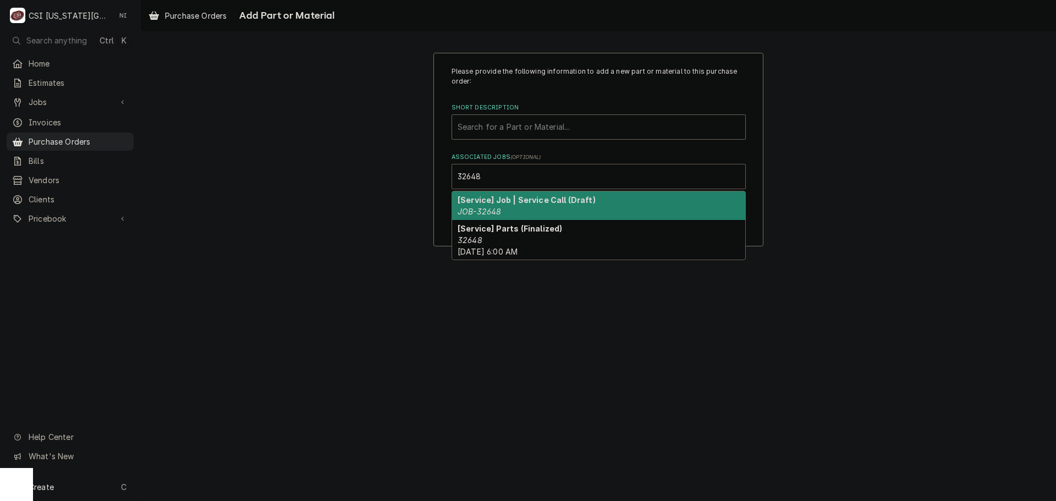
click at [490, 204] on strong "[Service] Job | Service Call (Draft)" at bounding box center [526, 199] width 138 height 9
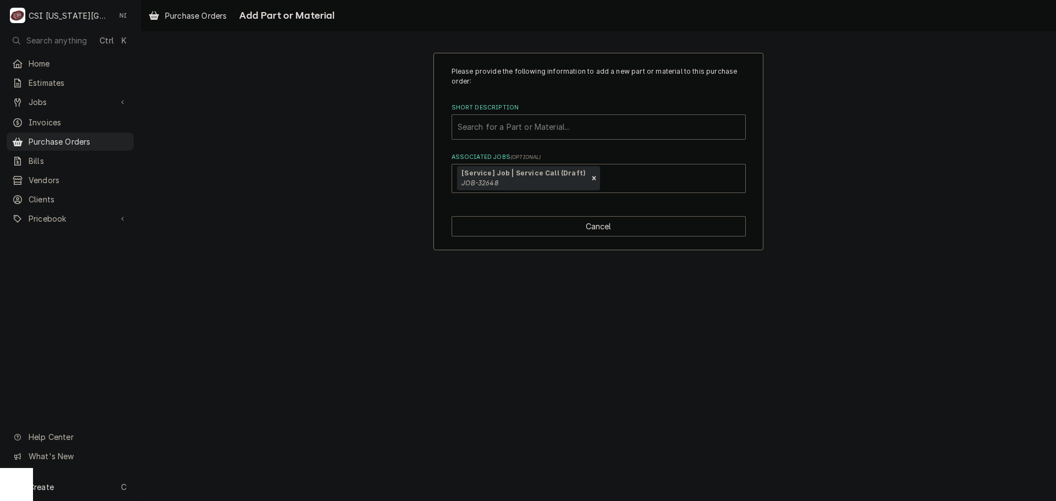
click at [517, 128] on div "Short Description" at bounding box center [598, 127] width 282 height 20
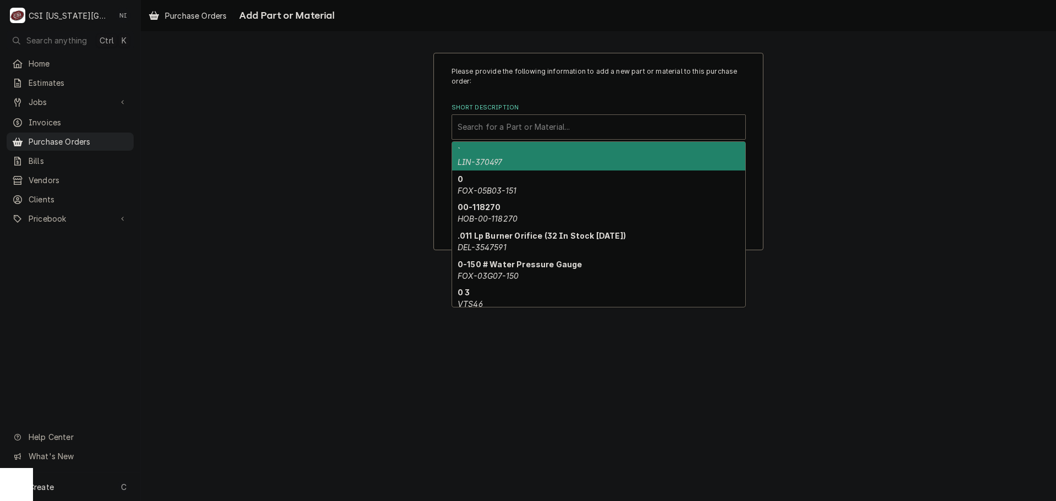
paste input "87.01.062"
type input "87.01.062"
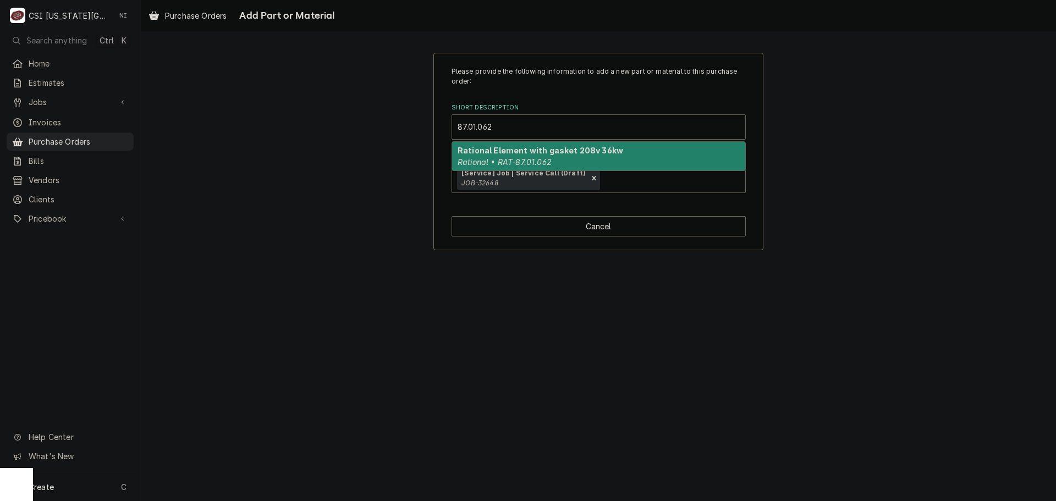
click at [491, 156] on div "Rational Element with gasket 208v 36kw Rational • RAT-87.01.062" at bounding box center [598, 156] width 293 height 29
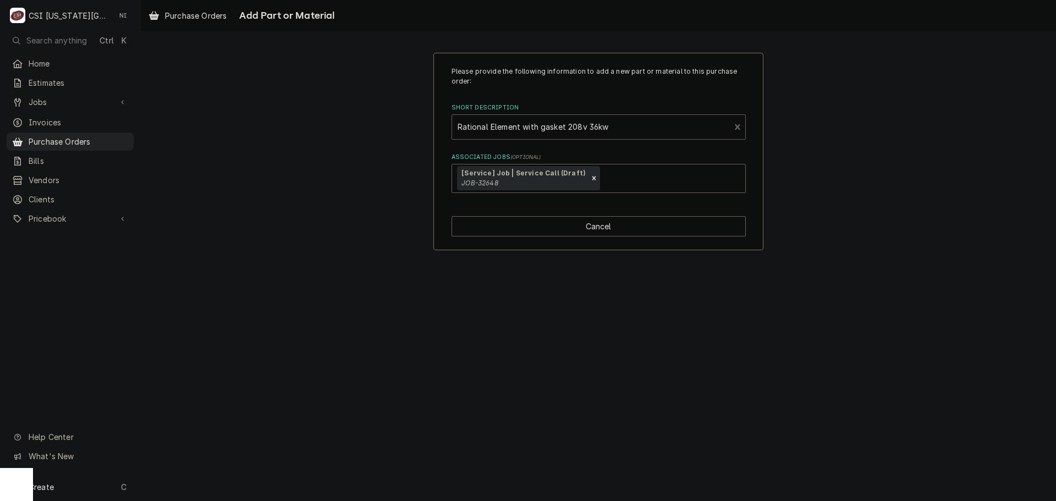
type textarea "x"
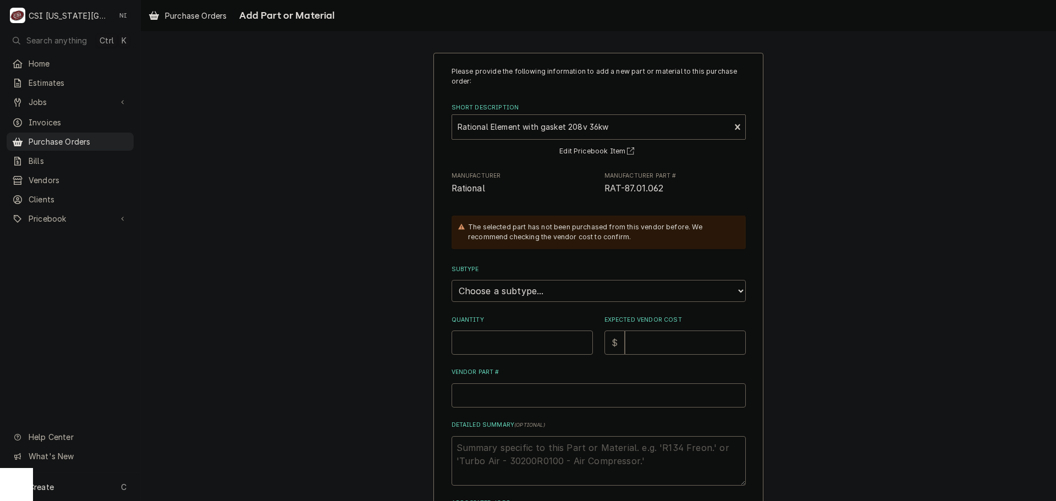
click at [511, 293] on select "Choose a subtype... [#2-DUAL] AFTERHRS-WH-CHG-2 [#2-DUAL] BEV-EQUIP [#2-DUAL] B…" at bounding box center [598, 291] width 294 height 22
select select "45"
click at [451, 280] on select "Choose a subtype... [#2-DUAL] AFTERHRS-WH-CHG-2 [#2-DUAL] BEV-EQUIP [#2-DUAL] B…" at bounding box center [598, 291] width 294 height 22
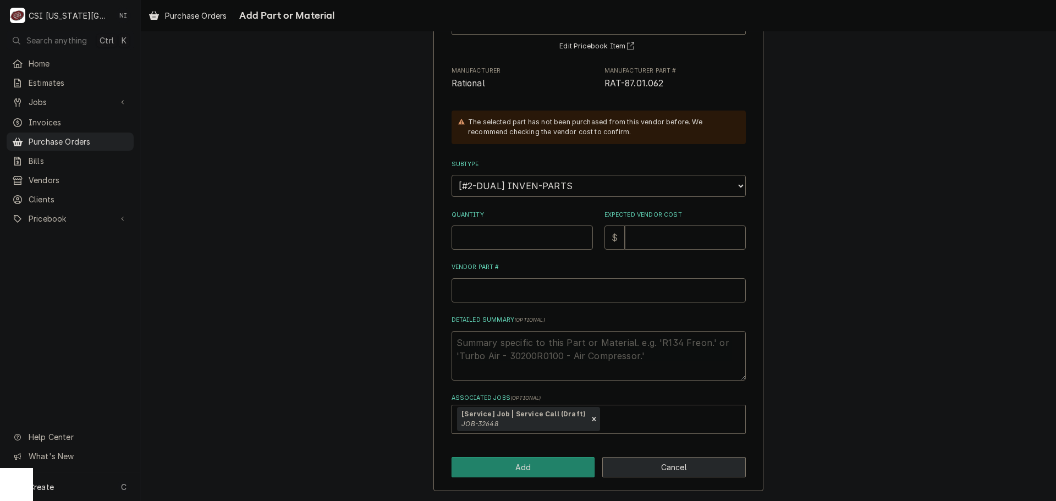
click at [665, 469] on button "Cancel" at bounding box center [673, 467] width 143 height 20
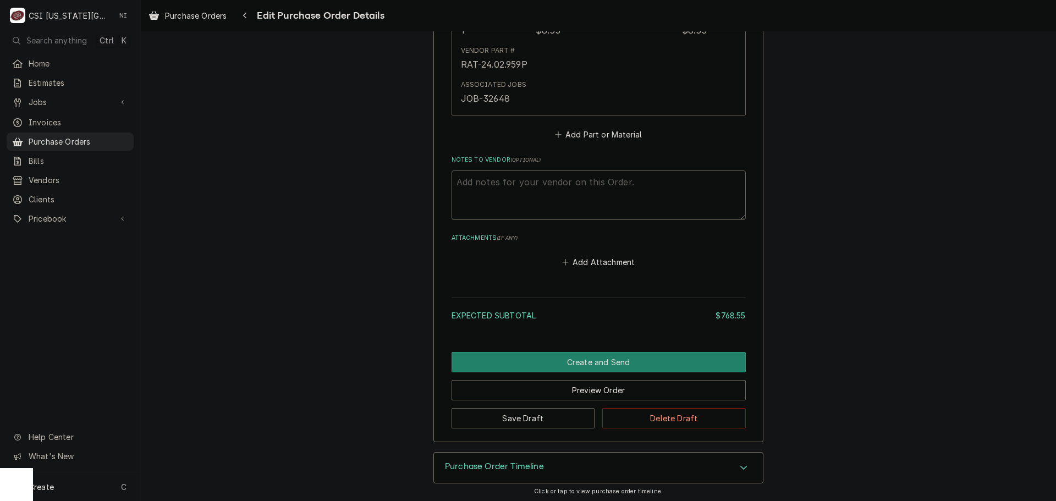
scroll to position [2948, 0]
type textarea "x"
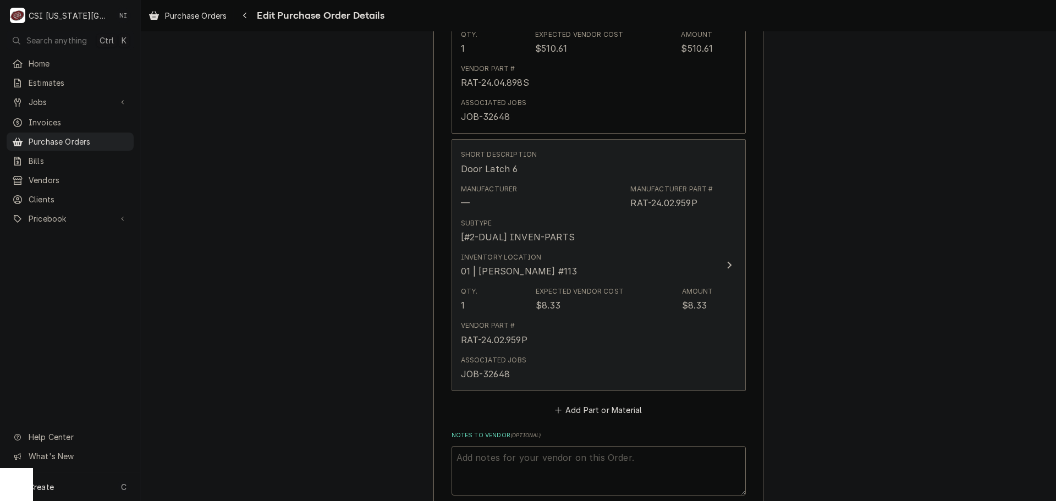
scroll to position [2838, 0]
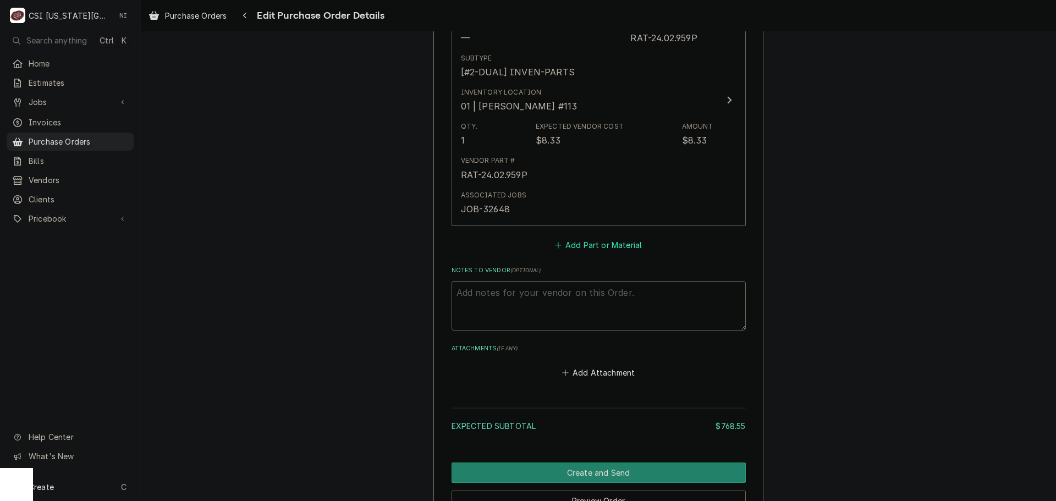
click at [584, 252] on button "Add Part or Material" at bounding box center [598, 244] width 91 height 15
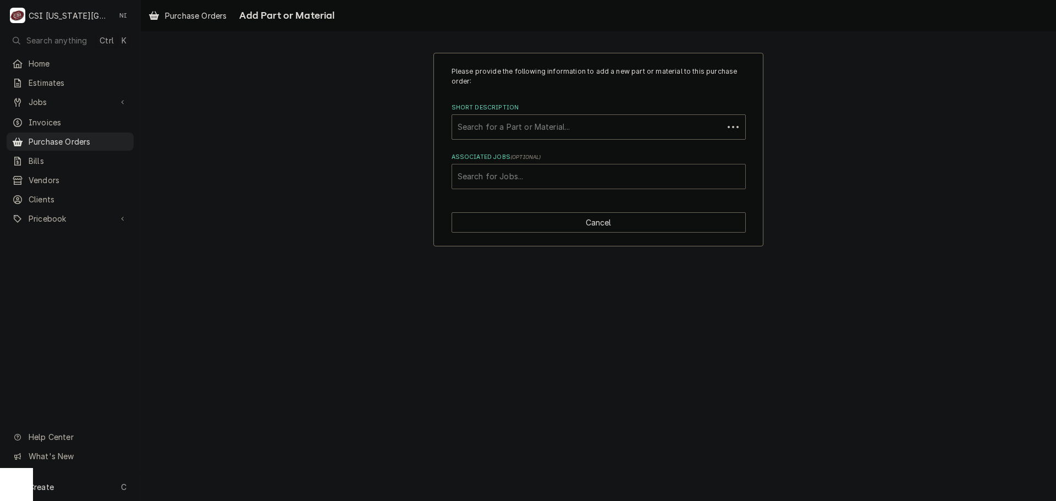
click at [580, 174] on div "Associated Jobs" at bounding box center [598, 177] width 282 height 20
type input "32648"
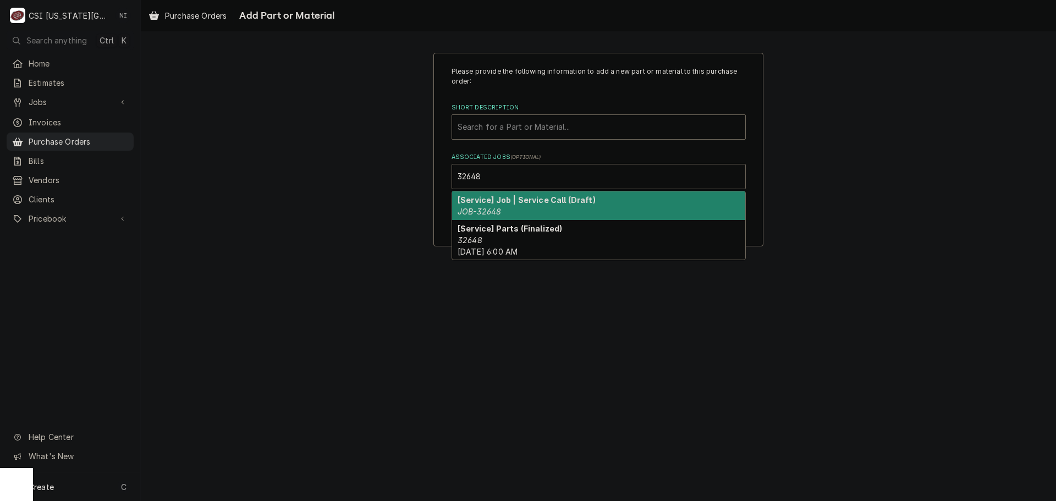
click at [558, 207] on div "[Service] Job | Service Call (Draft) JOB-32648" at bounding box center [598, 205] width 293 height 29
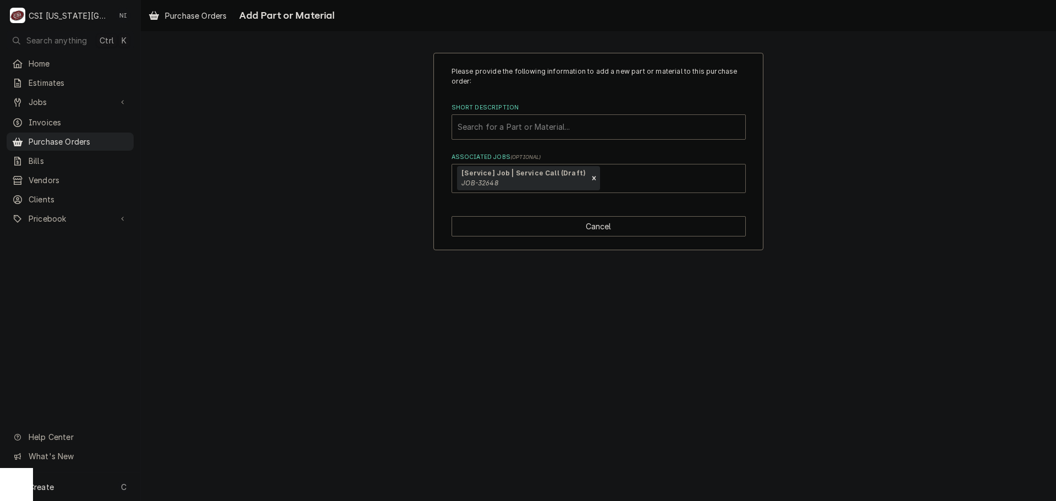
click at [537, 123] on div "Short Description" at bounding box center [598, 127] width 282 height 20
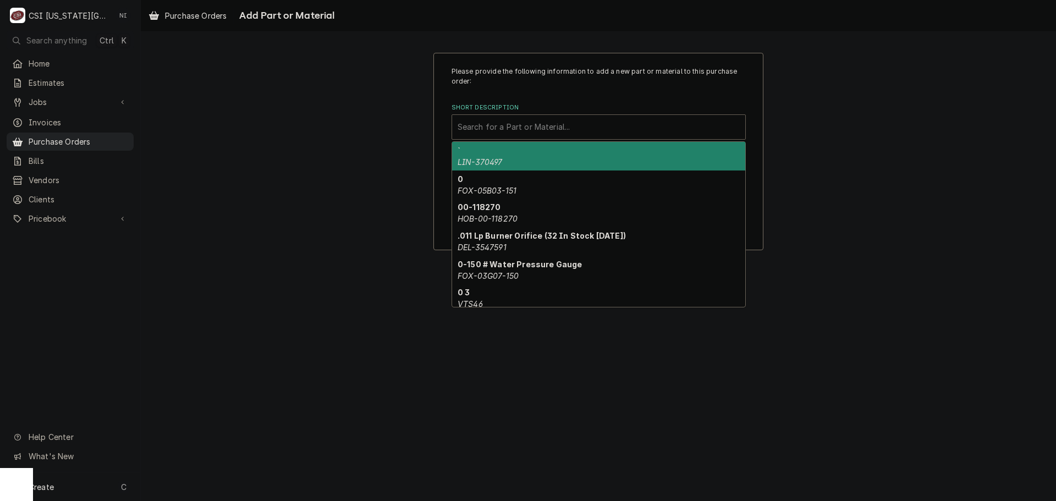
paste input "87.01.062"
type input "87.01.062"
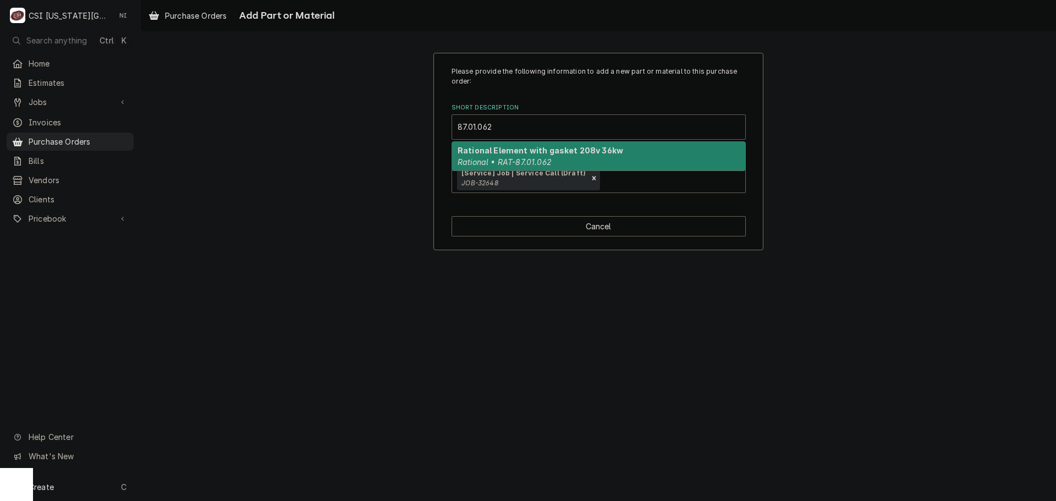
click at [505, 156] on div "Rational Element with gasket 208v 36kw Rational • RAT-87.01.062" at bounding box center [598, 156] width 293 height 29
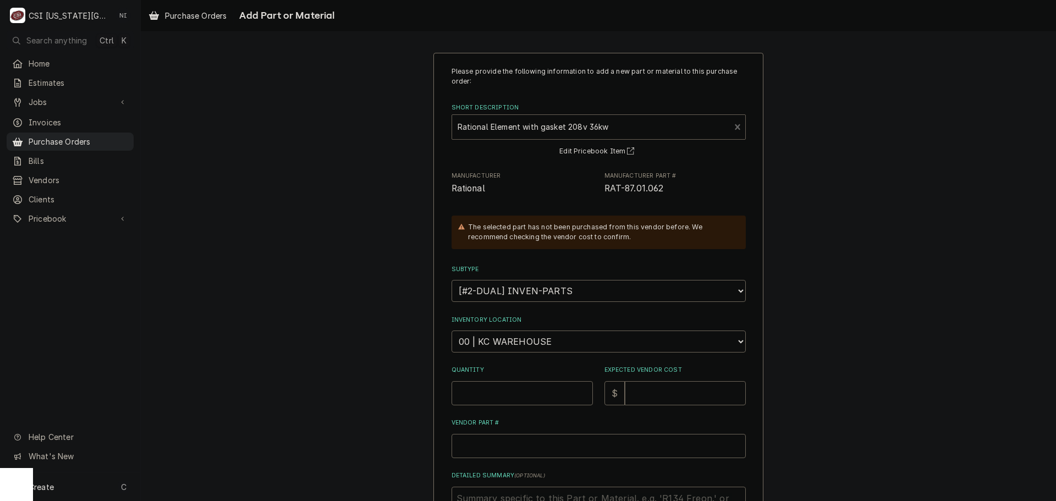
type textarea "x"
click at [548, 345] on select "Choose a location... 00 | KC WAREHOUSE 00 | MAIN WAREHOUSE 01 | BRIAN BREAZIER …" at bounding box center [598, 341] width 294 height 22
select select "2772"
click at [451, 330] on select "Choose a location... 00 | KC WAREHOUSE 00 | MAIN WAREHOUSE 01 | BRIAN BREAZIER …" at bounding box center [598, 341] width 294 height 22
click at [511, 404] on input "Quantity" at bounding box center [521, 393] width 141 height 24
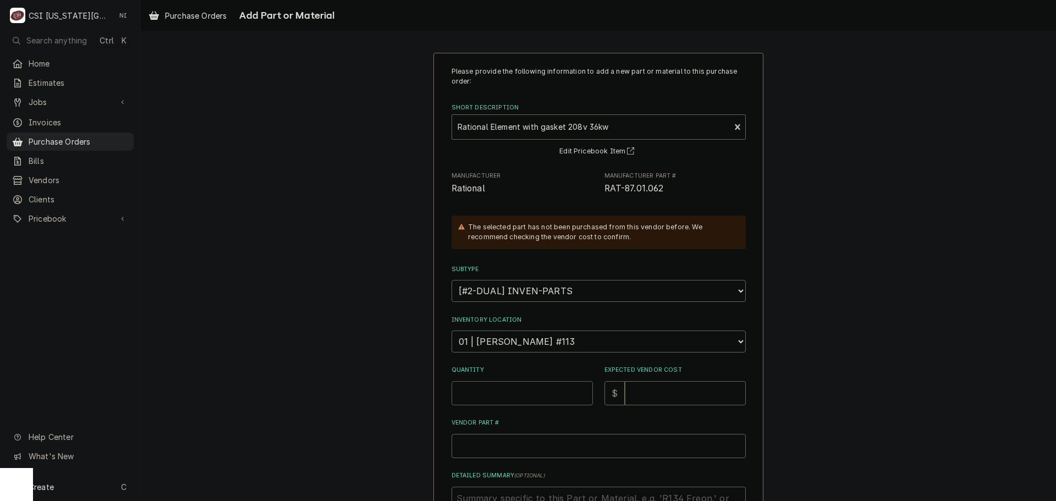
type textarea "x"
type input "1"
type textarea "x"
type input "7"
type textarea "x"
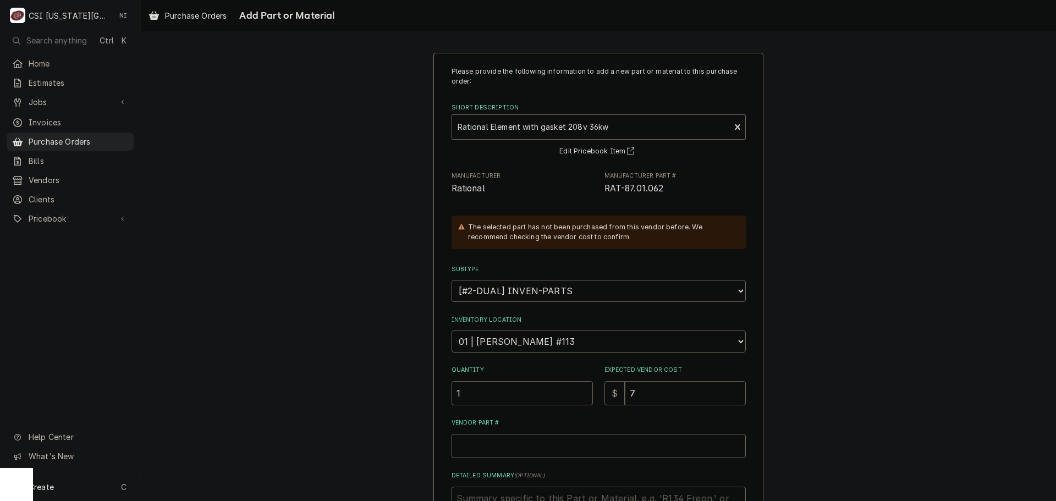
type input "73"
type textarea "x"
type input "736"
type textarea "x"
type input "736.9"
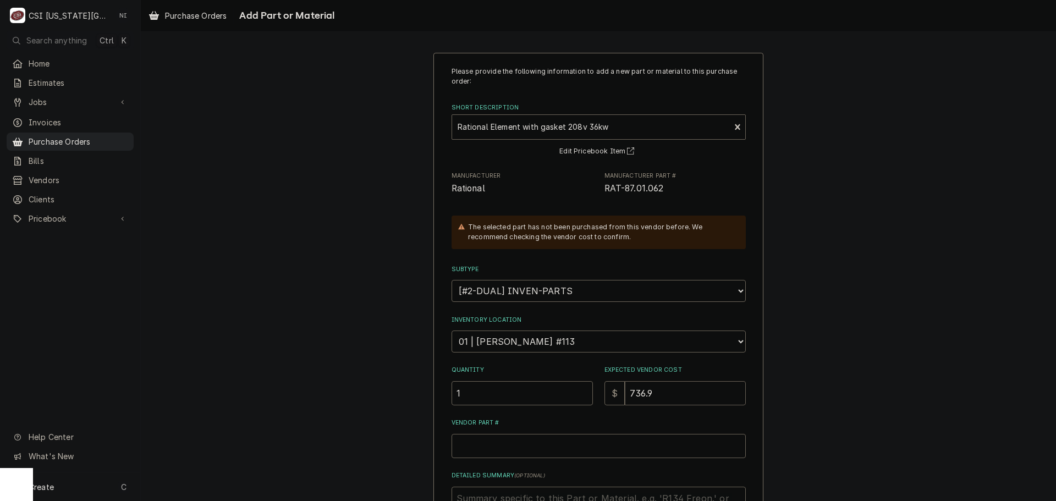
type textarea "x"
type input "736.98"
drag, startPoint x: 661, startPoint y: 191, endPoint x: 598, endPoint y: 194, distance: 63.3
click at [598, 194] on div "Manufacturer Rational Manufacturer Part # RAT-87.01.062" at bounding box center [598, 184] width 294 height 24
copy span "RAT-87.01.062"
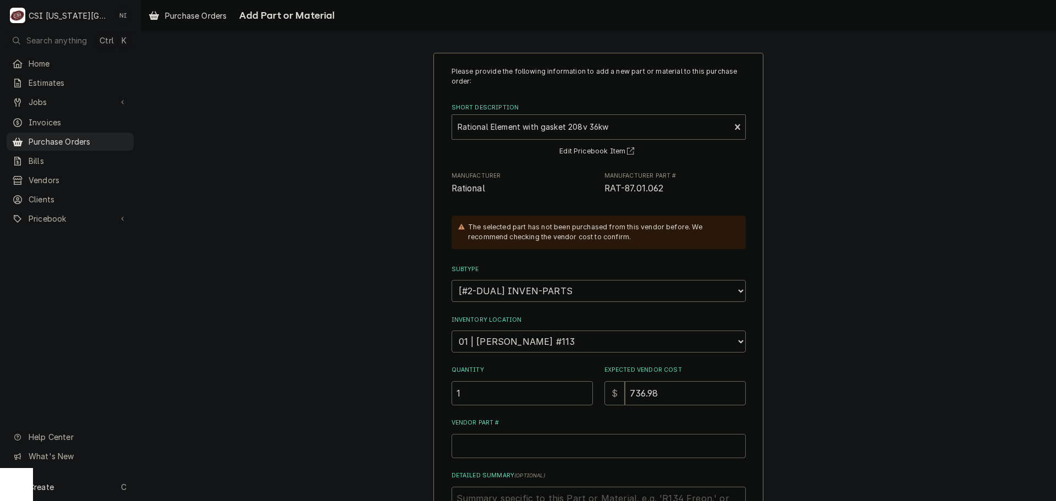
click at [533, 443] on input "Vendor Part #" at bounding box center [598, 446] width 294 height 24
paste input "RAT-87.01.062"
type textarea "x"
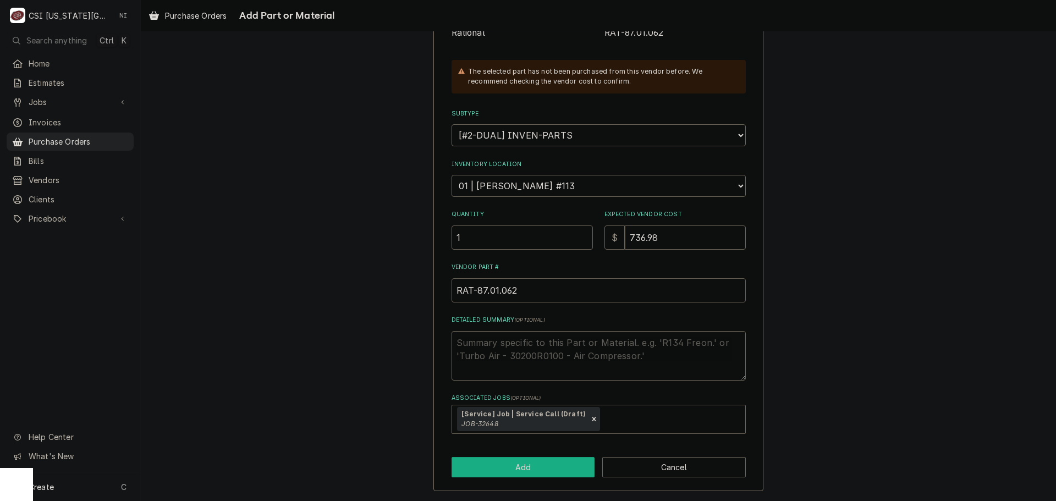
type input "RAT-87.01.062"
click at [562, 461] on button "Add" at bounding box center [522, 467] width 143 height 20
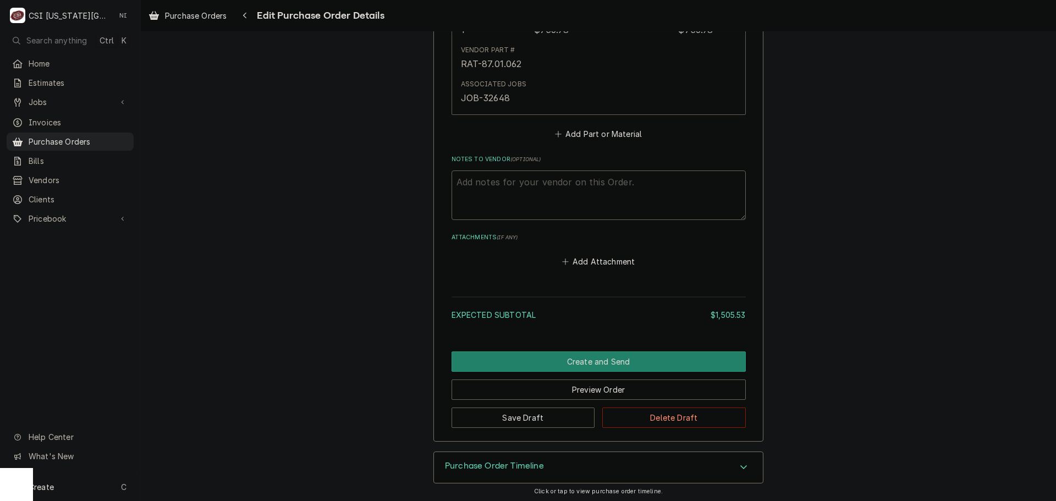
scroll to position [3208, 0]
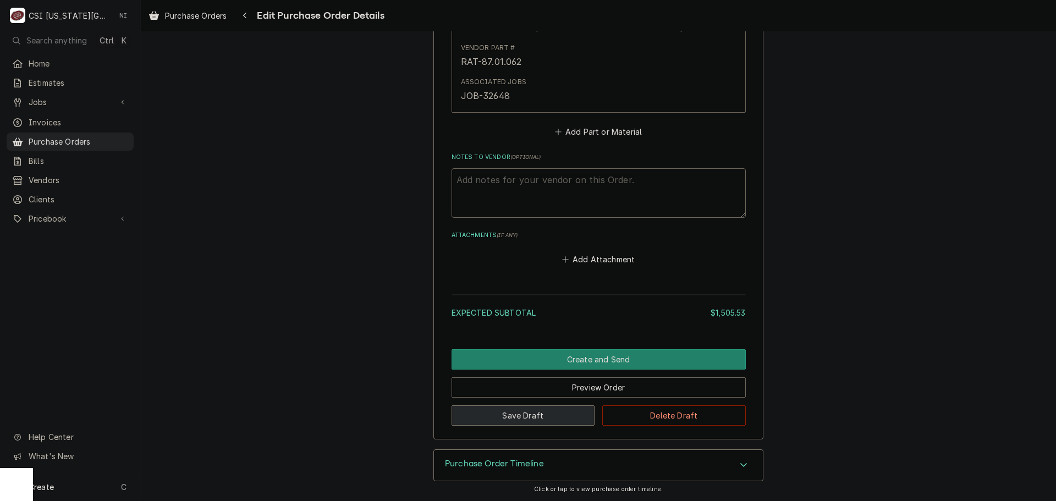
click at [575, 421] on button "Save Draft" at bounding box center [522, 415] width 143 height 20
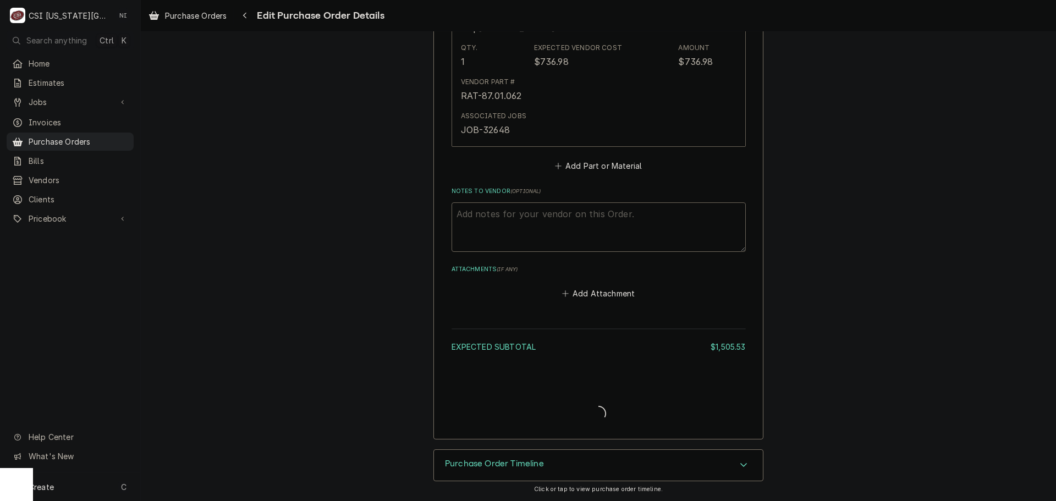
scroll to position [3174, 0]
type textarea "x"
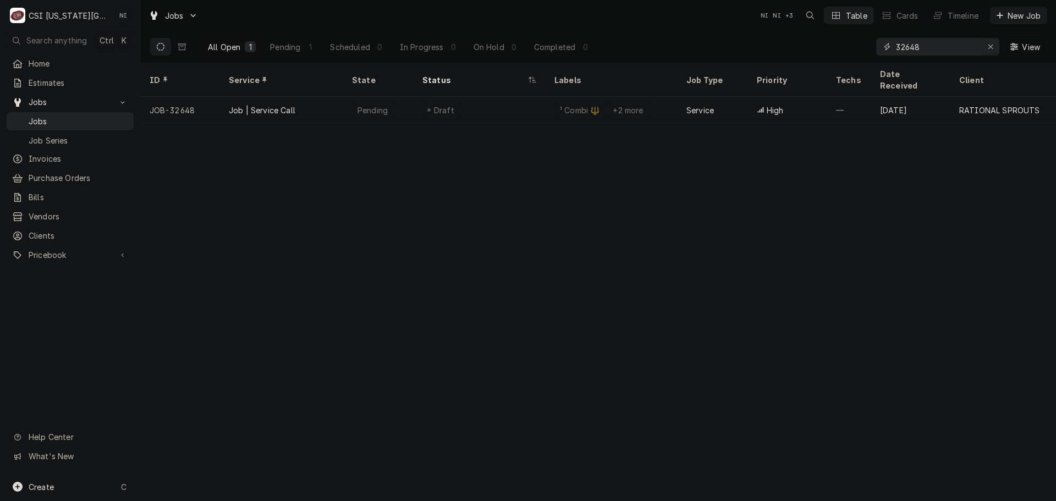
click at [989, 47] on icon "Erase input" at bounding box center [990, 47] width 6 height 8
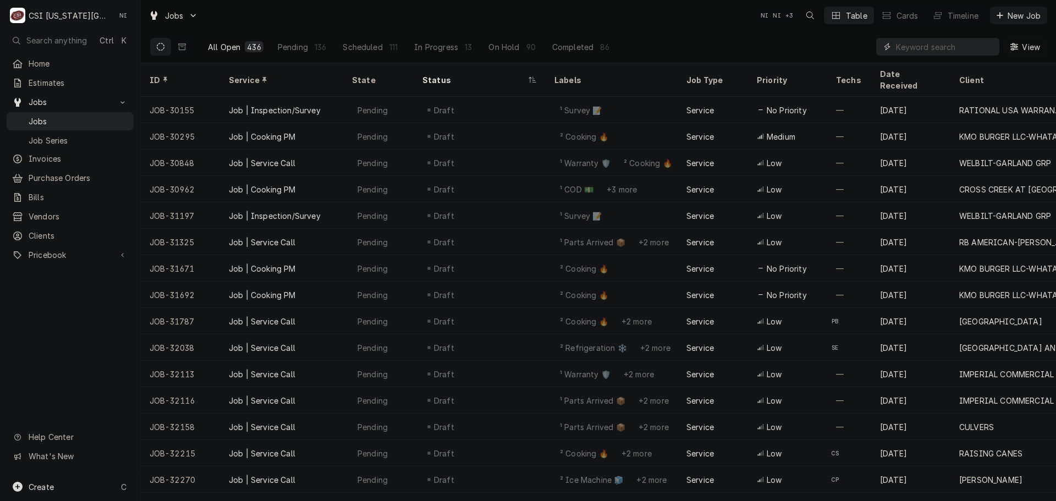
click at [959, 47] on input "Dynamic Content Wrapper" at bounding box center [945, 47] width 98 height 18
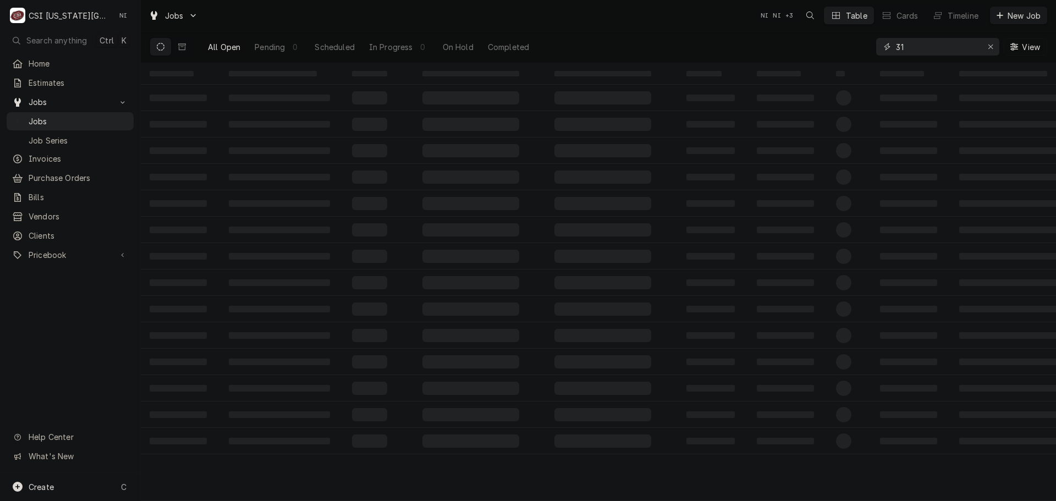
type input "3"
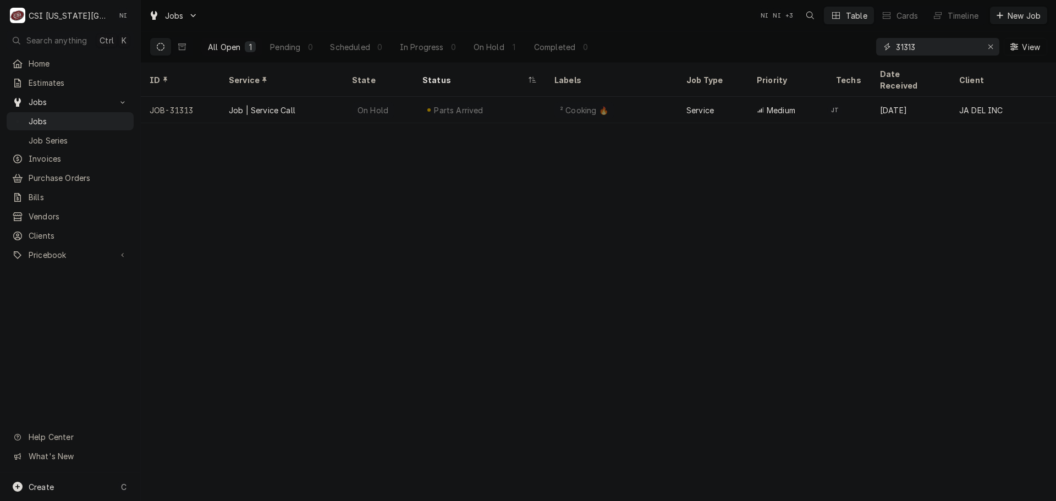
type input "31313"
click at [992, 46] on icon "Erase input" at bounding box center [990, 47] width 6 height 8
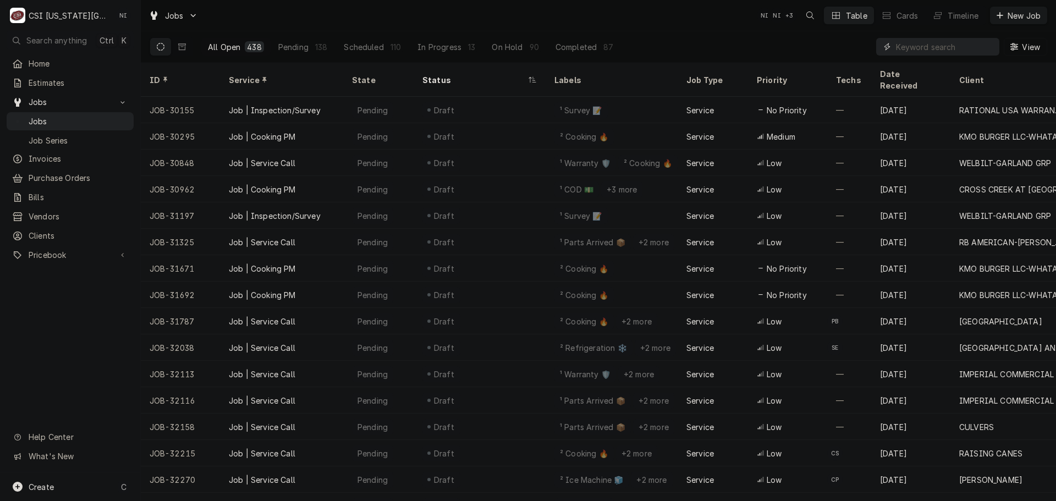
click at [922, 45] on input "Dynamic Content Wrapper" at bounding box center [945, 47] width 98 height 18
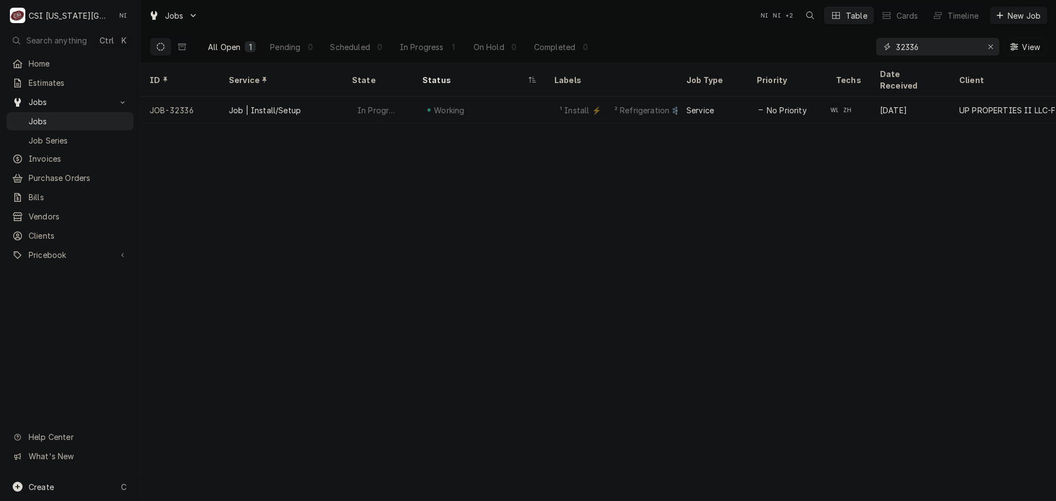
drag, startPoint x: 919, startPoint y: 47, endPoint x: 822, endPoint y: 50, distance: 97.4
click at [824, 50] on div "All Open 1 Pending 0 Scheduled 0 In Progress 1 On Hold 0 Completed 0 32336 View" at bounding box center [598, 46] width 897 height 31
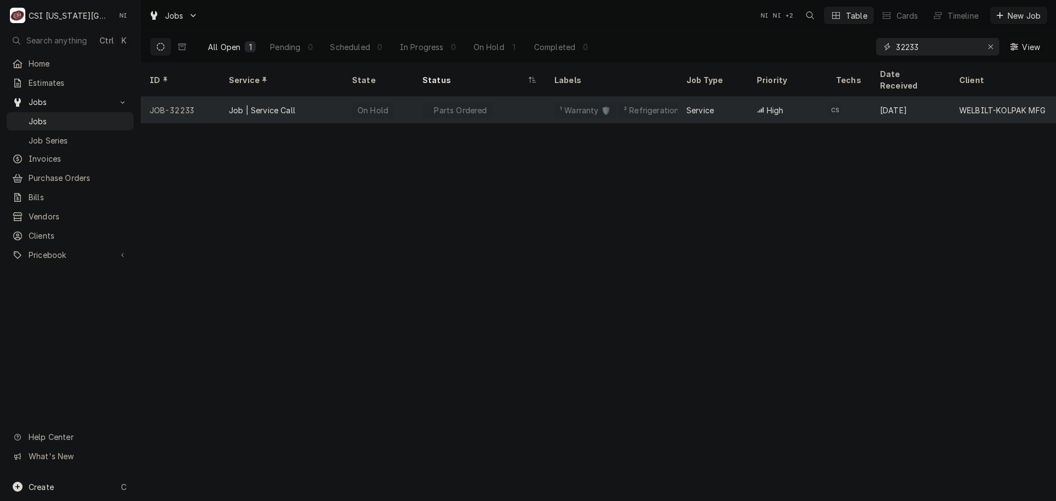
type input "32233"
click at [511, 102] on div "Parts Ordered" at bounding box center [479, 110] width 132 height 26
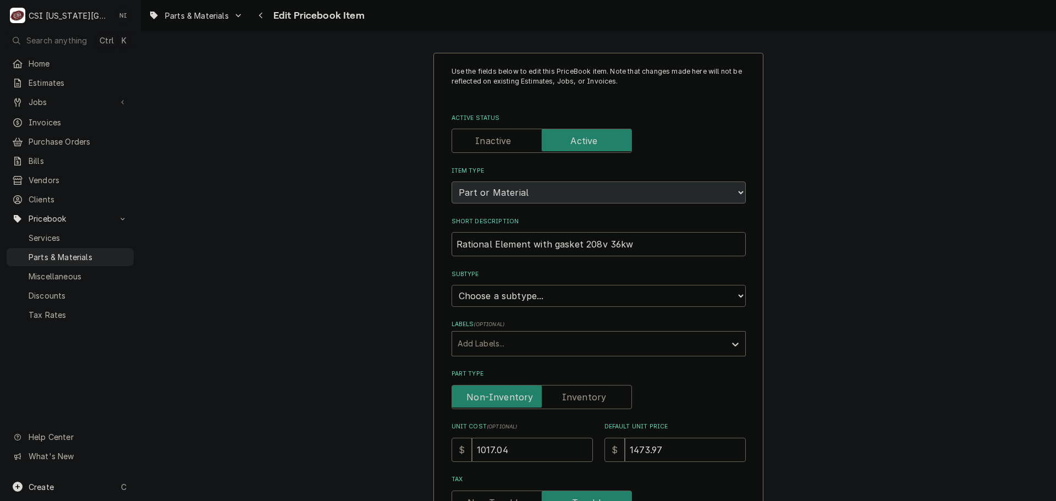
click at [558, 296] on select "Choose a subtype... [#2-DUAL] AFTERHRS-WH-CHG-2 [#2-DUAL] [PERSON_NAME]-EQUIP […" at bounding box center [598, 296] width 294 height 22
select select "45"
click at [451, 285] on select "Choose a subtype... [#2-DUAL] AFTERHRS-WH-CHG-2 [#2-DUAL] [PERSON_NAME]-EQUIP […" at bounding box center [598, 296] width 294 height 22
type textarea "x"
click at [571, 403] on label "Part Type" at bounding box center [541, 397] width 180 height 24
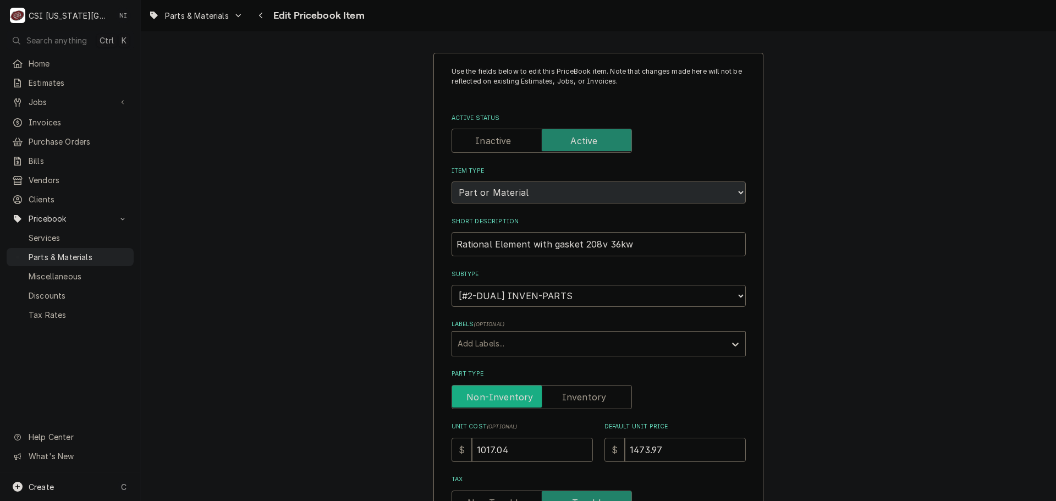
click at [571, 403] on input "Part Type" at bounding box center [541, 397] width 170 height 24
checkbox input "true"
type textarea "x"
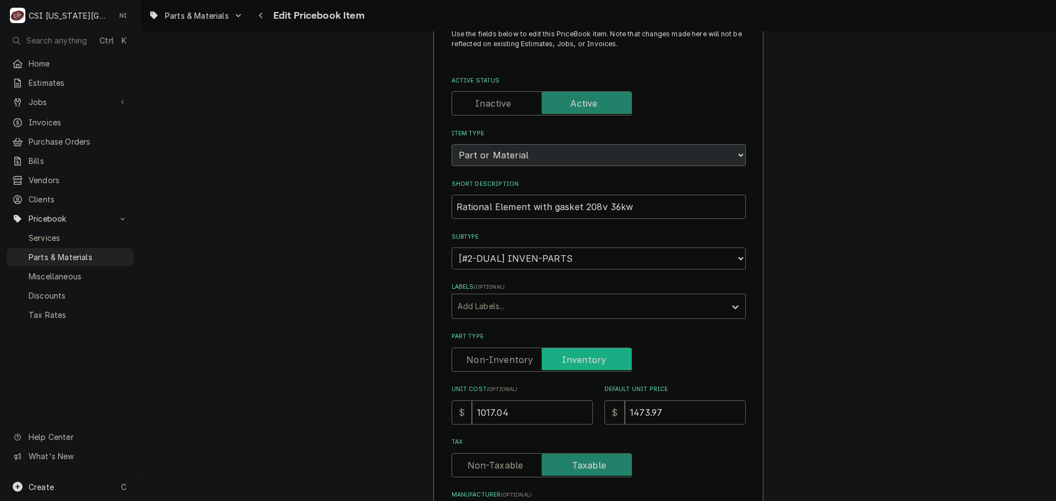
scroll to position [55, 0]
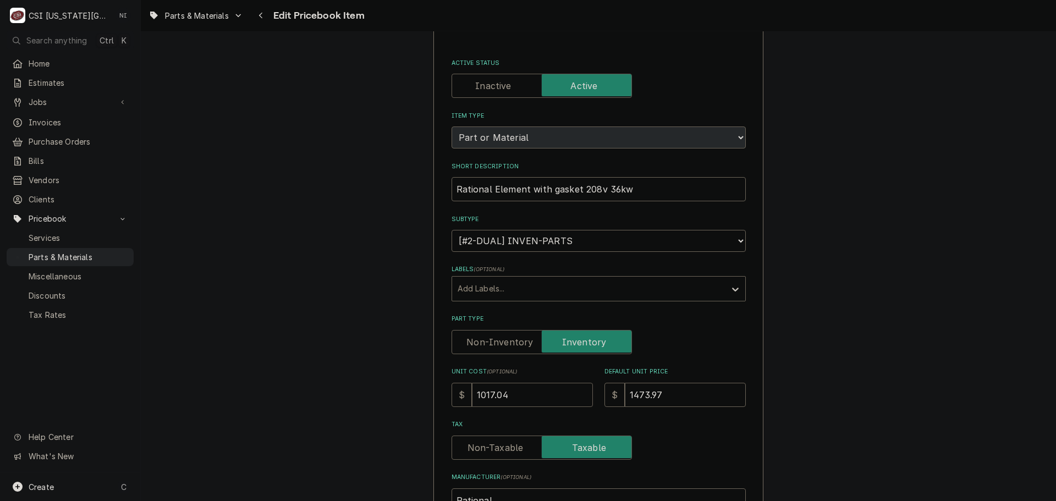
drag, startPoint x: 481, startPoint y: 399, endPoint x: 450, endPoint y: 398, distance: 30.8
click at [451, 398] on div "$ 1017.04" at bounding box center [521, 395] width 141 height 24
type input "7"
type textarea "x"
type input "73"
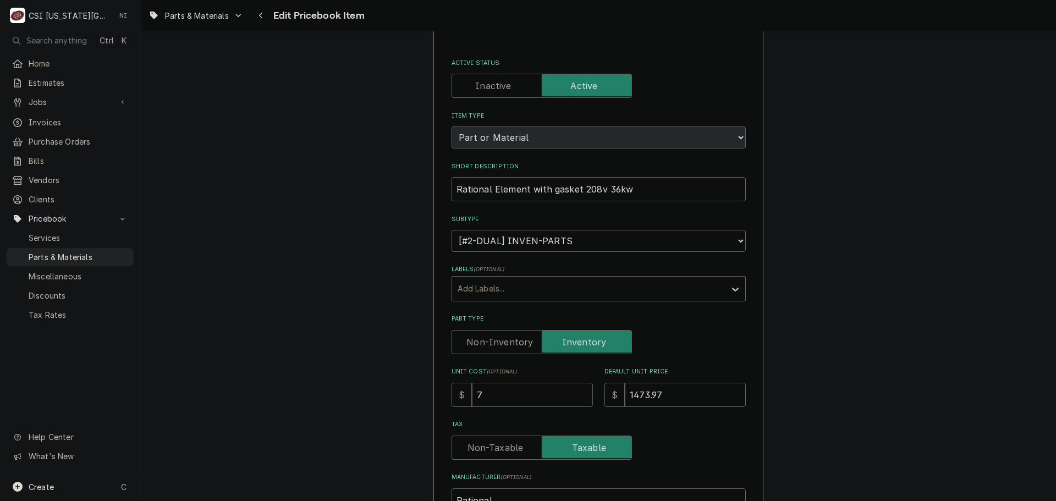
type textarea "x"
type input "736"
type textarea "x"
type input "736.9"
type textarea "x"
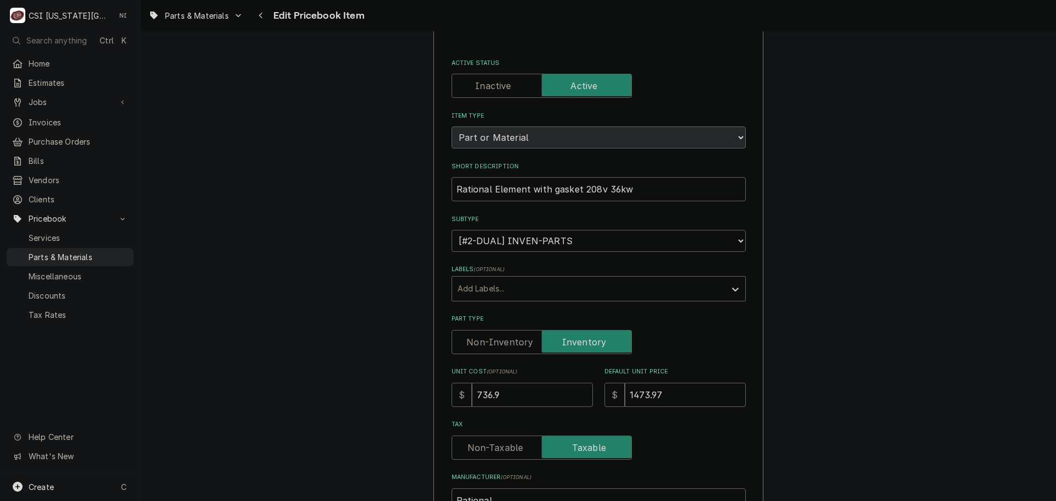
type input "736.98"
type textarea "x"
type input "736.98"
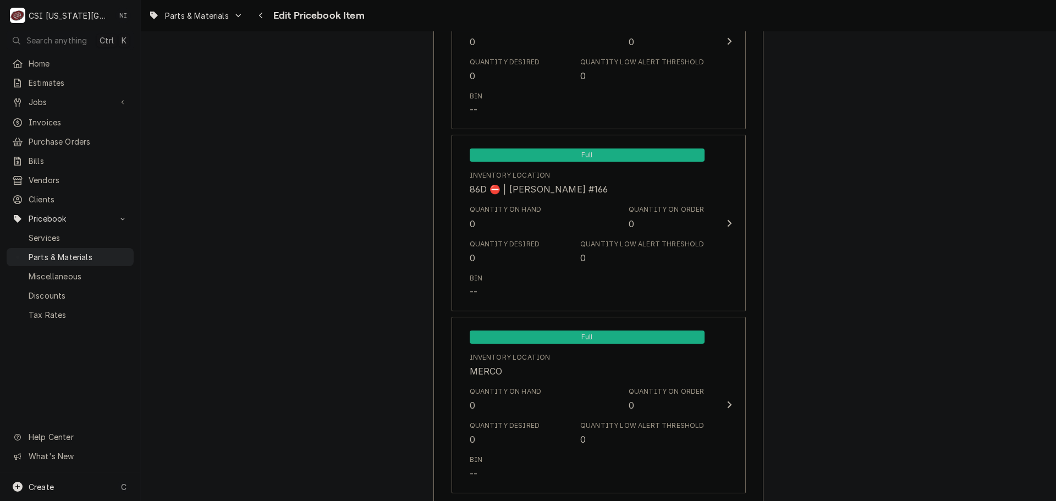
scroll to position [10773, 0]
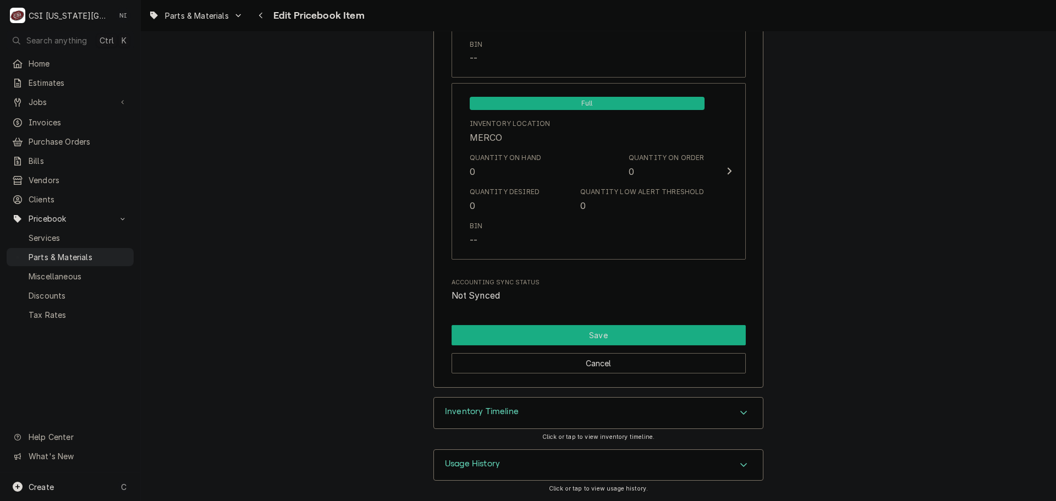
click at [670, 343] on button "Save" at bounding box center [598, 335] width 294 height 20
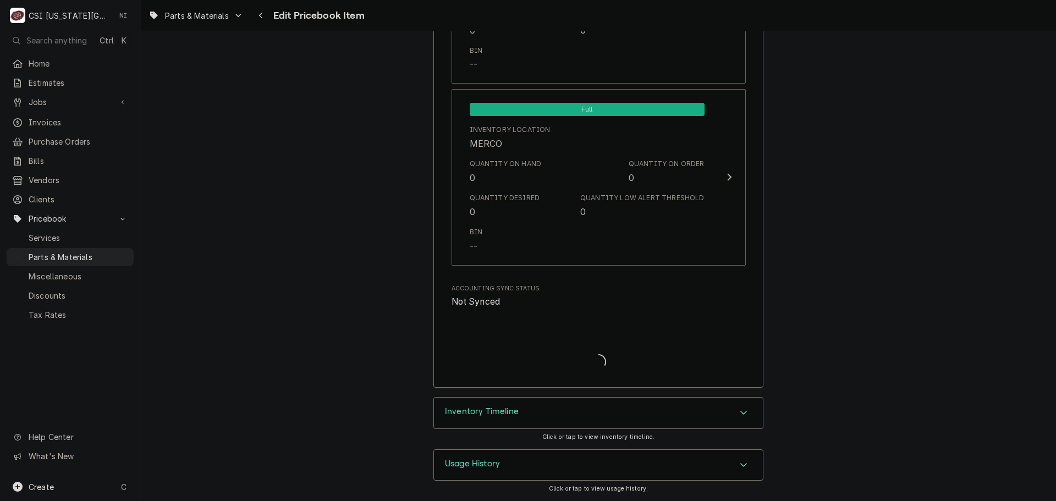
type textarea "x"
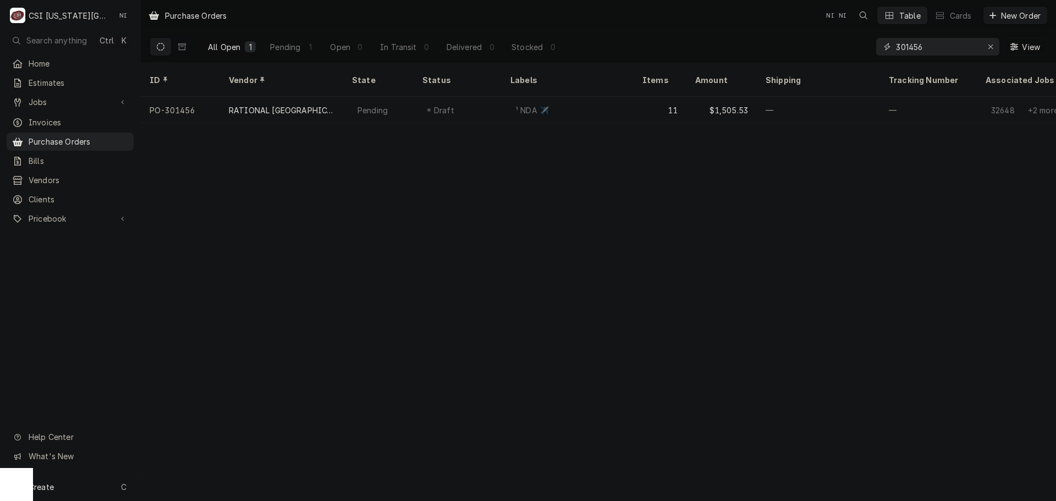
drag, startPoint x: 939, startPoint y: 55, endPoint x: 828, endPoint y: 55, distance: 111.1
click at [835, 55] on div "All Open 1 Pending 1 Open 0 In Transit 0 Delivered 0 Stocked 0 301456 View" at bounding box center [598, 46] width 897 height 31
click at [930, 49] on input "301418" at bounding box center [937, 47] width 82 height 18
drag, startPoint x: 928, startPoint y: 51, endPoint x: 874, endPoint y: 54, distance: 53.4
click at [882, 52] on div "301414" at bounding box center [937, 47] width 123 height 18
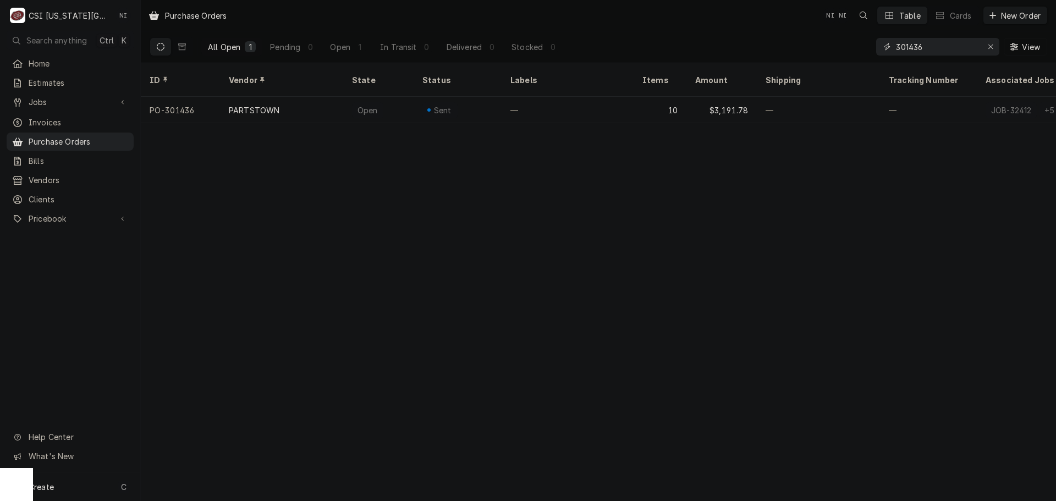
drag, startPoint x: 923, startPoint y: 48, endPoint x: 781, endPoint y: 59, distance: 141.8
click at [781, 59] on div "All Open 1 Pending 0 Open 1 In Transit 0 Delivered 0 Stocked 0 301436 View" at bounding box center [598, 46] width 897 height 31
drag, startPoint x: 940, startPoint y: 48, endPoint x: 839, endPoint y: 51, distance: 101.2
click at [841, 51] on div "All Open 1 Pending 0 Open 0 In Transit 0 Delivered 0 Stocked 1 301445 View" at bounding box center [598, 46] width 897 height 31
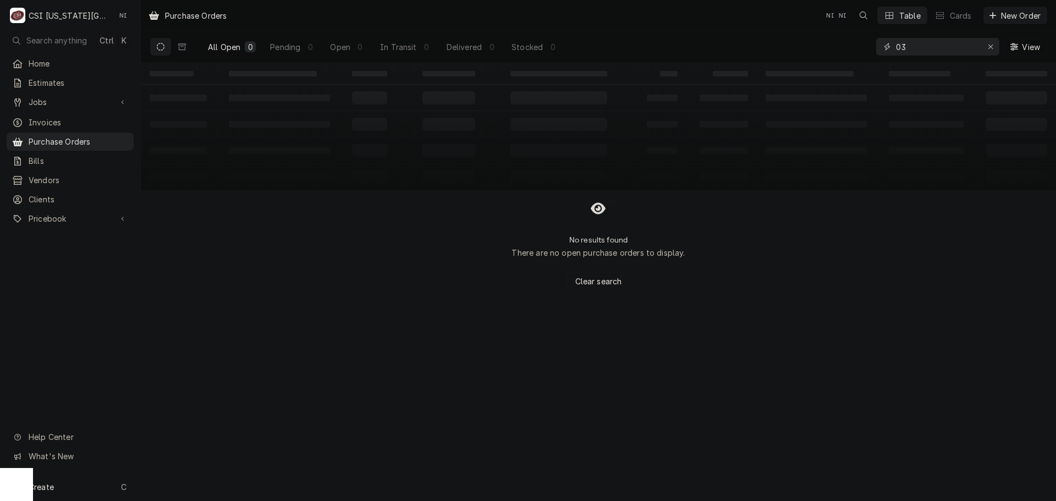
type input "0"
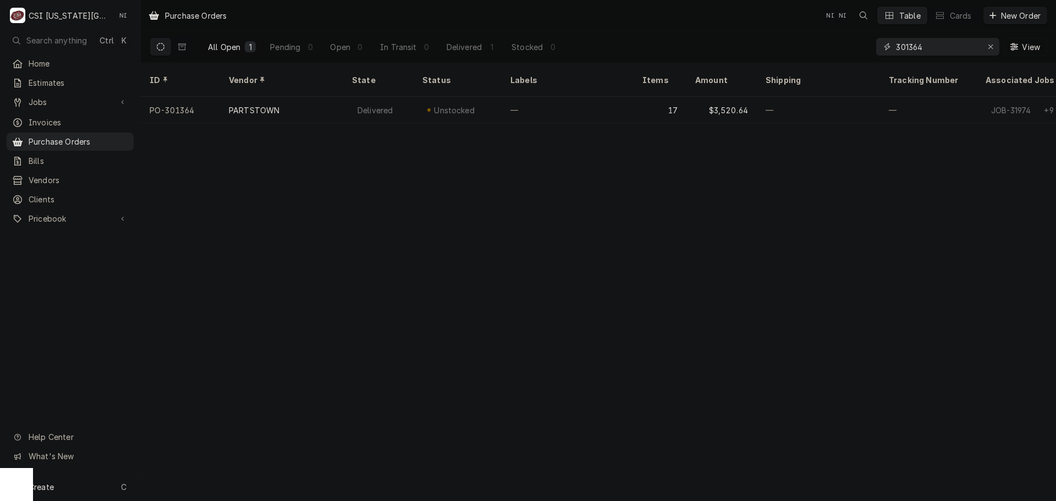
drag, startPoint x: 939, startPoint y: 48, endPoint x: 829, endPoint y: 48, distance: 110.0
click at [832, 48] on div "All Open 1 Pending 0 Open 0 In Transit 0 Delivered 1 Stocked 0 301364 View" at bounding box center [598, 46] width 897 height 31
type input "301422"
click at [990, 45] on icon "Erase input" at bounding box center [990, 47] width 6 height 8
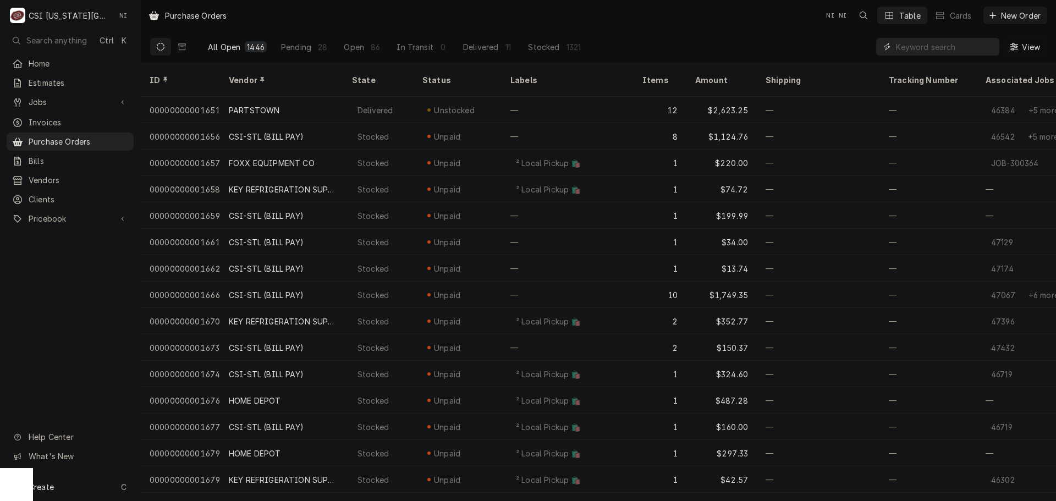
click at [921, 47] on input "Dynamic Content Wrapper" at bounding box center [945, 47] width 98 height 18
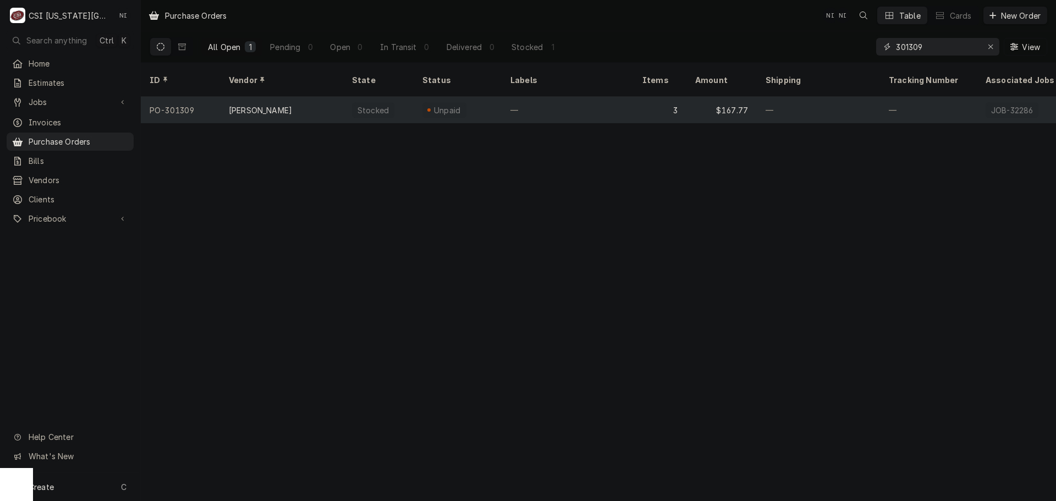
type input "301309"
click at [655, 104] on div "3" at bounding box center [659, 110] width 53 height 26
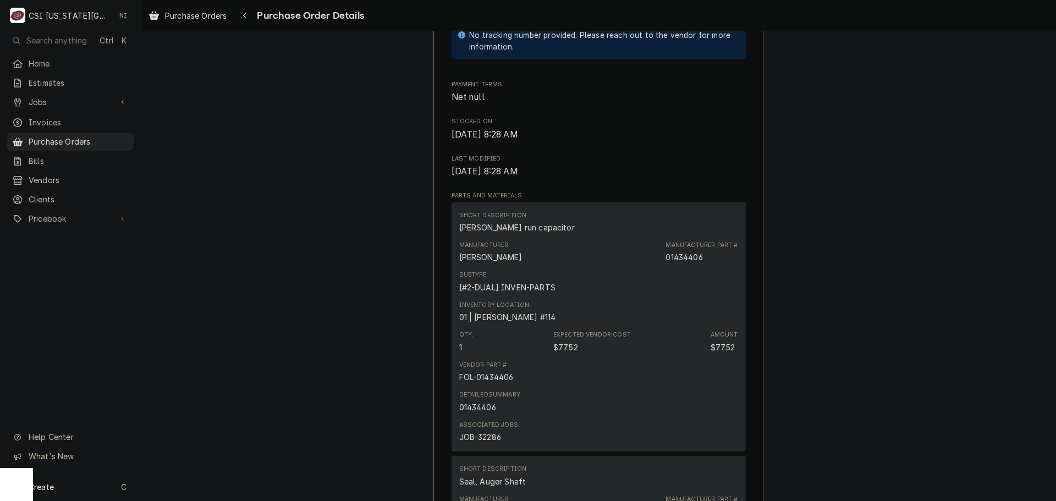
scroll to position [605, 0]
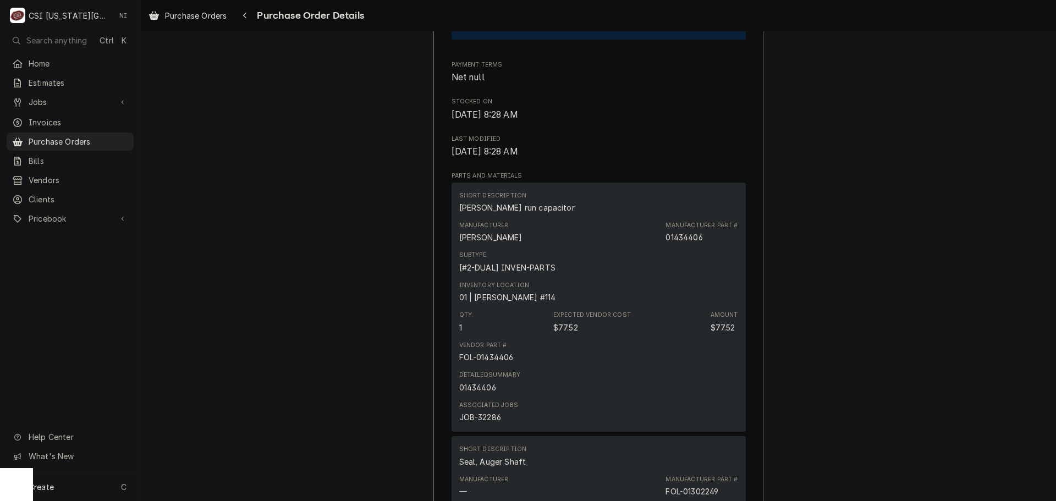
click at [781, 224] on div "Unpaid Vendor FOLLETT FOLLETT PO Box 782806 Philadelphia, PA 19178-2806 Bill To…" at bounding box center [598, 356] width 915 height 1859
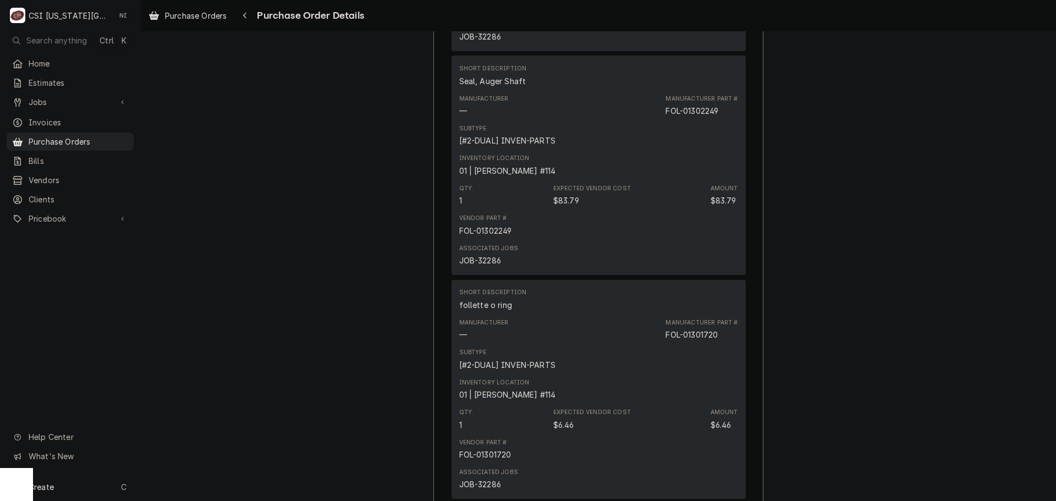
scroll to position [1001, 0]
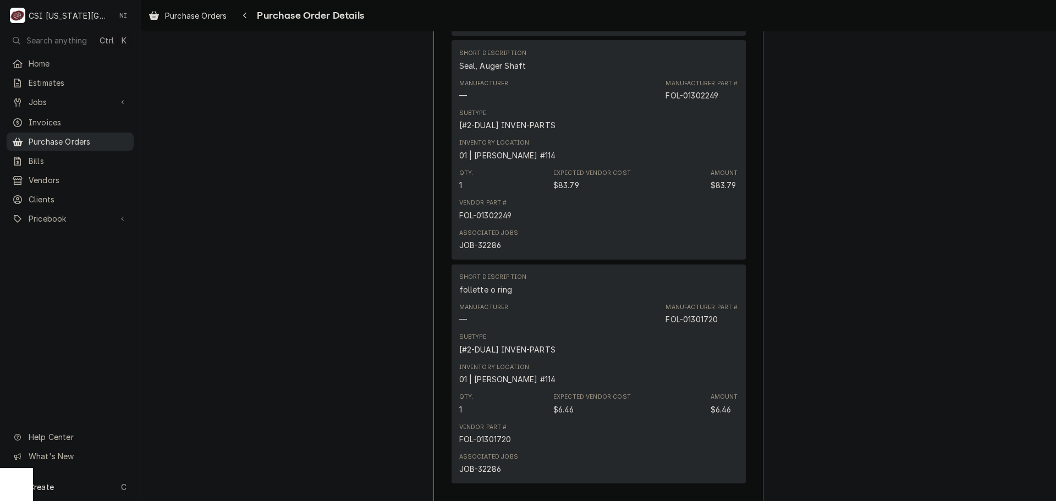
click at [98, 139] on span "Purchase Orders" at bounding box center [79, 142] width 100 height 12
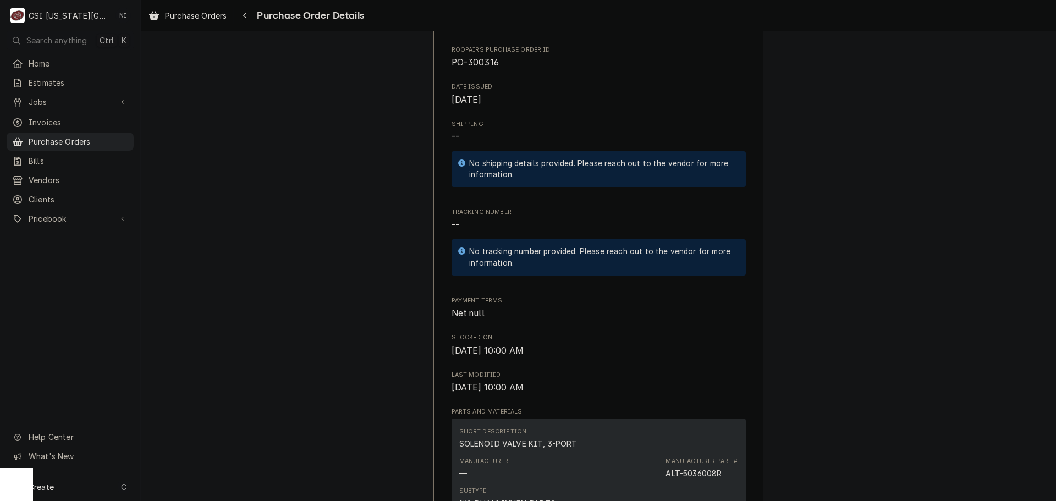
scroll to position [660, 0]
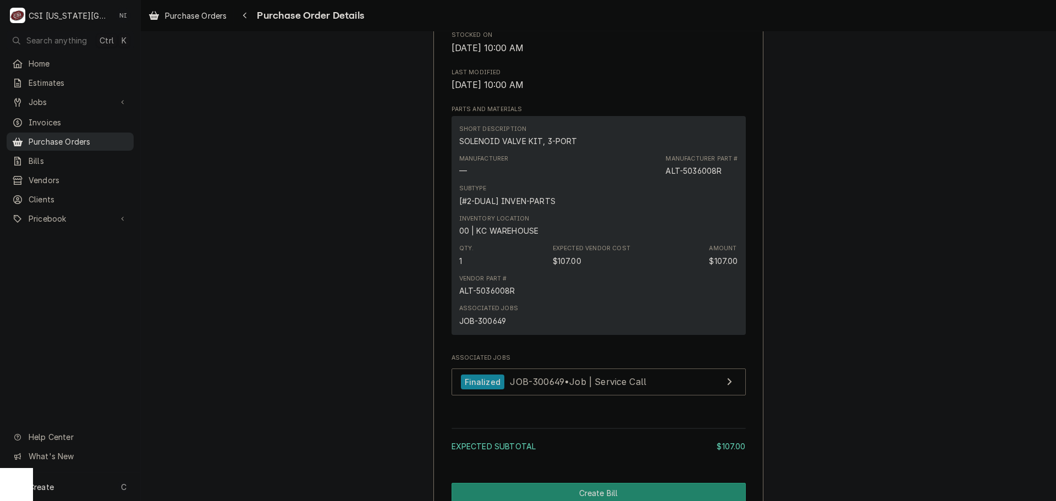
click at [113, 143] on div "Purchase Orders" at bounding box center [70, 142] width 123 height 14
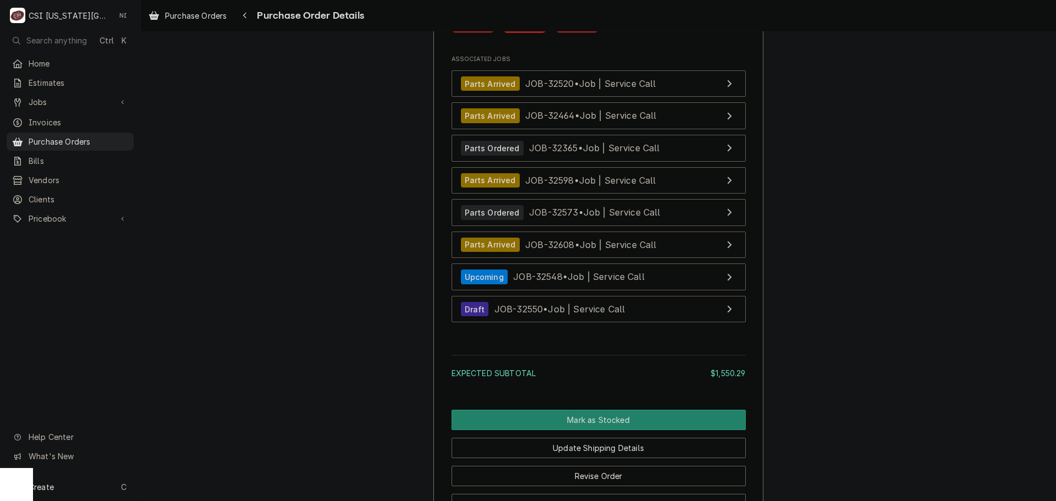
scroll to position [3477, 0]
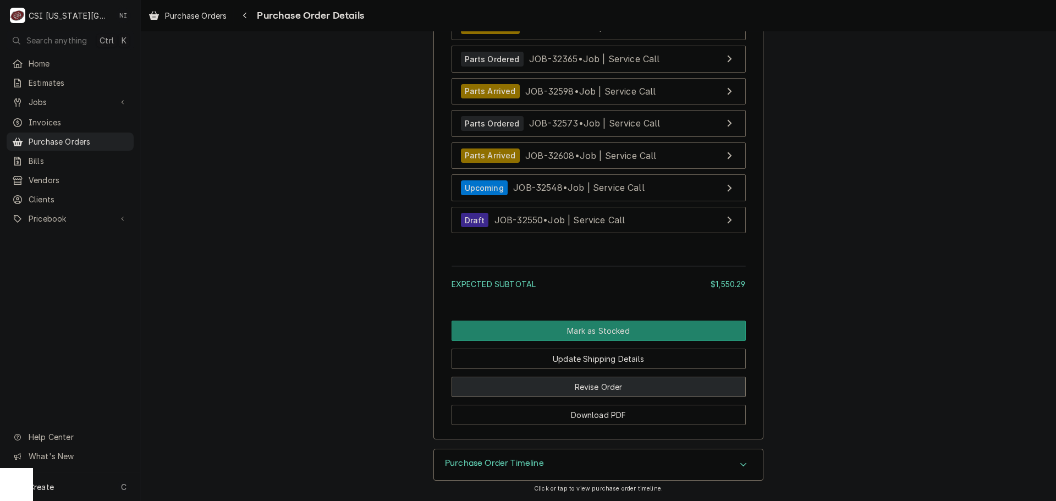
click at [620, 390] on button "Revise Order" at bounding box center [598, 387] width 294 height 20
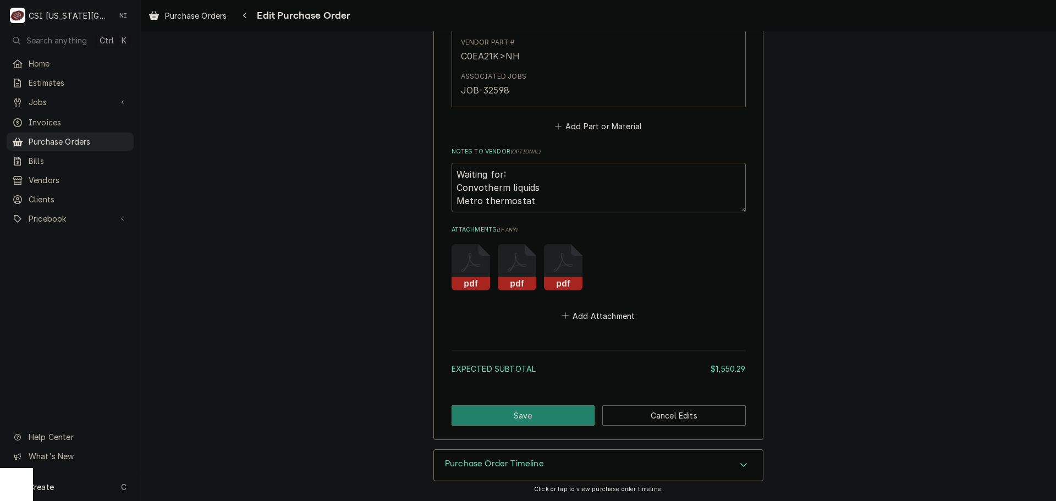
scroll to position [3226, 0]
drag, startPoint x: 538, startPoint y: 190, endPoint x: 452, endPoint y: 191, distance: 85.8
click at [454, 191] on textarea "Waiting for: Convotherm liquids Metro thermostat" at bounding box center [598, 186] width 294 height 49
type textarea "x"
type textarea "Waiting for: Metro thermostat"
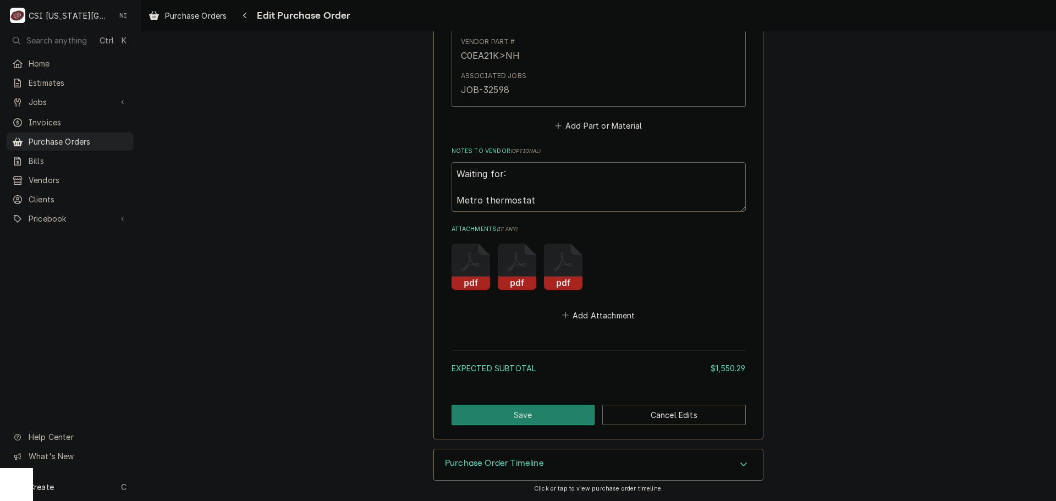
type textarea "x"
type textarea "Waiting for: Metro thermostat"
click at [518, 410] on button "Save" at bounding box center [522, 415] width 143 height 20
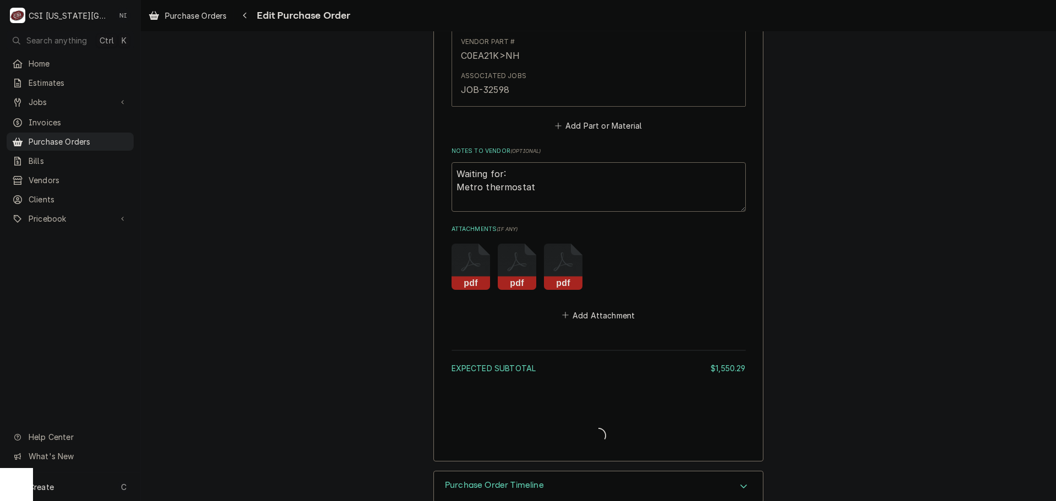
type textarea "x"
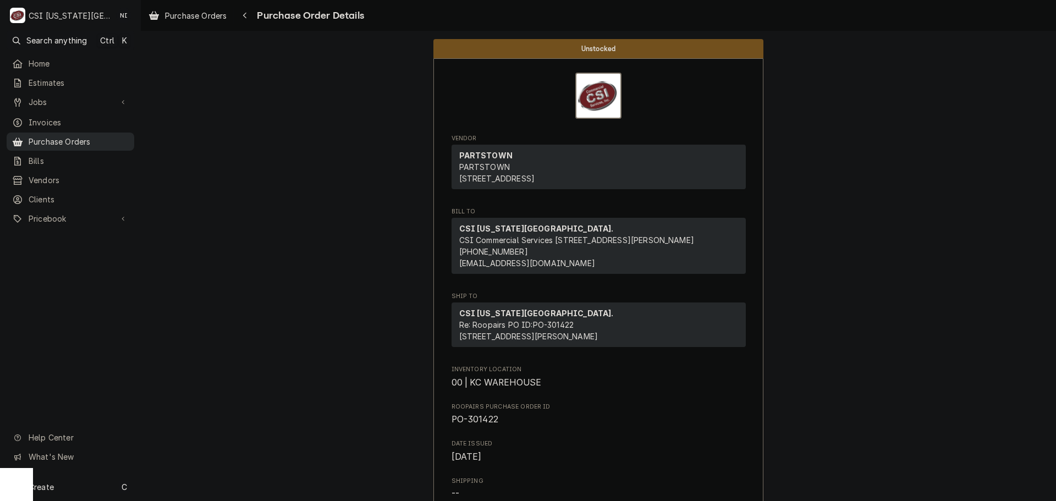
click at [89, 138] on span "Purchase Orders" at bounding box center [79, 142] width 100 height 12
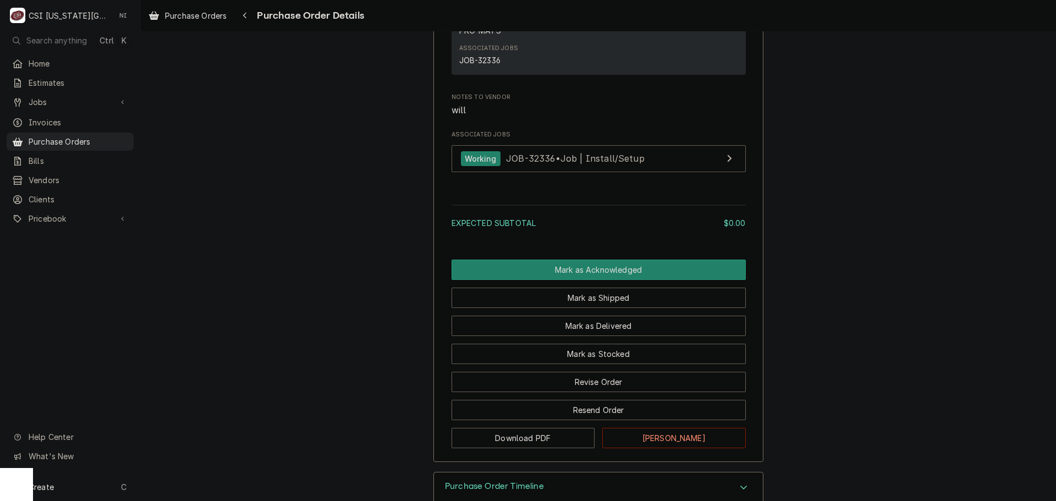
scroll to position [860, 0]
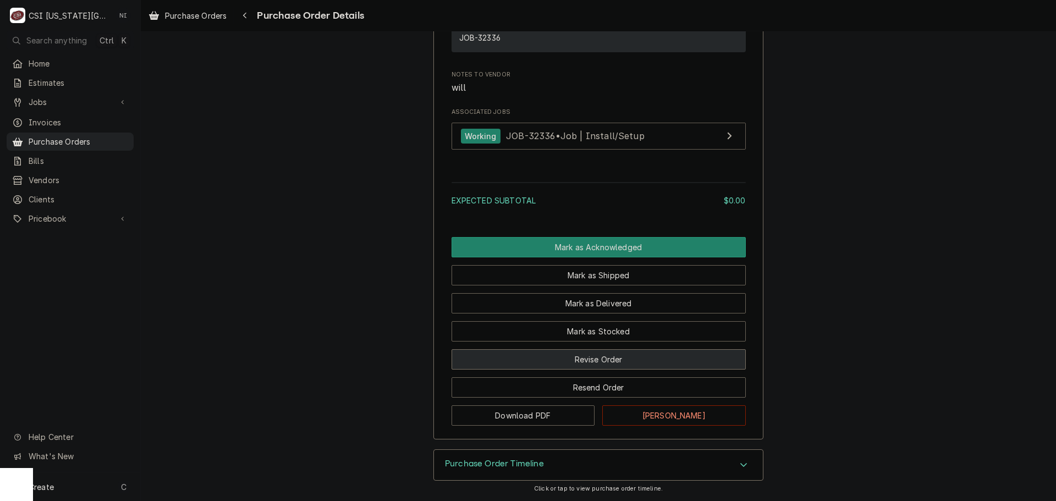
click at [608, 365] on button "Revise Order" at bounding box center [598, 359] width 294 height 20
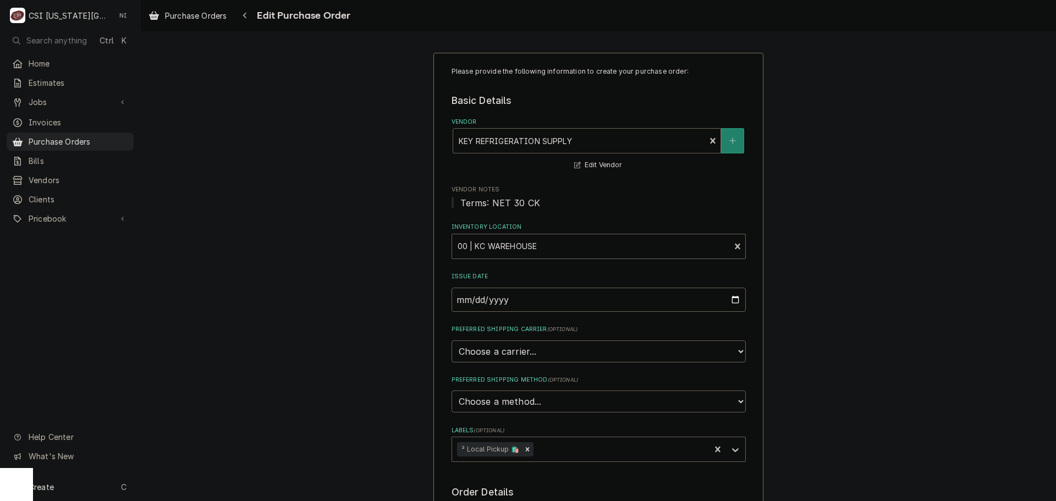
scroll to position [330, 0]
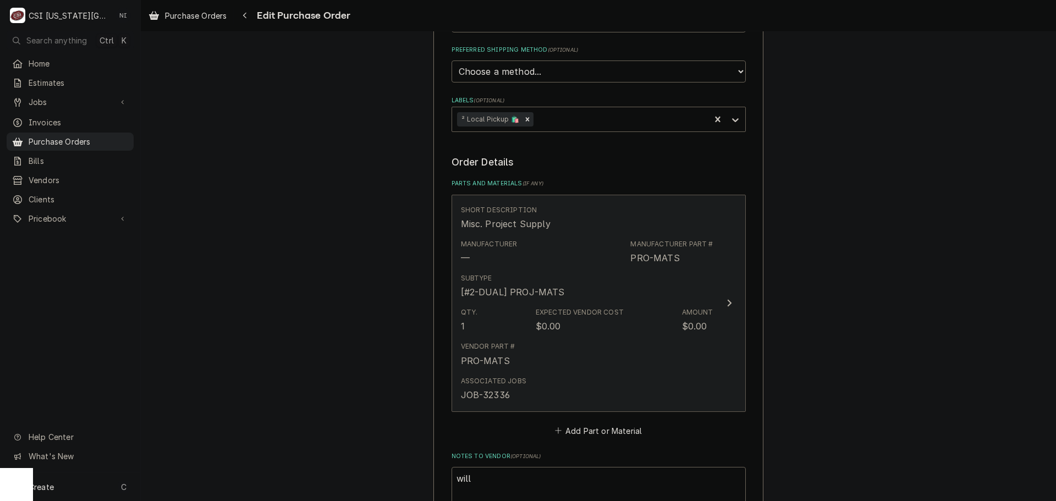
click at [555, 311] on div "Expected Vendor Cost" at bounding box center [580, 312] width 88 height 10
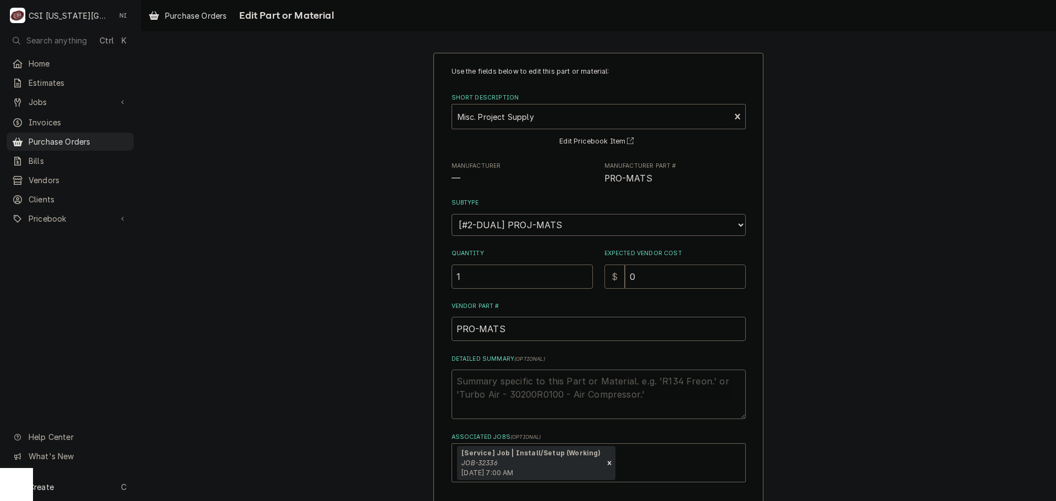
drag, startPoint x: 644, startPoint y: 274, endPoint x: 605, endPoint y: 275, distance: 39.1
click at [605, 275] on div "$ 0" at bounding box center [674, 276] width 141 height 24
type textarea "x"
type input "2"
type textarea "x"
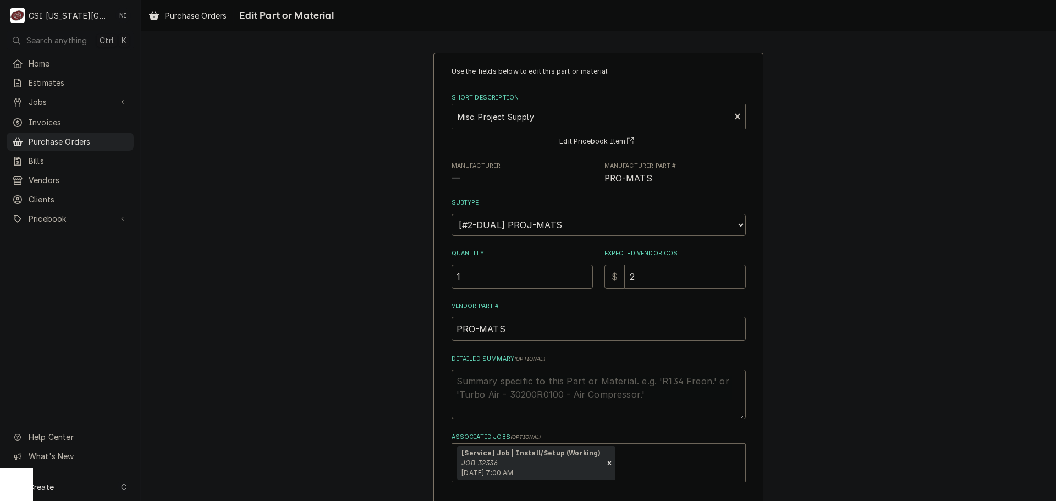
type input "25"
type textarea "x"
type input "257"
type textarea "x"
type input "257.2"
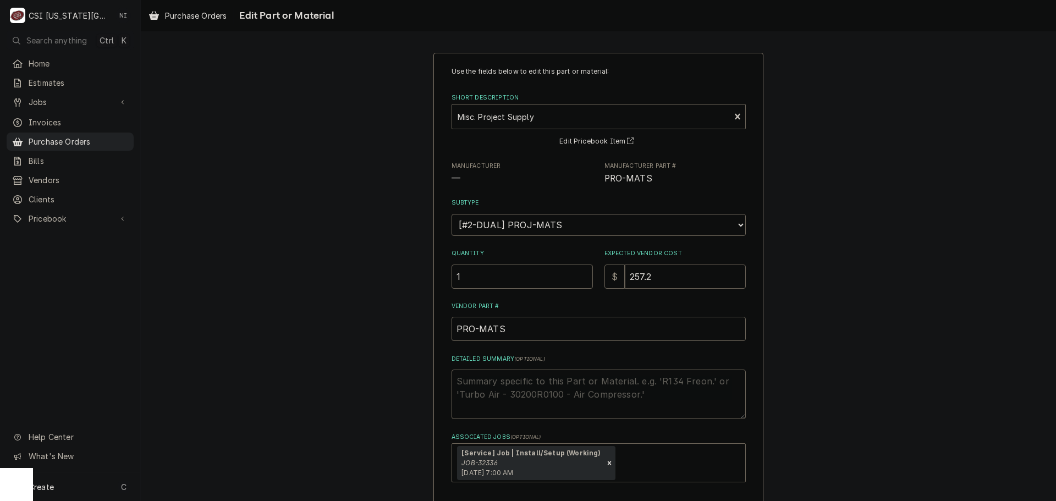
type textarea "x"
type input "257.23"
click at [634, 387] on textarea "Detailed Summary ( optional )" at bounding box center [598, 393] width 294 height 49
type textarea "x"
type textarea "u"
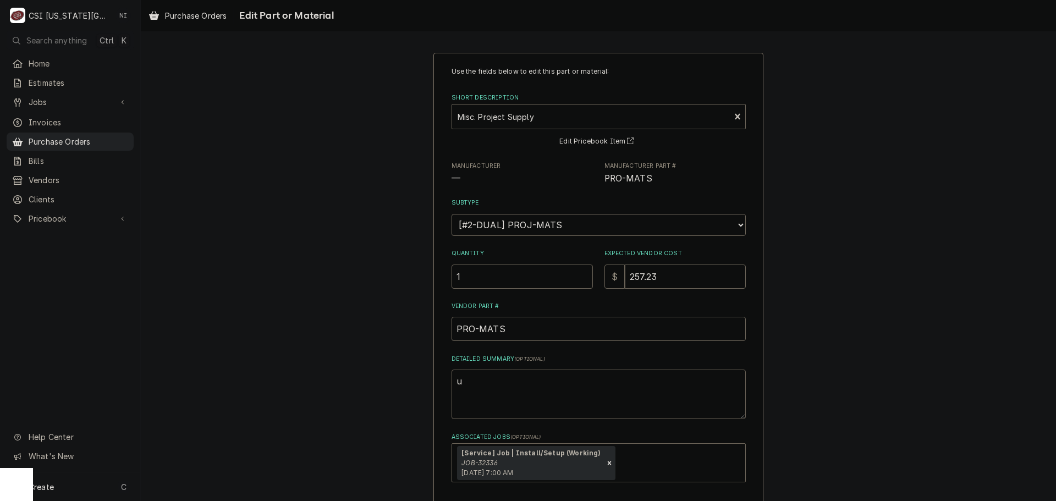
type textarea "x"
type textarea "un"
type textarea "x"
type textarea "u"
type textarea "x"
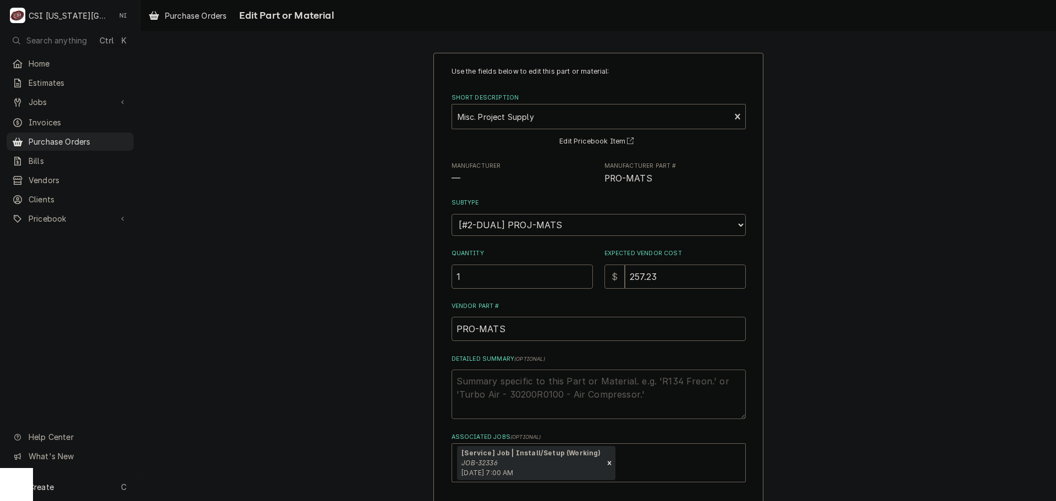
type textarea "x"
type textarea "u"
type textarea "x"
type textarea "un"
type textarea "x"
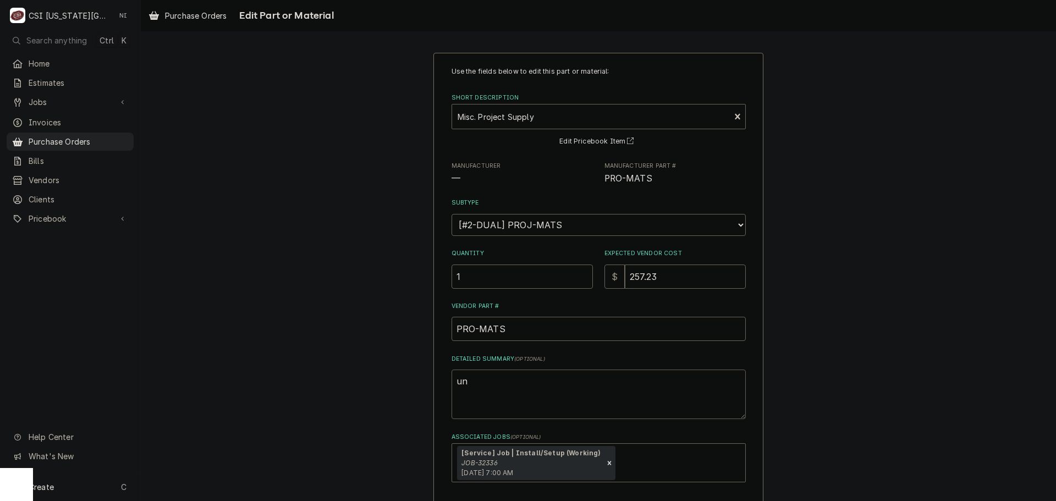
type textarea "unf"
type textarea "x"
type textarea "unfu"
type textarea "x"
type textarea "unfus"
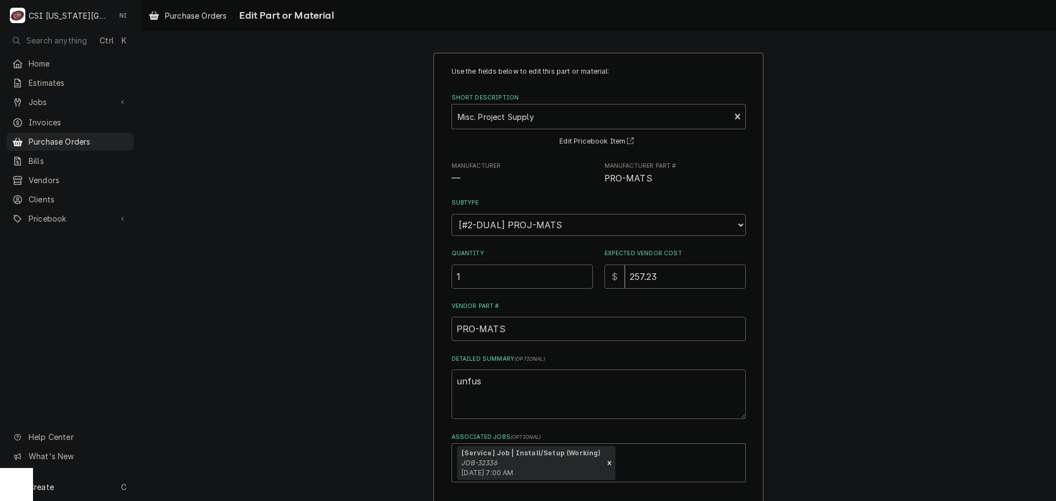
type textarea "x"
type textarea "unfuse"
type textarea "x"
type textarea "unfused"
type textarea "x"
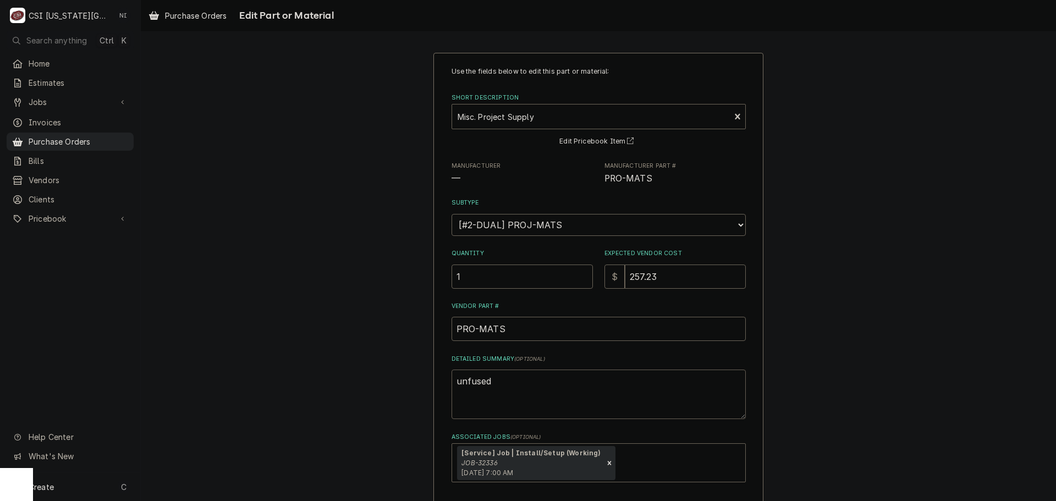
type textarea "unfused"
type textarea "x"
type textarea "unfused s"
type textarea "x"
type textarea "unfused sf"
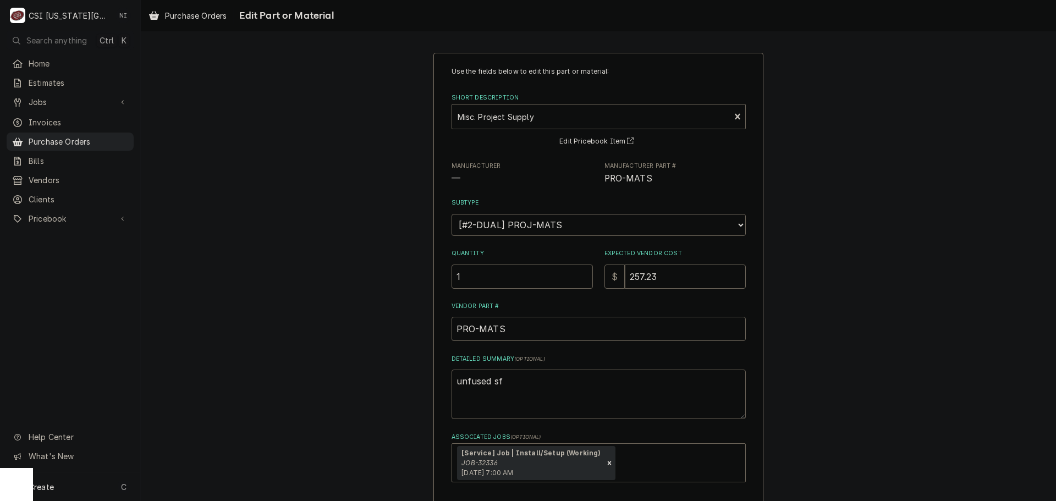
type textarea "x"
type textarea "unfused sfw"
type textarea "x"
type textarea "unfused sfwi"
type textarea "x"
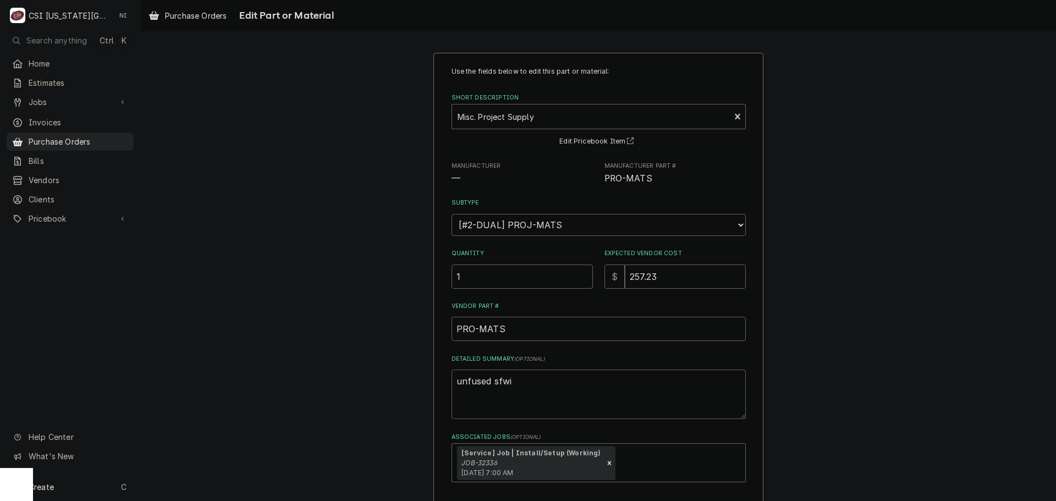
type textarea "unfused sfwit"
type textarea "x"
type textarea "unfused sfwi"
type textarea "x"
type textarea "unfused sfw"
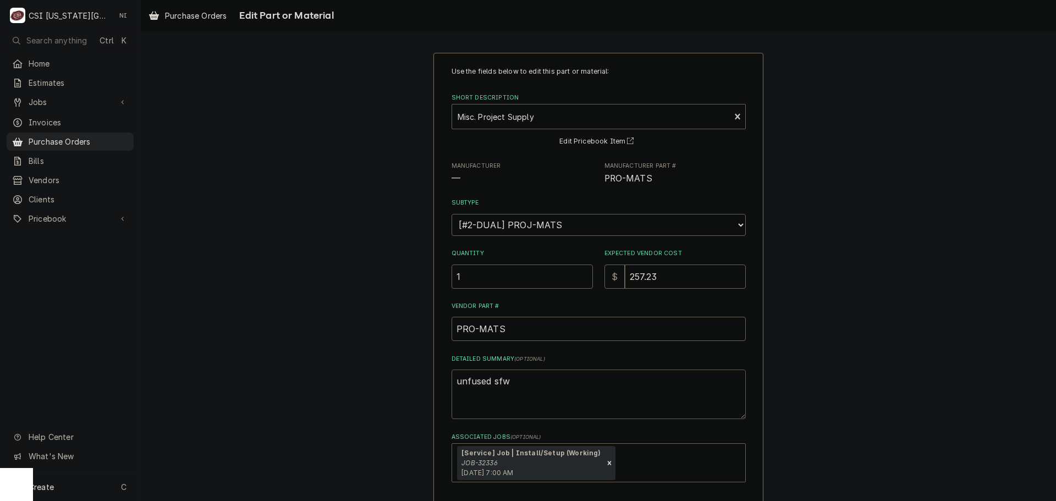
type textarea "x"
type textarea "unfused sf"
type textarea "x"
type textarea "unfused s"
type textarea "x"
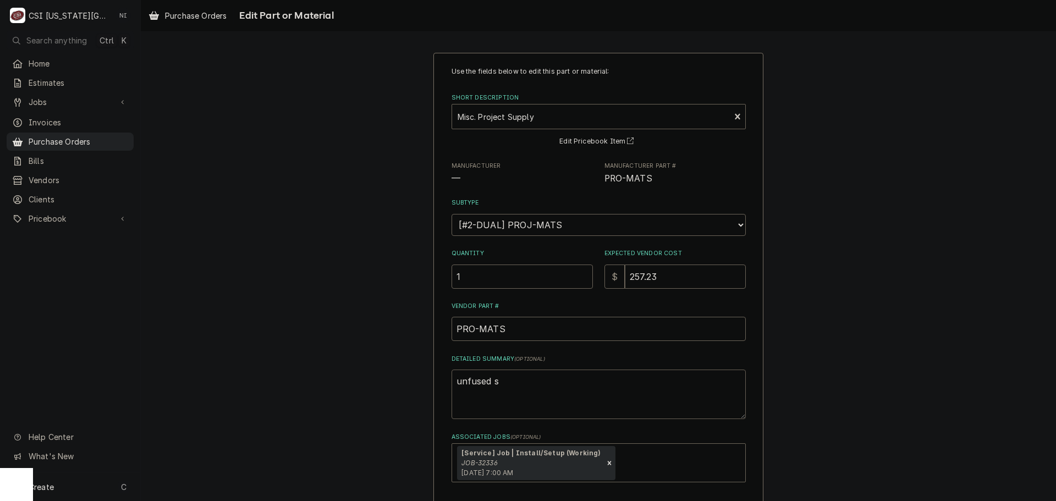
type textarea "unfused sw"
type textarea "x"
type textarea "unfused swi"
type textarea "x"
type textarea "unfused swit"
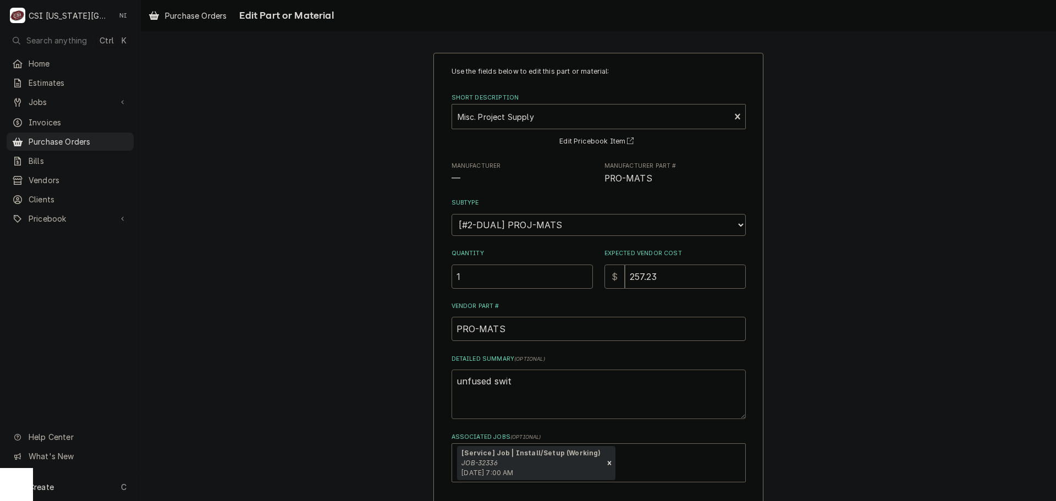
type textarea "x"
type textarea "unfused switc"
type textarea "x"
type textarea "unfused switch"
type textarea "x"
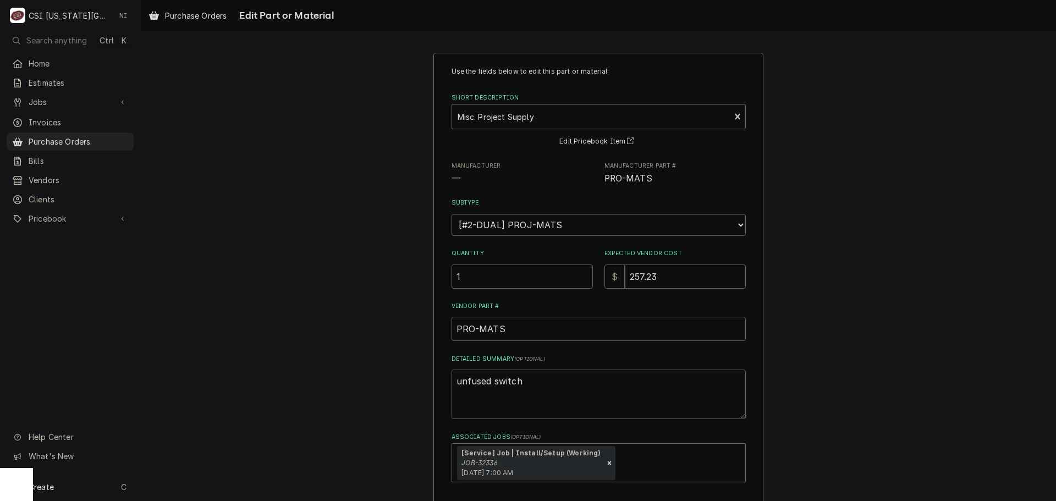
type textarea "unfused switch,"
type textarea "x"
type textarea "unfused switch,"
type textarea "x"
type textarea "unfused switch, p"
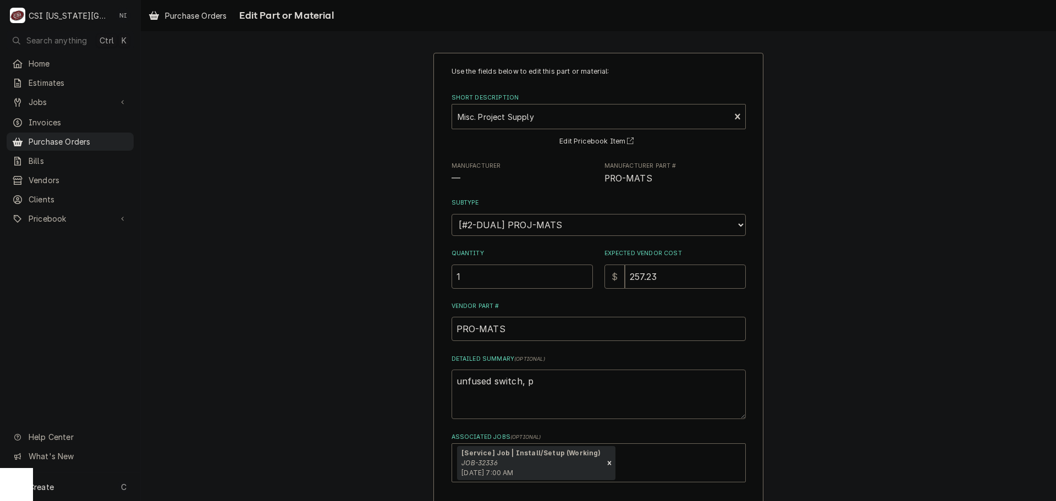
type textarea "x"
type textarea "unfused switch, pp"
type textarea "x"
type textarea "unfused switch, ppi"
type textarea "x"
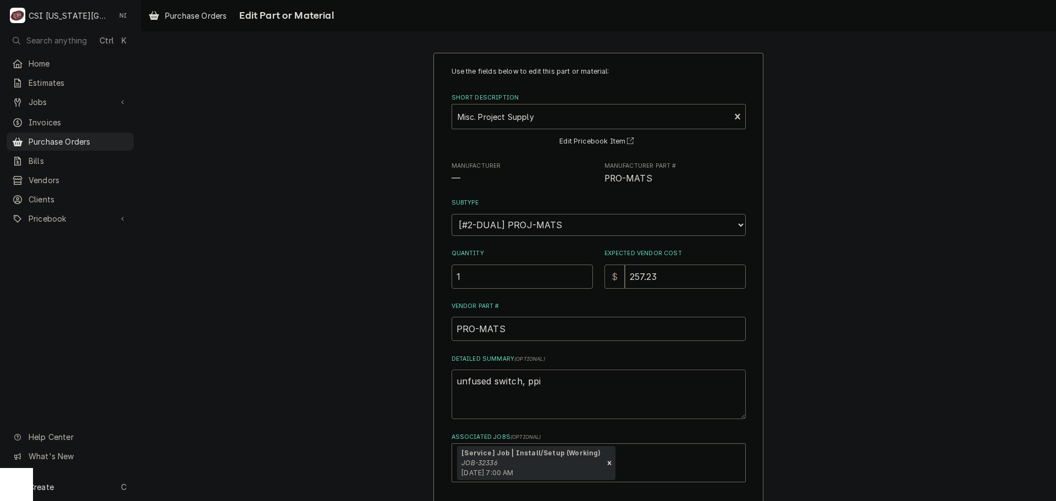
type textarea "unfused switch, ppip"
type textarea "x"
type textarea "unfused switch, ppi"
type textarea "x"
type textarea "unfused switch, pp"
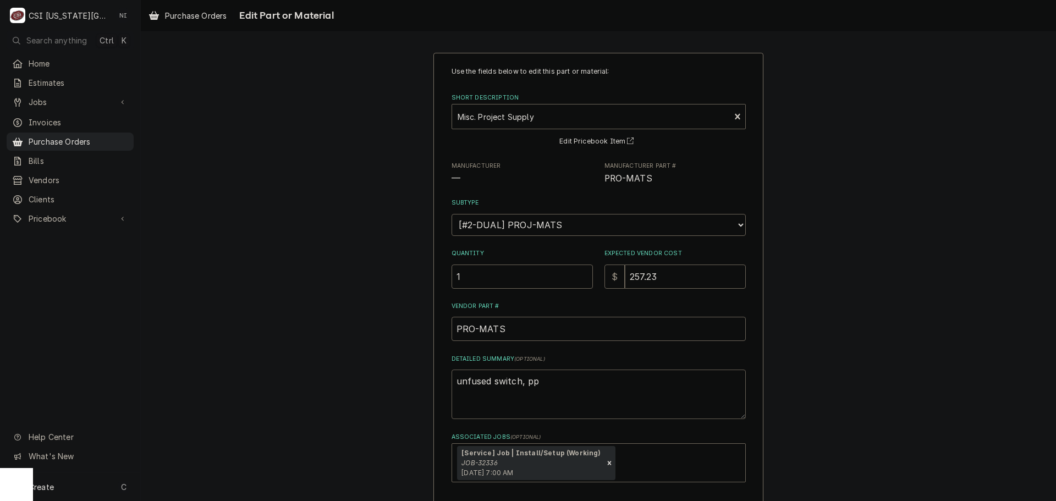
type textarea "x"
type textarea "unfused switch, p"
type textarea "x"
type textarea "unfused switch, pi"
type textarea "x"
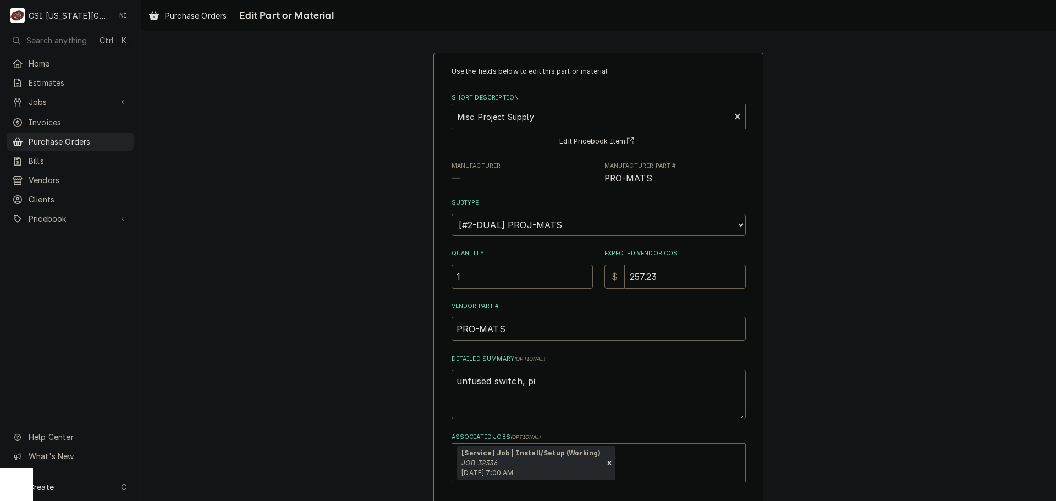
type textarea "unfused switch, pip"
type textarea "x"
type textarea "unfused switch, pipe"
type textarea "x"
type textarea "unfused switch, pipe"
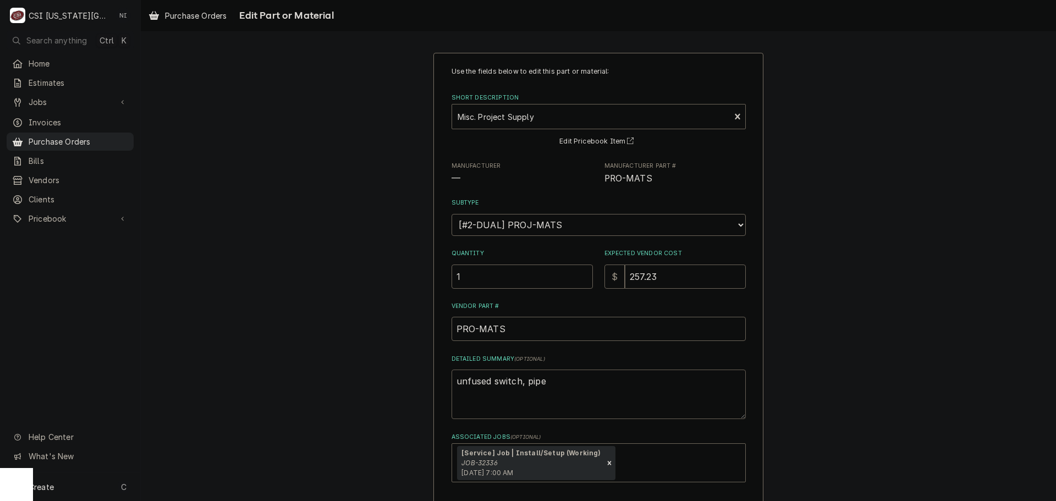
type textarea "x"
type textarea "unfused switch, pipe i"
type textarea "x"
type textarea "unfused switch, pipe in"
type textarea "x"
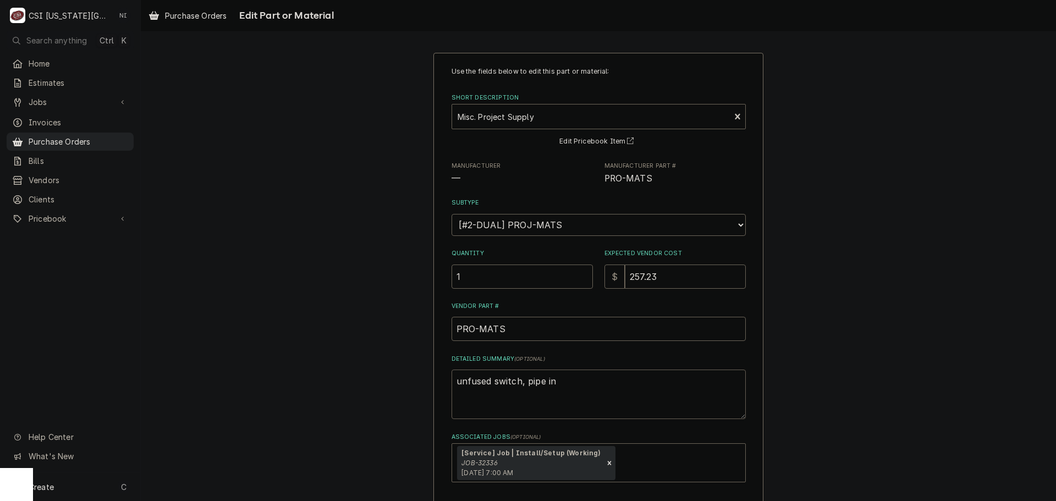
type textarea "unfused switch, pipe ins"
type textarea "x"
type textarea "unfused switch, pipe insu"
type textarea "x"
type textarea "unfused switch, pipe insul"
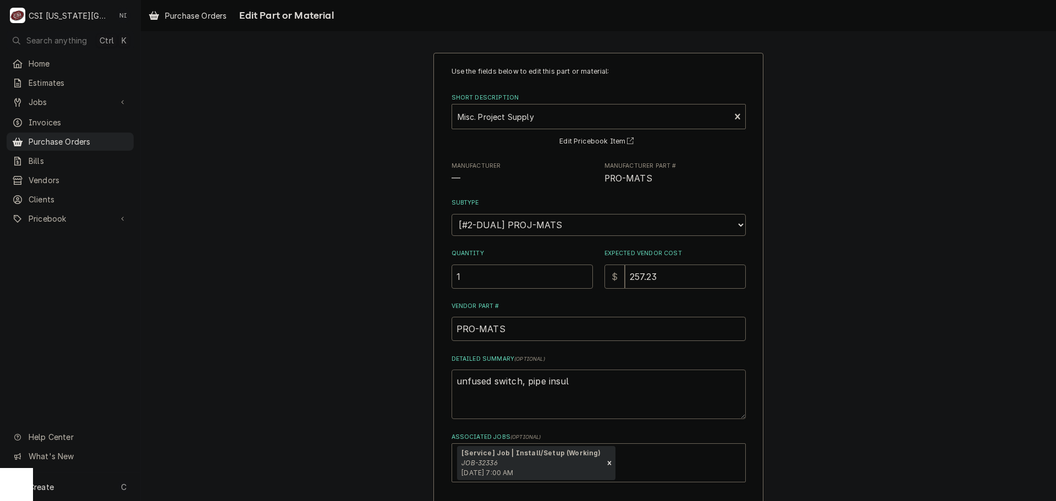
type textarea "x"
type textarea "unfused switch, pipe insula"
type textarea "x"
type textarea "unfused switch, pipe insulat"
type textarea "x"
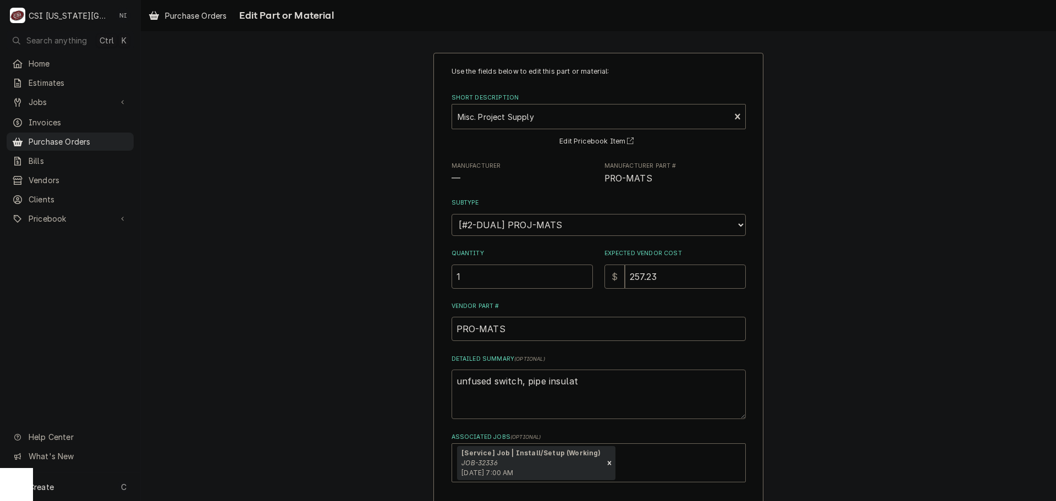
type textarea "unfused switch, pipe insulatj"
type textarea "x"
type textarea "unfused switch, pipe insulatji"
type textarea "x"
type textarea "unfused switch, pipe insulatjio"
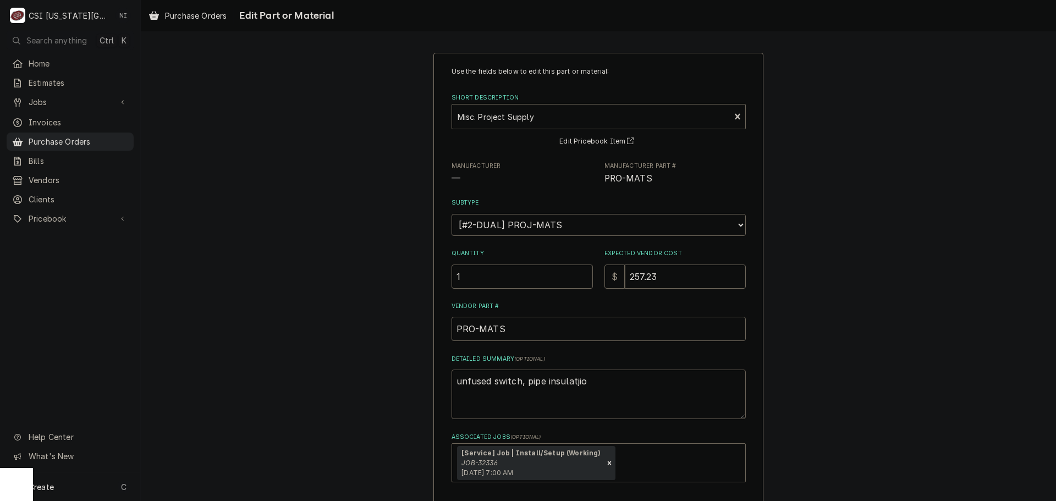
type textarea "x"
type textarea "unfused switch, pipe insulatjion"
type textarea "x"
type textarea "unfused switch, pipe insulatjio"
type textarea "x"
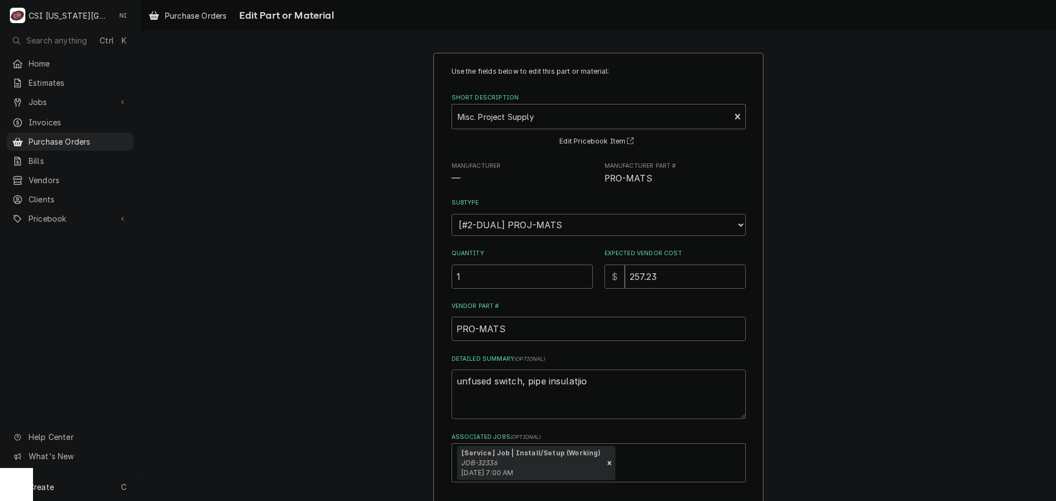
type textarea "unfused switch, pipe insulatji"
type textarea "x"
type textarea "unfused switch, pipe insulatj"
type textarea "x"
type textarea "unfused switch, pipe insulat"
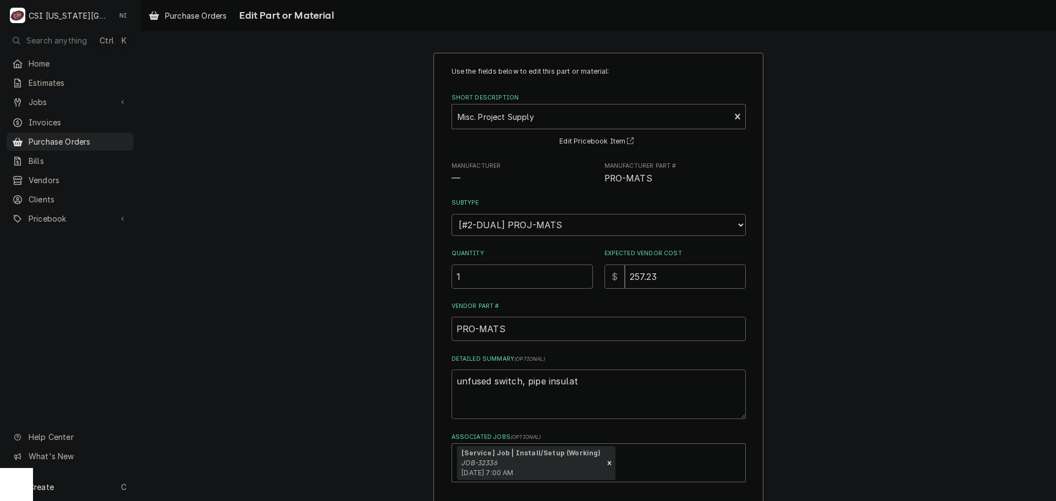
type textarea "x"
type textarea "unfused switch, pipe insulati"
type textarea "x"
type textarea "unfused switch, pipe insulatio"
type textarea "x"
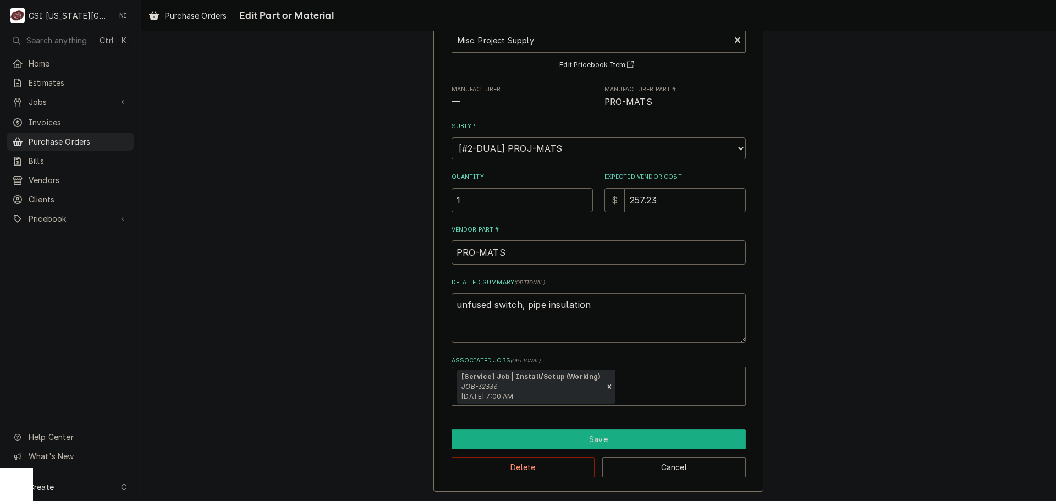
type textarea "unfused switch, pipe insulation"
click at [605, 438] on button "Save" at bounding box center [598, 439] width 294 height 20
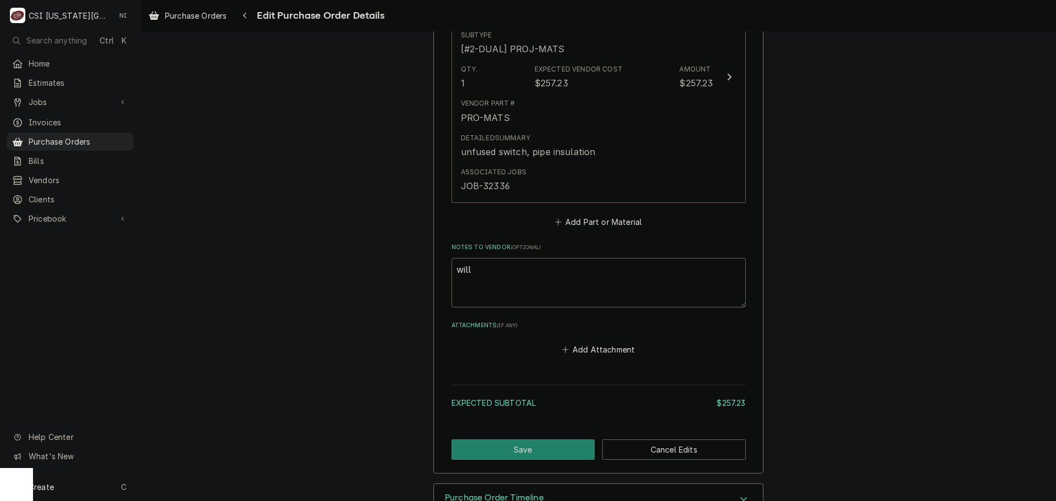
scroll to position [607, 0]
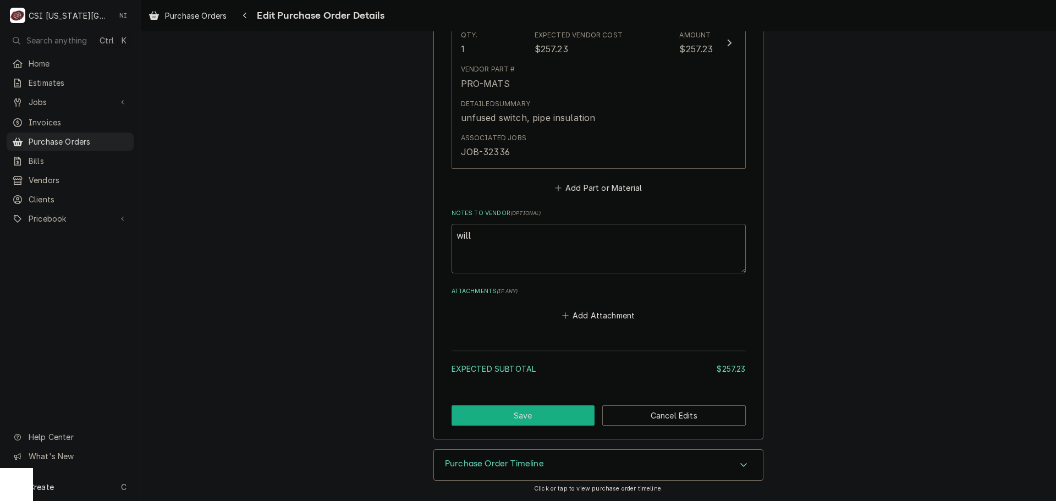
click at [568, 410] on button "Save" at bounding box center [522, 415] width 143 height 20
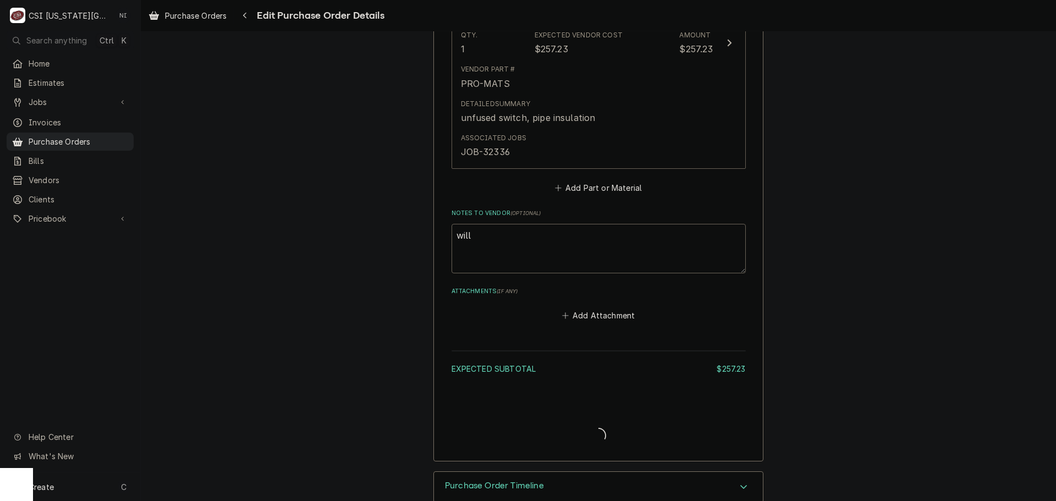
type textarea "x"
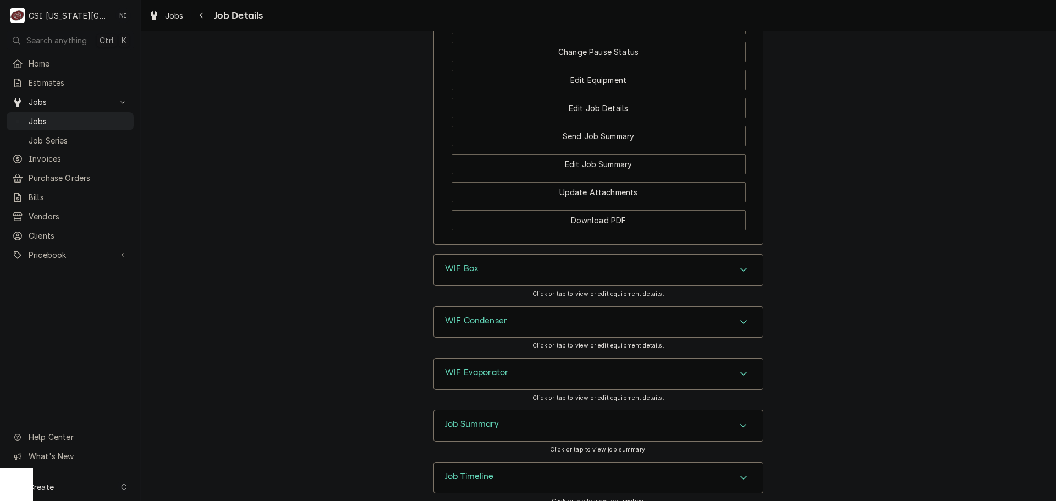
scroll to position [1756, 0]
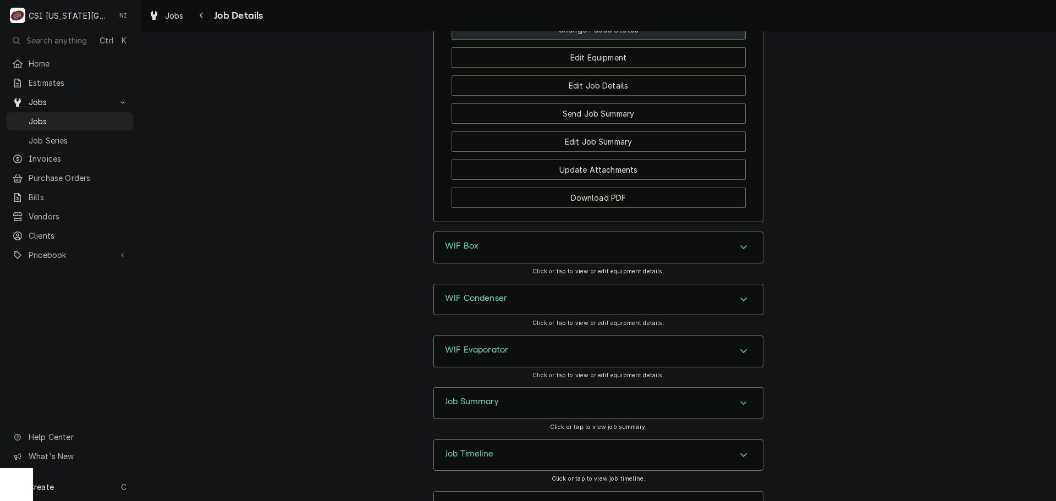
click at [674, 40] on button "Change Pause Status" at bounding box center [598, 29] width 294 height 20
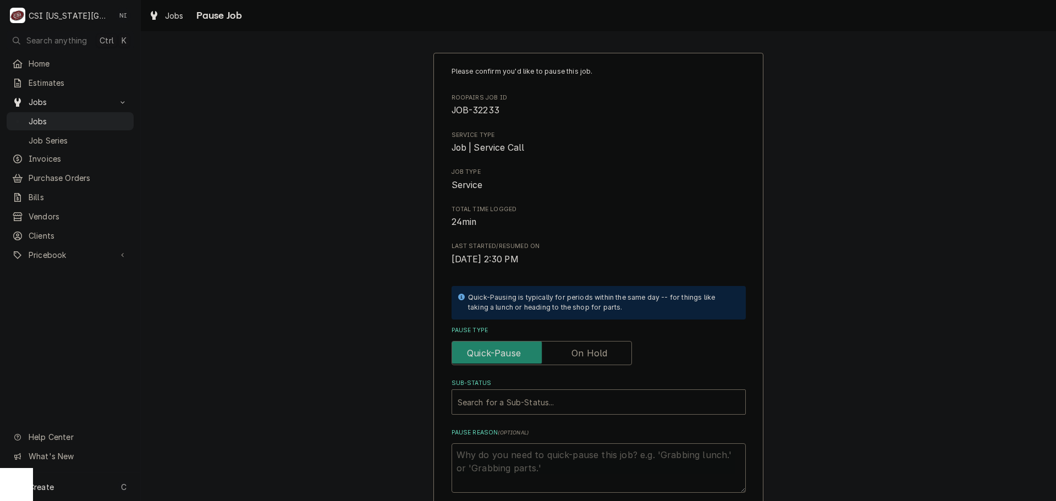
click at [580, 351] on label "Pause Type" at bounding box center [541, 353] width 180 height 24
click at [580, 351] on input "Pause Type" at bounding box center [541, 353] width 170 height 24
checkbox input "true"
click at [570, 399] on div "Sub-Status" at bounding box center [587, 402] width 260 height 20
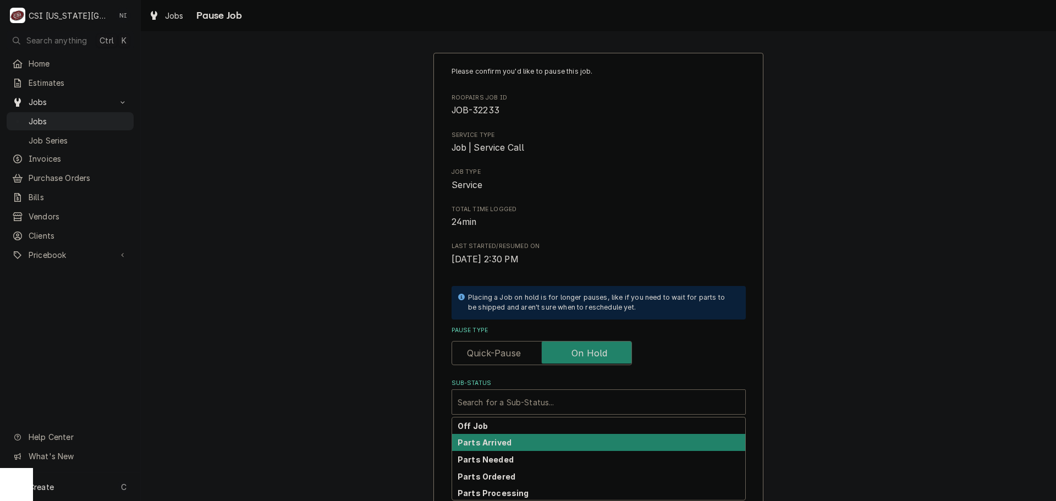
click at [501, 445] on strong "Parts Arrived" at bounding box center [484, 442] width 54 height 9
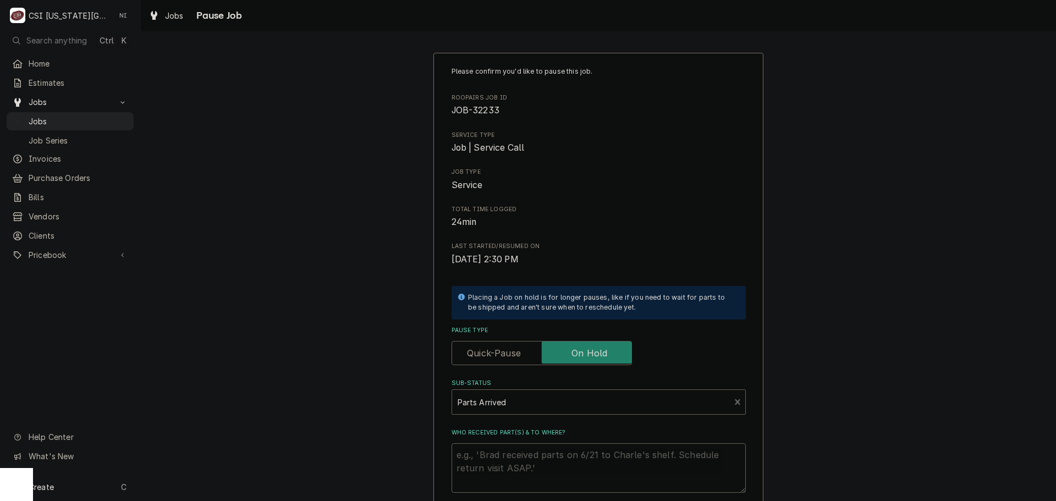
click at [500, 448] on textarea "Who received part(s) & to where?" at bounding box center [598, 467] width 294 height 49
type textarea "x"
type textarea "t"
type textarea "x"
type textarea "tm"
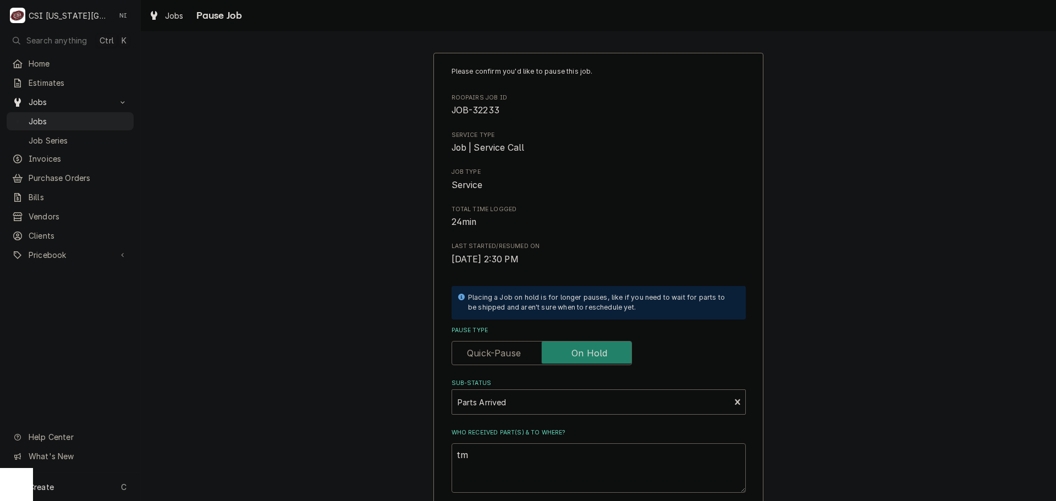
type textarea "x"
type textarea "tmep"
type textarea "x"
type textarea "tmep"
type textarea "x"
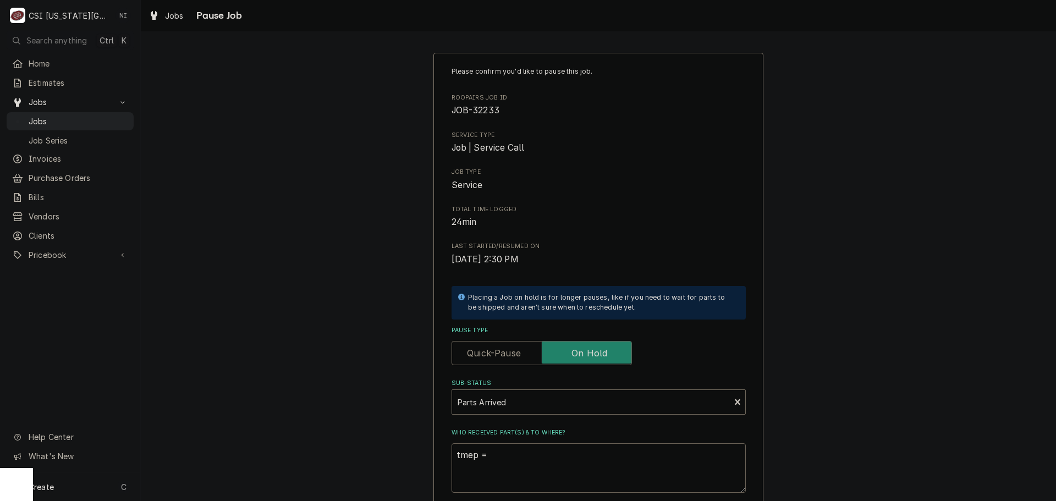
type textarea "tmep =="
type textarea "x"
type textarea "tmep ="
type textarea "x"
type textarea "tmep =="
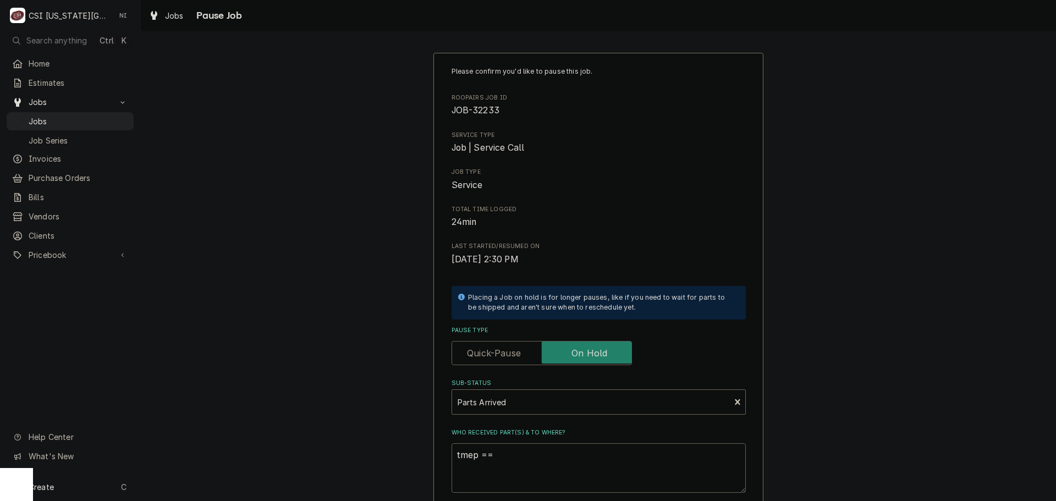
type textarea "x"
type textarea "tmep ==="
type textarea "x"
type textarea "tmep =="
type textarea "x"
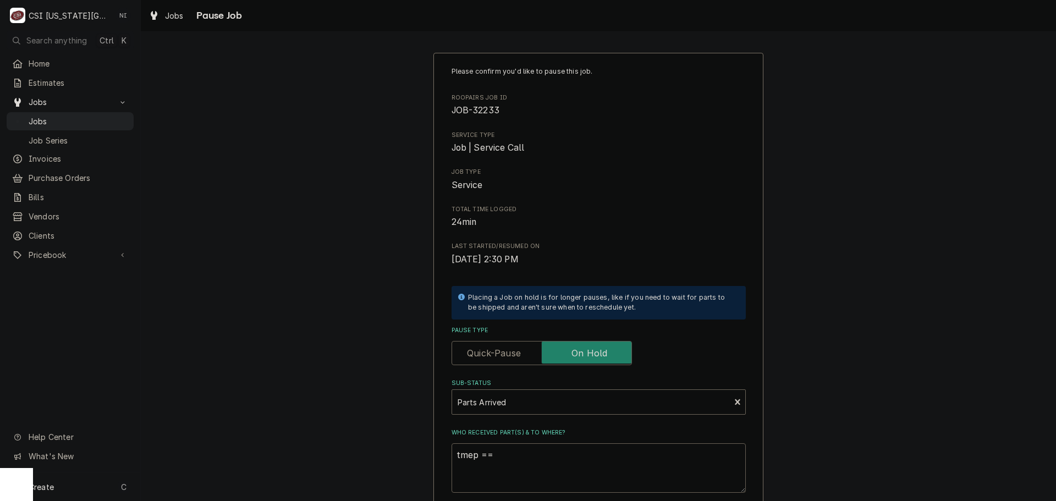
type textarea "tmep ="
type textarea "x"
type textarea "tmep"
type textarea "x"
type textarea "tmep"
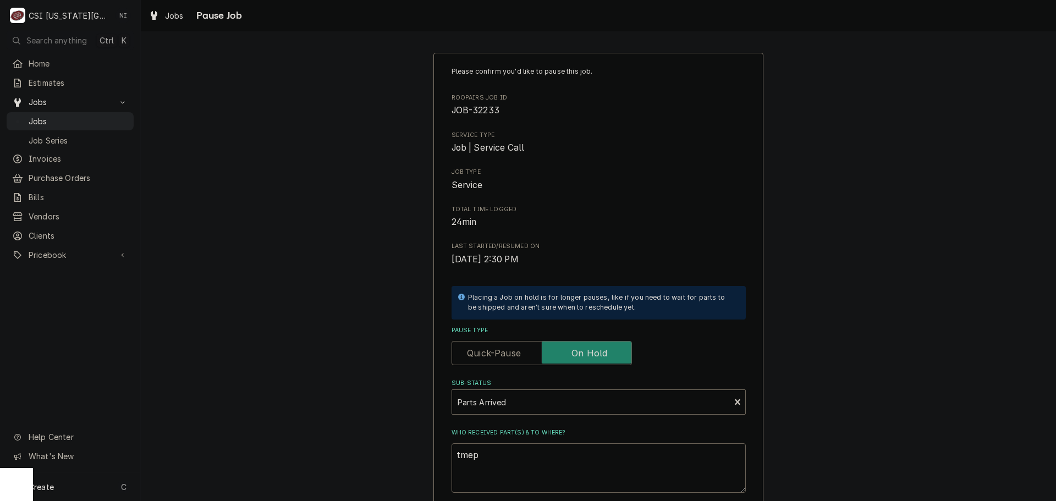
type textarea "x"
type textarea "tme"
type textarea "x"
type textarea "tm"
type textarea "x"
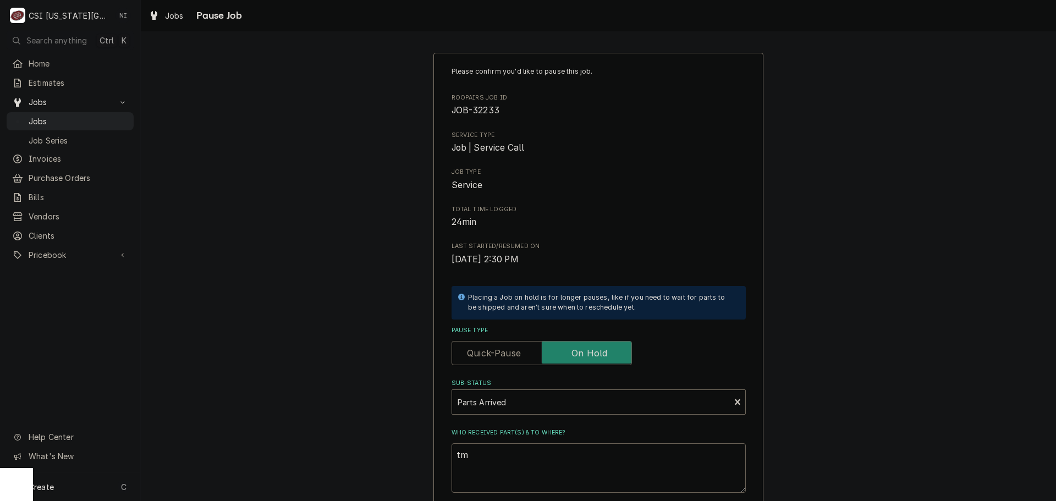
type textarea "t"
type textarea "x"
type textarea "te"
type textarea "x"
type textarea "tem"
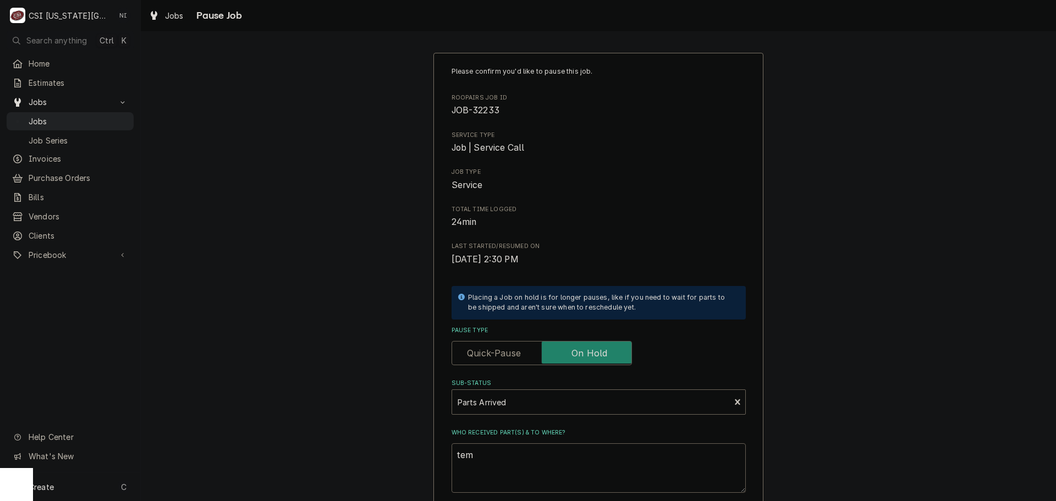
type textarea "x"
type textarea "temp"
type textarea "x"
type textarea "temp"
type textarea "x"
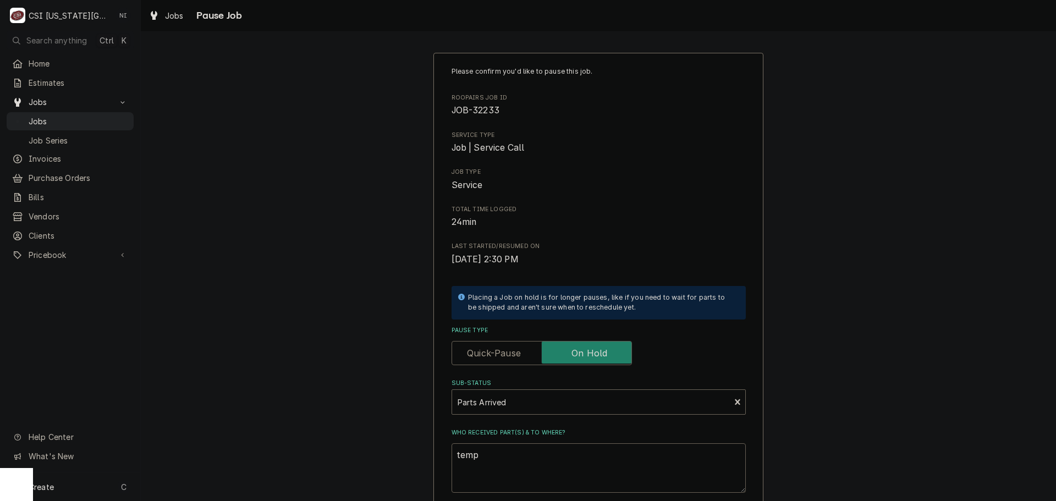
type textarea "temp p"
type textarea "x"
type textarea "temp pr"
type textarea "x"
type textarea "temp pro"
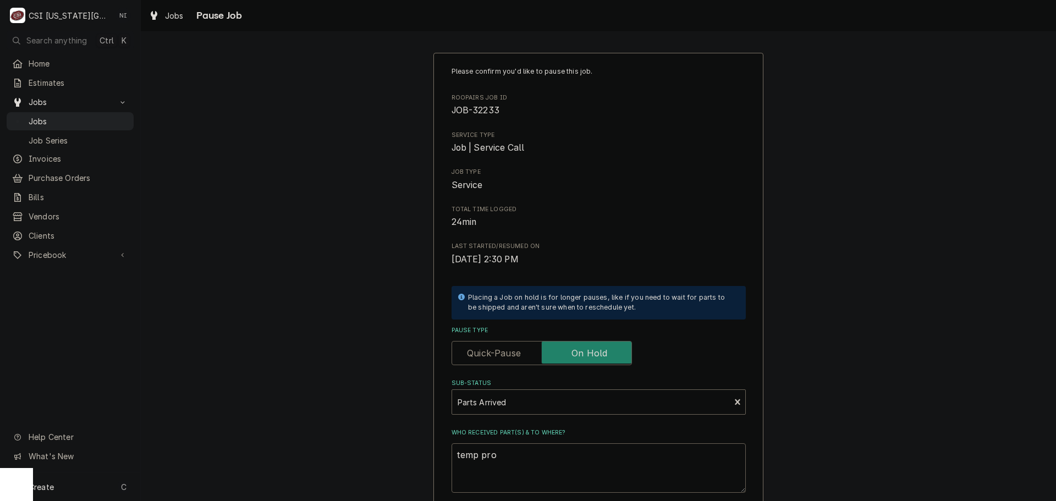
type textarea "x"
type textarea "temp prob"
type textarea "x"
type textarea "temp probe"
type textarea "x"
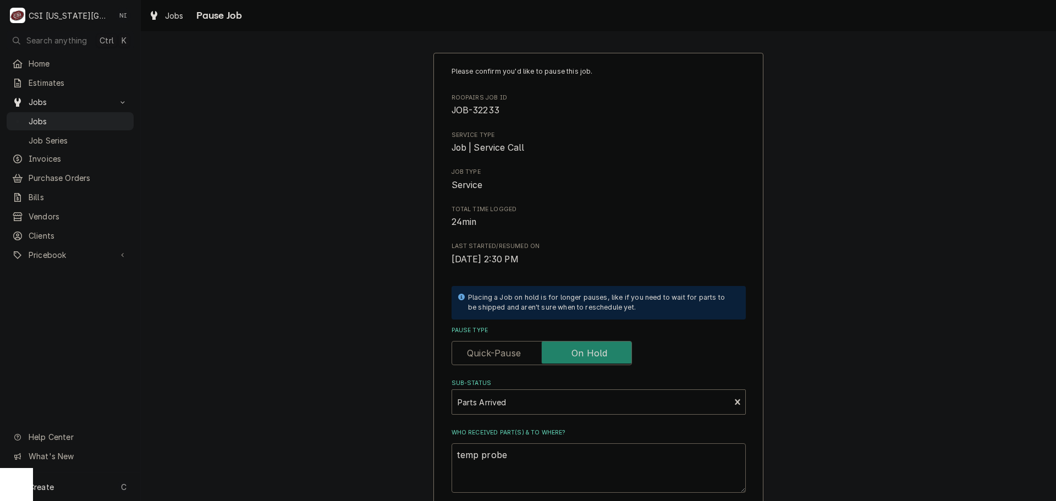
type textarea "temp probe"
type textarea "x"
type textarea "temp probe o"
type textarea "x"
type textarea "temp probe on"
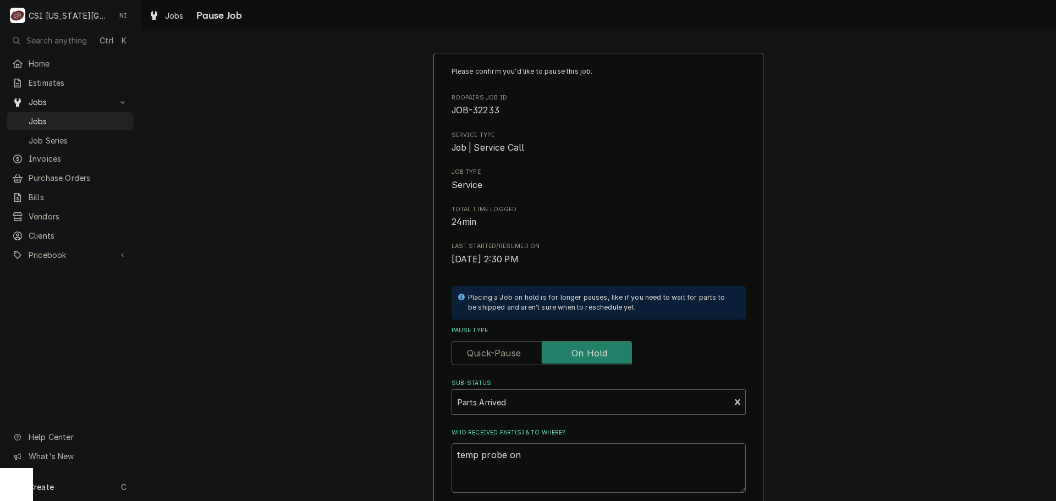
type textarea "x"
type textarea "temp probe on"
type textarea "x"
type textarea "temp probe on c"
type textarea "x"
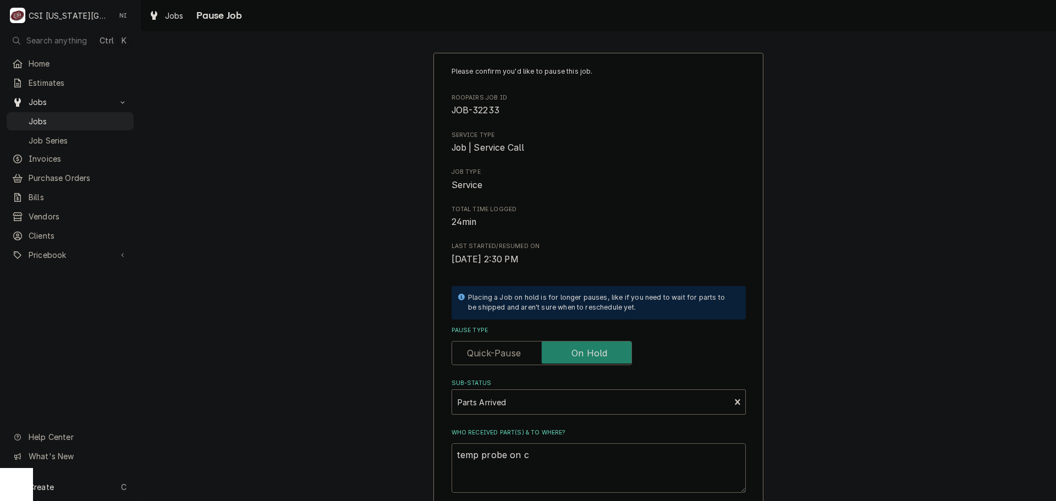
type textarea "temp probe on ch"
type textarea "x"
type textarea "temp probe on chr"
type textarea "x"
type textarea "temp probe on chri"
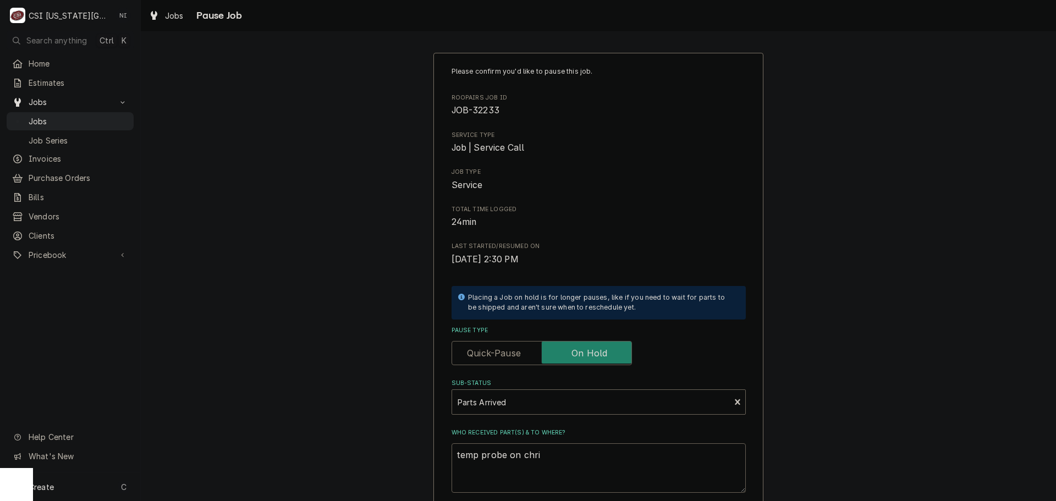
type textarea "x"
type textarea "temp probe on chris"
type textarea "x"
type textarea "temp probe on christ"
type textarea "x"
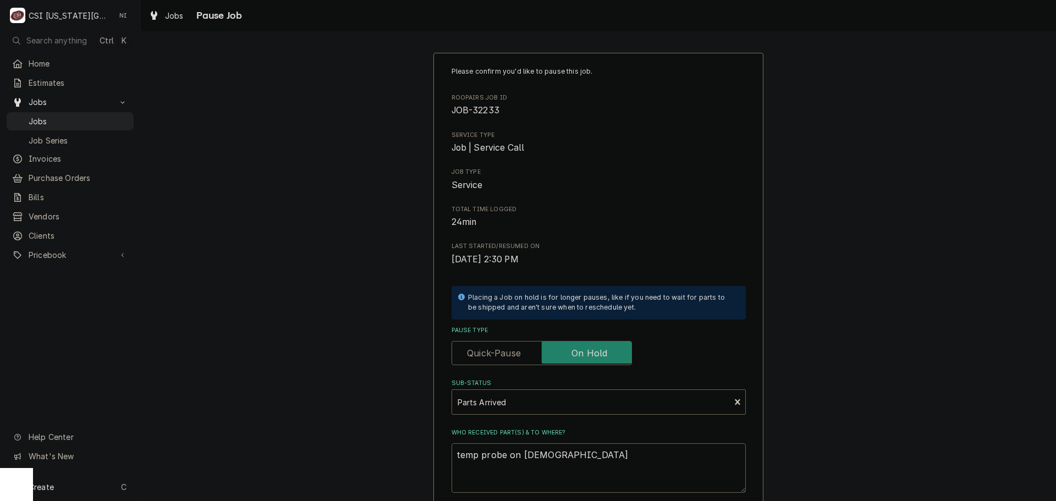
type textarea "temp probe on christi"
type textarea "x"
type textarea "temp probe on christia"
type textarea "x"
type textarea "temp probe on christian"
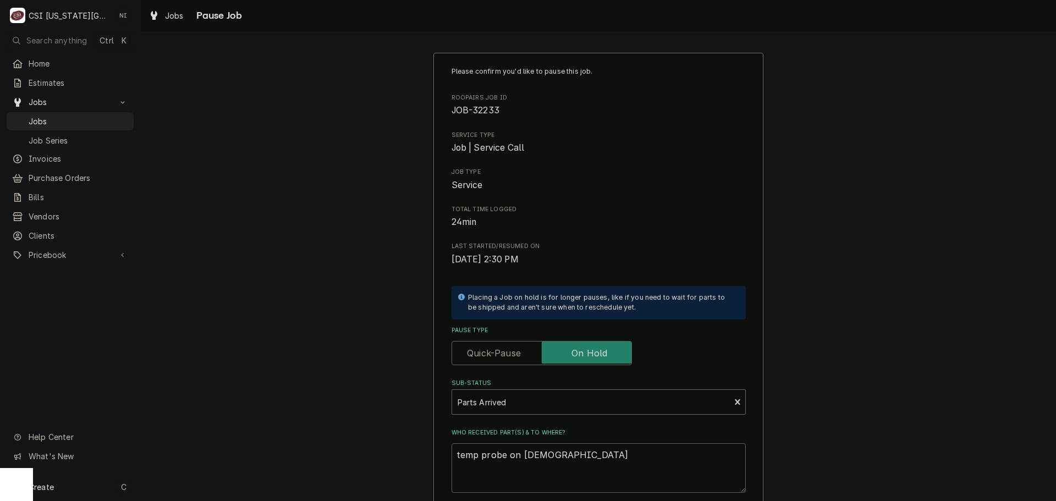
type textarea "x"
type textarea "temp probe on christian"
type textarea "x"
type textarea "temp probe on christian s"
type textarea "x"
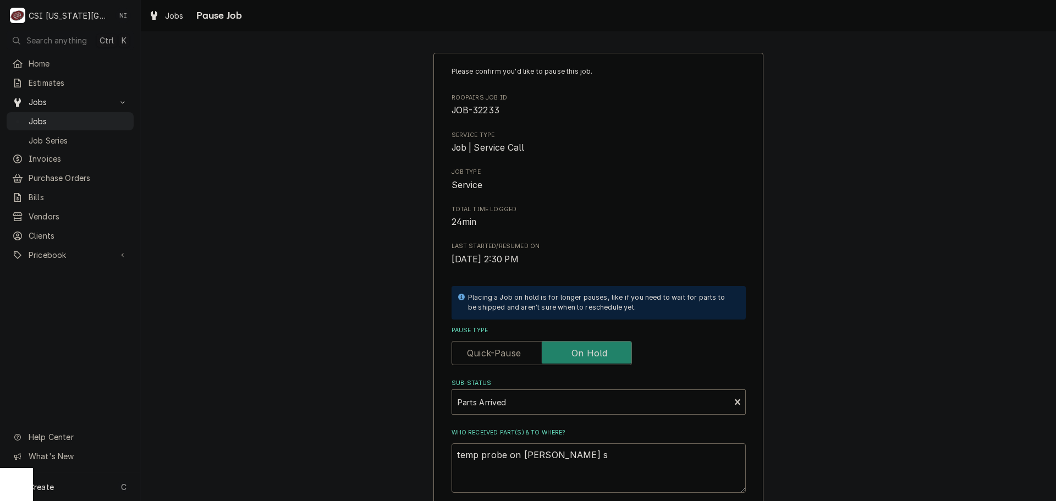
type textarea "temp probe on christian sh"
type textarea "x"
type textarea "temp probe on christian she"
type textarea "x"
type textarea "temp probe on christian shel"
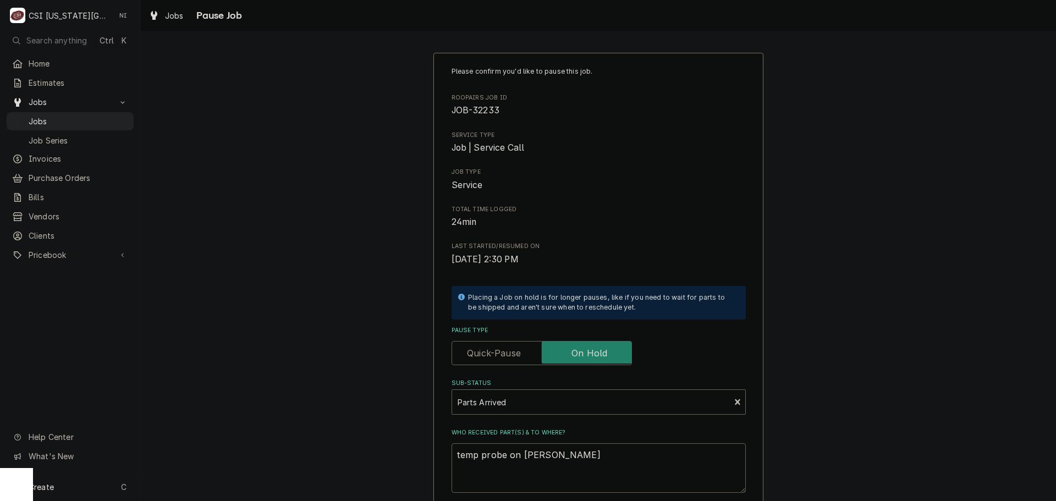
type textarea "x"
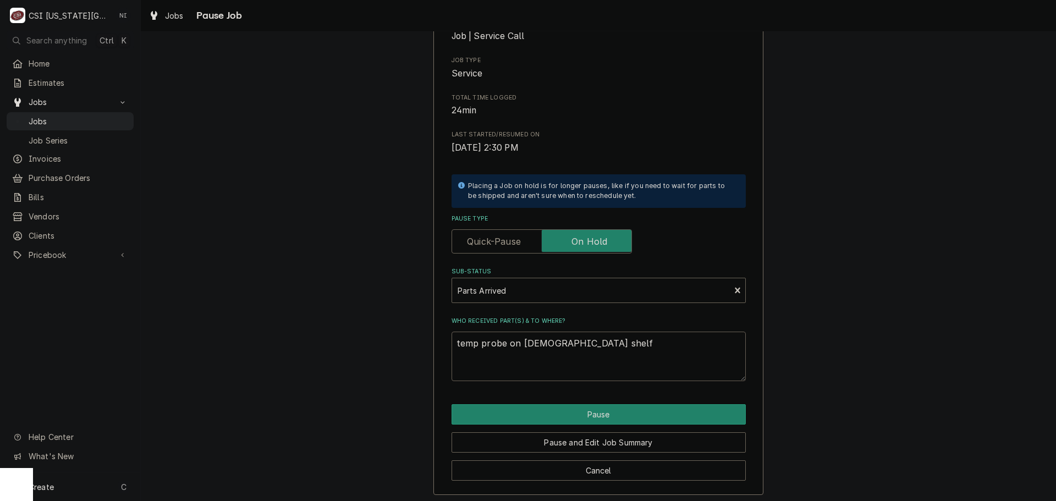
scroll to position [115, 0]
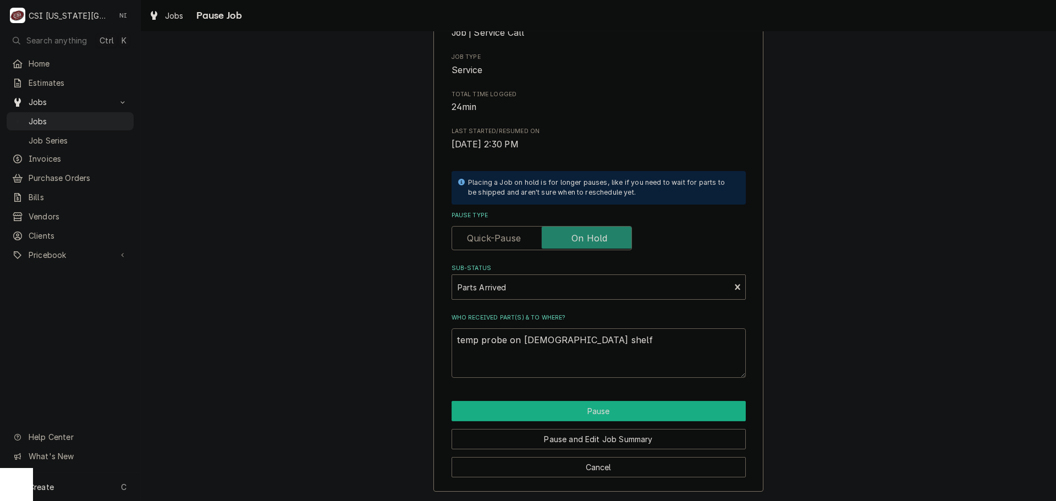
type textarea "temp probe on [DEMOGRAPHIC_DATA] shelf"
click at [553, 410] on button "Pause" at bounding box center [598, 411] width 294 height 20
type textarea "x"
